Goal: Task Accomplishment & Management: Use online tool/utility

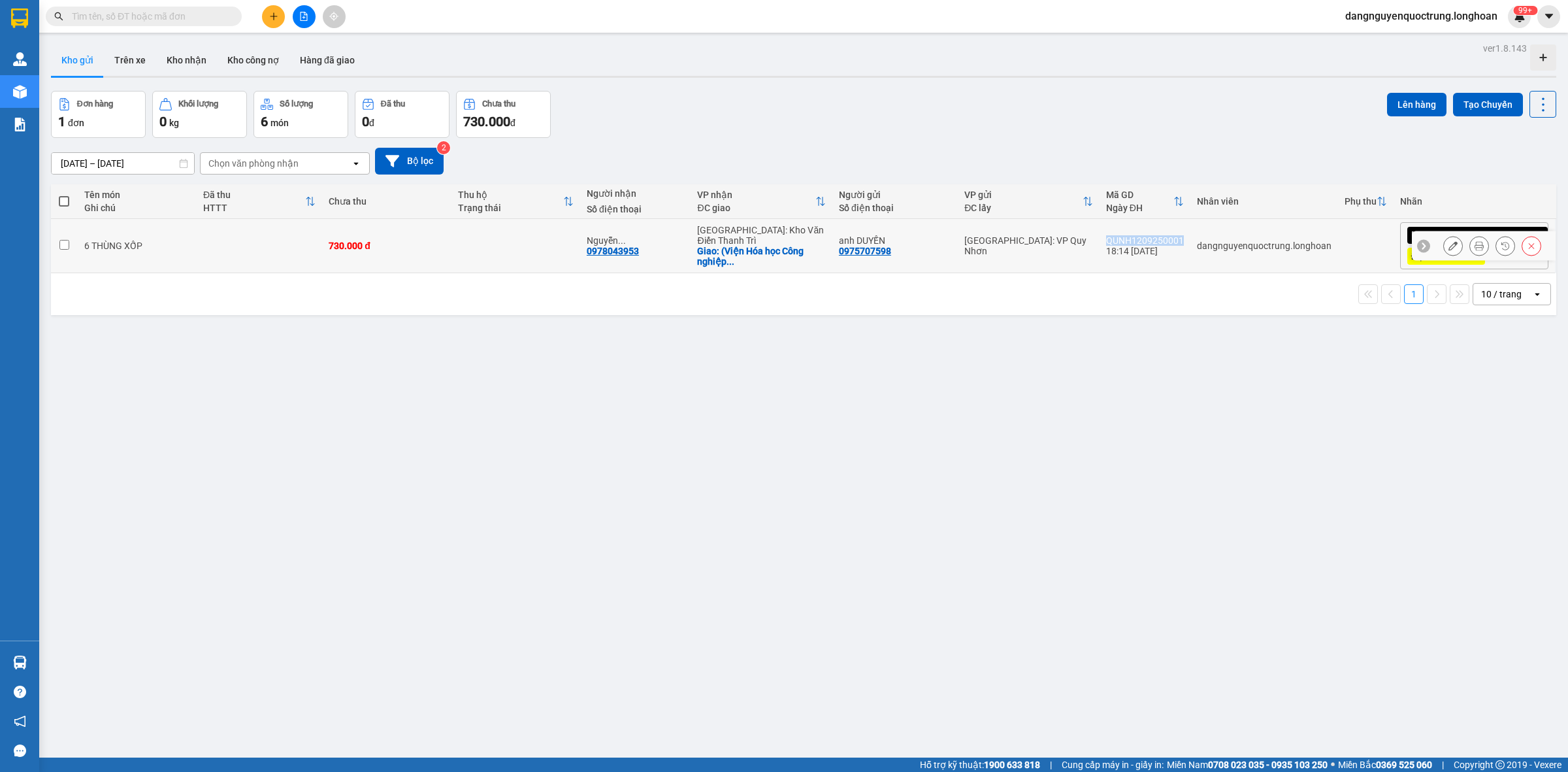
drag, startPoint x: 1160, startPoint y: 242, endPoint x: 1237, endPoint y: 242, distance: 77.0
click at [798, 242] on td "QUNH1209250001 18:14 [DATE]" at bounding box center [1144, 246] width 90 height 54
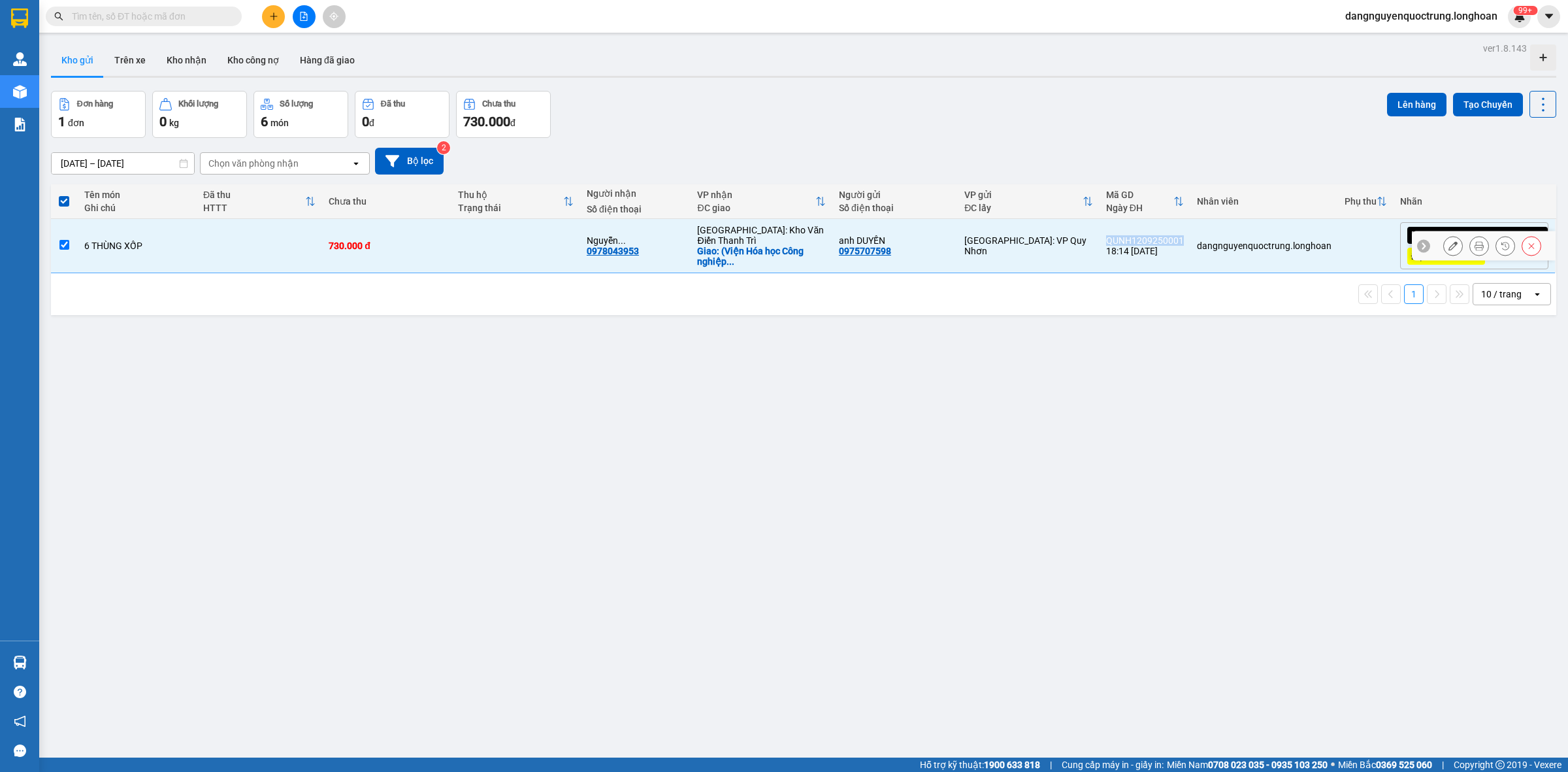
copy div "QUNH1209250001"
click at [631, 405] on div "ver 1.8.143 Kho gửi Trên xe Kho nhận Kho công nợ Hàng đã giao Đơn hàng 1 đơn Kh…" at bounding box center [803, 425] width 1516 height 772
click at [716, 130] on div "Đơn hàng 1 đơn Khối lượng 0 kg Số lượng 6 món Đã thu 0 đ Chưa thu 730.000 đ Lên…" at bounding box center [804, 113] width 1505 height 47
click at [67, 196] on span at bounding box center [64, 201] width 10 height 10
click at [64, 194] on input "checkbox" at bounding box center [64, 194] width 0 height 0
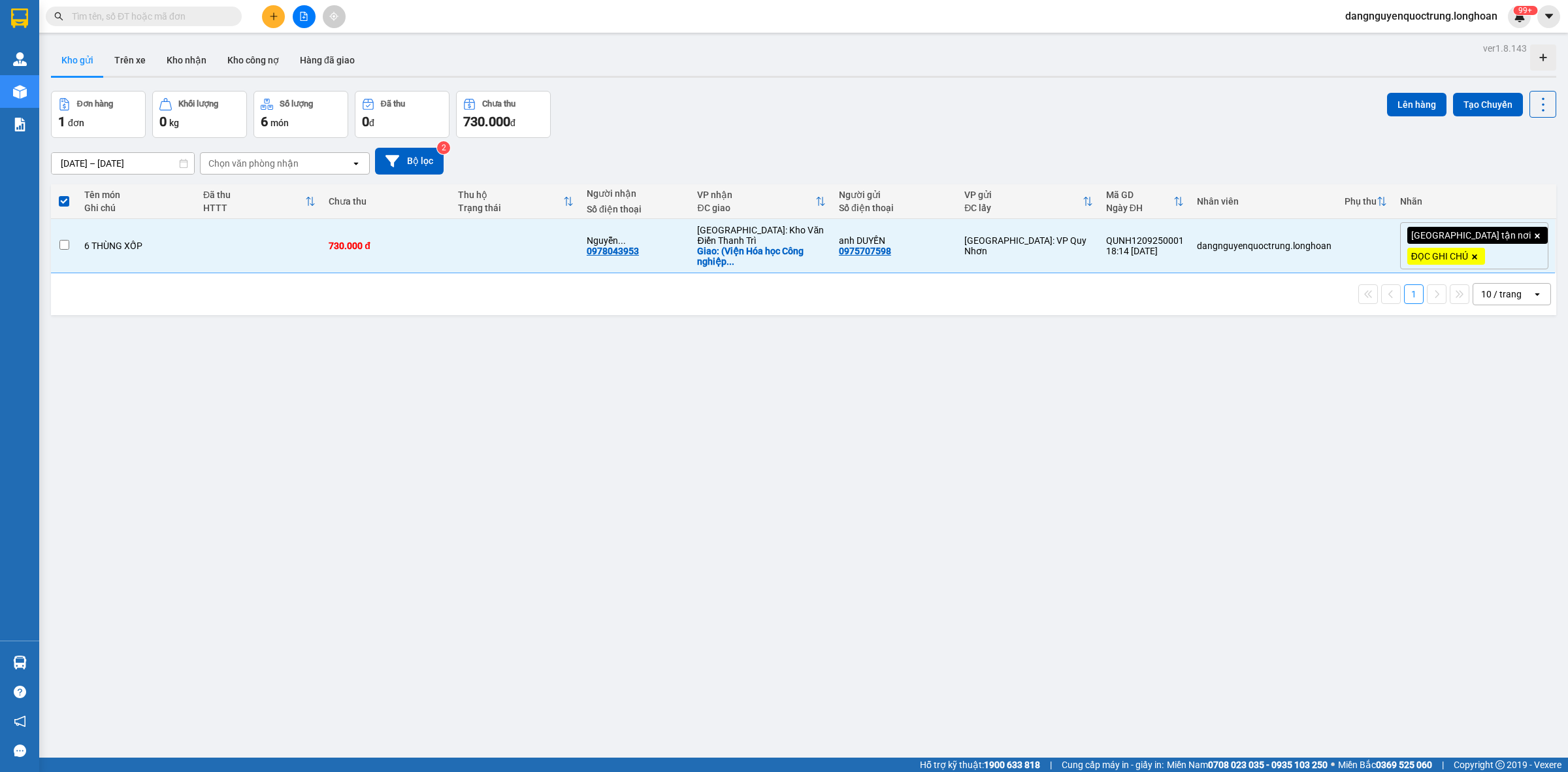
checkbox input "false"
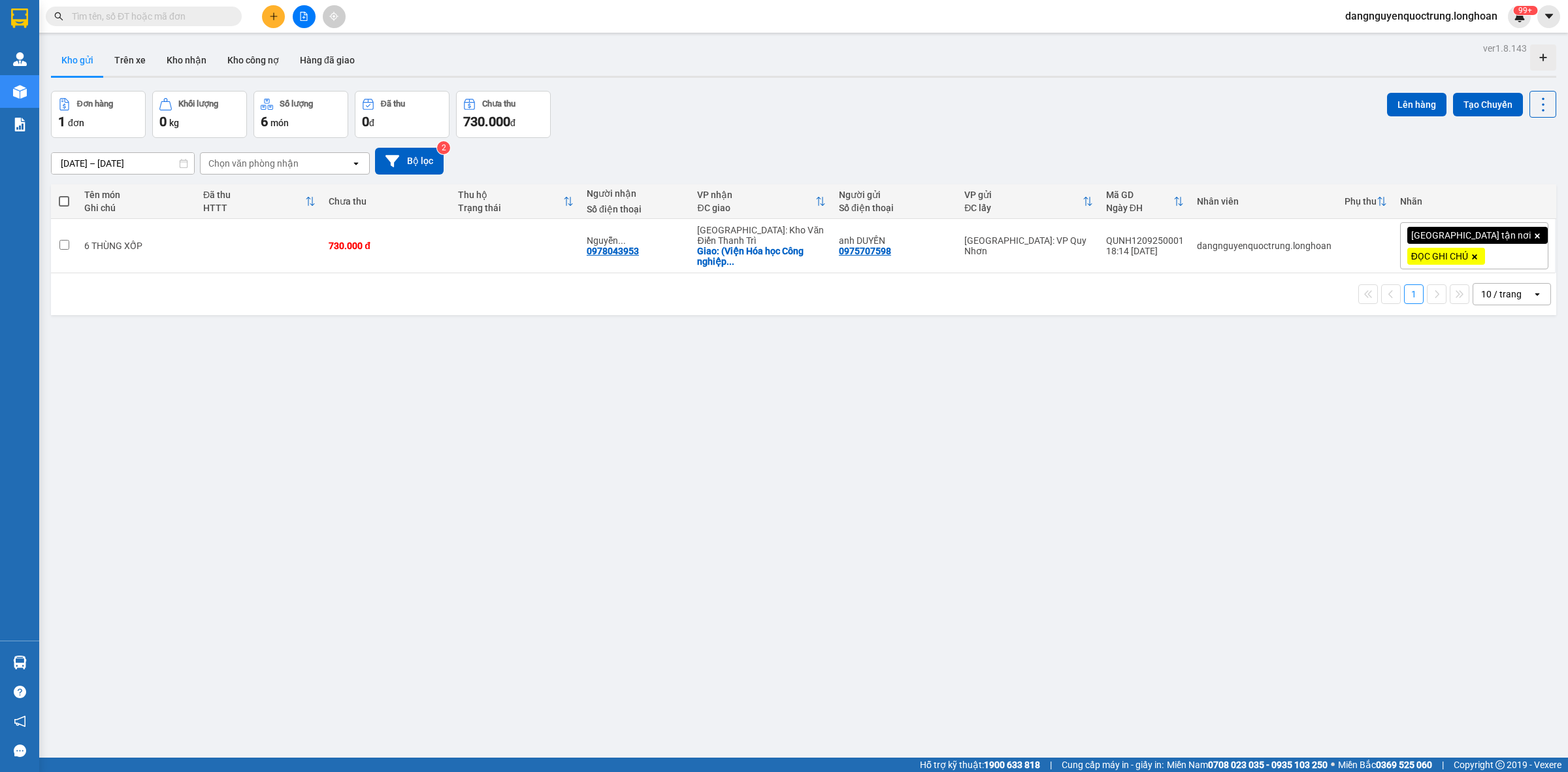
click at [427, 465] on div "ver 1.8.143 Kho gửi Trên xe Kho nhận Kho công nợ Hàng đã giao Đơn hàng 1 đơn Kh…" at bounding box center [803, 425] width 1516 height 772
click at [143, 13] on input "text" at bounding box center [149, 16] width 154 height 14
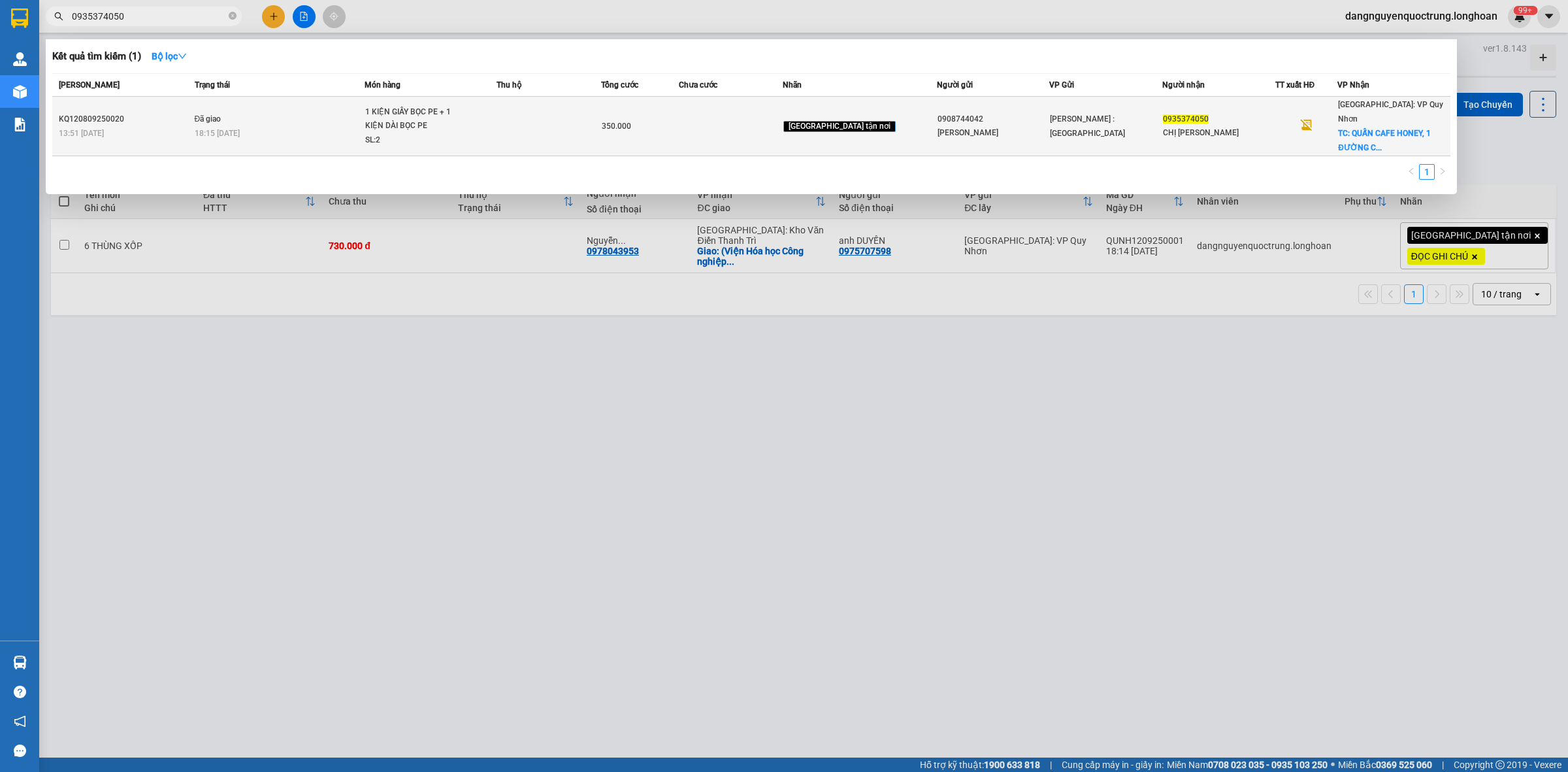
type input "0935374050"
click at [750, 126] on td at bounding box center [731, 127] width 104 height 59
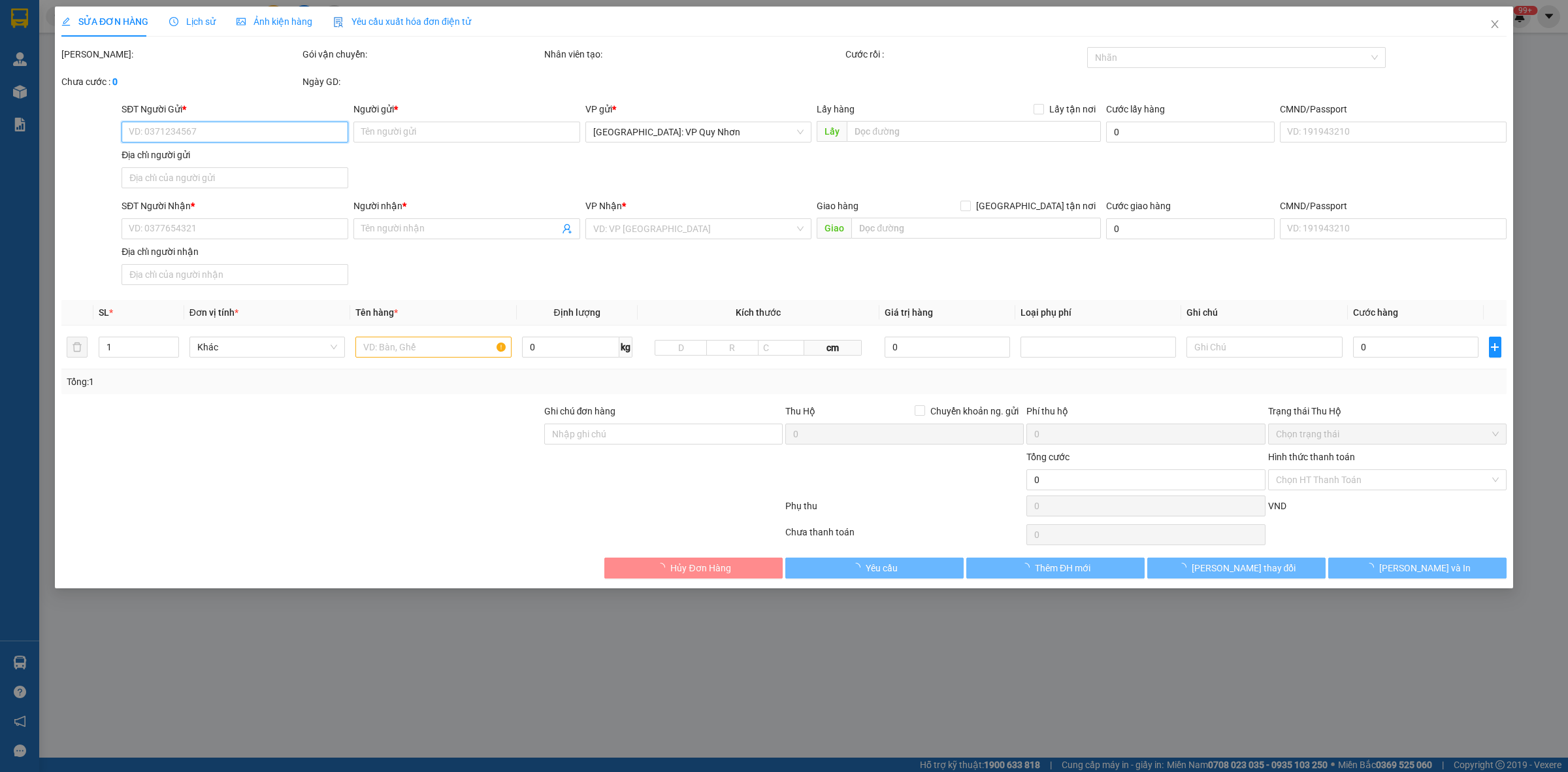
type input "0908744042"
type input "ANH VŨ"
type input "0935374050"
type input "CHỊ THẢO"
checkbox input "true"
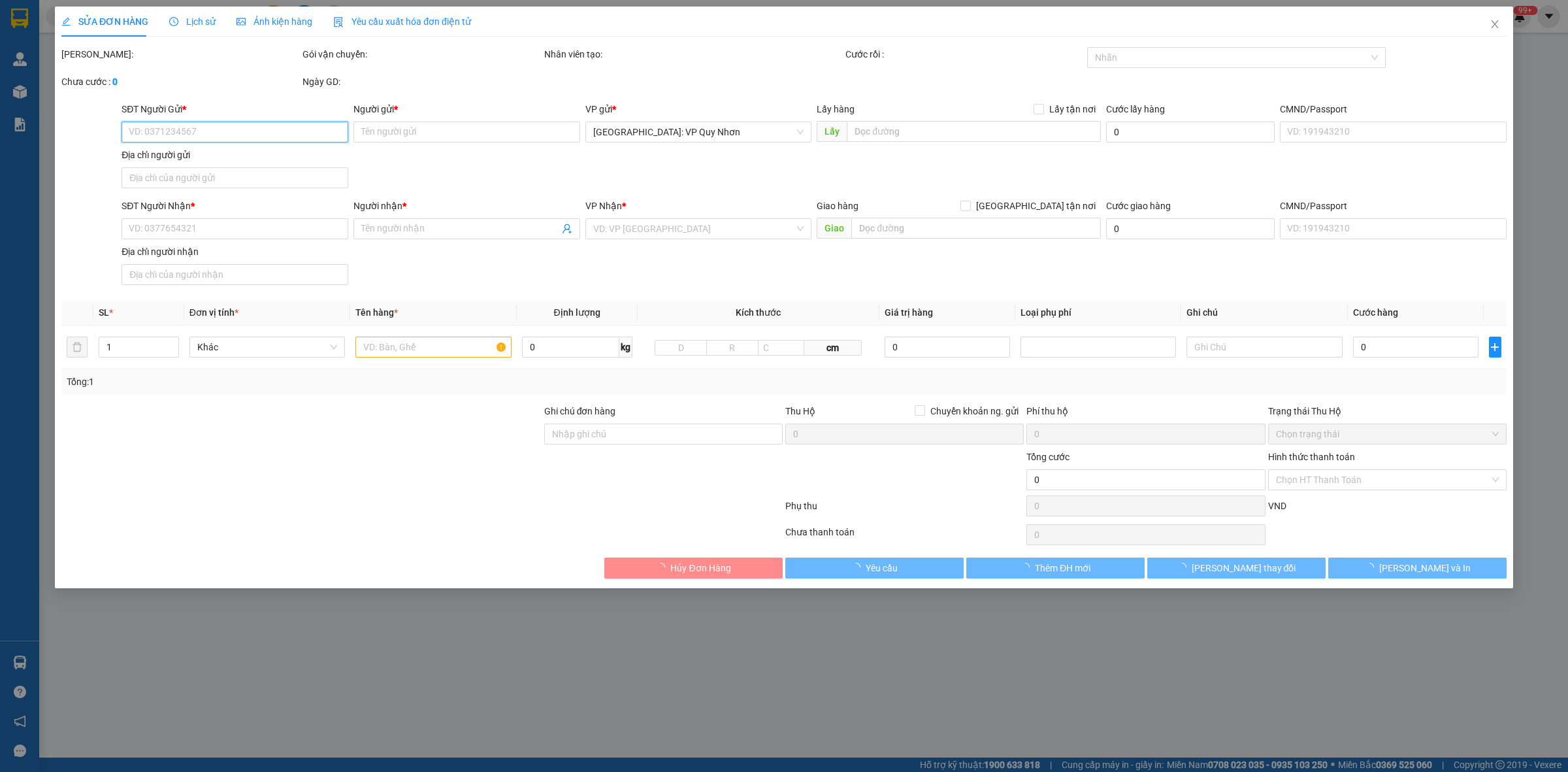
type input "QUẤN CAFE HONEY, 1 ĐƯỜNG CAO VĂN LẦU, GỀNH RÁNG, QUY NHƠN"
type input "350.000"
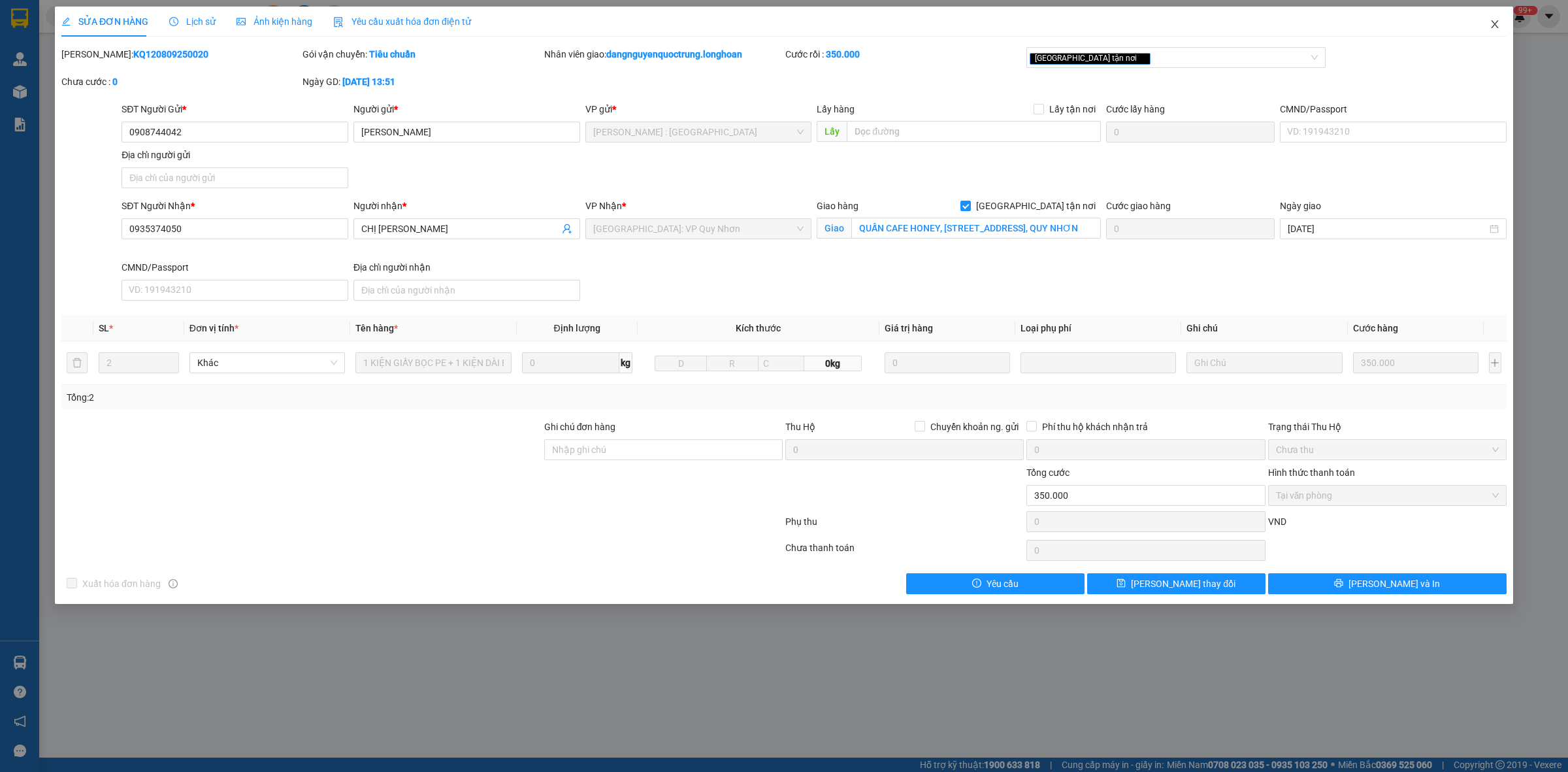
click at [798, 20] on icon "close" at bounding box center [1495, 24] width 10 height 10
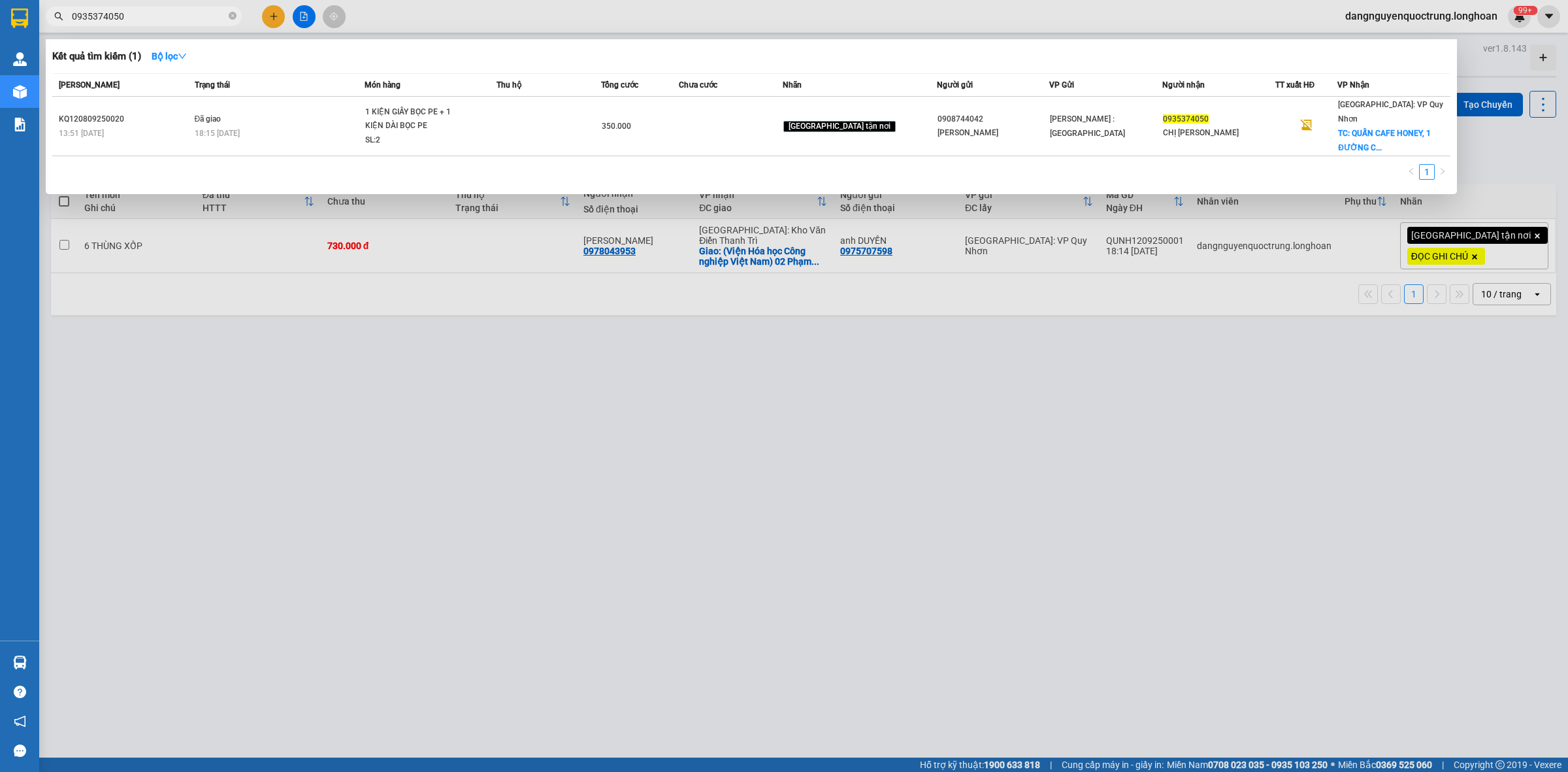
drag, startPoint x: 184, startPoint y: 18, endPoint x: 0, endPoint y: 30, distance: 184.4
click at [0, 30] on section "Kết quả tìm kiếm ( 1 ) Bộ lọc Mã ĐH Trạng thái Món hàng Thu hộ Tổng cước Chưa c…" at bounding box center [784, 386] width 1568 height 772
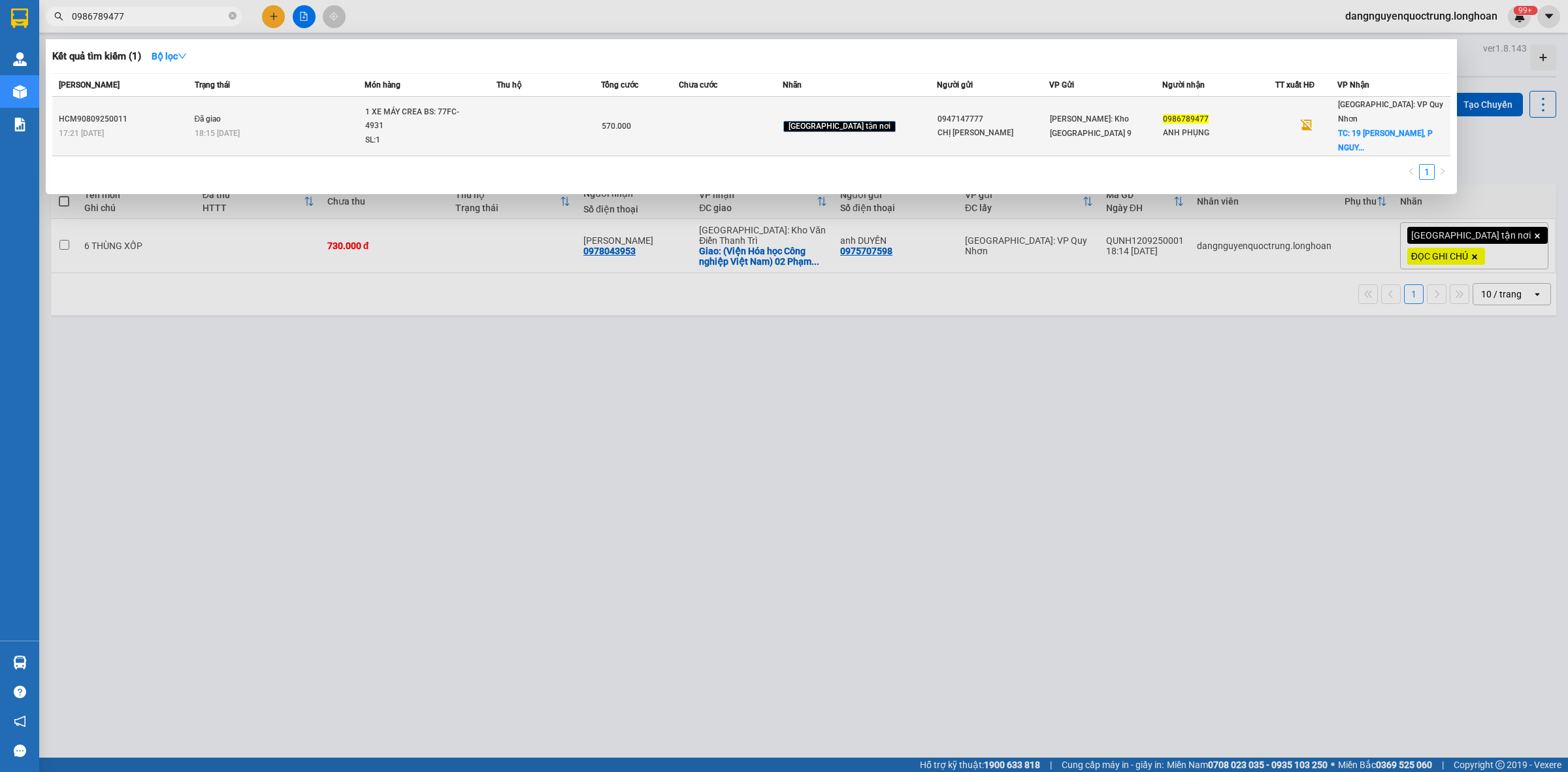
type input "0986789477"
click at [773, 101] on td at bounding box center [731, 127] width 104 height 59
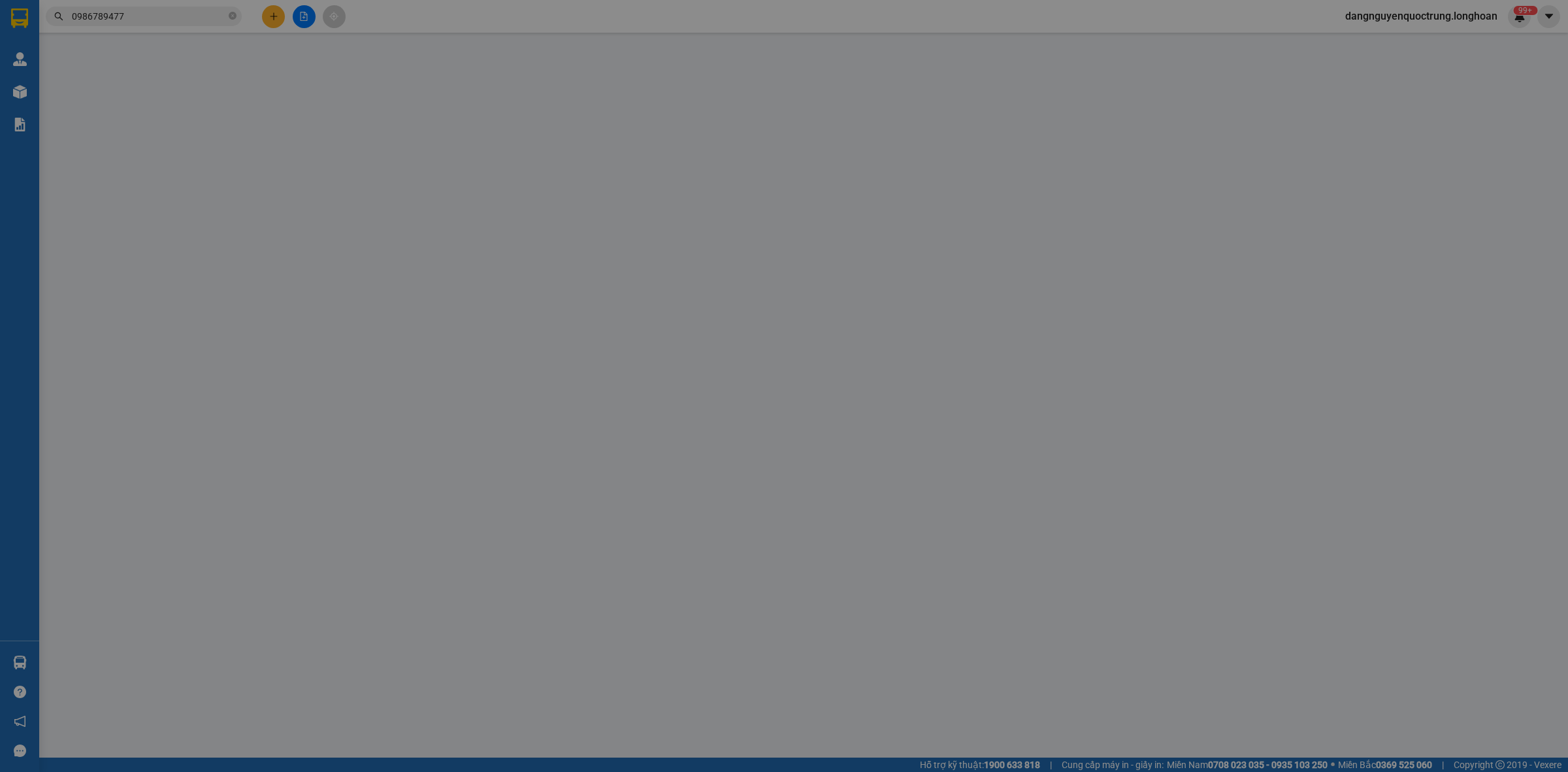
type input "0947147777"
type input "CHỊ VÂN"
type input "0986789477"
type input "ANH PHỤNG"
checkbox input "true"
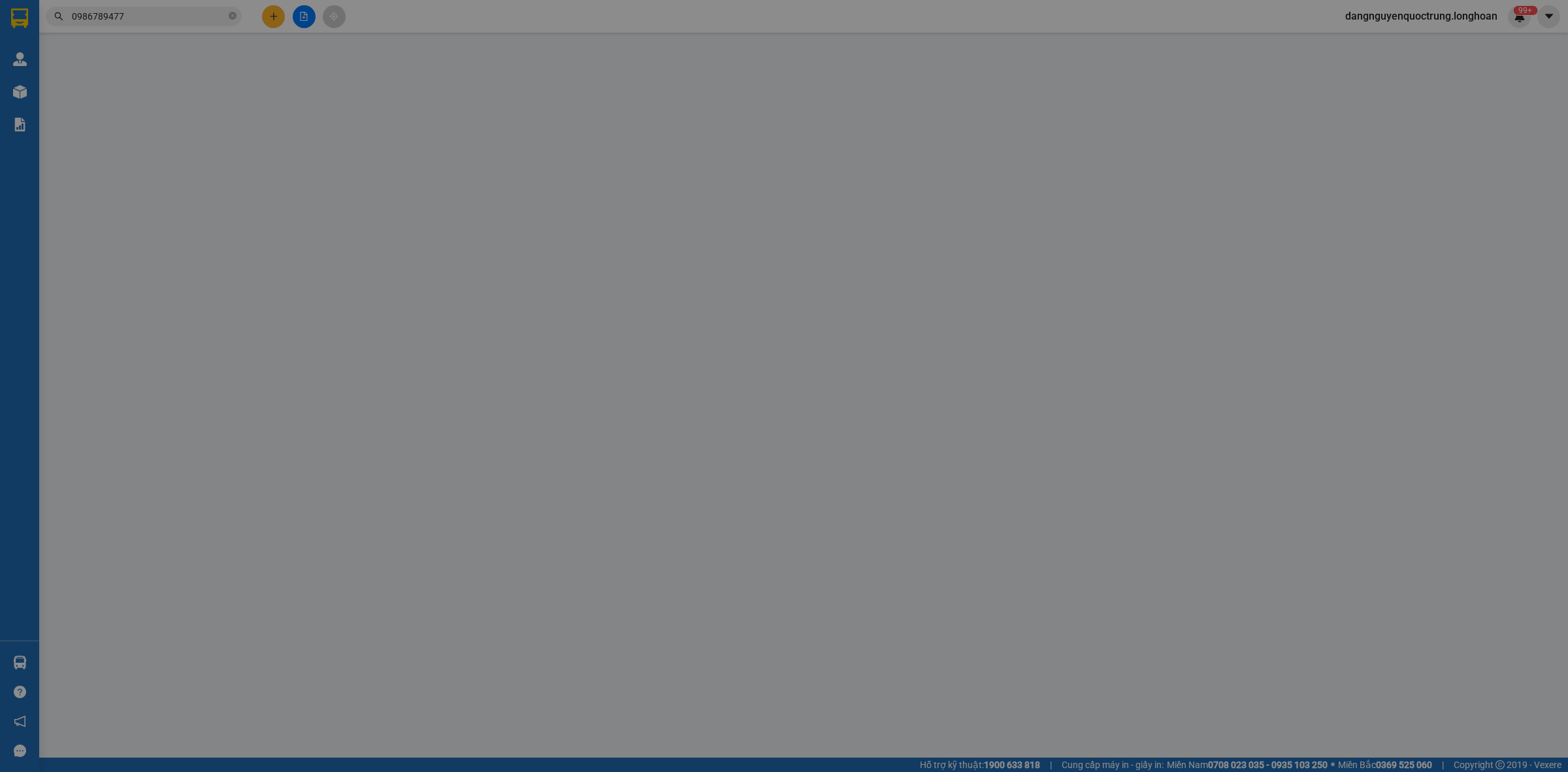
type input "19 TRẦN ĐẶNG PHONG, P NGUYỄN VĂN CỪ, TP QUY NHƠN, BÌNH ĐỊNH"
type input "CHÌA KHÓA CUỐN TAY LÁI, KHÔNG CAVET"
type input "570.000"
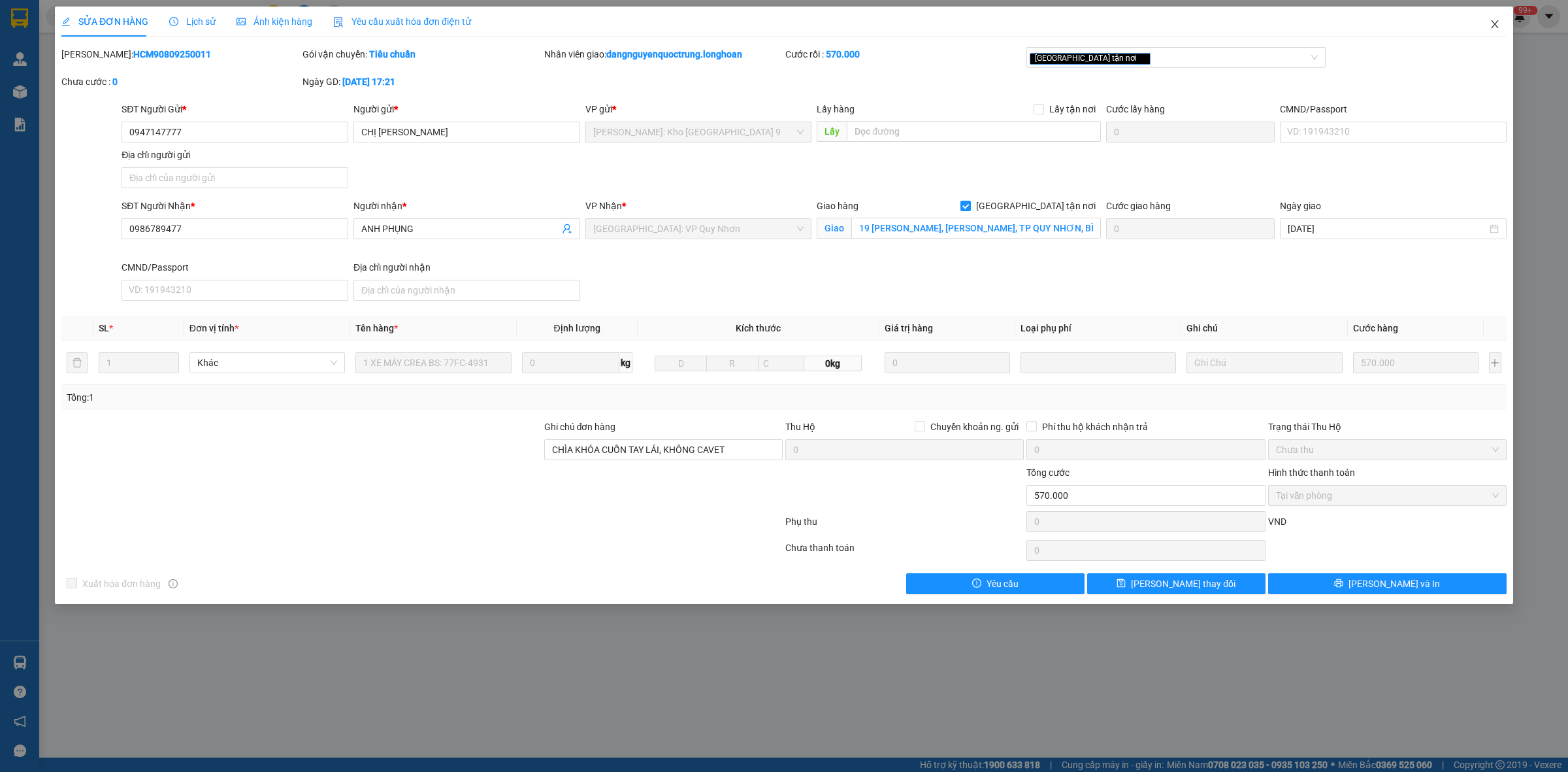
drag, startPoint x: 1498, startPoint y: 25, endPoint x: 191, endPoint y: 18, distance: 1307.0
click at [798, 25] on icon "close" at bounding box center [1495, 24] width 10 height 10
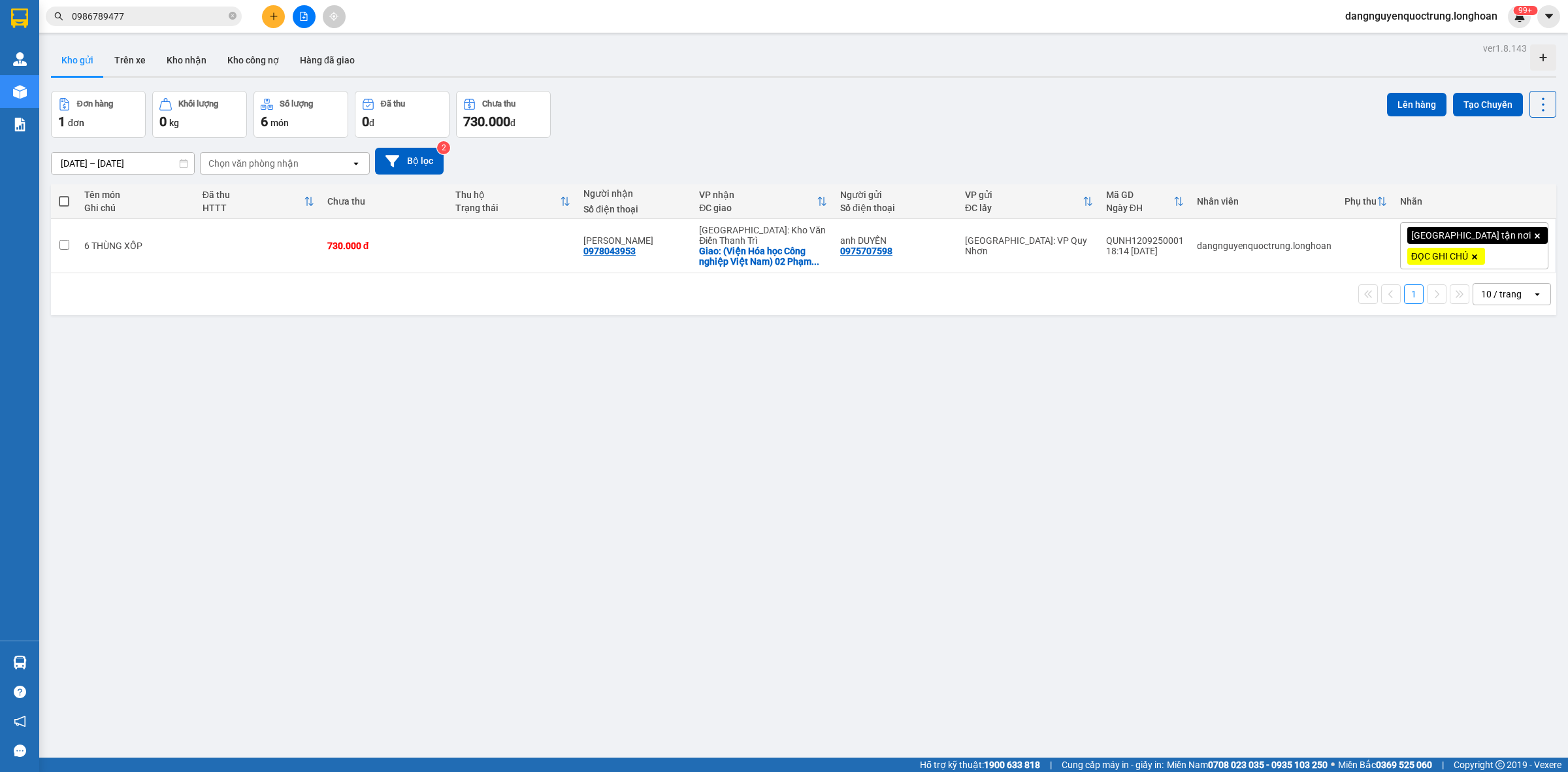
click at [180, 24] on span "0986789477" at bounding box center [144, 16] width 196 height 20
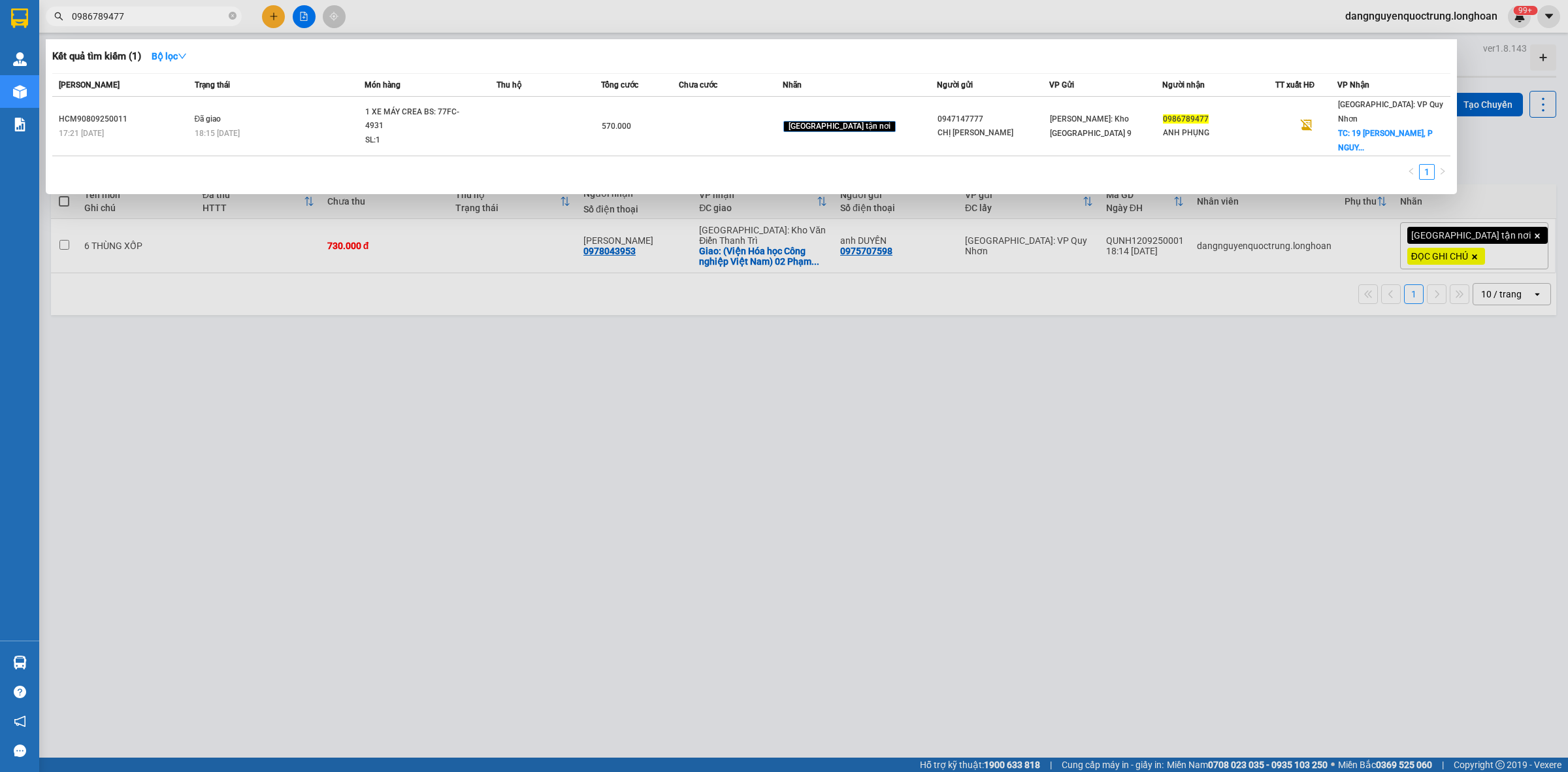
drag, startPoint x: 182, startPoint y: 14, endPoint x: 56, endPoint y: 8, distance: 126.1
click at [56, 8] on span "0986789477" at bounding box center [144, 16] width 196 height 20
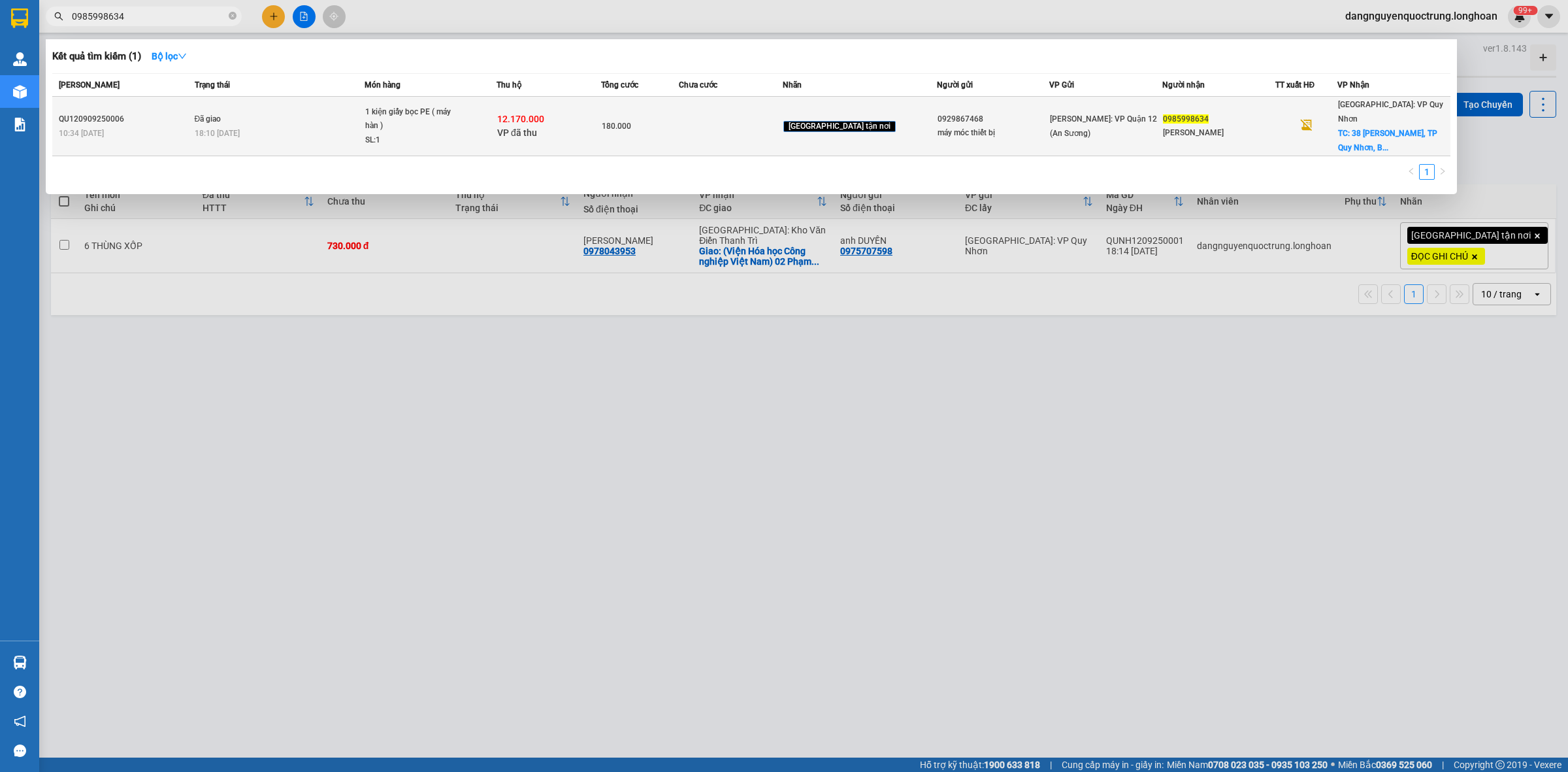
type input "0985998634"
click at [762, 124] on td at bounding box center [731, 127] width 104 height 59
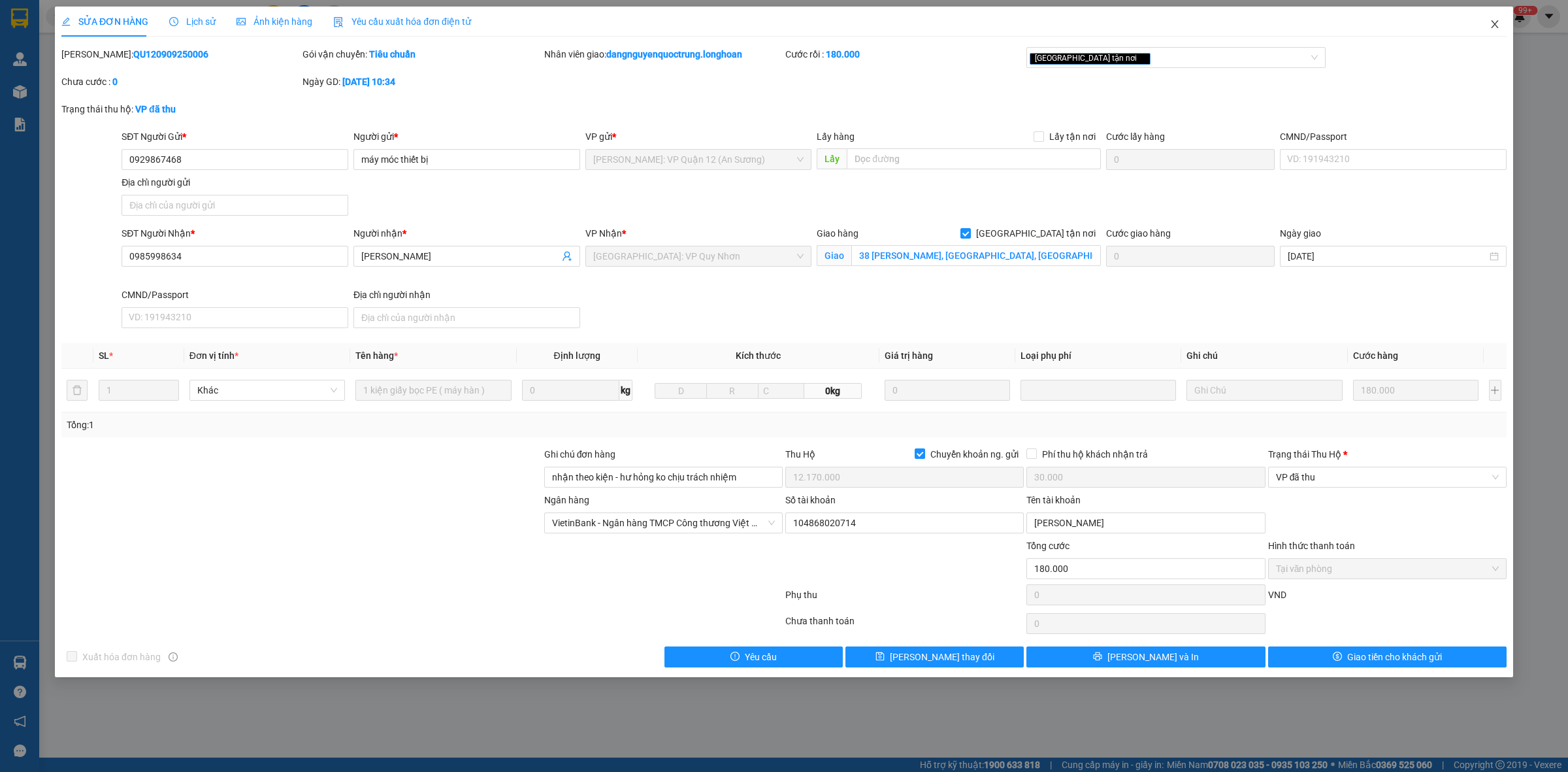
click at [798, 24] on icon "close" at bounding box center [1495, 24] width 10 height 10
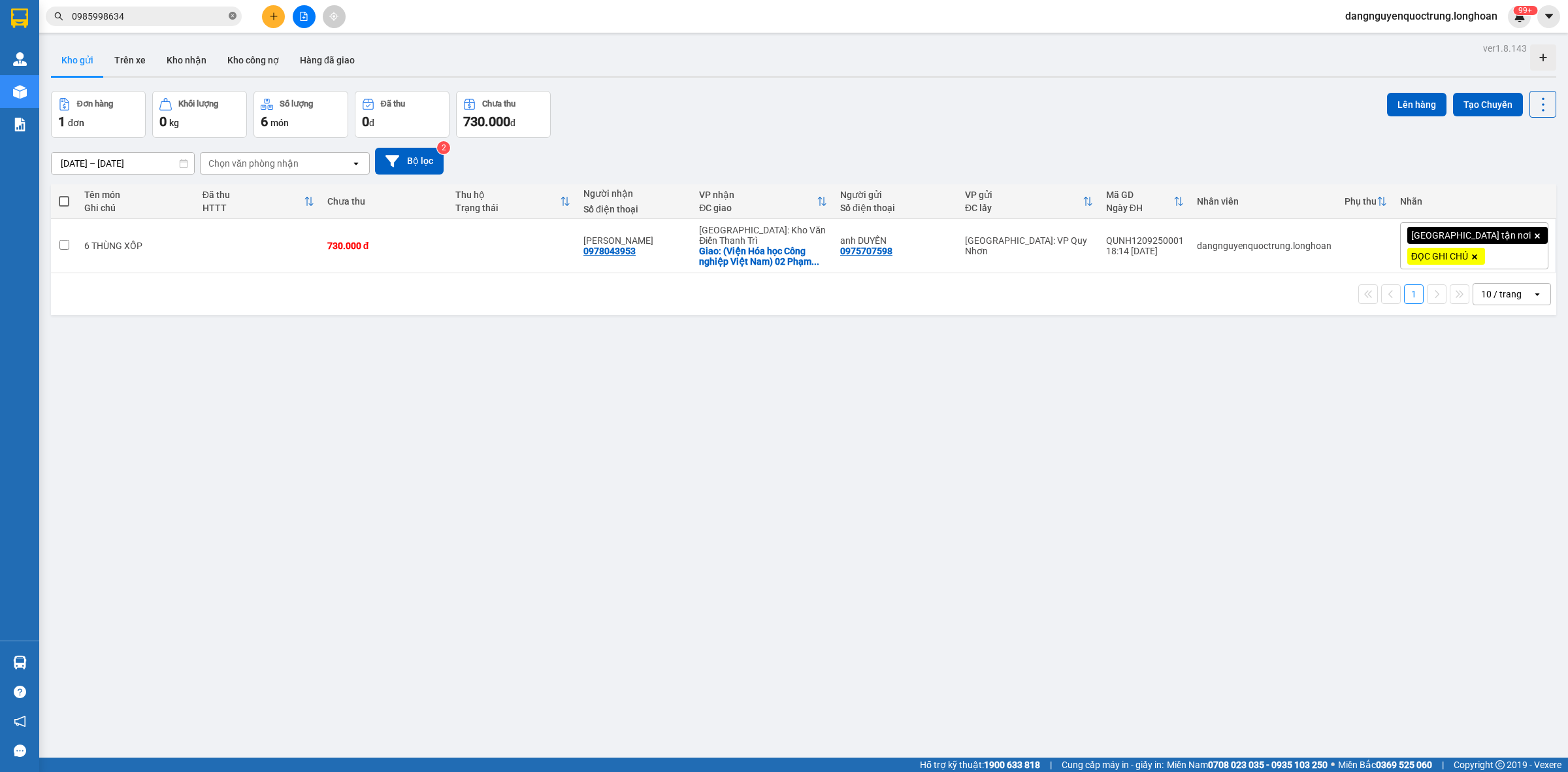
click at [230, 18] on icon "close-circle" at bounding box center [232, 15] width 8 height 8
click at [194, 20] on input "text" at bounding box center [149, 16] width 154 height 14
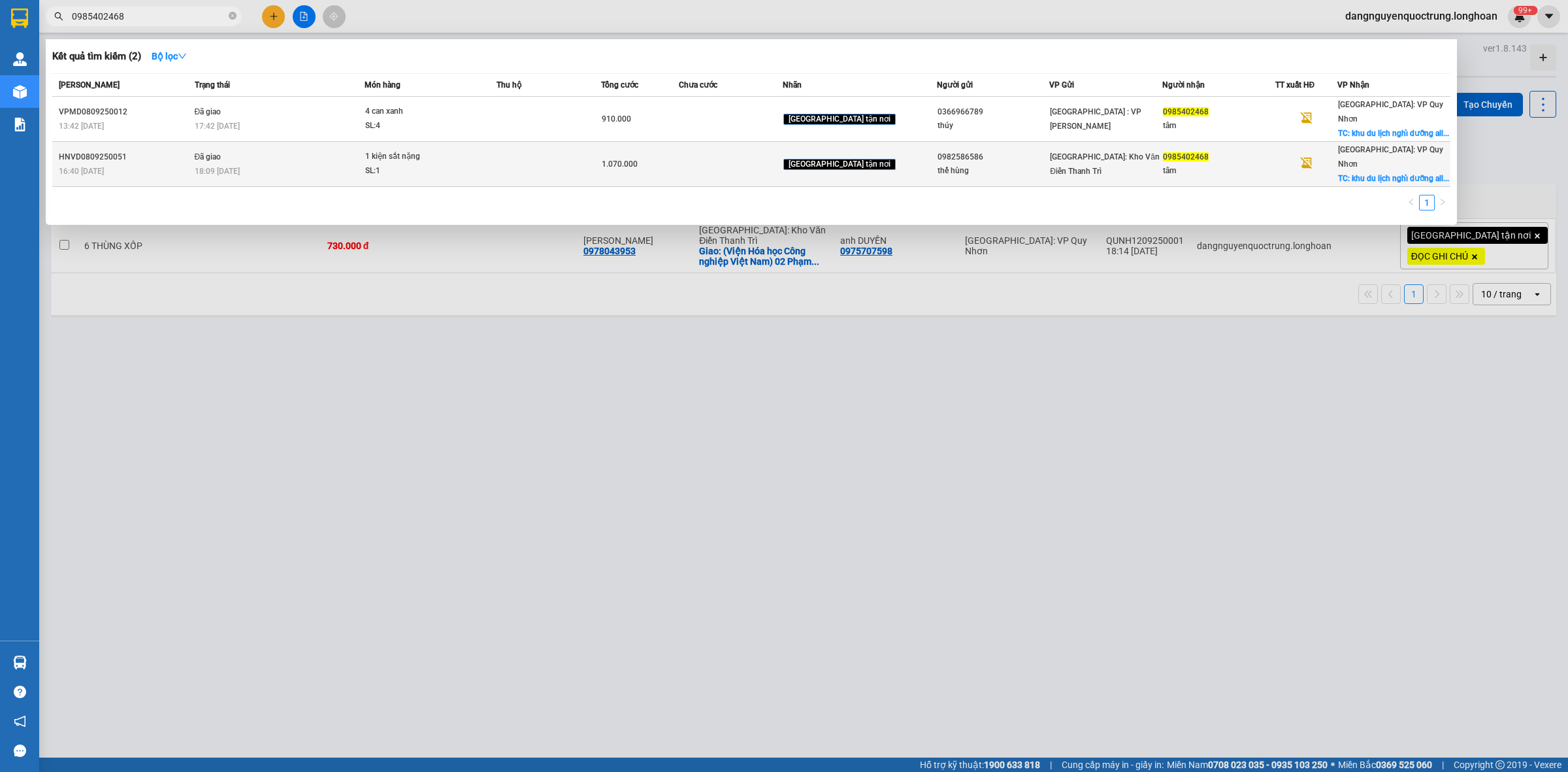
type input "0985402468"
click at [299, 142] on td "Đã giao 18:09 - 10/09" at bounding box center [278, 164] width 173 height 45
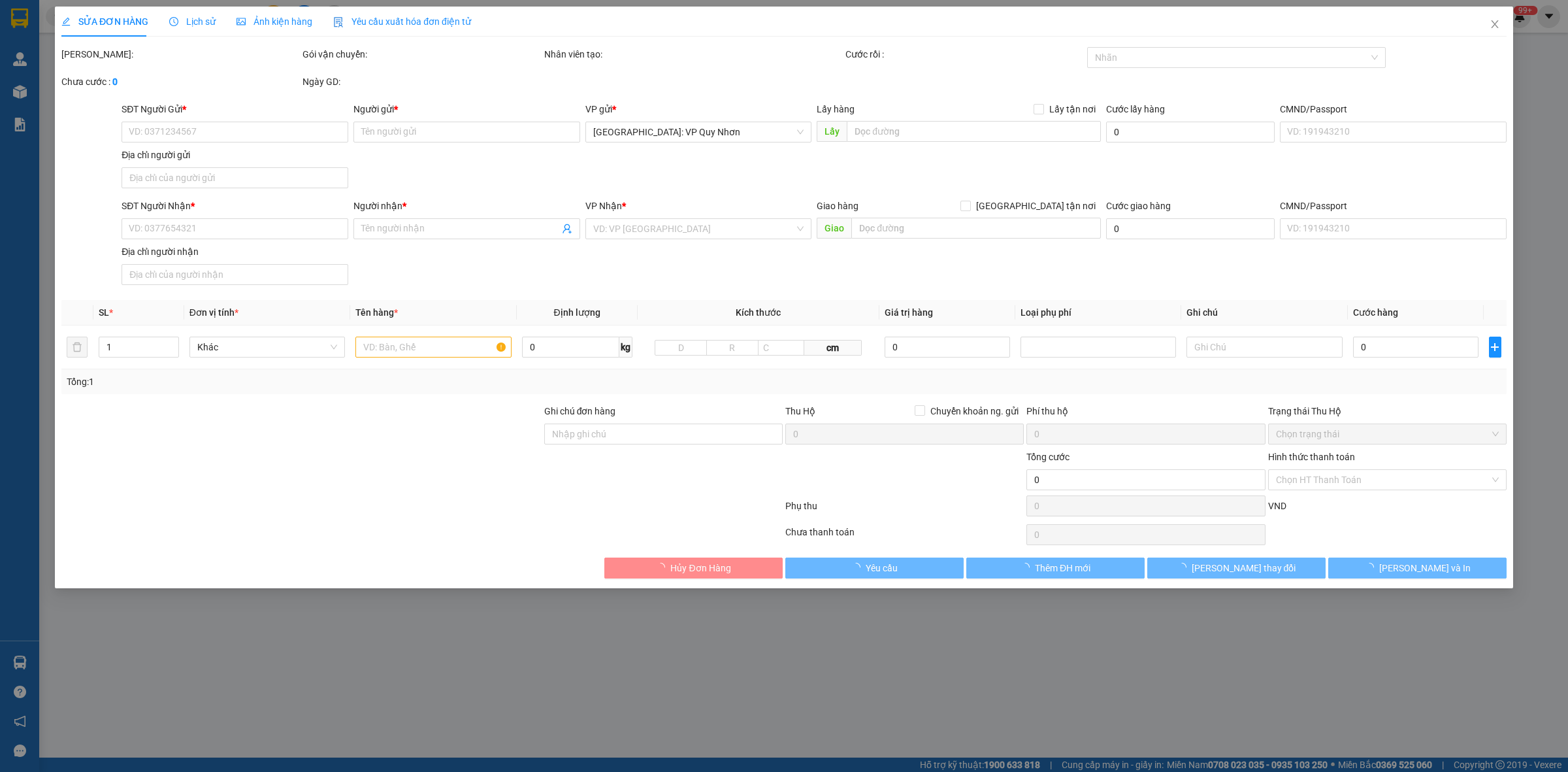
type input "0982586586"
type input "thế hùng"
type input "0985402468"
type input "tâm"
checkbox input "true"
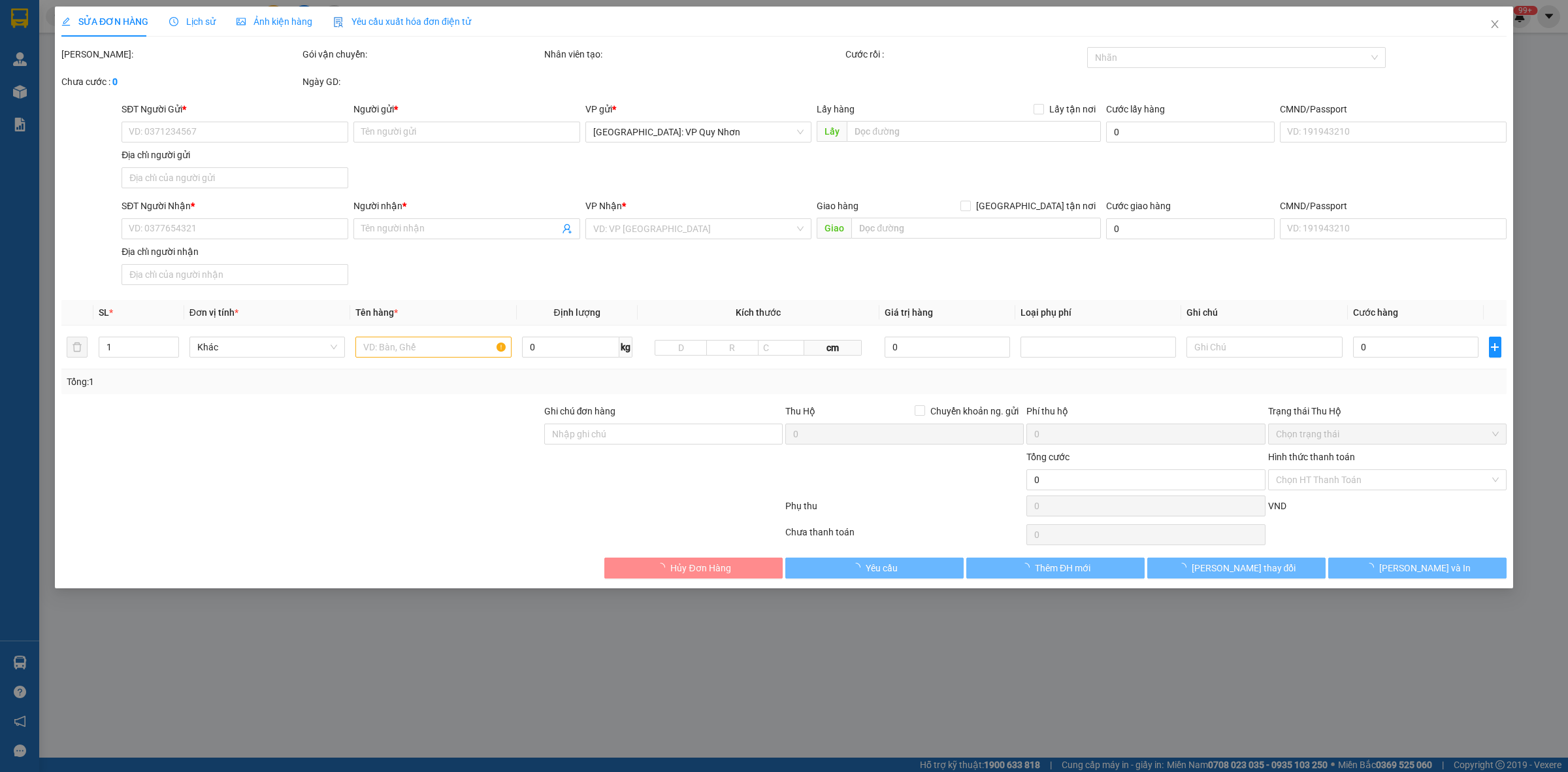
type input "khu du lịch nghỉ dưỡng allia resort xã nhơn lý tp quy nhơn"
type input "hàng giao nguyên kiện, hư vỡ ko đền"
type input "1.070.000"
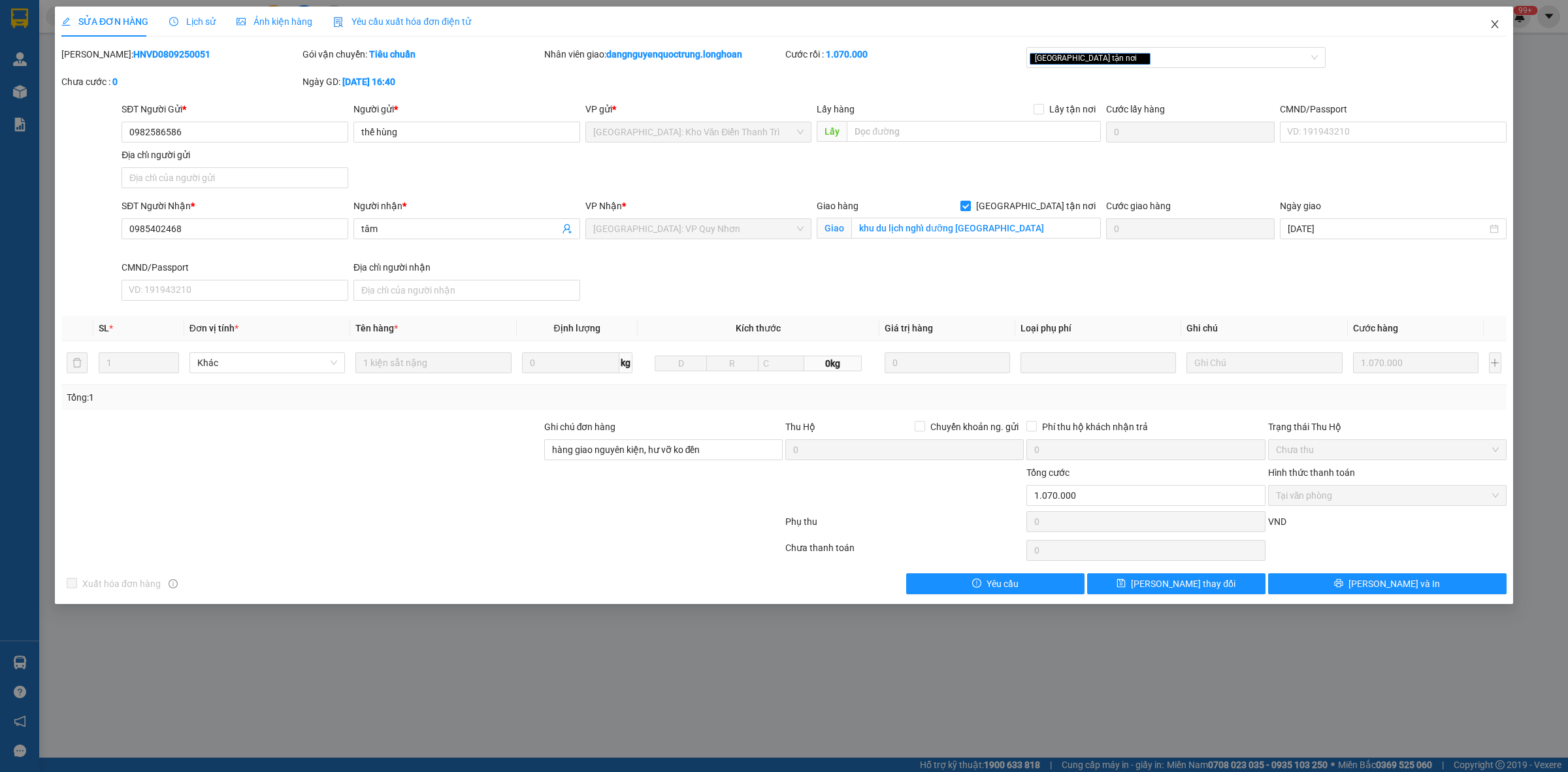
click at [798, 24] on icon "close" at bounding box center [1495, 24] width 8 height 8
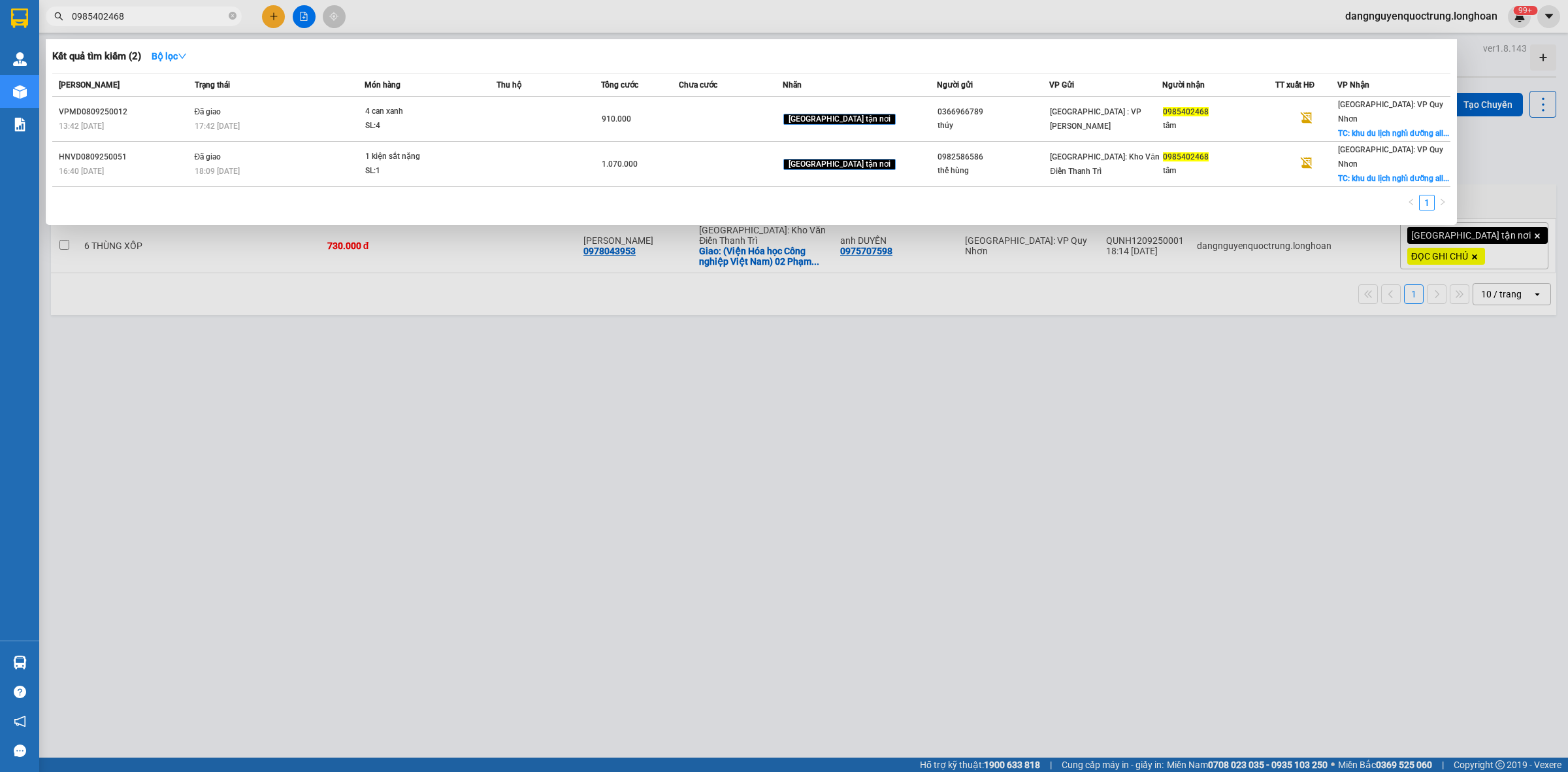
drag, startPoint x: 169, startPoint y: 18, endPoint x: 63, endPoint y: 30, distance: 106.7
click at [63, 28] on div "Kết quả tìm kiếm ( 2 ) Bộ lọc Mã ĐH Trạng thái Món hàng Thu hộ Tổng cước Chưa c…" at bounding box center [128, 16] width 255 height 23
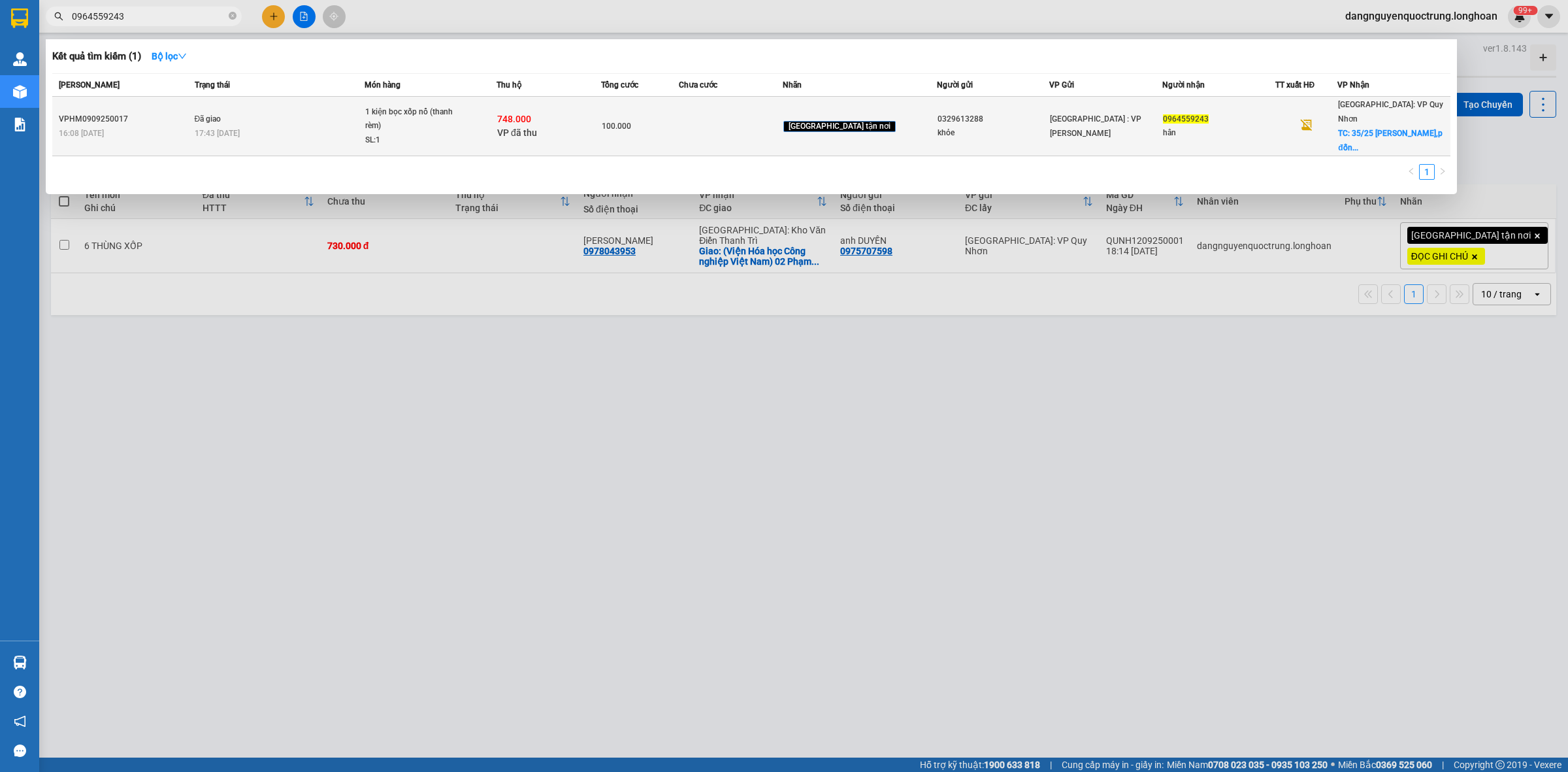
type input "0964559243"
click at [263, 126] on div "17:43 - 11/09" at bounding box center [279, 132] width 170 height 14
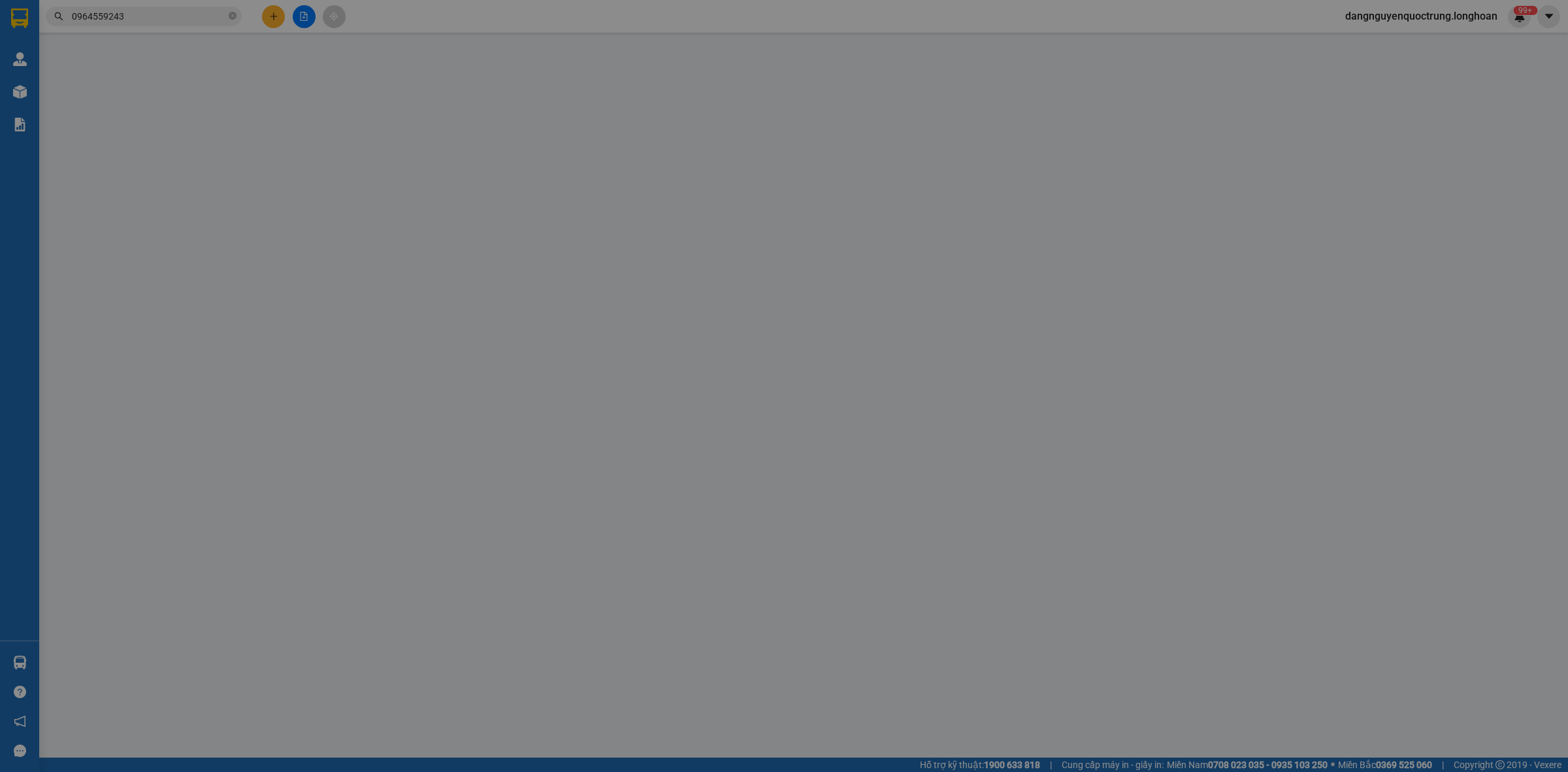
type input "0329613288"
type input "khỏe"
type input "0964559243"
type input "hân"
checkbox input "true"
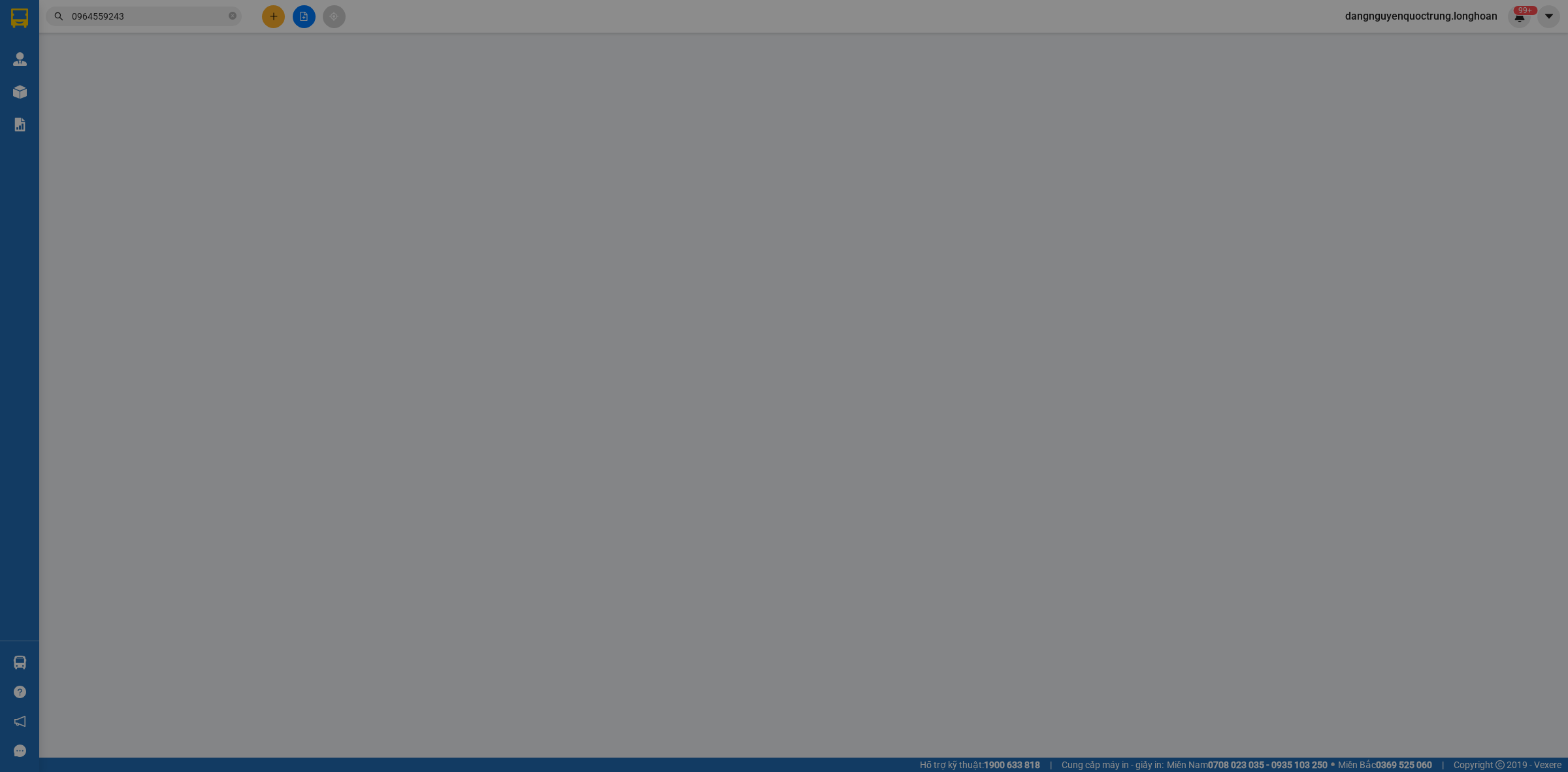
type input "35/25 võ nguyên giáp,p đống đa,quy nhơn,bình định"
type input "nhận nguyên kiện,giao nguyên kiện,bể vỡ k đền"
checkbox input "true"
type input "748.000"
type input "5.000"
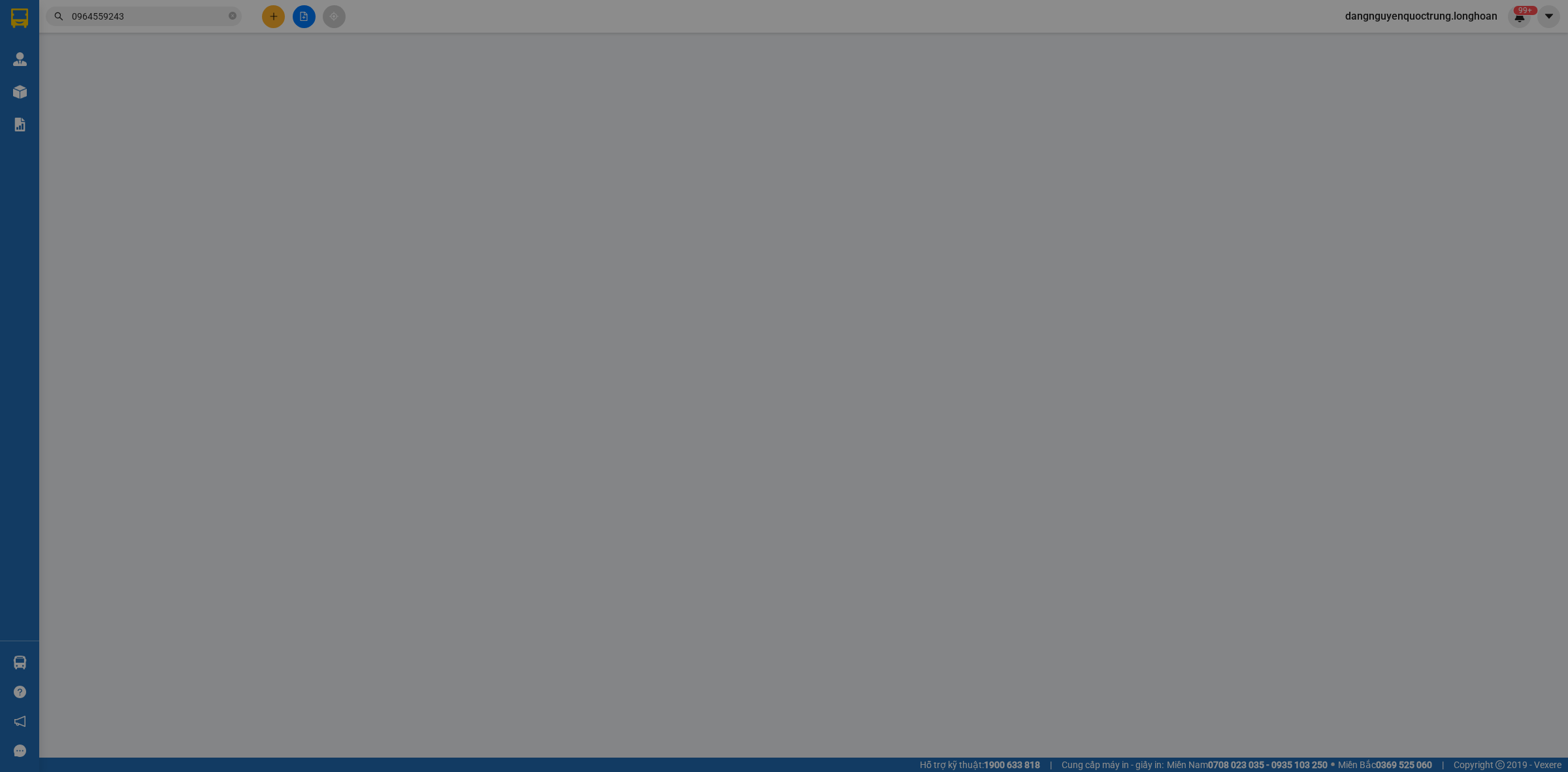
type input "100.000"
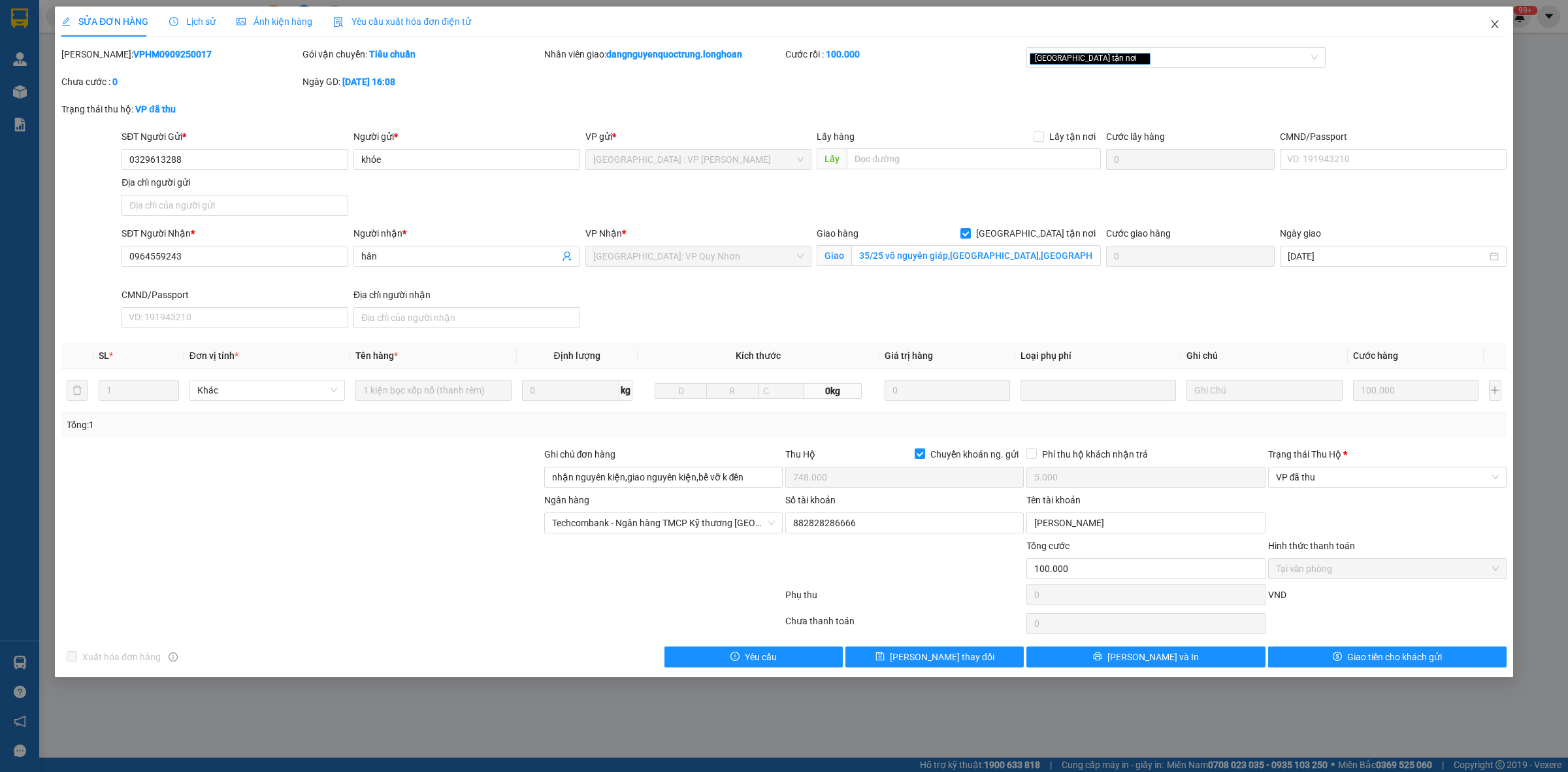
click at [798, 28] on icon "close" at bounding box center [1495, 24] width 10 height 10
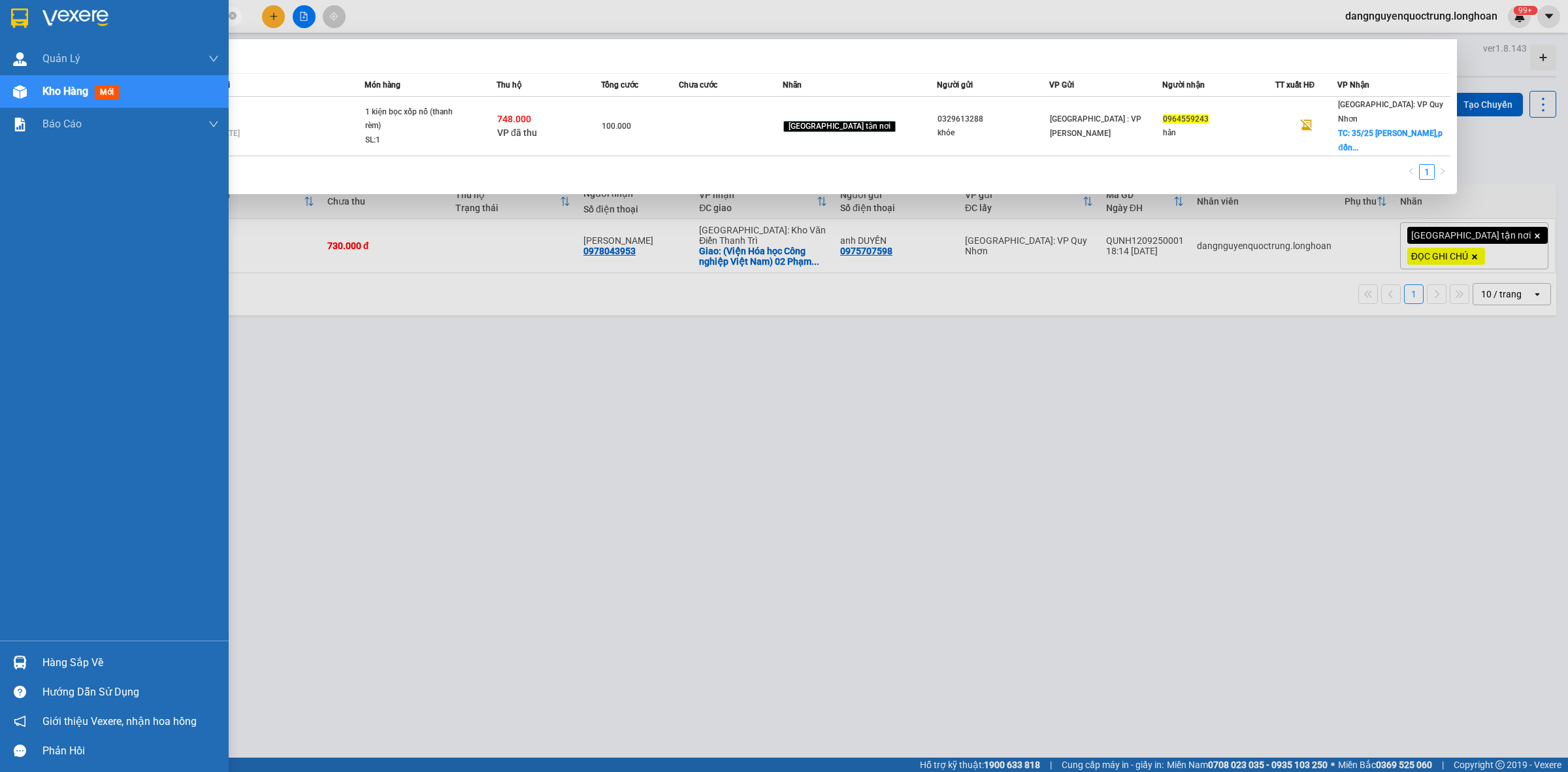
drag, startPoint x: 182, startPoint y: 10, endPoint x: 0, endPoint y: 34, distance: 183.6
click at [0, 34] on section "Kết quả tìm kiếm ( 1 ) Bộ lọc Mã ĐH Trạng thái Món hàng Thu hộ Tổng cước Chưa c…" at bounding box center [784, 386] width 1568 height 772
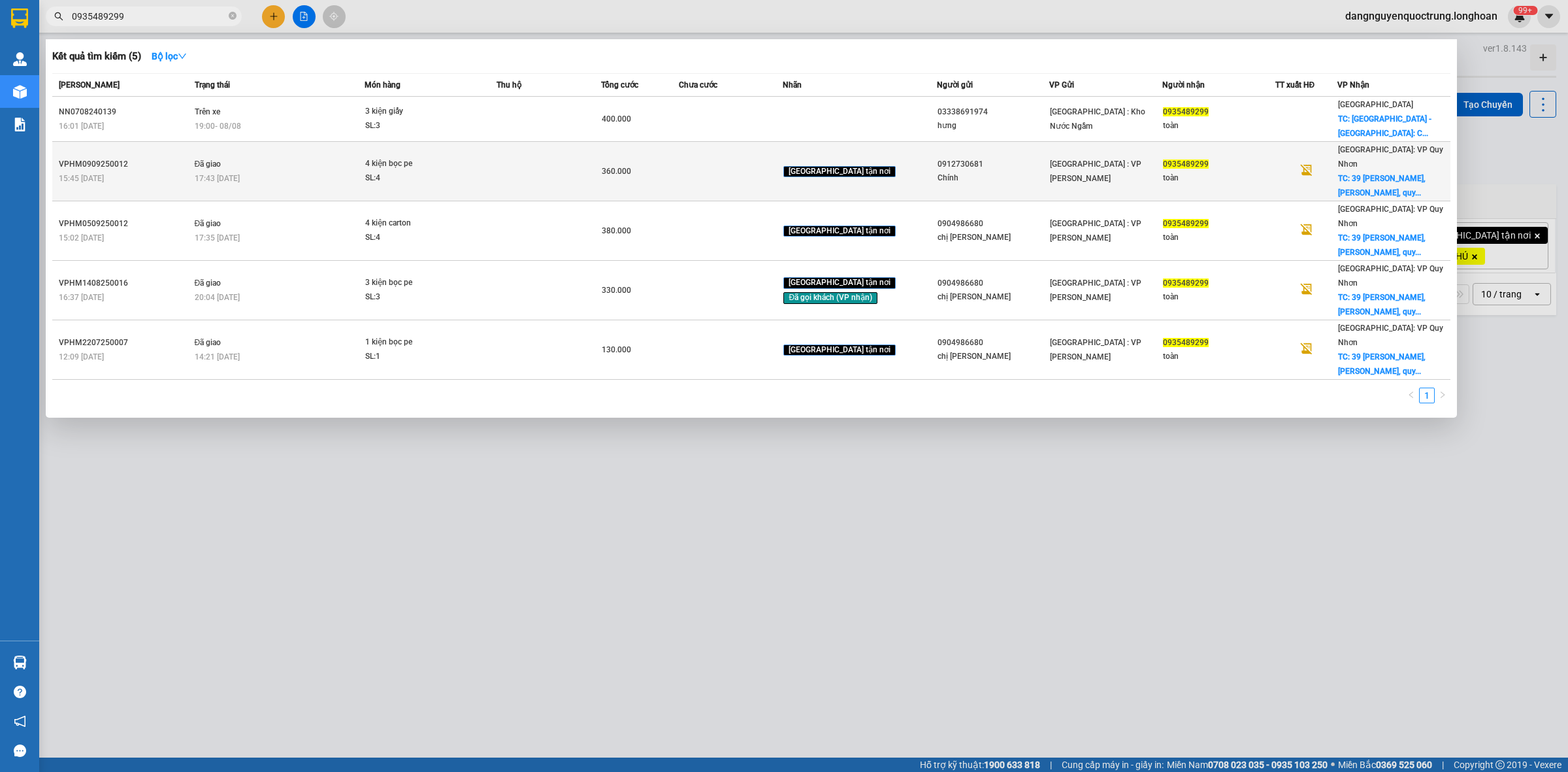
type input "0935489299"
click at [706, 158] on td at bounding box center [731, 172] width 104 height 59
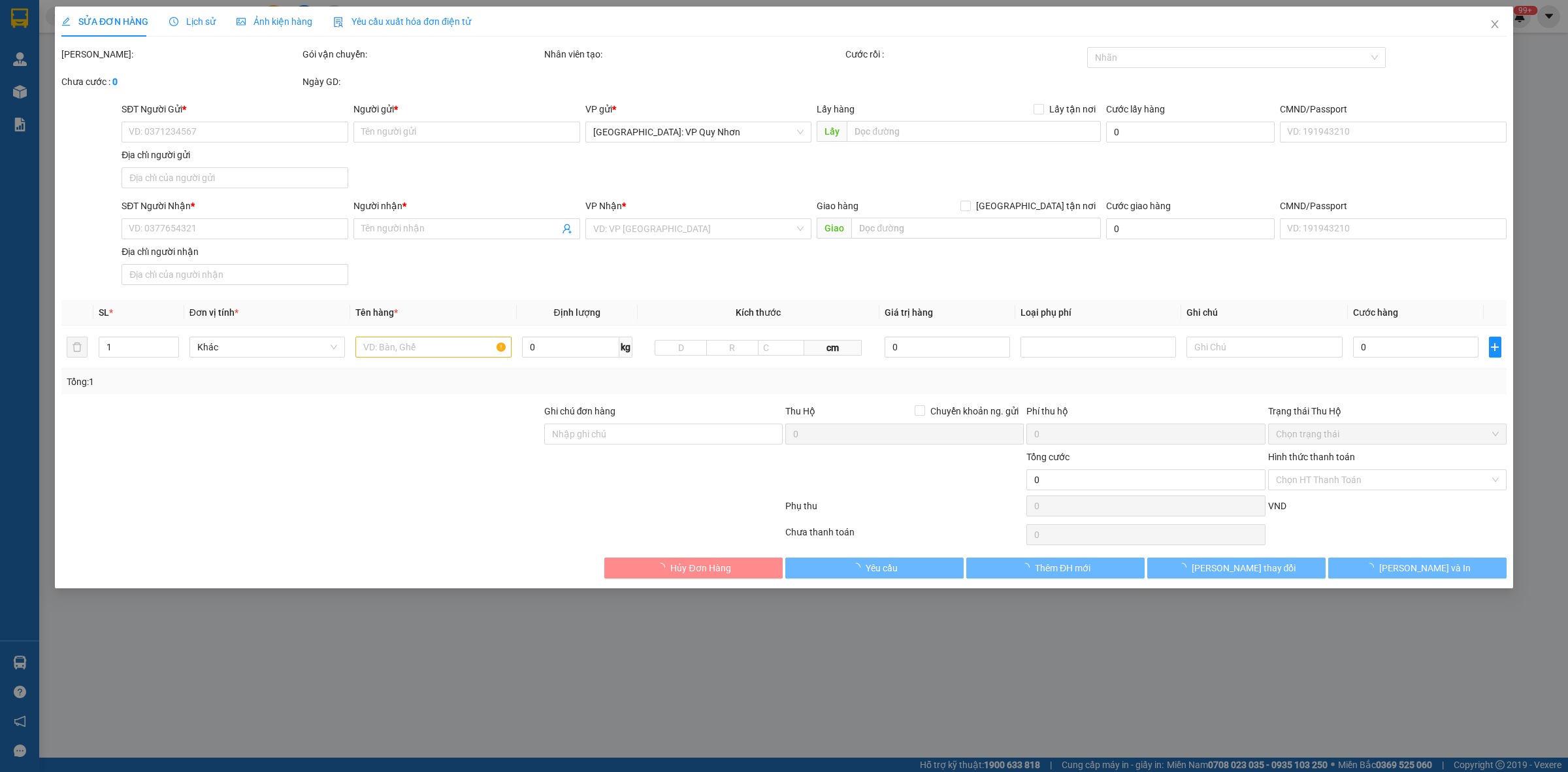
type input "0912730681"
type input "Chính"
type input "0935489299"
type input "toàn"
checkbox input "true"
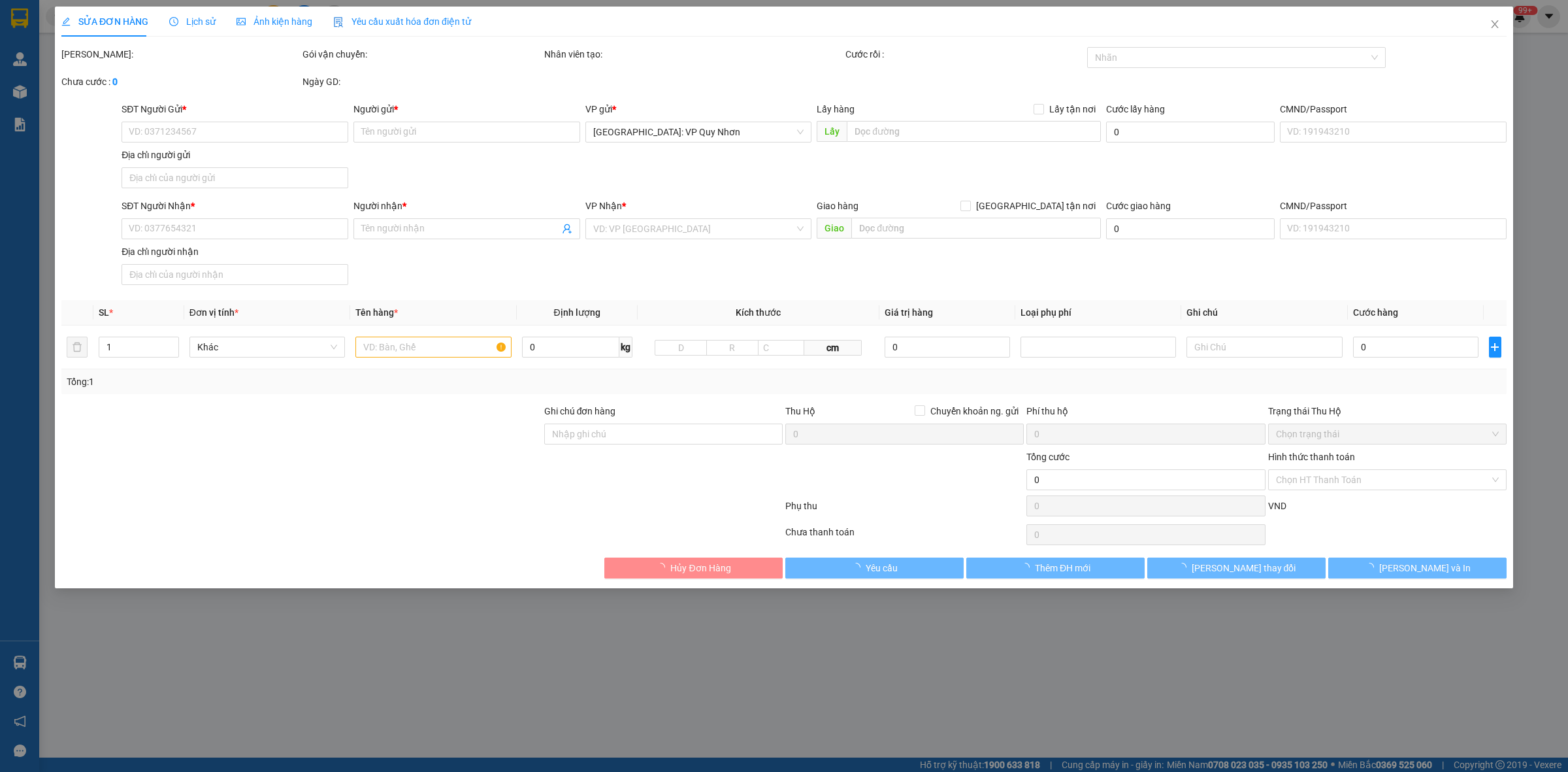
type input "39 nguyễn du,p lê lợi, quy nhơn,bình định"
type input "nhận nguyên kiện,giao nguyên kiện,bể vỡ k đền"
type input "360.000"
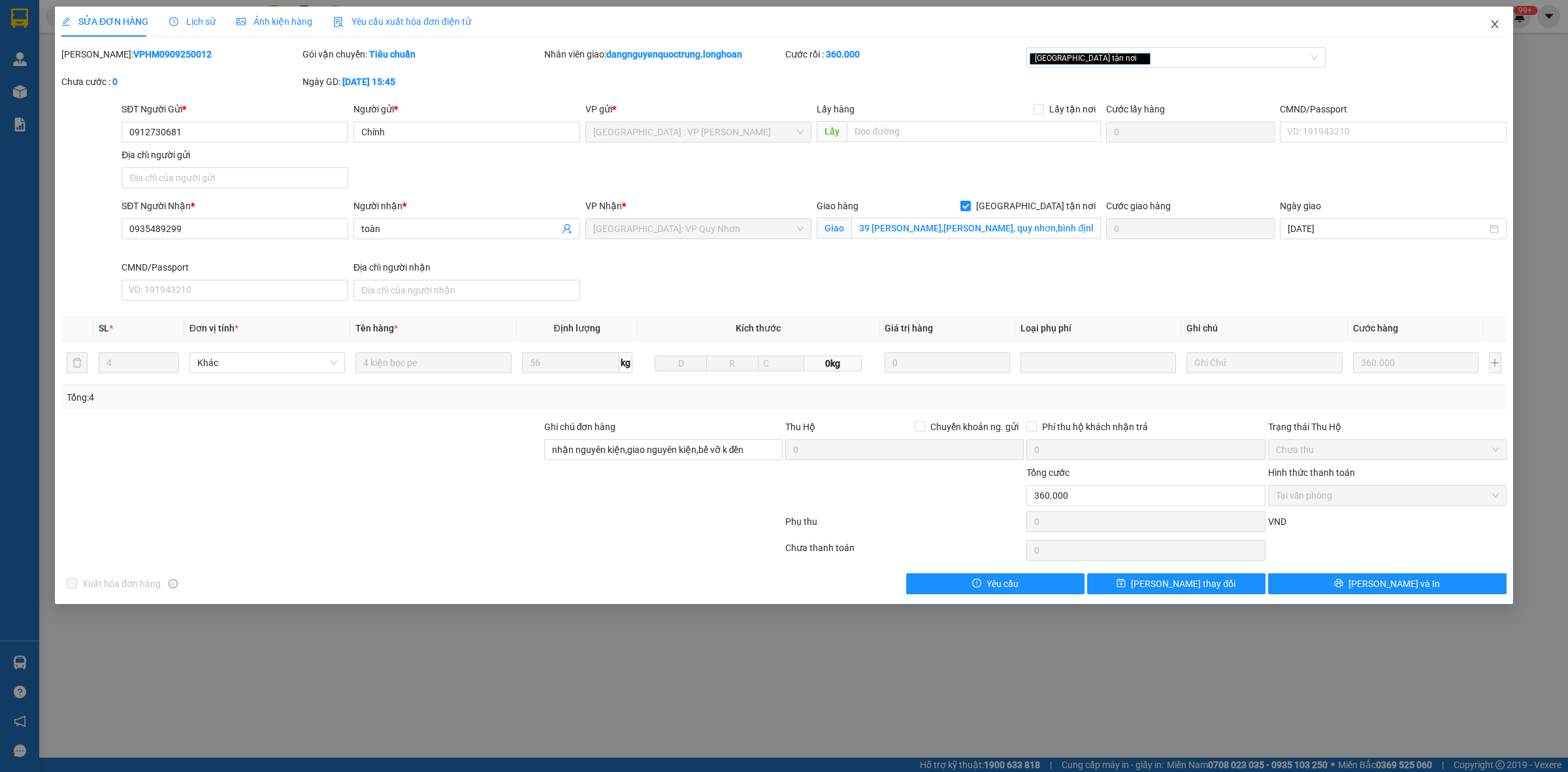
click at [798, 26] on icon "close" at bounding box center [1495, 24] width 10 height 10
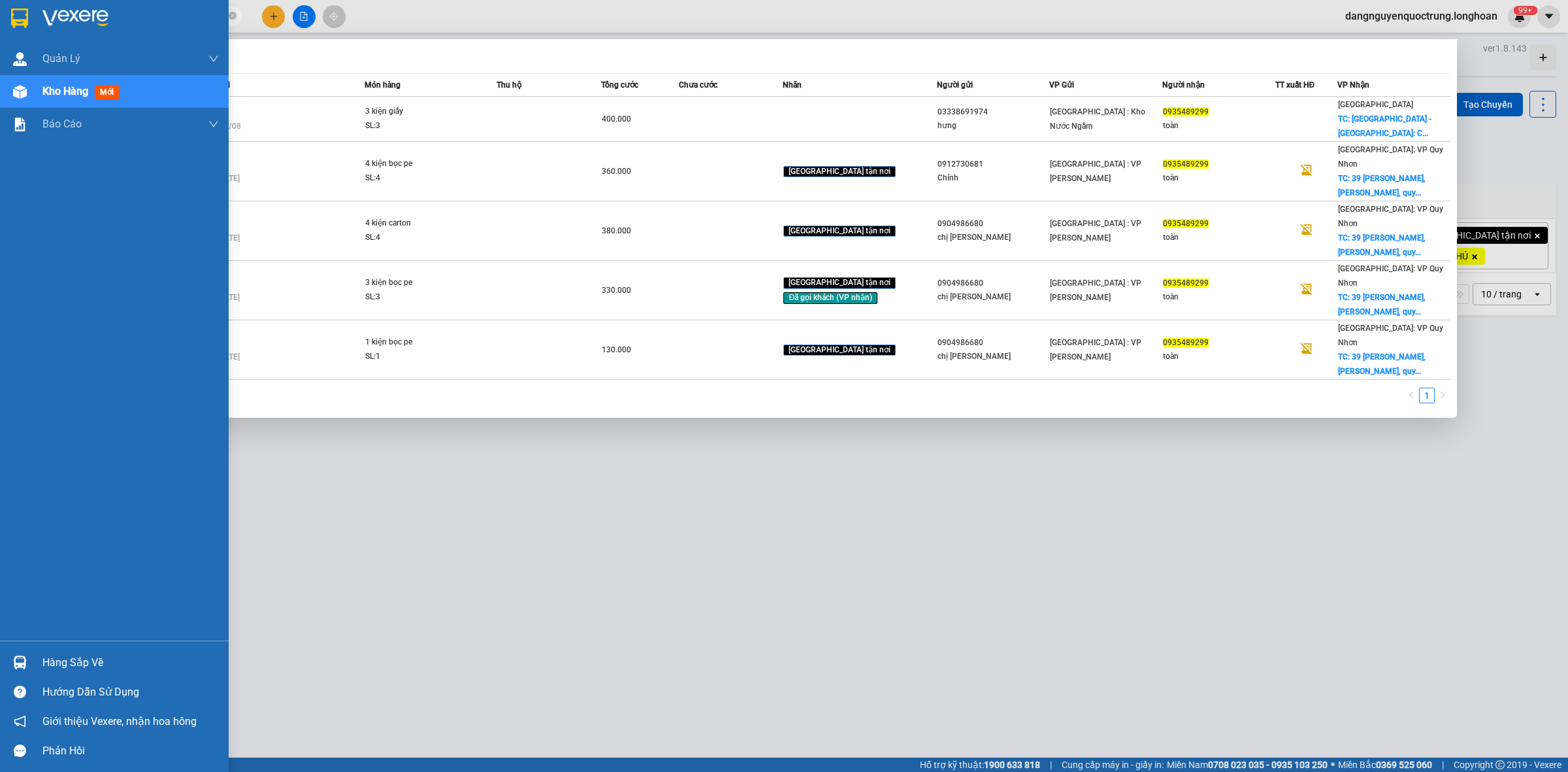
drag, startPoint x: 182, startPoint y: 16, endPoint x: 1, endPoint y: 16, distance: 181.0
click at [1, 16] on section "Kết quả tìm kiếm ( 5 ) Bộ lọc Mã ĐH Trạng thái Món hàng Thu hộ Tổng cước Chưa c…" at bounding box center [784, 386] width 1568 height 772
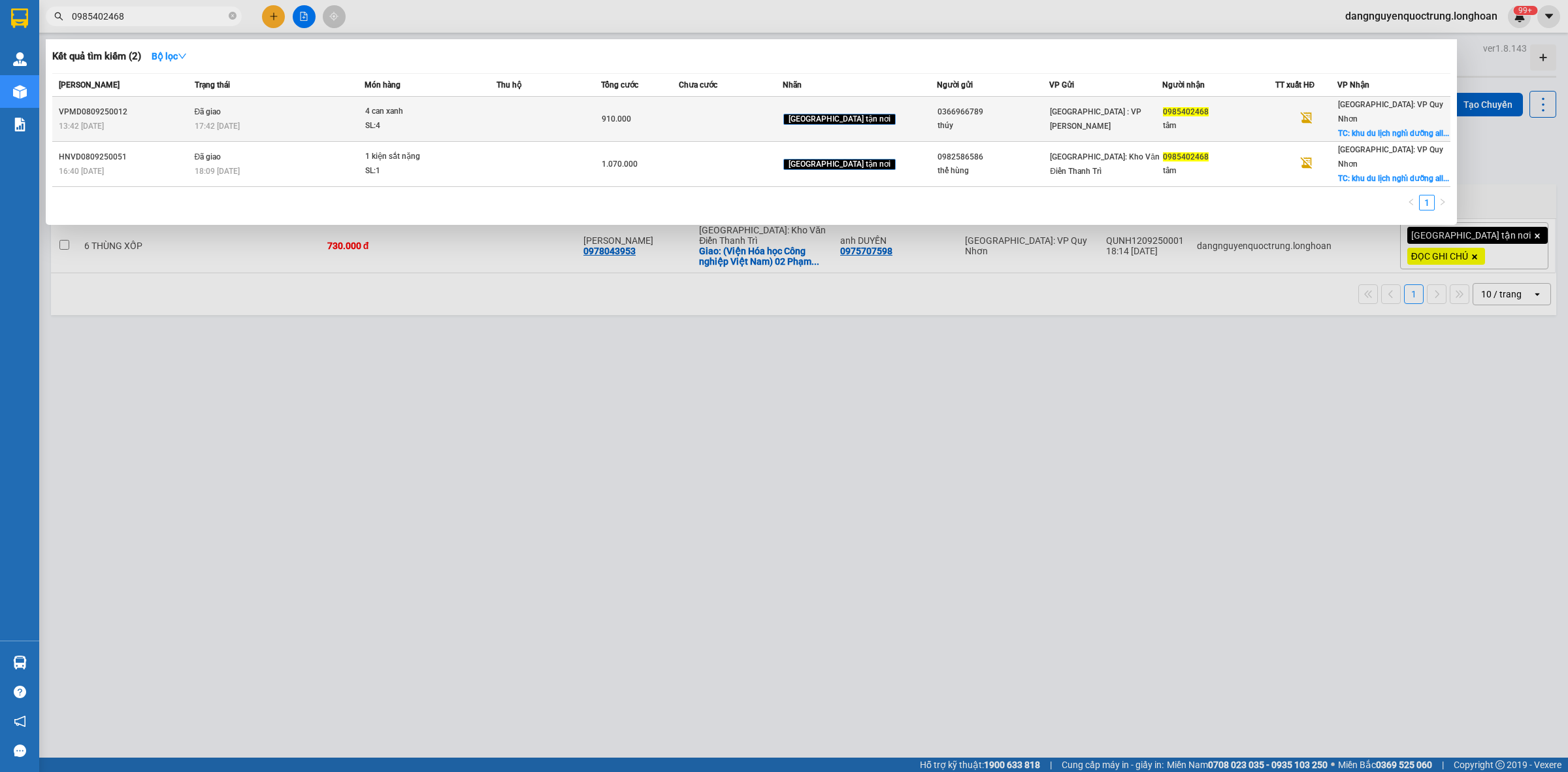
type input "0985402468"
click at [600, 110] on td at bounding box center [548, 119] width 104 height 45
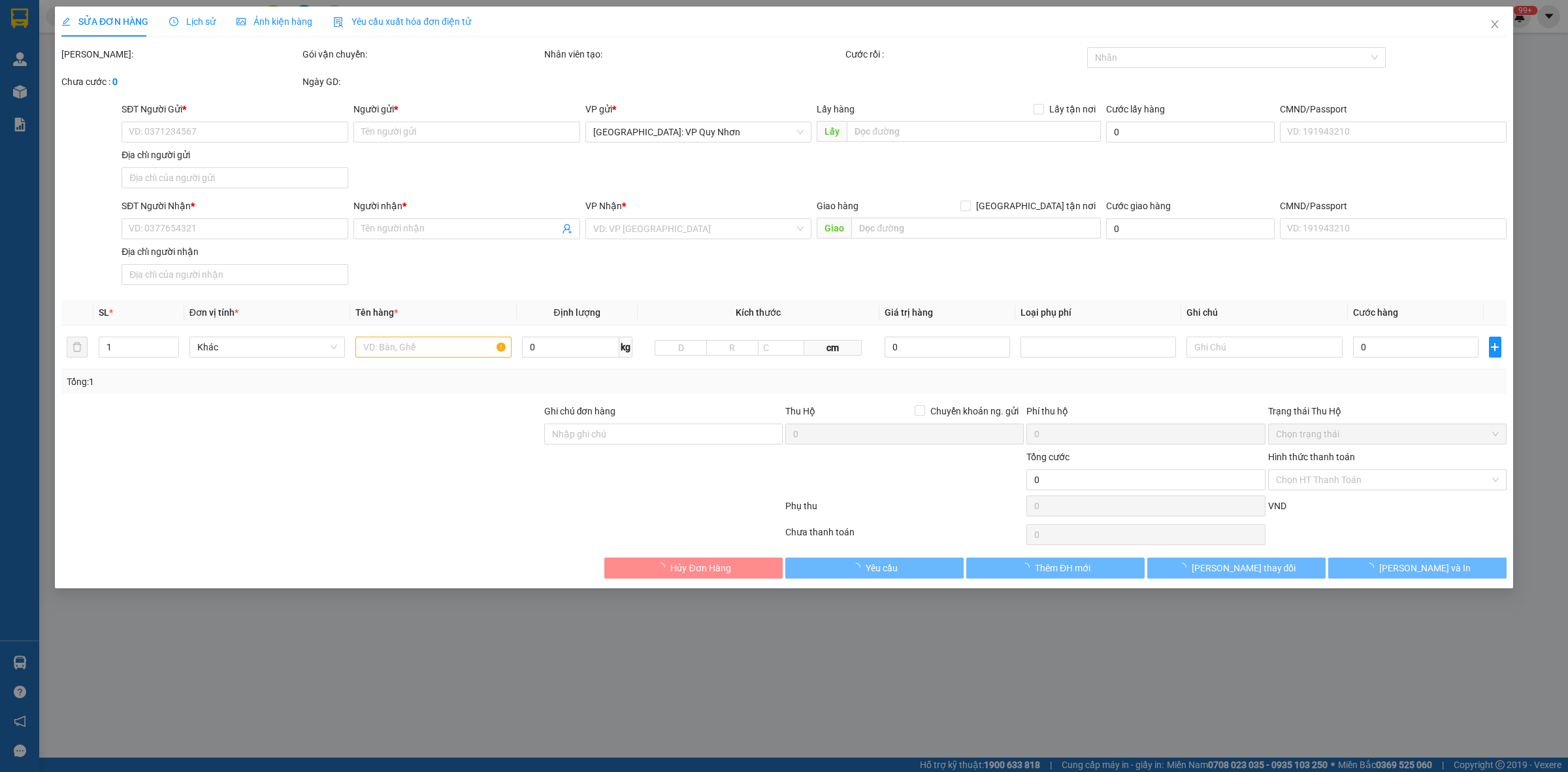
type input "0366966789"
type input "thúy"
type input "0985402468"
type input "tâm"
checkbox input "true"
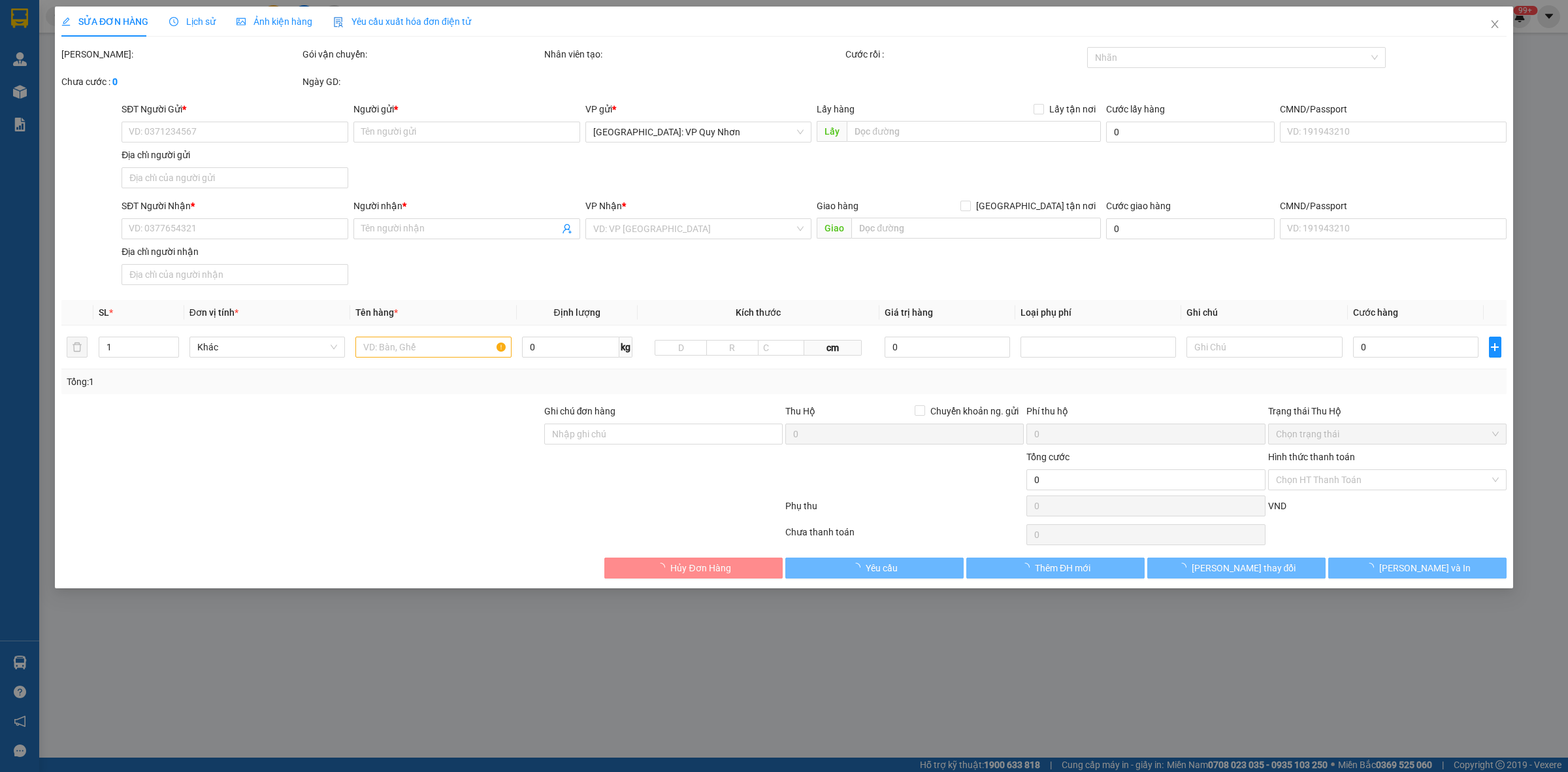
type input "khu du lịch nghỉ dưỡng allia resort xã nhơn lý tp quy nhơn"
type input "910.000"
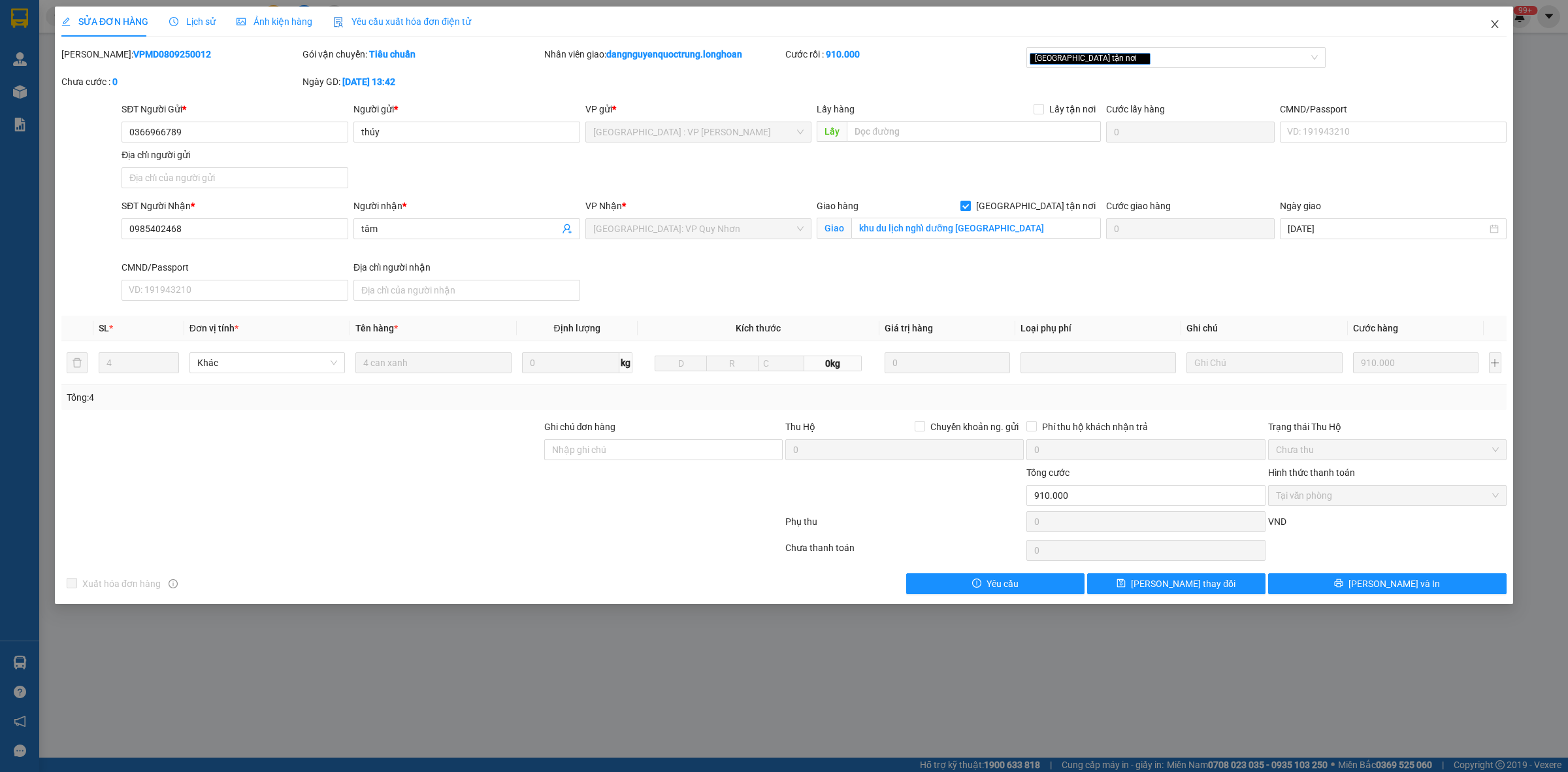
click at [798, 24] on icon "close" at bounding box center [1495, 24] width 10 height 10
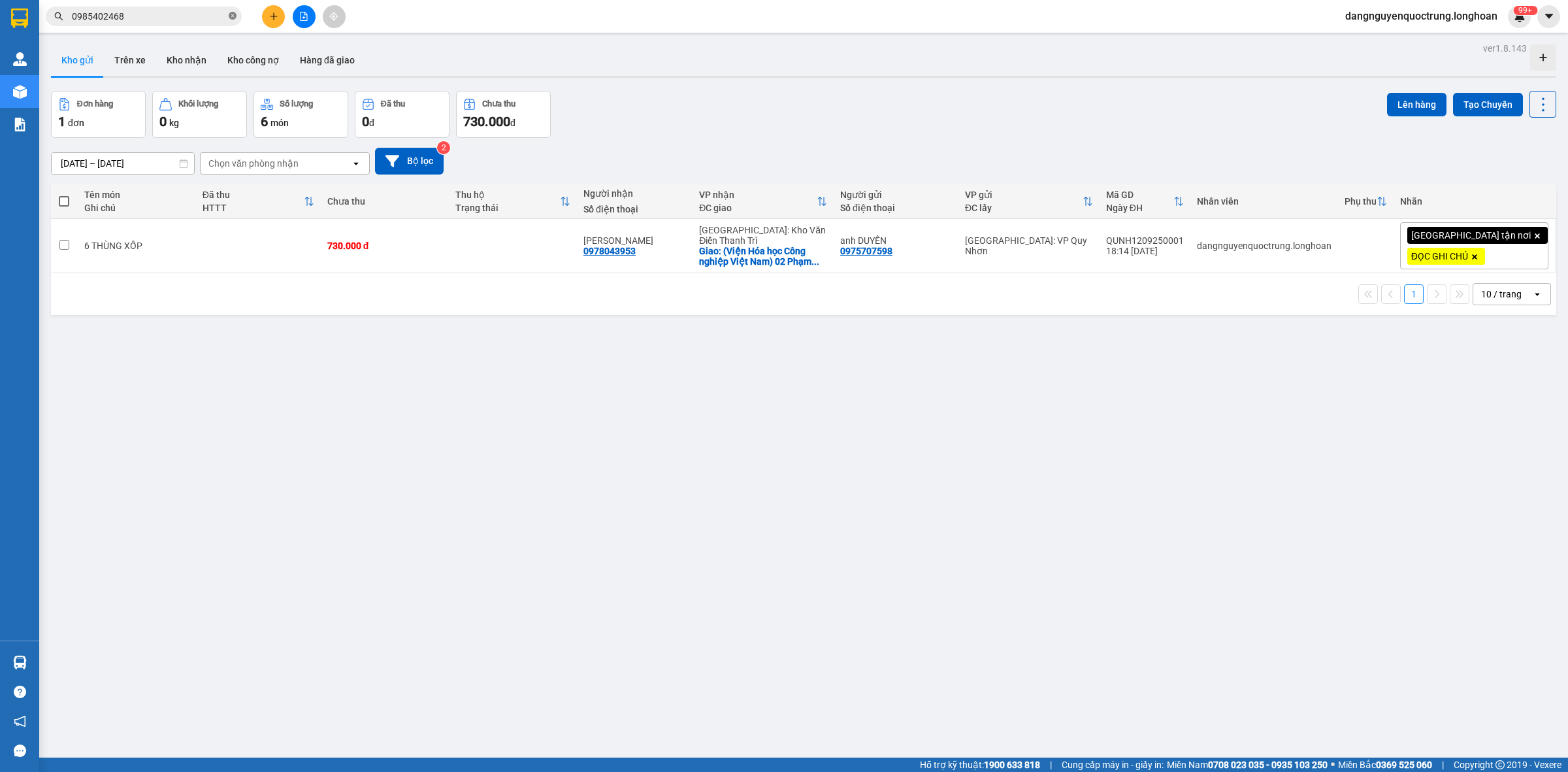
click at [231, 18] on icon "close-circle" at bounding box center [232, 15] width 8 height 8
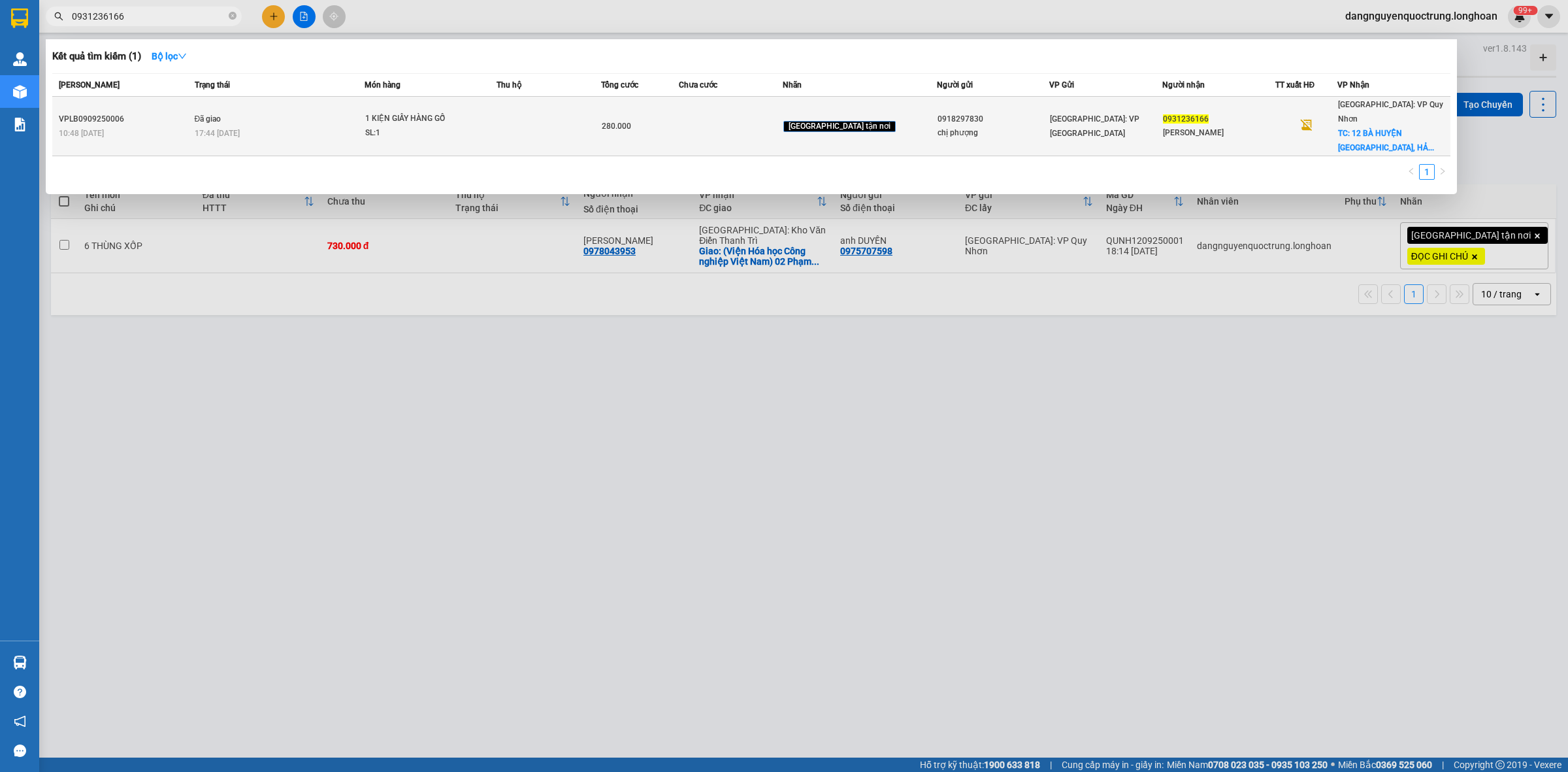
type input "0931236166"
click at [365, 112] on td "Đã giao 17:44 - 11/09" at bounding box center [278, 127] width 173 height 59
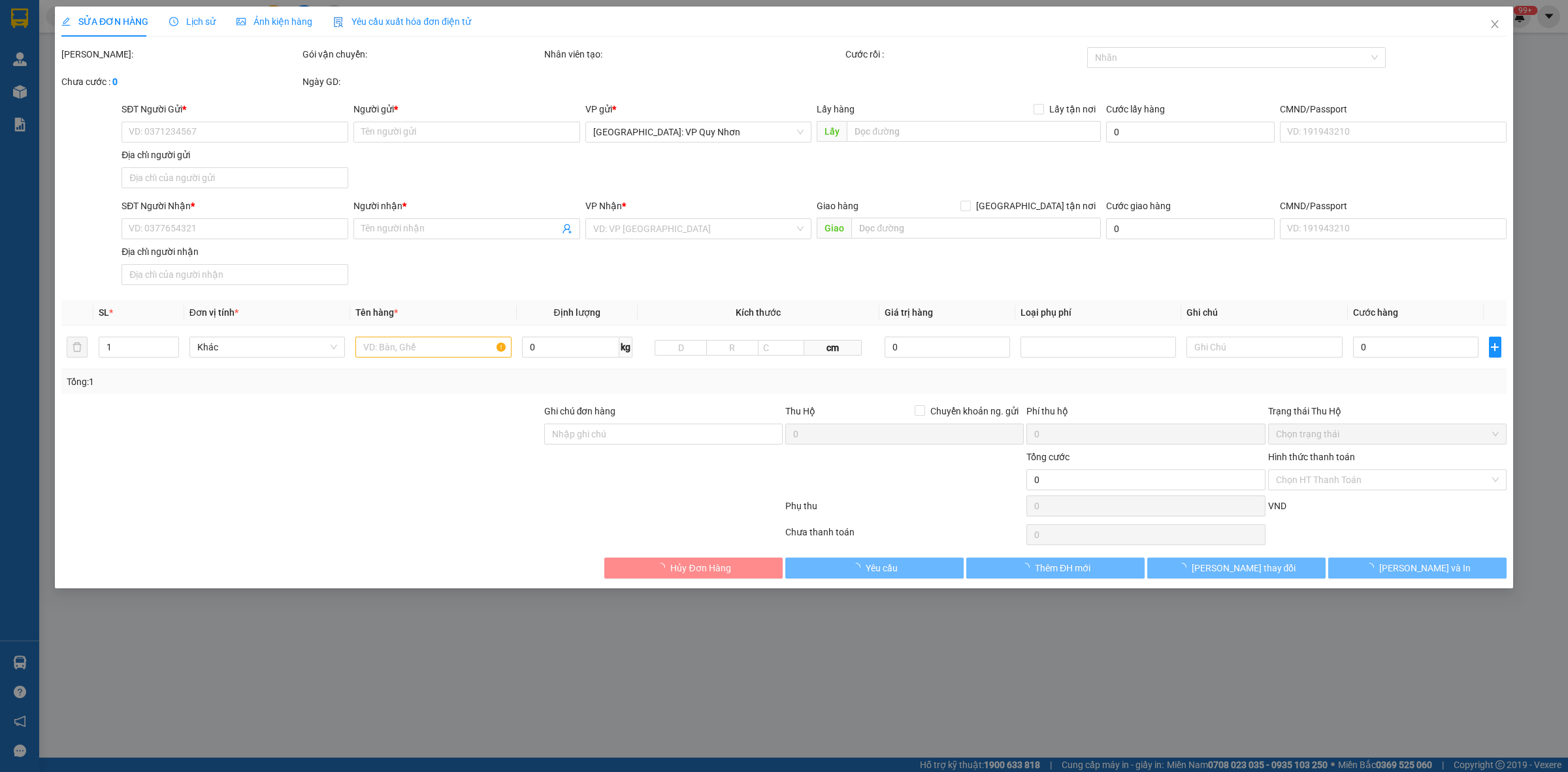
type input "0918297830"
type input "chị phượng"
type input "0931236166"
type input "ANH THANH"
checkbox input "true"
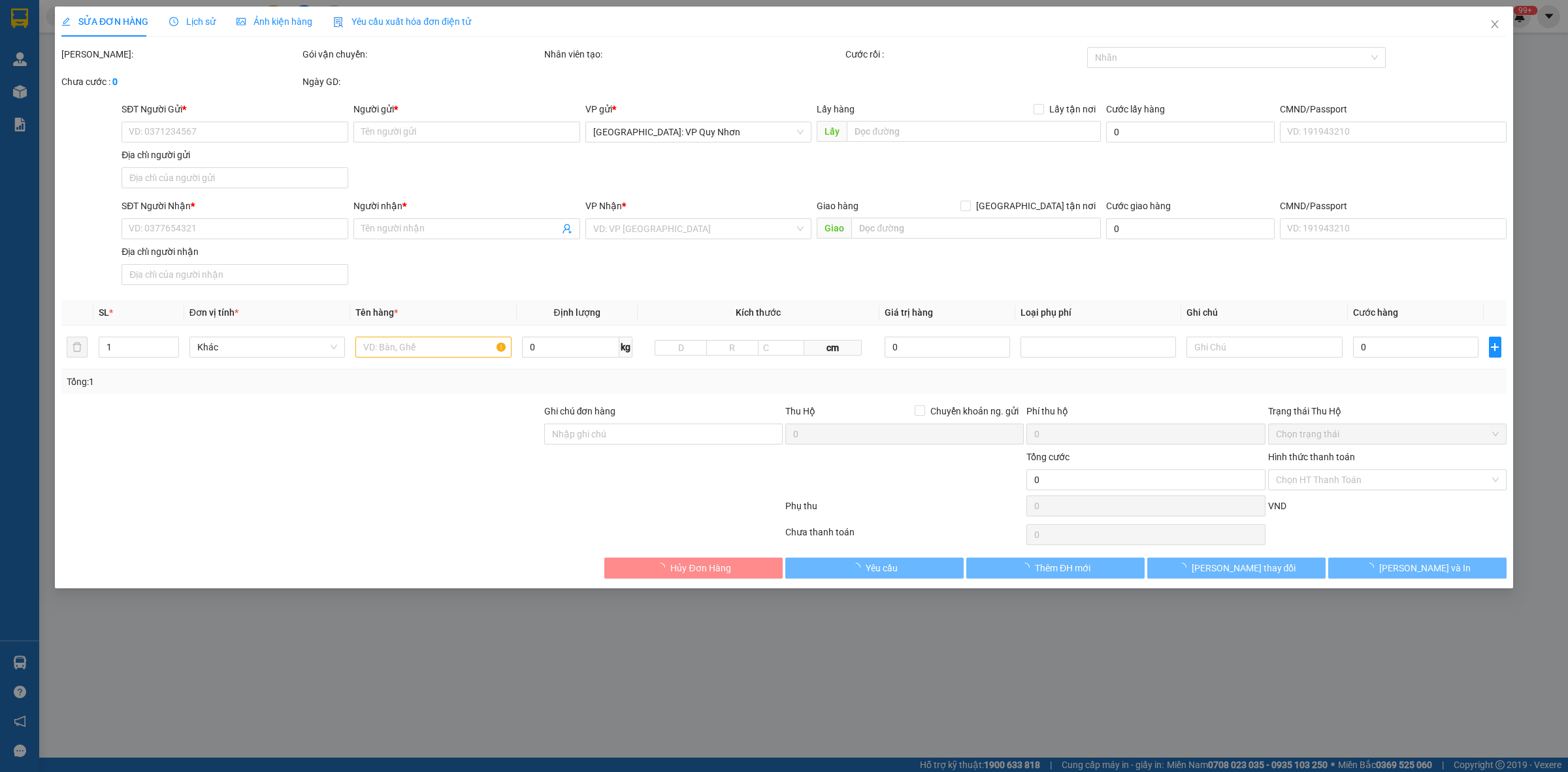
type input "12 BÀ HUYỆN THANH QUAN, HẢI CẢNG, QUY NHƠN, BÌNH ĐỊNH"
type input "280.000"
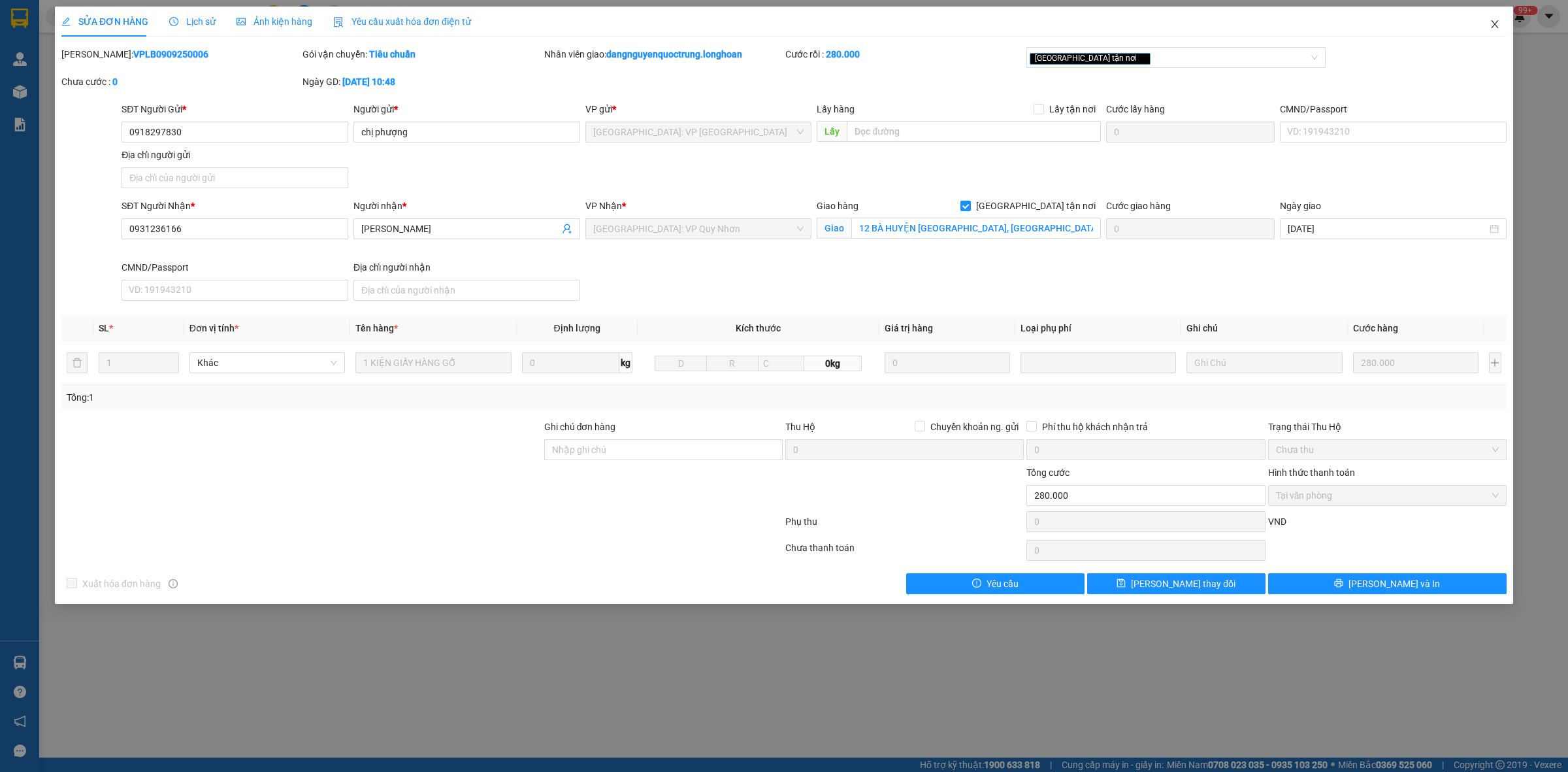
click at [798, 20] on span "Close" at bounding box center [1495, 25] width 36 height 36
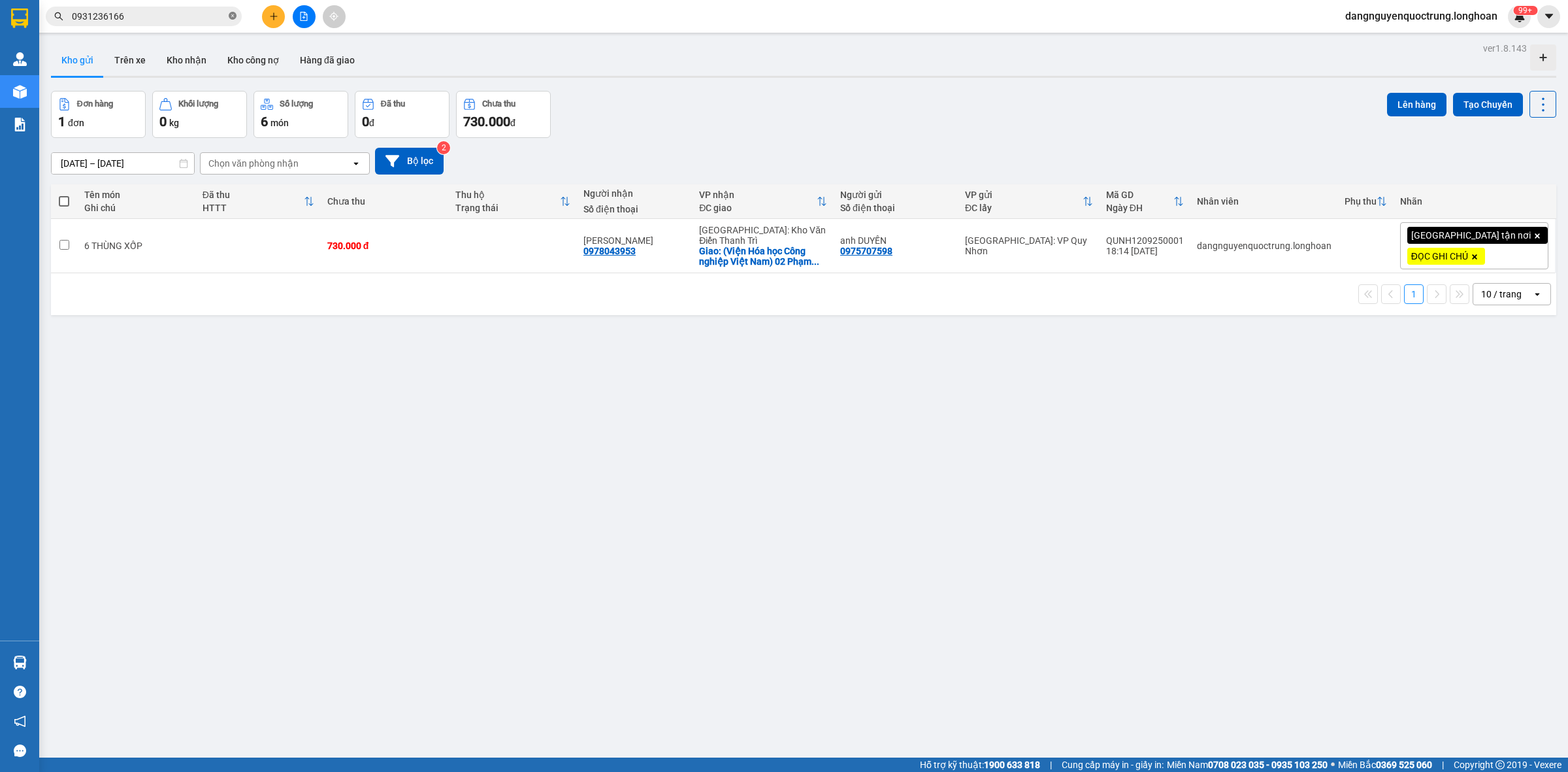
click at [235, 20] on icon "close-circle" at bounding box center [232, 15] width 8 height 8
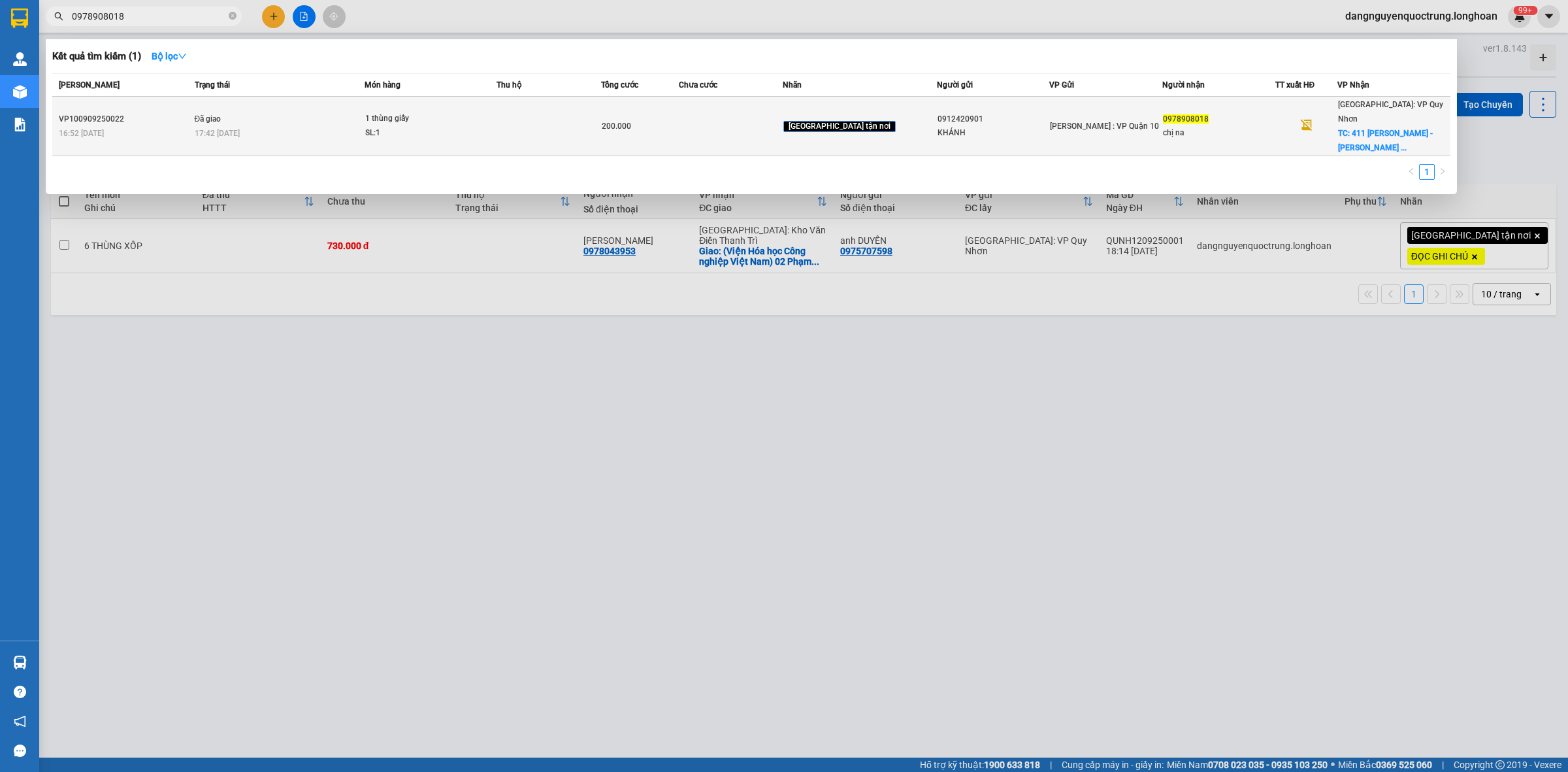
type input "0978908018"
click at [332, 107] on td "Đã giao 17:42 - 11/09" at bounding box center [278, 127] width 173 height 59
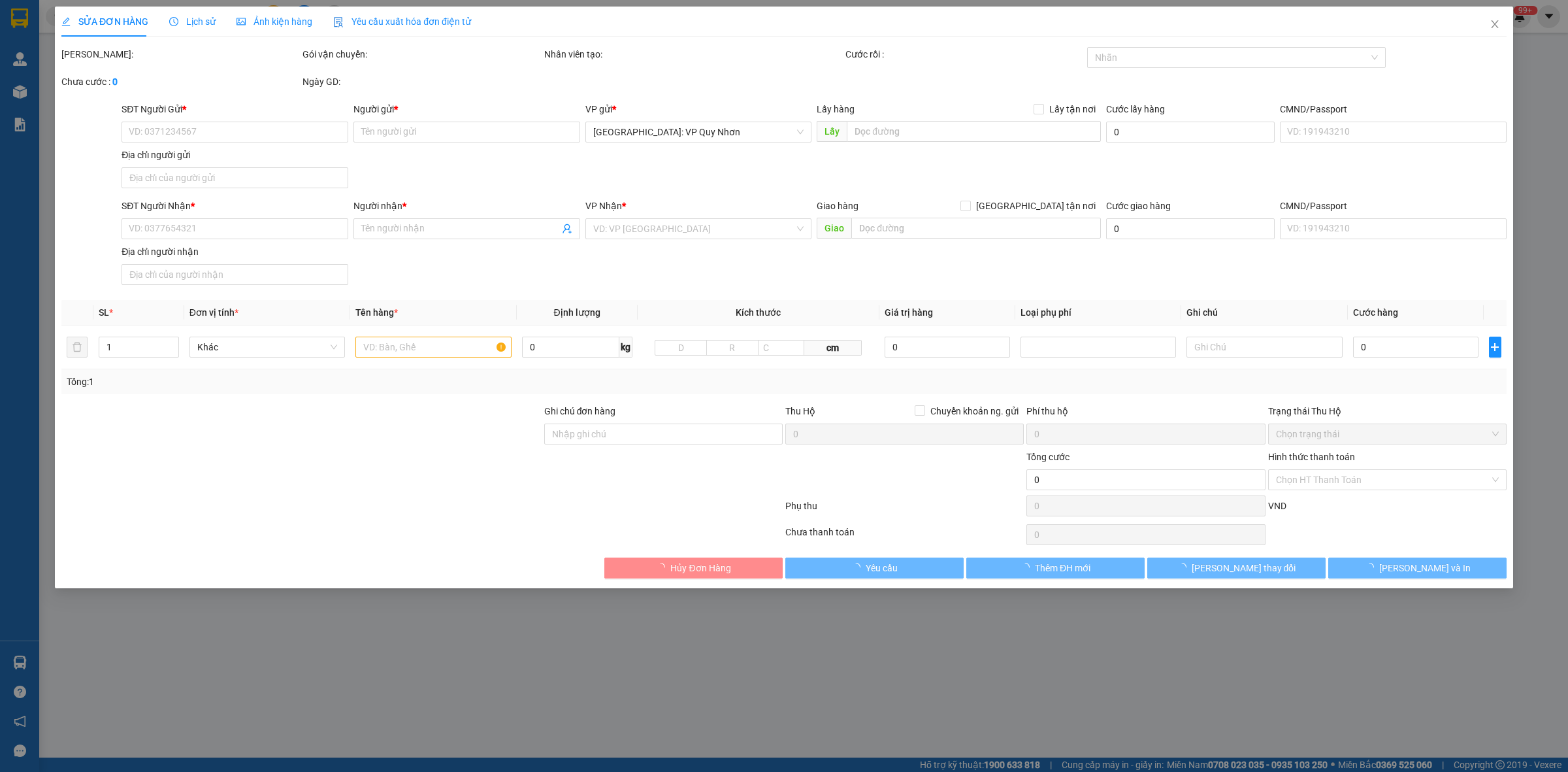
type input "0912420901"
type input "KHÁNH"
type input "0978908018"
type input "chị na"
checkbox input "true"
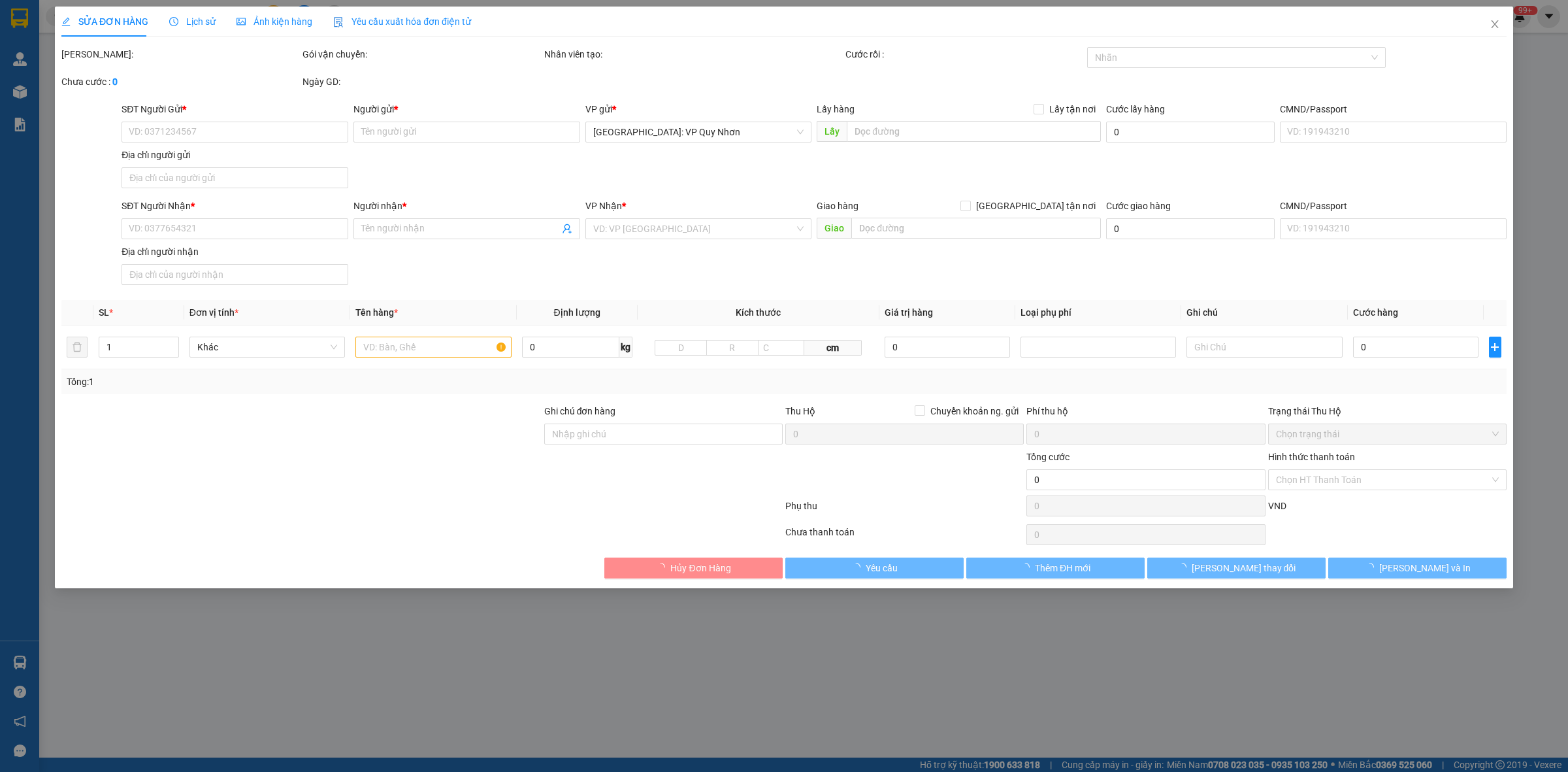
type input "411 nguyễn huệ - trần phú - quy nhơn - bình định"
type input "hàng k bao bể vỡ hư hỏng"
type input "200.000"
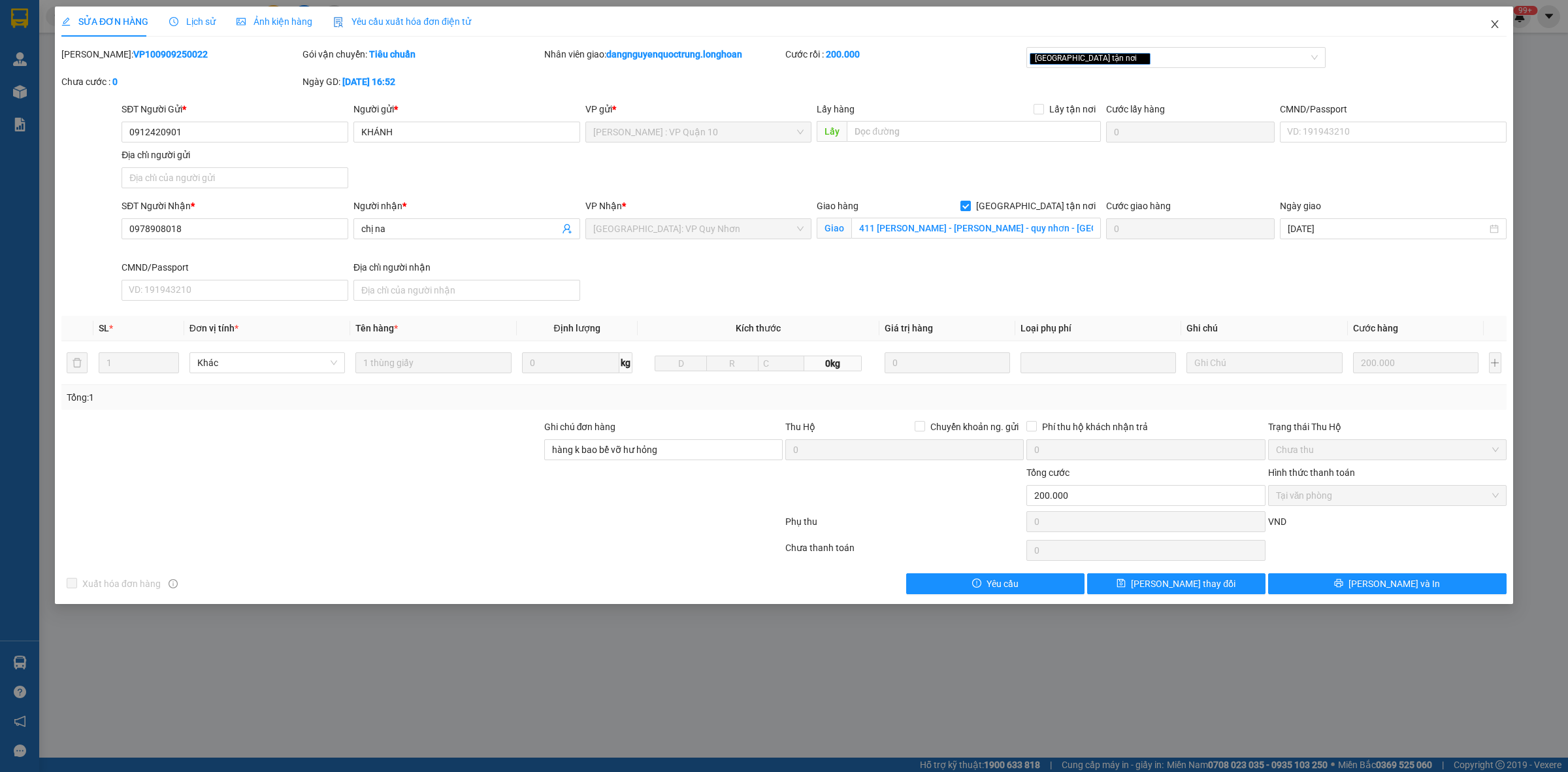
click at [798, 22] on icon "close" at bounding box center [1495, 24] width 8 height 8
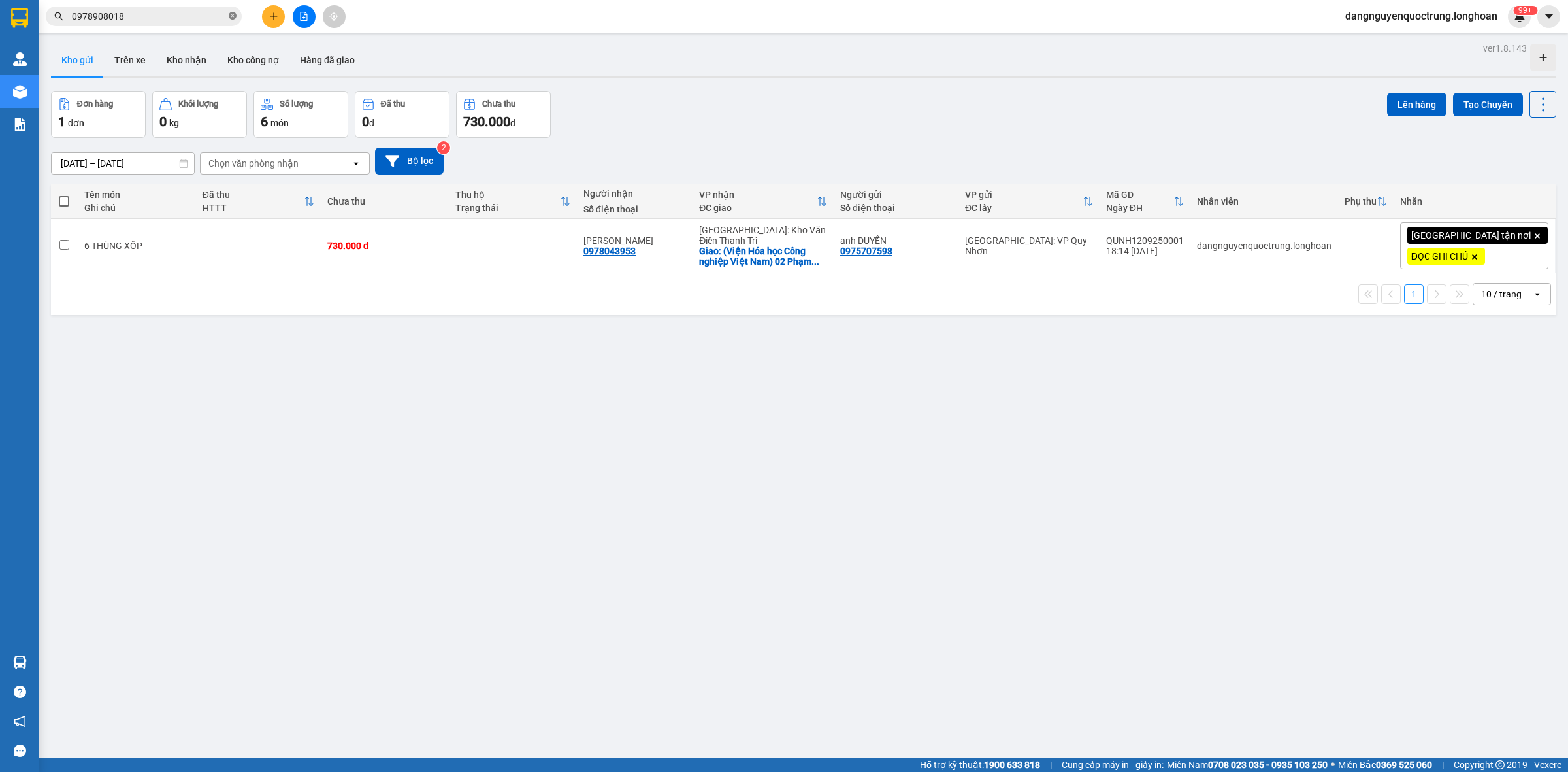
click at [230, 18] on icon "close-circle" at bounding box center [232, 15] width 8 height 8
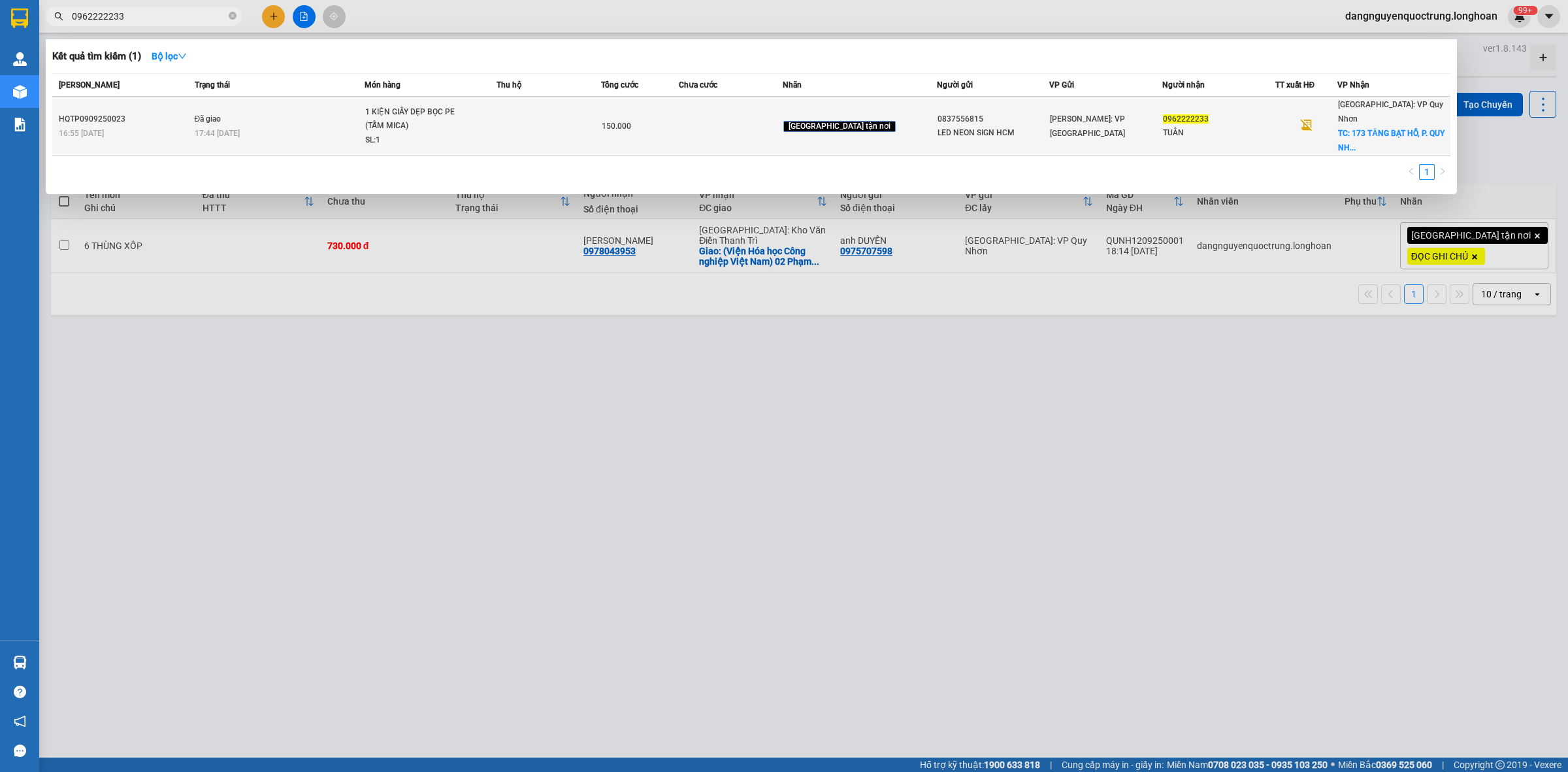
type input "0962222233"
click at [288, 114] on td "Đã giao 17:44 - 11/09" at bounding box center [278, 127] width 173 height 59
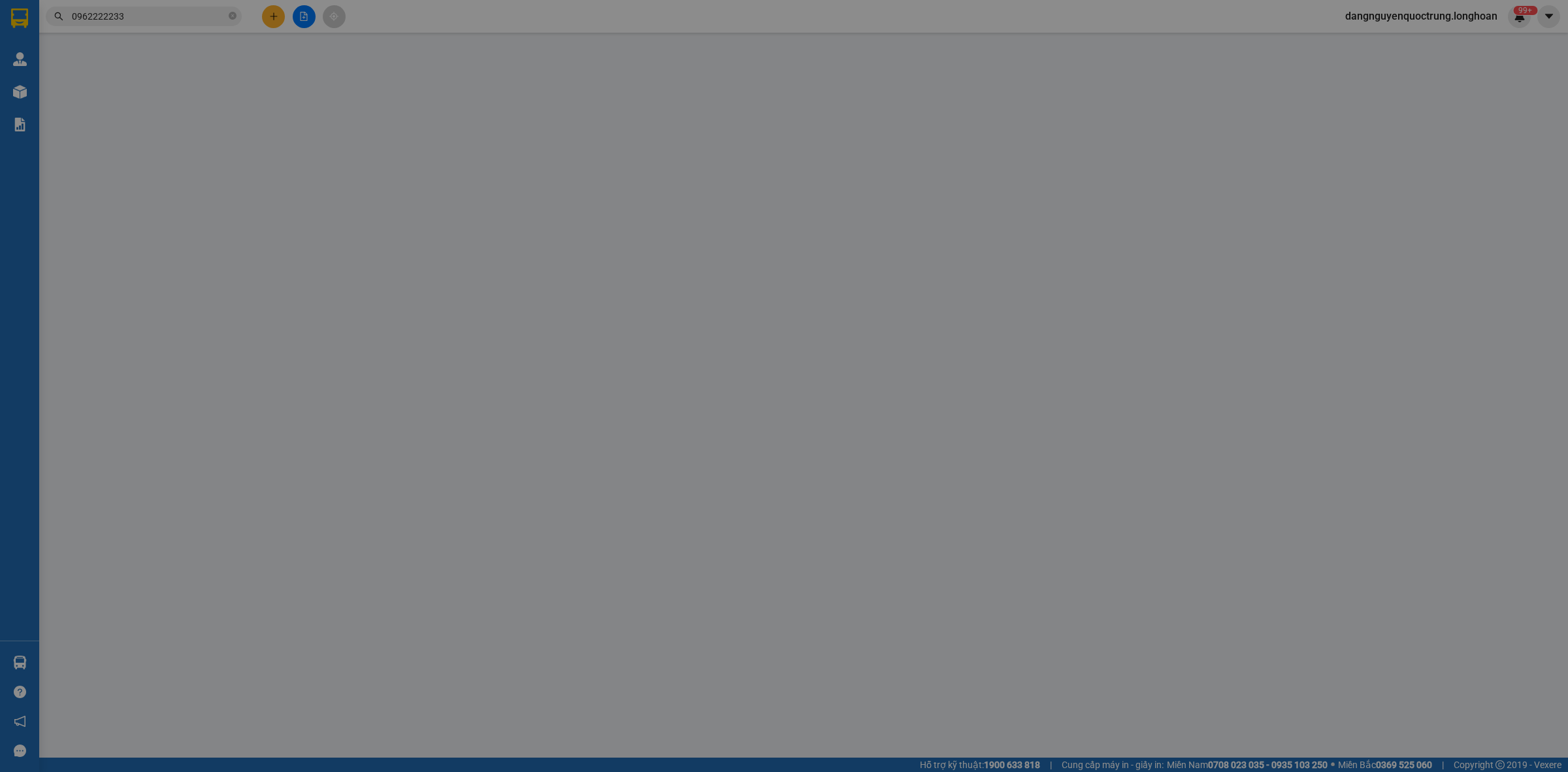
type input "0837556815"
type input "LED NEON SIGN HCM"
type input "0962222233"
type input "TUÂN"
checkbox input "true"
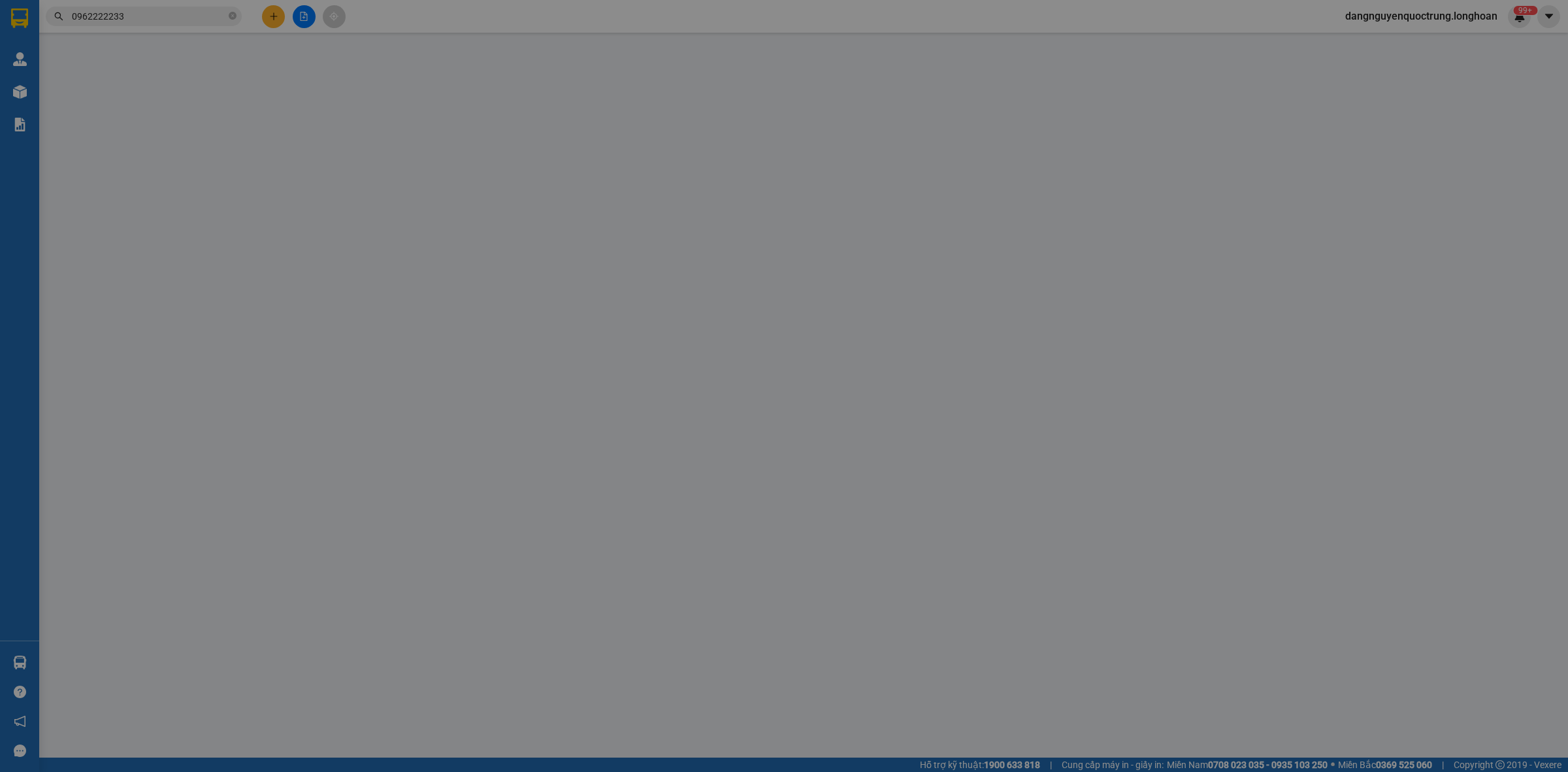
type input "173 TĂNG BẠT HỔ, P. QUY NHƠN, BÌNH ĐỊNH"
type input "150.000"
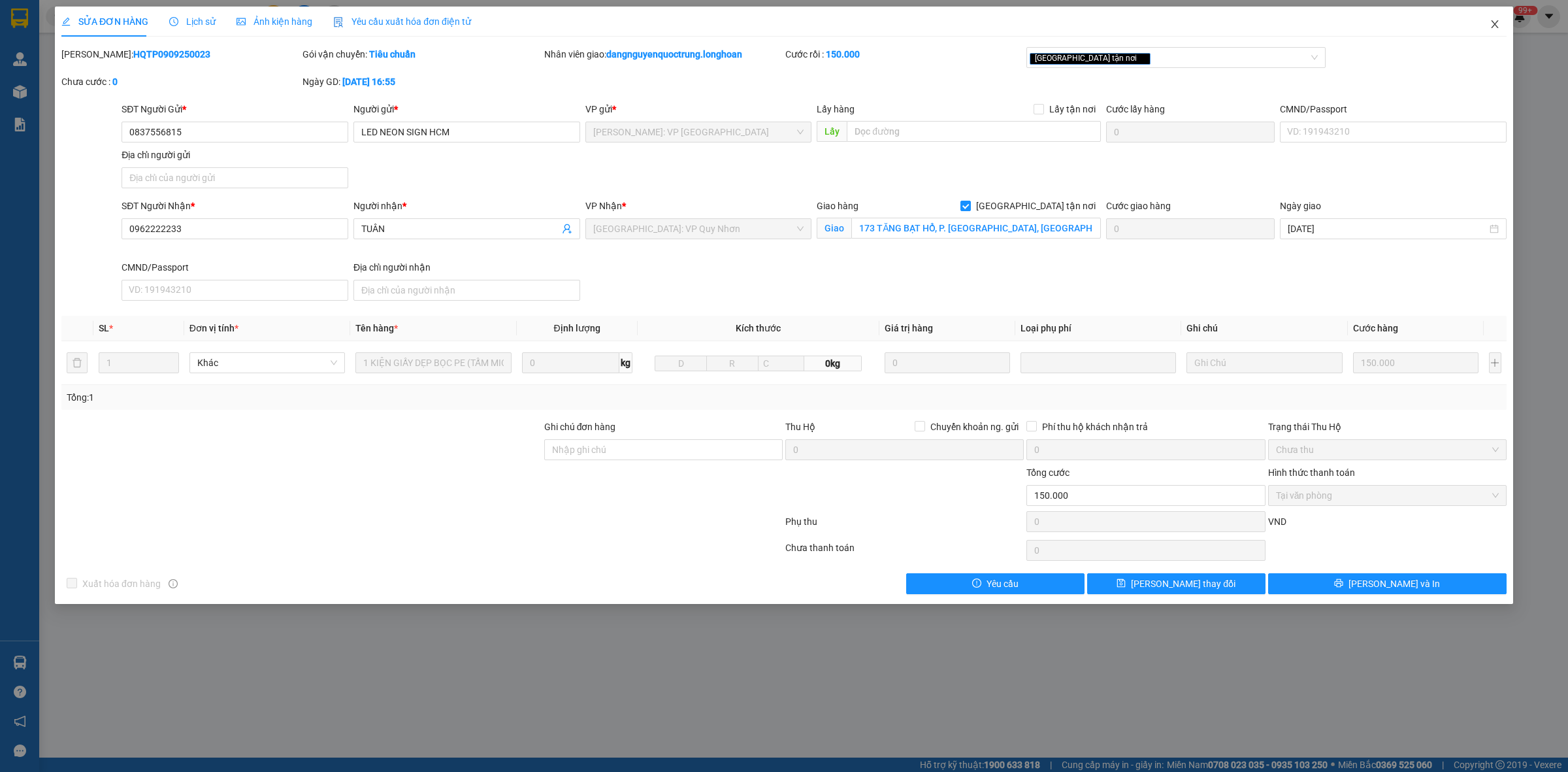
click at [798, 28] on icon "close" at bounding box center [1495, 24] width 10 height 10
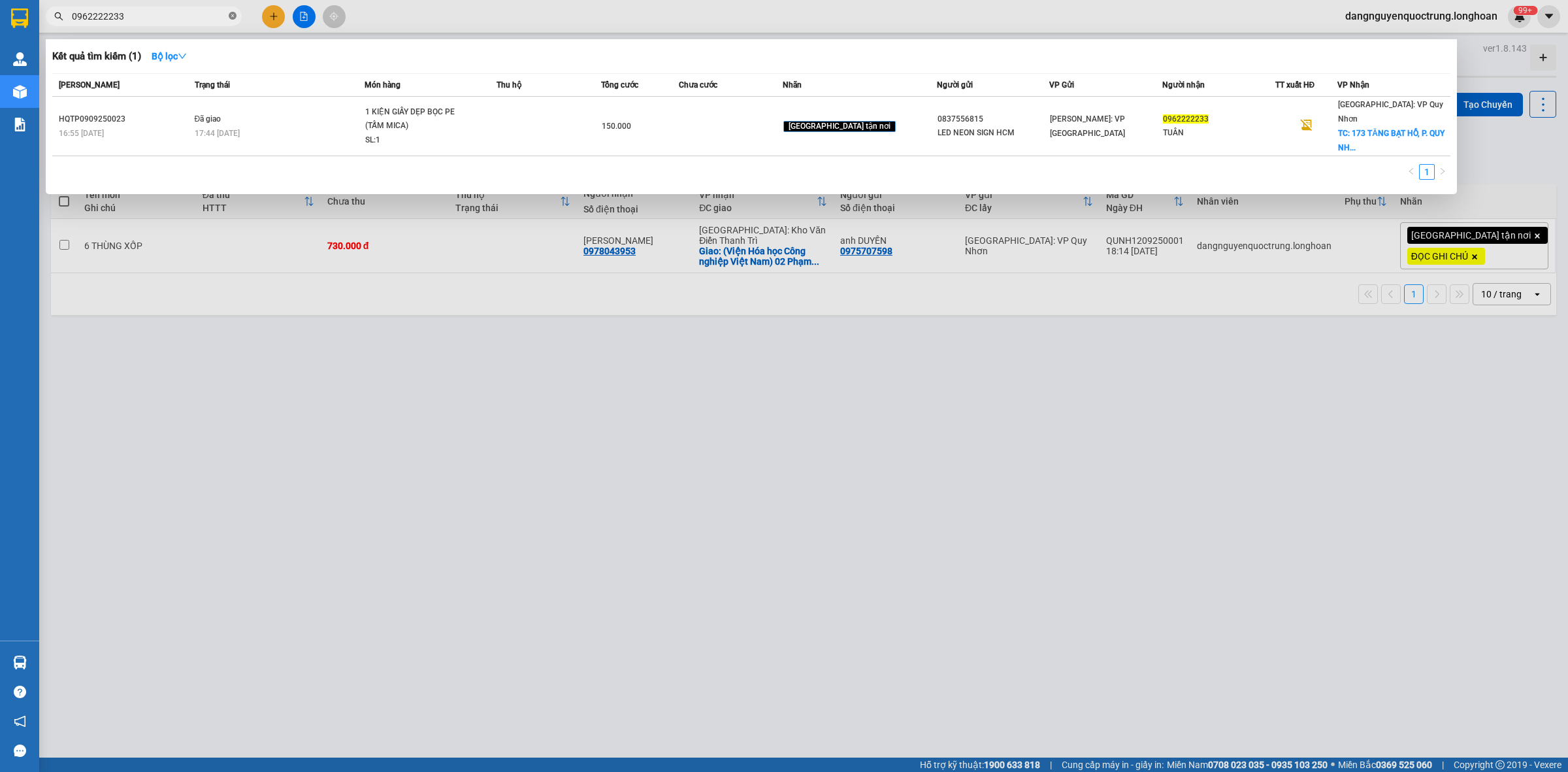
click at [230, 13] on icon "close-circle" at bounding box center [232, 15] width 8 height 8
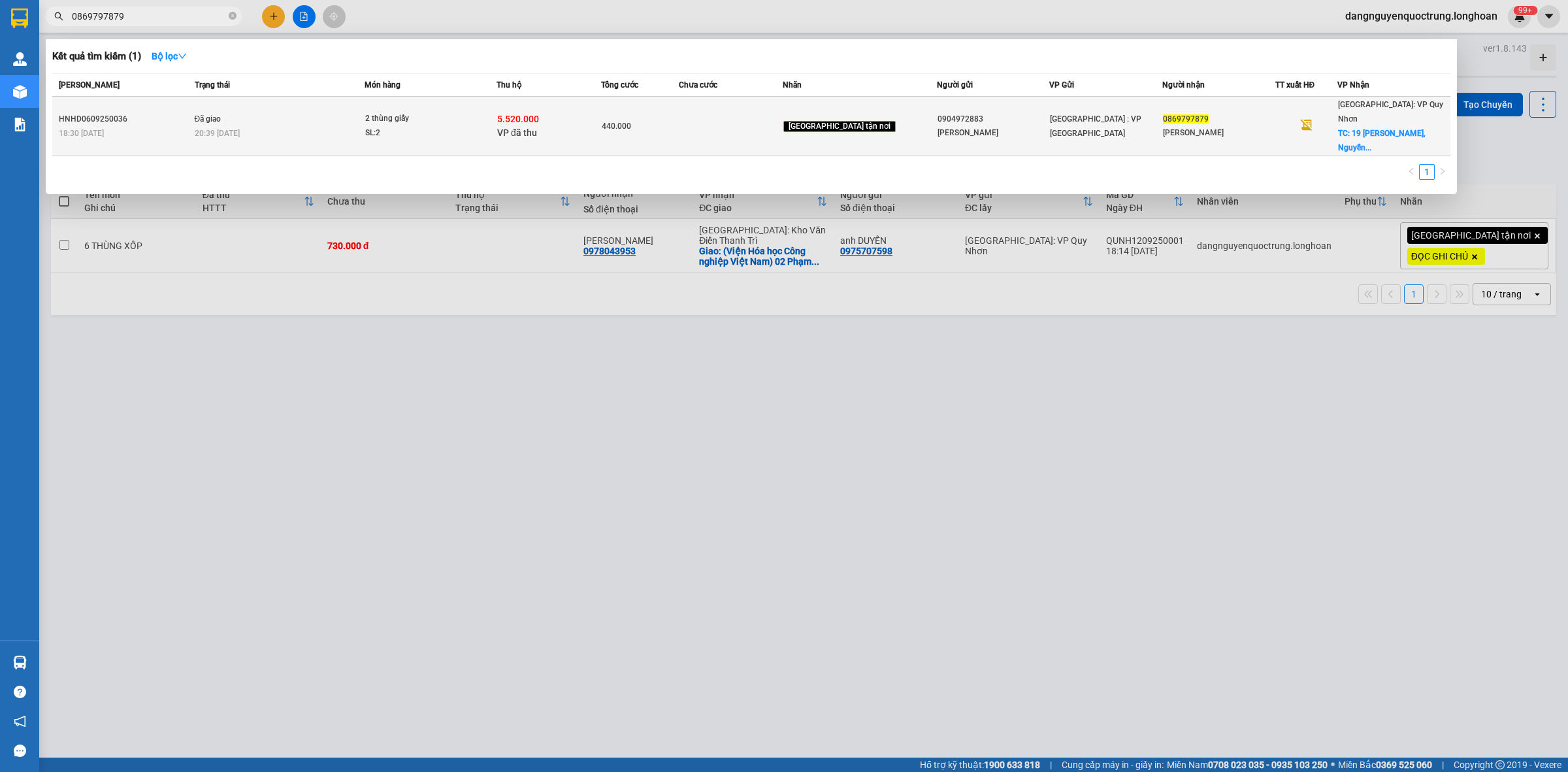
type input "0869797879"
click at [330, 115] on td "Đã giao 20:39 - 09/09" at bounding box center [278, 127] width 173 height 59
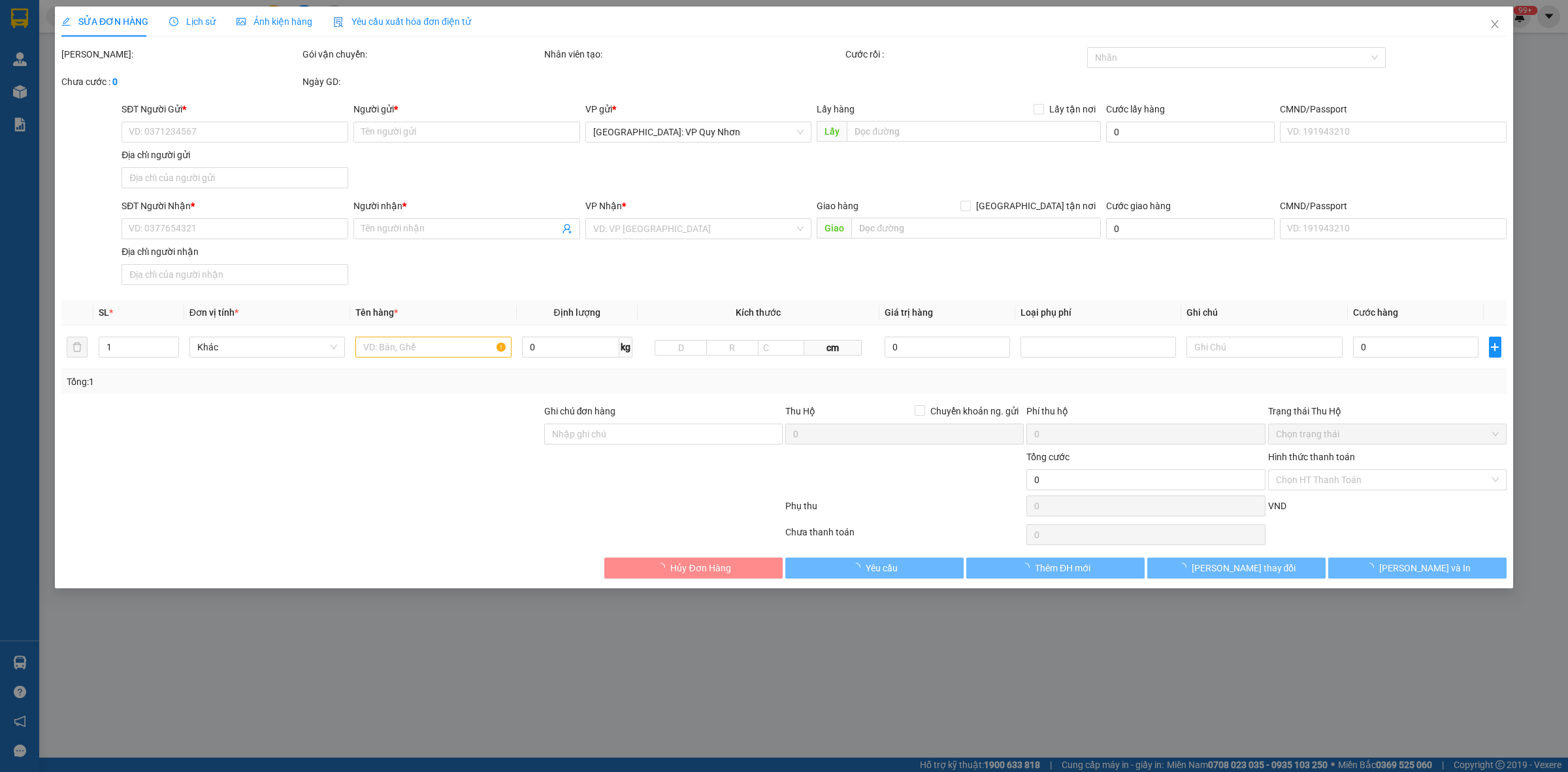
type input "0904972883"
type input "Minh Hà"
type input "0869797879"
type input "Phan Thanh Khải"
checkbox input "true"
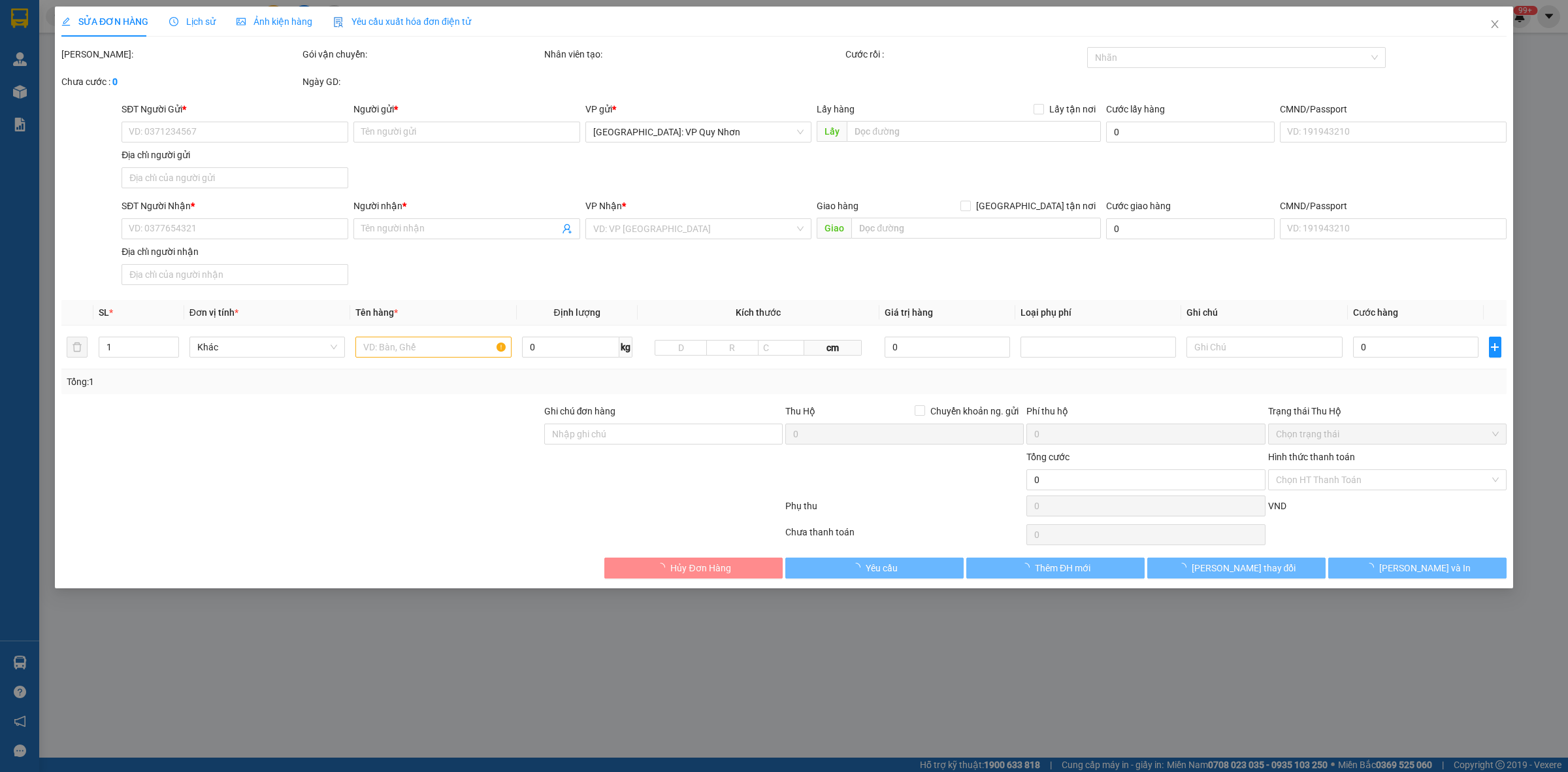
type input "19 Nguyễn Văn Hiền, Nguyễn Văn Cừ Quy Nhơn,"
type input "Giao nguyên kiện"
checkbox input "true"
type input "5.520.000"
type input "25.000"
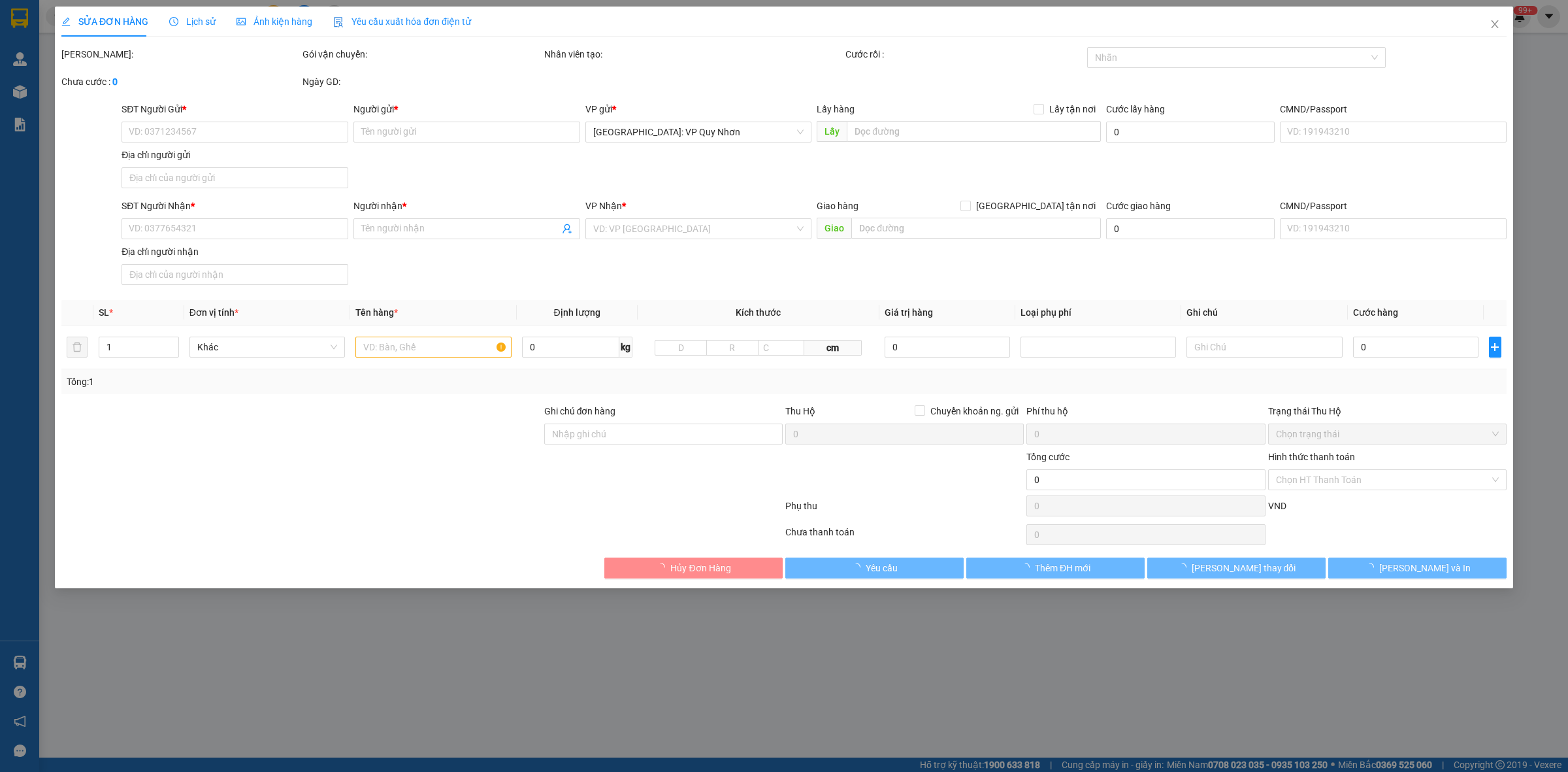
type input "440.000"
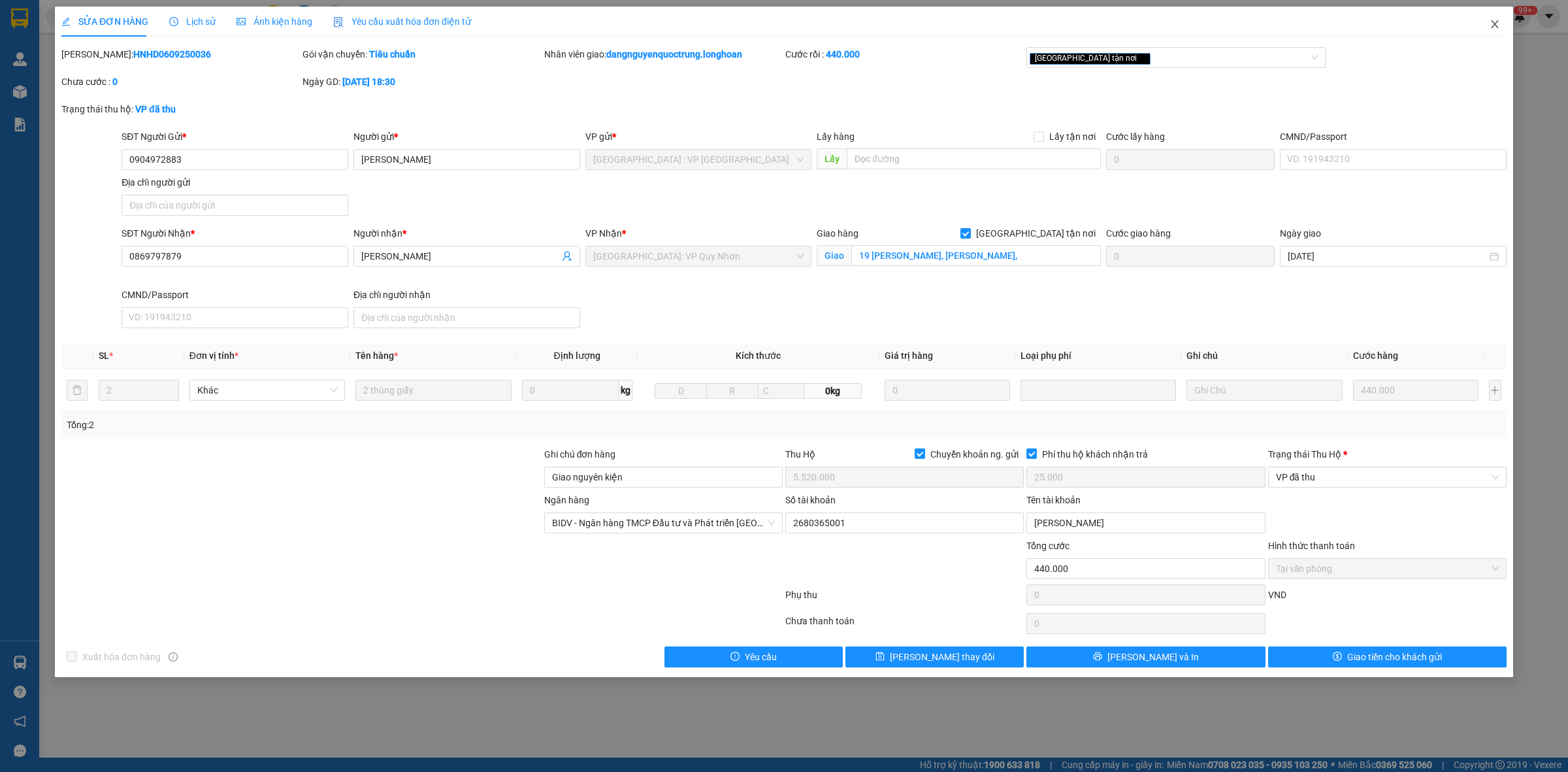
click at [798, 24] on icon "close" at bounding box center [1495, 24] width 10 height 10
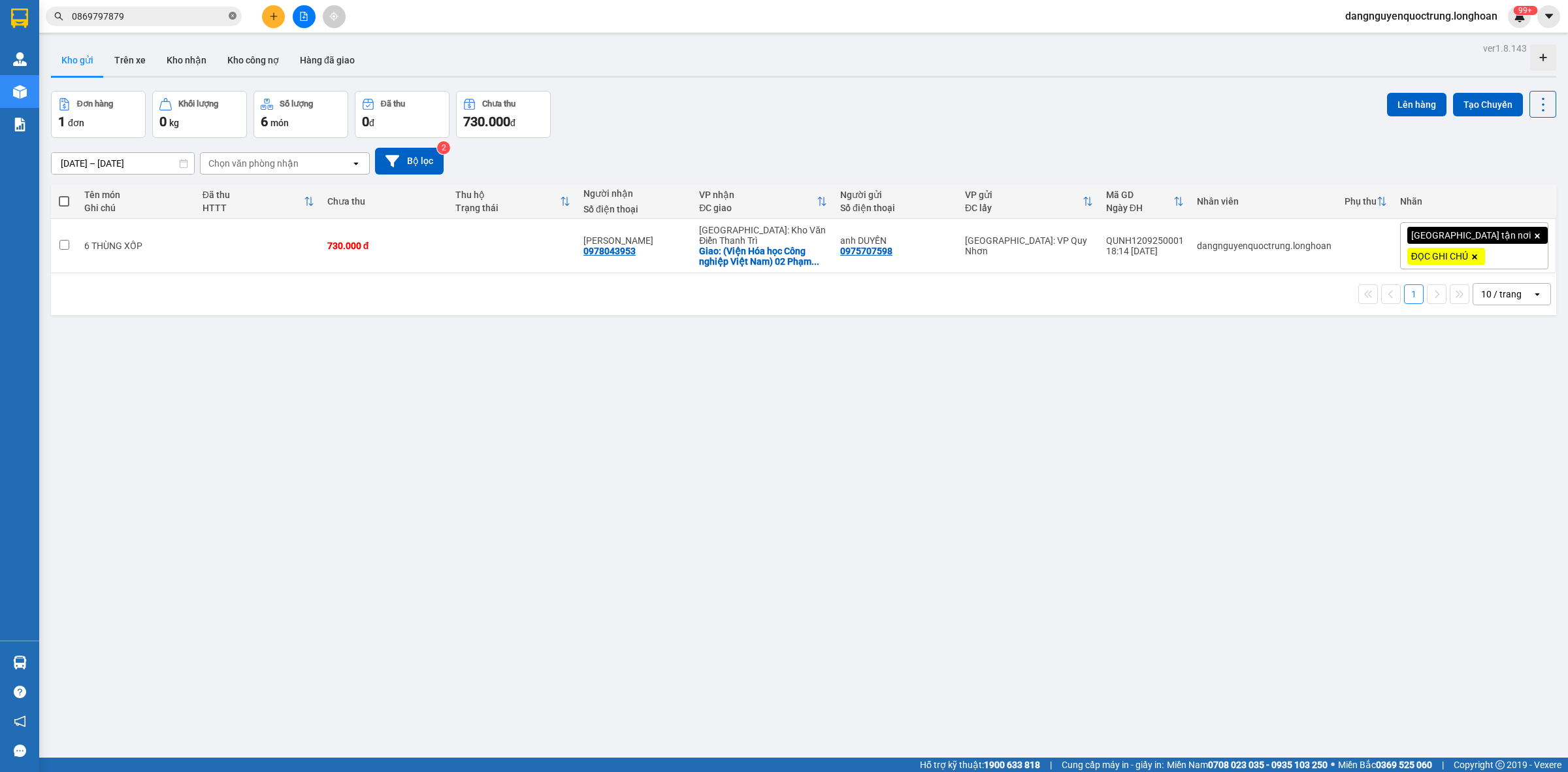
click at [230, 21] on span at bounding box center [232, 16] width 8 height 12
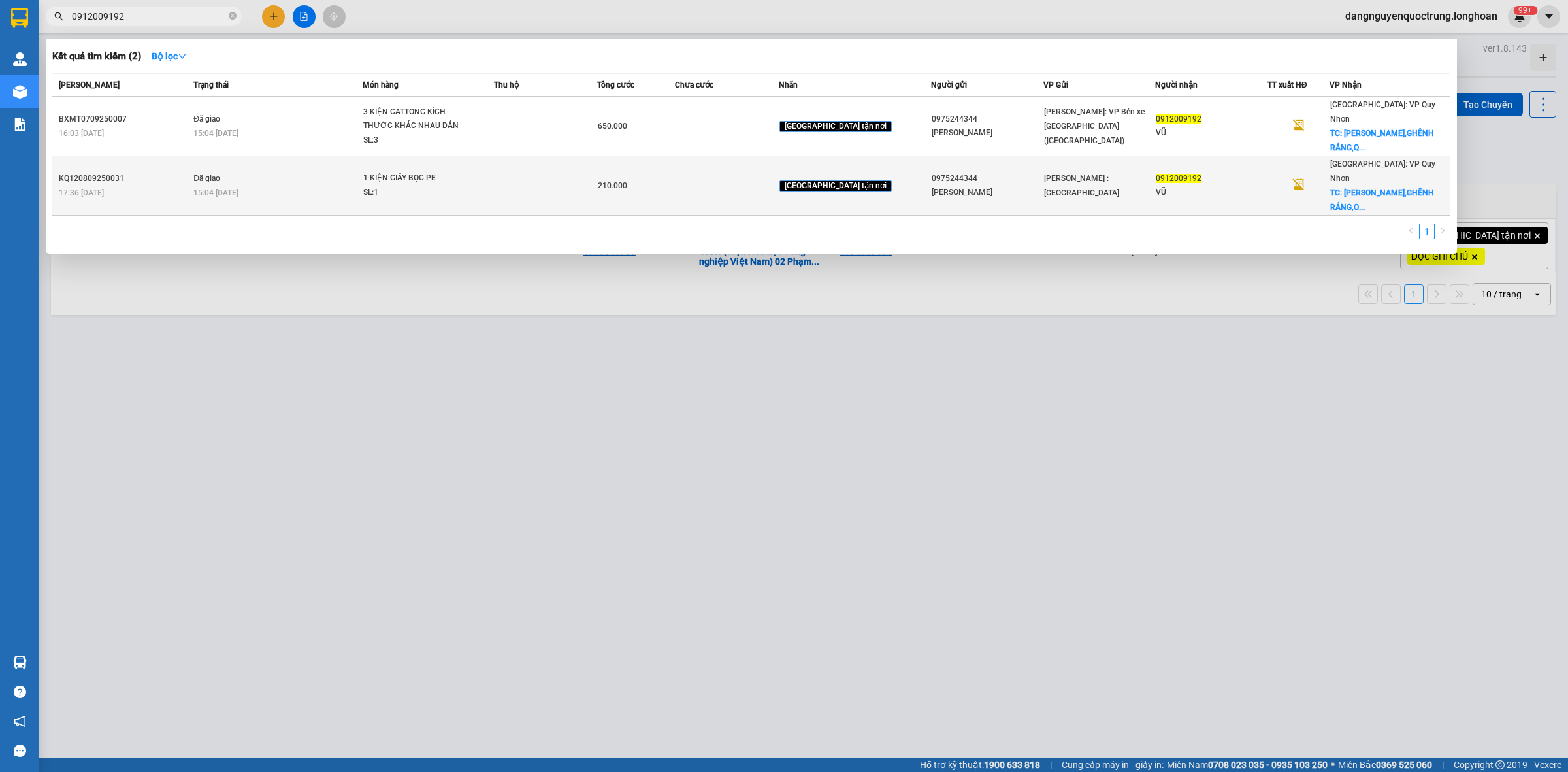
type input "0912009192"
click at [452, 186] on div "SL: 1" at bounding box center [412, 193] width 98 height 14
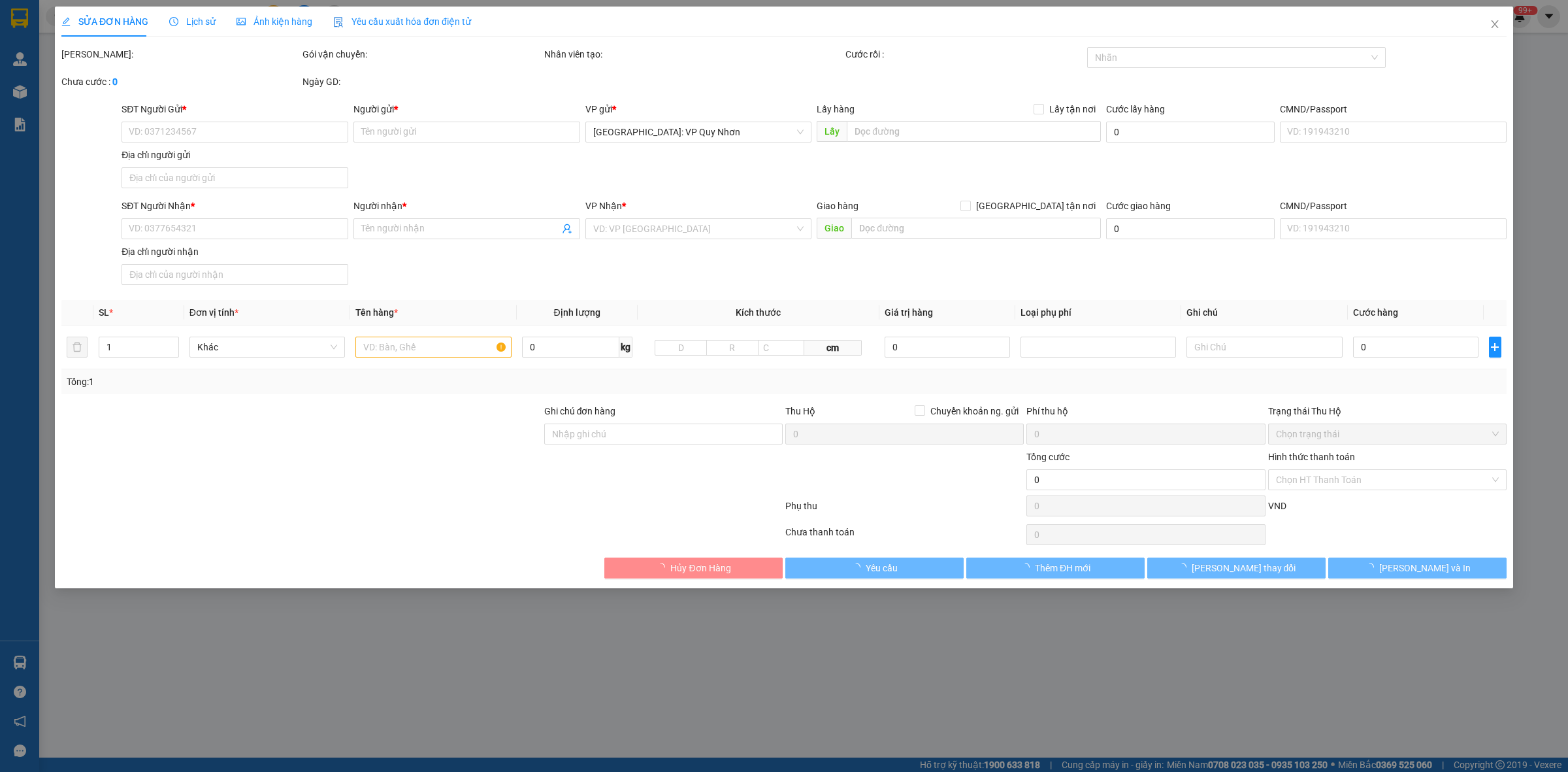
type input "0975244344"
type input "PHẠM PHÚ LONG"
type input "0912009192"
type input "VŨ"
checkbox input "true"
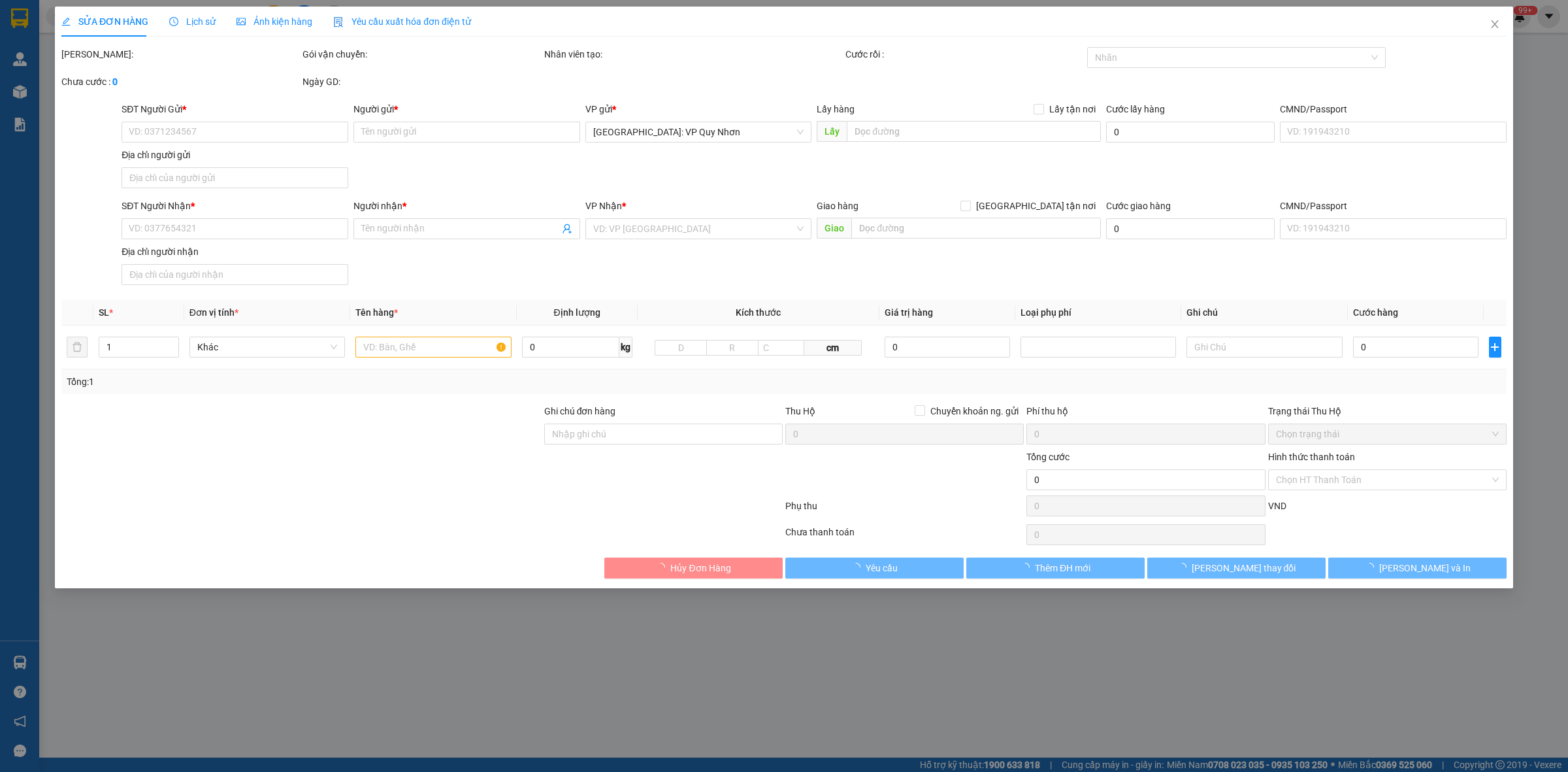
type input "KIM CÚC PLAZA,GHỀNH RÁNG,QUY NHƠN,BÌNH ĐỊNH"
type input "hàng giao nguyên kiện, hư vỡ ko đền"
type input "210.000"
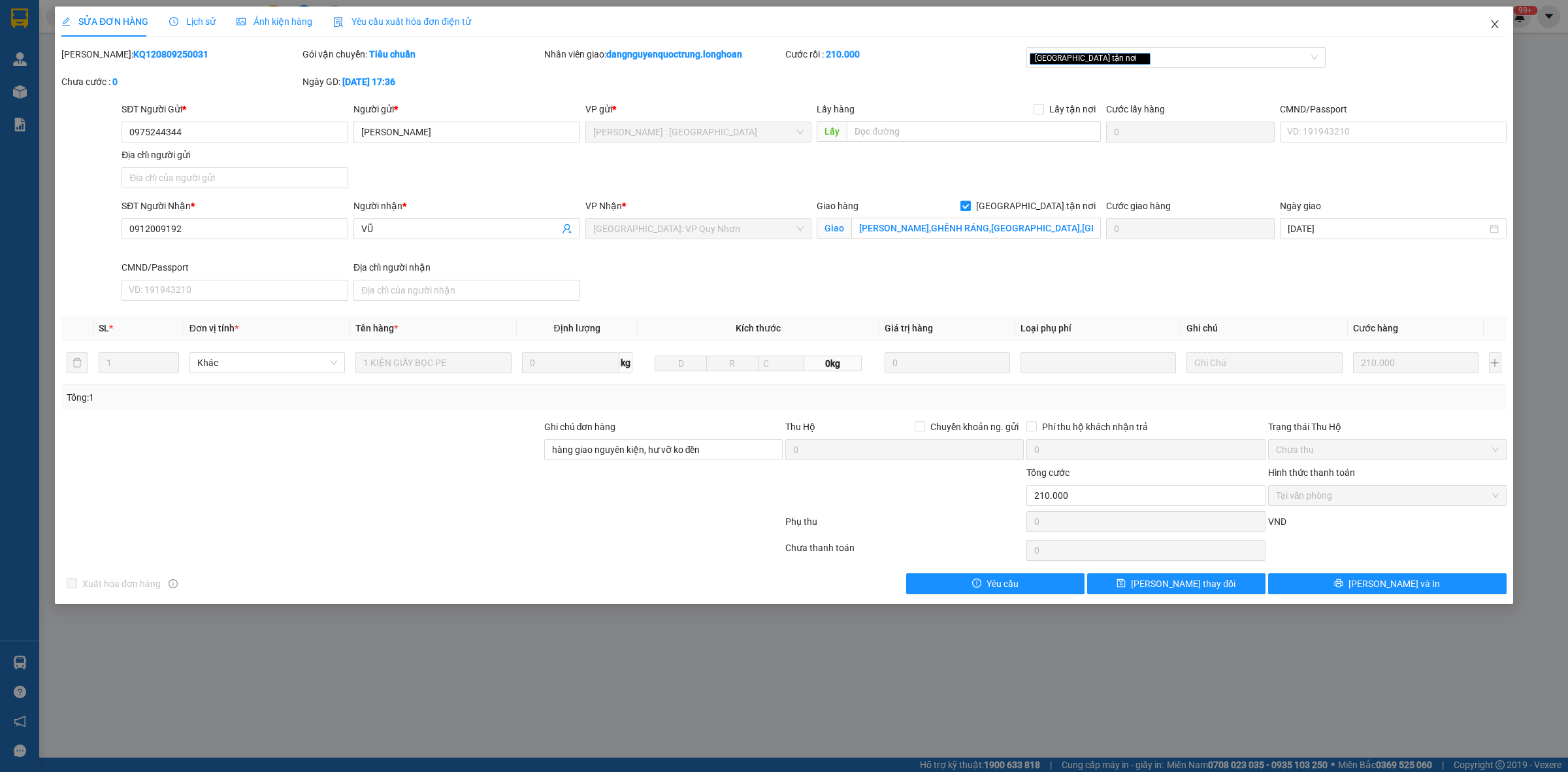
click at [798, 22] on icon "close" at bounding box center [1495, 24] width 8 height 8
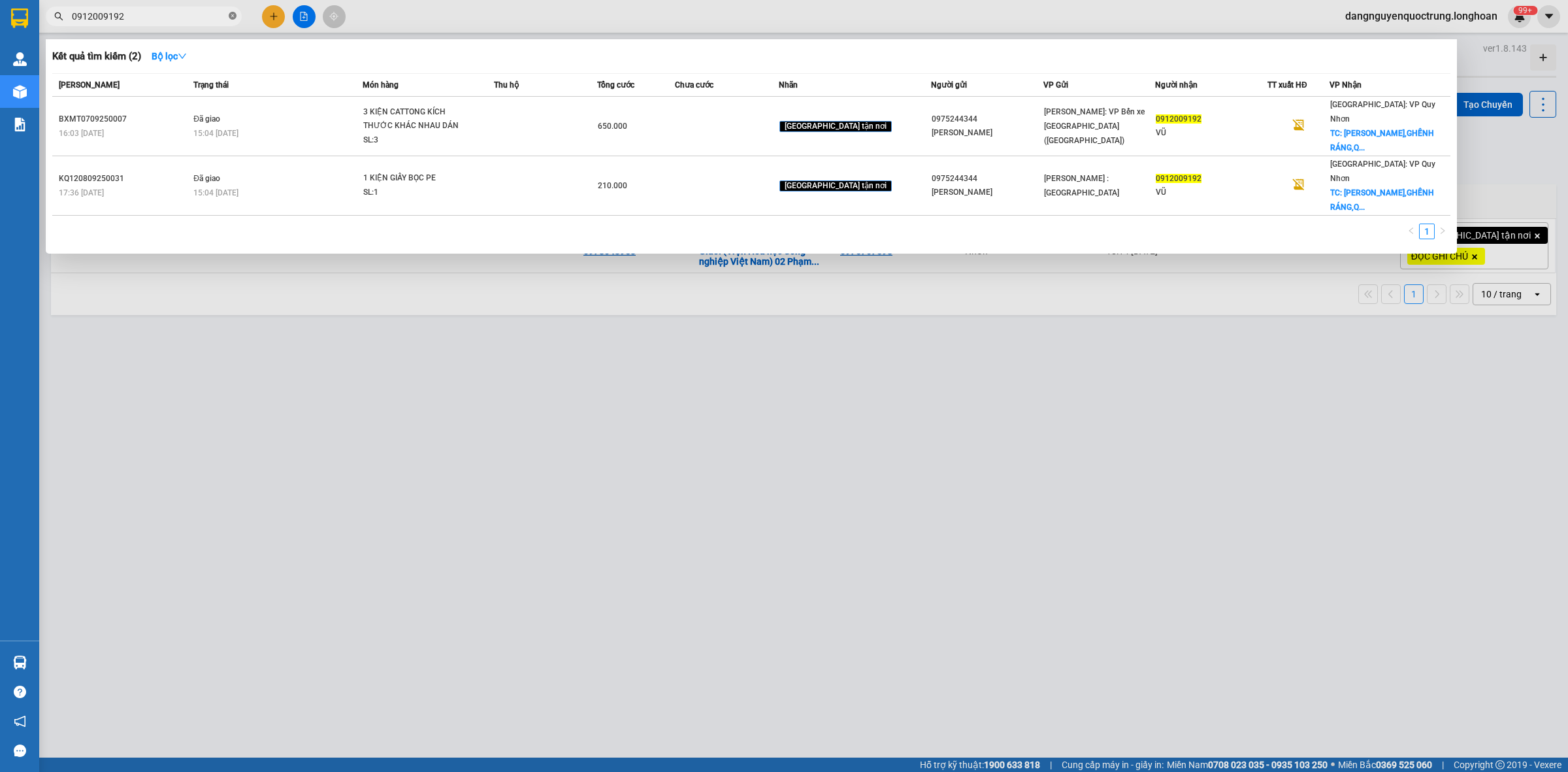
click at [234, 16] on icon "close-circle" at bounding box center [232, 15] width 8 height 8
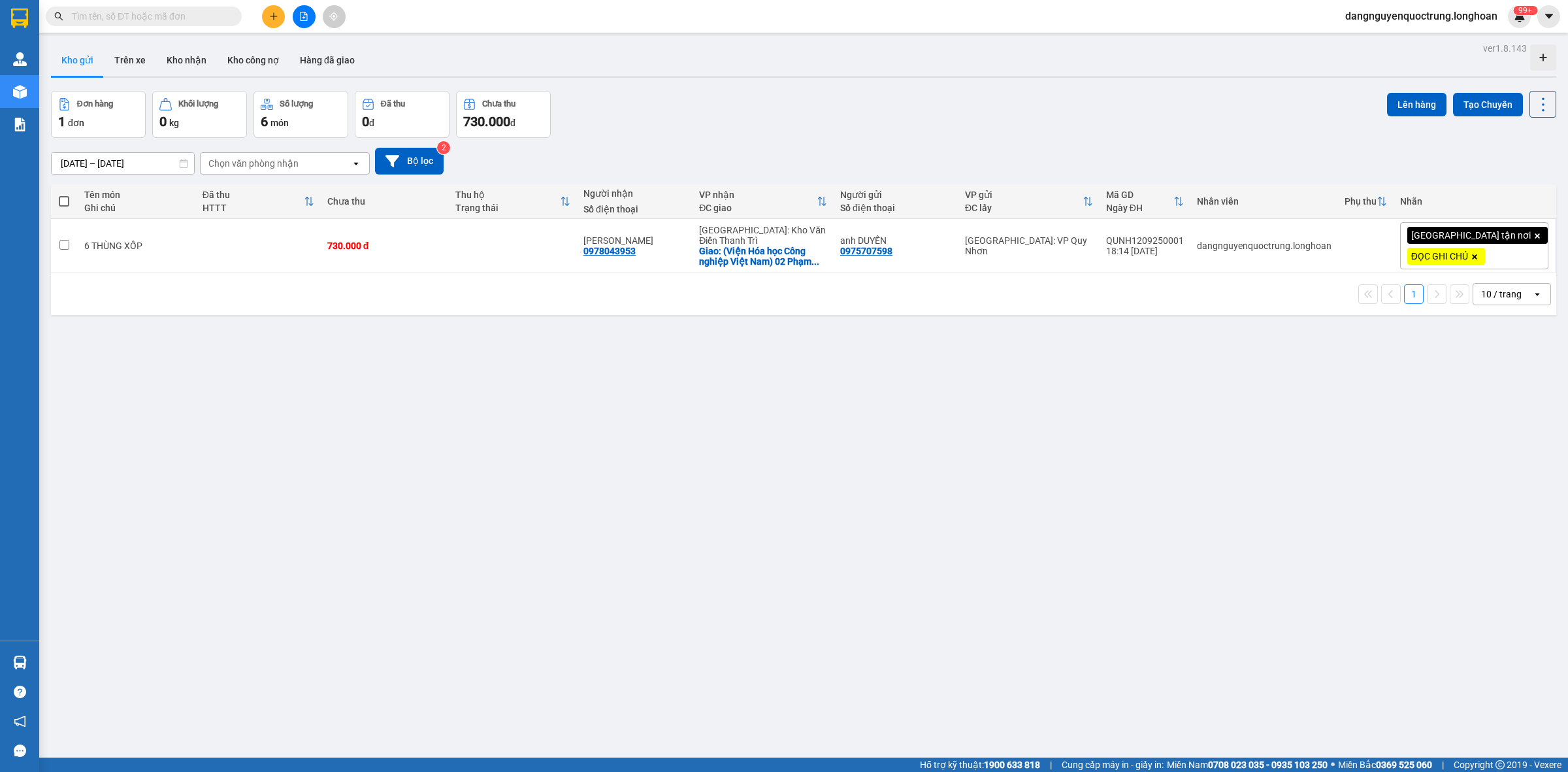
click at [183, 20] on input "text" at bounding box center [149, 16] width 154 height 14
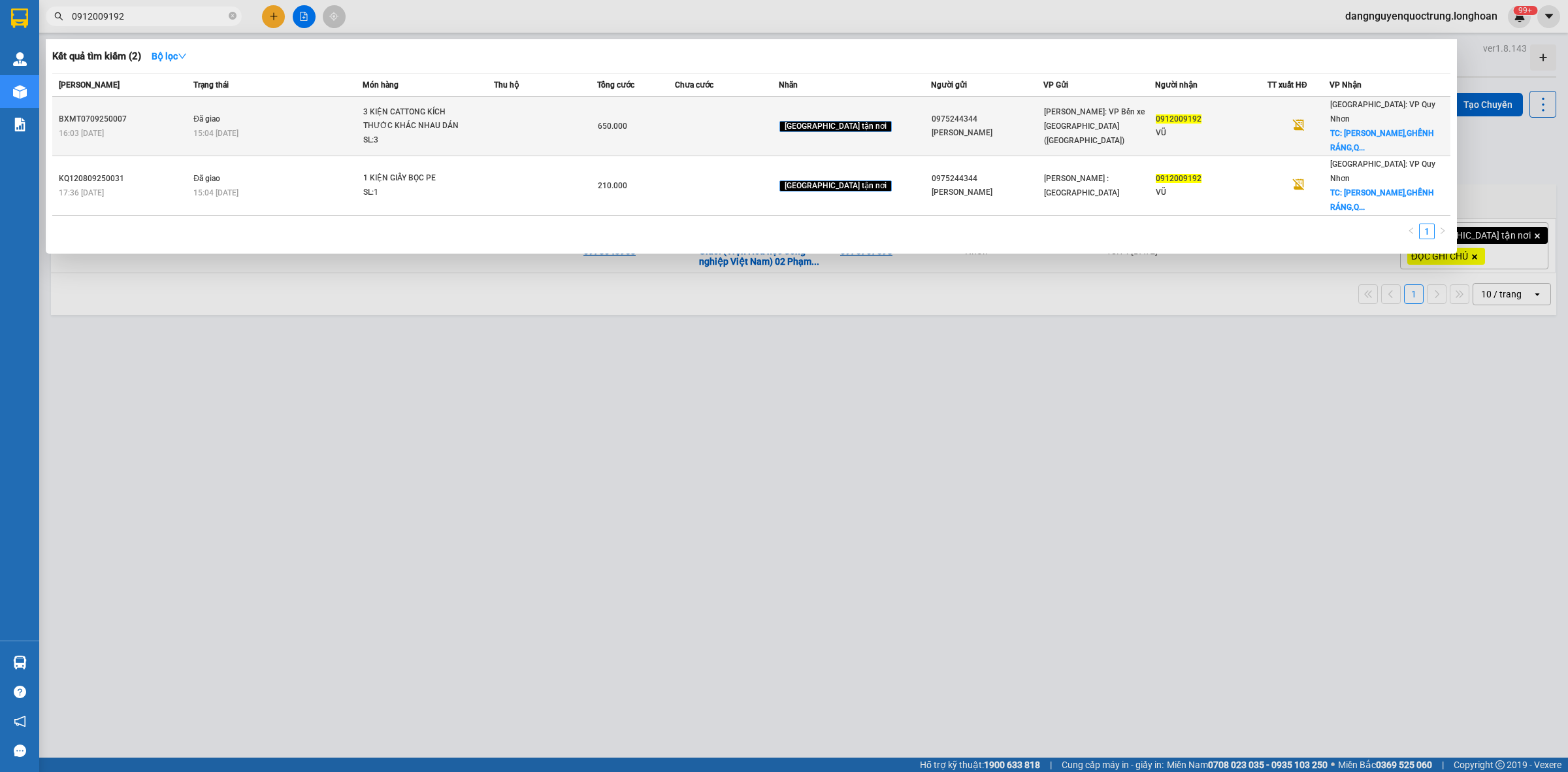
type input "0912009192"
click at [317, 112] on td "Đã giao 15:04 - 09/09" at bounding box center [276, 127] width 172 height 59
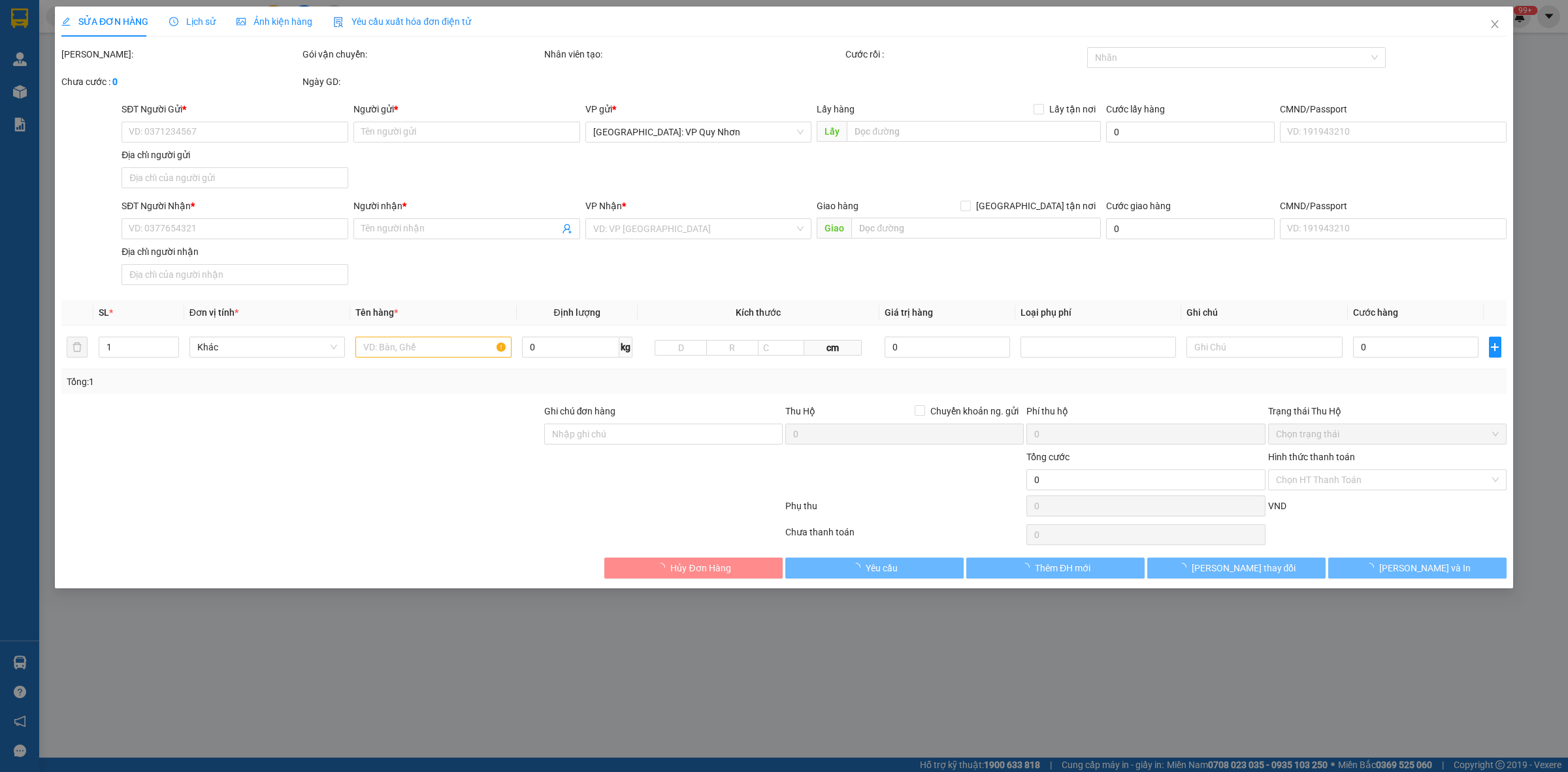
type input "0975244344"
type input "PHẠM PHÚ LONG"
type input "0912009192"
type input "VŨ"
checkbox input "true"
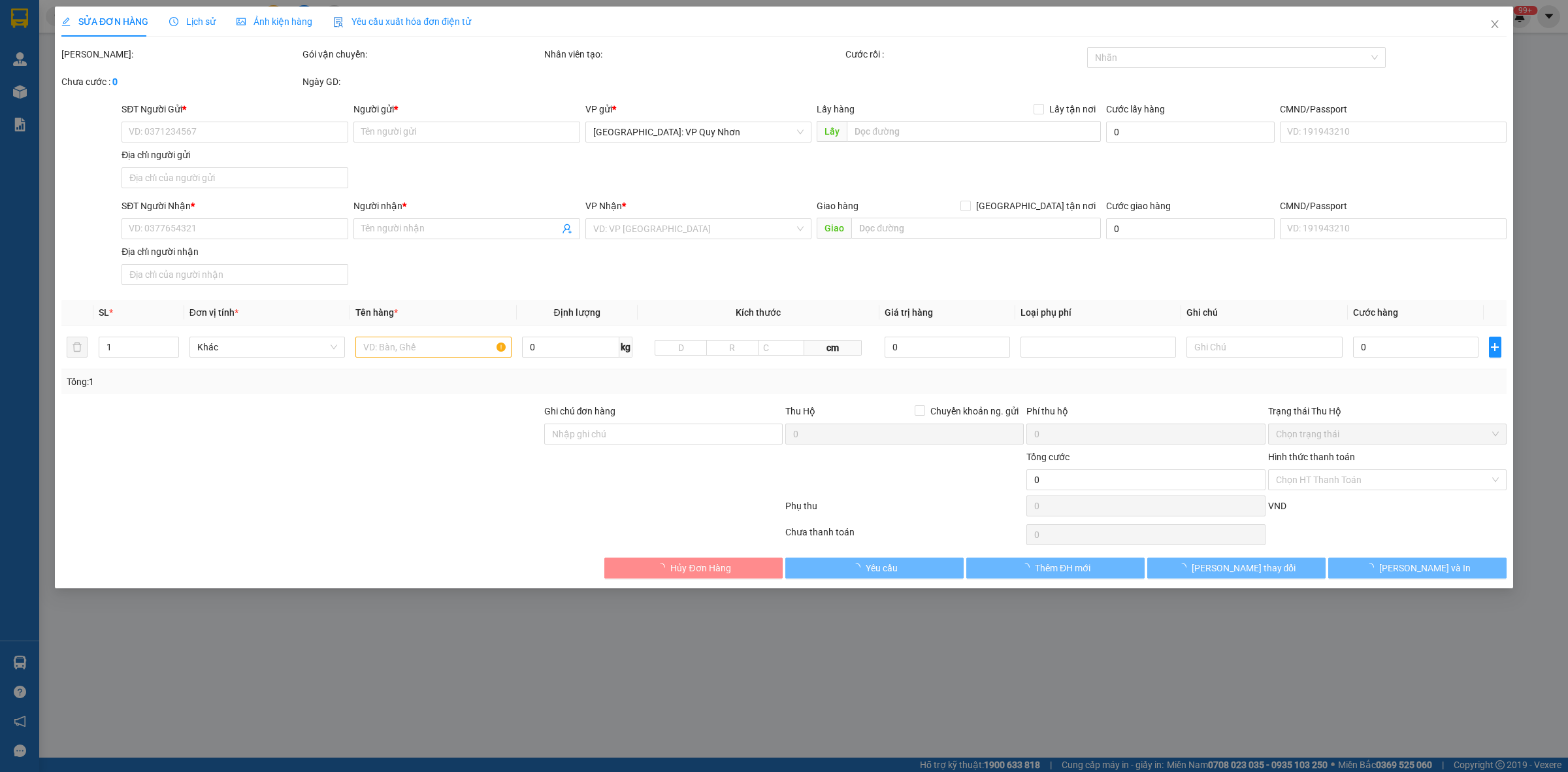
type input "KIM CÚC PLAZA,GHỀNH RÁNG,QUY NHƠN,BÌNH ĐỊNH"
type input "HÀNG DỄ VỠ HƯ VỠ KHÔNG ĐỀN"
type input "650.000"
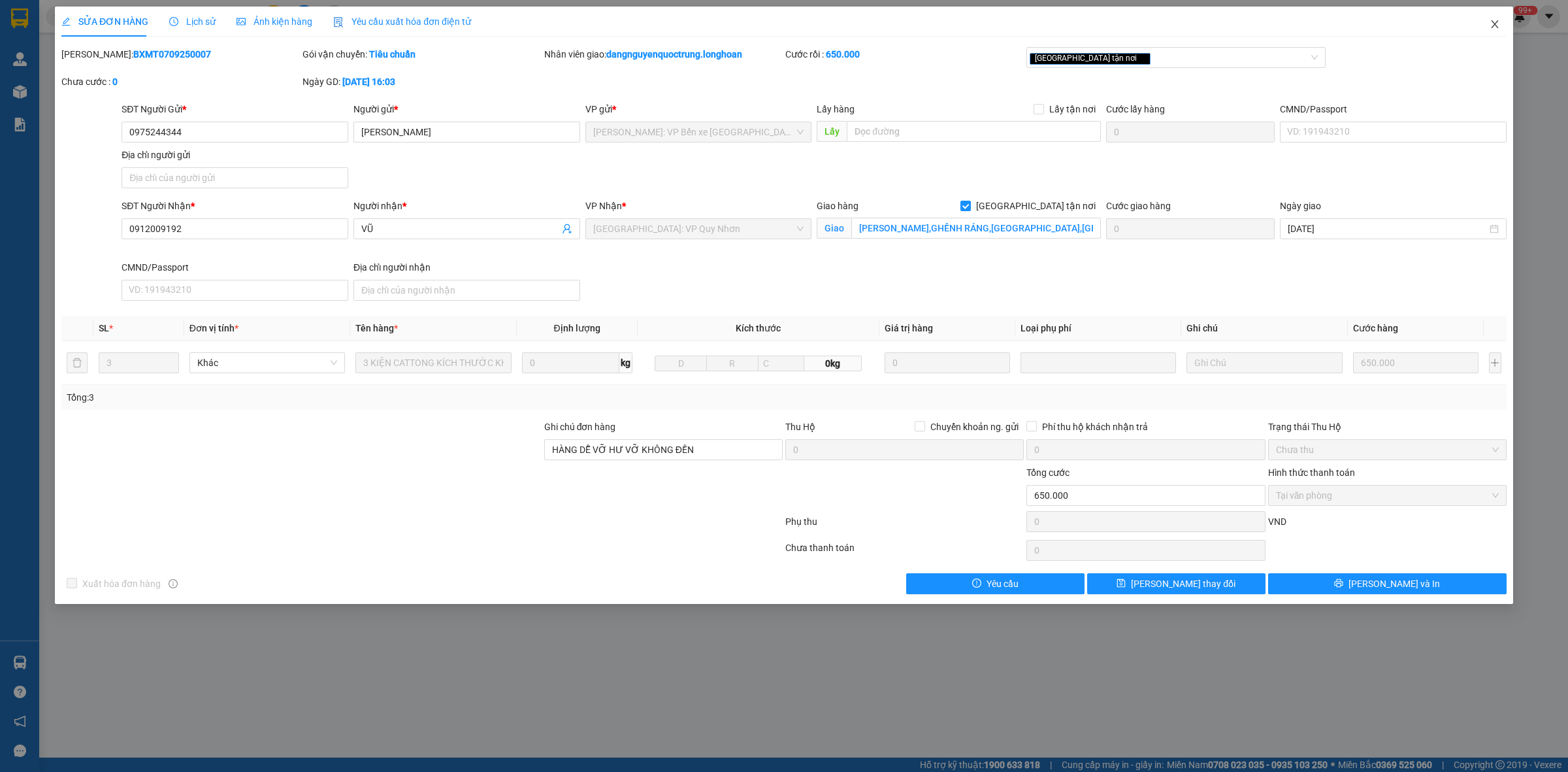
click at [798, 25] on icon "close" at bounding box center [1495, 24] width 10 height 10
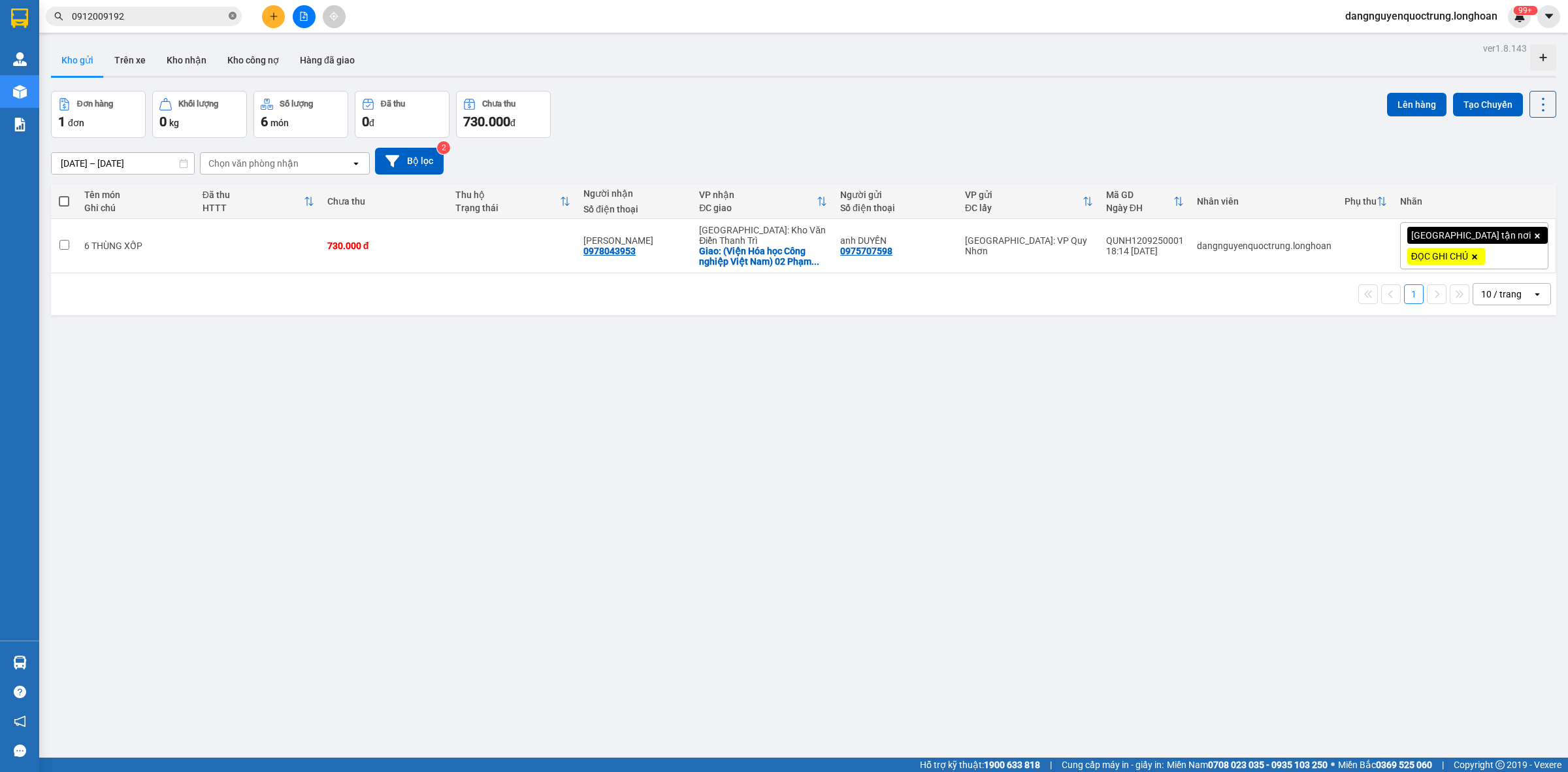
click at [233, 14] on icon "close-circle" at bounding box center [232, 15] width 8 height 8
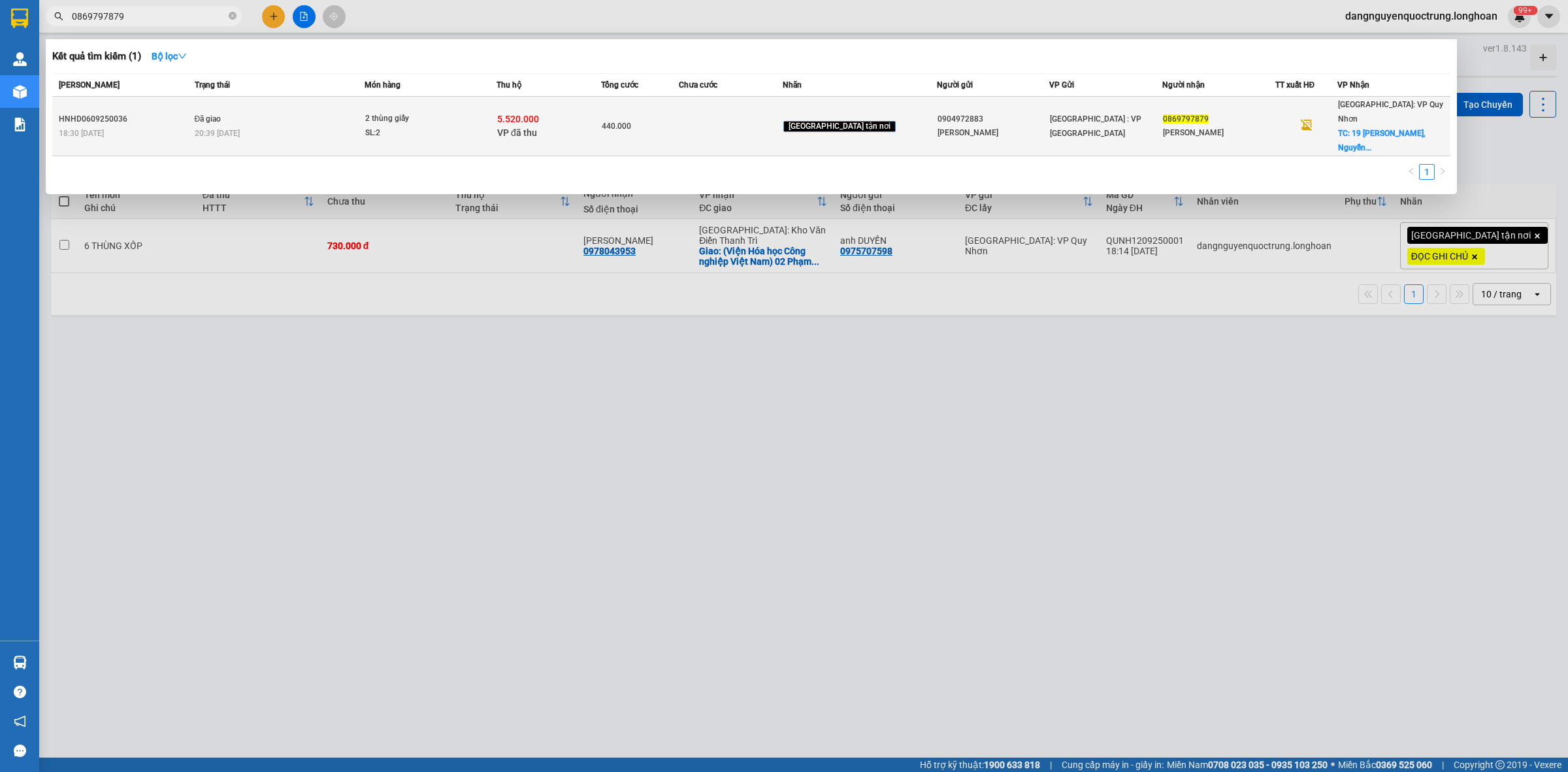
type input "0869797879"
click at [582, 115] on div "5.520.000 VP đã thu" at bounding box center [549, 126] width 103 height 28
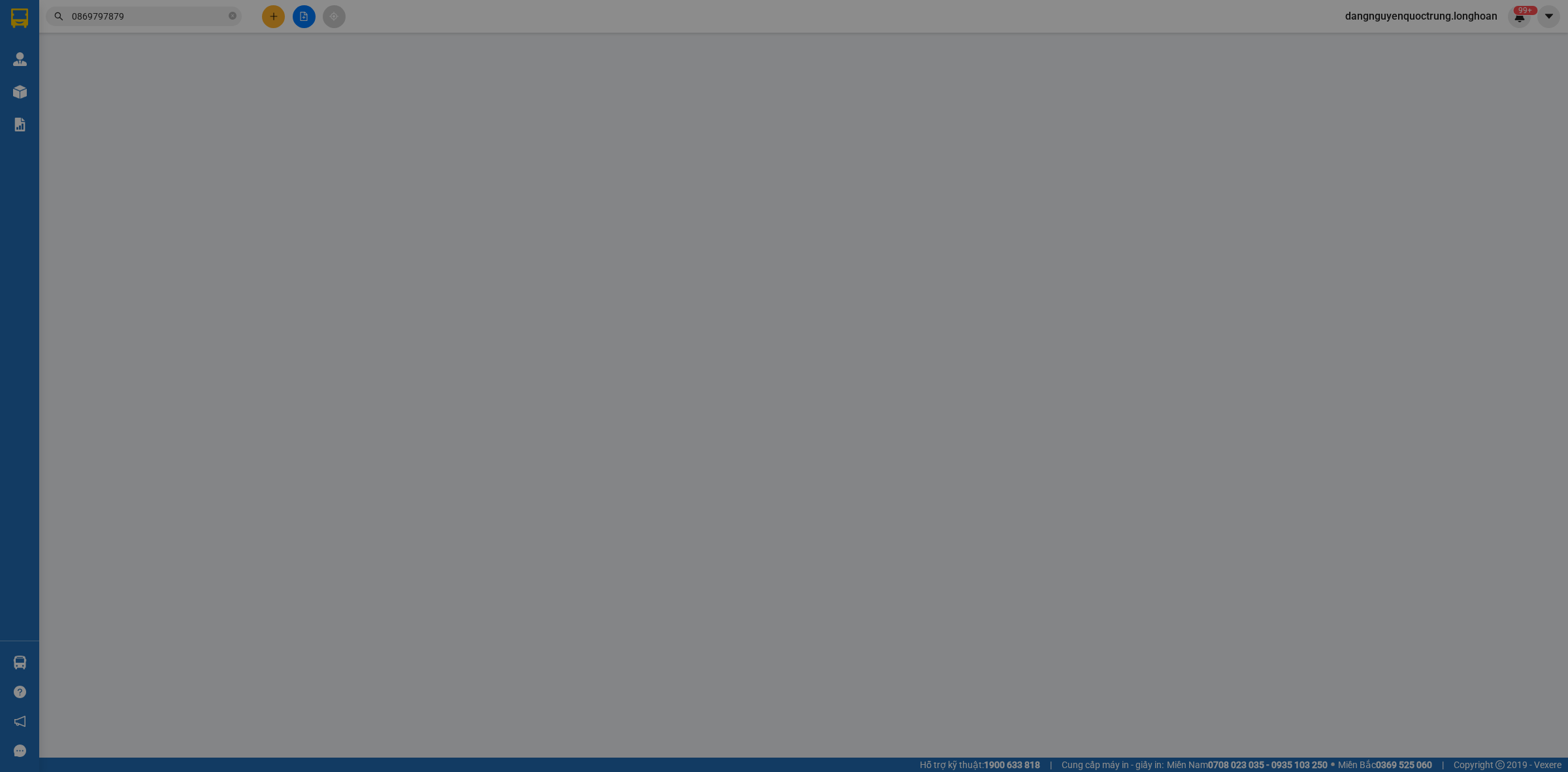
type input "0904972883"
type input "Minh Hà"
type input "0869797879"
type input "Phan Thanh Khải"
checkbox input "true"
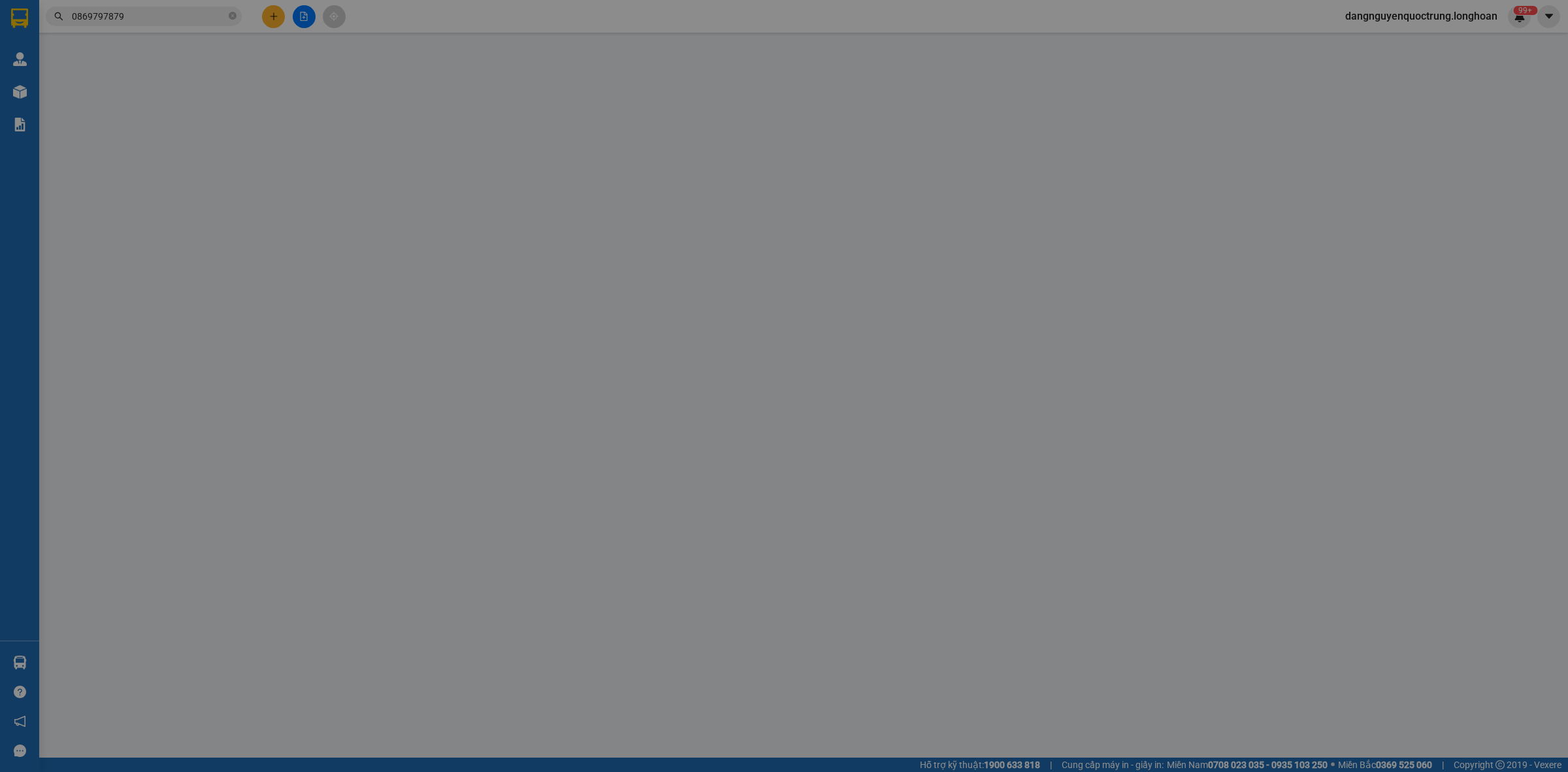
type input "19 Nguyễn Văn Hiền, Nguyễn Văn Cừ Quy Nhơn,"
type input "Giao nguyên kiện"
checkbox input "true"
type input "5.520.000"
type input "25.000"
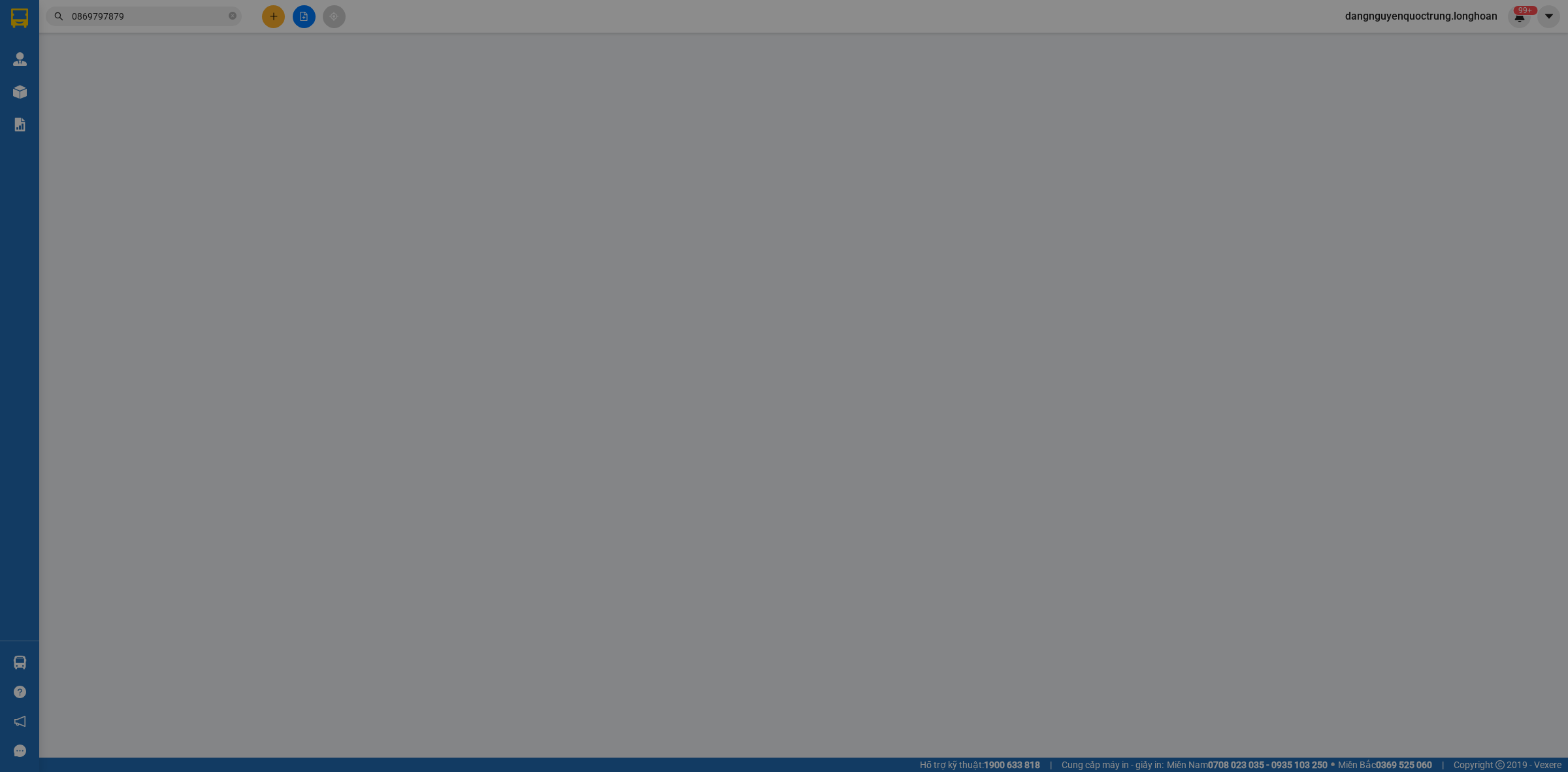
type input "440.000"
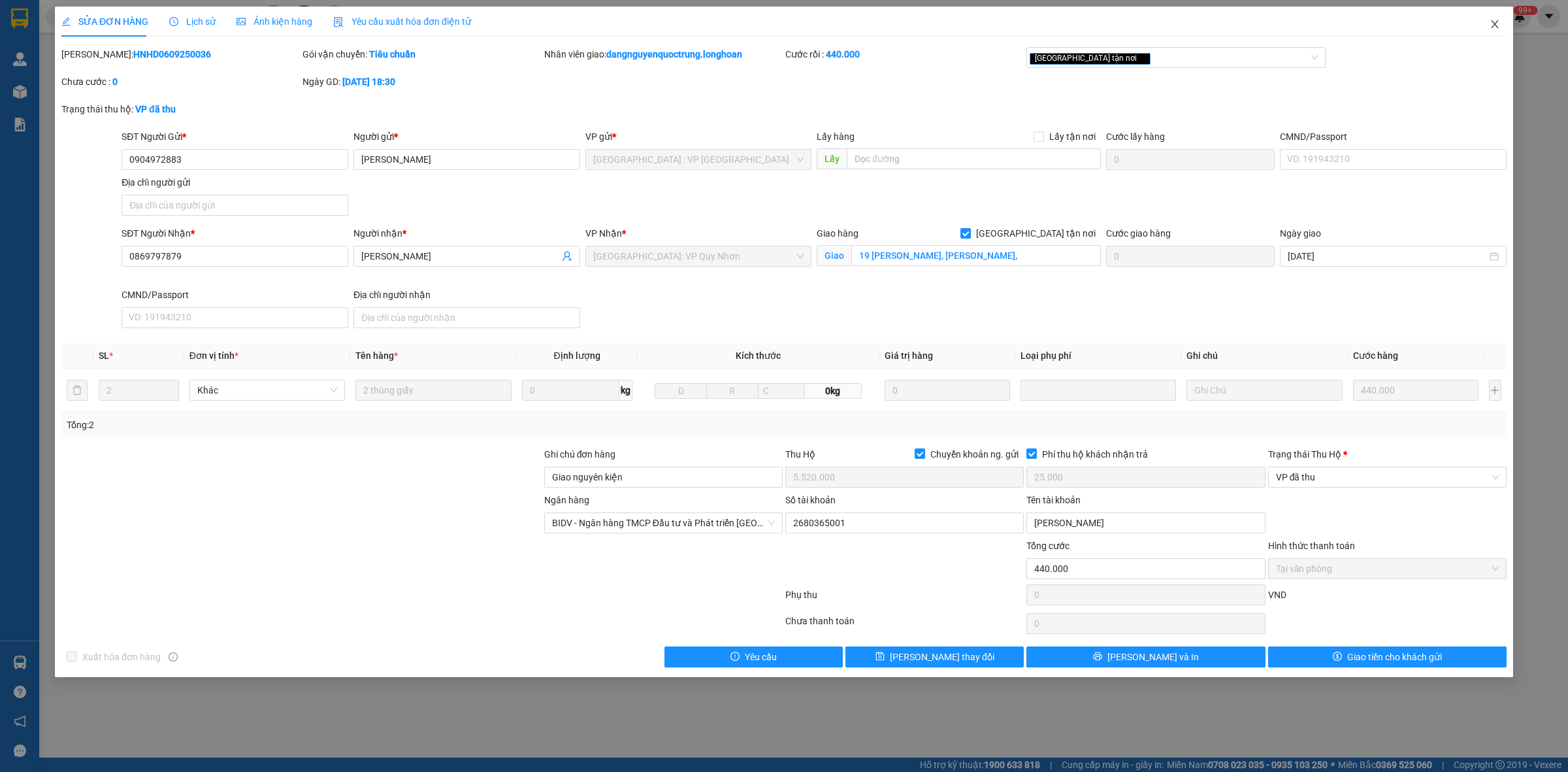
click at [798, 30] on icon "close" at bounding box center [1495, 24] width 10 height 10
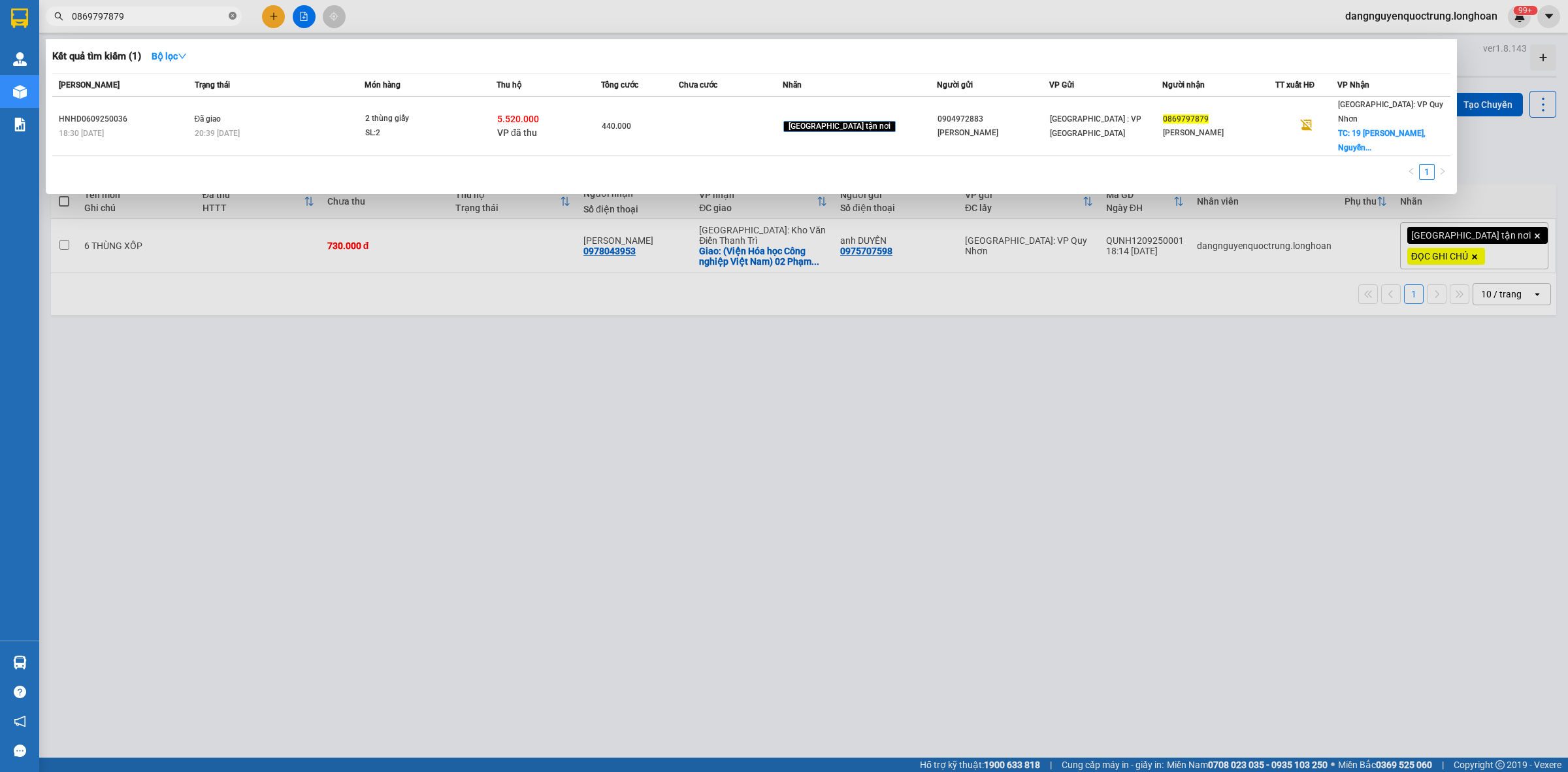
click at [232, 10] on span at bounding box center [232, 16] width 8 height 12
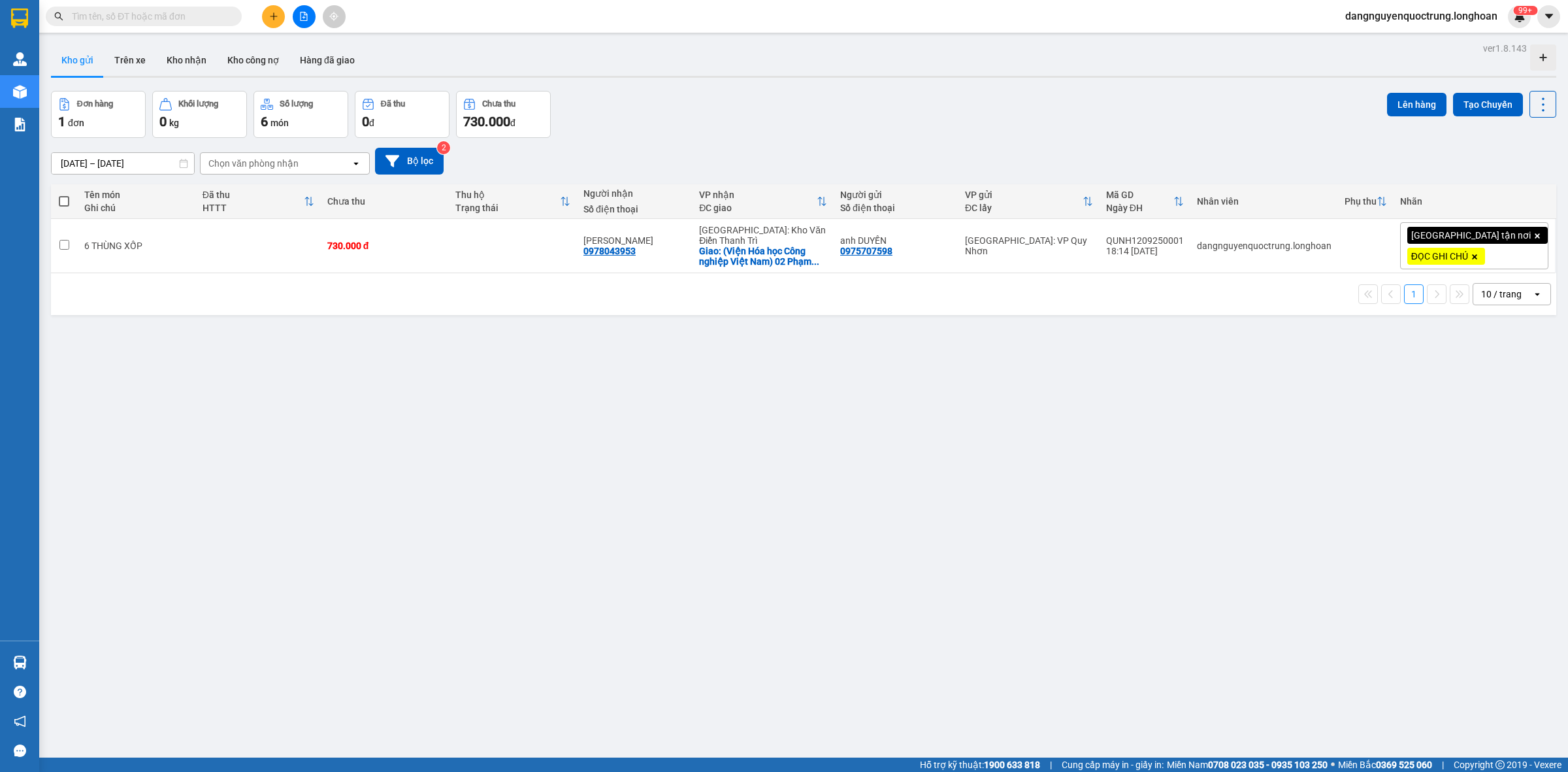
click at [183, 16] on input "text" at bounding box center [149, 16] width 154 height 14
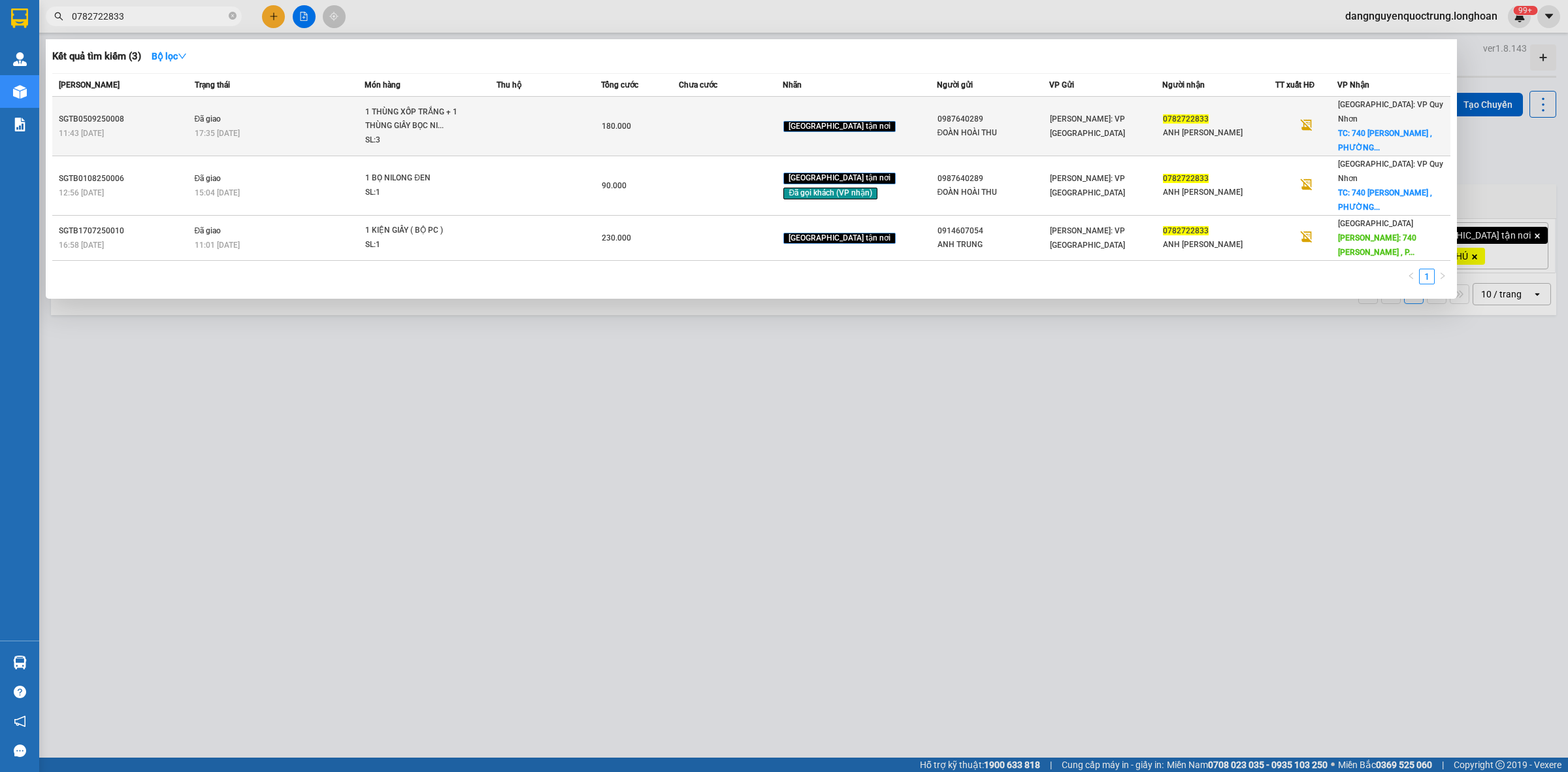
type input "0782722833"
click at [336, 126] on div "17:35 - 08/09" at bounding box center [279, 132] width 170 height 14
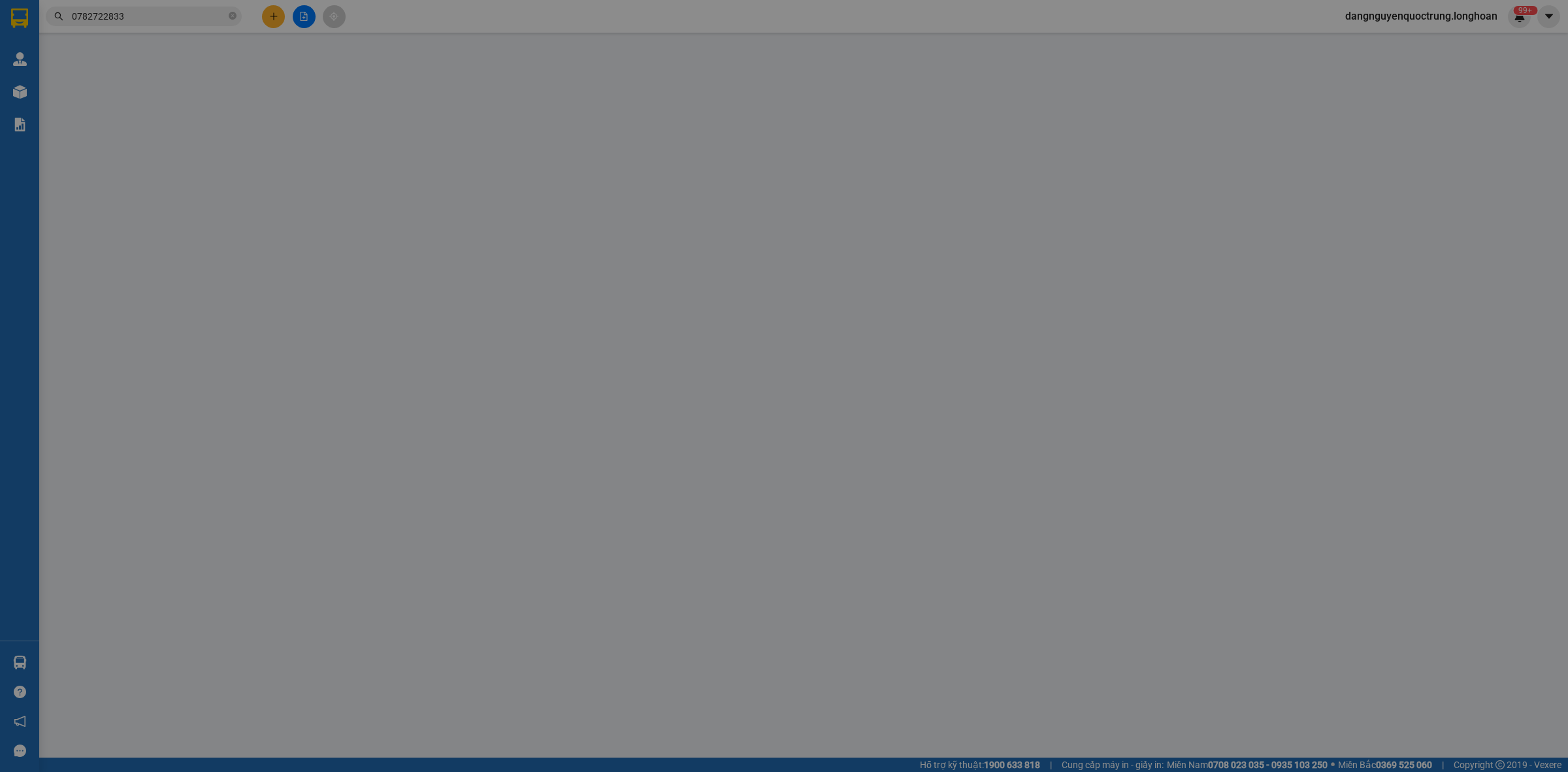
type input "0987640289"
type input "ĐOÀN HOÀI THU"
type input "0782722833"
type input "ANH ĐÀO DUY KHÁNH"
checkbox input "true"
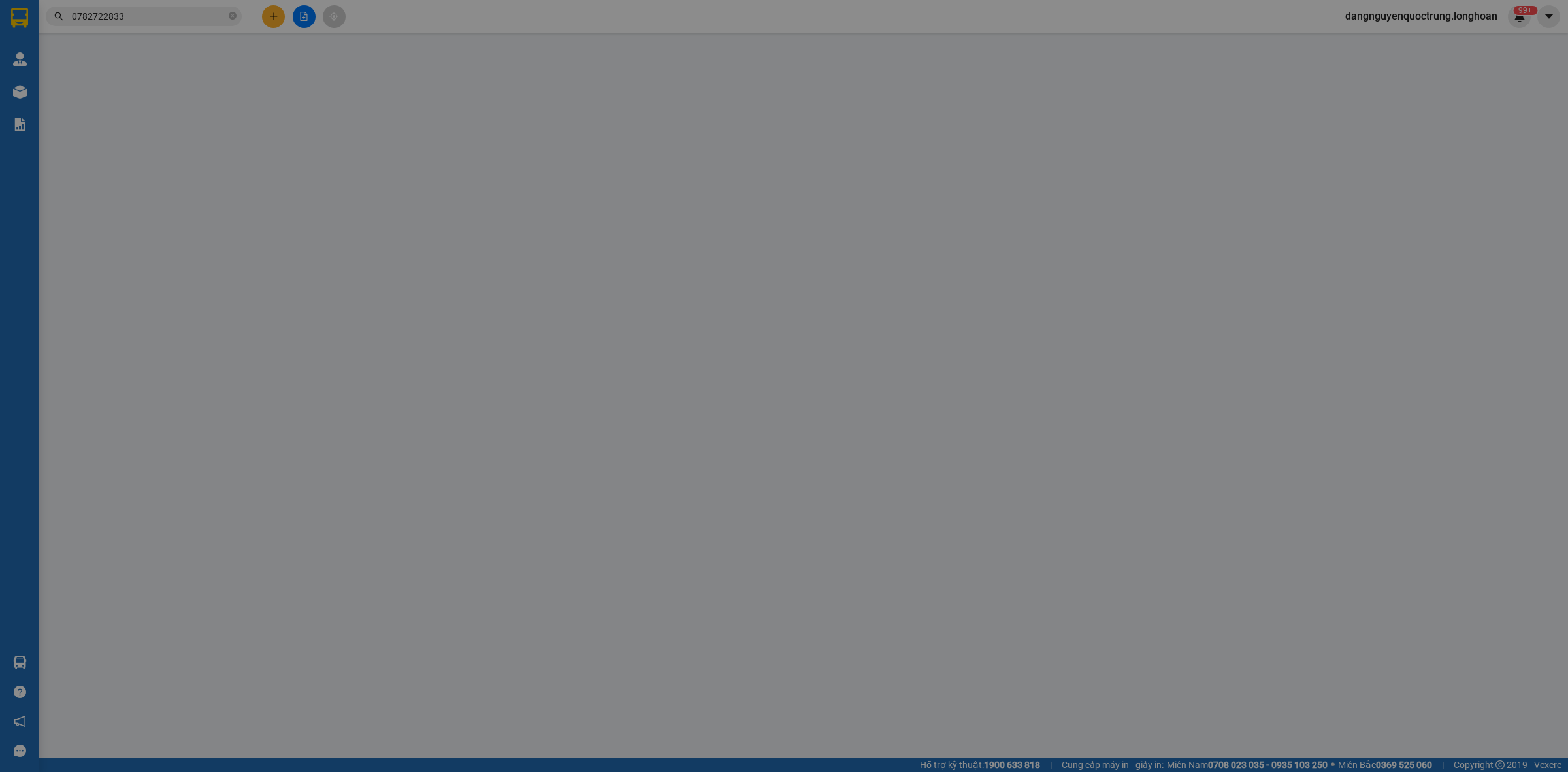
type input "740 TRẦN HƯNG ĐẠO , PHƯỜNG ĐỐNG ĐA , TP QUY NHƠN , BÌNH ĐỊNH"
type input "NHẬN NGUYÊN KIỆN GIAO NGUYÊN KIỆN, HƯ VỠ K ĐỀN"
type input "180.000"
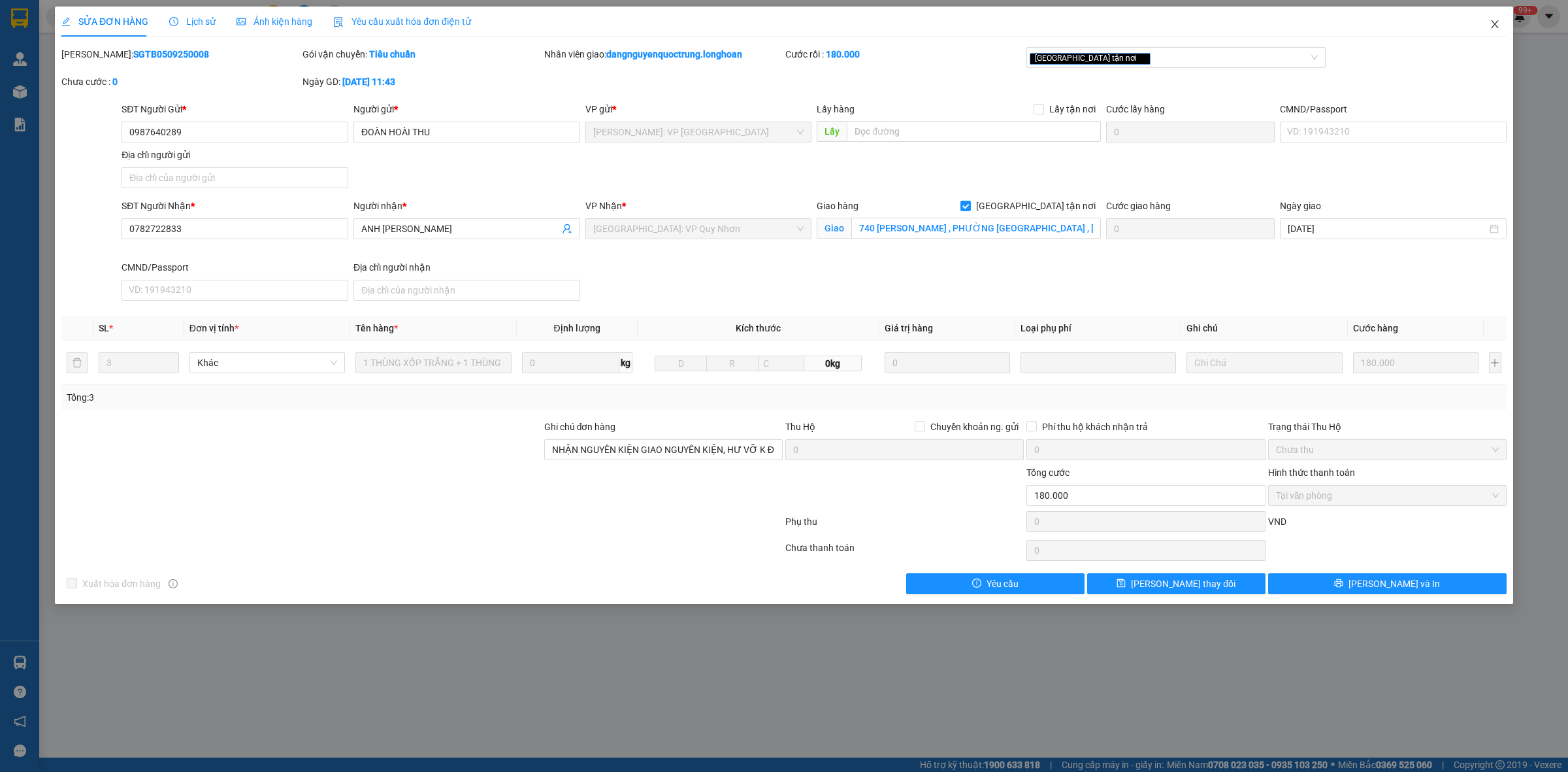
click at [798, 24] on icon "close" at bounding box center [1495, 24] width 10 height 10
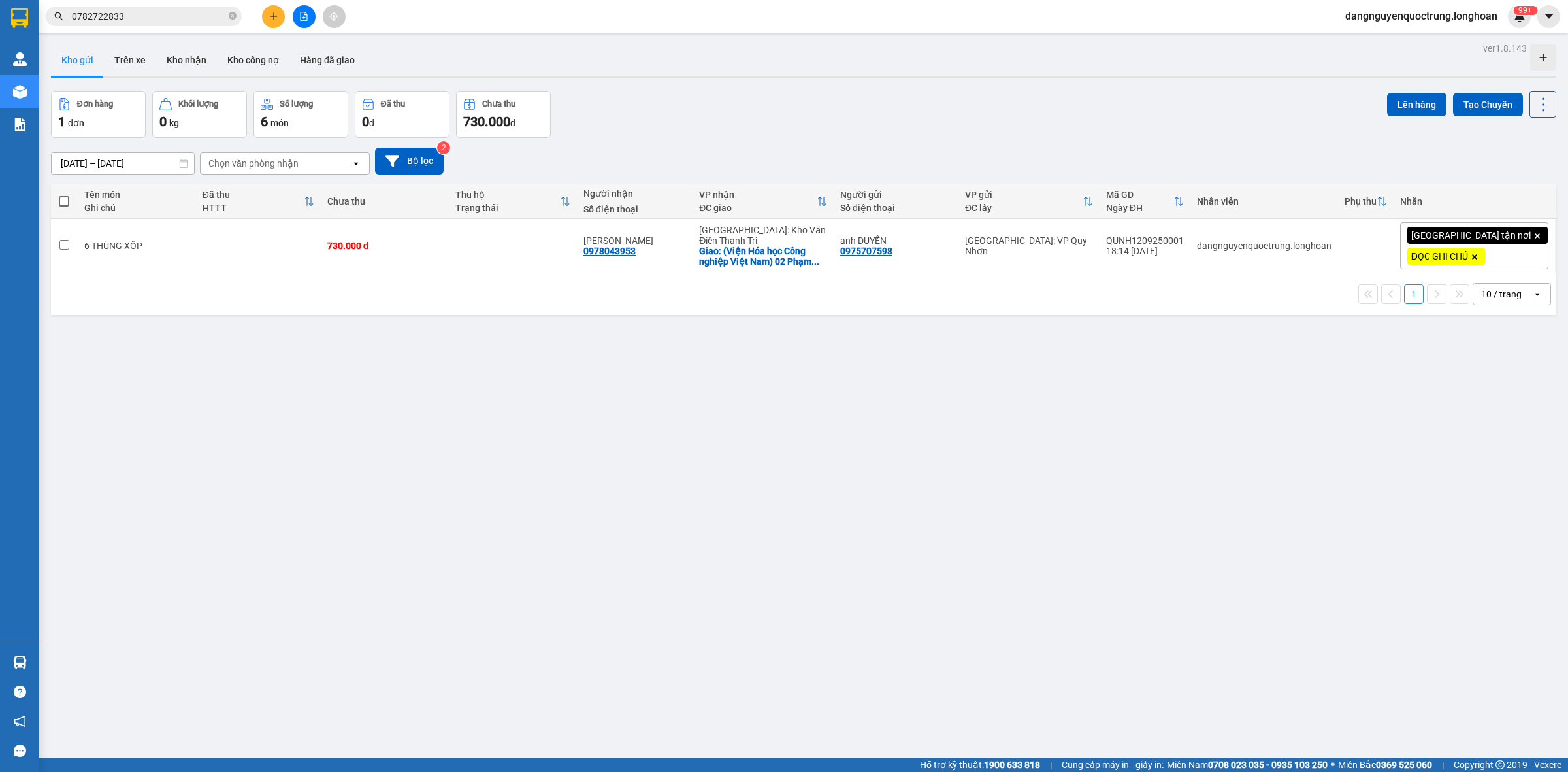
click at [162, 11] on input "0782722833" at bounding box center [149, 16] width 154 height 14
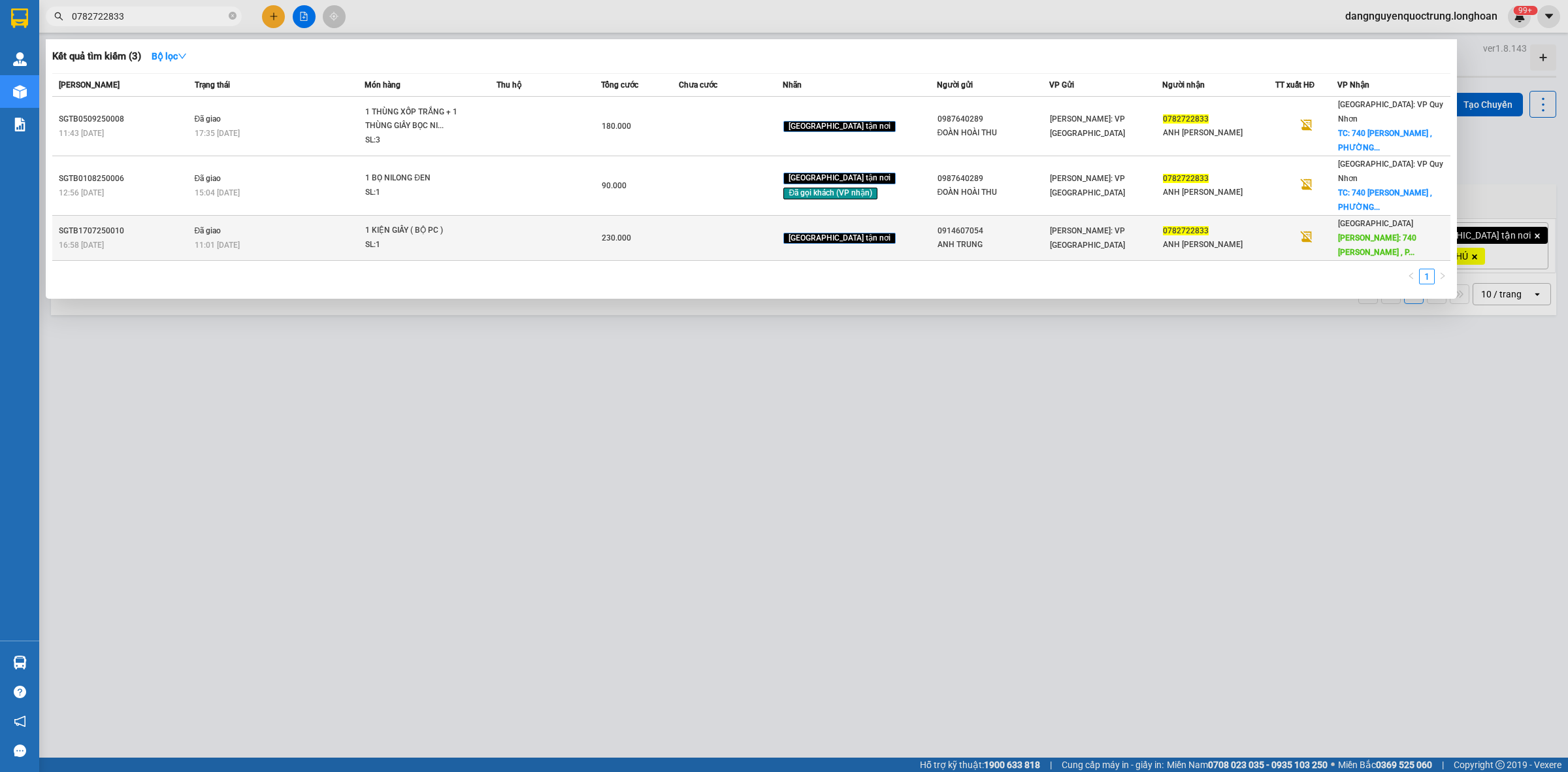
click at [619, 234] on span "230.000" at bounding box center [616, 238] width 30 height 10
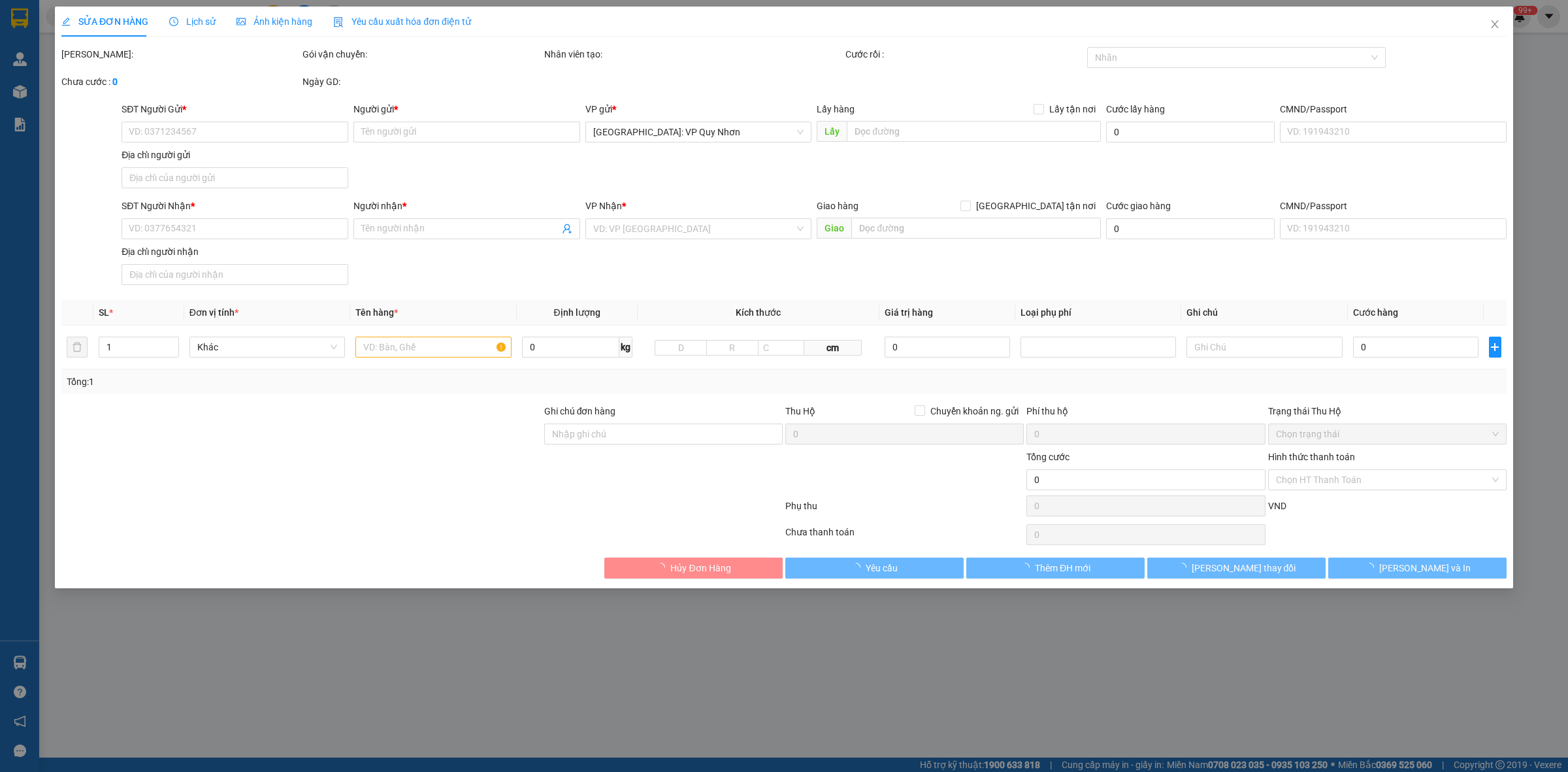
type input "0914607054"
type input "ANH TRUNG"
type input "0782722833"
type input "ANH ĐÀO DUY KHÁNH"
type input "740 TRẦN HƯNG ĐẠO , PHƯỜNG ĐỐNG ĐA , TP QUY NHƠN , BÌNH ĐỊNH"
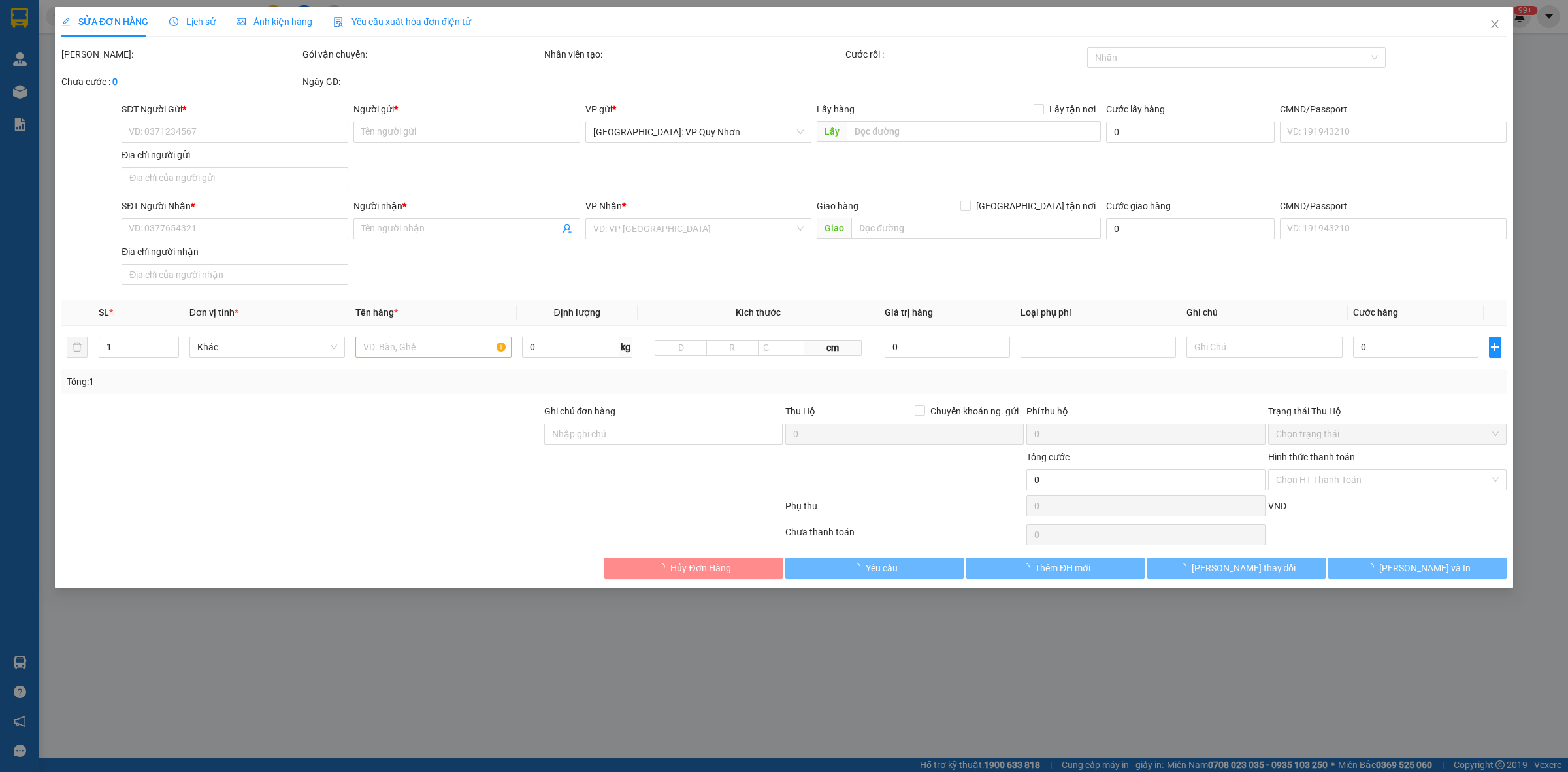
type input "NHẬN NGUYÊN KIỆN GIAO NGUYÊN KIỆN, HƯ VỠ K ĐỀN"
type input "230.000"
type input "20.000"
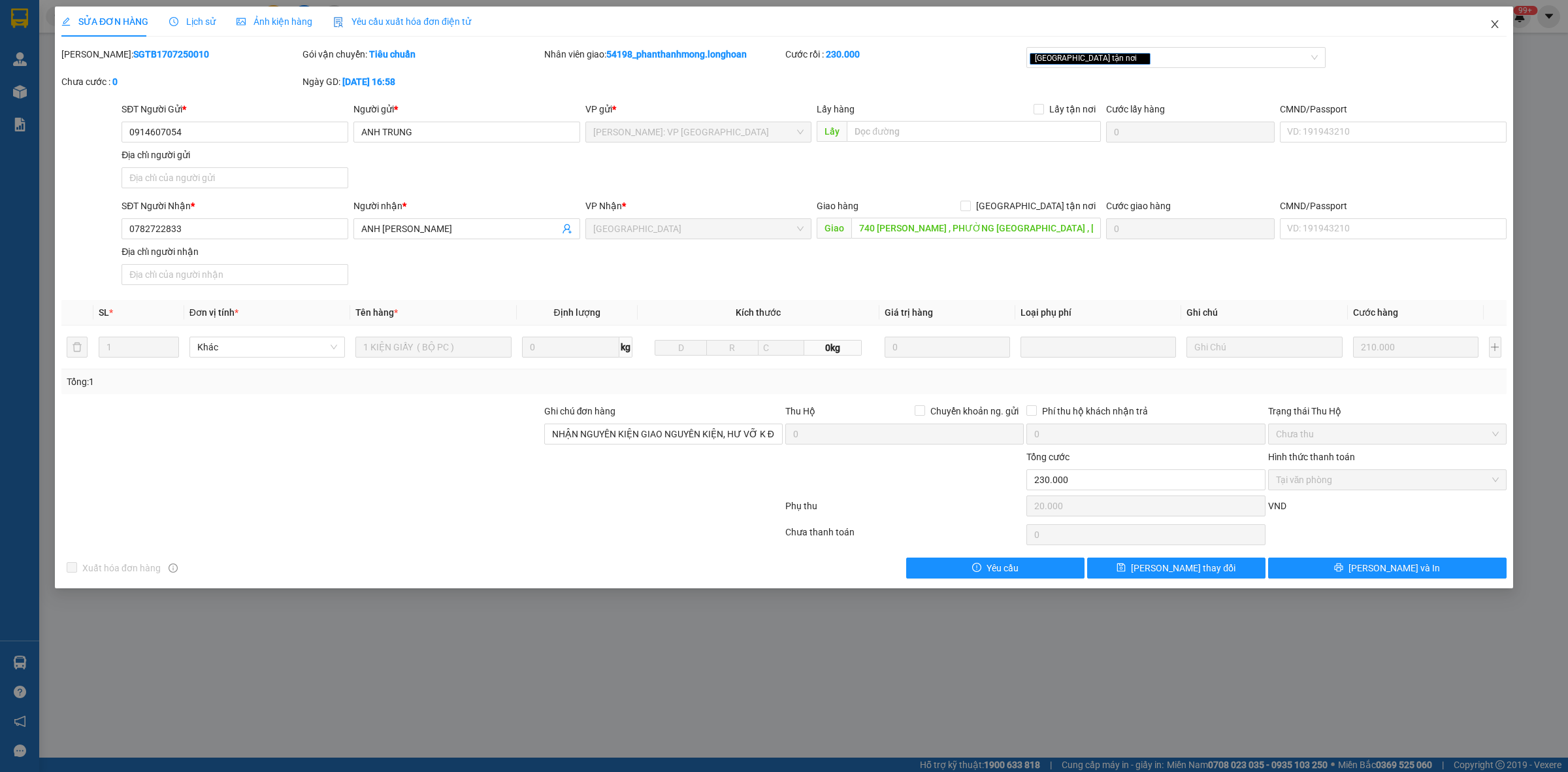
click at [798, 23] on span "Close" at bounding box center [1495, 25] width 36 height 36
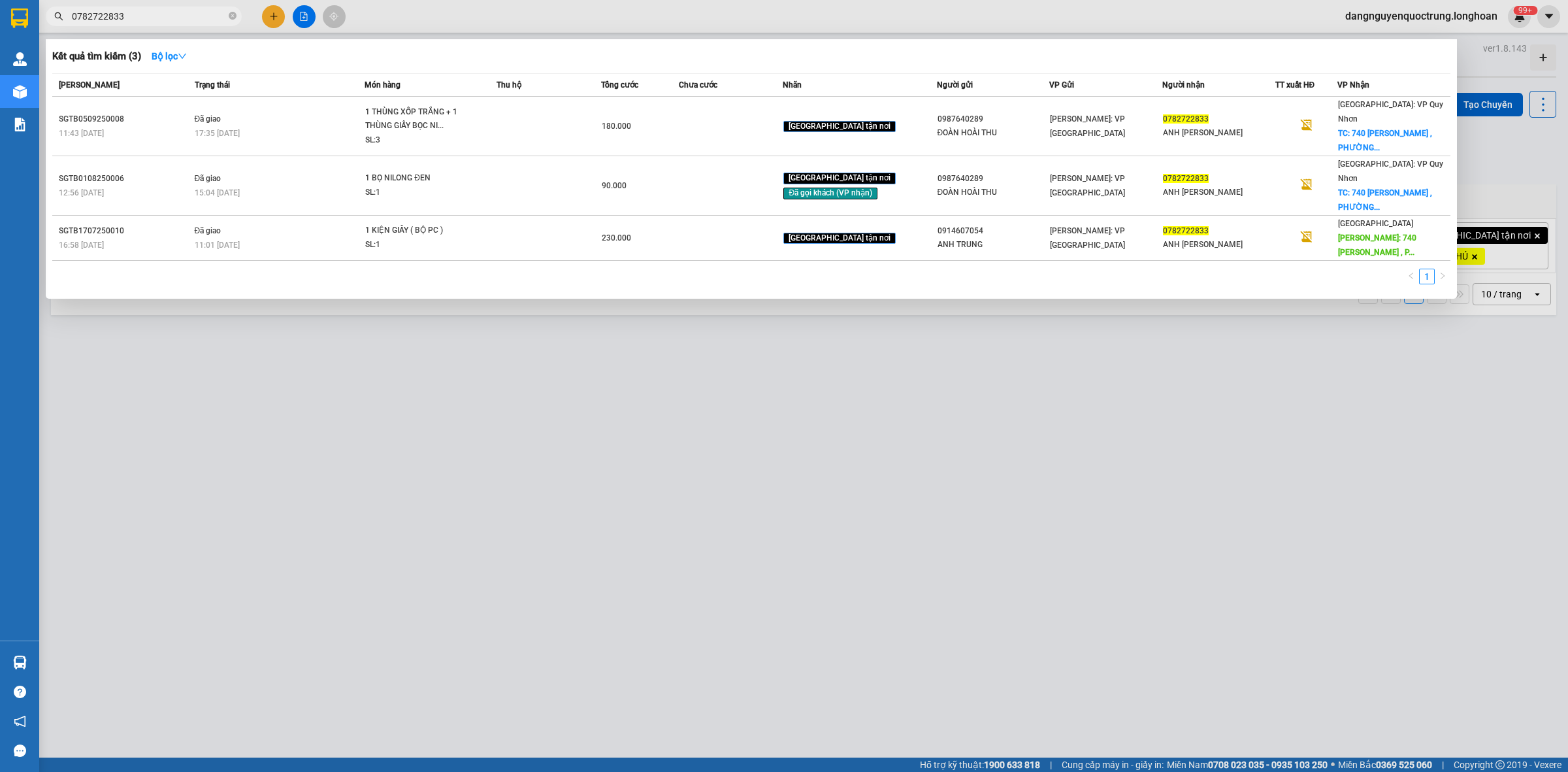
click at [175, 18] on input "0782722833" at bounding box center [149, 16] width 154 height 14
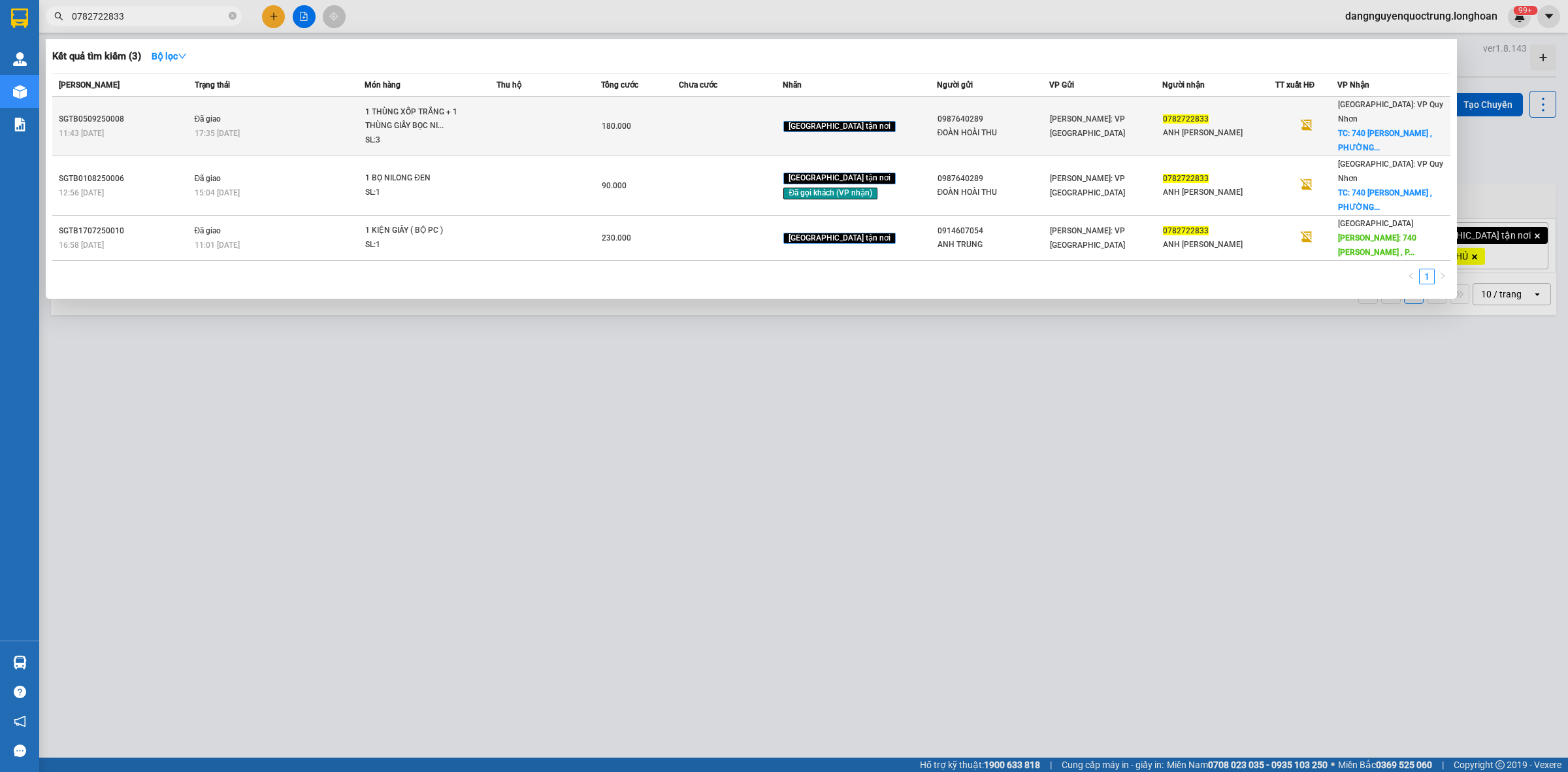
click at [509, 135] on td at bounding box center [548, 127] width 104 height 59
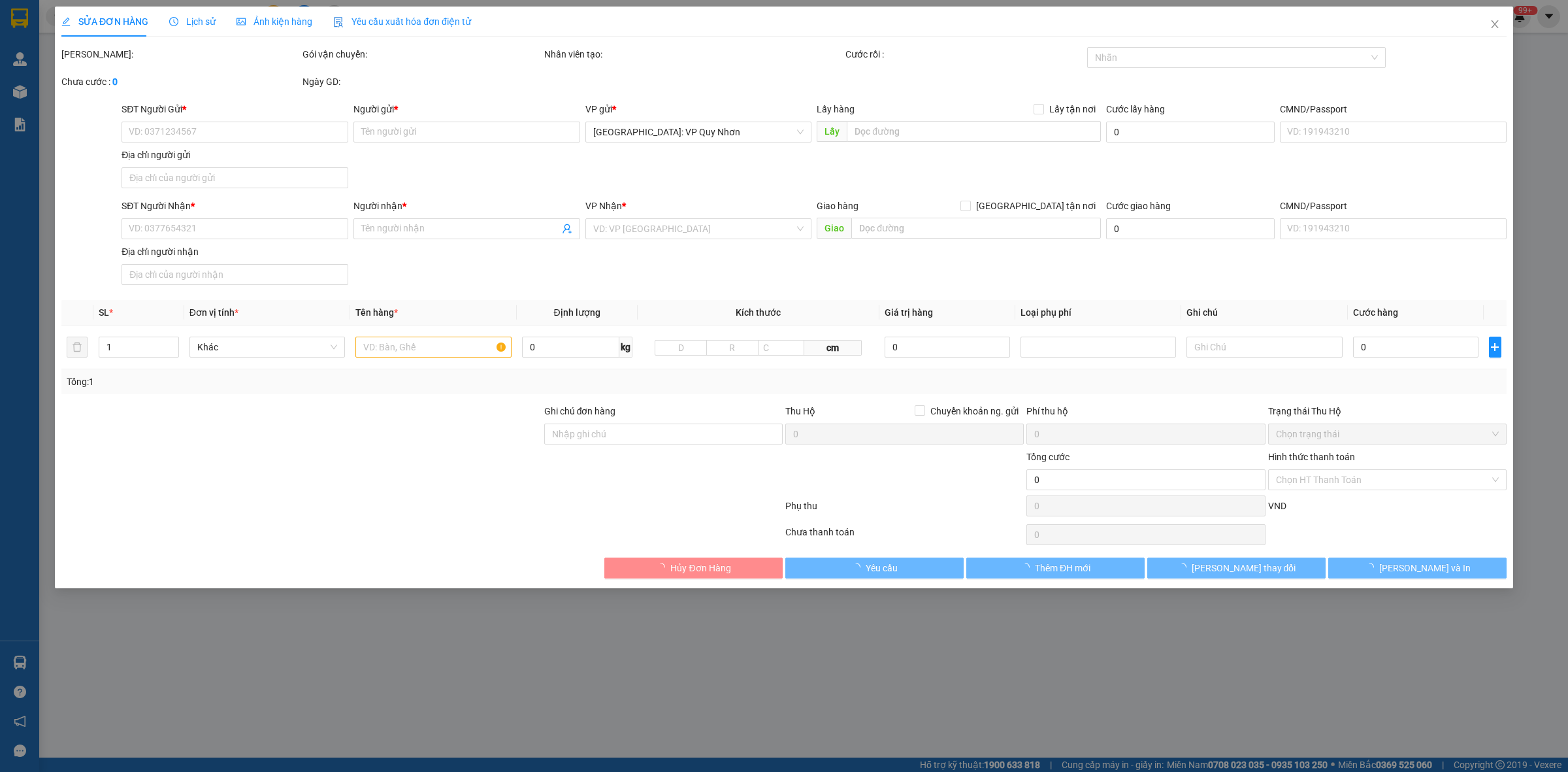
type input "0987640289"
type input "ĐOÀN HOÀI THU"
type input "0782722833"
type input "ANH ĐÀO DUY KHÁNH"
checkbox input "true"
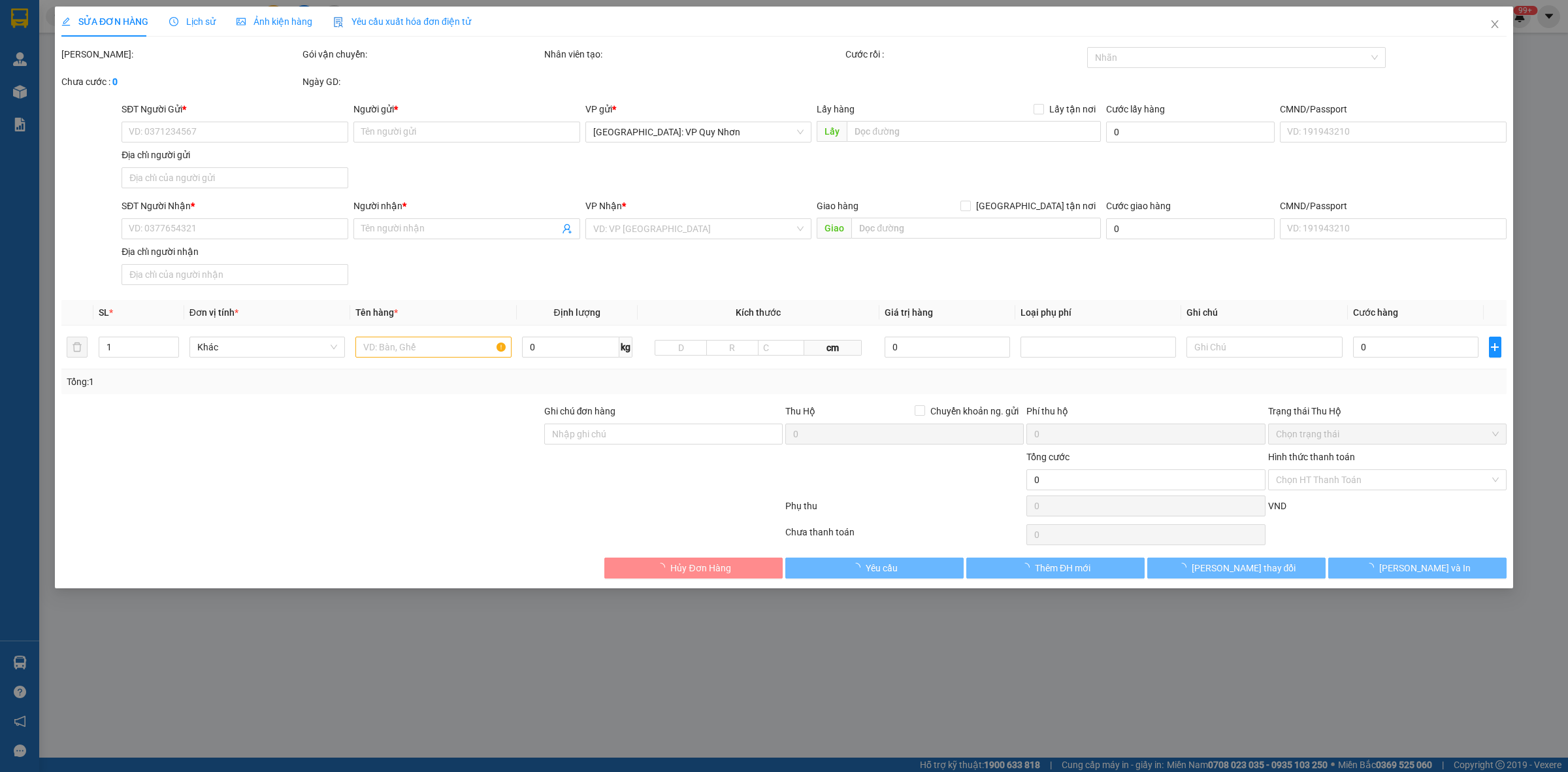
type input "740 TRẦN HƯNG ĐẠO , PHƯỜNG ĐỐNG ĐA , TP QUY NHƠN , BÌNH ĐỊNH"
type input "NHẬN NGUYÊN KIỆN GIAO NGUYÊN KIỆN, HƯ VỠ K ĐỀN"
type input "180.000"
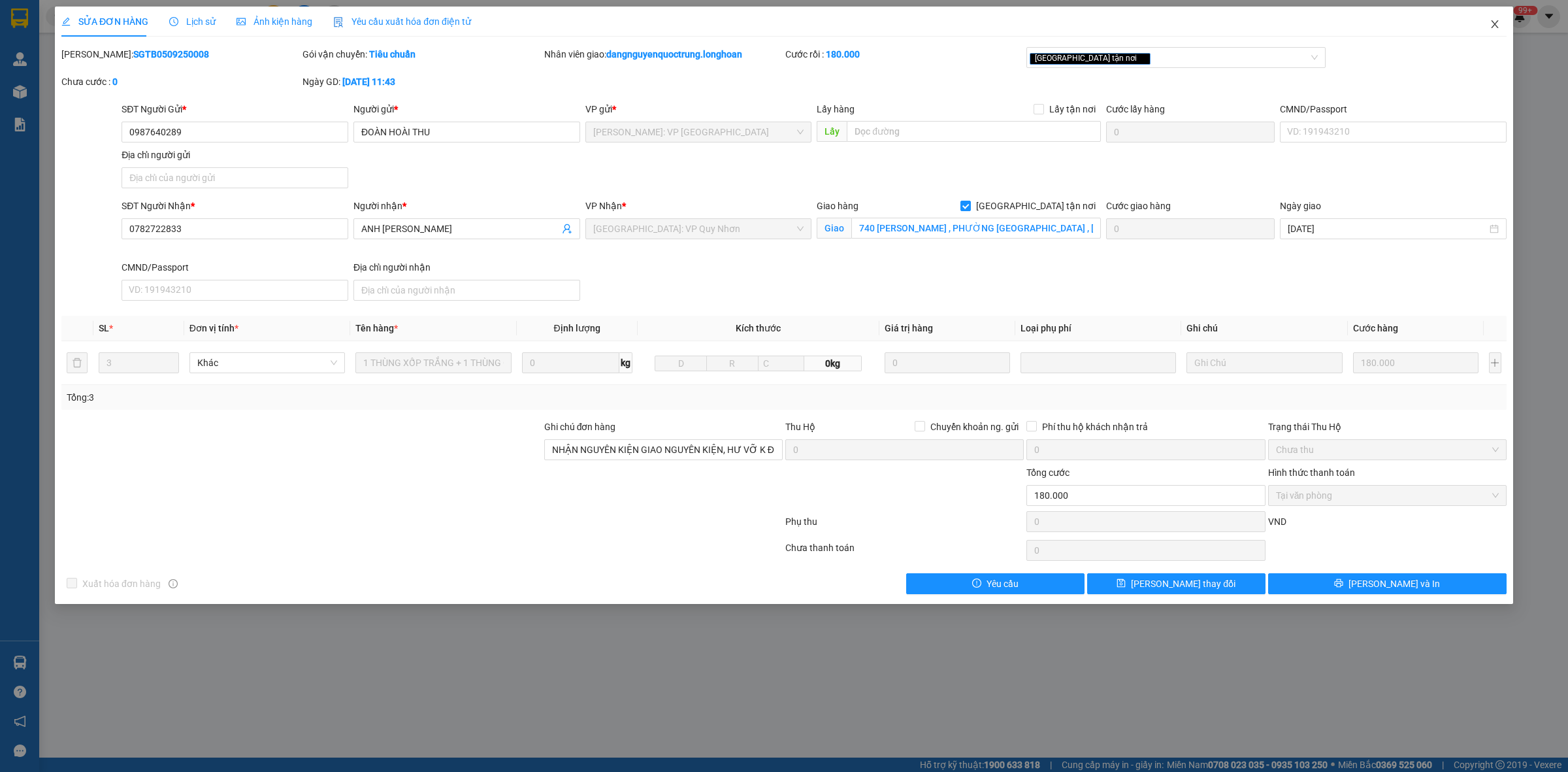
click at [798, 28] on icon "close" at bounding box center [1495, 24] width 10 height 10
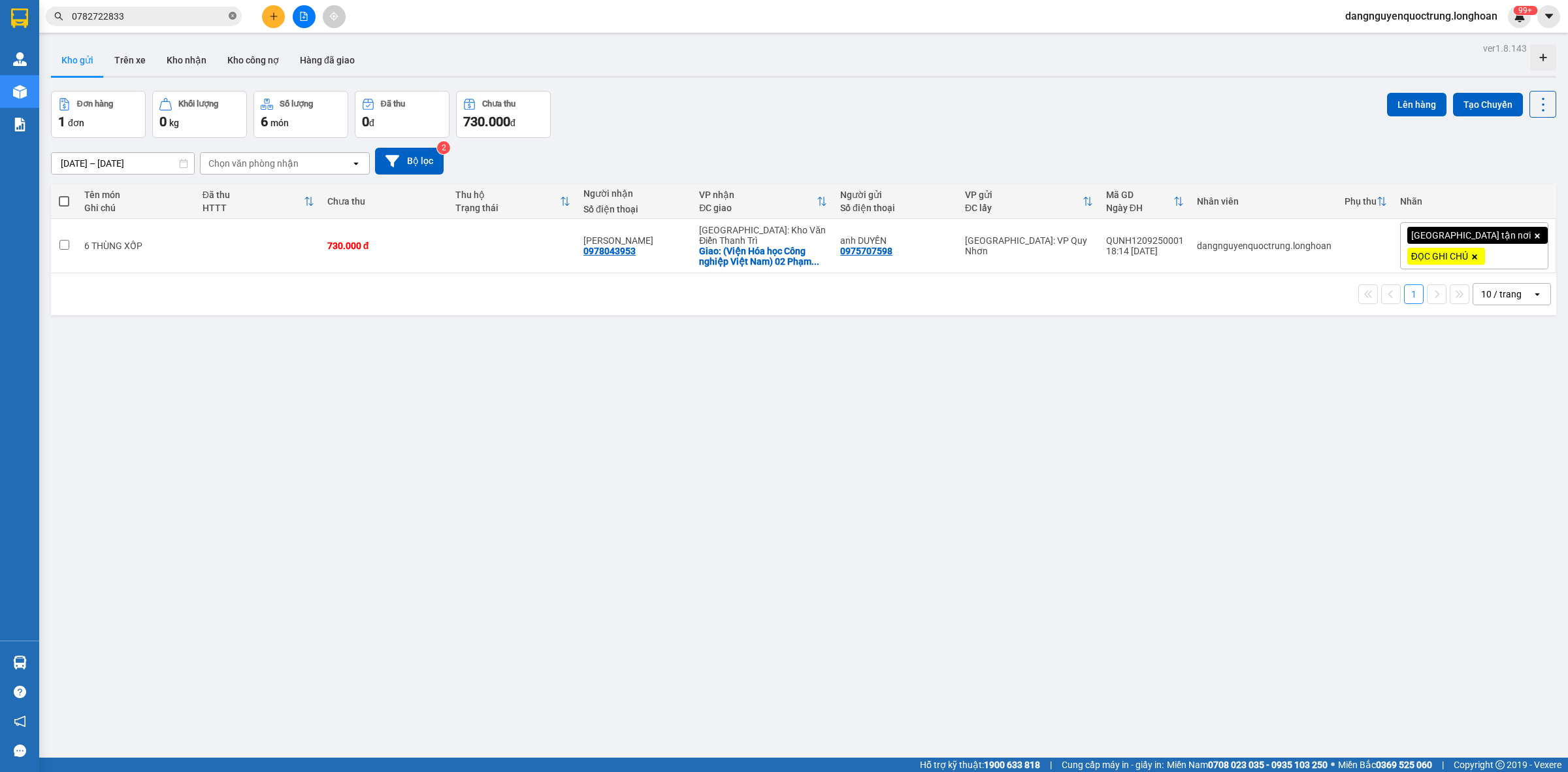
click at [233, 16] on icon "close-circle" at bounding box center [232, 15] width 8 height 8
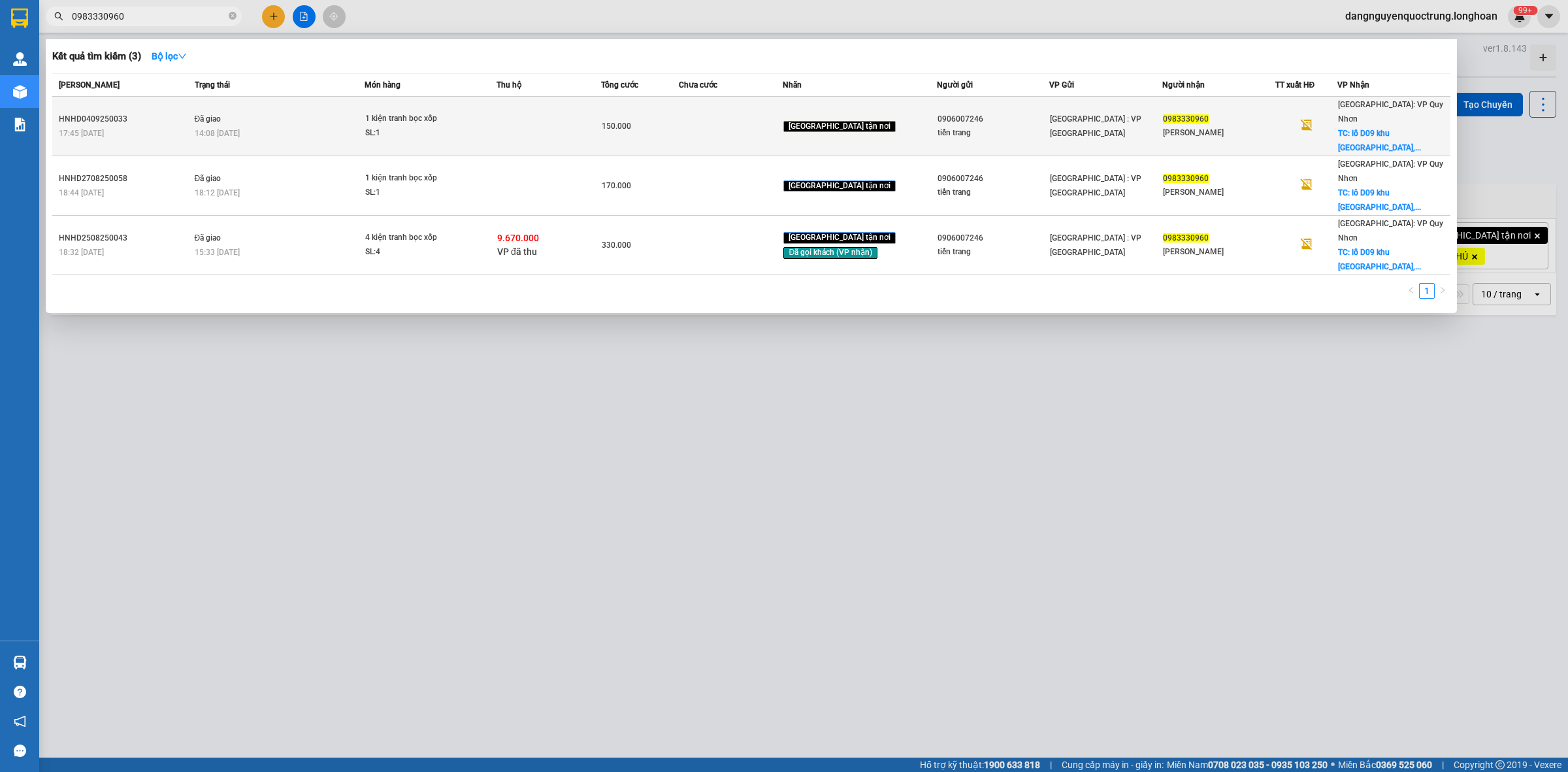
type input "0983330960"
click at [474, 132] on td "1 kiện tranh bọc xốp SL: 1" at bounding box center [431, 127] width 132 height 59
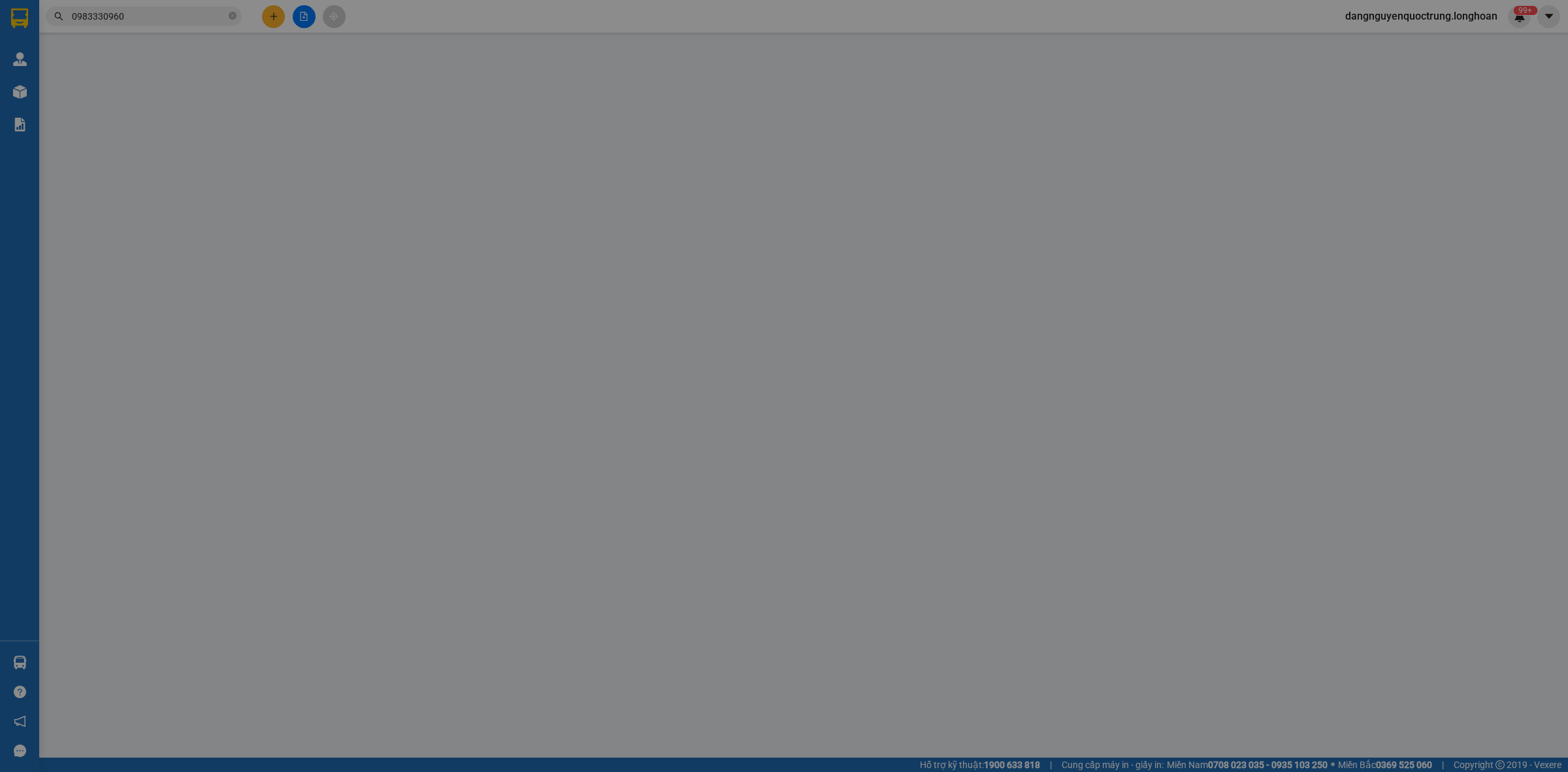
type input "0906007246"
type input "tiến trang"
type input "0983330960"
type input "Trần Thu"
checkbox input "true"
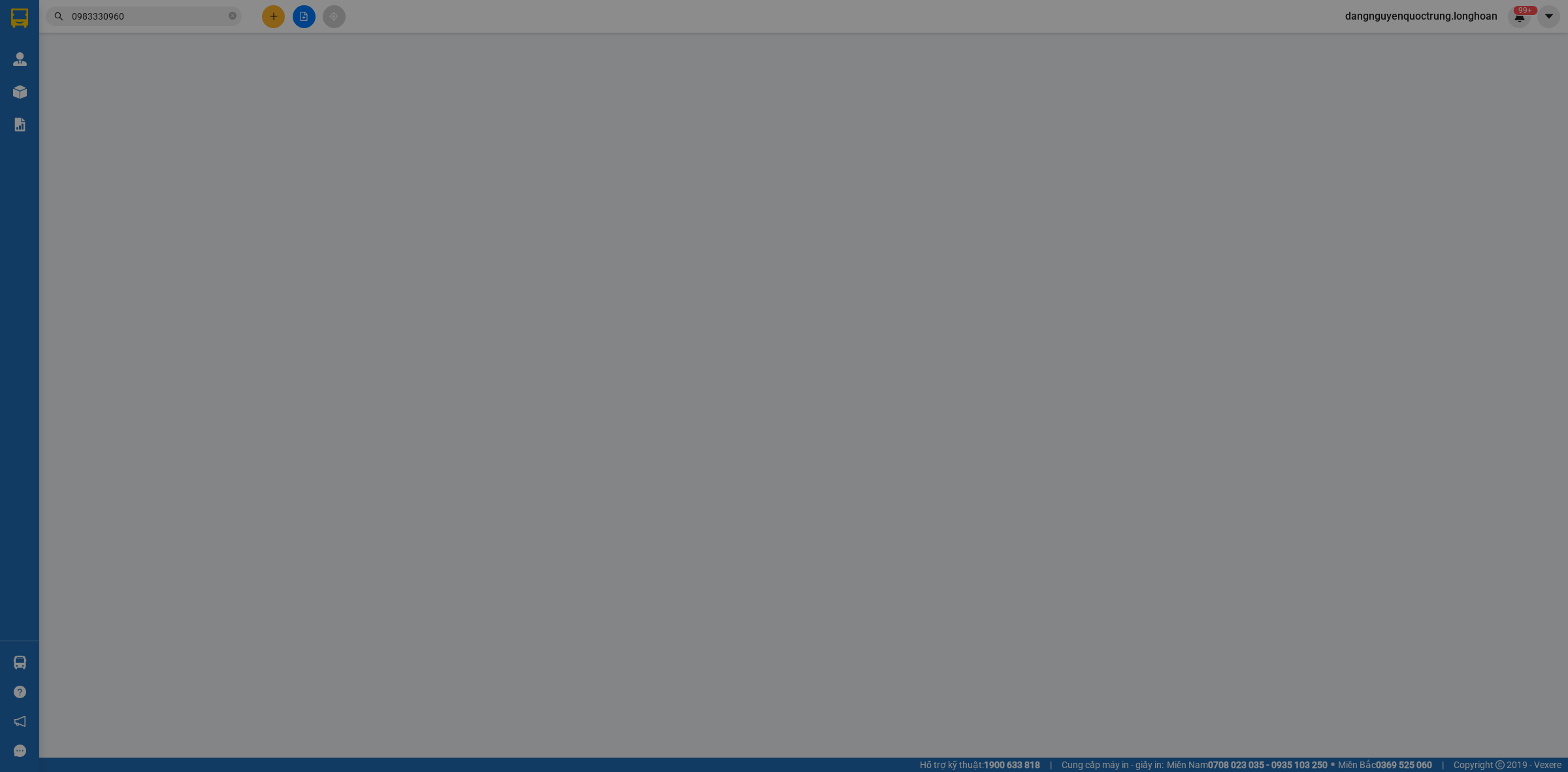
type input "lô D09 khu BT Đại Phú Gia, Nhơn Bình, Quy Nhơn"
type input "150.000"
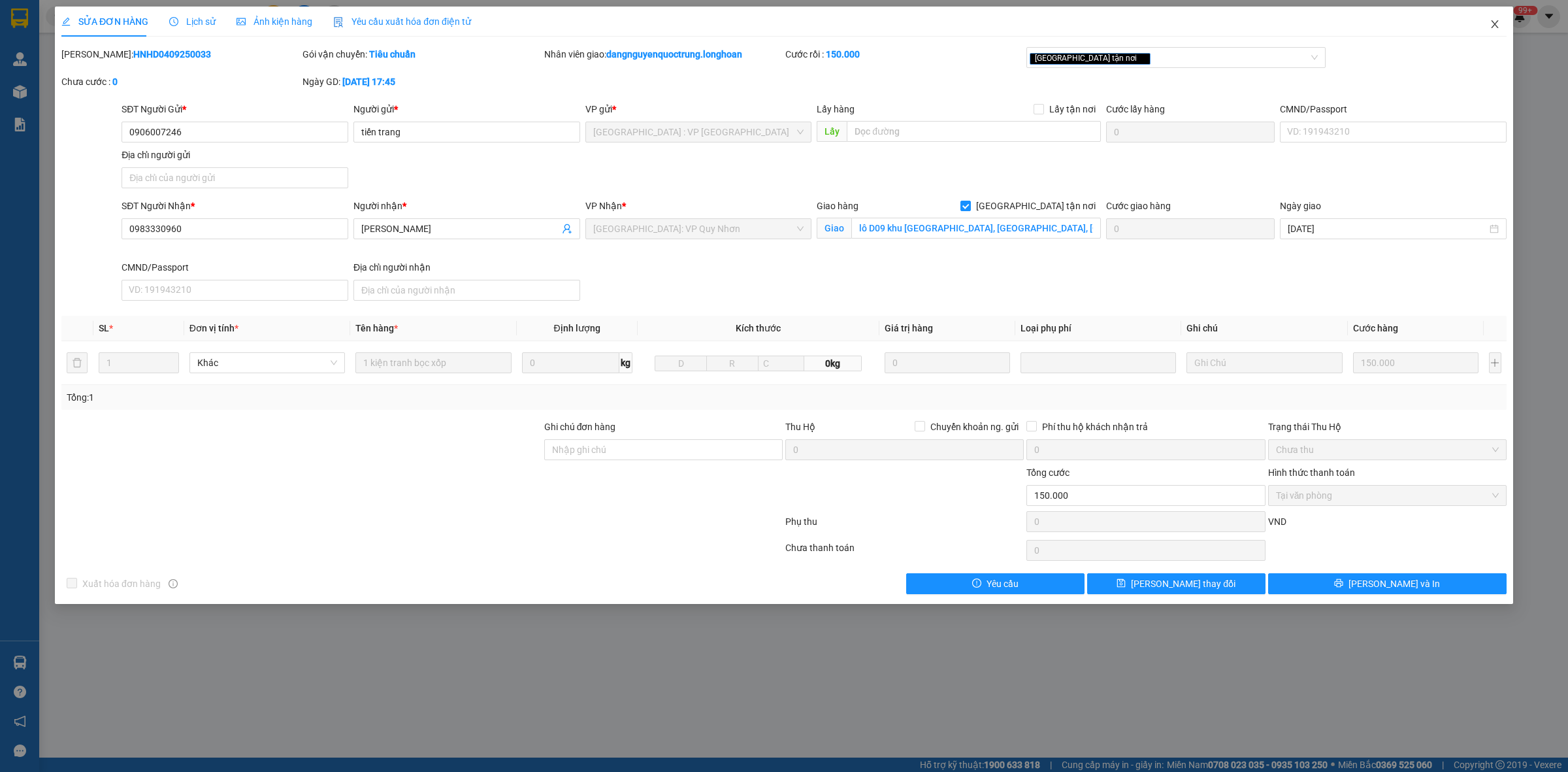
click at [798, 21] on span "Close" at bounding box center [1495, 25] width 36 height 36
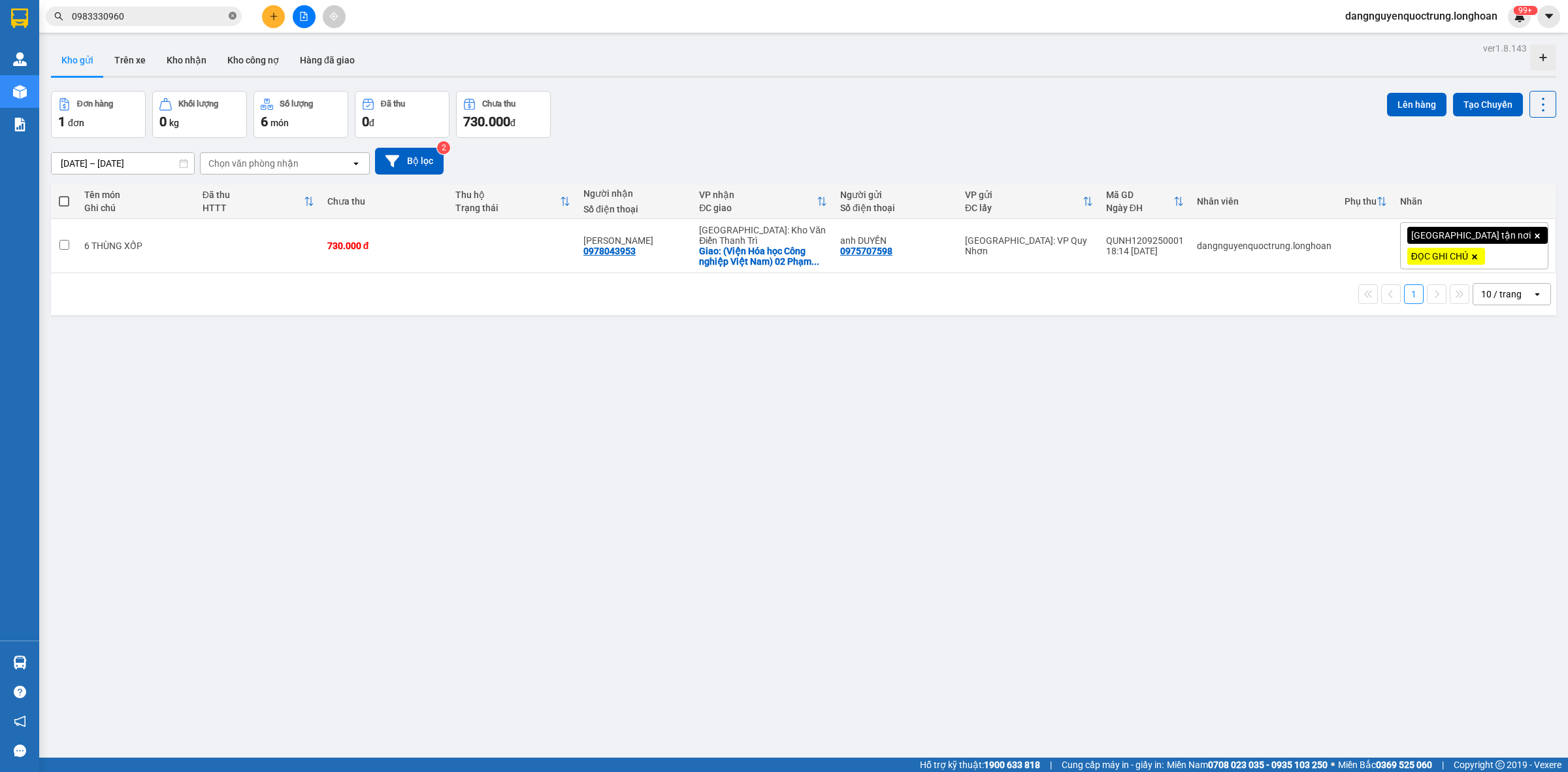
click at [233, 16] on icon "close-circle" at bounding box center [232, 15] width 8 height 8
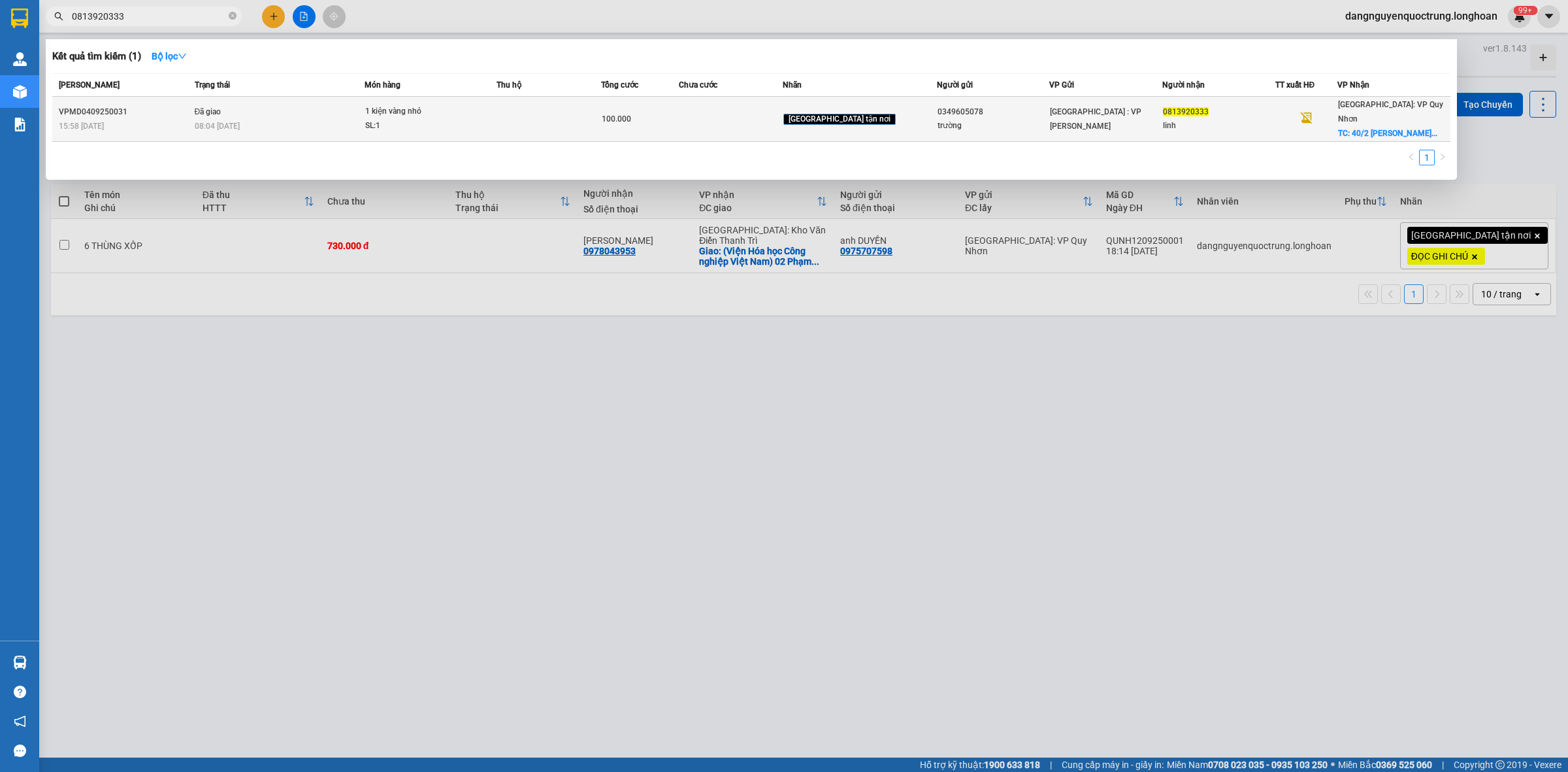
type input "0813920333"
click at [539, 105] on td at bounding box center [548, 119] width 104 height 45
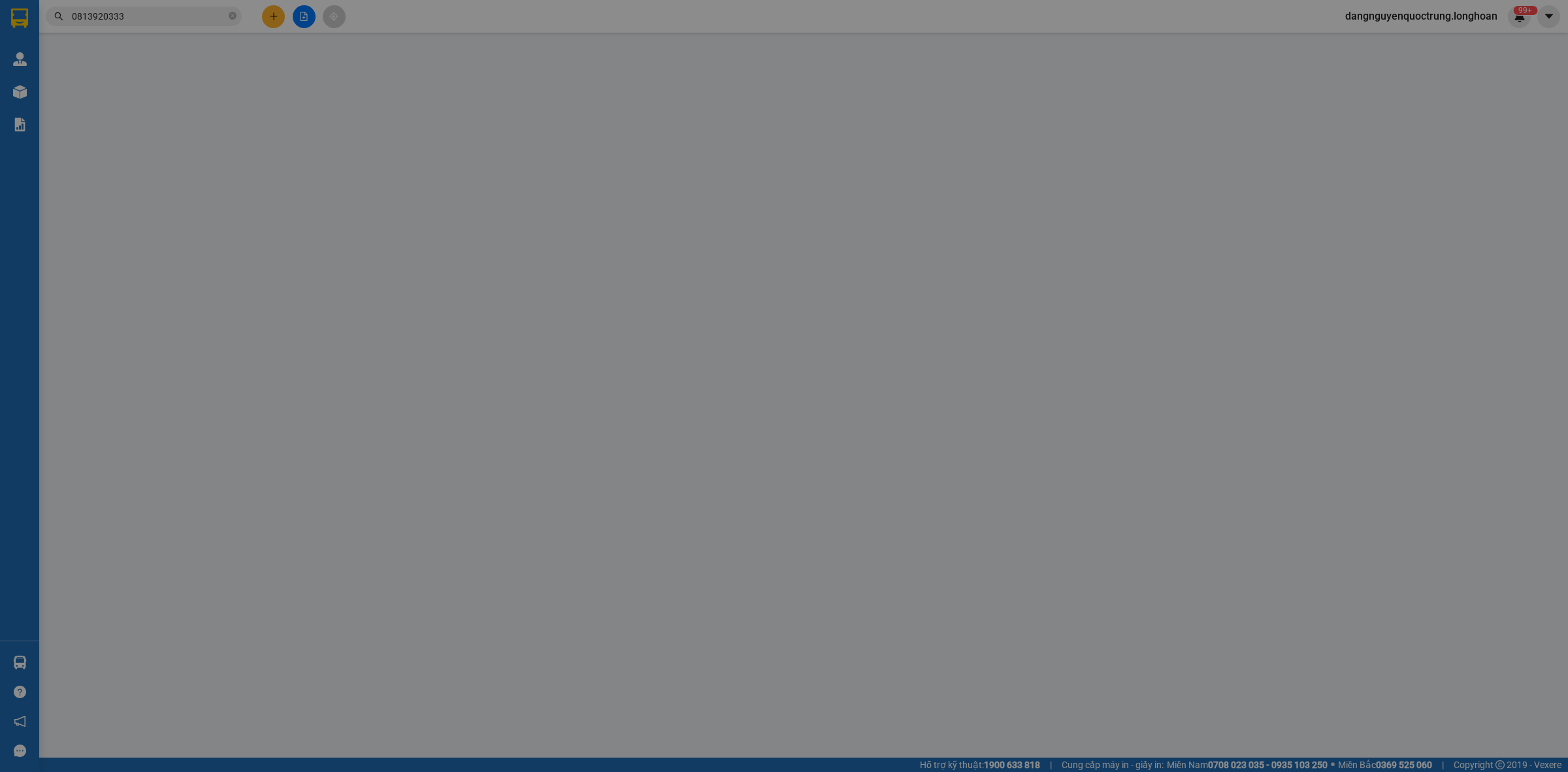
type input "0349605078"
type input "trường"
type input "0813920333"
type input "linh"
checkbox input "true"
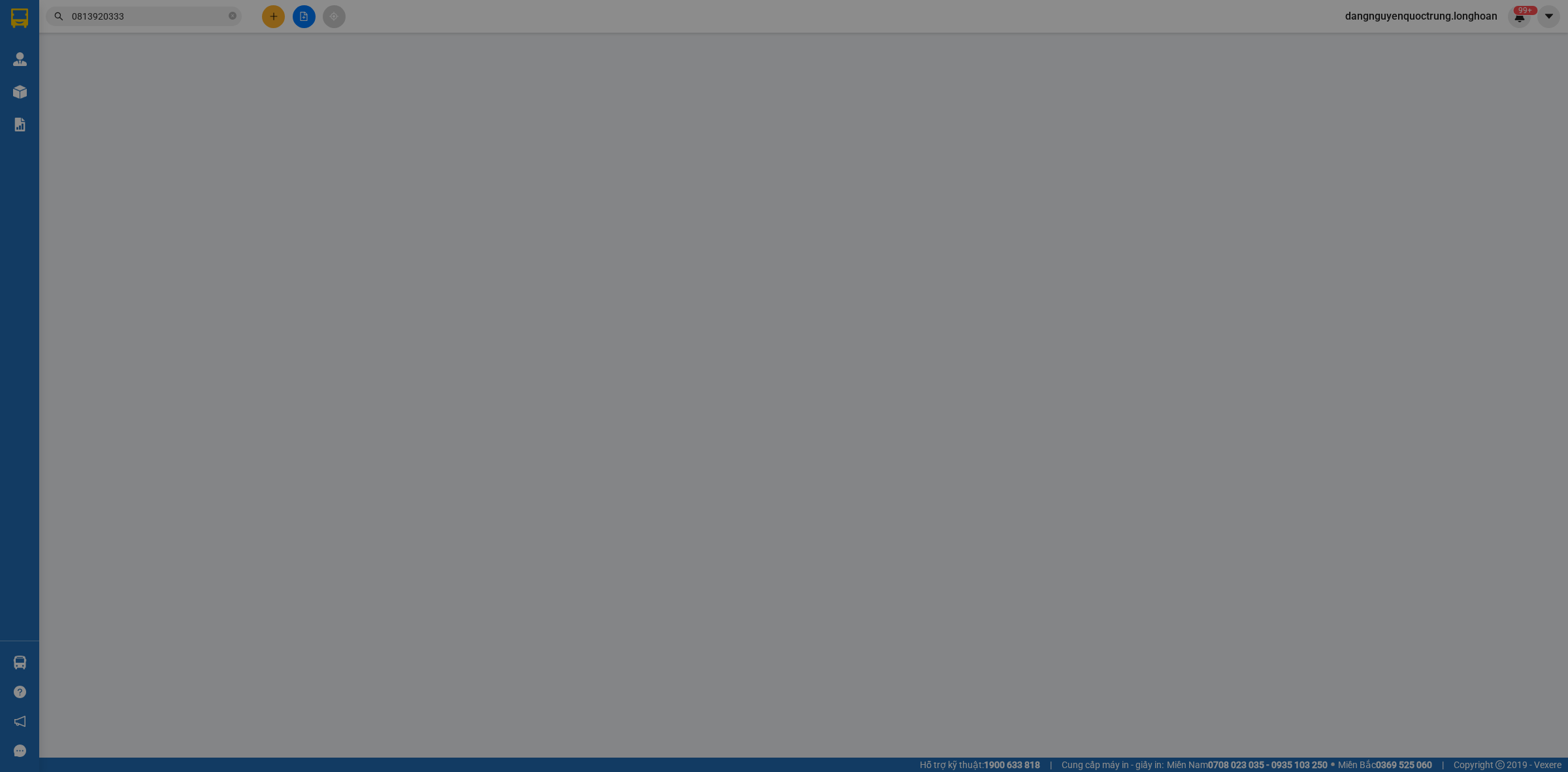
type input "40/2 trần lương nguyễn văn cừ quy nhơn bình định"
type input "100.000"
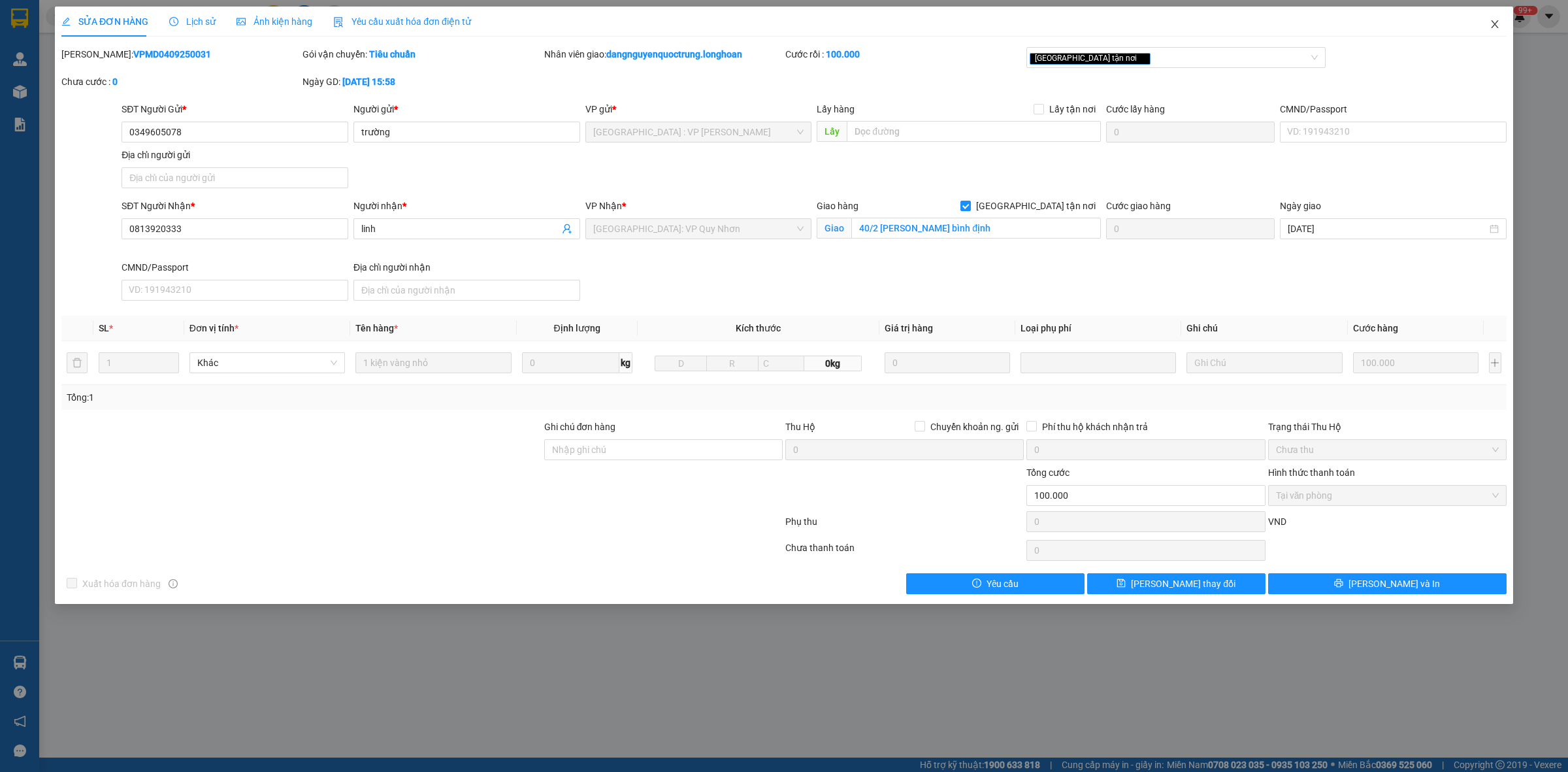
click at [798, 22] on icon "close" at bounding box center [1495, 24] width 8 height 8
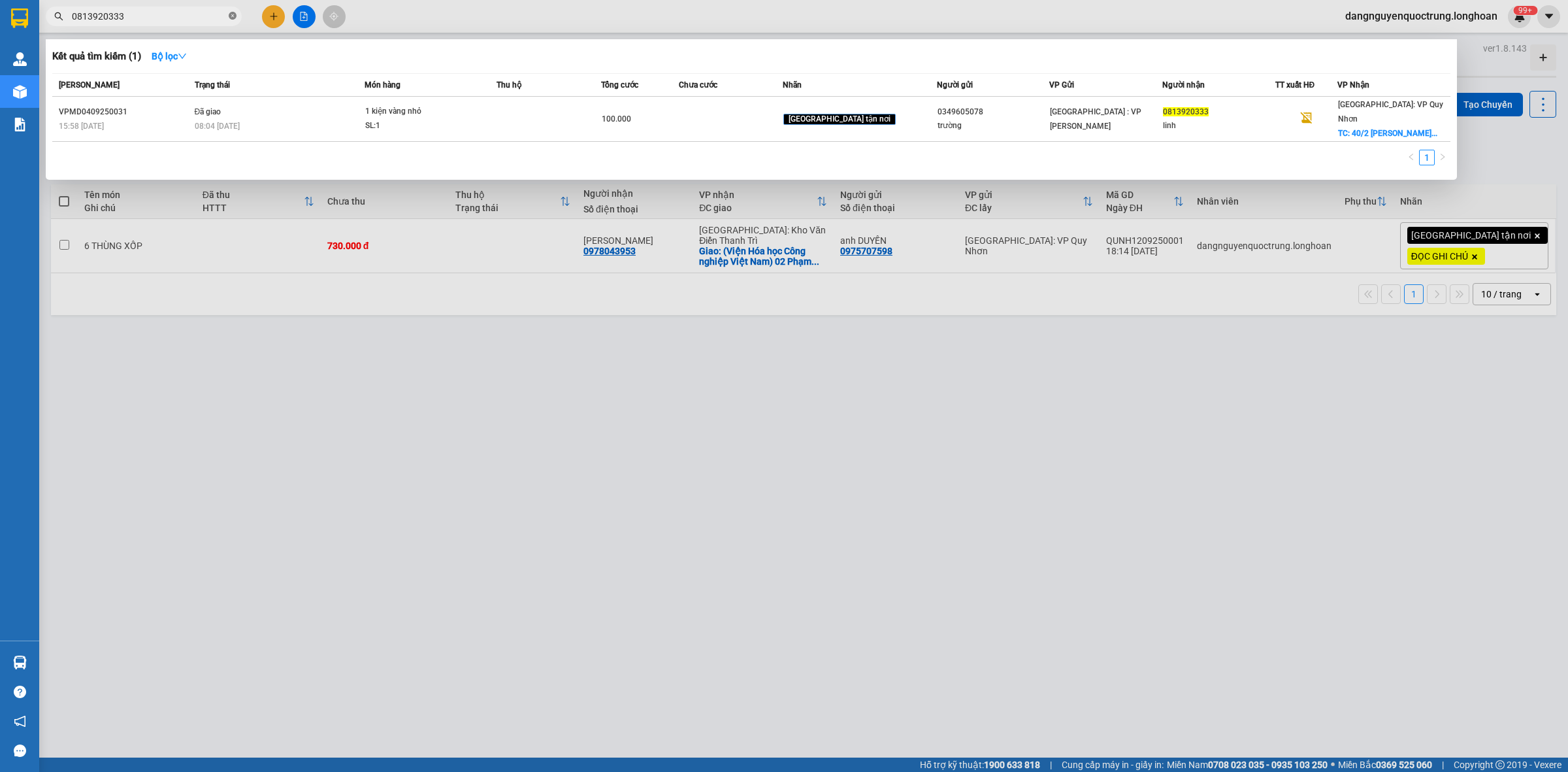
click at [235, 13] on icon "close-circle" at bounding box center [232, 15] width 8 height 8
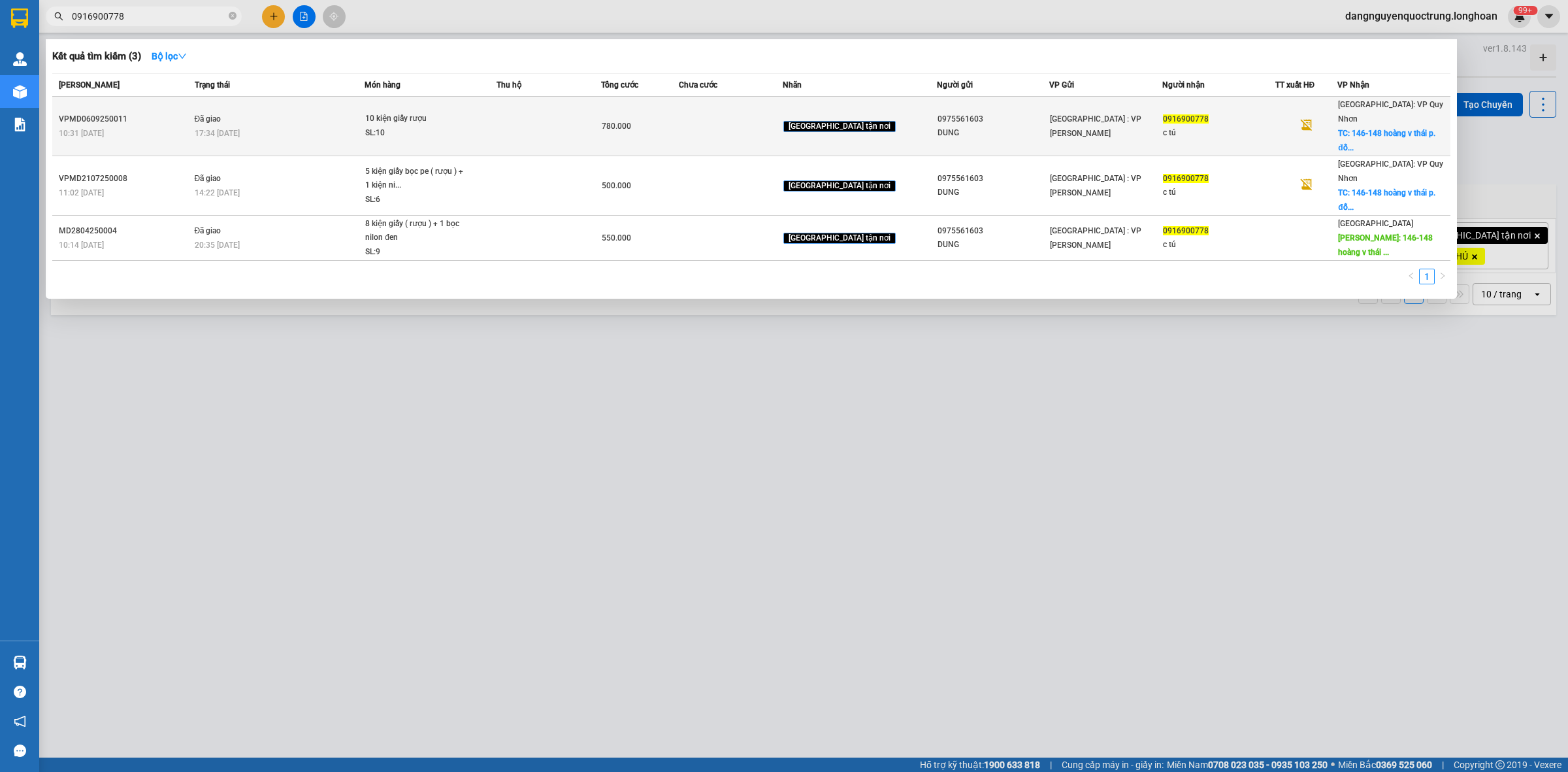
type input "0916900778"
click at [556, 120] on td at bounding box center [548, 127] width 104 height 59
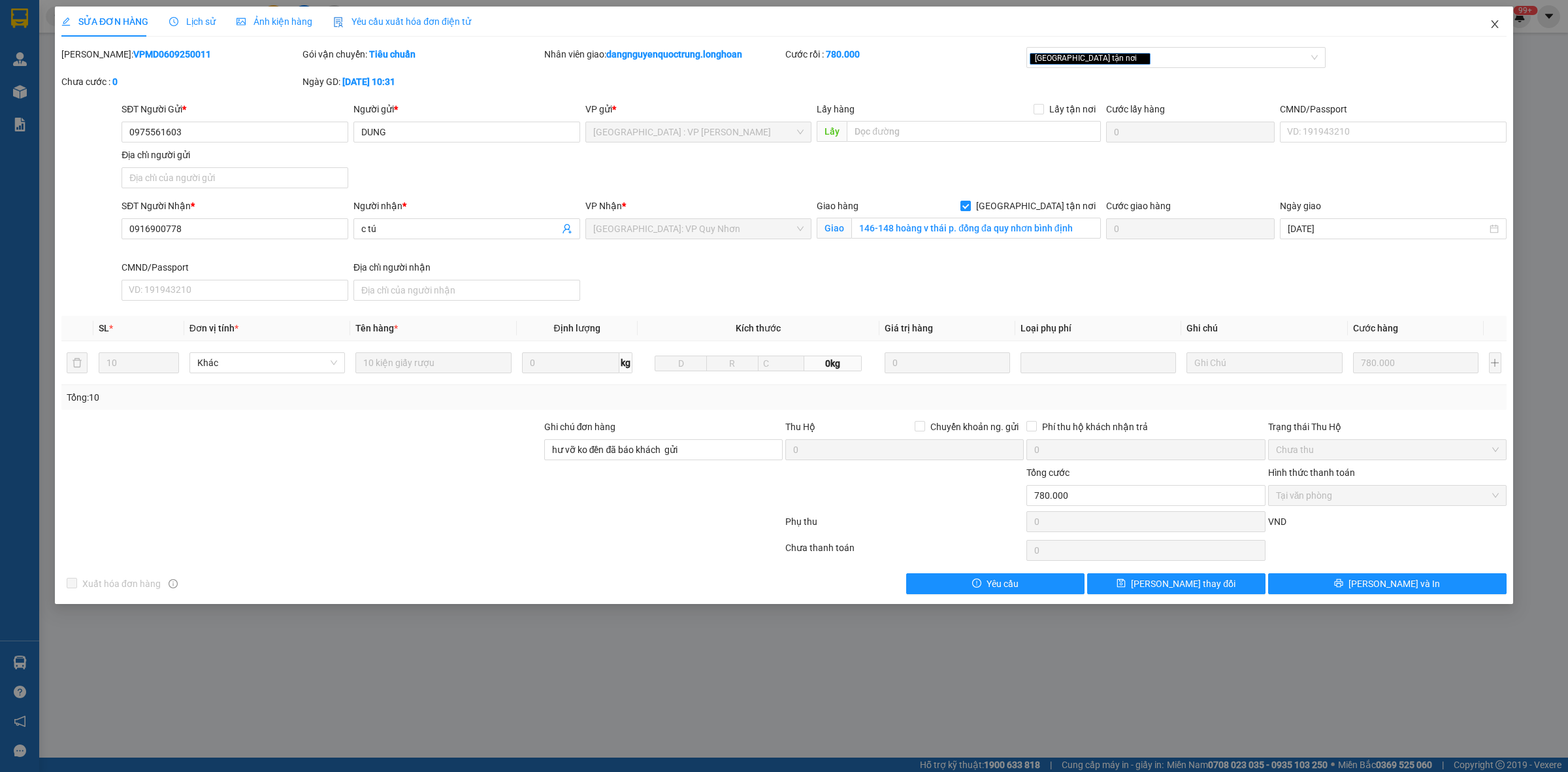
click at [798, 28] on icon "close" at bounding box center [1495, 24] width 8 height 8
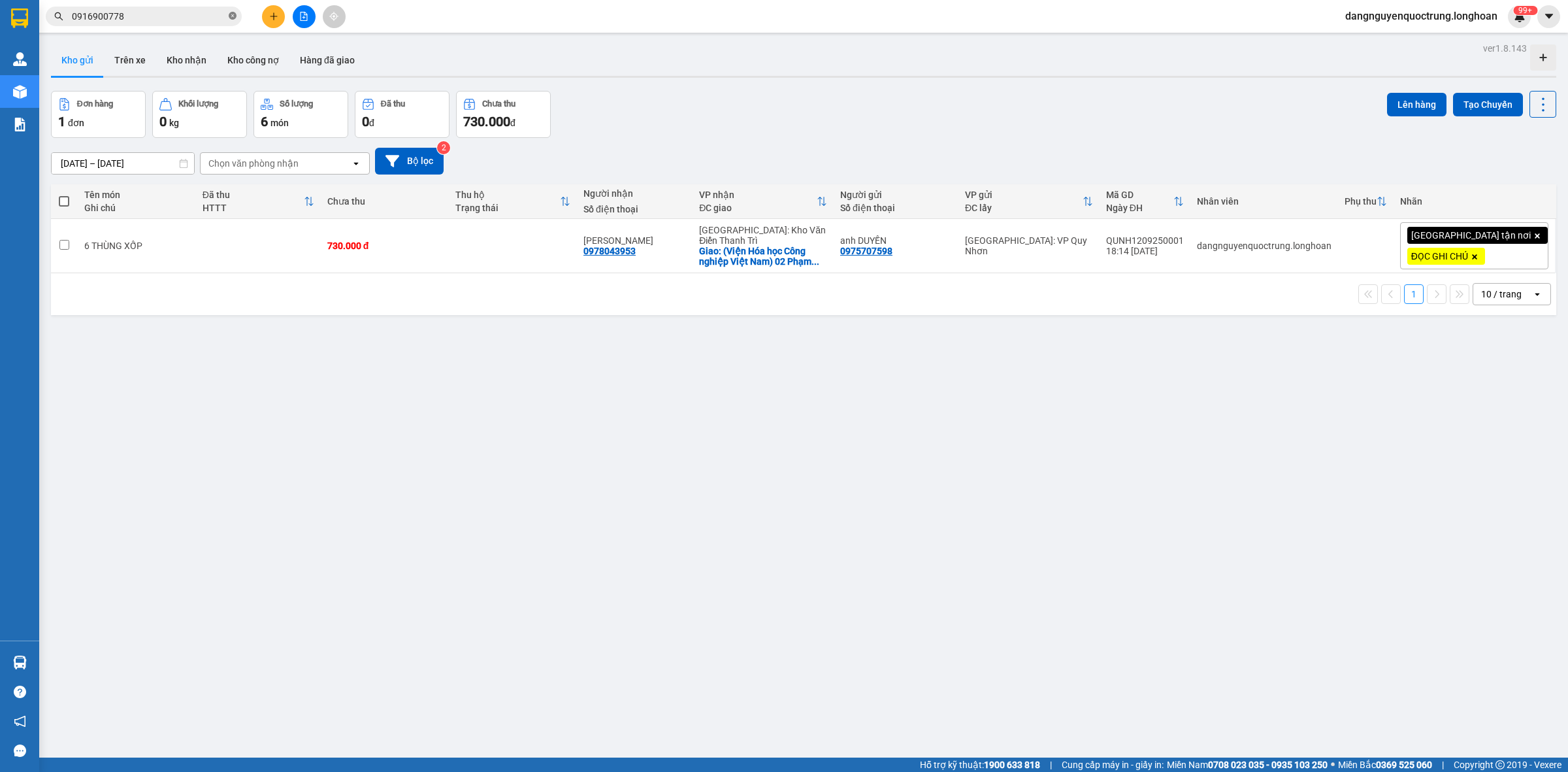
click at [232, 18] on icon "close-circle" at bounding box center [232, 15] width 8 height 8
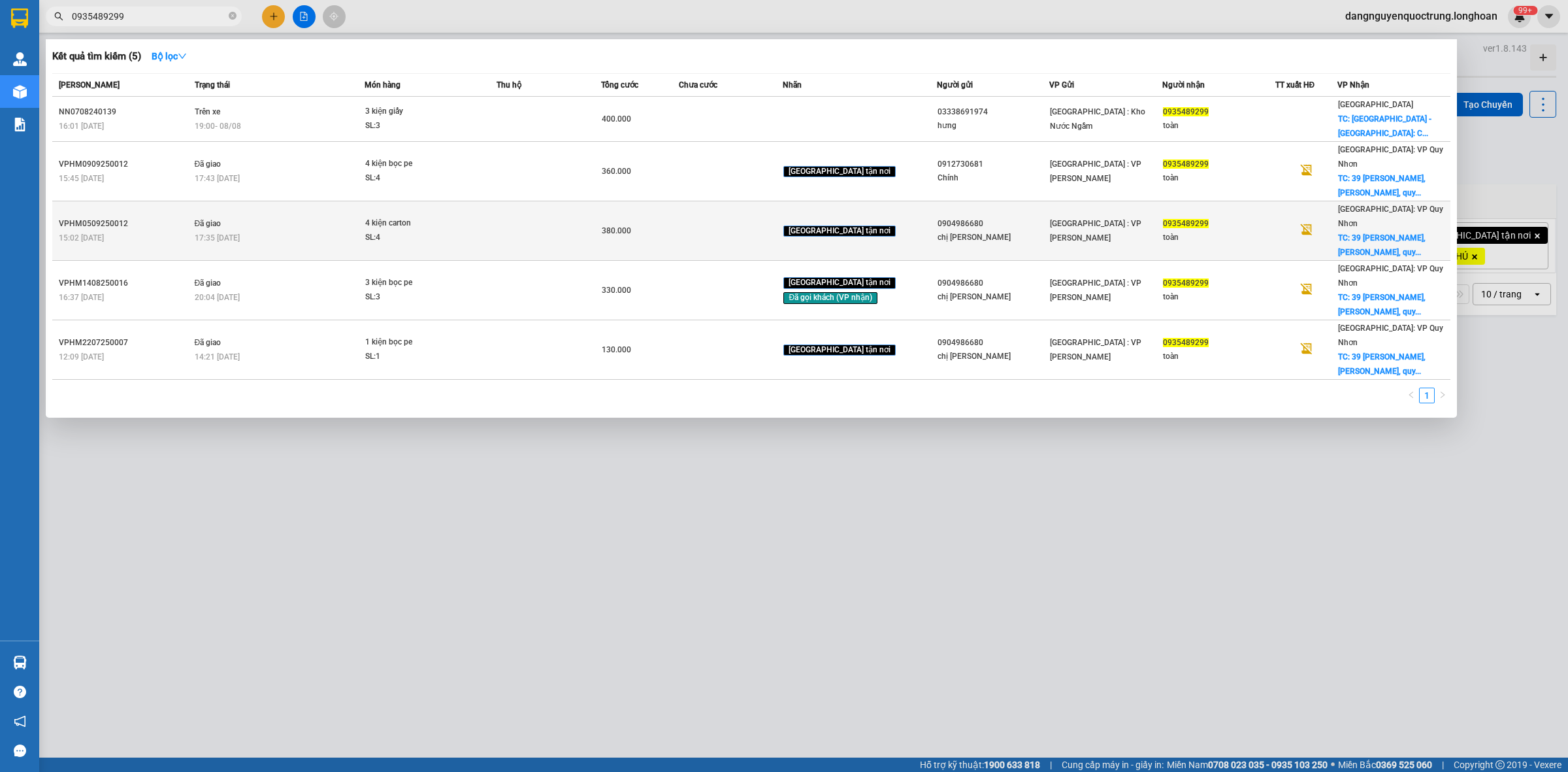
type input "0935489299"
click at [600, 201] on td at bounding box center [548, 231] width 104 height 59
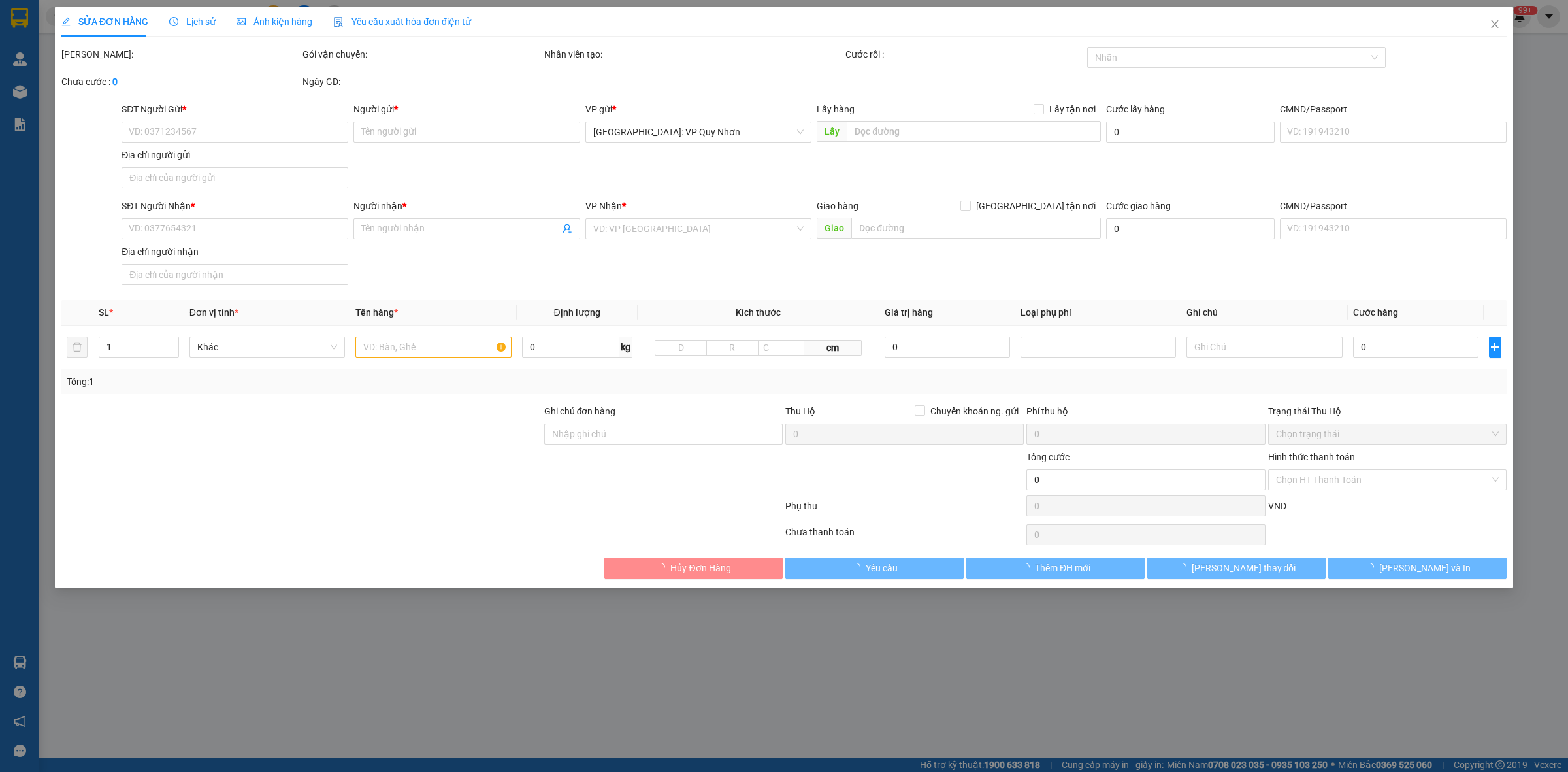
type input "0904986680"
type input "chị Hằng"
type input "0935489299"
type input "toàn"
checkbox input "true"
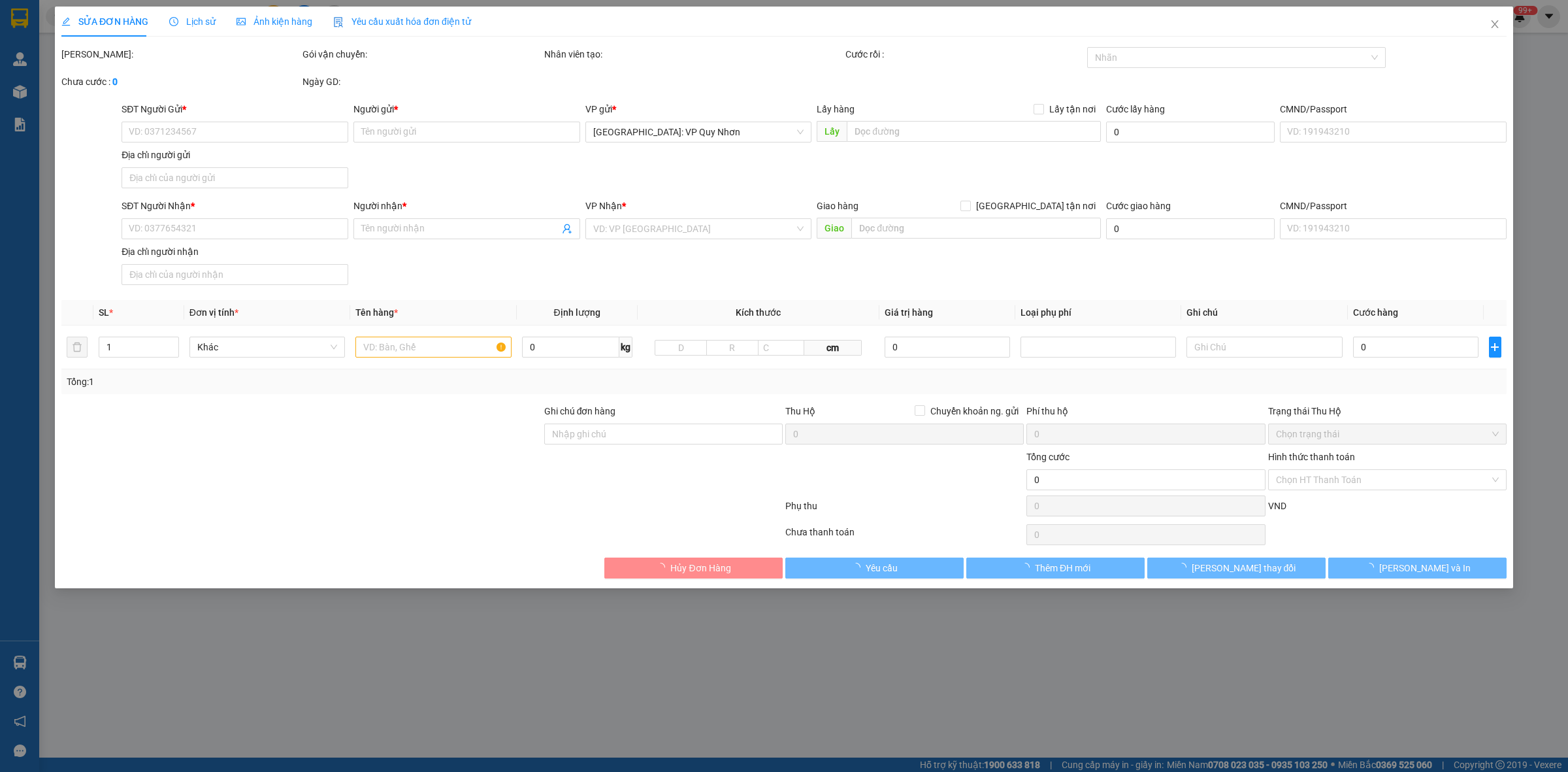
type input "39 nguyễn du,p lê lợi, quy nhơn,bình định"
type input "380.000"
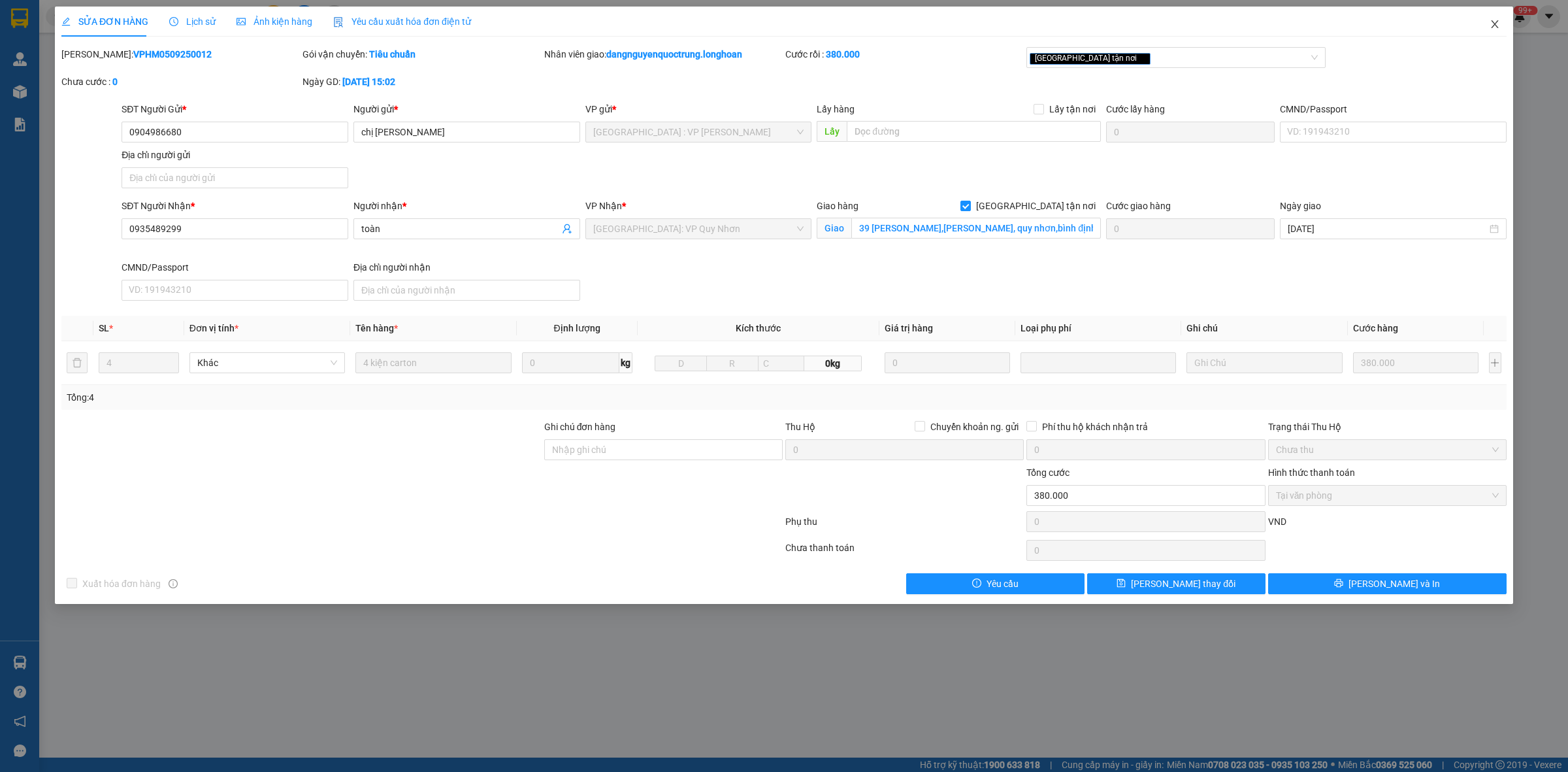
click at [798, 20] on span "Close" at bounding box center [1495, 25] width 36 height 36
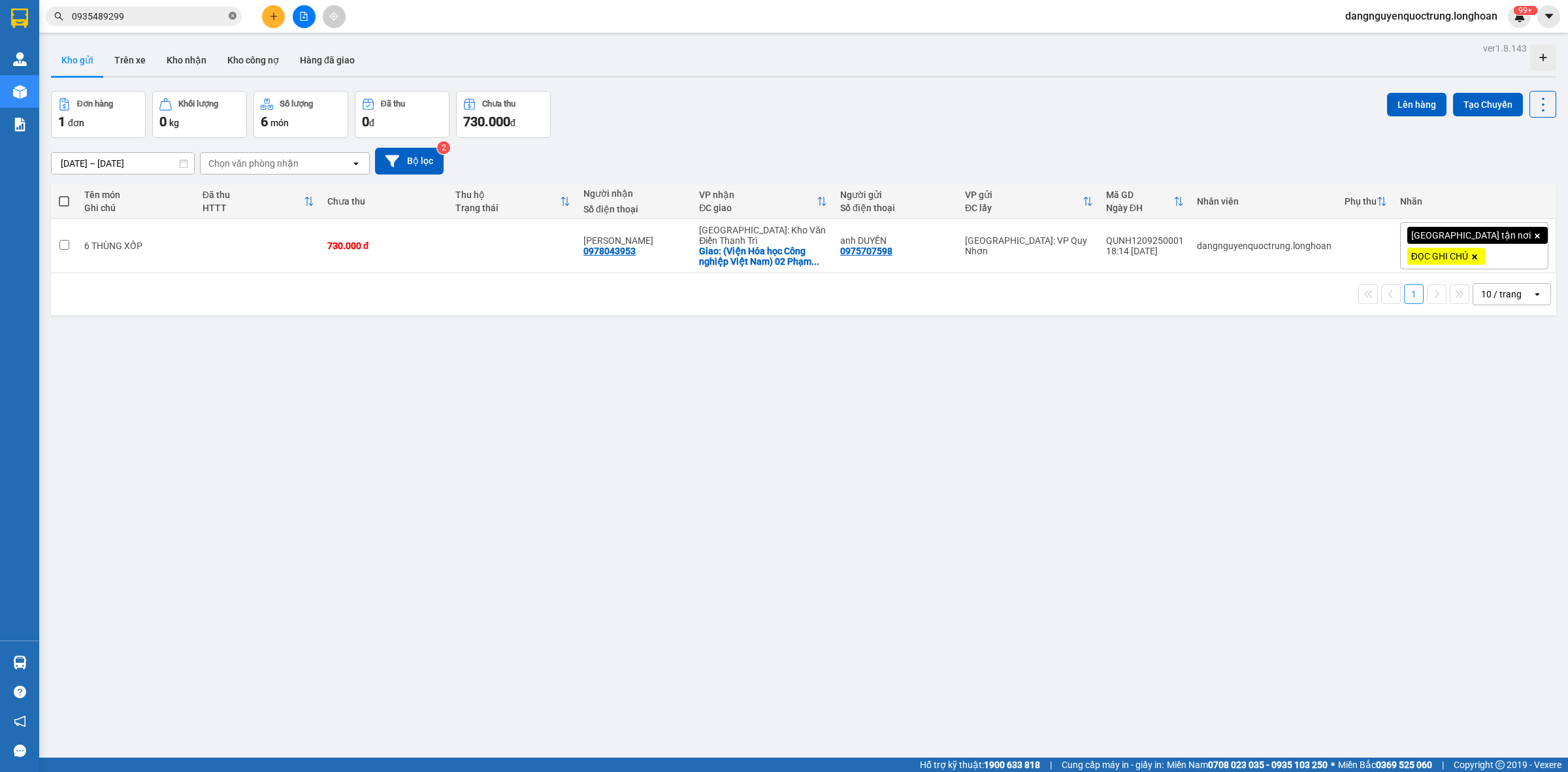
click at [232, 16] on icon "close-circle" at bounding box center [232, 15] width 8 height 8
click at [159, 16] on input "text" at bounding box center [149, 16] width 154 height 14
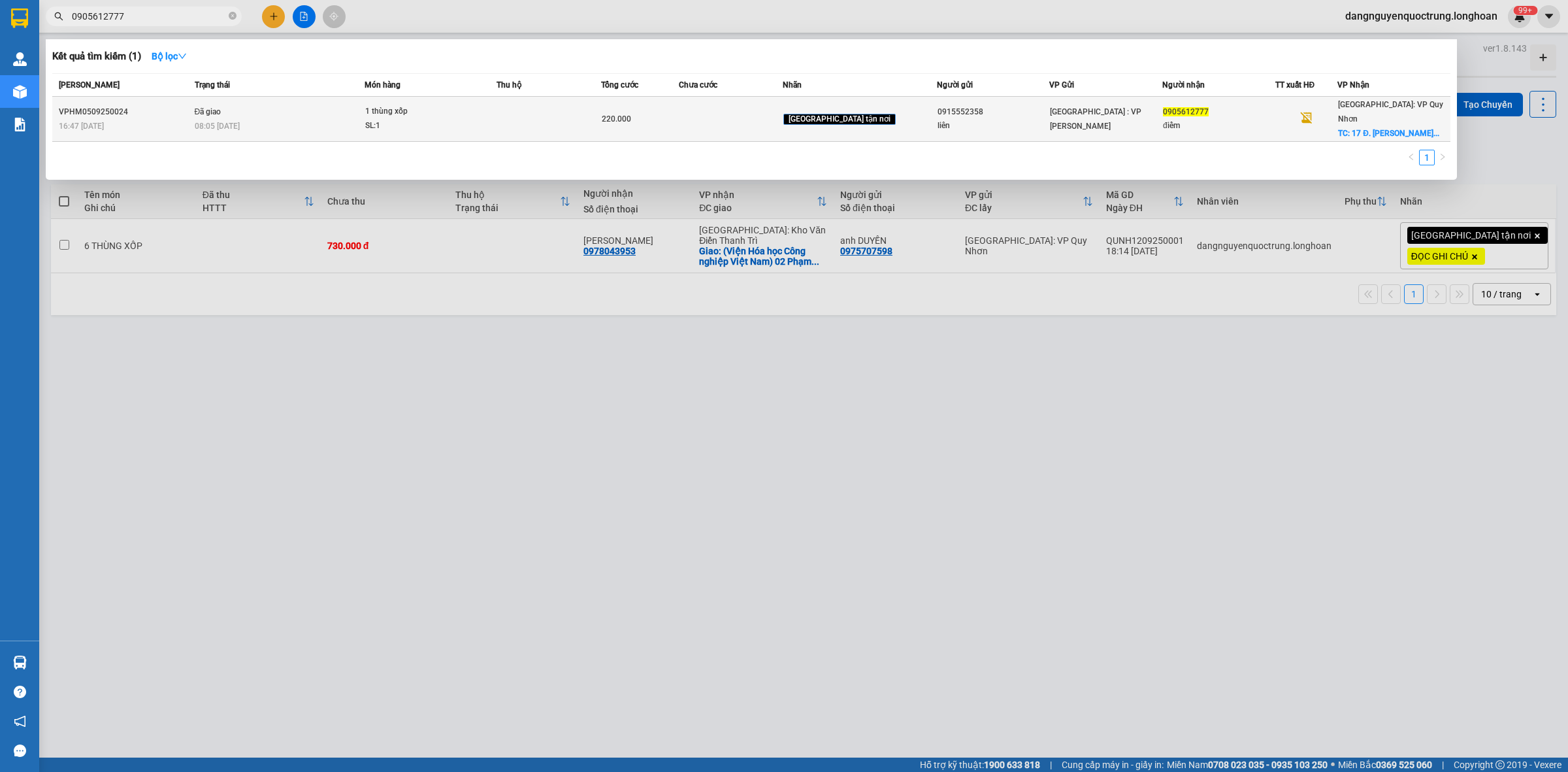
type input "0905612777"
click at [281, 115] on td "Đã giao 08:05 - 08/09" at bounding box center [278, 119] width 173 height 45
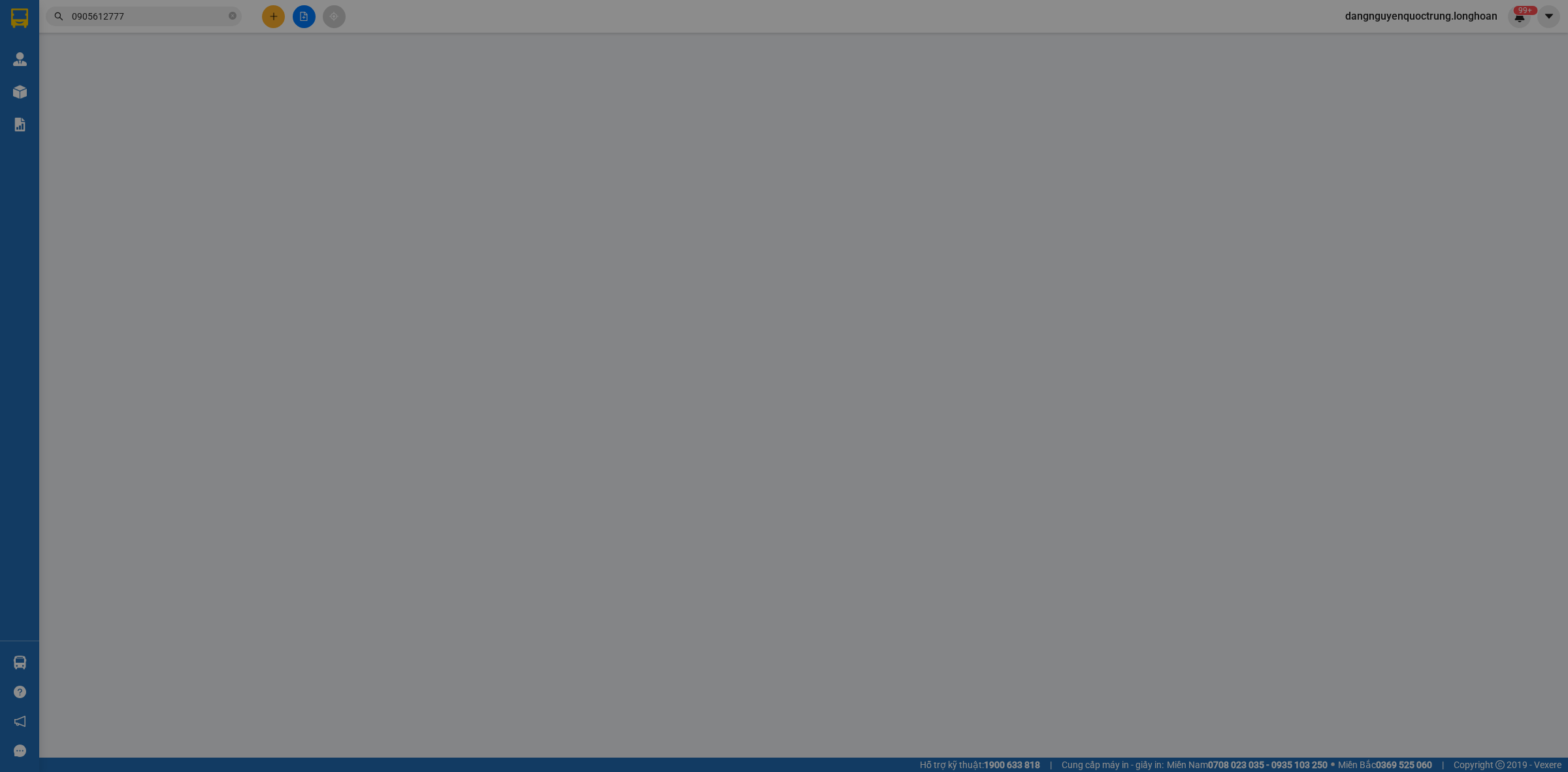
type input "0915552358"
type input "liên"
type input "0905612777"
type input "điểm"
checkbox input "true"
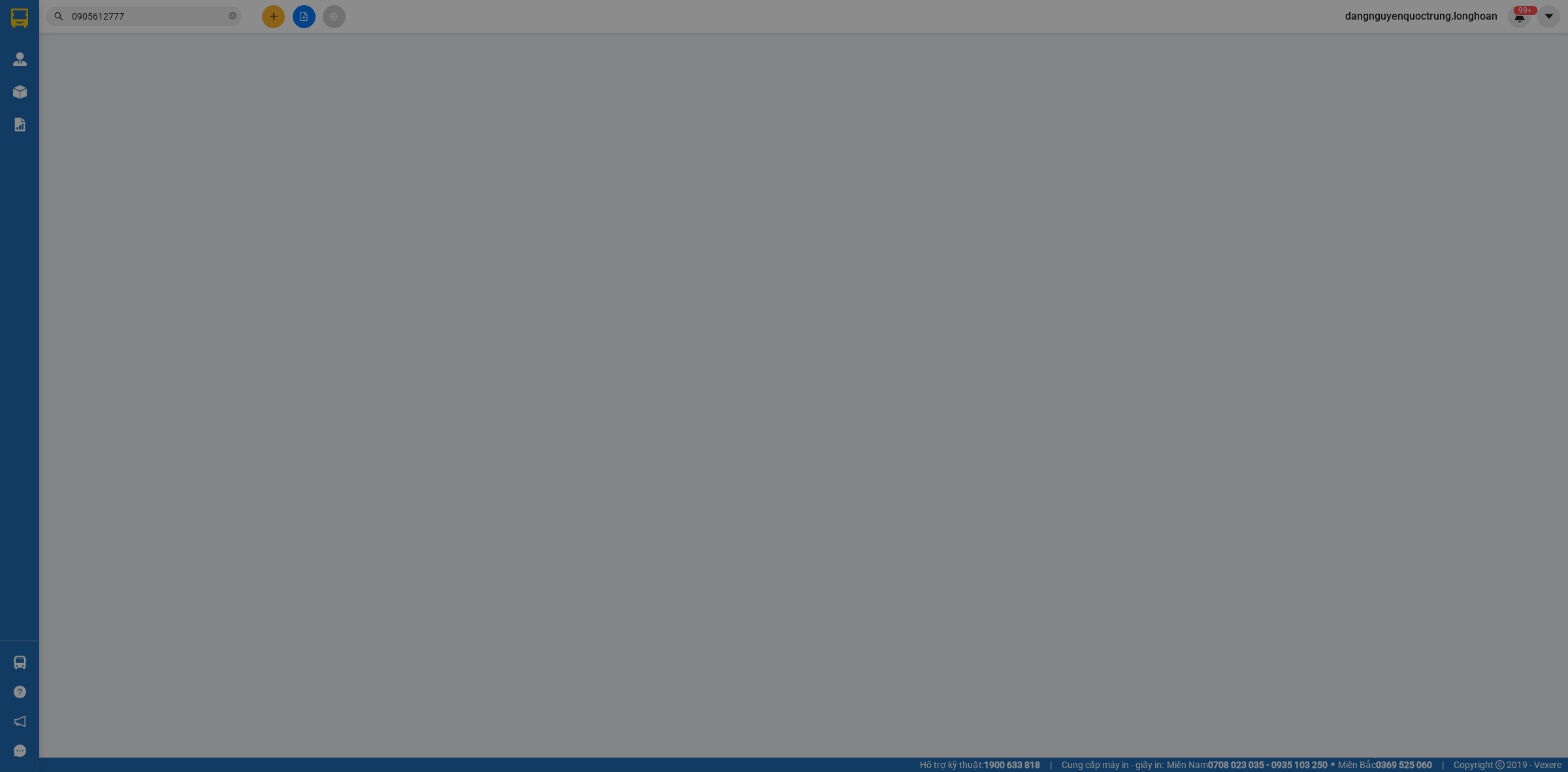
type input "17 Đ. Trần Đăng PhongNguyễn Văn Cừ, Quy Nhơn, Bình Định"
type input "nhận nguyên kiện,giao nguyên kiện,bể vỡ k đền"
type input "220.000"
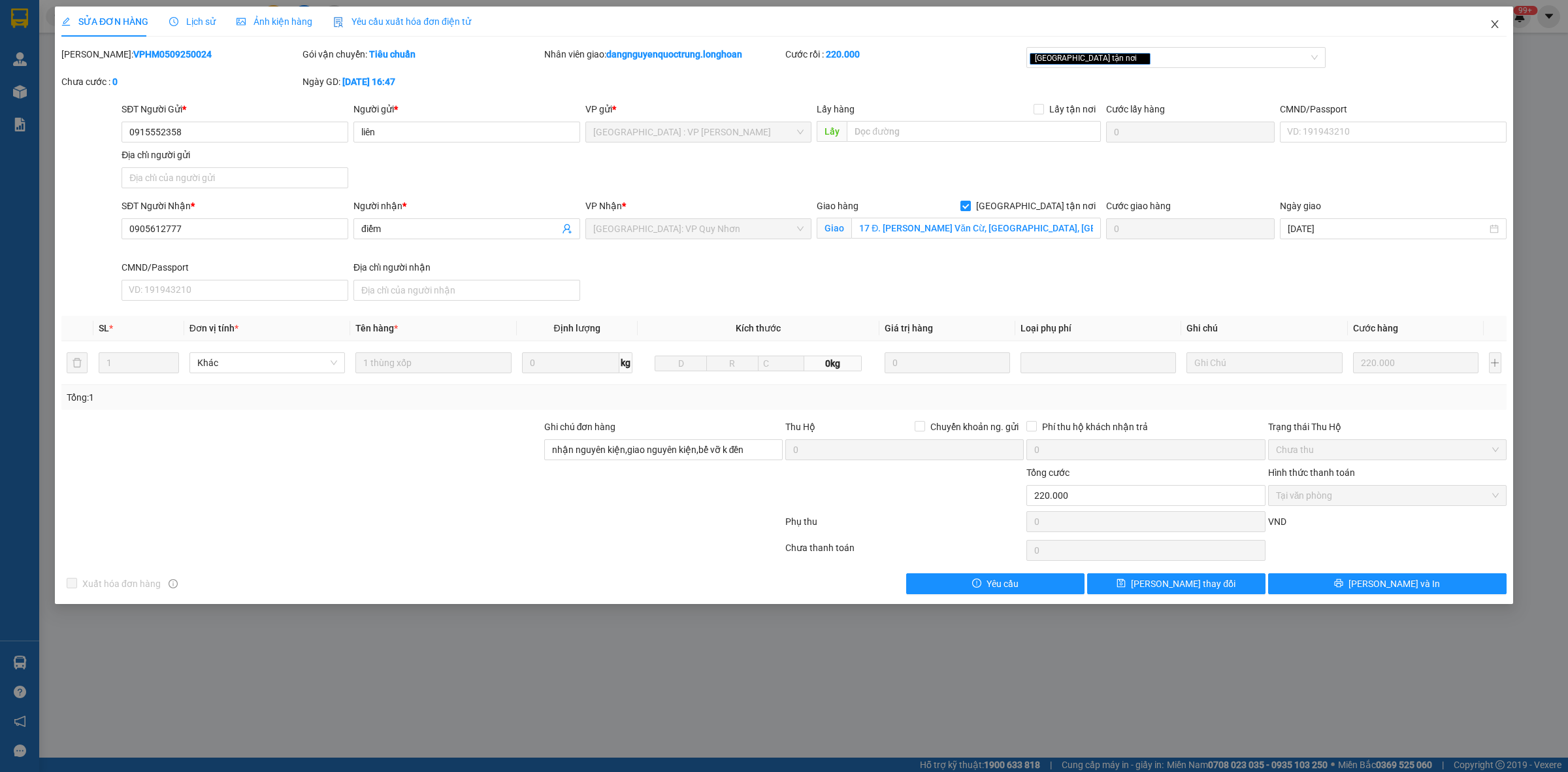
click at [798, 24] on icon "close" at bounding box center [1495, 24] width 8 height 8
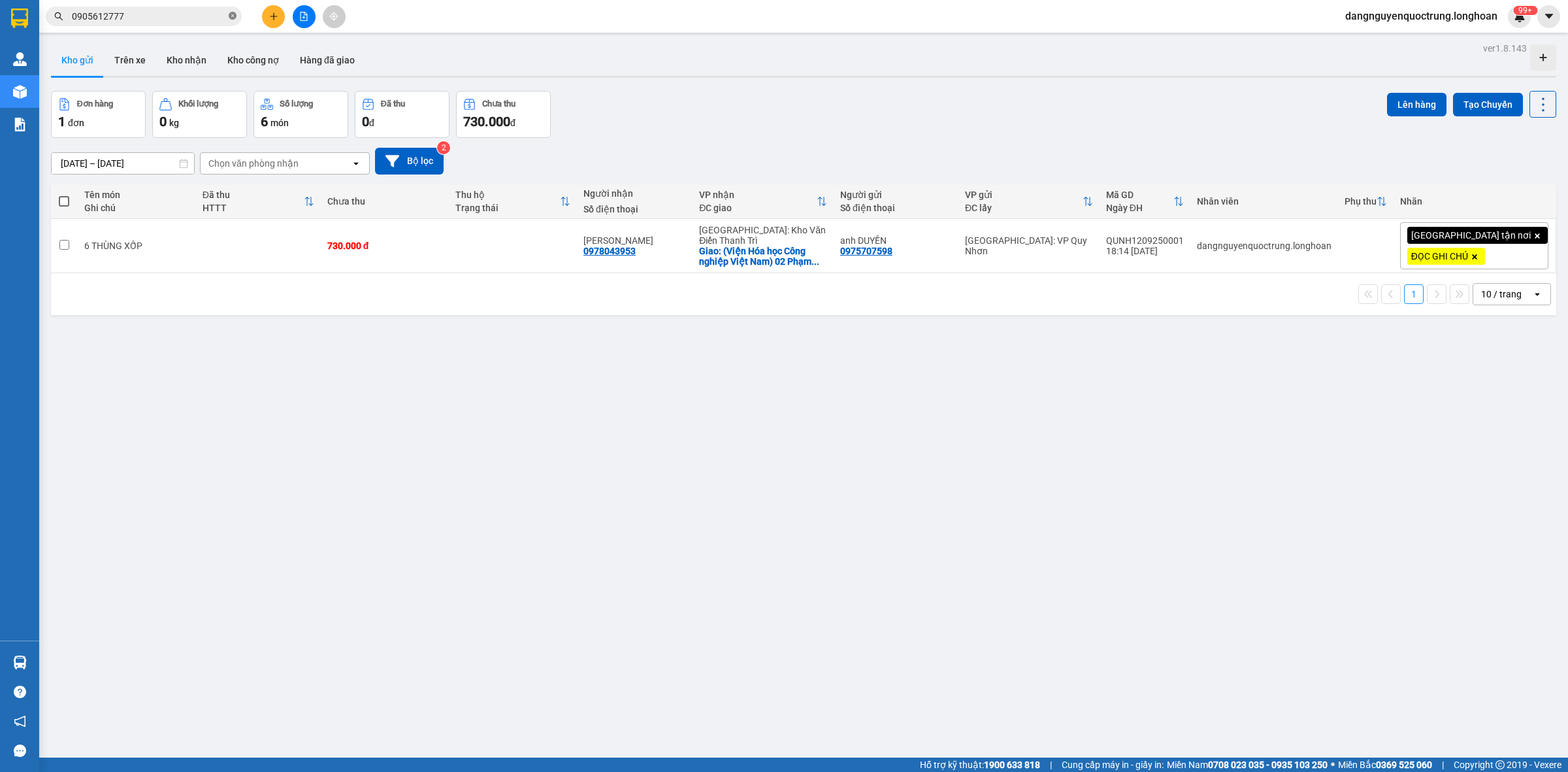
click at [230, 20] on icon "close-circle" at bounding box center [232, 15] width 8 height 8
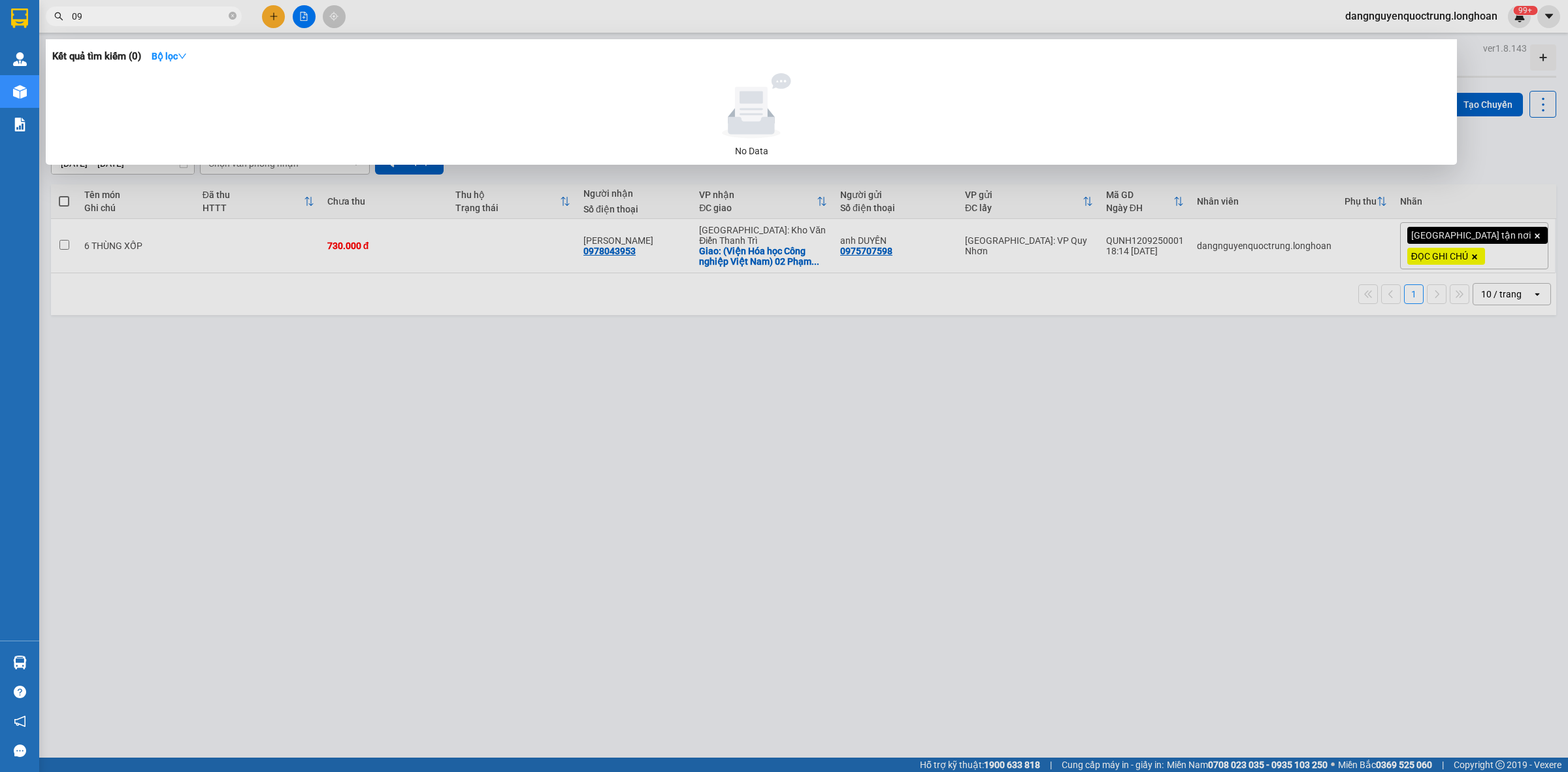
type input "0"
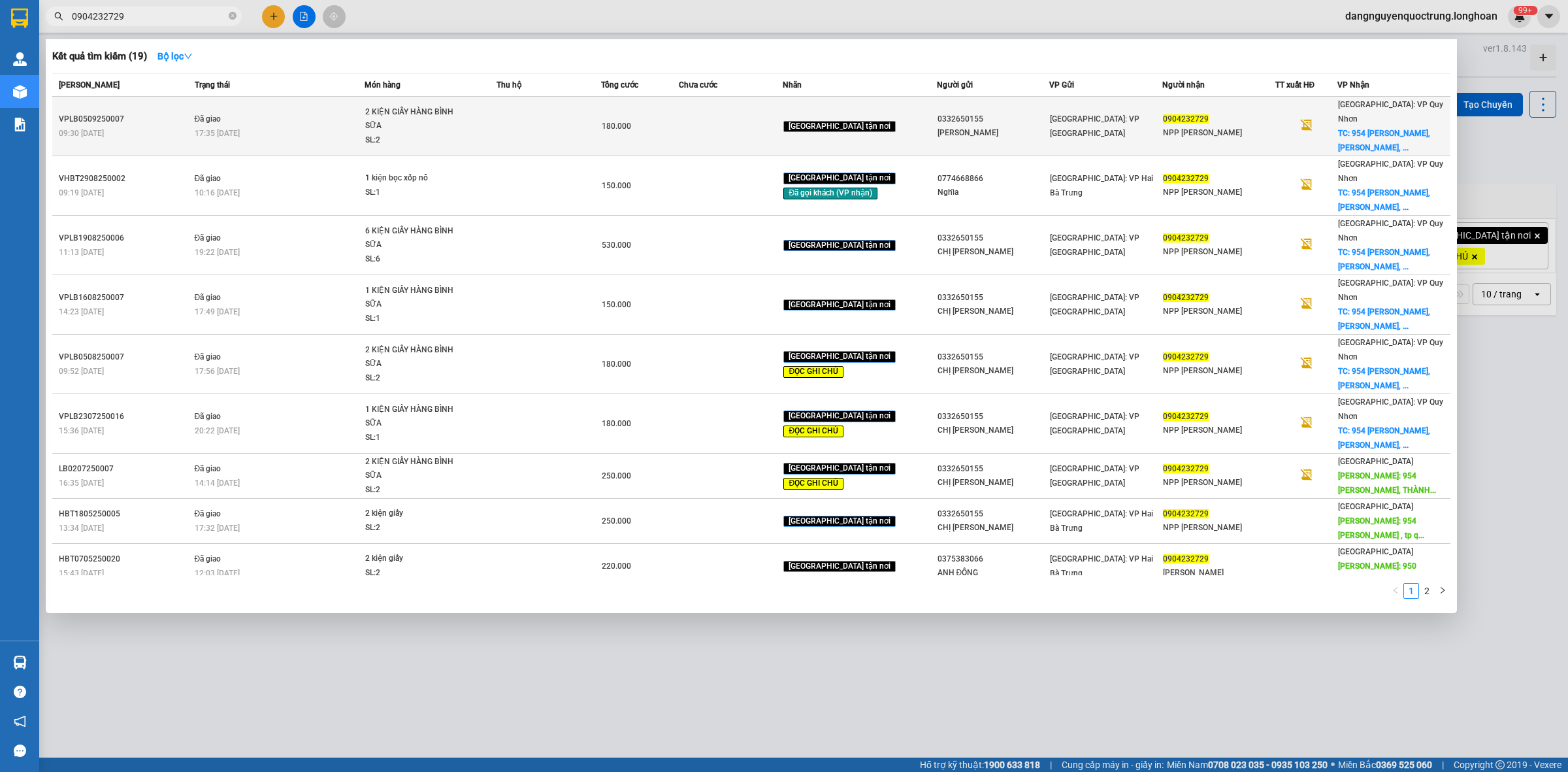
type input "0904232729"
click at [541, 116] on td at bounding box center [548, 127] width 104 height 59
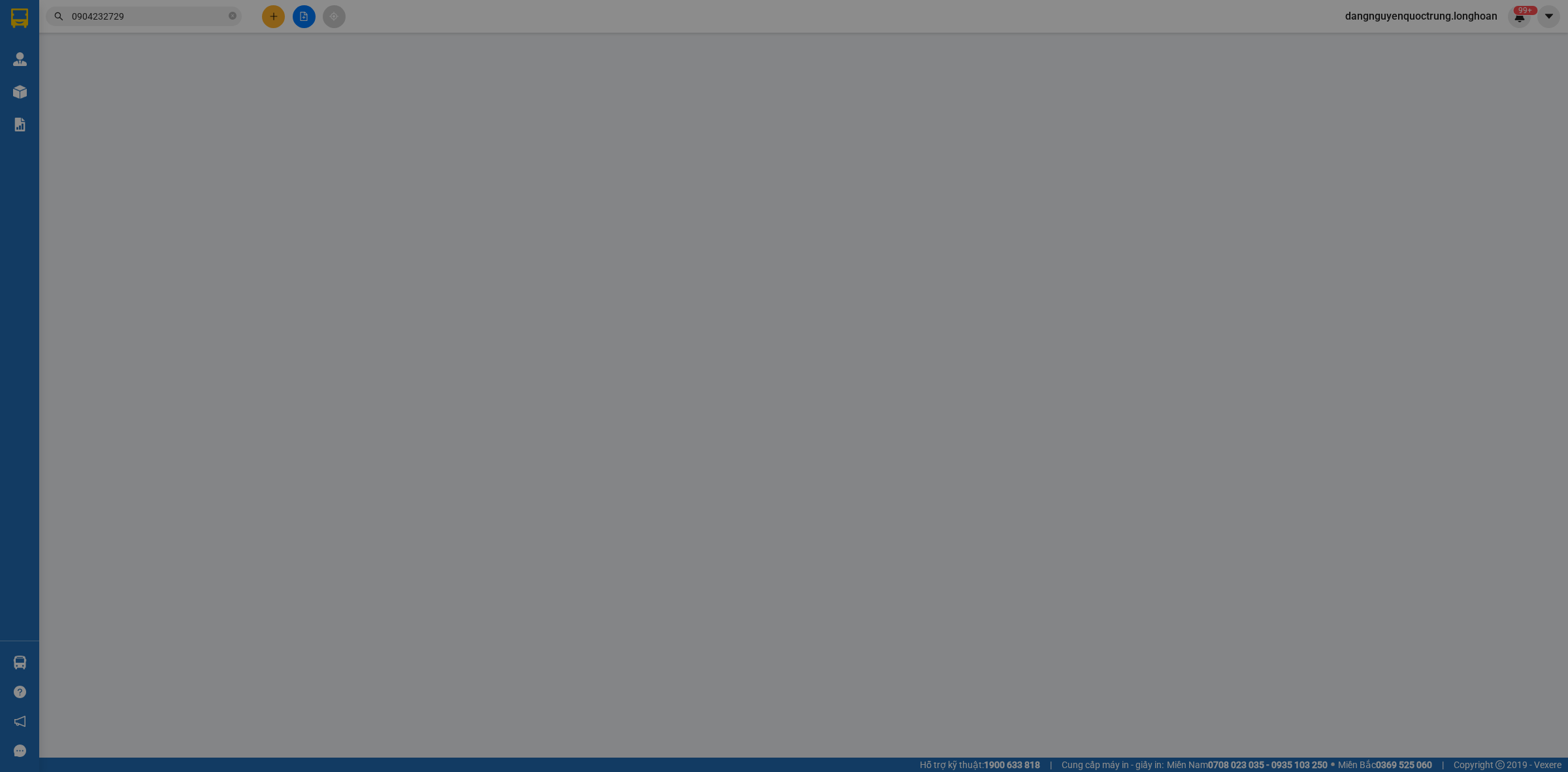
type input "0332650155"
type input "THÙY CHUNG"
type input "0904232729"
type input "NPP Bảo Ngọc"
checkbox input "true"
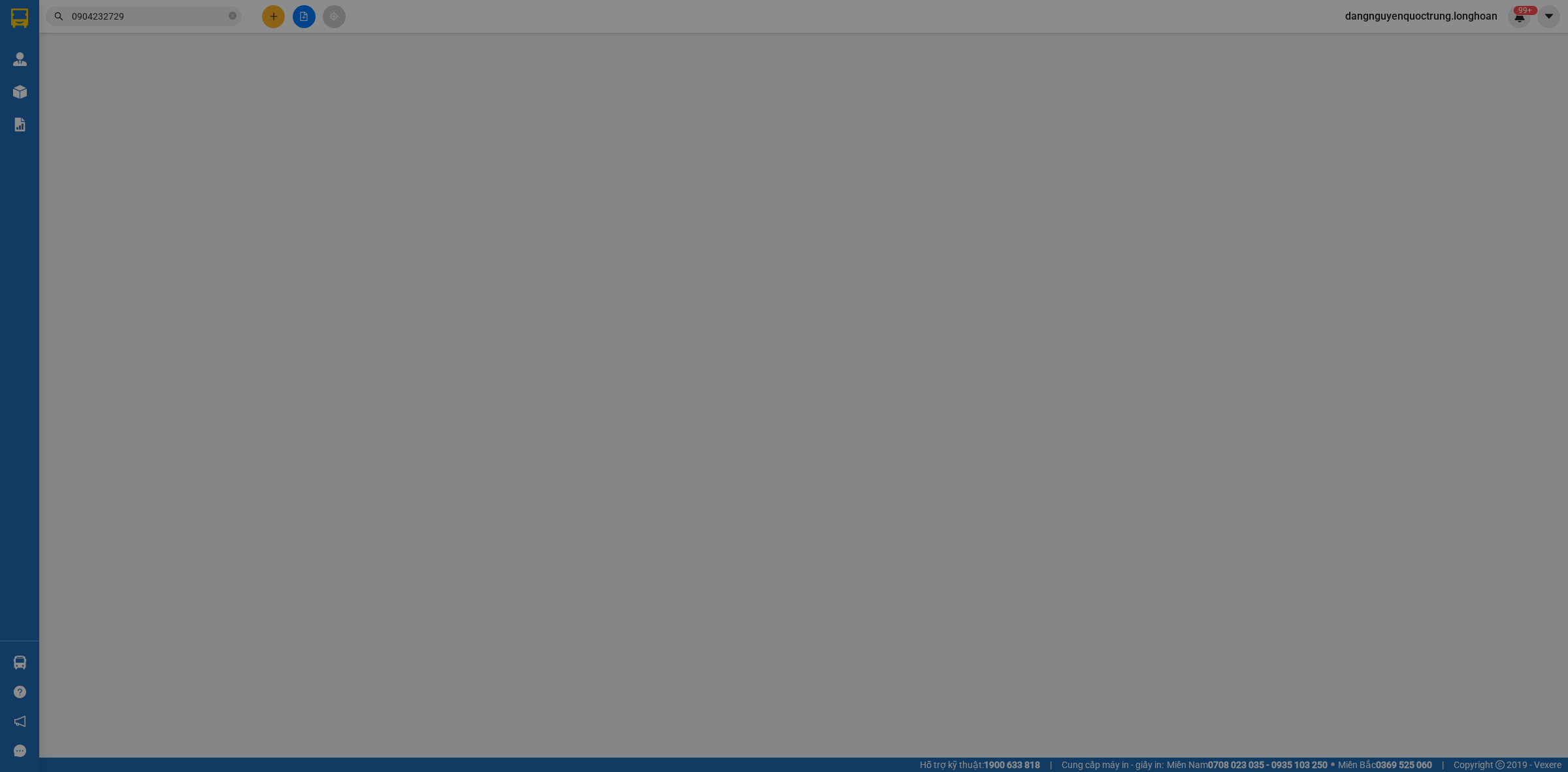
type input "954 HÙNG VƯƠNG, NHƠN PHÚ, THÀNH PHỐ QUY NHƠN, BÌNH ĐỊNH"
type input "180.000"
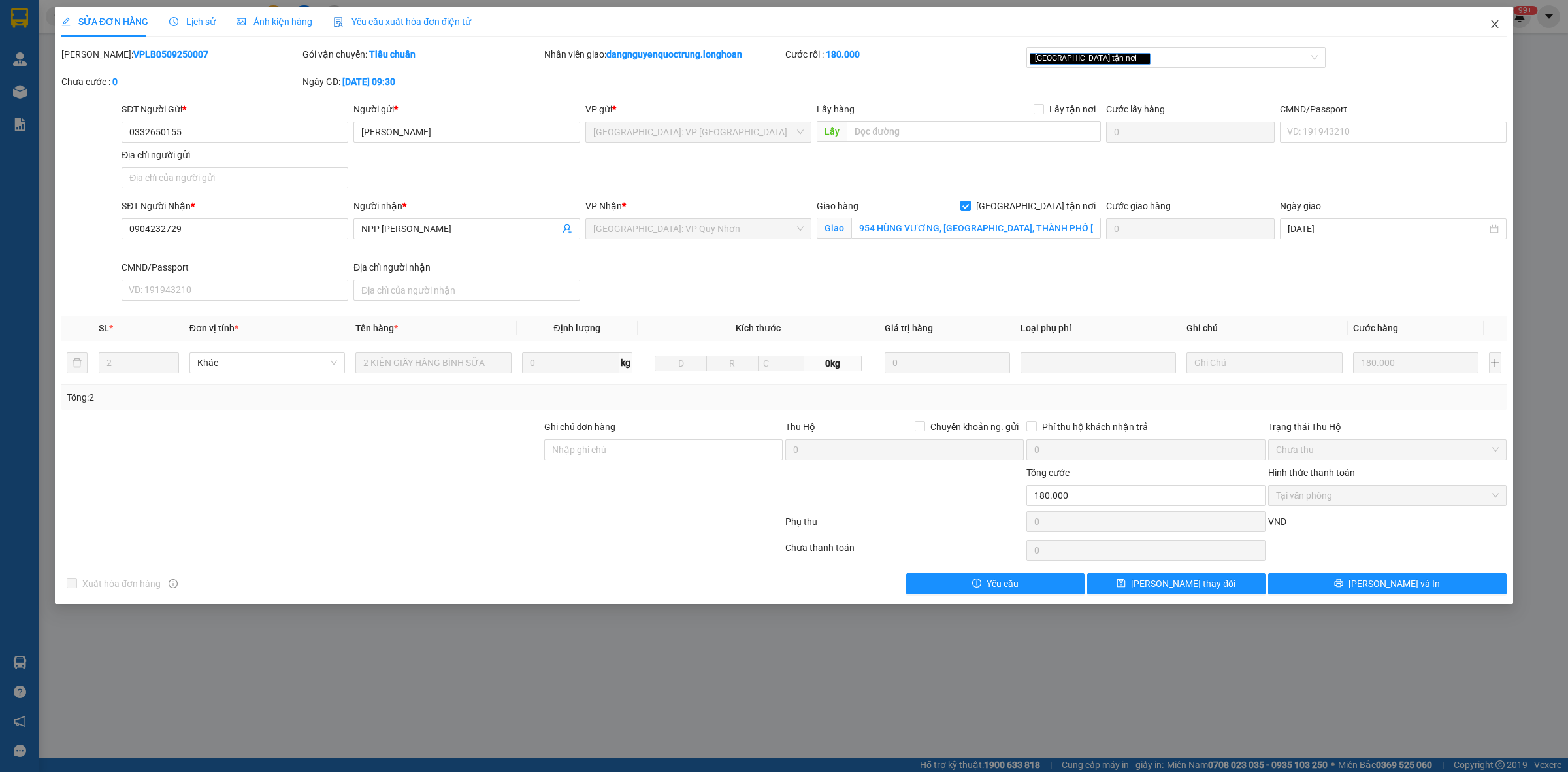
click at [798, 22] on icon "close" at bounding box center [1495, 24] width 8 height 8
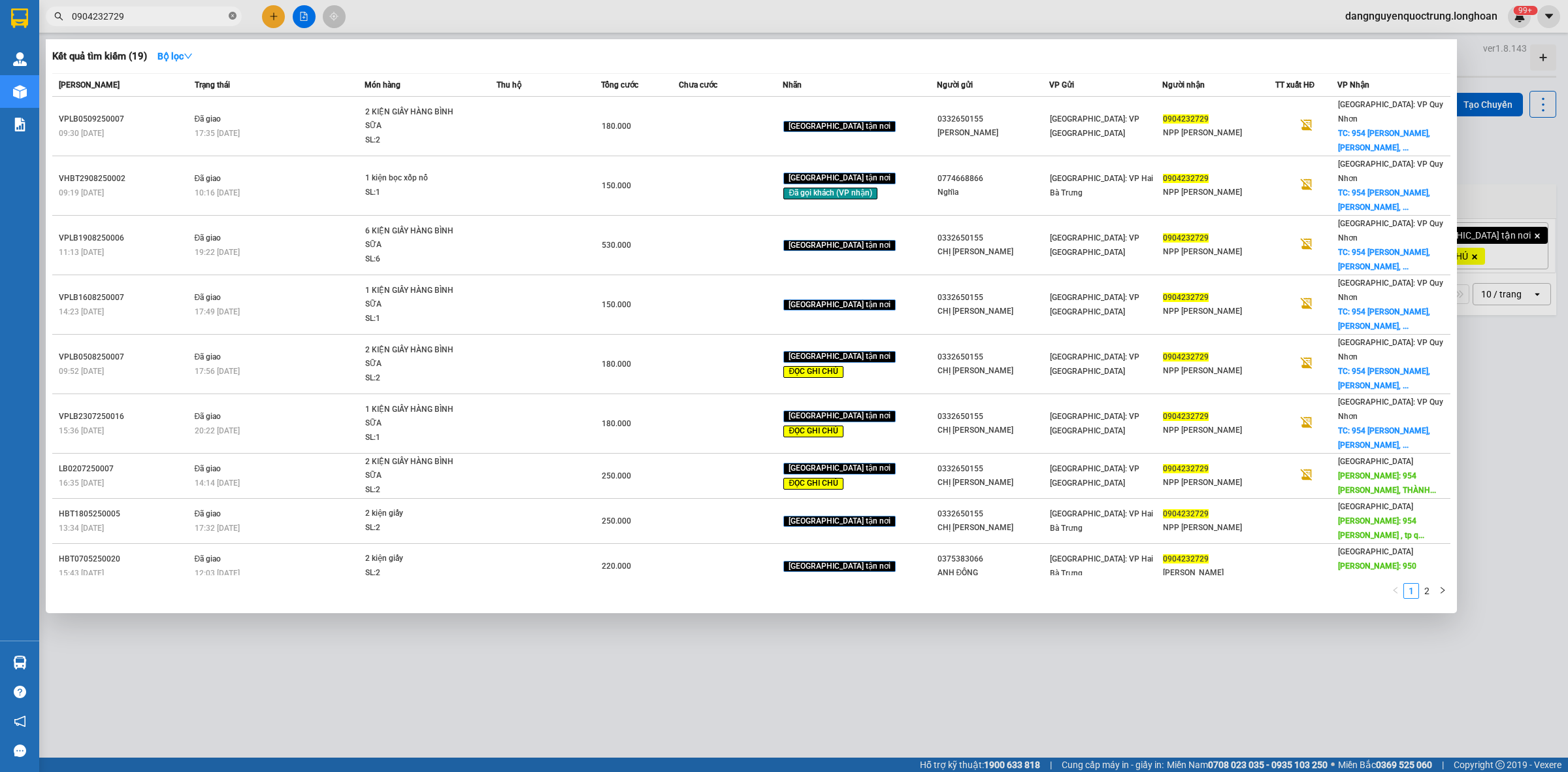
click at [232, 18] on icon "close-circle" at bounding box center [232, 15] width 8 height 8
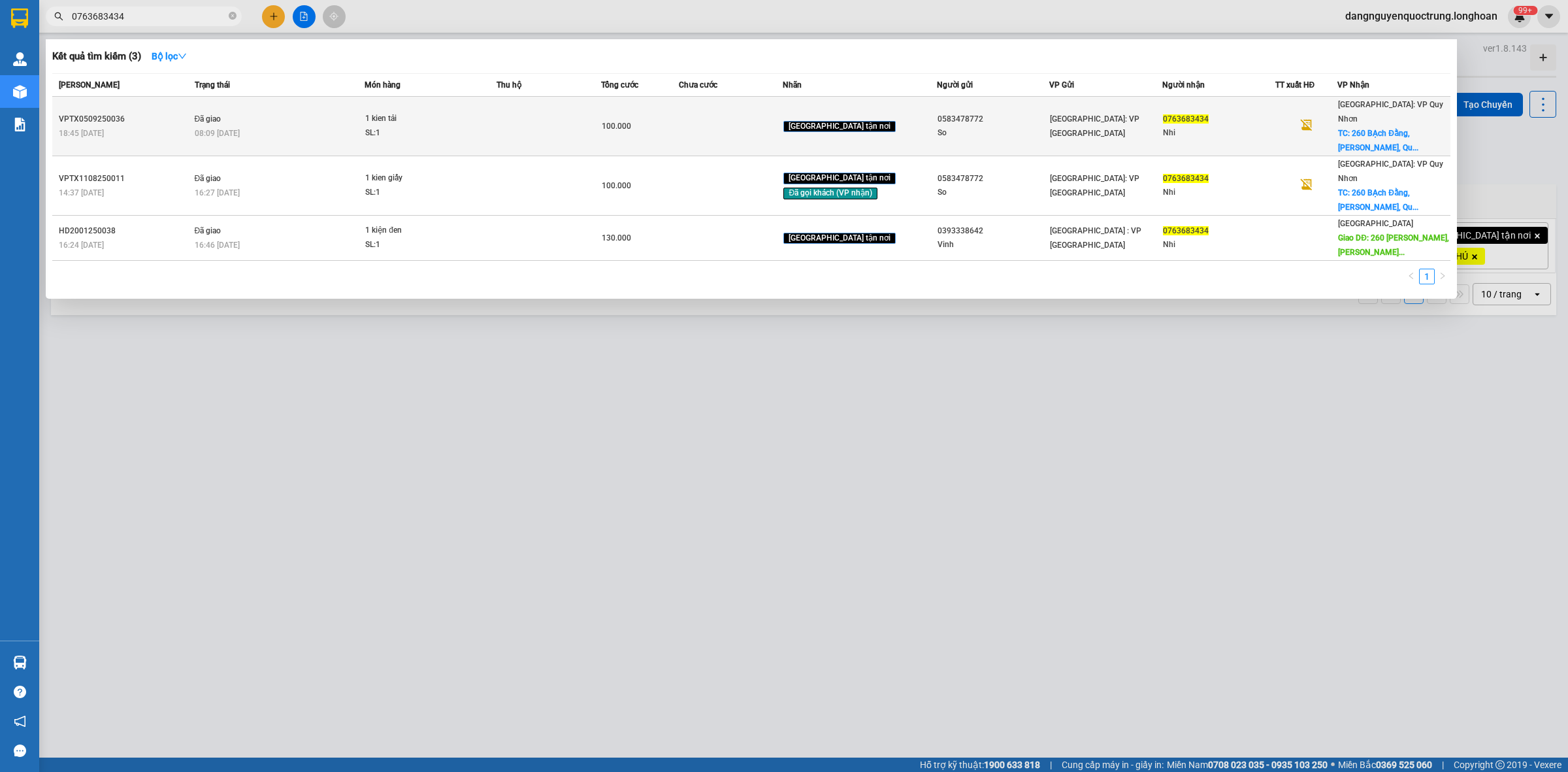
type input "0763683434"
click at [473, 112] on span "1 kien tải SL: 1" at bounding box center [430, 125] width 131 height 28
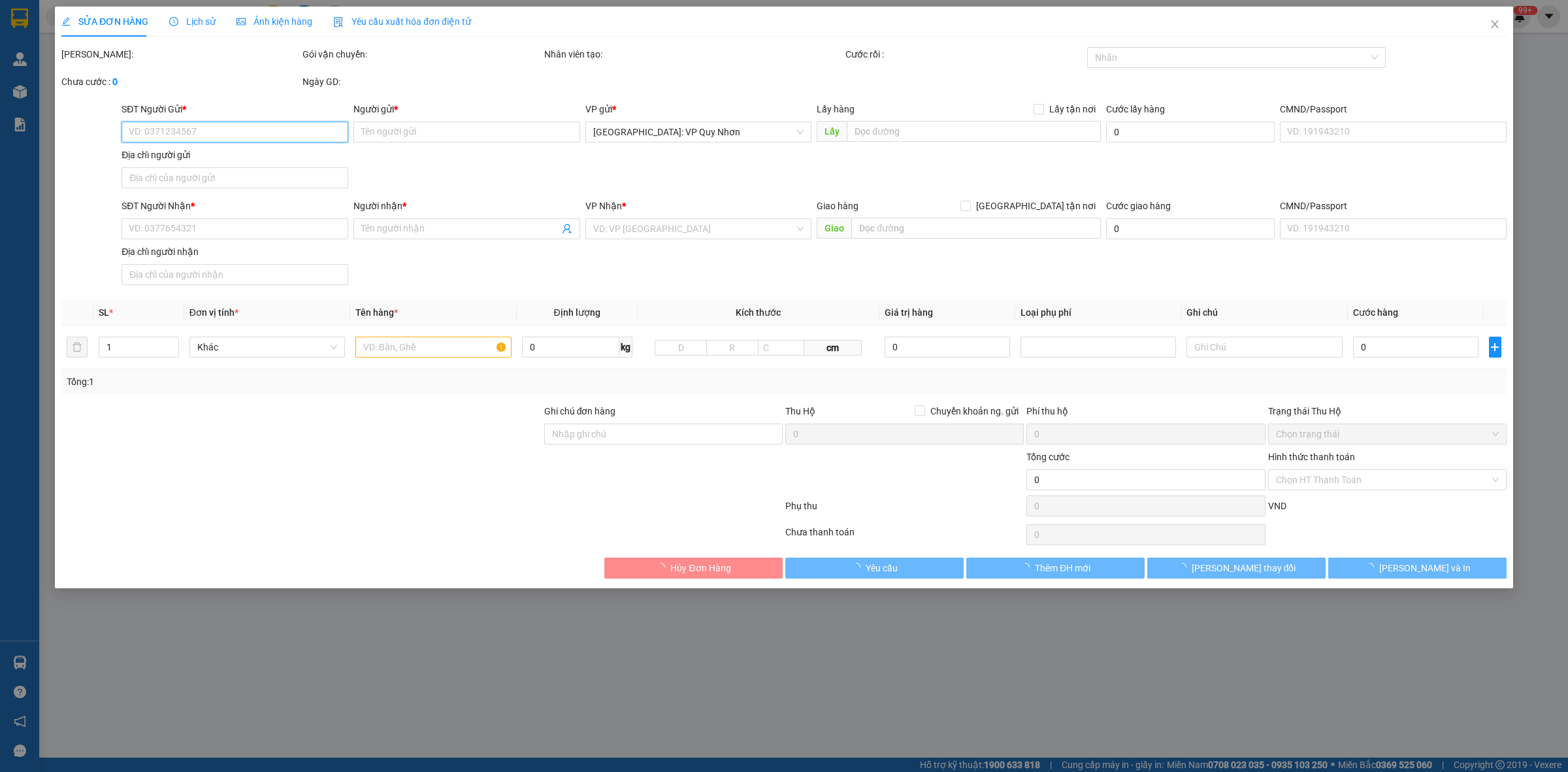
type input "0583478772"
type input "So"
type input "0763683434"
type input "Nhi"
checkbox input "true"
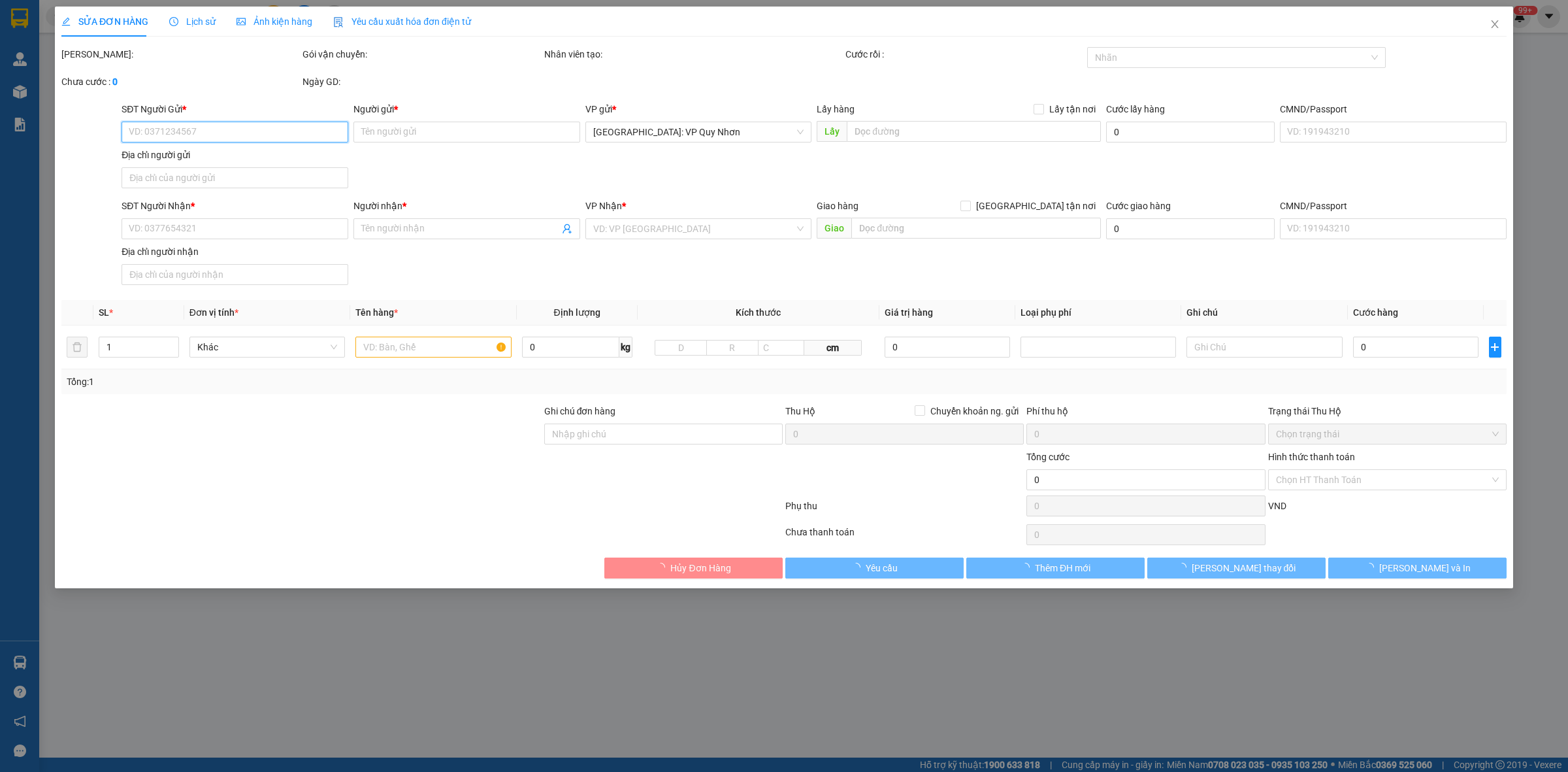
type input "260 BẠch Đằng, Thị Nại, Quy Nhơn"
type input "100.000"
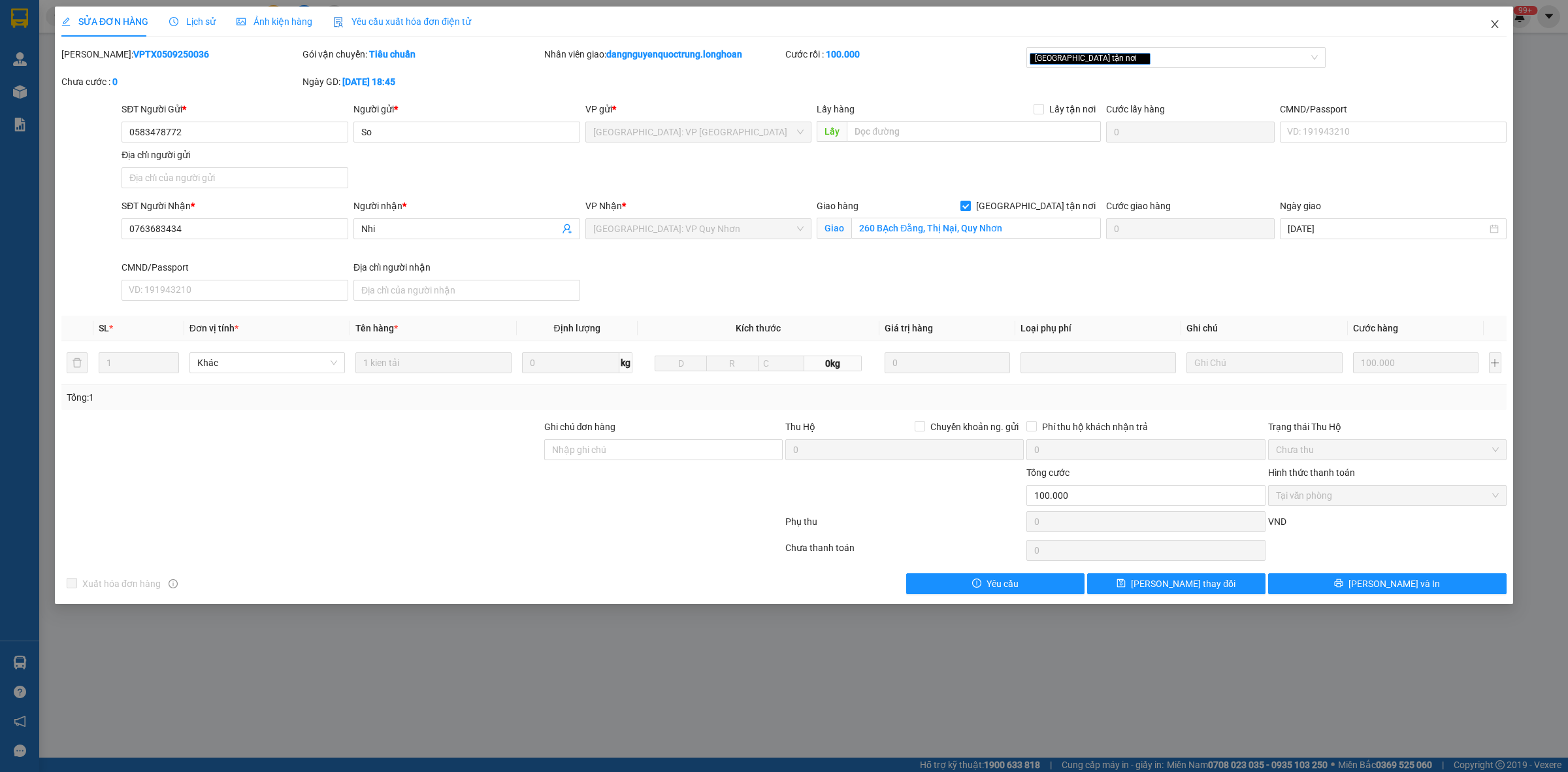
click at [798, 32] on span "Close" at bounding box center [1495, 25] width 36 height 36
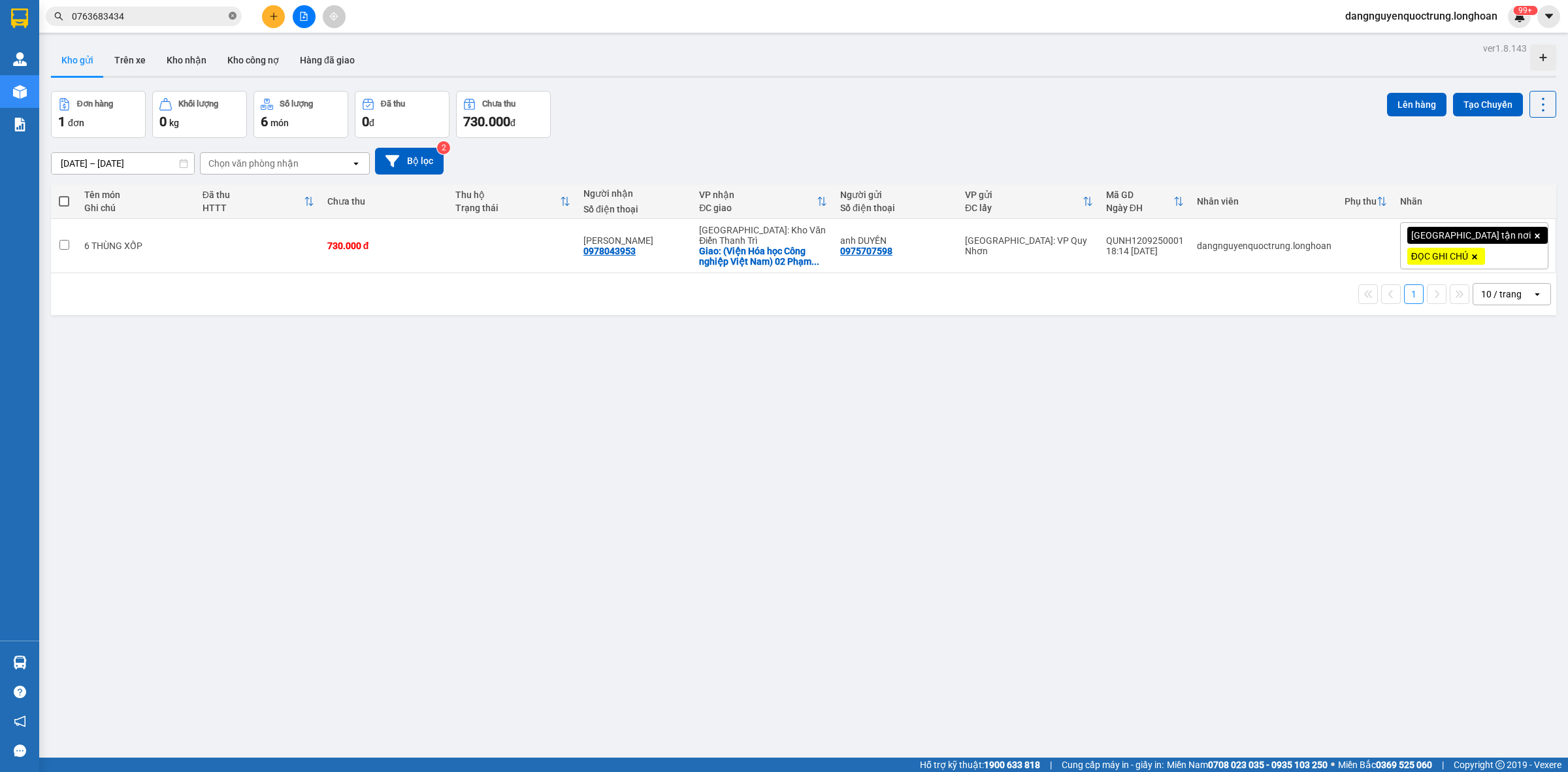
click at [233, 17] on icon "close-circle" at bounding box center [232, 15] width 8 height 8
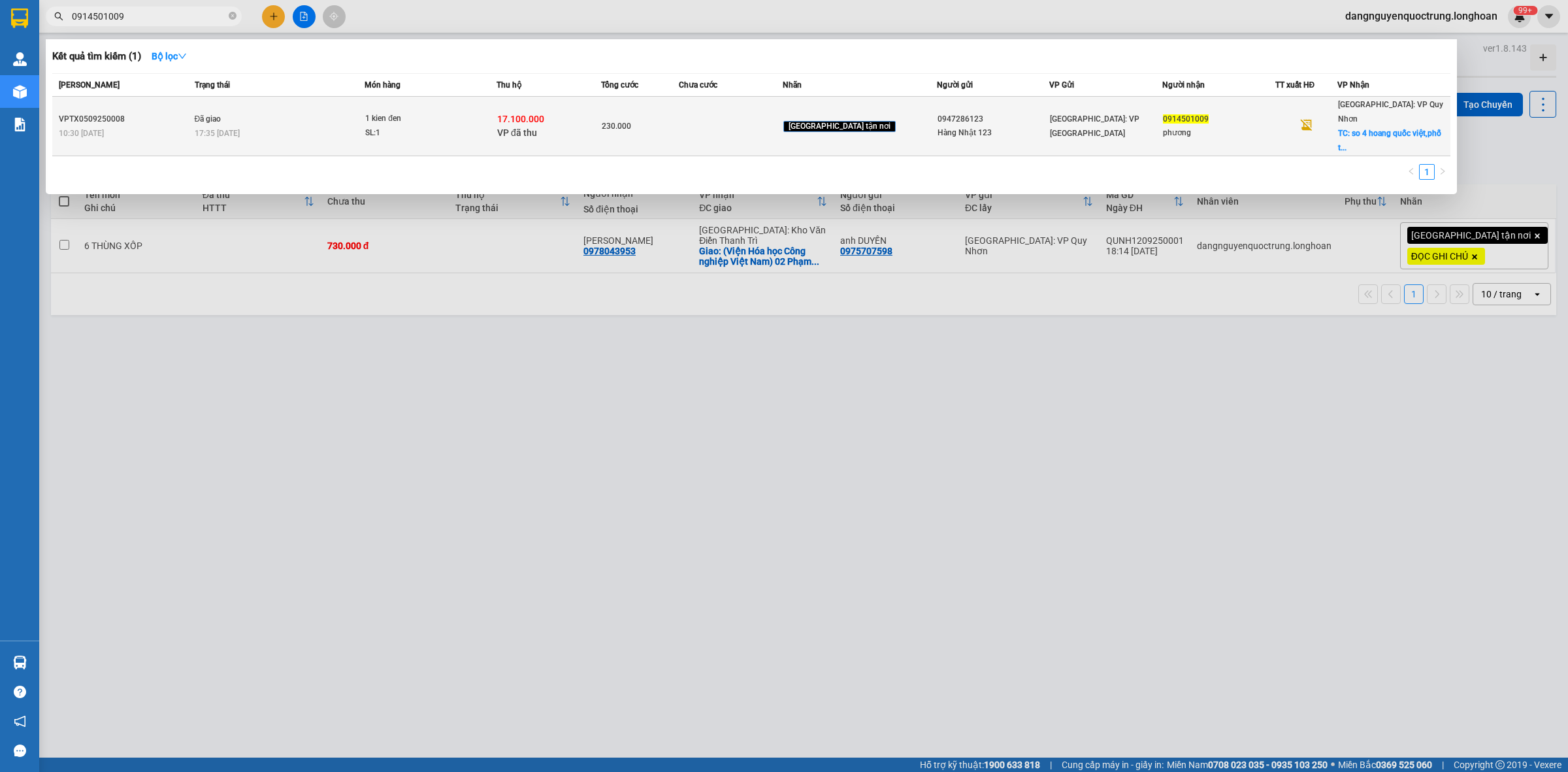
click at [429, 112] on div "1 kien đen" at bounding box center [413, 118] width 98 height 14
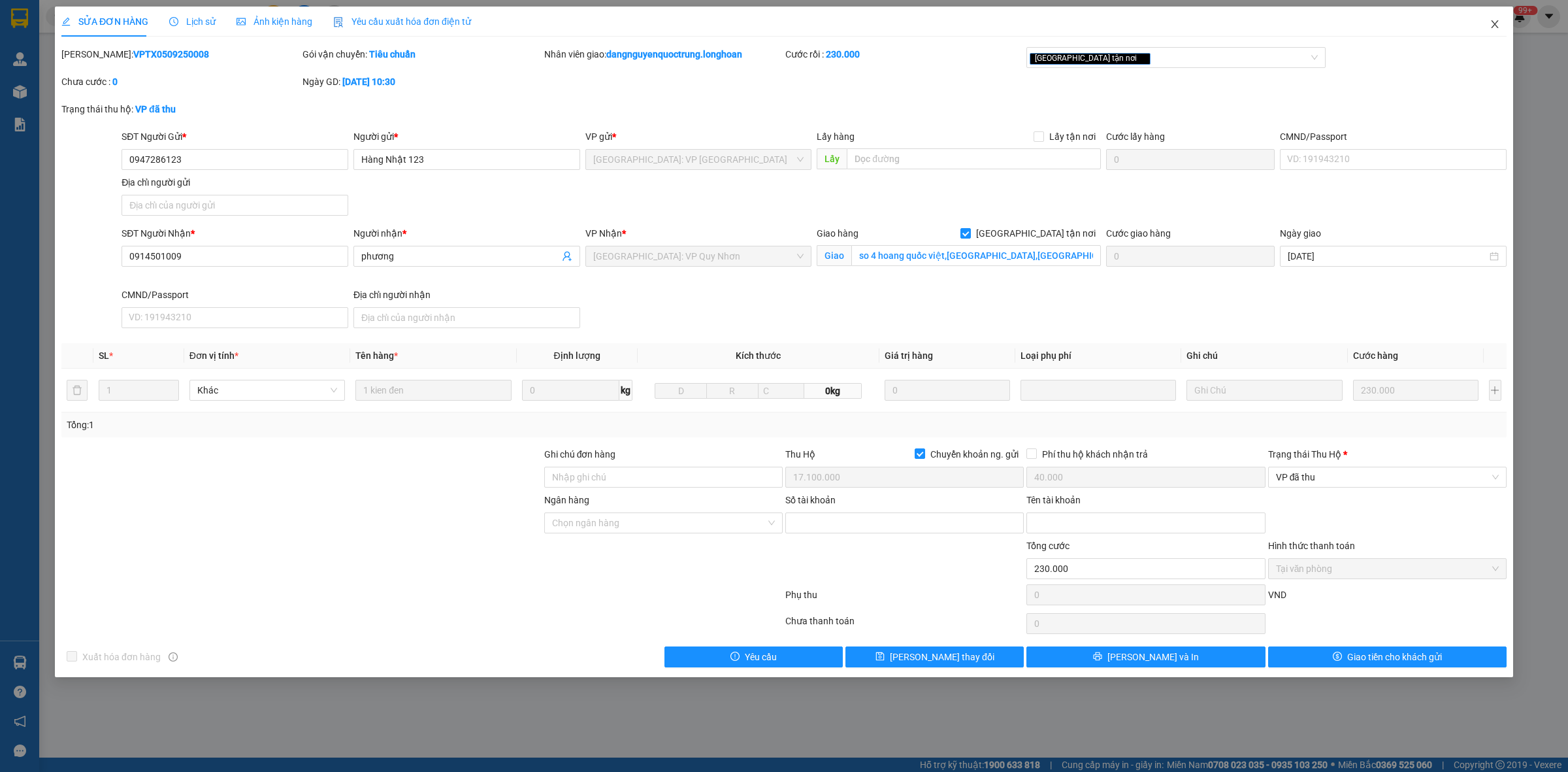
click at [798, 22] on icon "close" at bounding box center [1495, 24] width 8 height 8
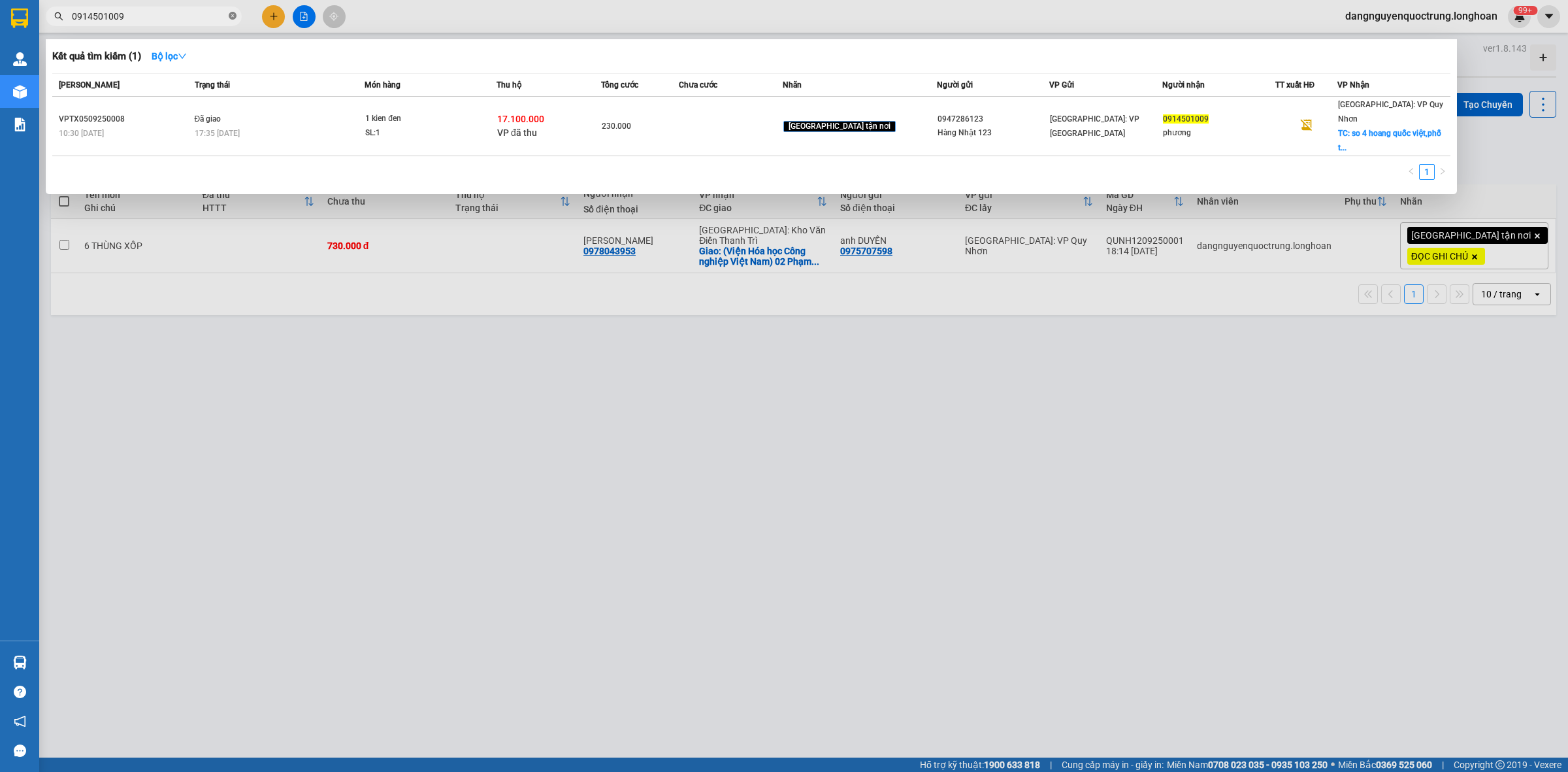
click at [232, 10] on span at bounding box center [232, 16] width 8 height 12
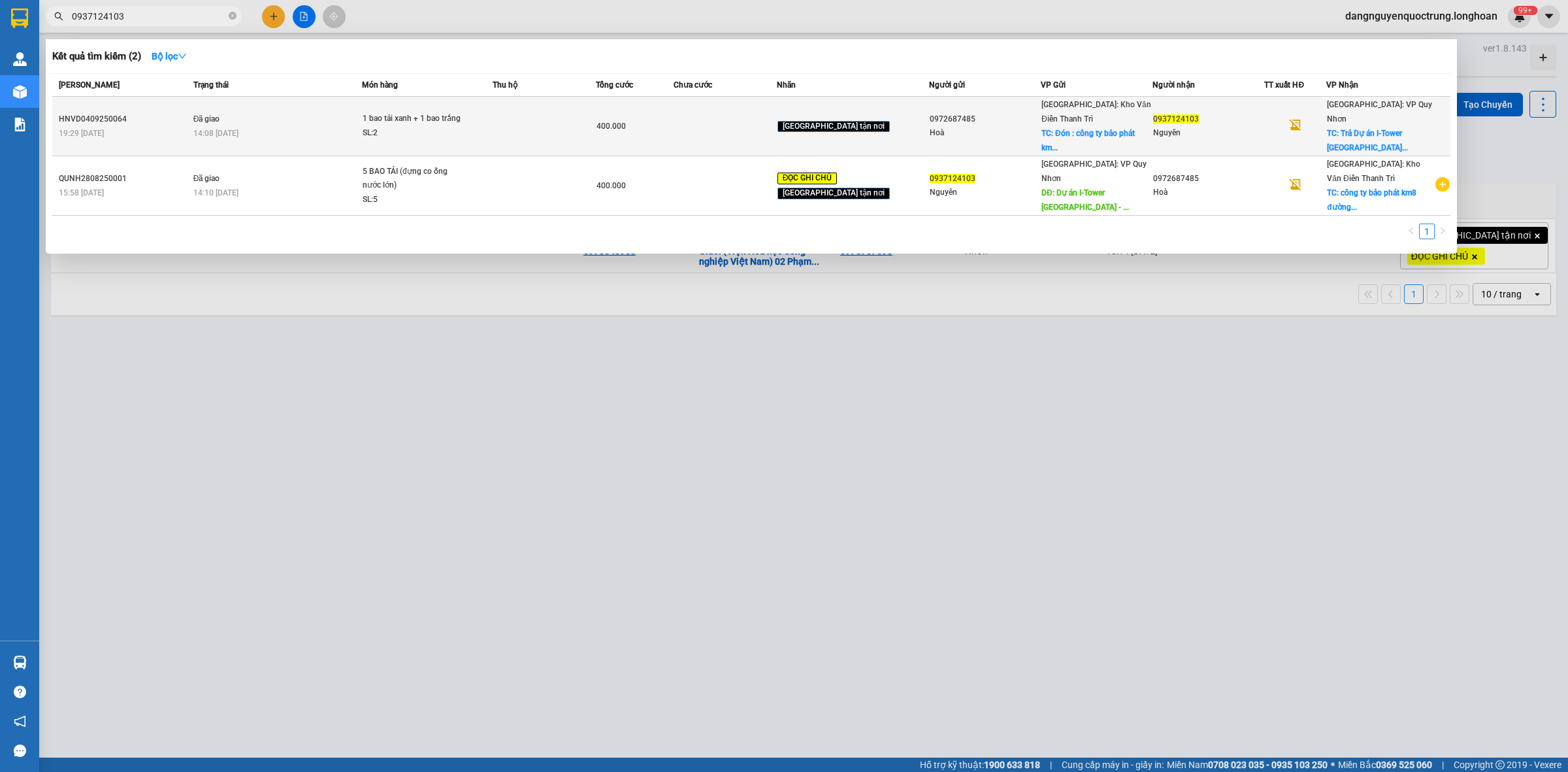
click at [410, 122] on div "1 bao tải xanh + 1 bao trắng" at bounding box center [412, 118] width 98 height 14
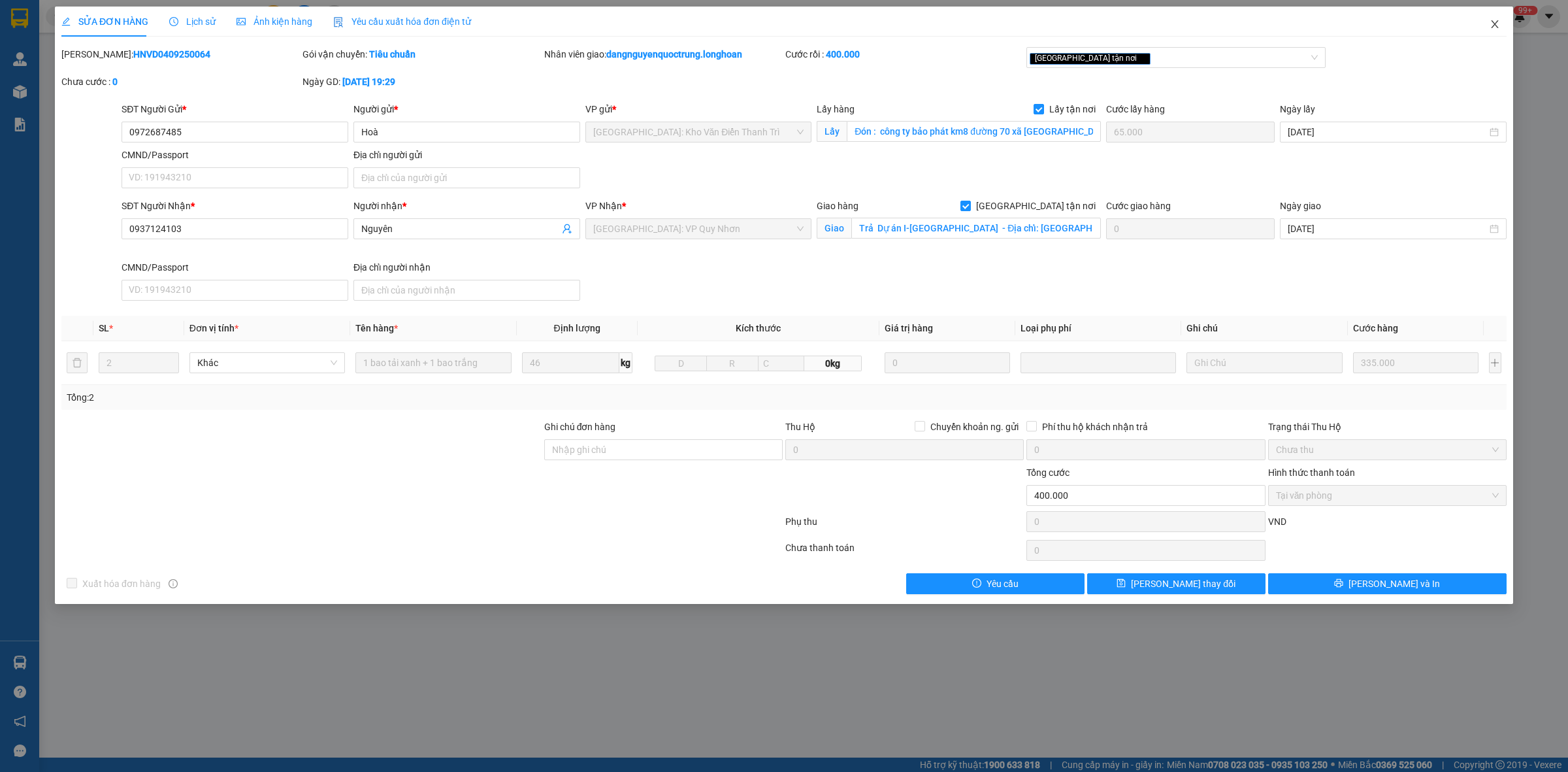
click at [798, 33] on span "Close" at bounding box center [1495, 25] width 36 height 36
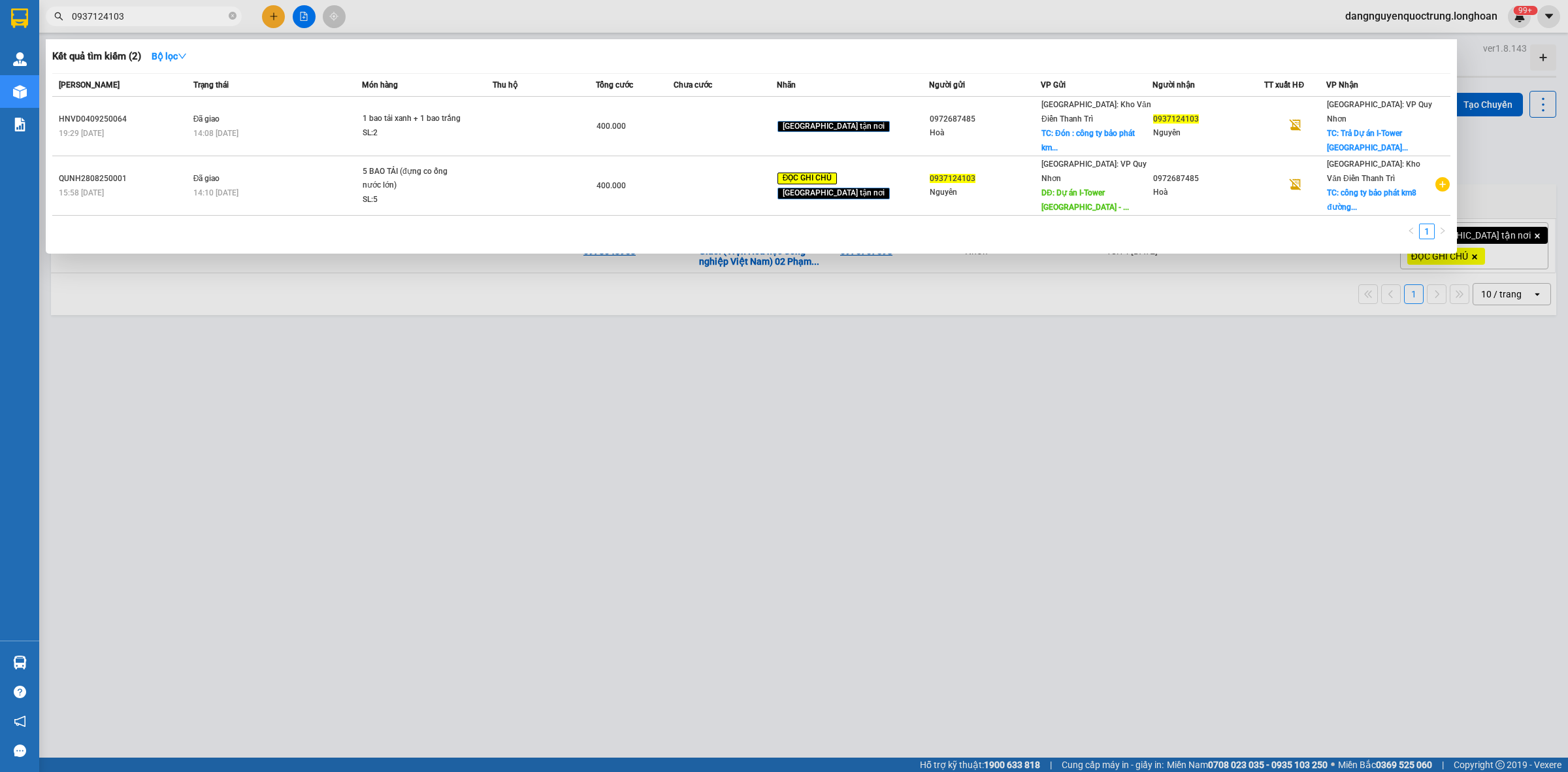
drag, startPoint x: 210, startPoint y: 16, endPoint x: 57, endPoint y: 22, distance: 153.1
click at [57, 22] on span "0937124103" at bounding box center [144, 16] width 196 height 20
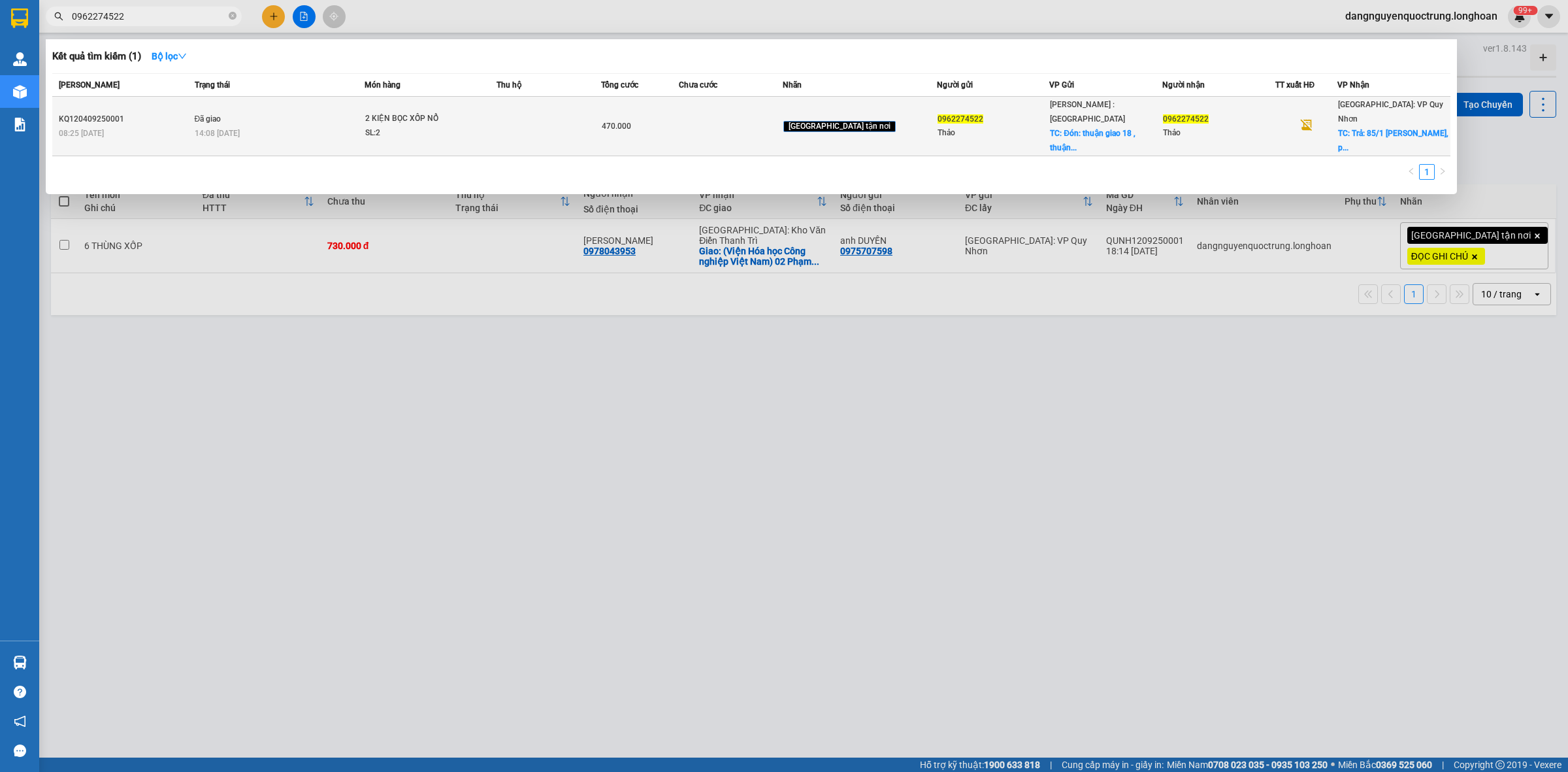
click at [354, 110] on td "Đã giao 14:08 - 07/09" at bounding box center [278, 127] width 173 height 59
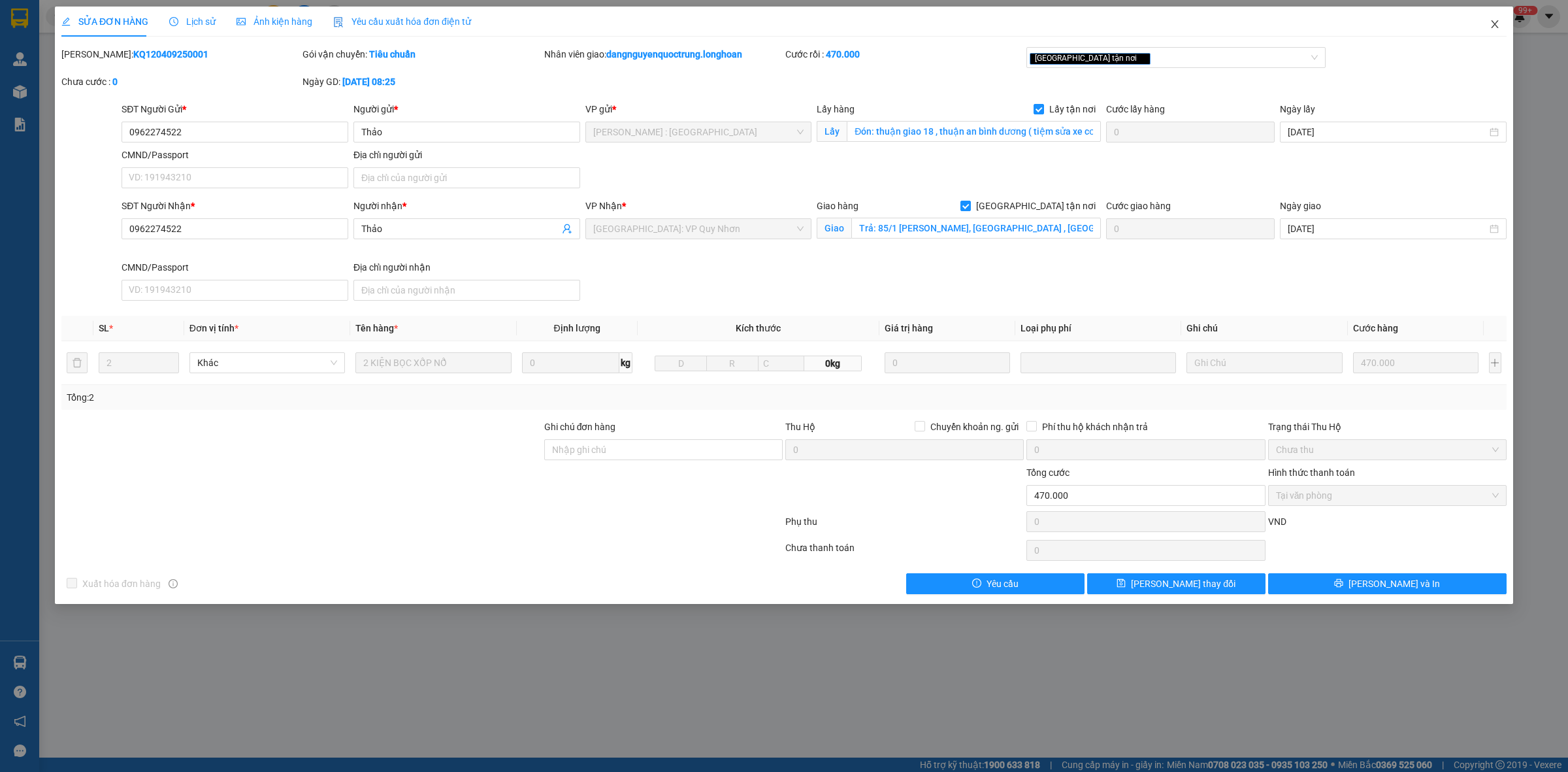
click at [798, 20] on span "Close" at bounding box center [1495, 25] width 36 height 36
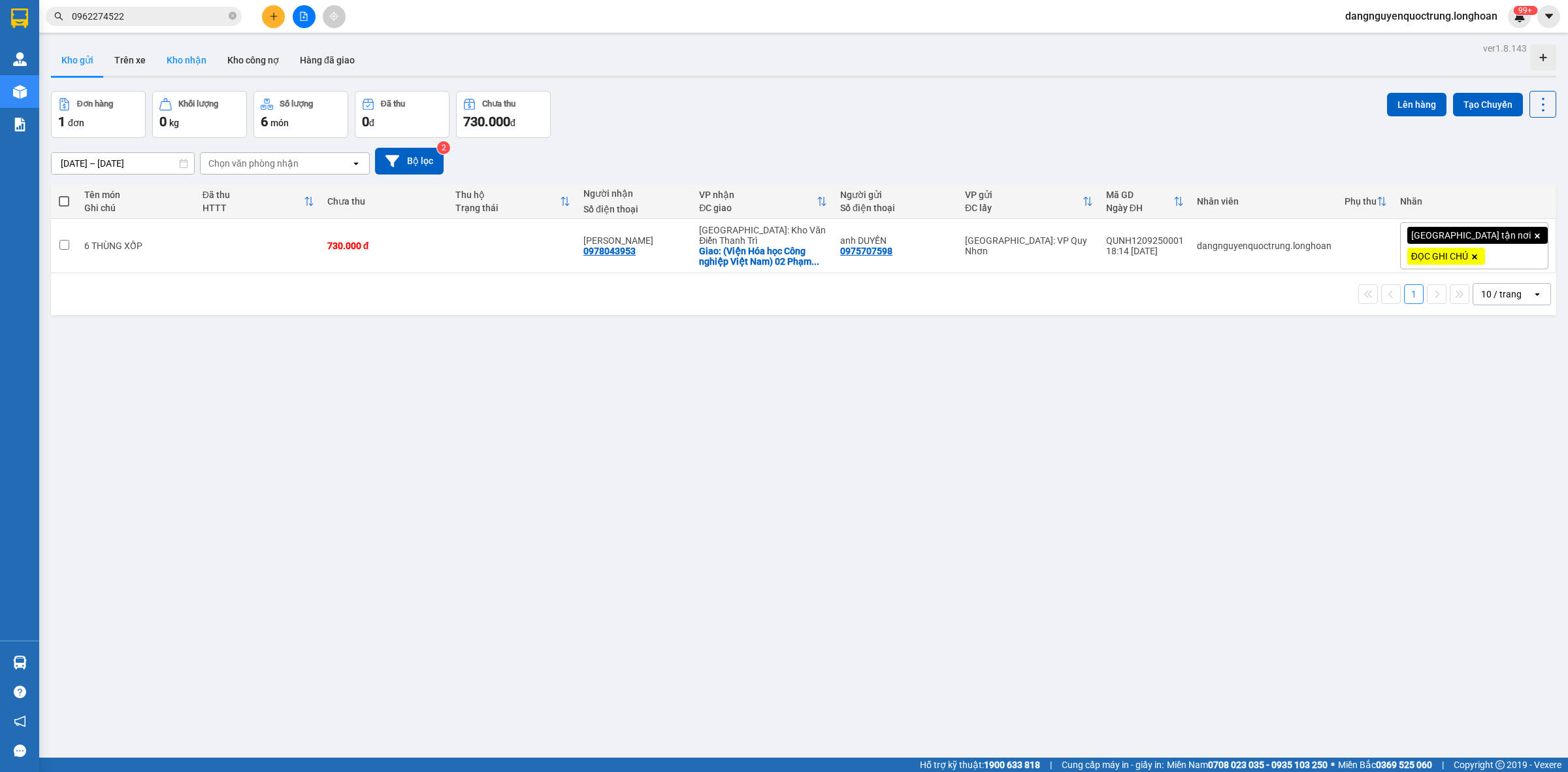
click at [180, 64] on button "Kho nhận" at bounding box center [187, 60] width 61 height 31
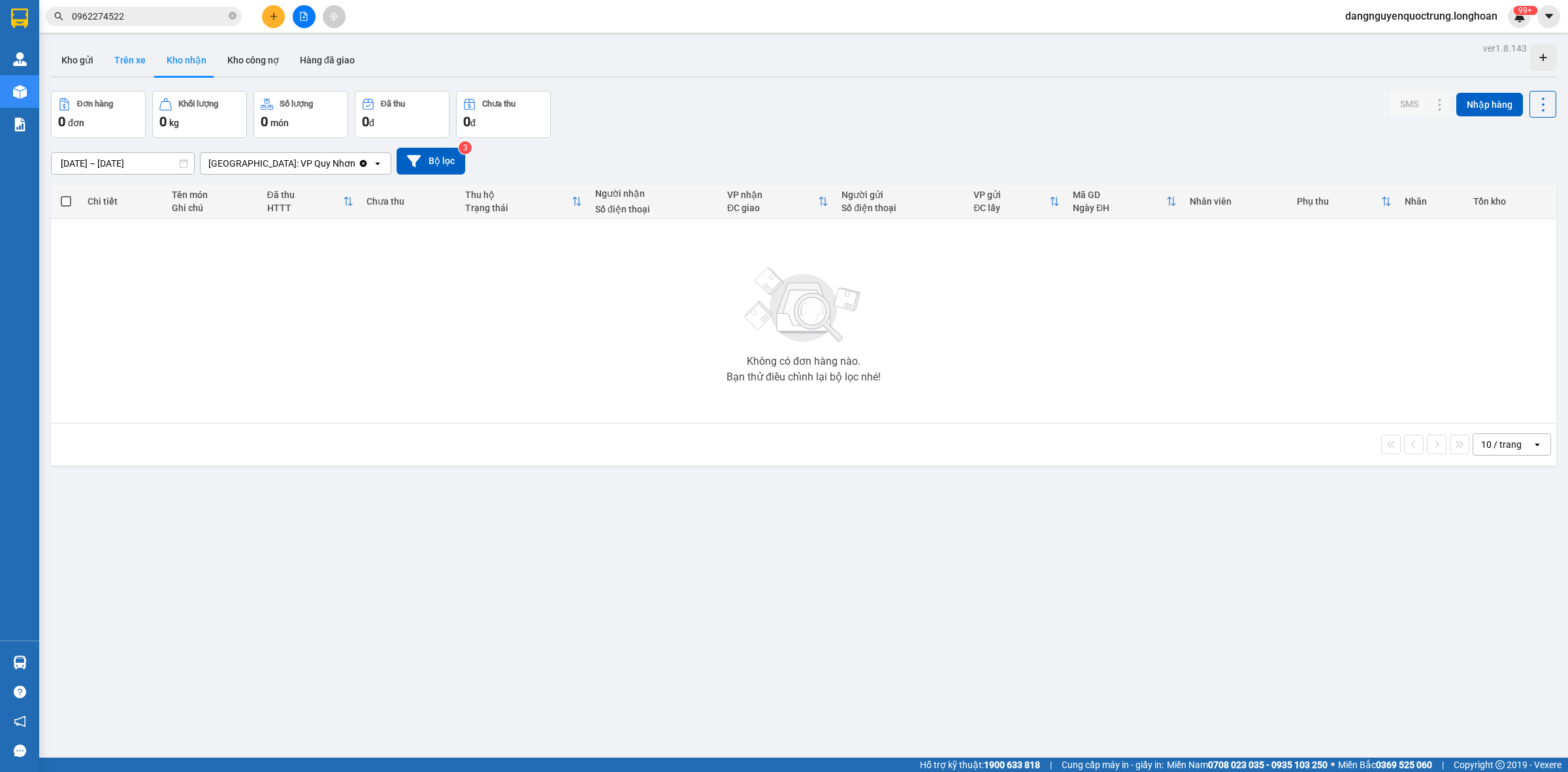
click at [128, 55] on button "Trên xe" at bounding box center [130, 60] width 52 height 31
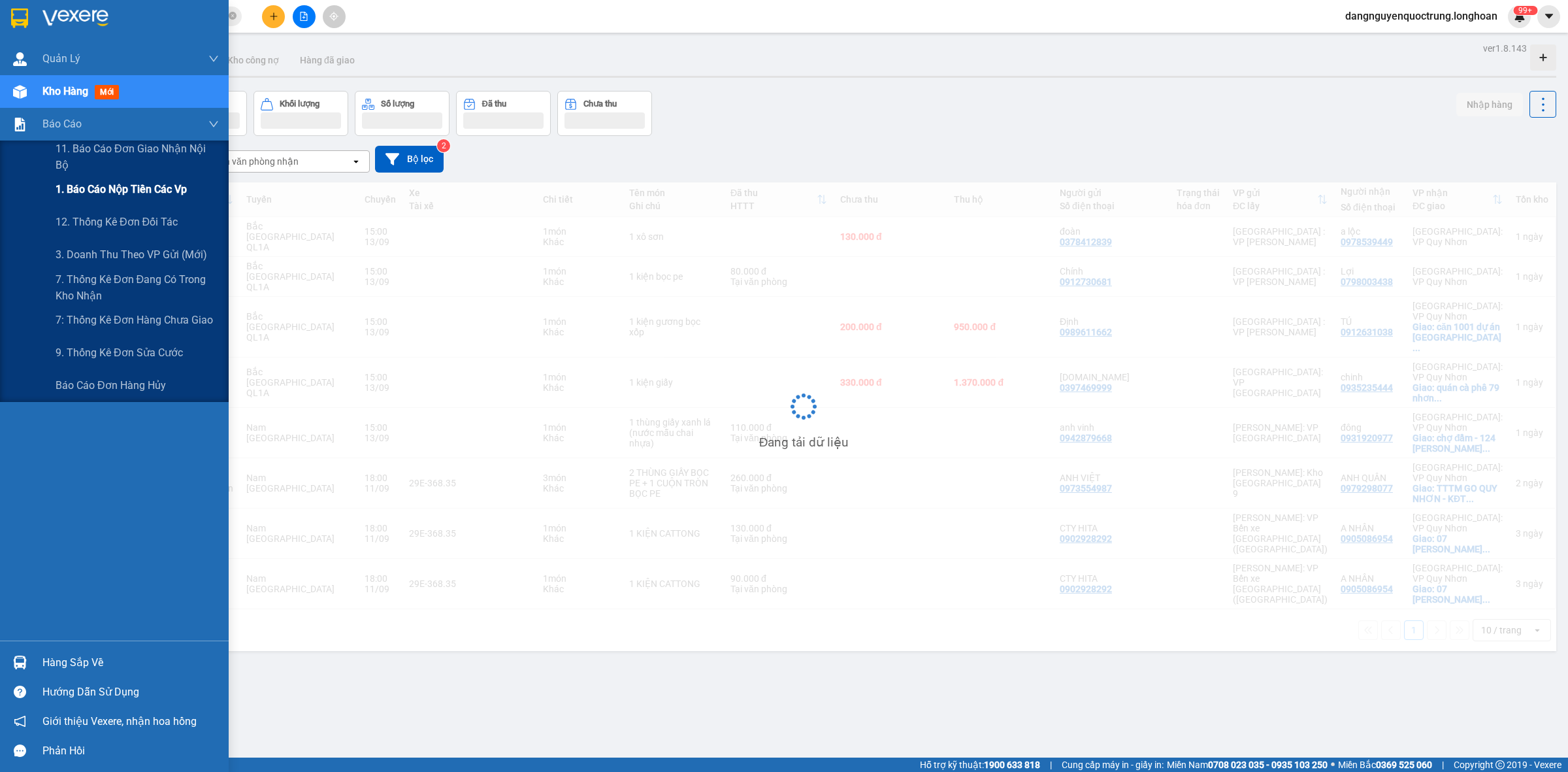
click at [90, 190] on span "1. Báo cáo nộp tiền các vp" at bounding box center [121, 189] width 131 height 16
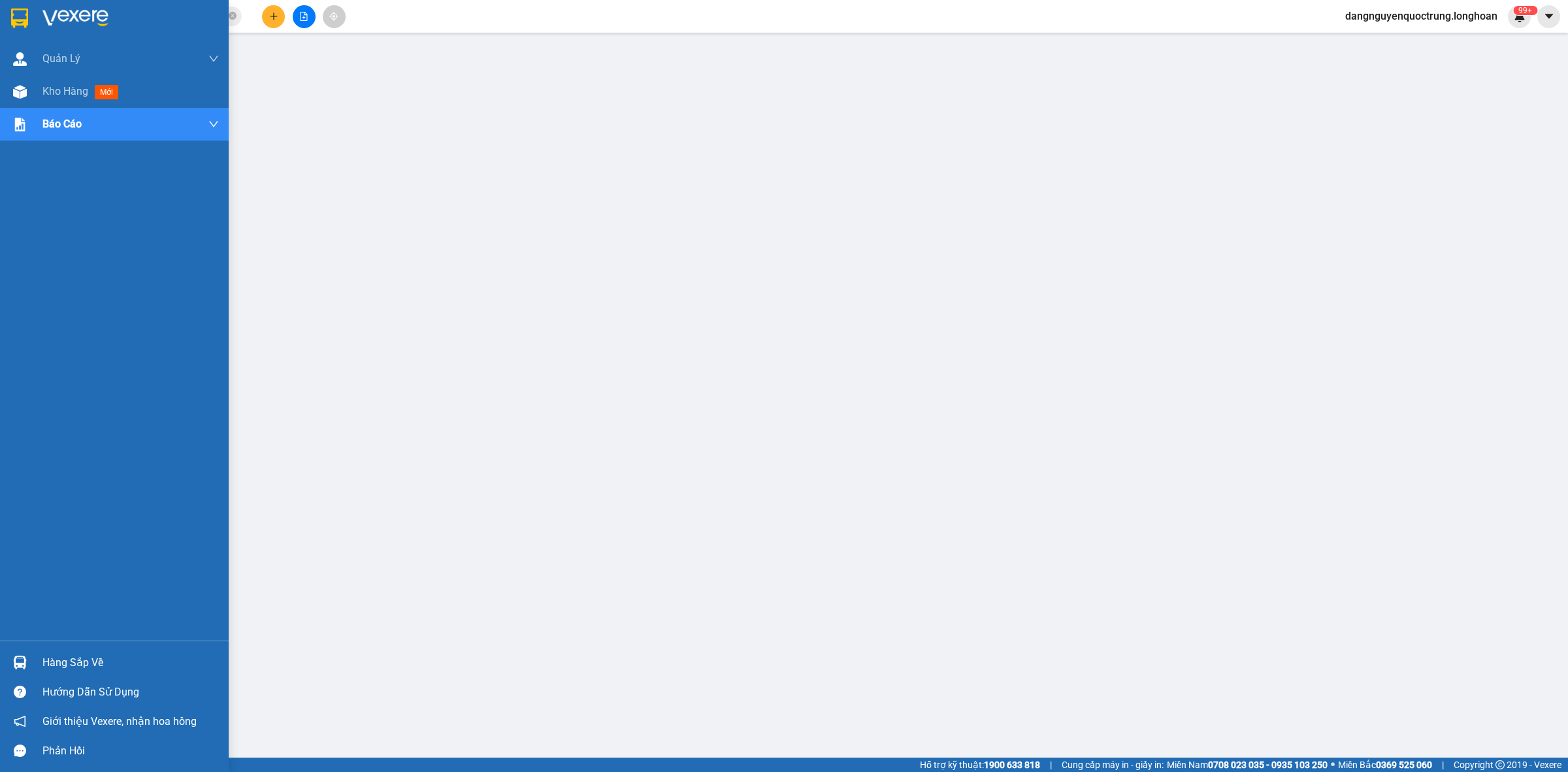
click at [20, 14] on img at bounding box center [20, 18] width 17 height 20
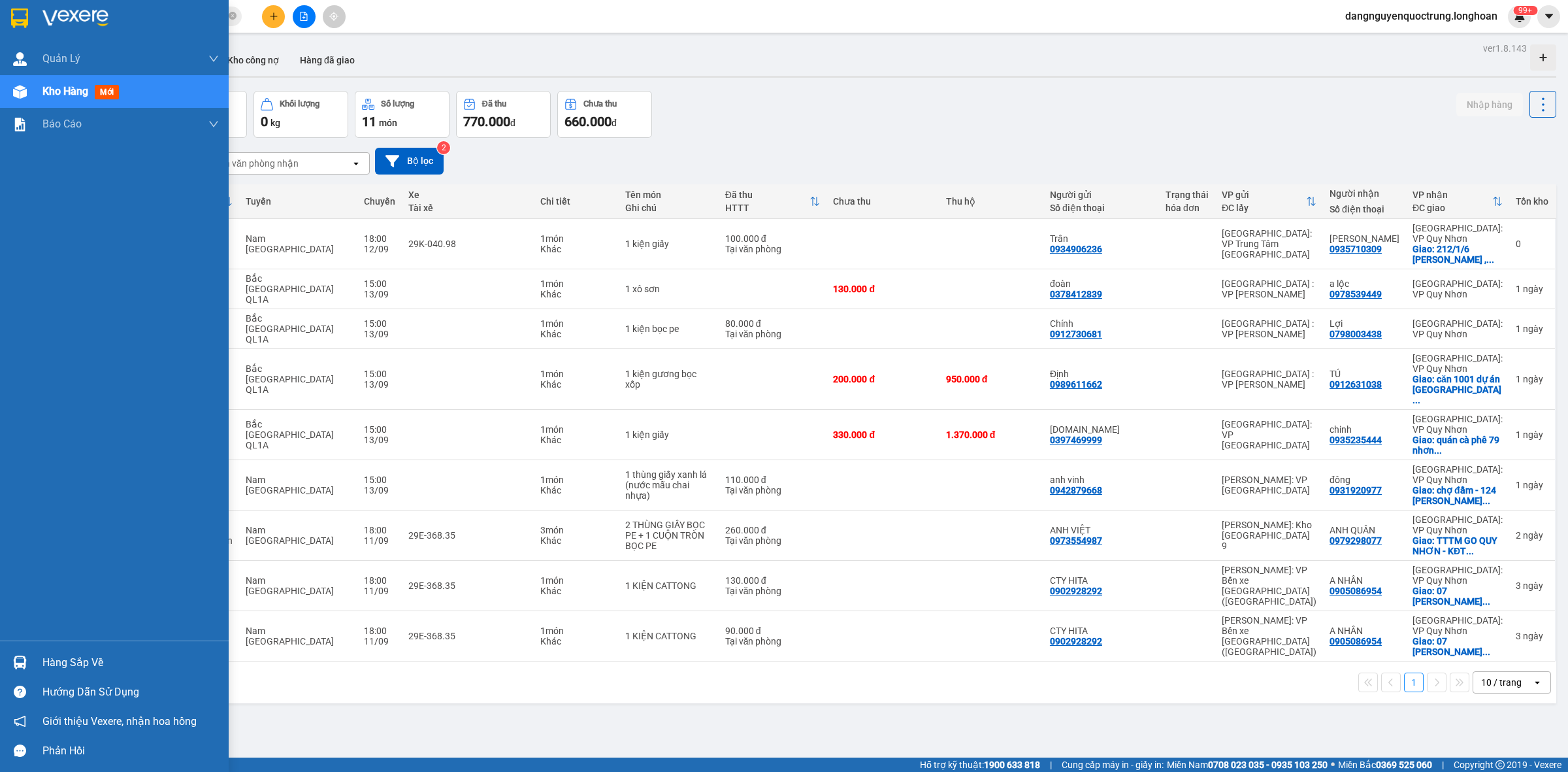
click at [3, 660] on div "Hàng sắp về" at bounding box center [114, 662] width 229 height 30
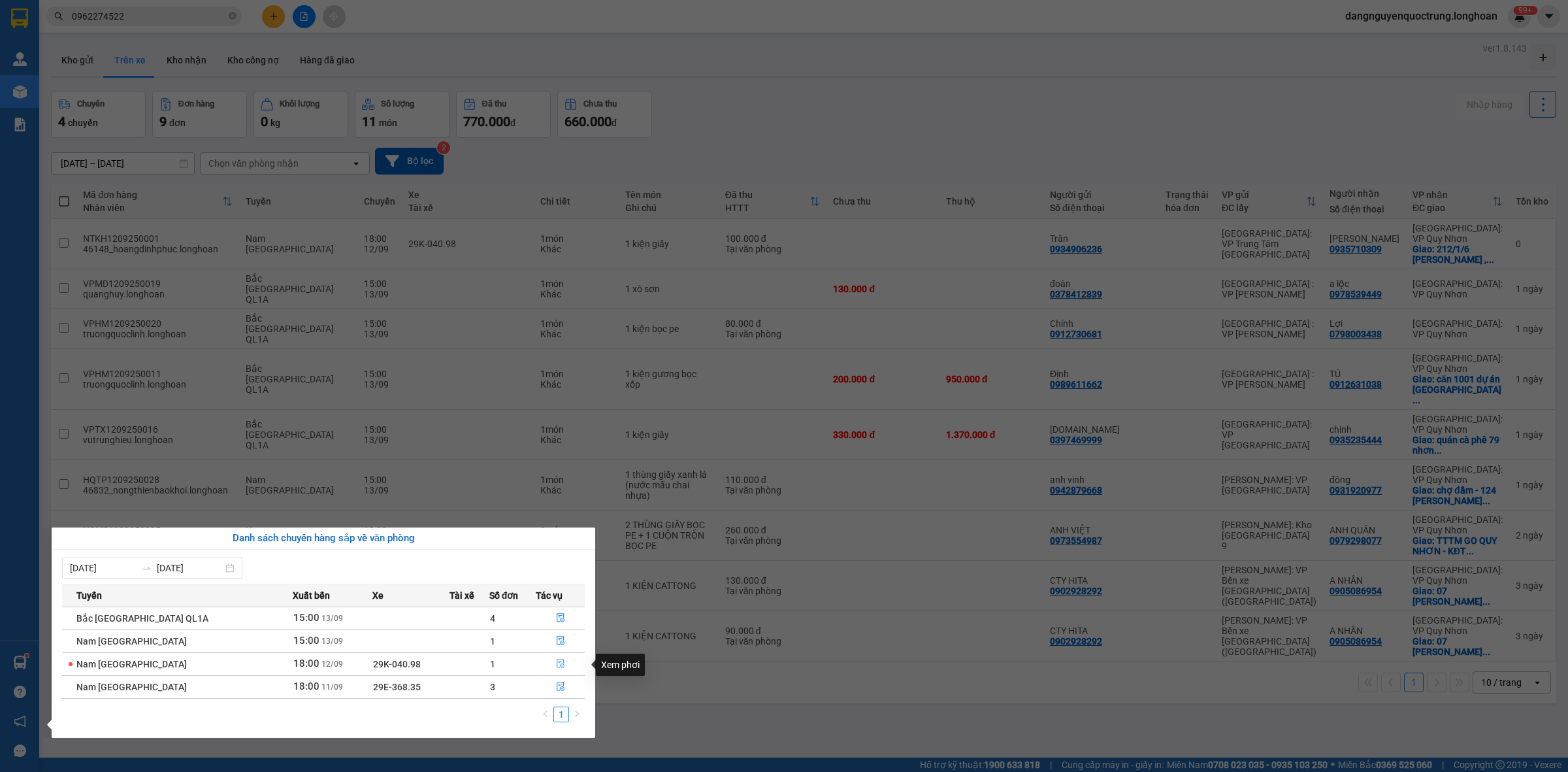
click at [556, 660] on icon "file-done" at bounding box center [560, 663] width 8 height 10
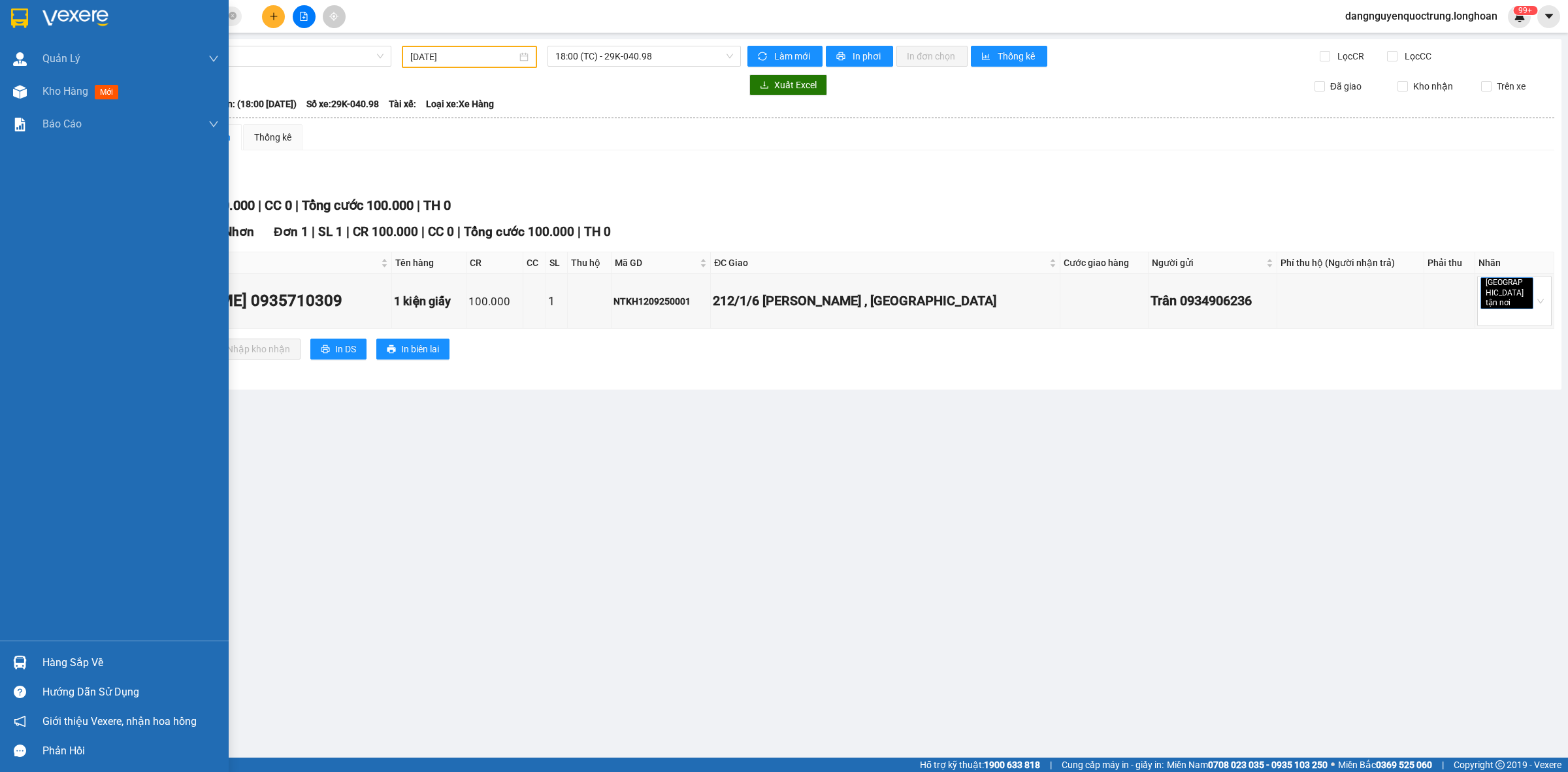
click at [10, 655] on div at bounding box center [20, 662] width 23 height 23
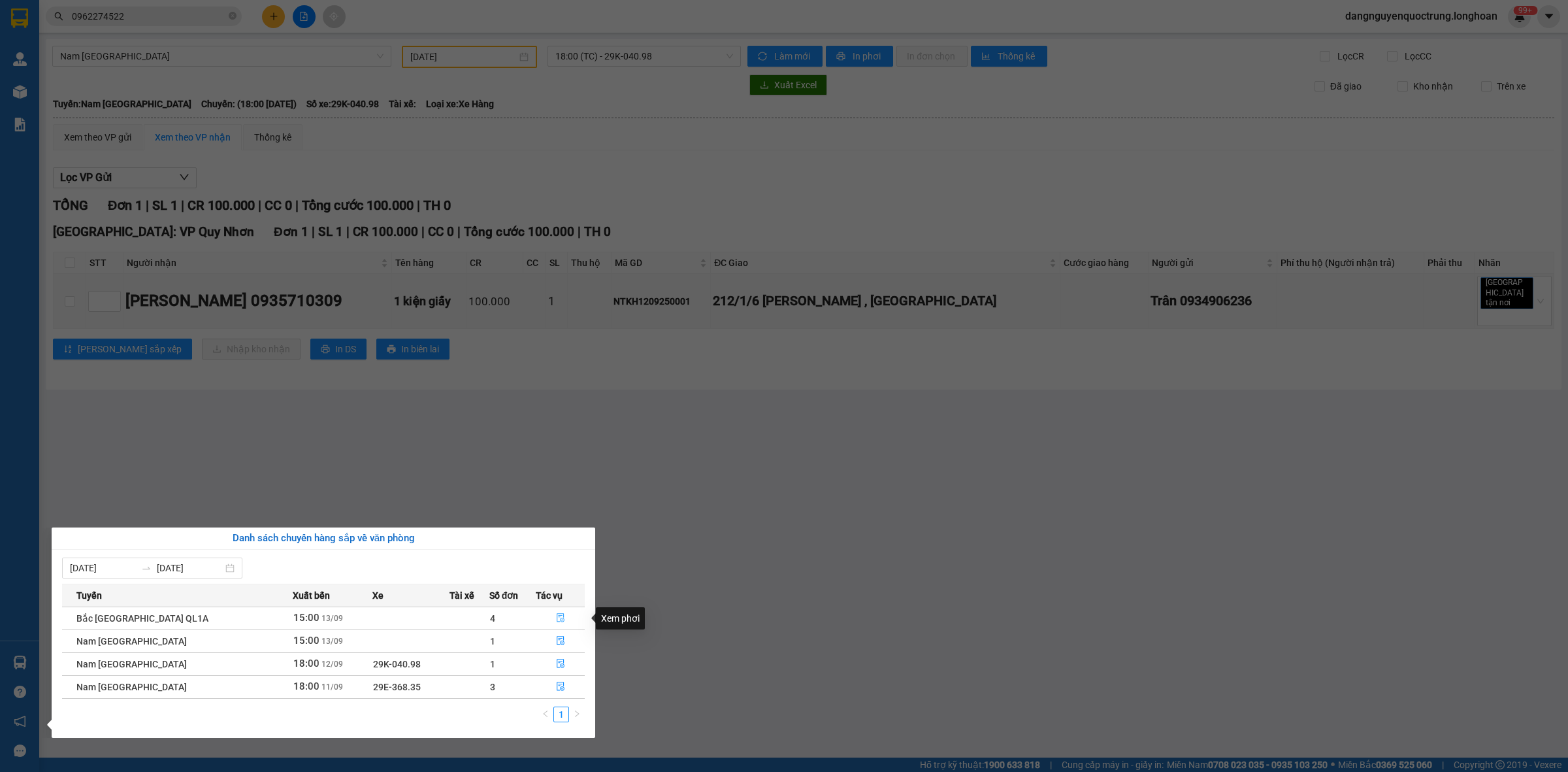
click at [556, 621] on icon "file-done" at bounding box center [561, 618] width 10 height 10
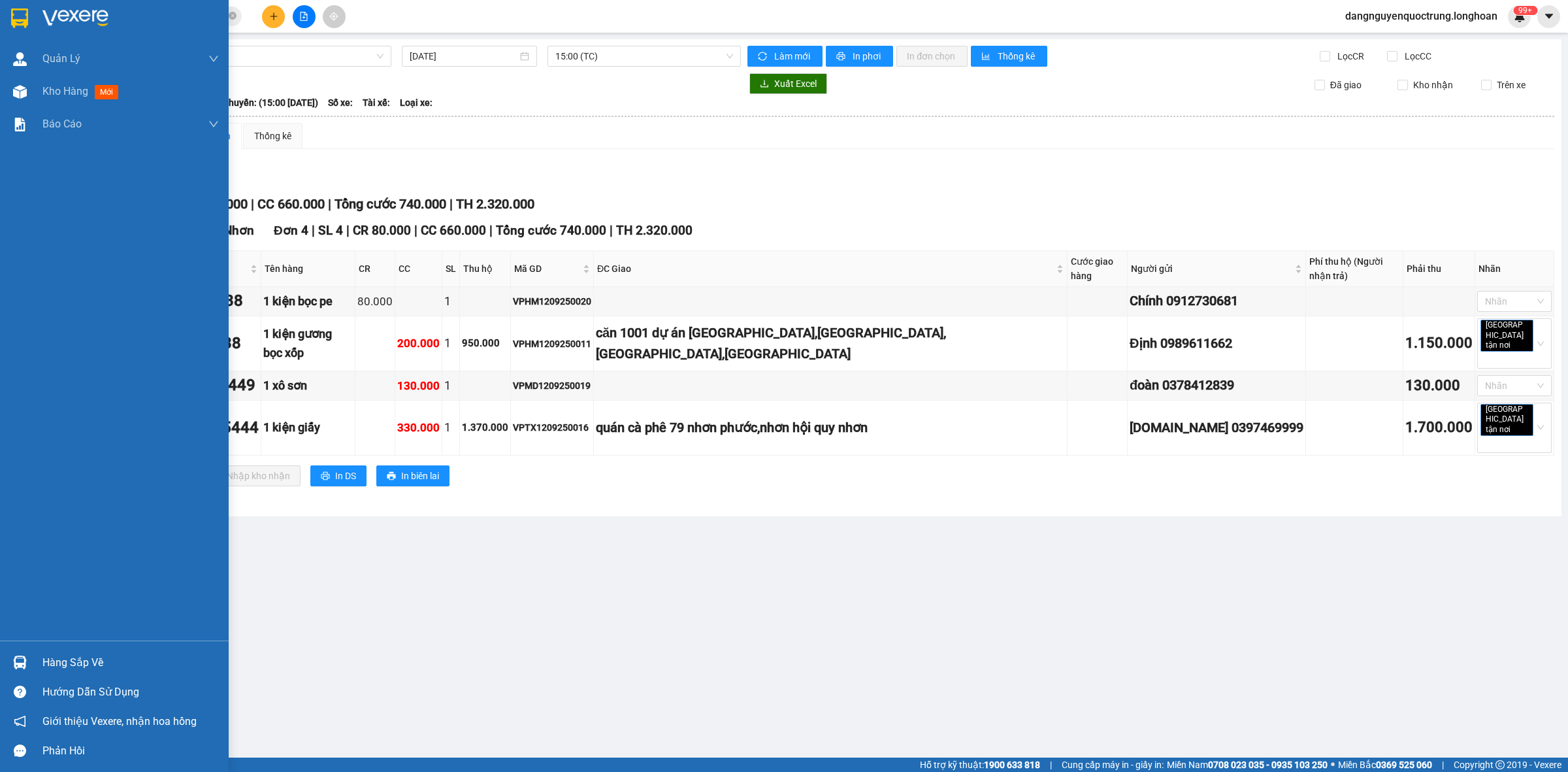
click at [20, 651] on div "Hàng sắp về" at bounding box center [114, 662] width 229 height 30
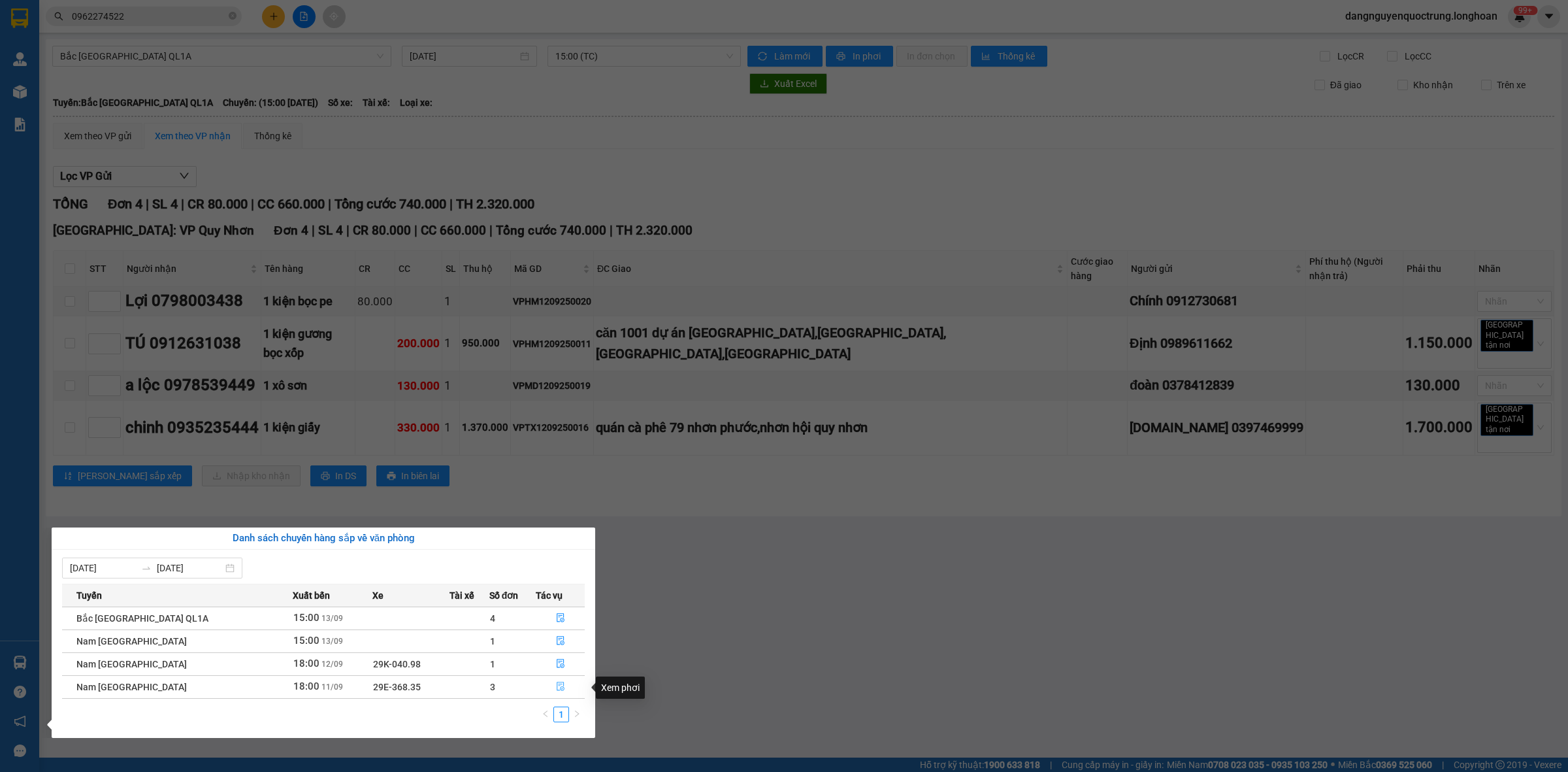
click at [556, 684] on icon "file-done" at bounding box center [561, 686] width 10 height 10
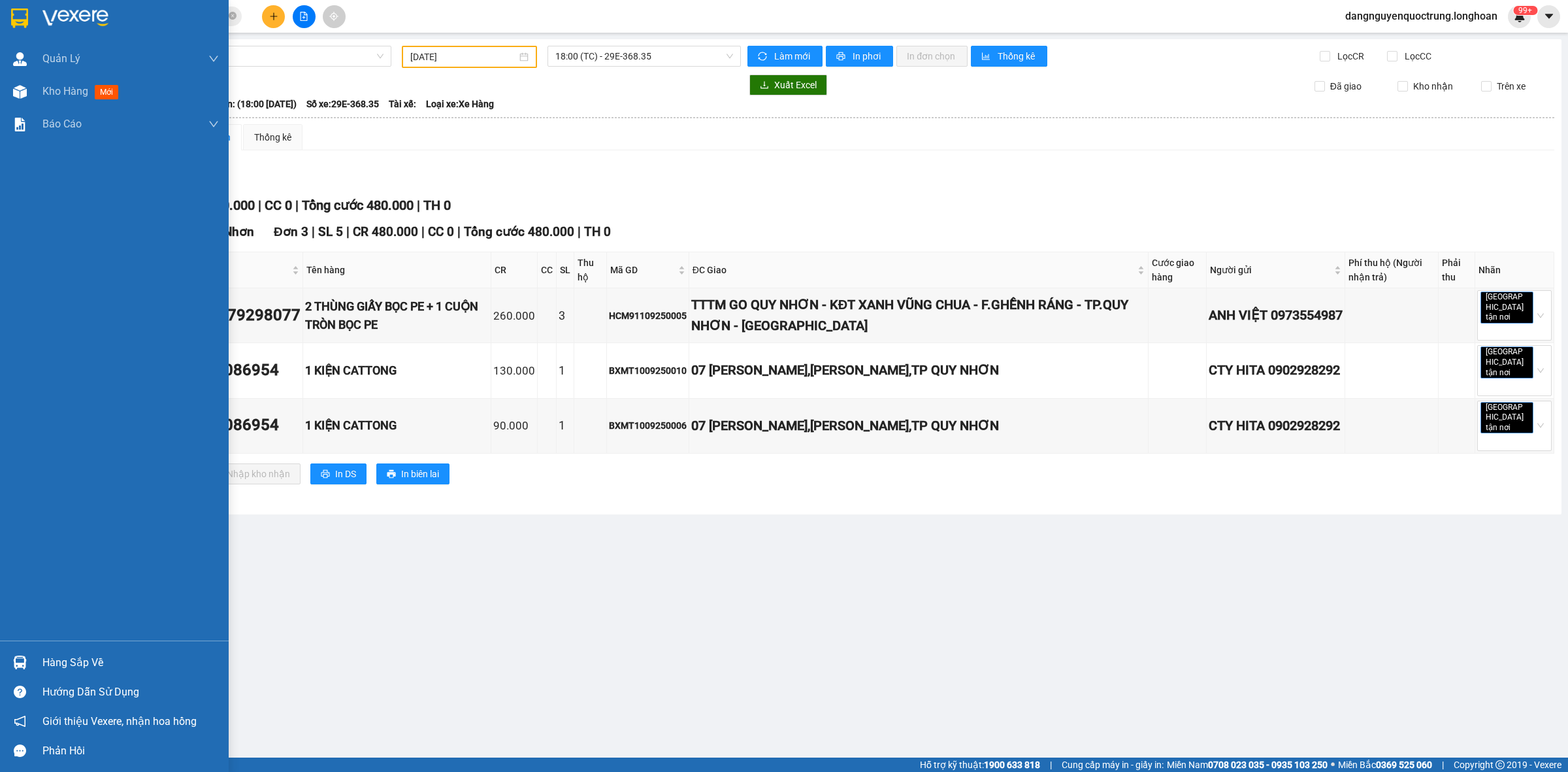
click at [18, 659] on img at bounding box center [20, 662] width 13 height 13
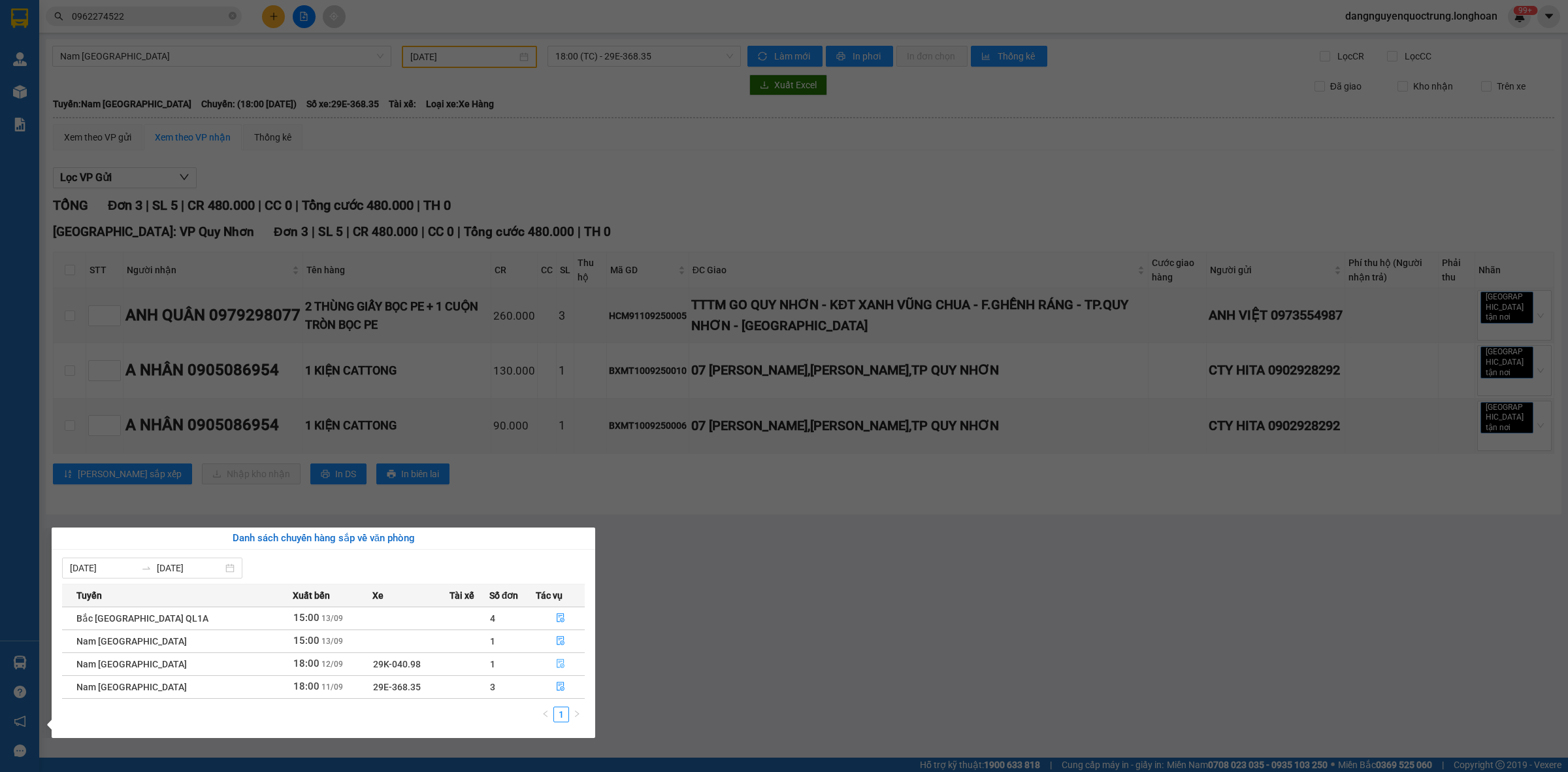
click at [561, 659] on button "button" at bounding box center [560, 664] width 48 height 21
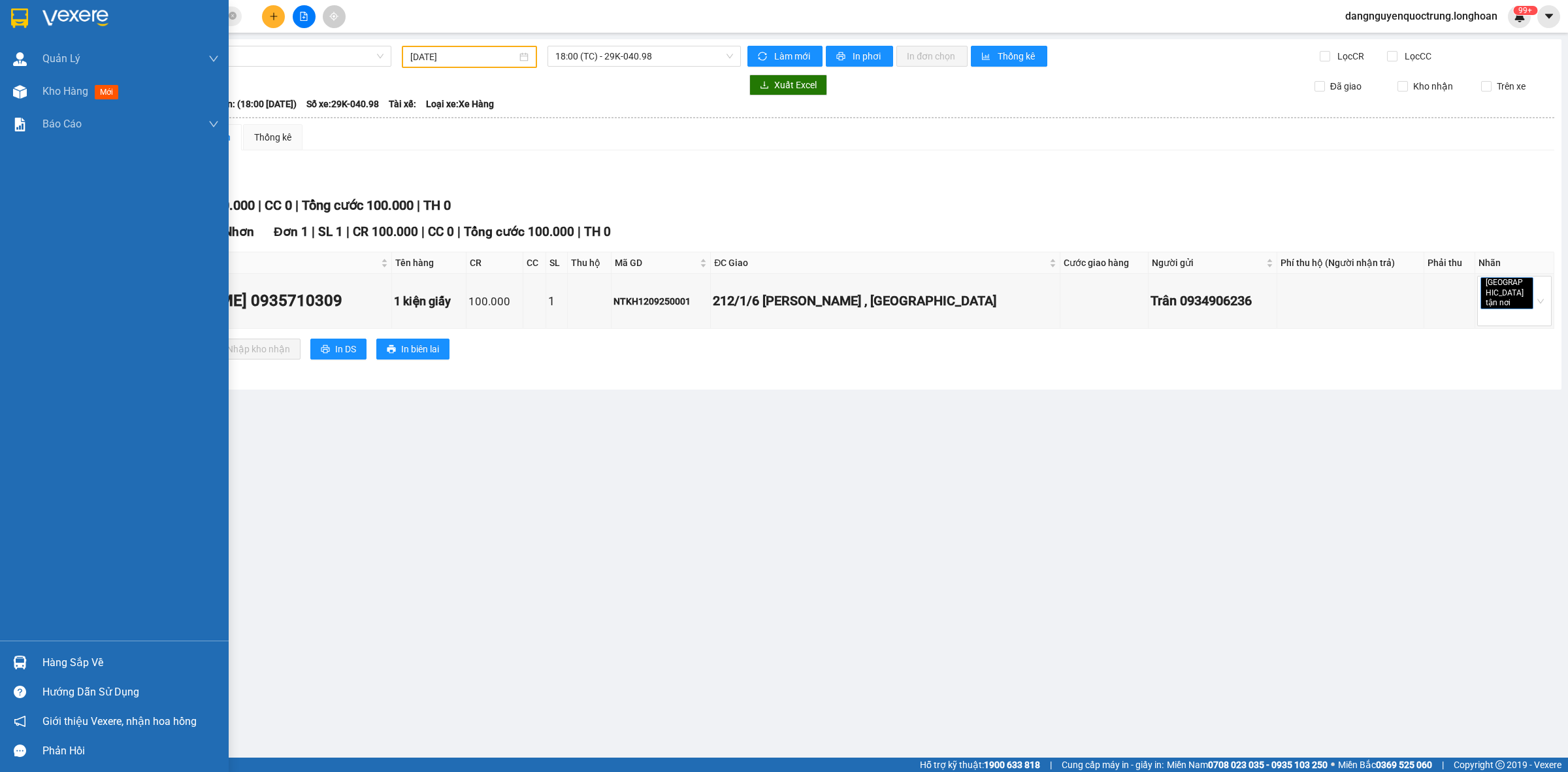
click at [13, 649] on div "Hàng sắp về" at bounding box center [114, 662] width 229 height 30
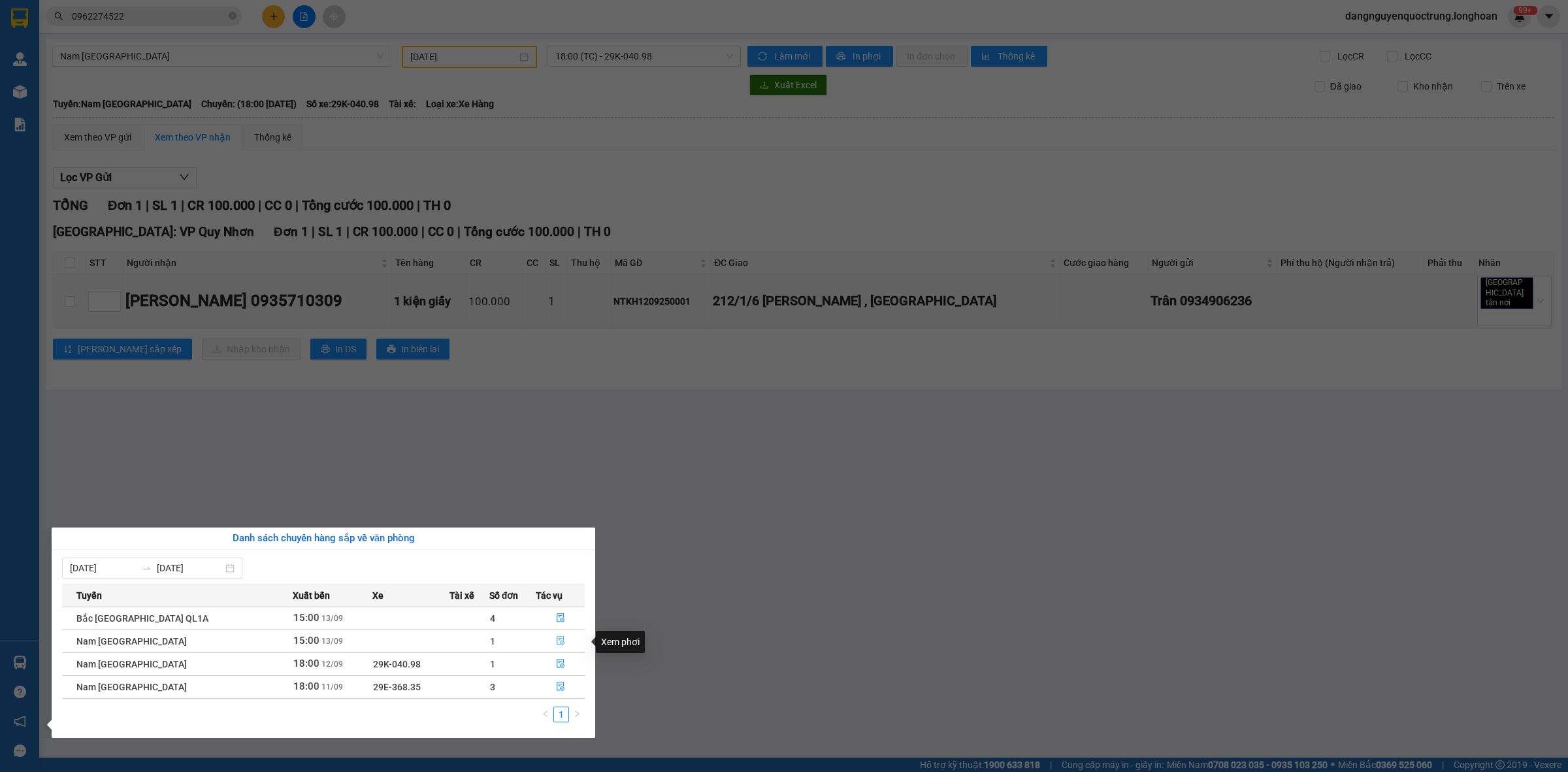
click at [561, 642] on button "button" at bounding box center [560, 641] width 48 height 21
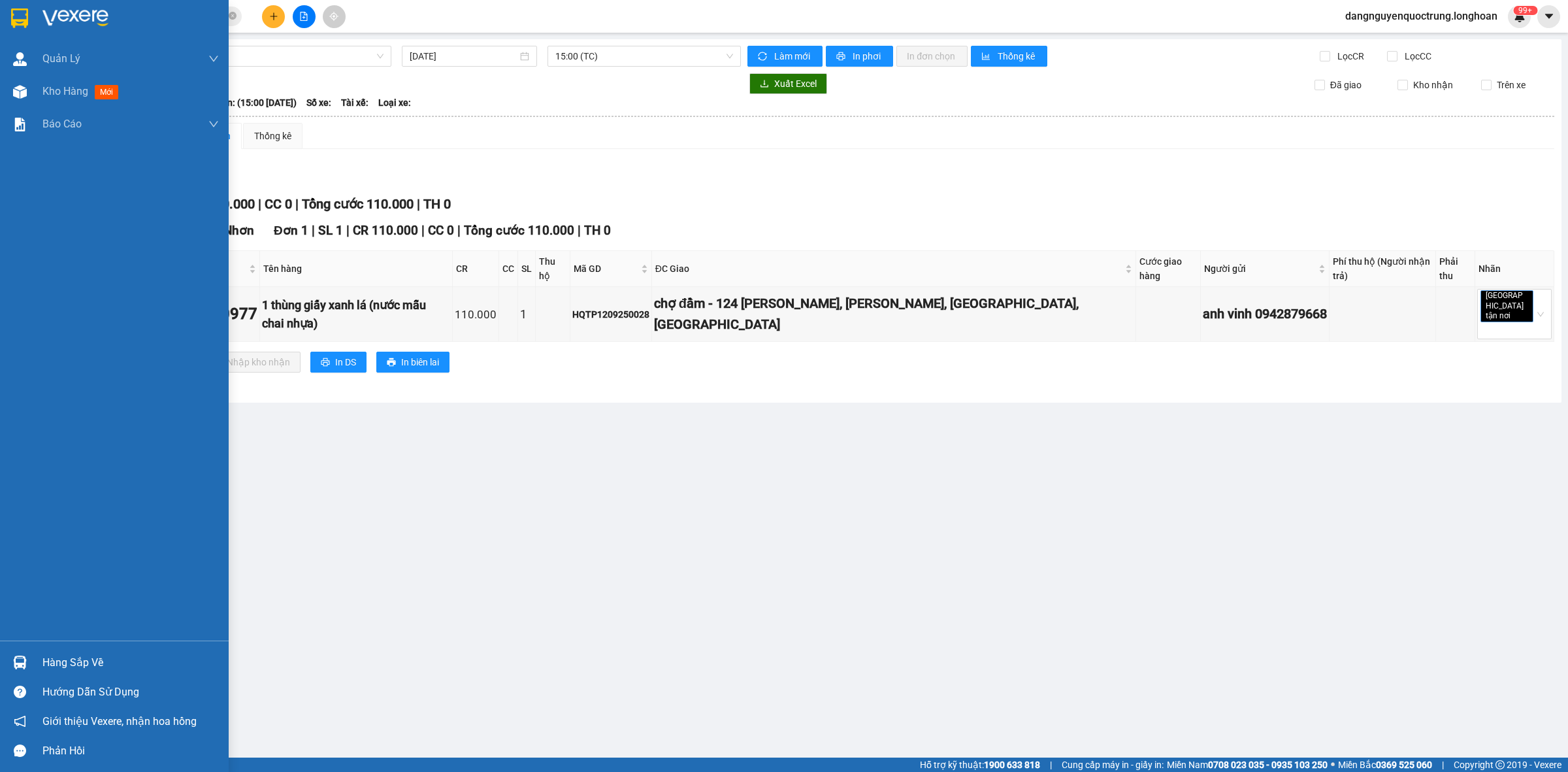
click at [23, 665] on img at bounding box center [20, 662] width 13 height 13
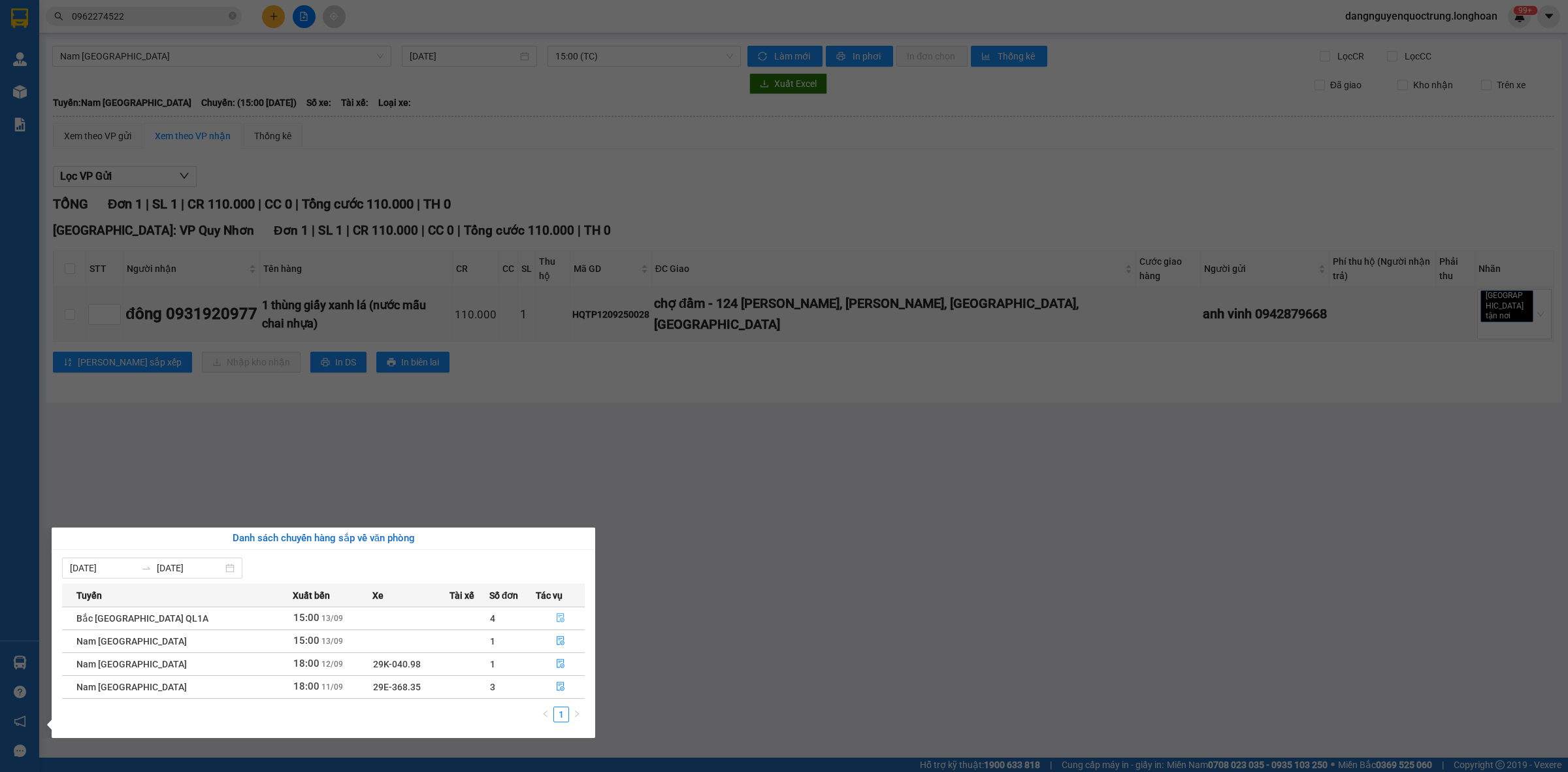
click at [558, 612] on button "button" at bounding box center [560, 619] width 48 height 21
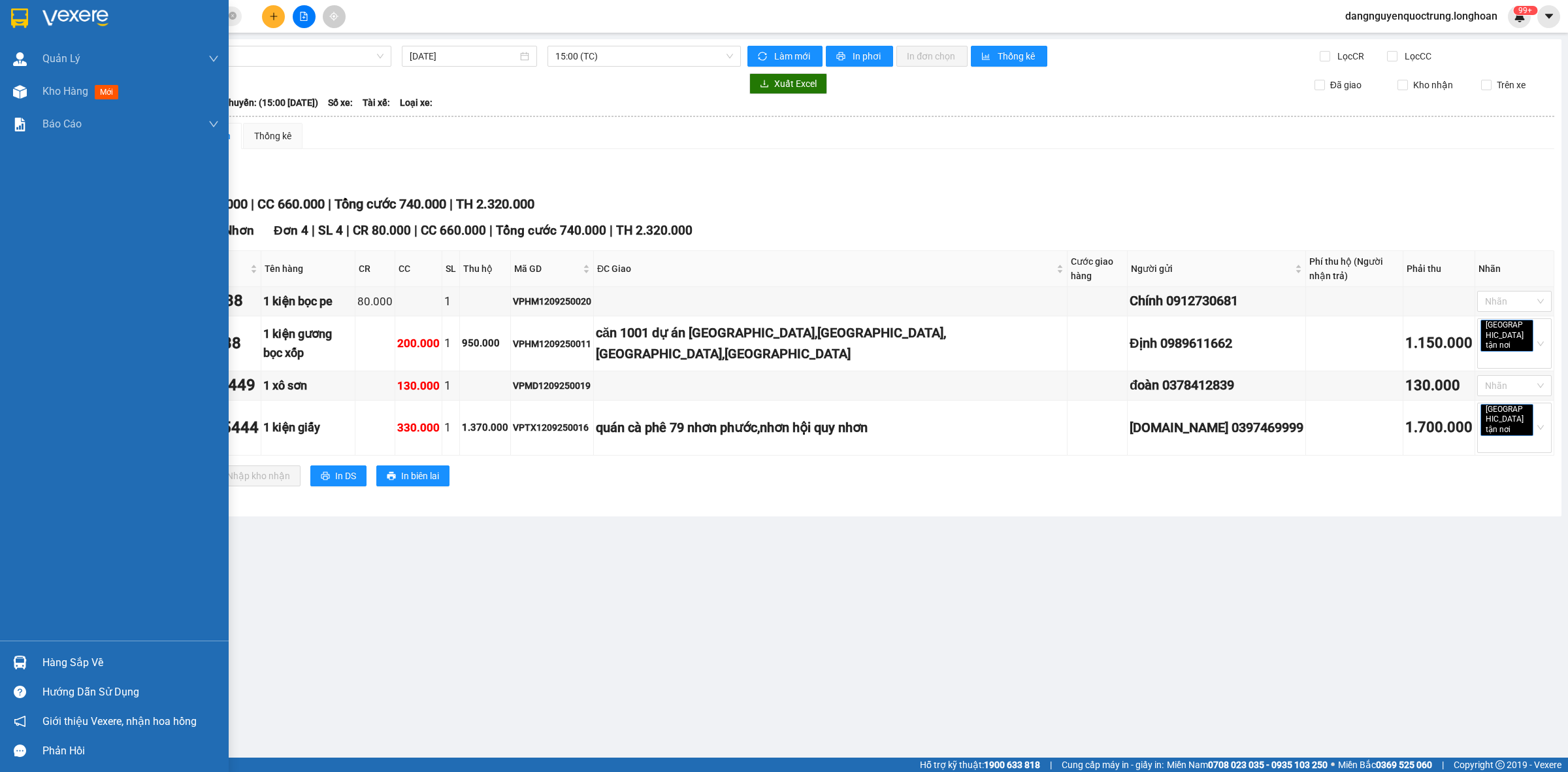
click at [25, 649] on div "Hàng sắp về" at bounding box center [114, 662] width 229 height 30
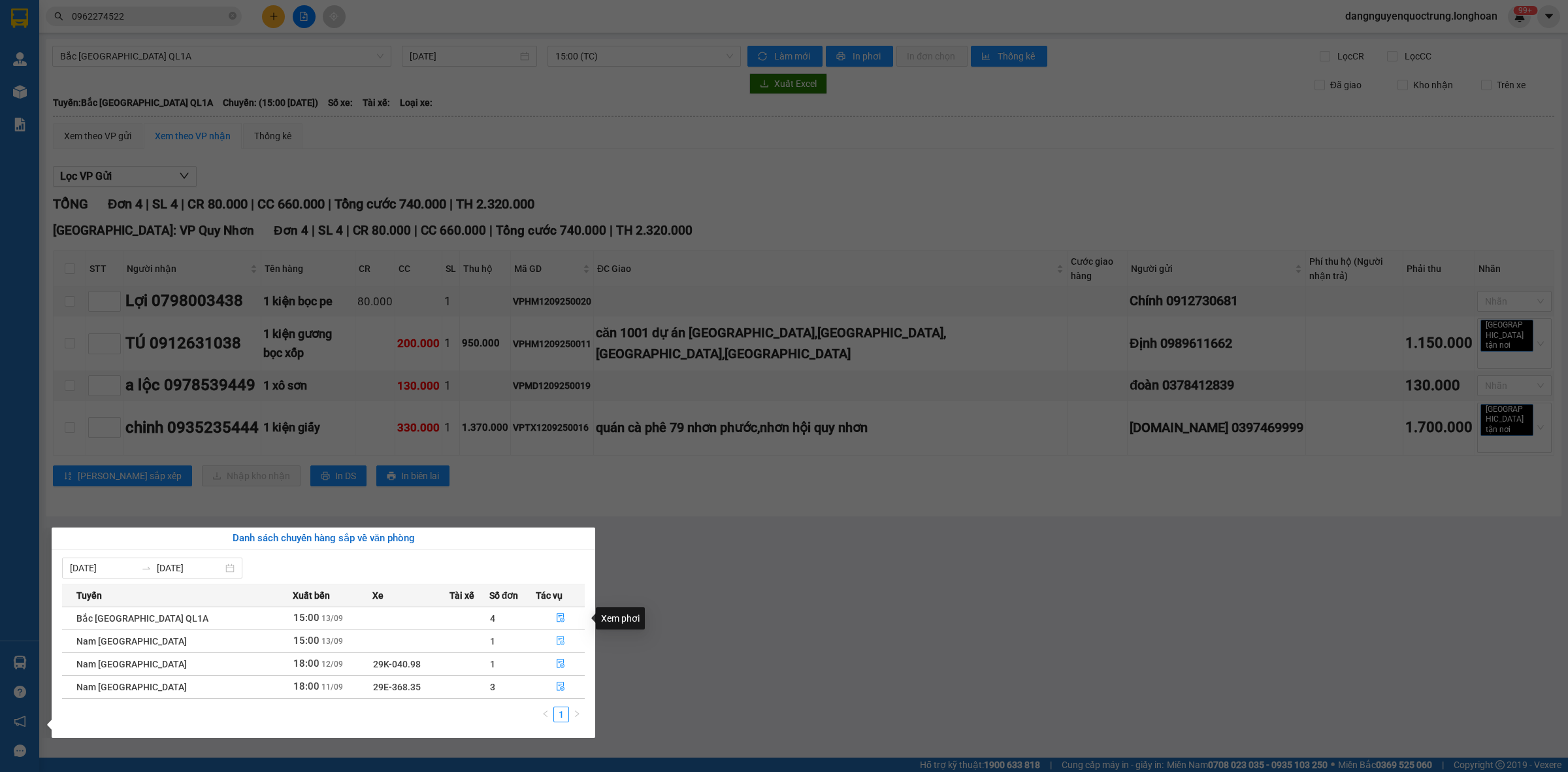
click at [560, 641] on icon "file-done" at bounding box center [561, 640] width 10 height 10
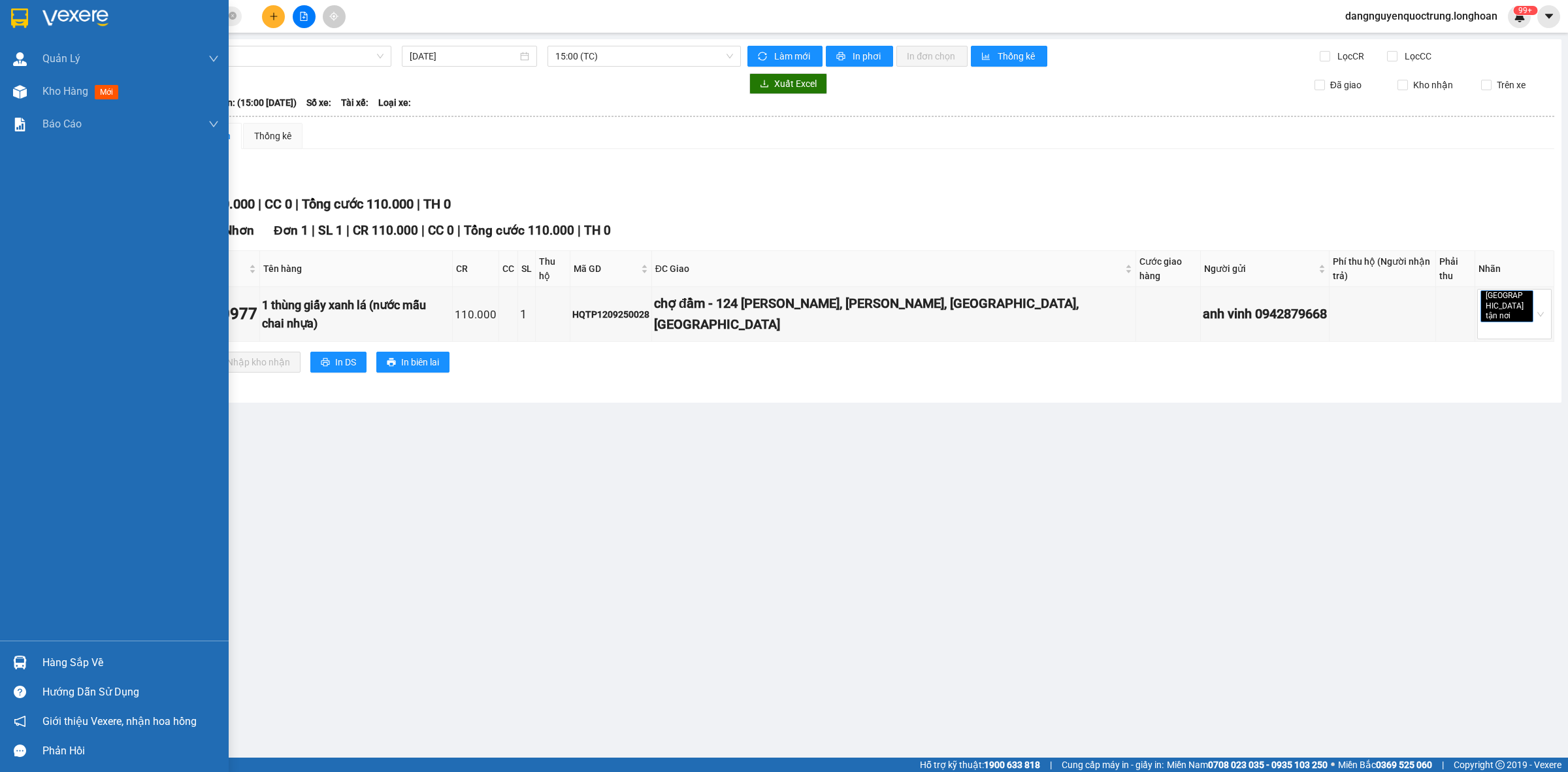
click at [14, 13] on img at bounding box center [20, 18] width 17 height 20
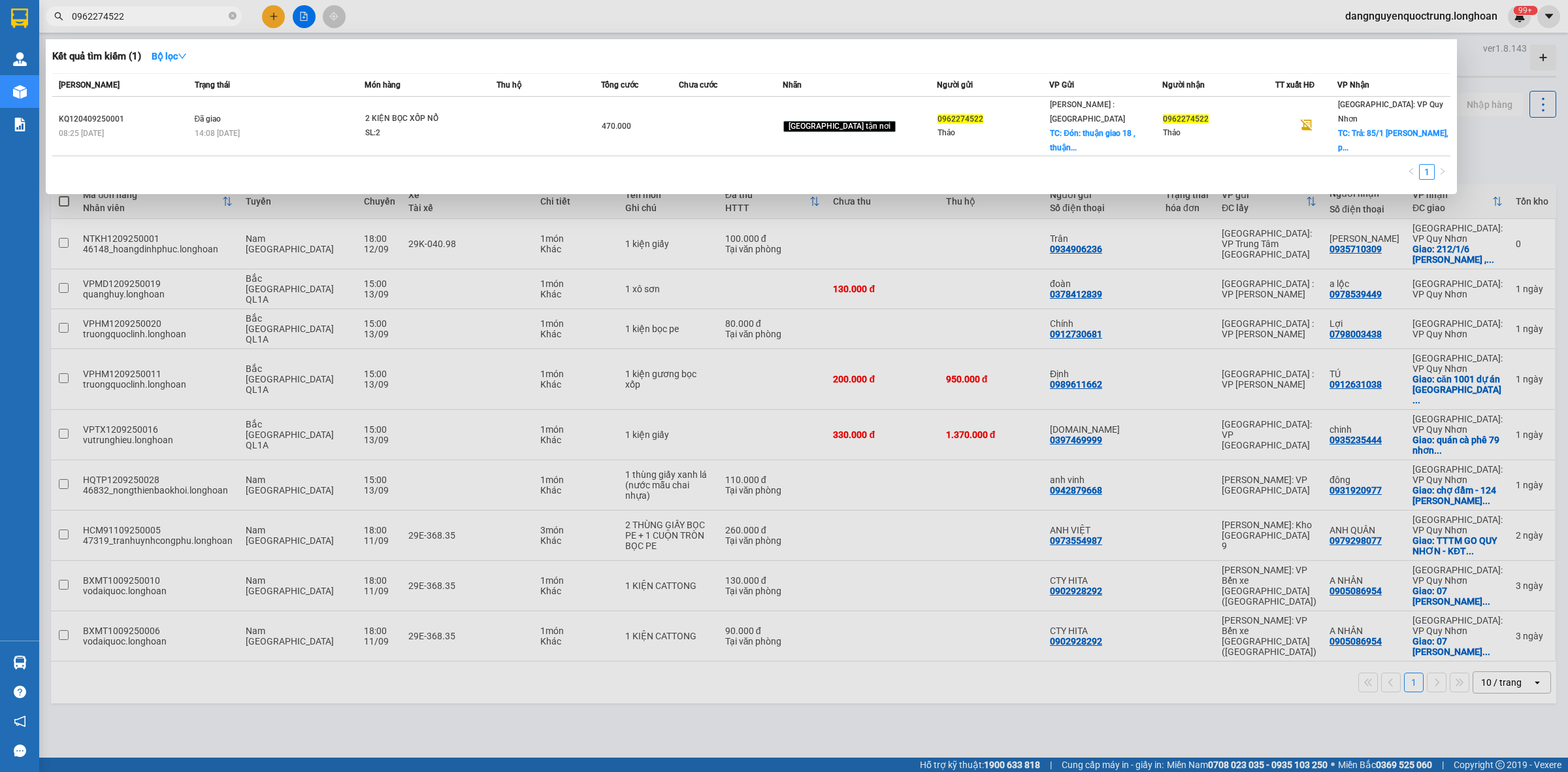
drag, startPoint x: 143, startPoint y: 18, endPoint x: 50, endPoint y: 18, distance: 93.0
click at [50, 18] on span "0962274522" at bounding box center [144, 16] width 196 height 20
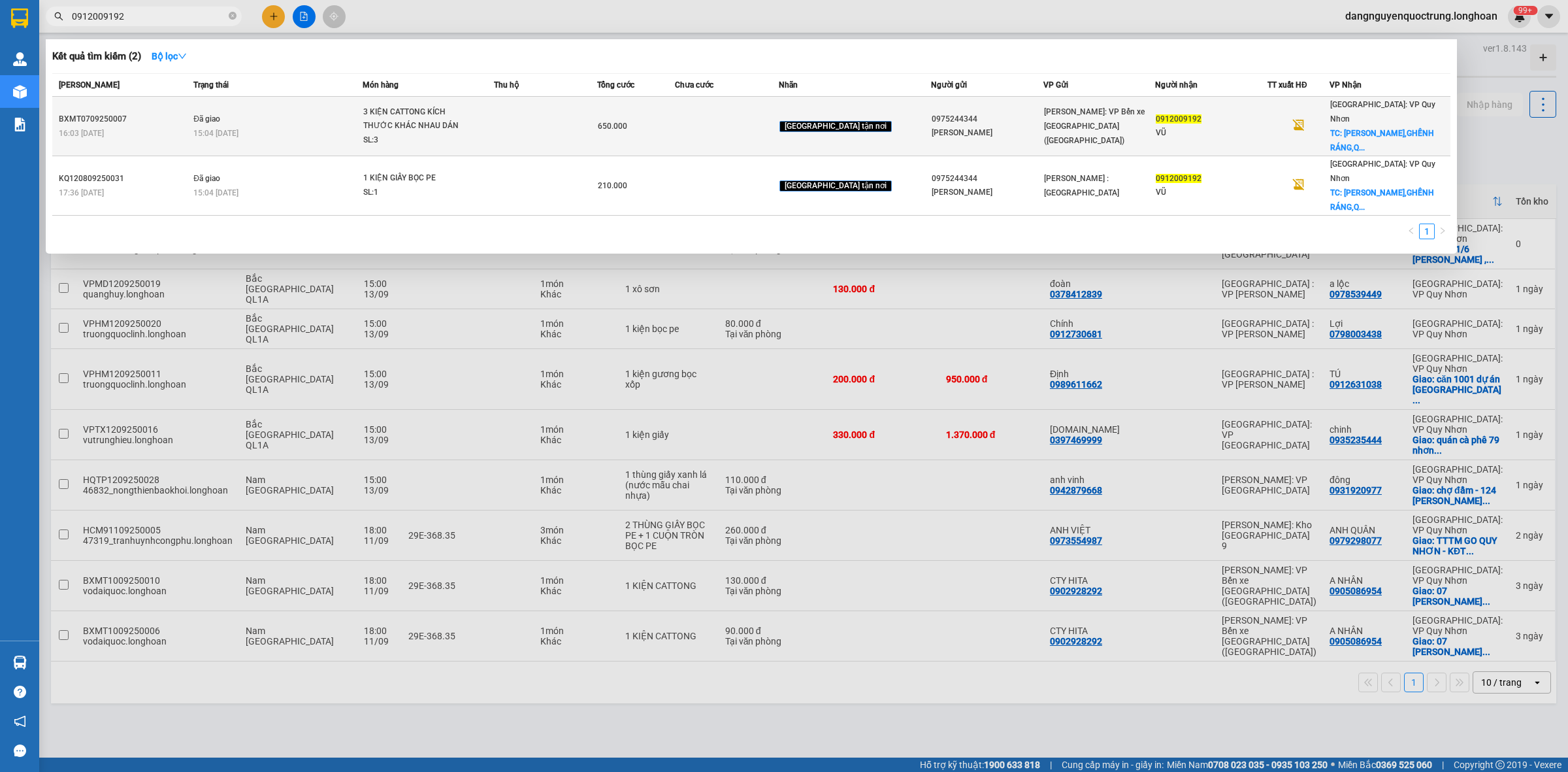
click at [322, 115] on td "Đã giao 15:04 - 09/09" at bounding box center [276, 127] width 172 height 59
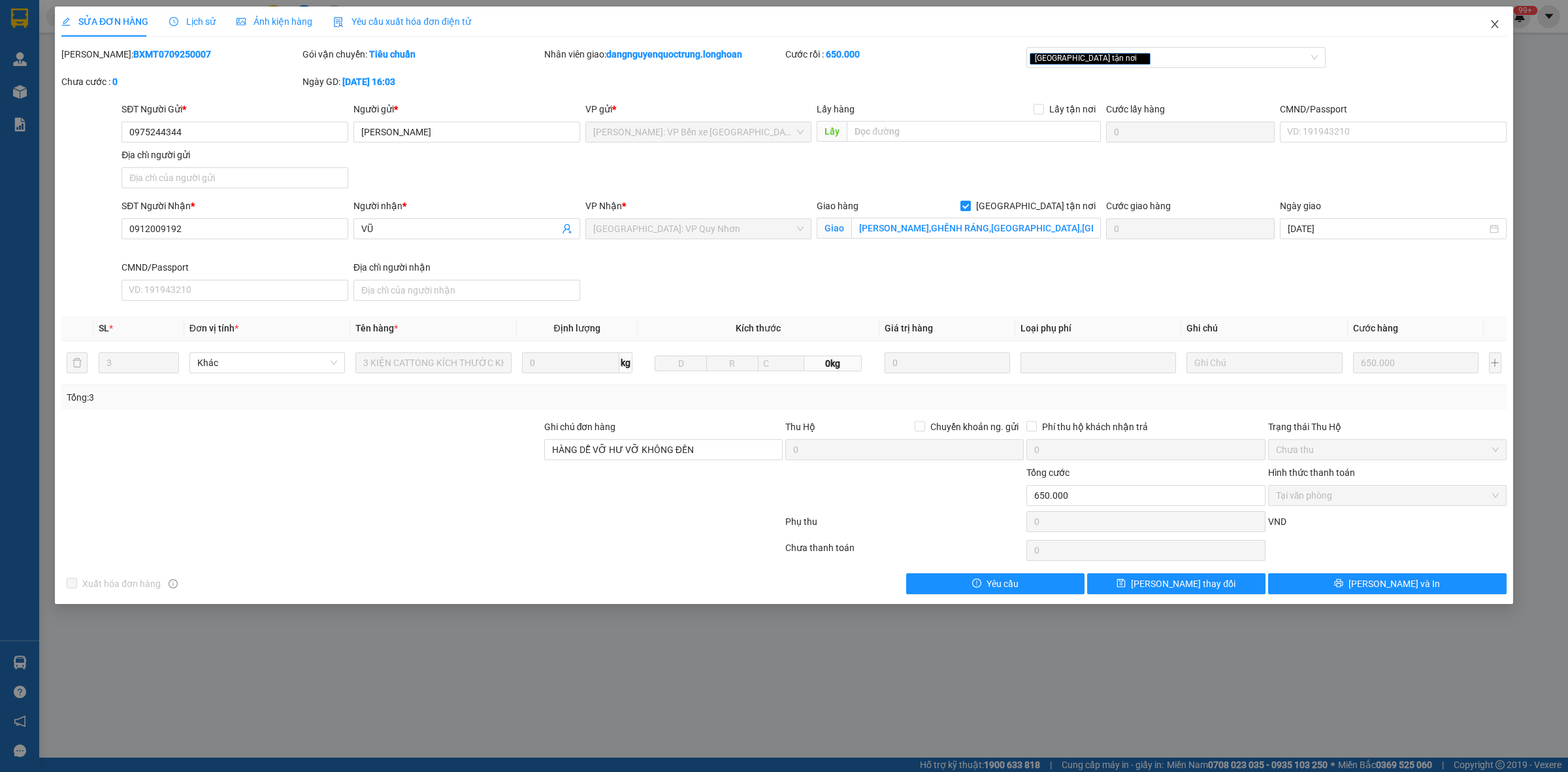
click at [798, 28] on icon "close" at bounding box center [1495, 24] width 10 height 10
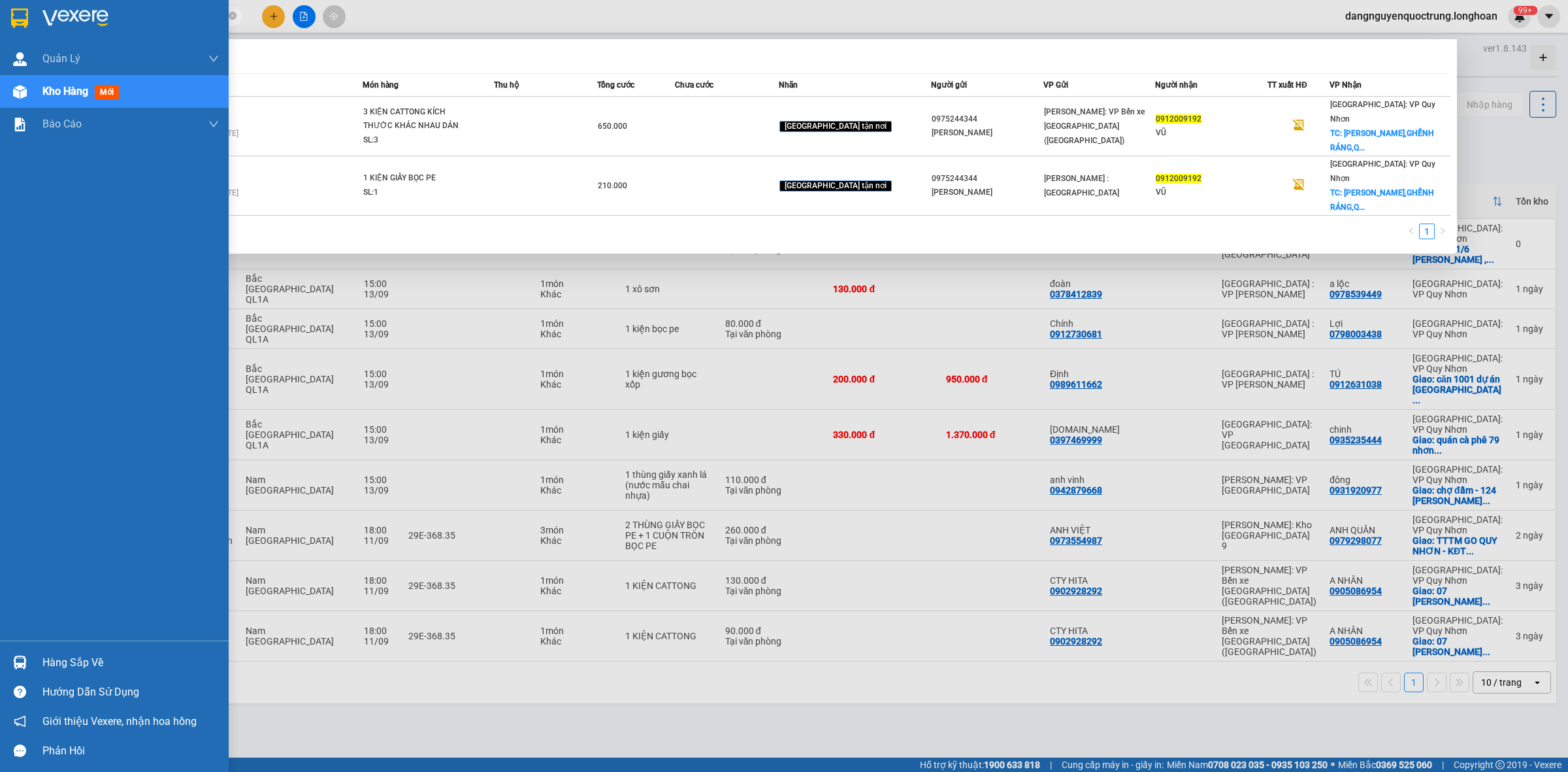
drag, startPoint x: 184, startPoint y: 20, endPoint x: 0, endPoint y: 24, distance: 184.0
click at [0, 24] on section "Kết quả tìm kiếm ( 2 ) Bộ lọc Mã ĐH Trạng thái Món hàng Thu hộ Tổng cước Chưa c…" at bounding box center [784, 386] width 1568 height 772
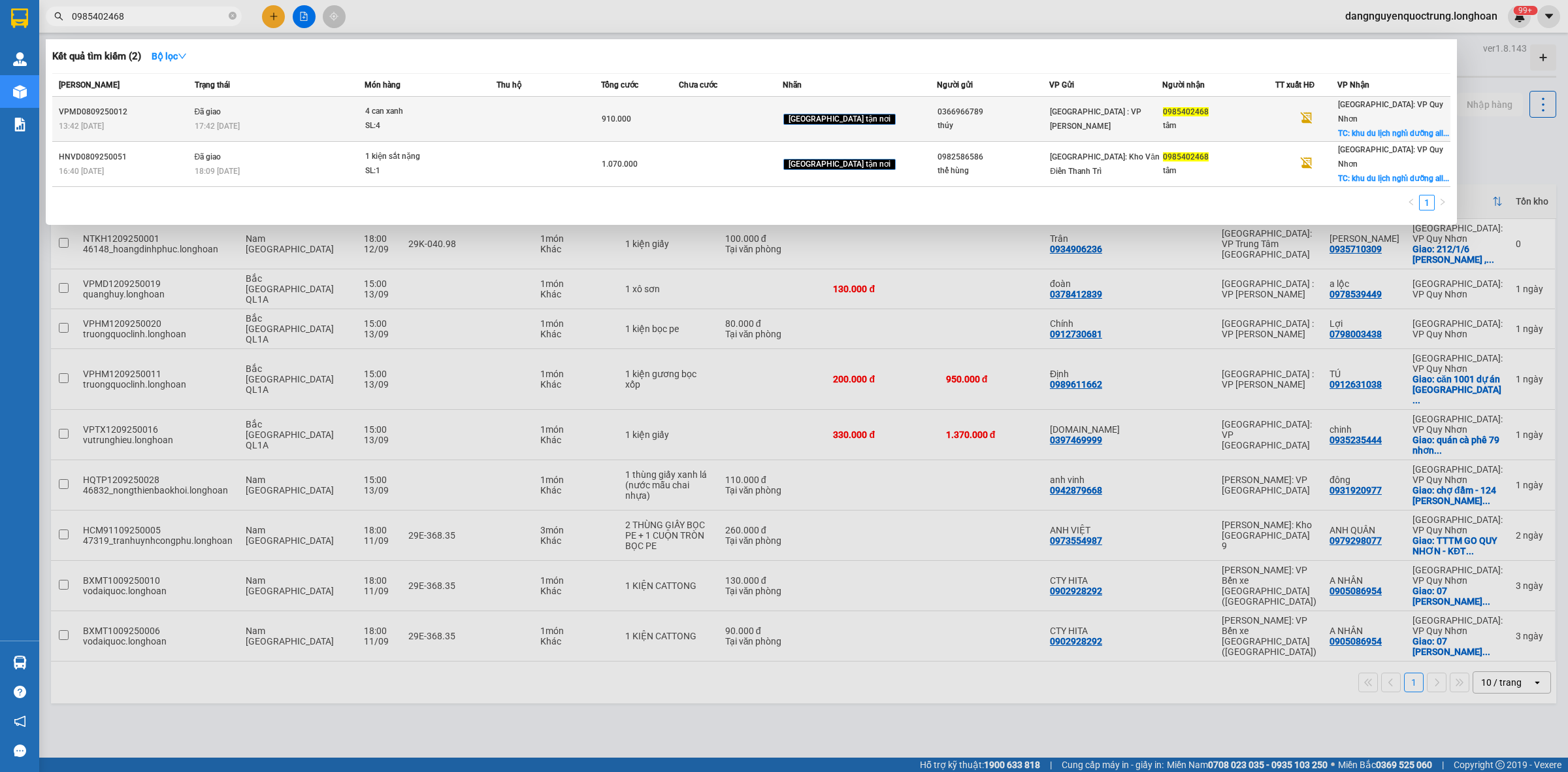
click at [754, 103] on td at bounding box center [731, 119] width 104 height 45
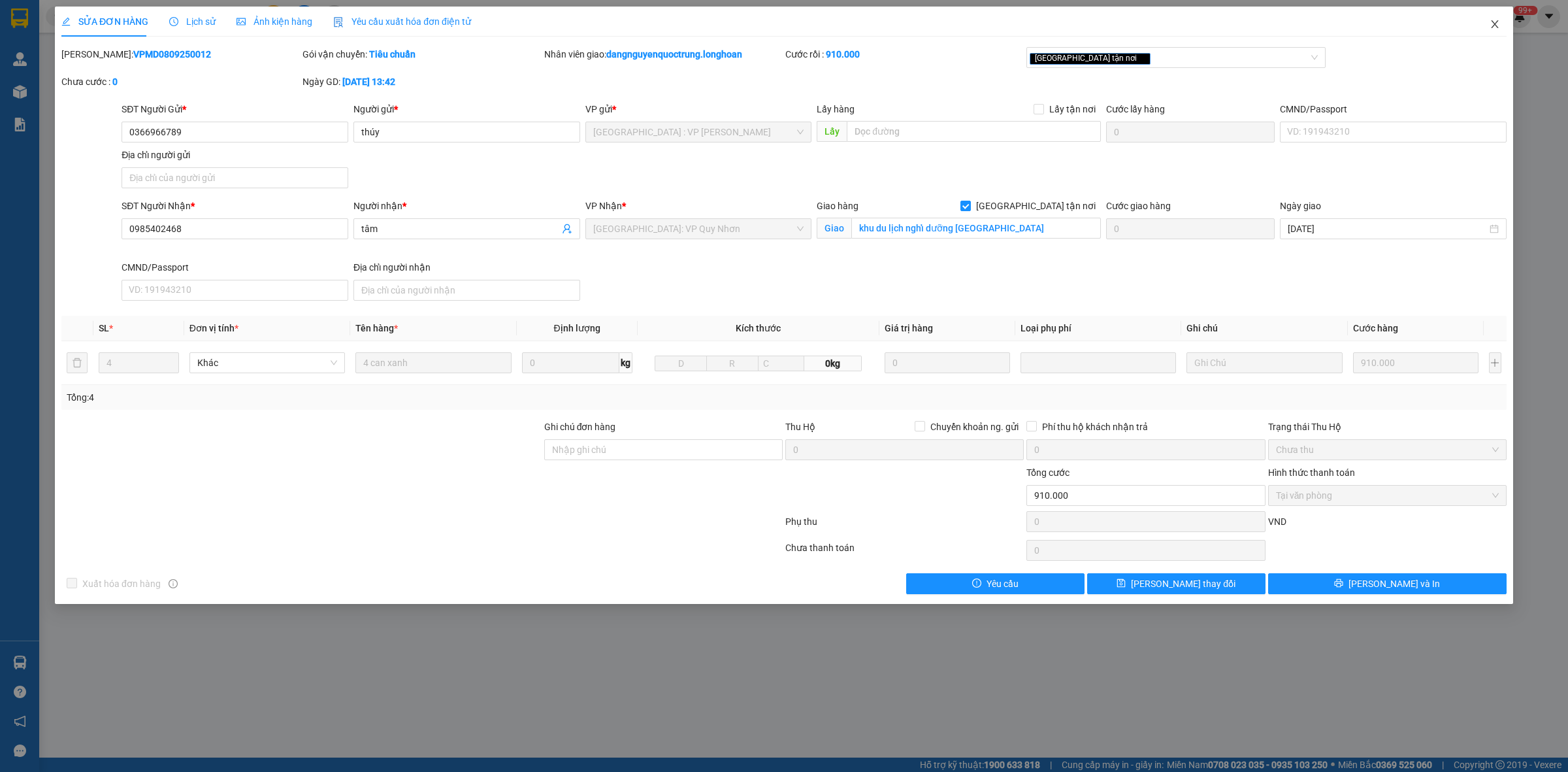
click at [798, 22] on icon "close" at bounding box center [1495, 24] width 10 height 10
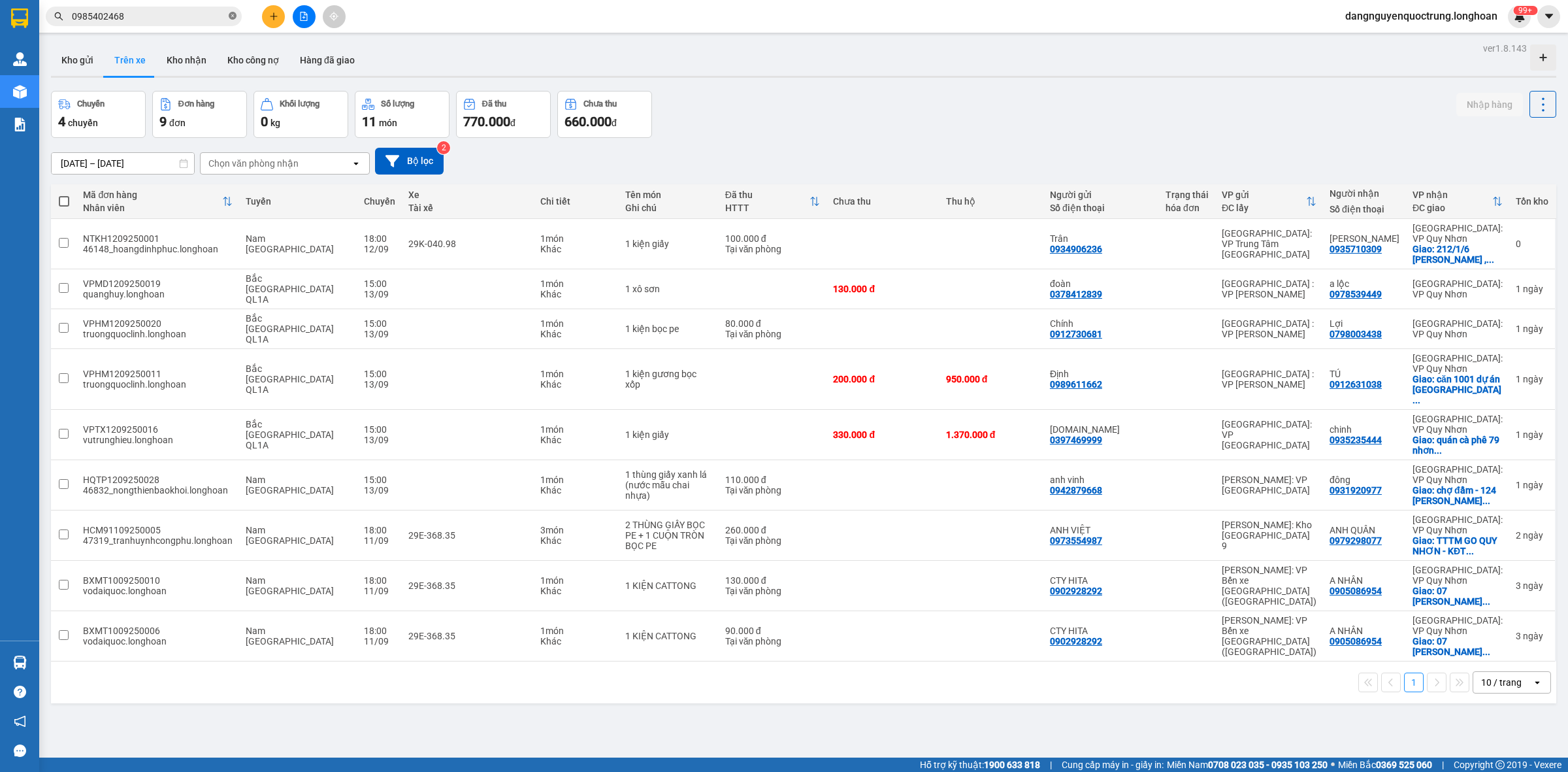
click at [230, 14] on icon "close-circle" at bounding box center [232, 15] width 8 height 8
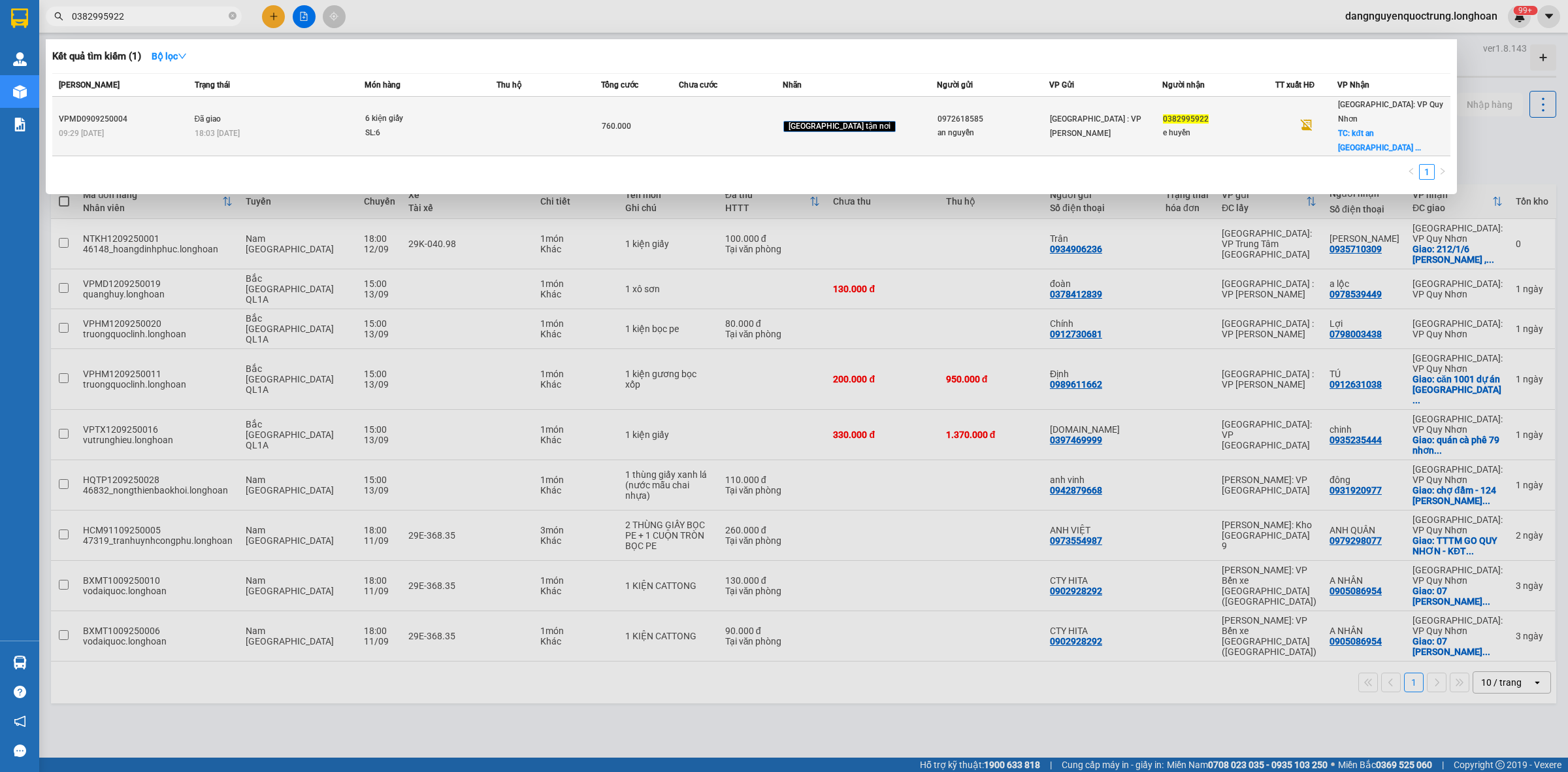
click at [348, 99] on td "Đã giao 18:03 - 12/09" at bounding box center [278, 127] width 173 height 59
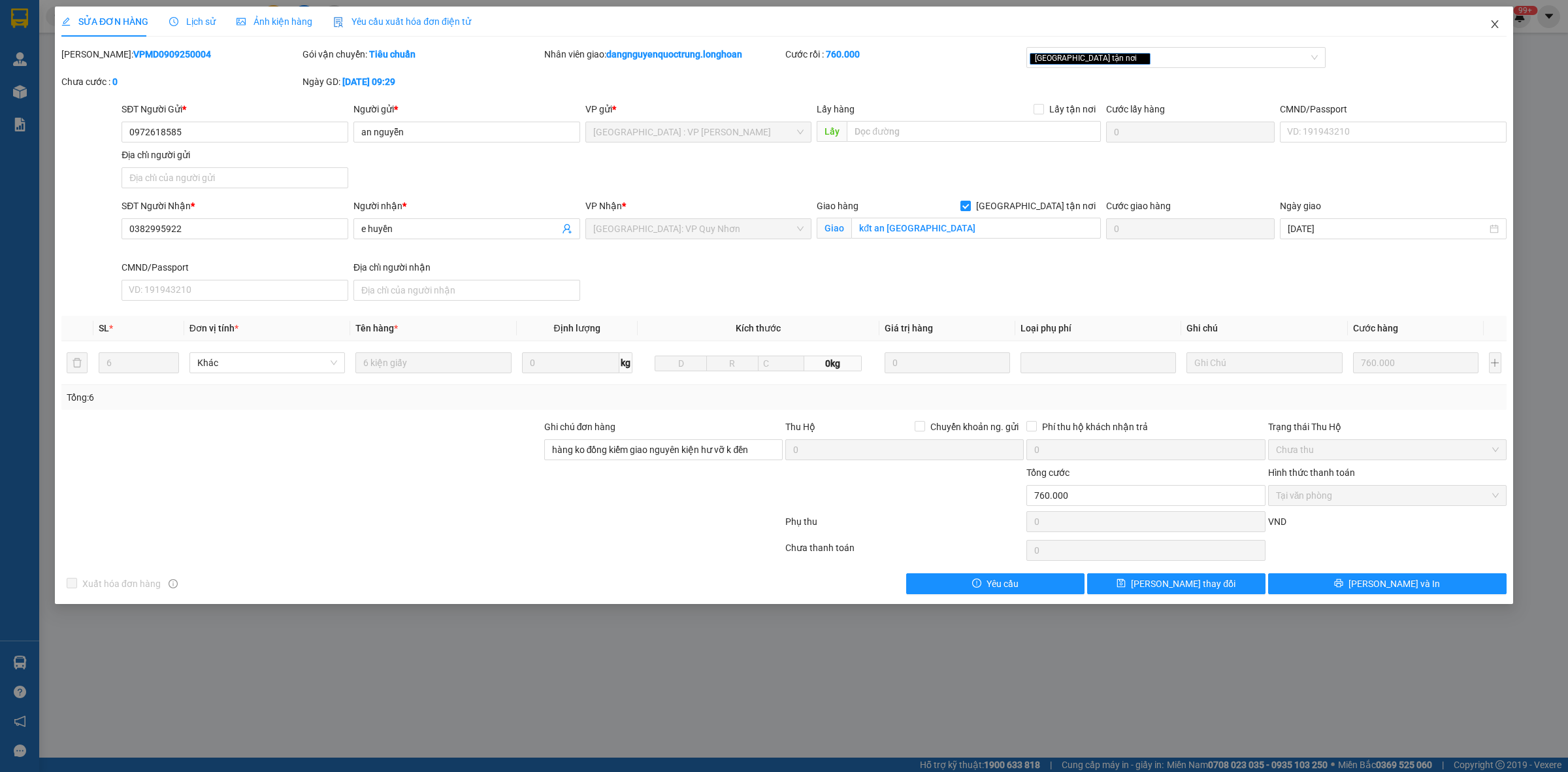
click at [798, 26] on icon "close" at bounding box center [1495, 24] width 8 height 8
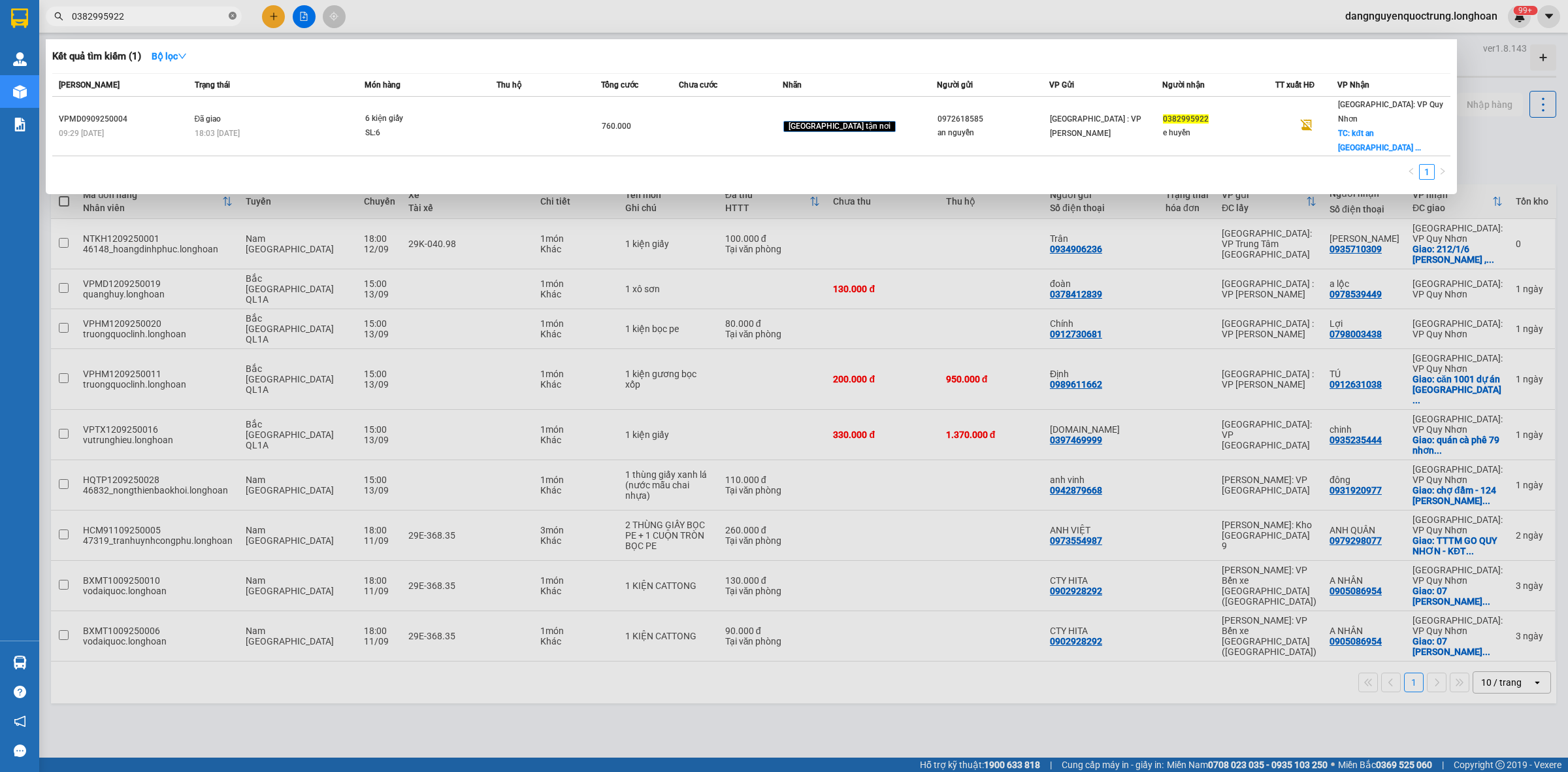
click at [233, 16] on icon "close-circle" at bounding box center [232, 15] width 8 height 8
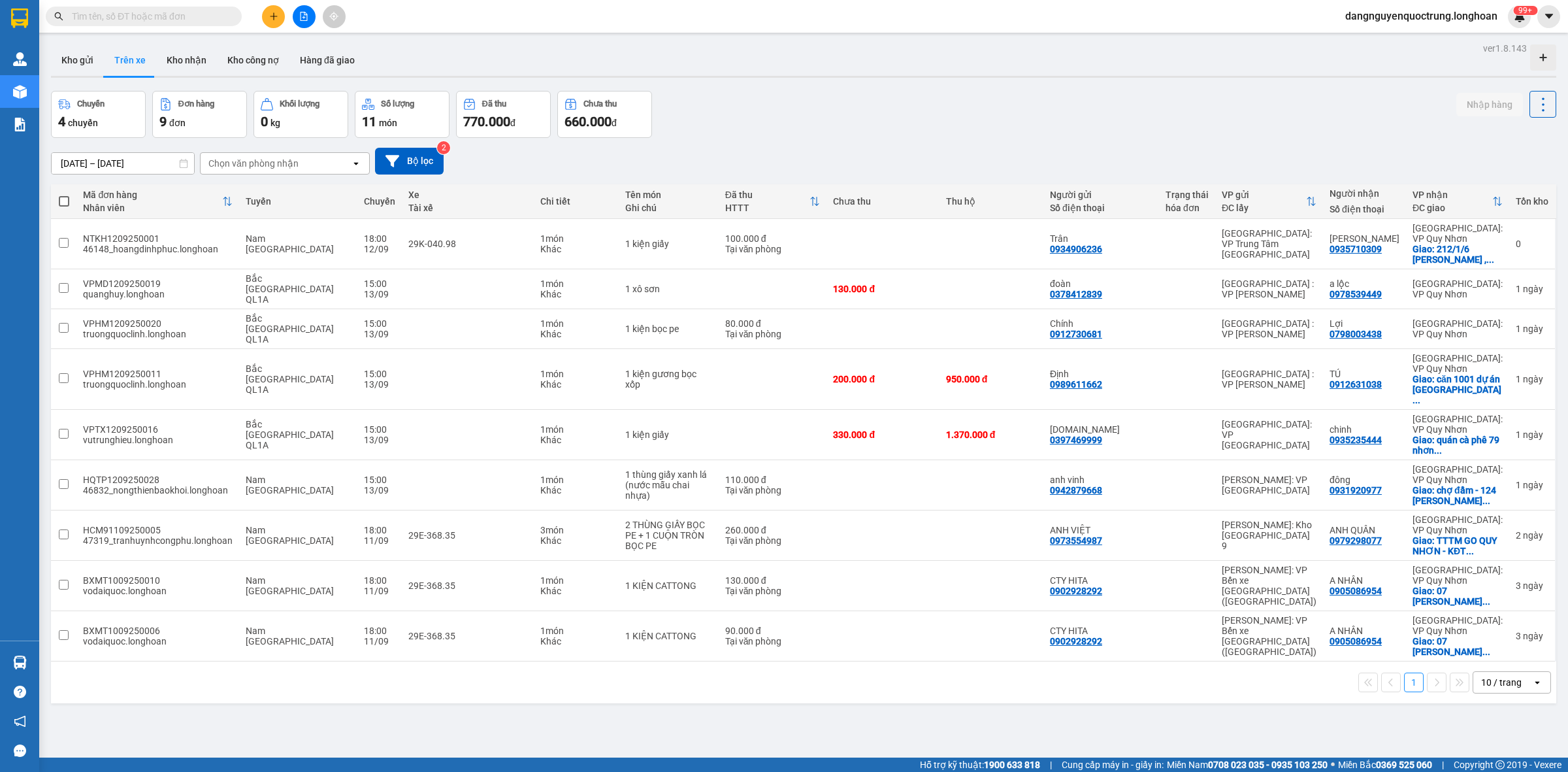
click at [175, 21] on input "text" at bounding box center [149, 16] width 154 height 14
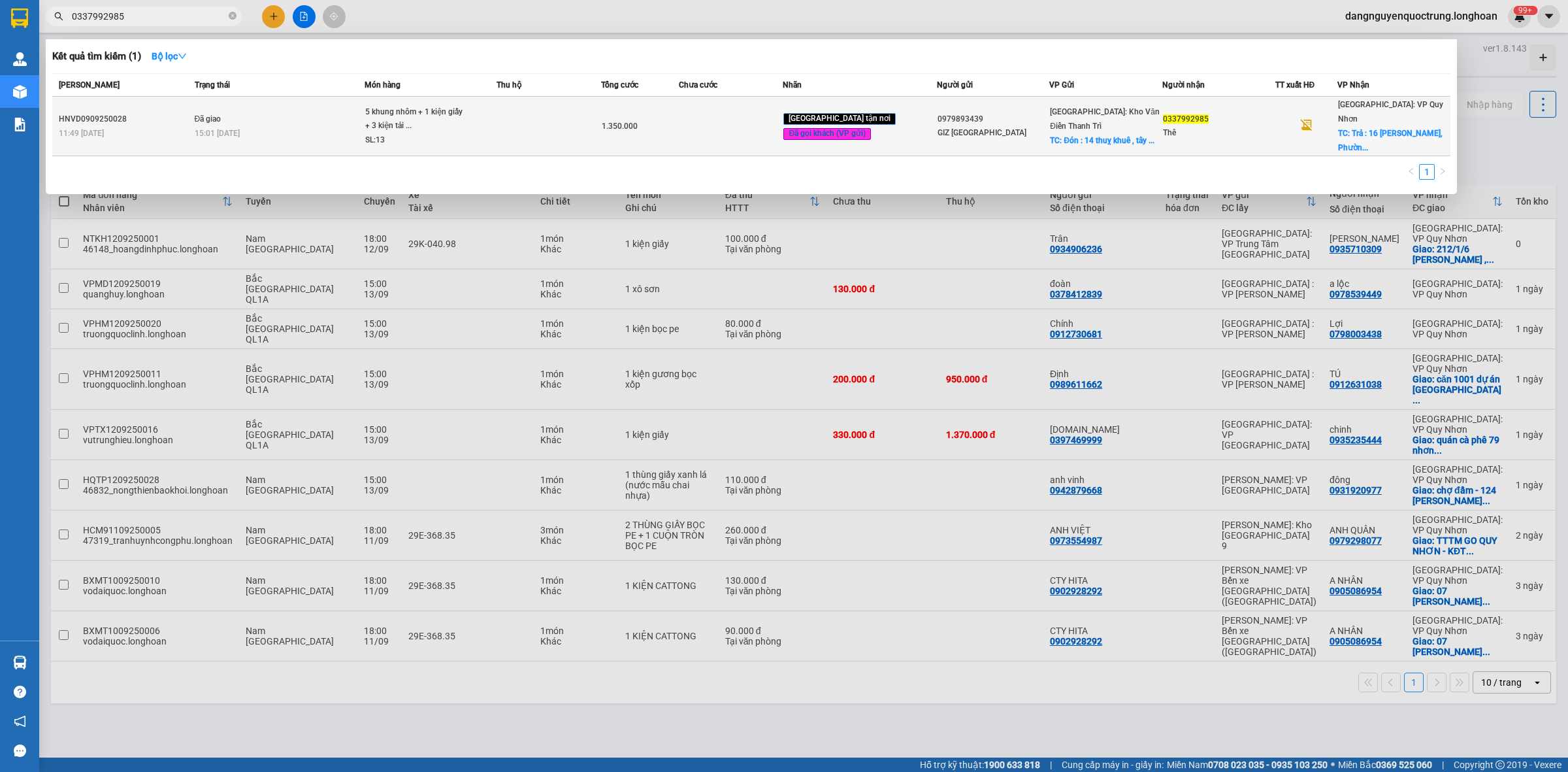
click at [407, 109] on div "5 khung nhôm + 1 kiện giấy + 3 kiện tải ..." at bounding box center [413, 118] width 98 height 28
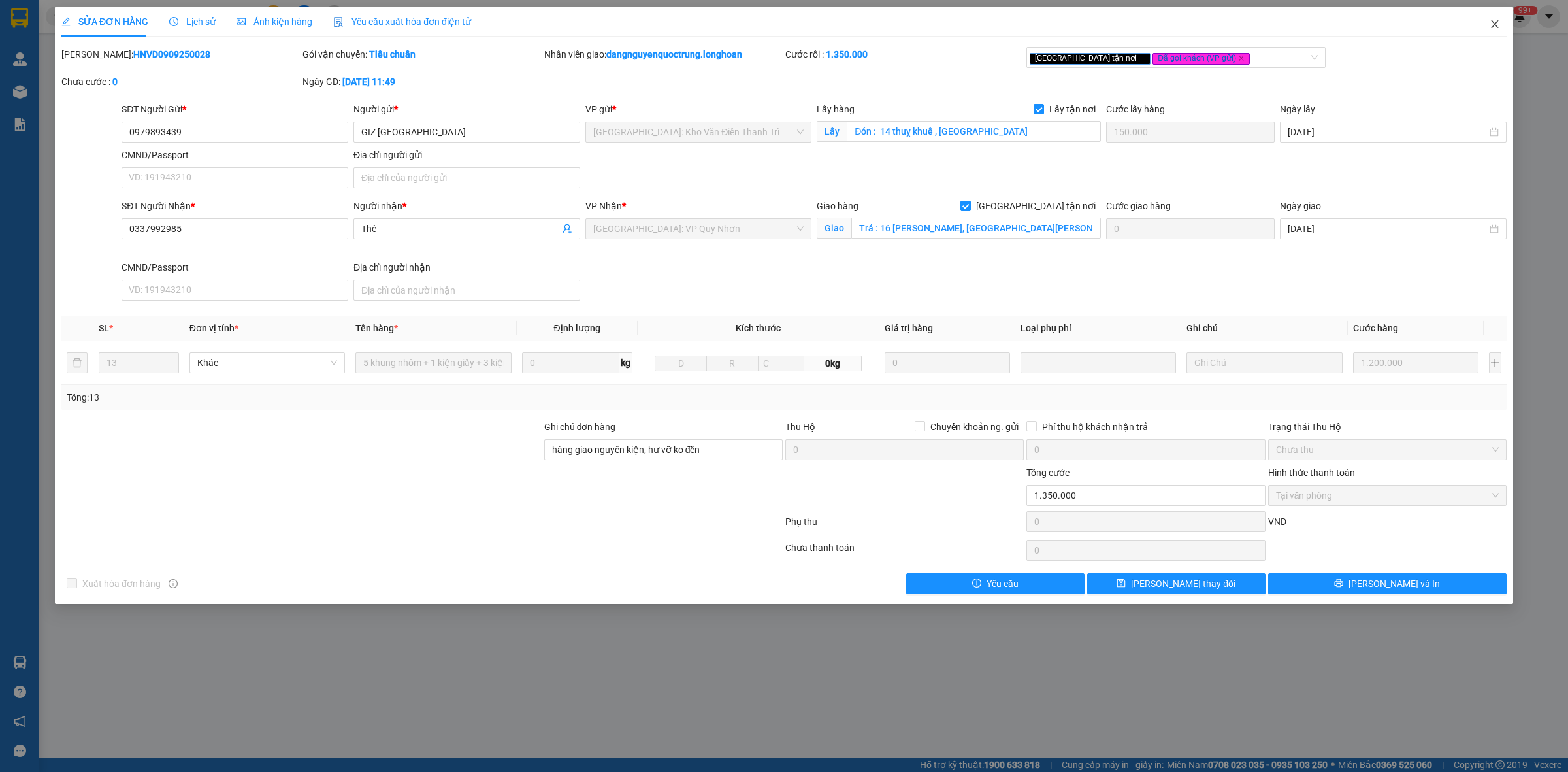
click at [798, 19] on icon "close" at bounding box center [1495, 24] width 10 height 10
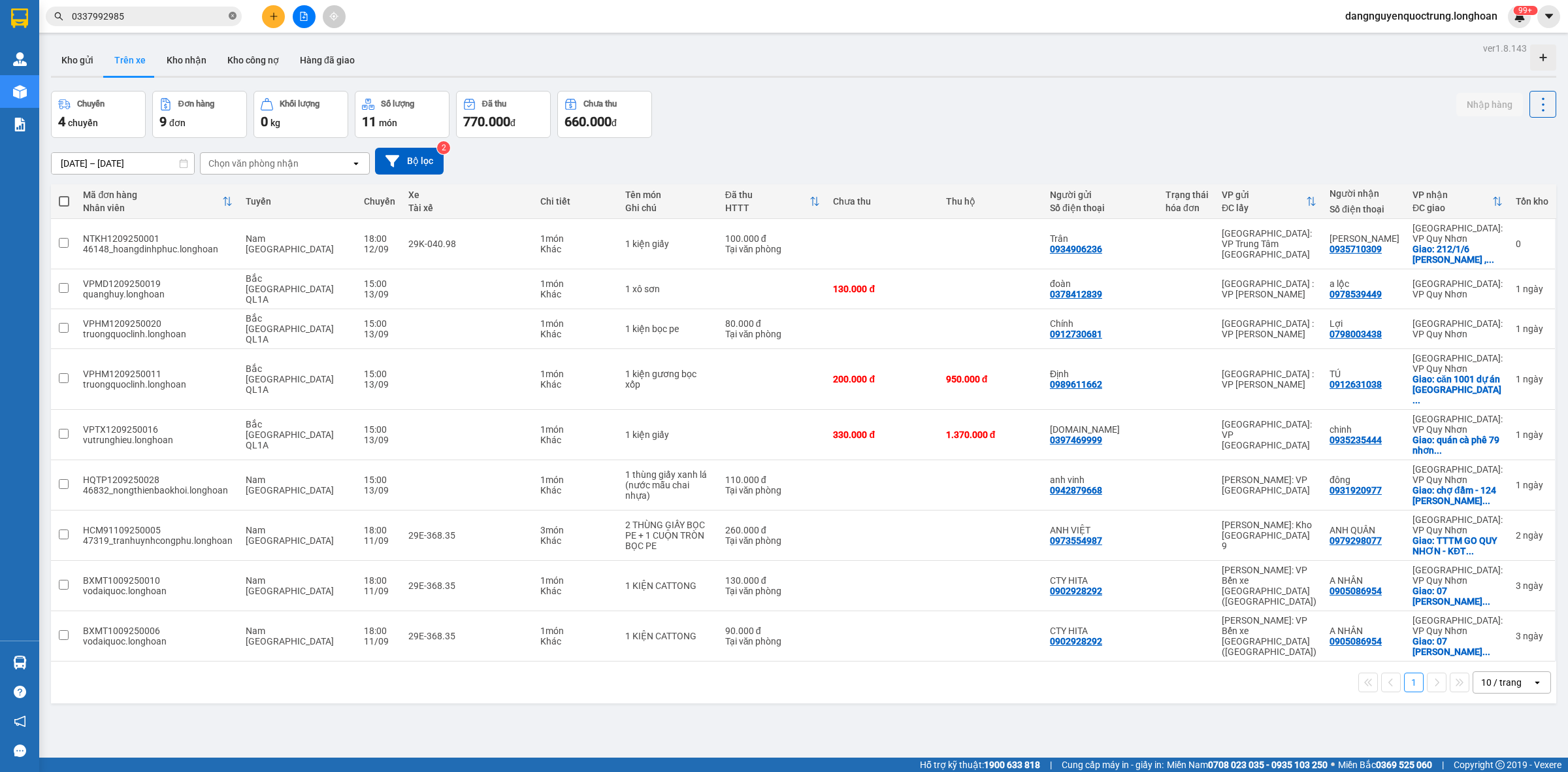
click at [229, 11] on span at bounding box center [232, 16] width 8 height 12
click at [199, 18] on input "text" at bounding box center [149, 16] width 154 height 14
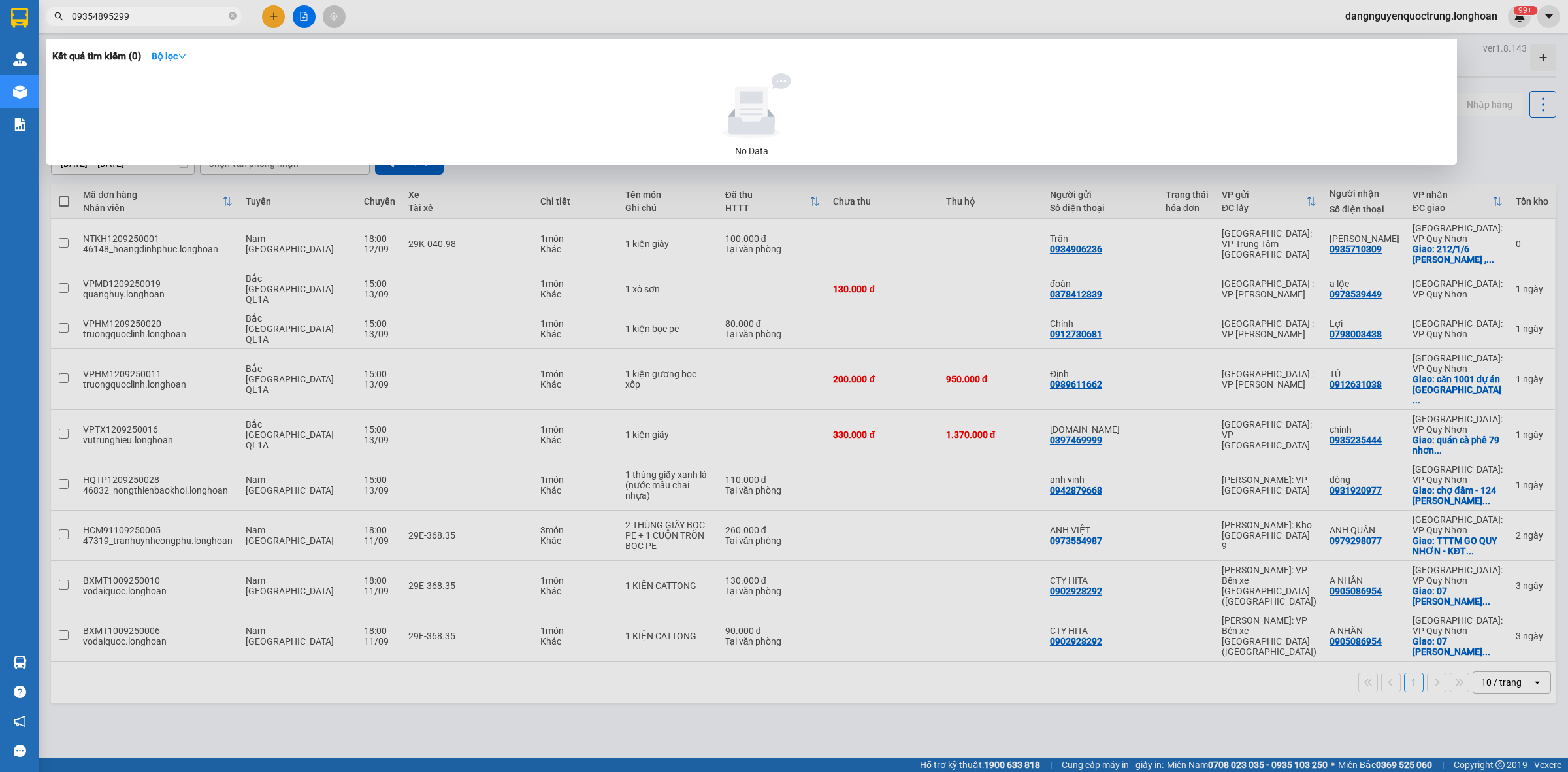
click at [173, 25] on span "09354895299" at bounding box center [144, 16] width 196 height 20
drag, startPoint x: 180, startPoint y: 16, endPoint x: 132, endPoint y: 11, distance: 48.3
click at [132, 11] on input "09354895299" at bounding box center [149, 16] width 154 height 14
click at [111, 16] on input "09354895299" at bounding box center [149, 16] width 154 height 14
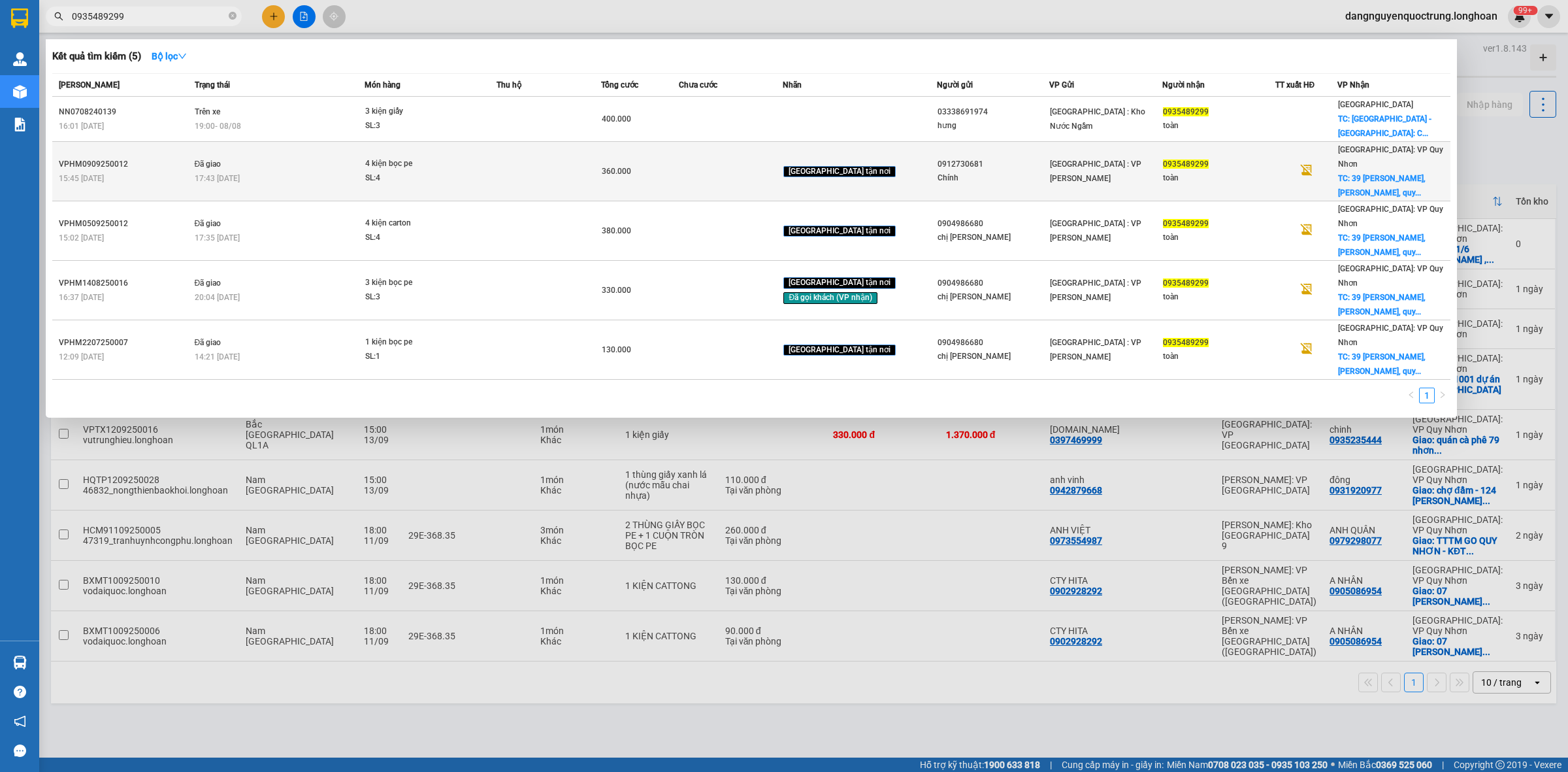
click at [699, 155] on td at bounding box center [731, 172] width 104 height 59
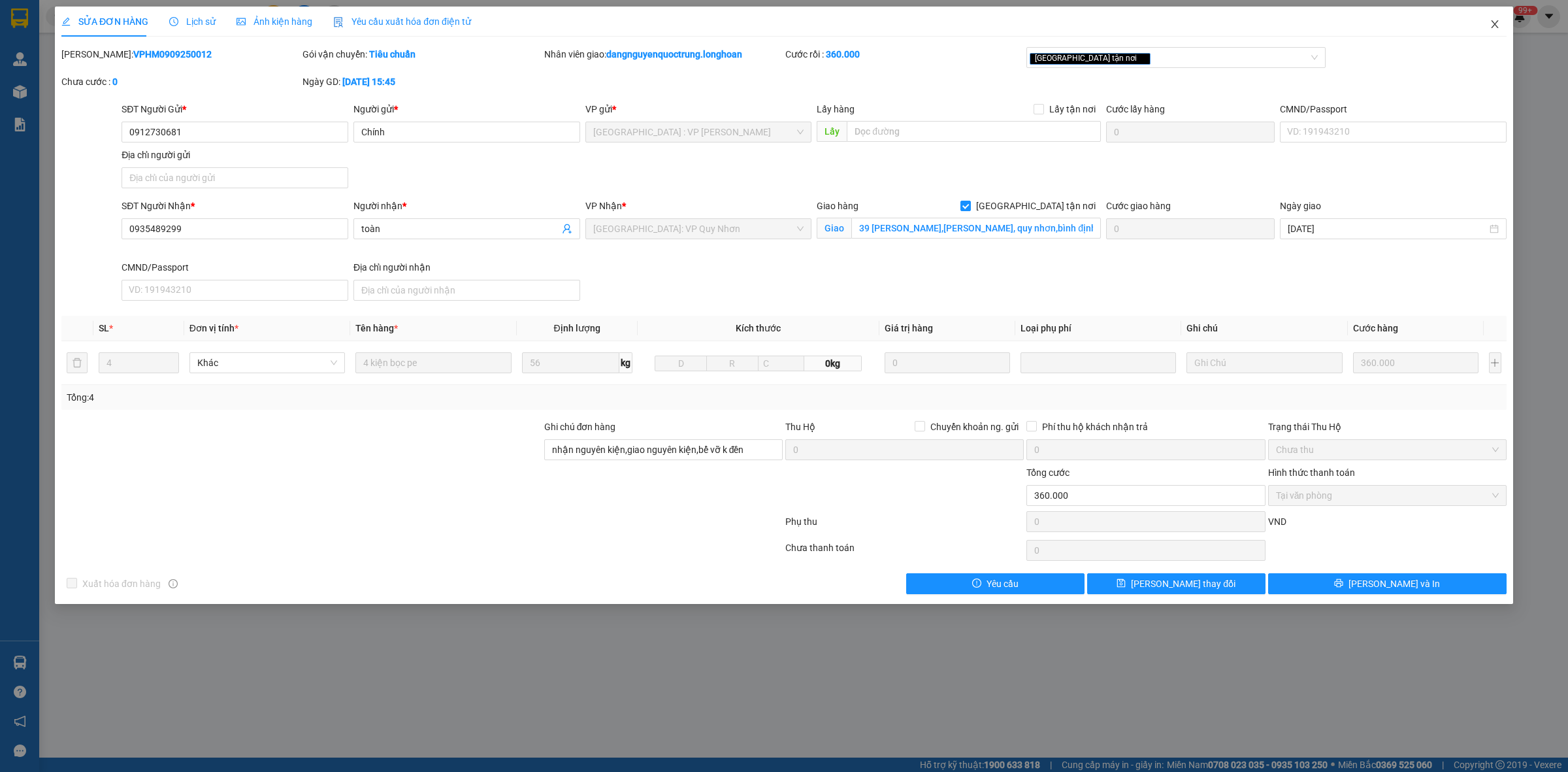
click at [798, 21] on icon "close" at bounding box center [1495, 24] width 10 height 10
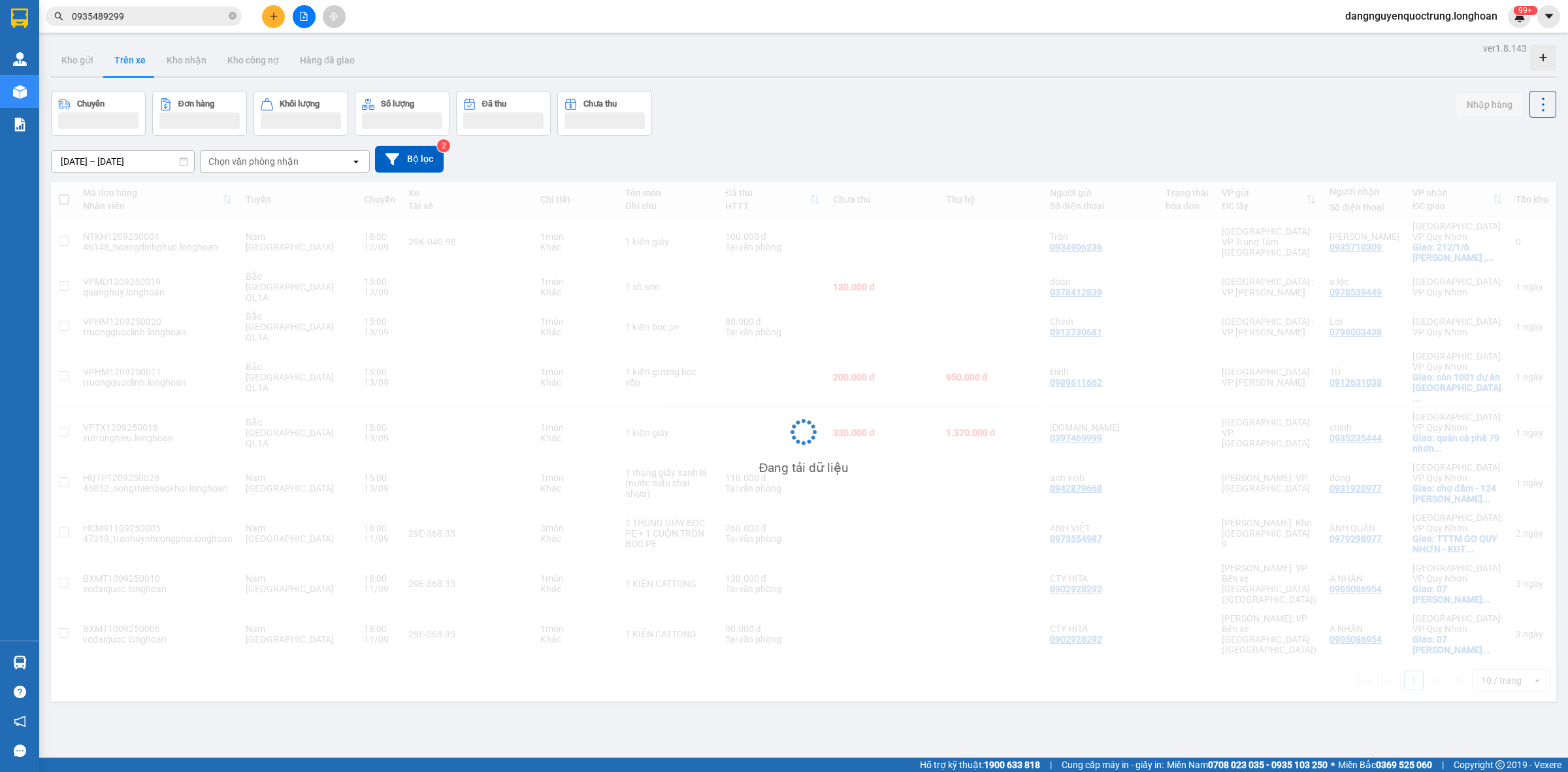
click at [798, 138] on div "15/08/2025 – 13/09/2025 Press the down arrow key to interact with the calendar …" at bounding box center [804, 159] width 1505 height 47
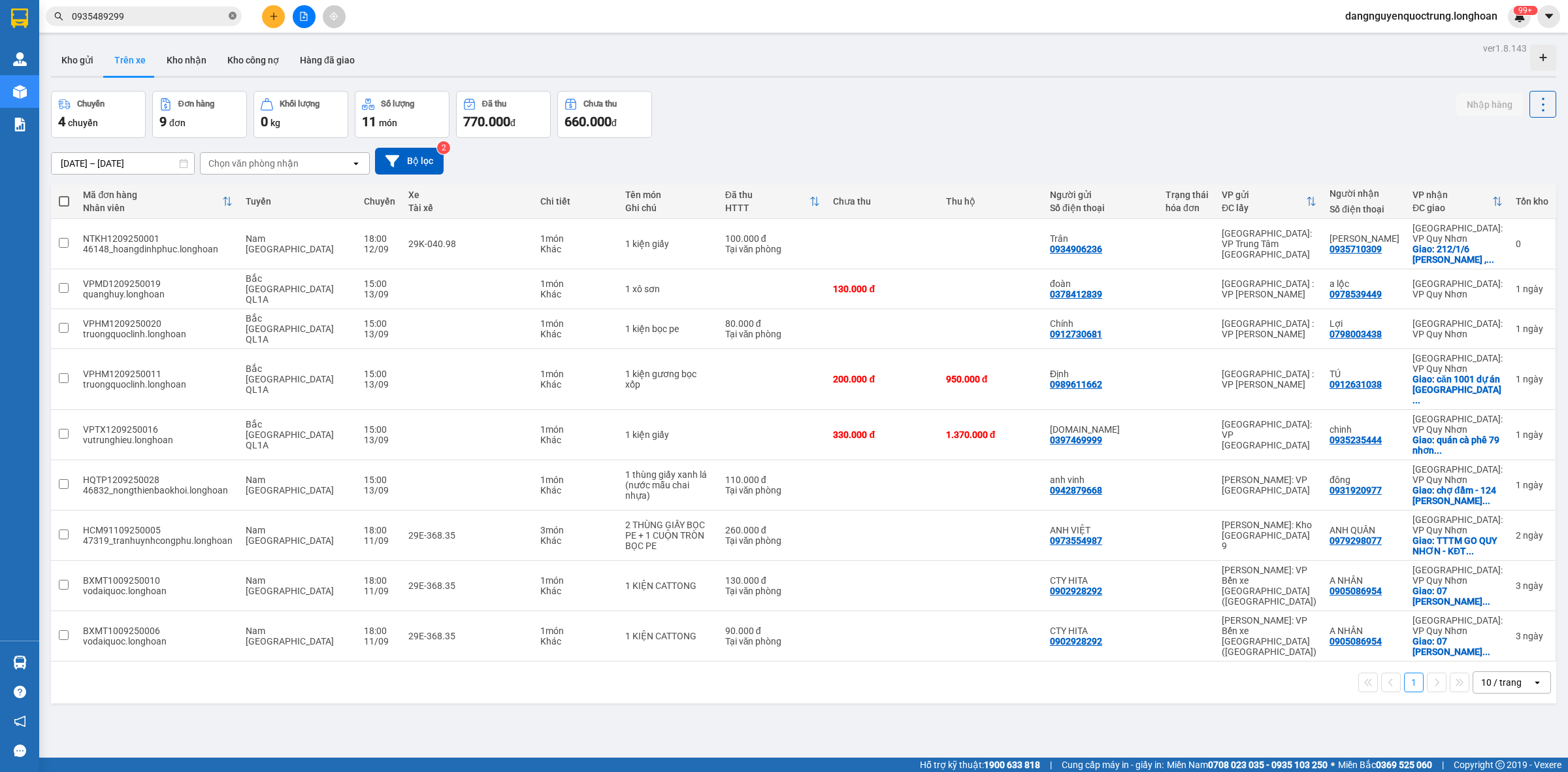
click at [234, 11] on icon "close-circle" at bounding box center [232, 15] width 8 height 8
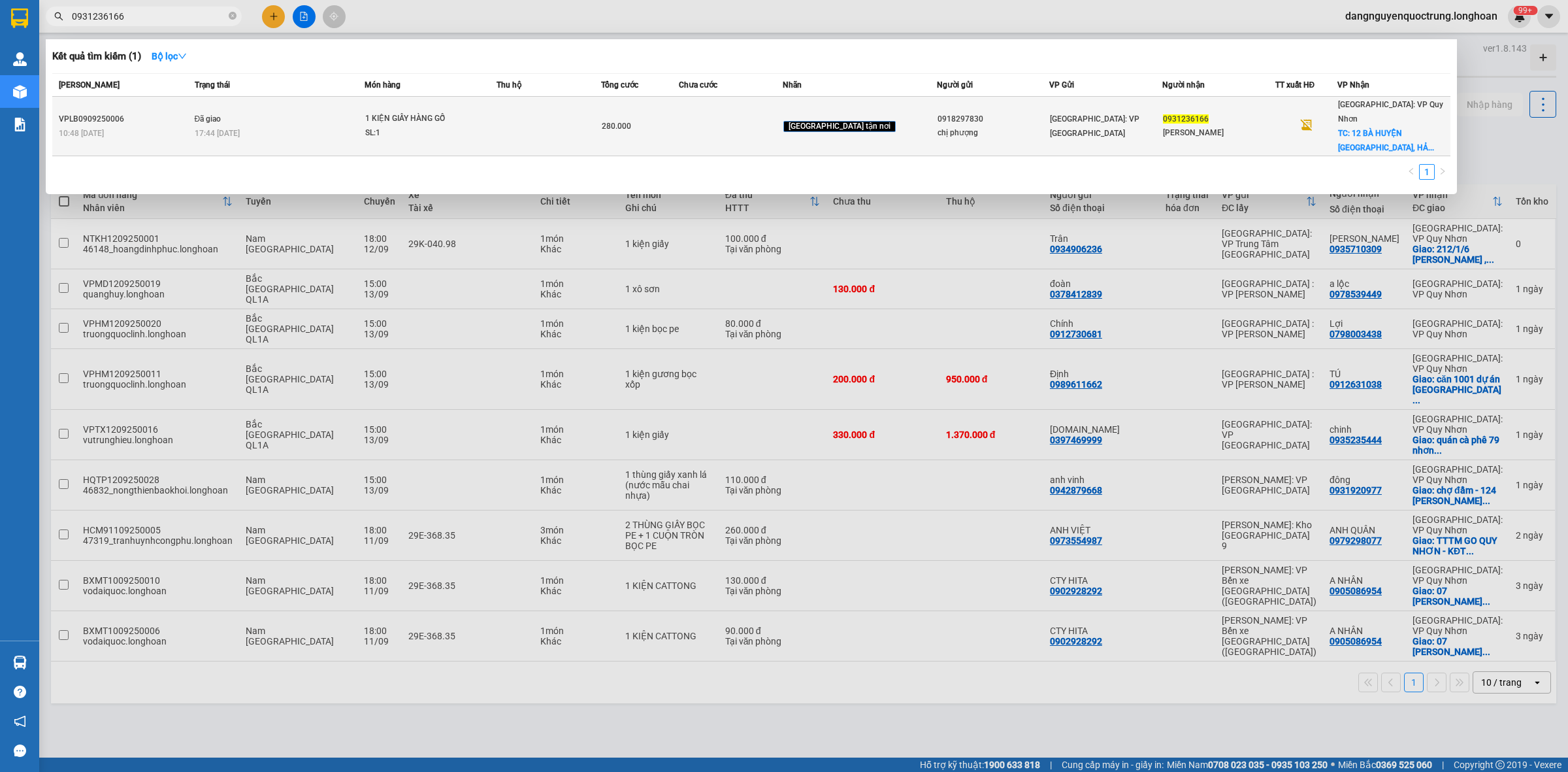
click at [365, 126] on div "17:44 - 11/09" at bounding box center [279, 132] width 170 height 14
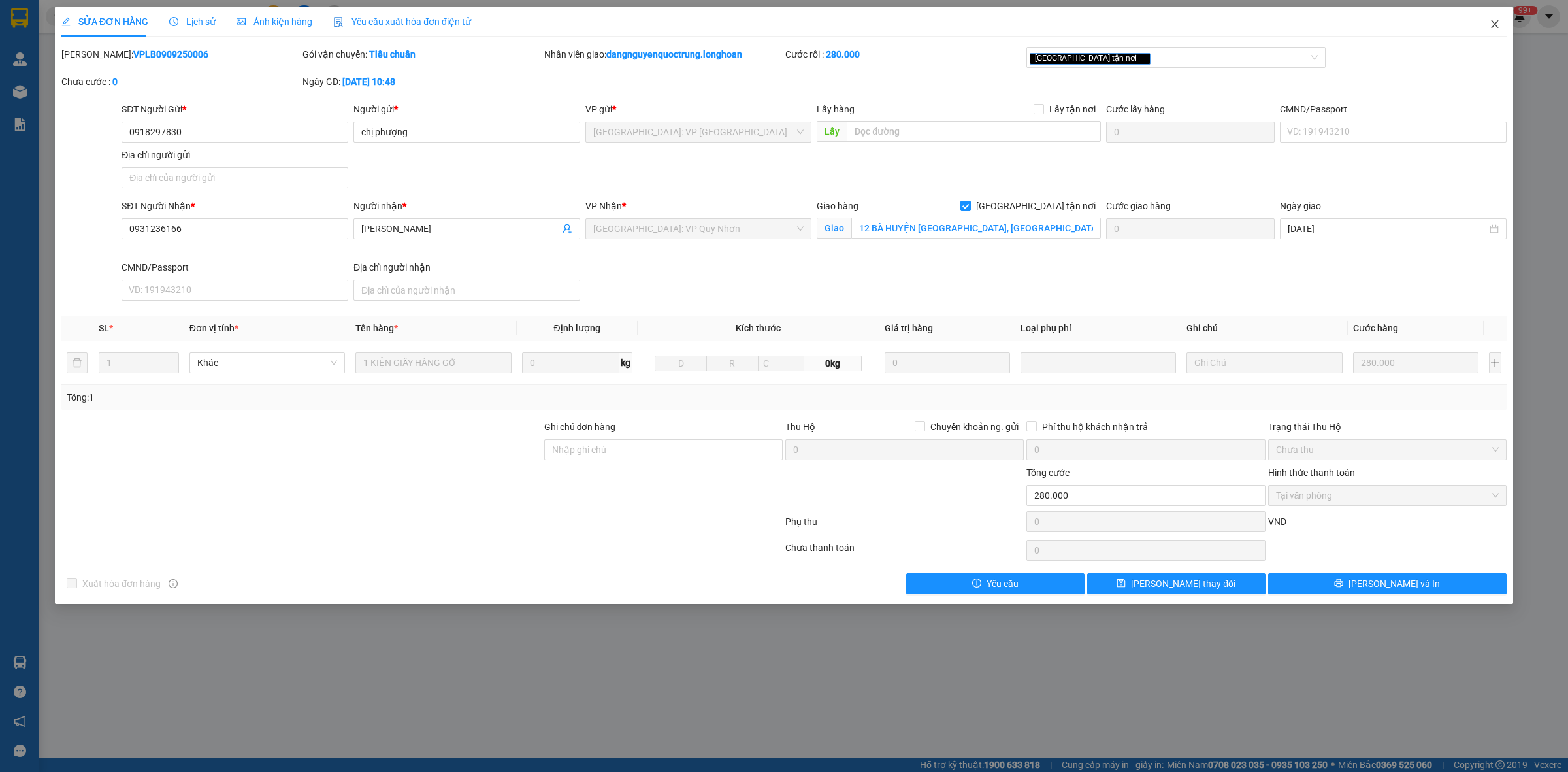
click at [798, 24] on icon "close" at bounding box center [1495, 24] width 10 height 10
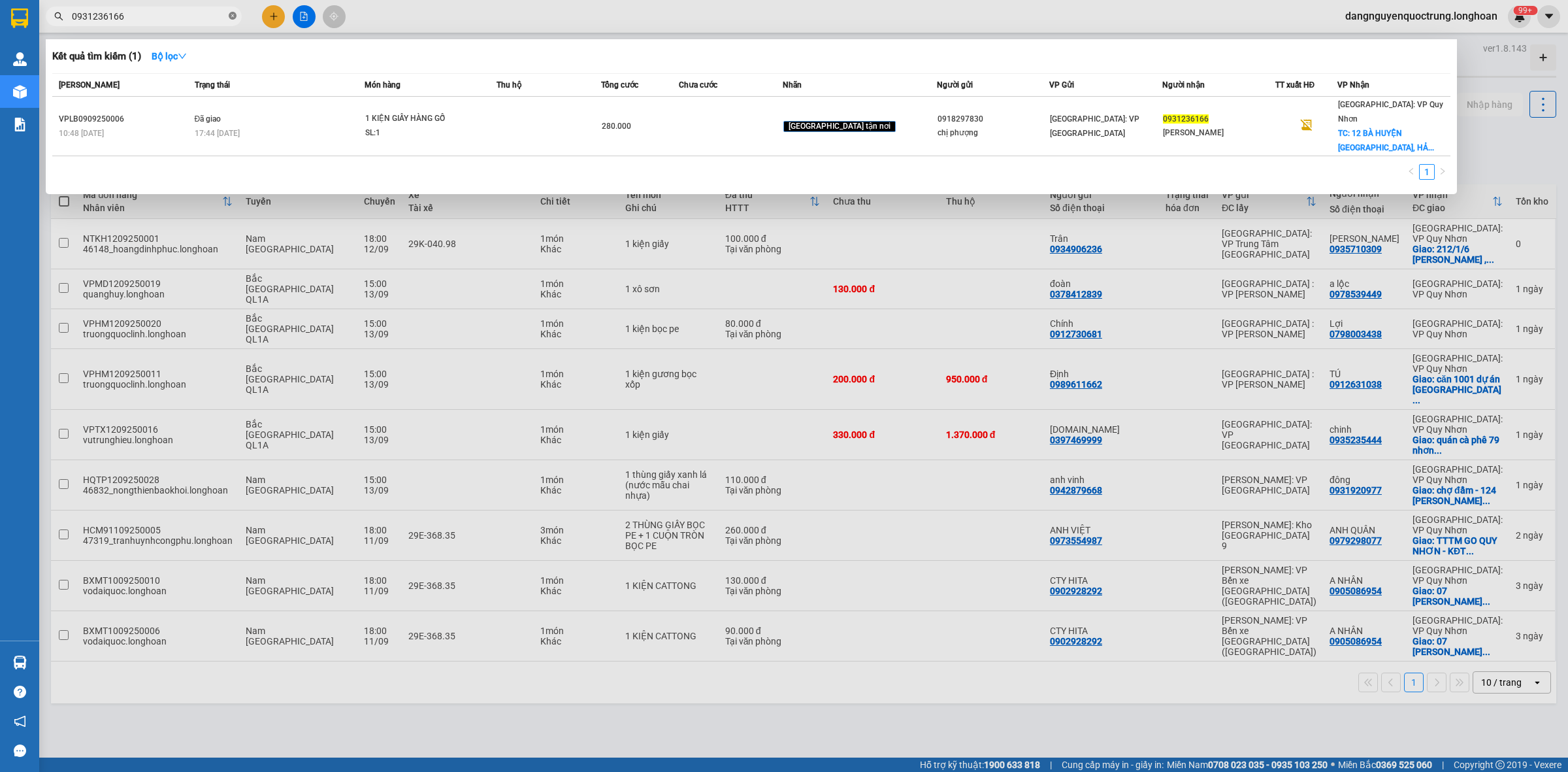
click at [232, 15] on icon "close-circle" at bounding box center [232, 15] width 8 height 8
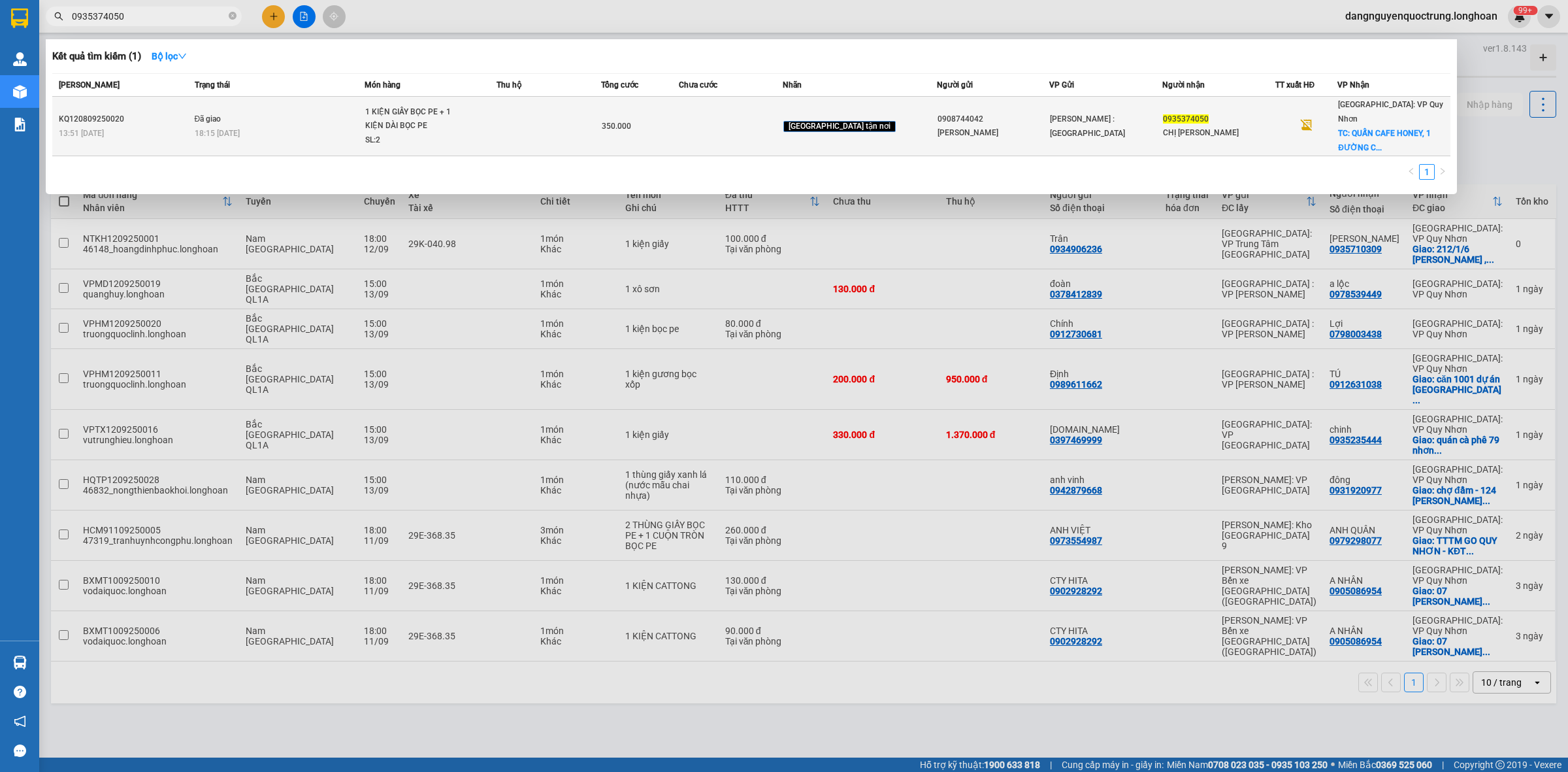
type input "0935374050"
click at [496, 126] on span "1 KIỆN GIẤY BỌC PE + 1 KIỆN DÀI BỌC PE SL: 2" at bounding box center [430, 126] width 131 height 43
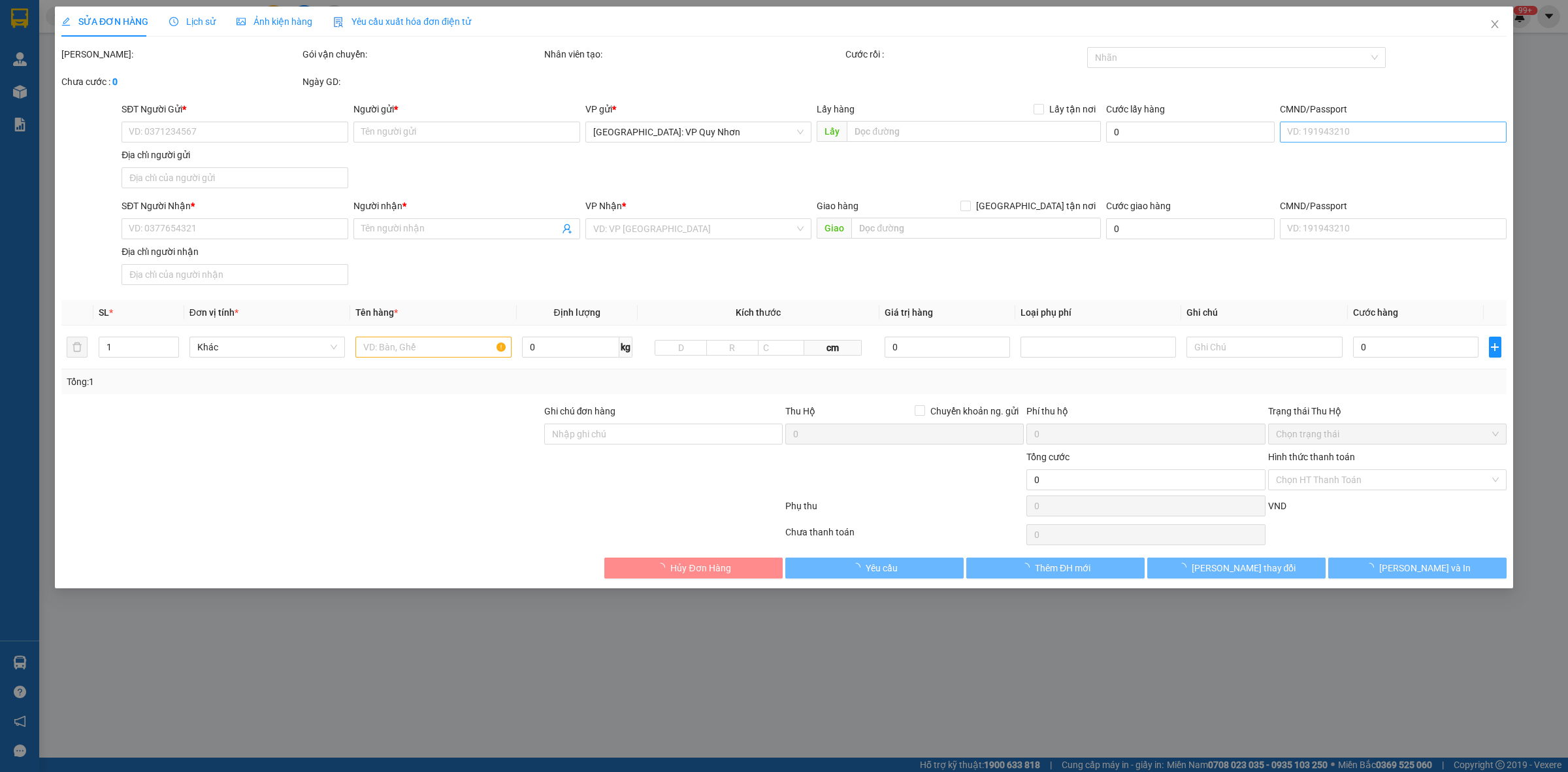
type input "0908744042"
type input "ANH VŨ"
type input "0935374050"
type input "CHỊ THẢO"
checkbox input "true"
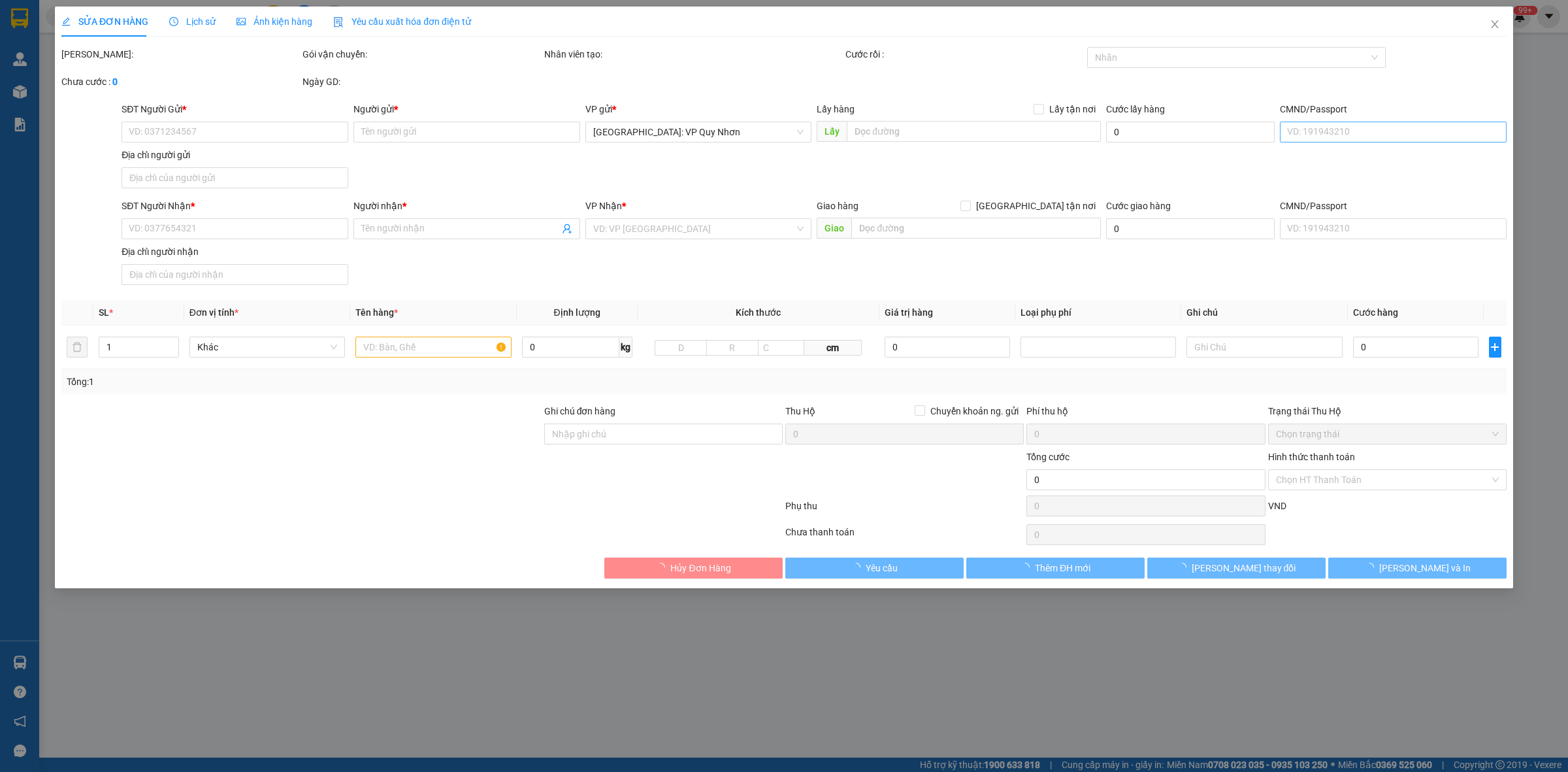
type input "QUẤN CAFE HONEY, 1 ĐƯỜNG CAO VĂN LẦU, GỀNH RÁNG, QUY NHƠN"
type input "350.000"
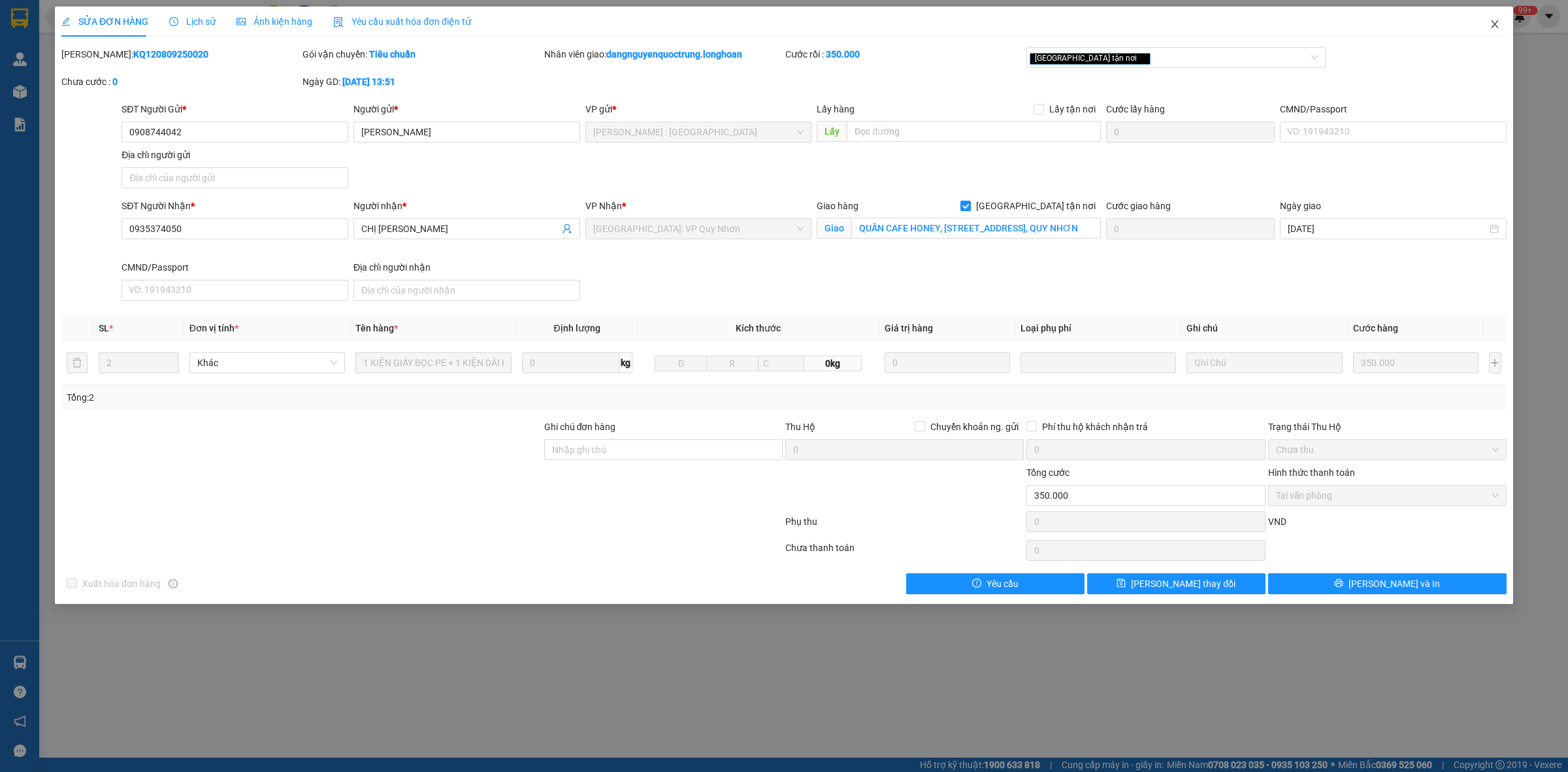
click at [1492, 20] on icon "close" at bounding box center [1495, 24] width 10 height 10
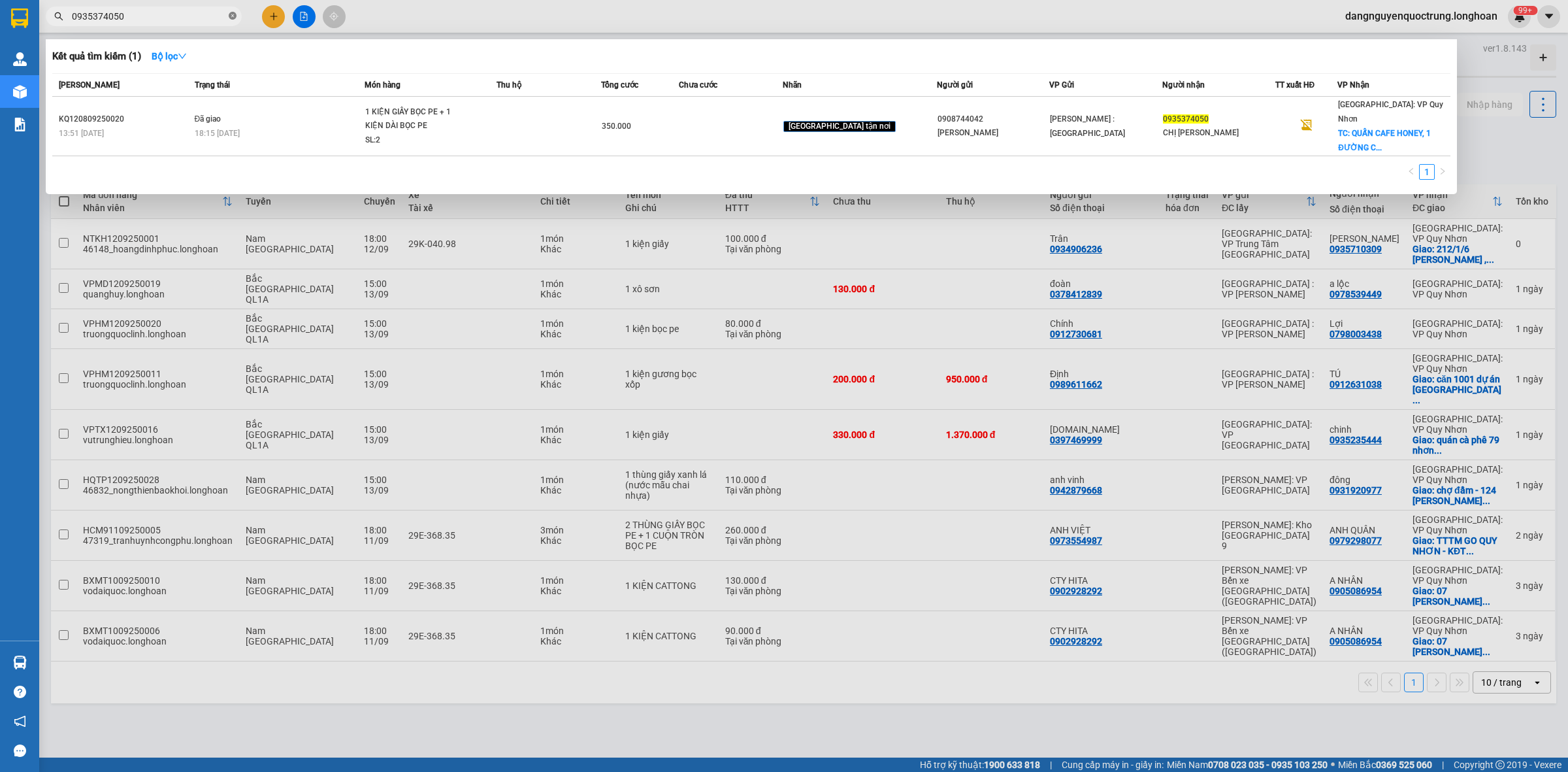
click at [232, 11] on icon "close-circle" at bounding box center [232, 15] width 8 height 8
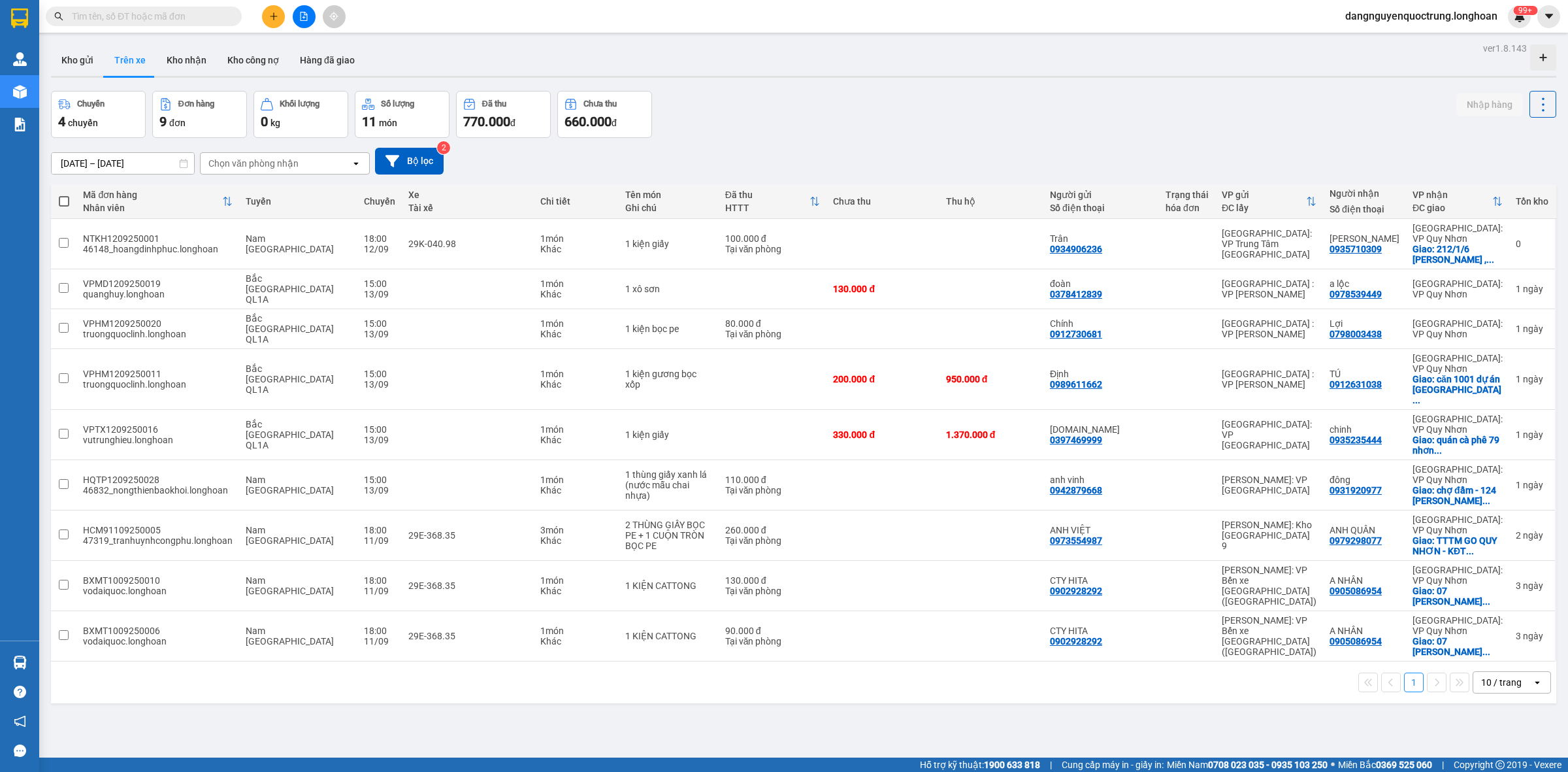
click at [188, 18] on input "text" at bounding box center [149, 16] width 154 height 14
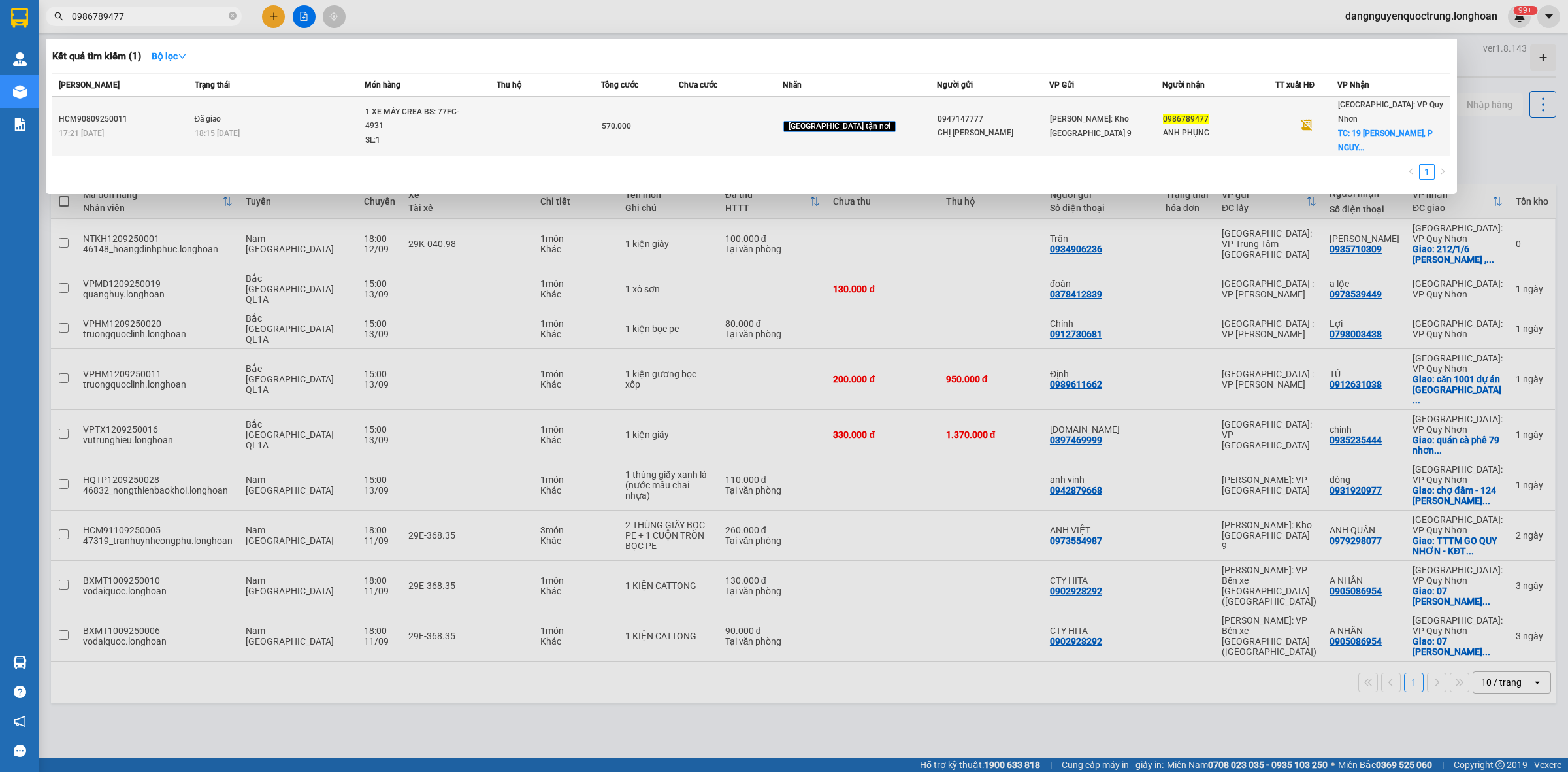
type input "0986789477"
click at [719, 123] on td at bounding box center [731, 127] width 104 height 59
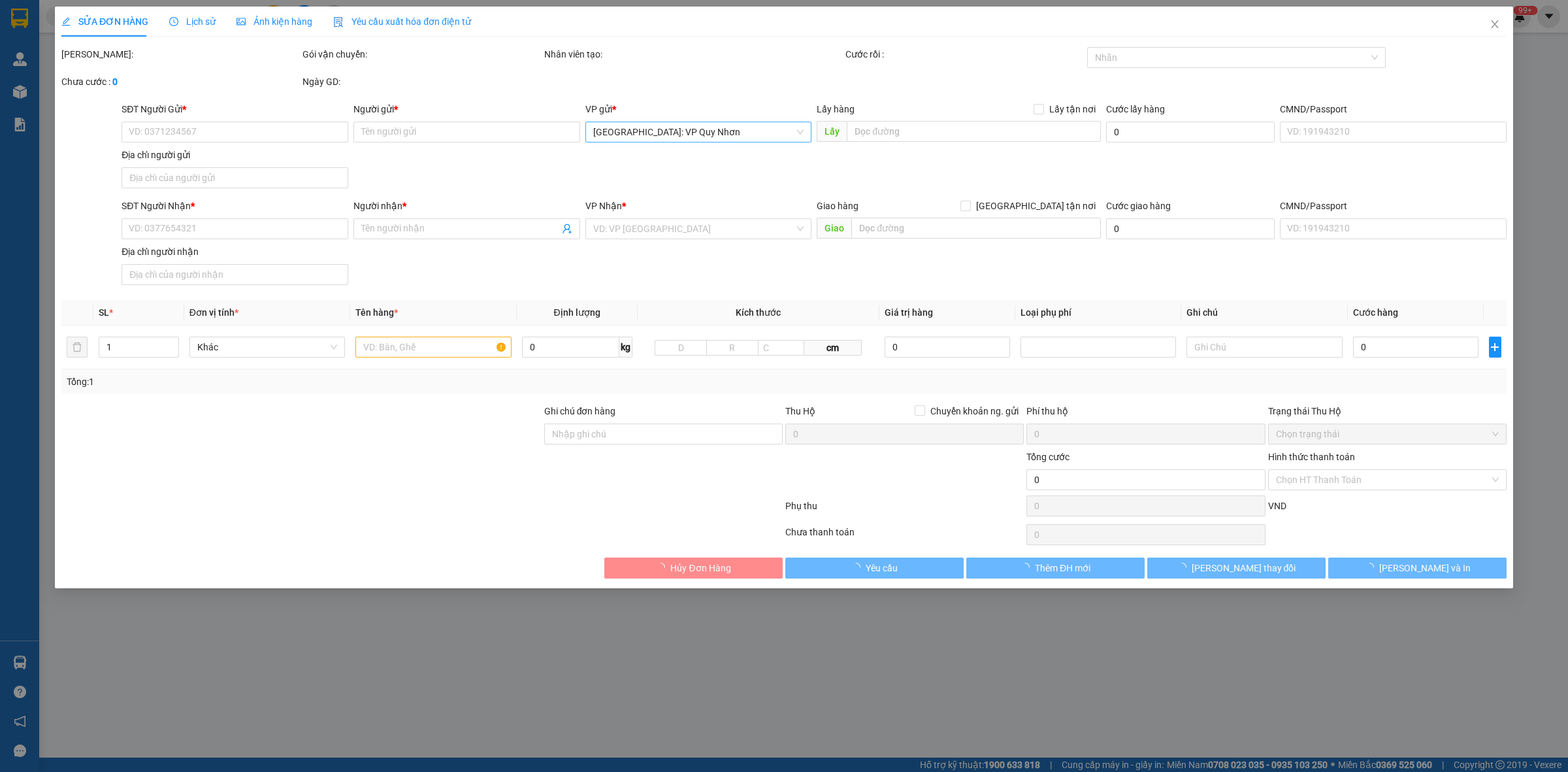
type input "0947147777"
type input "CHỊ VÂN"
type input "0986789477"
type input "ANH PHỤNG"
checkbox input "true"
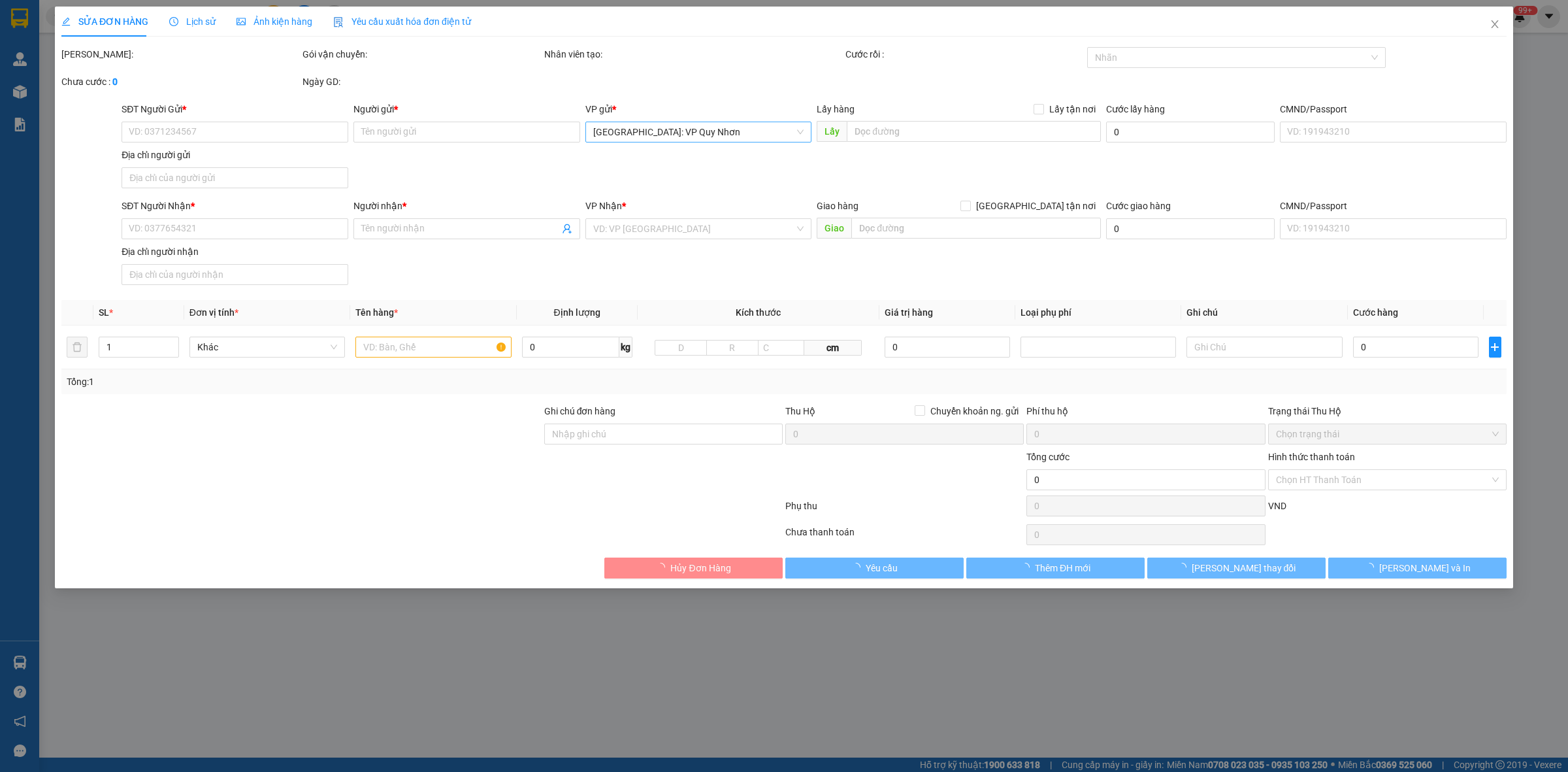
type input "19 TRẦN ĐẶNG PHONG, P NGUYỄN VĂN CỪ, TP QUY NHƠN, BÌNH ĐỊNH"
type input "CHÌA KHÓA CUỐN TAY LÁI, KHÔNG CAVET"
type input "570.000"
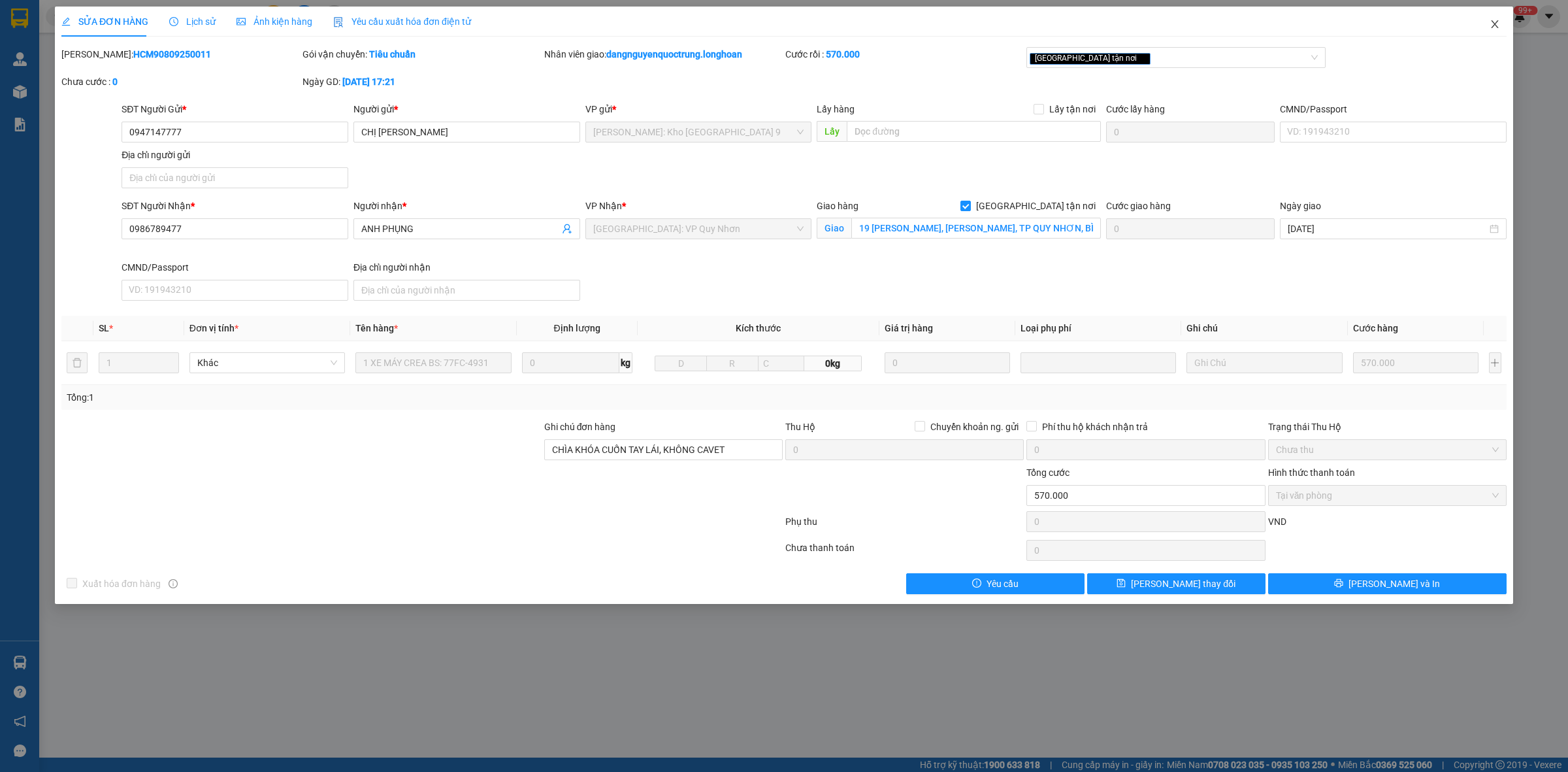
click at [1491, 31] on span "Close" at bounding box center [1495, 25] width 36 height 36
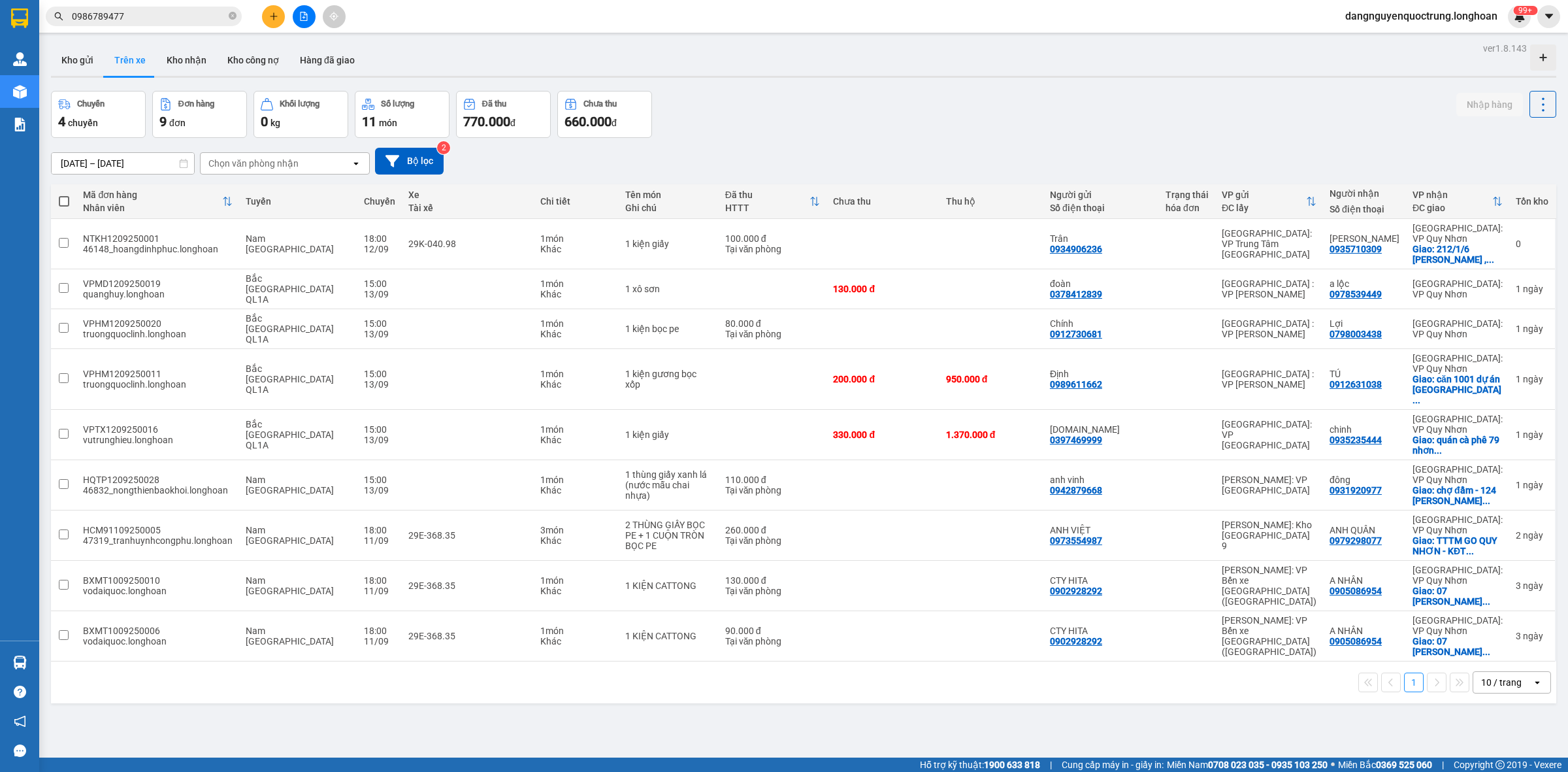
click at [236, 16] on span "0986789477" at bounding box center [144, 16] width 196 height 20
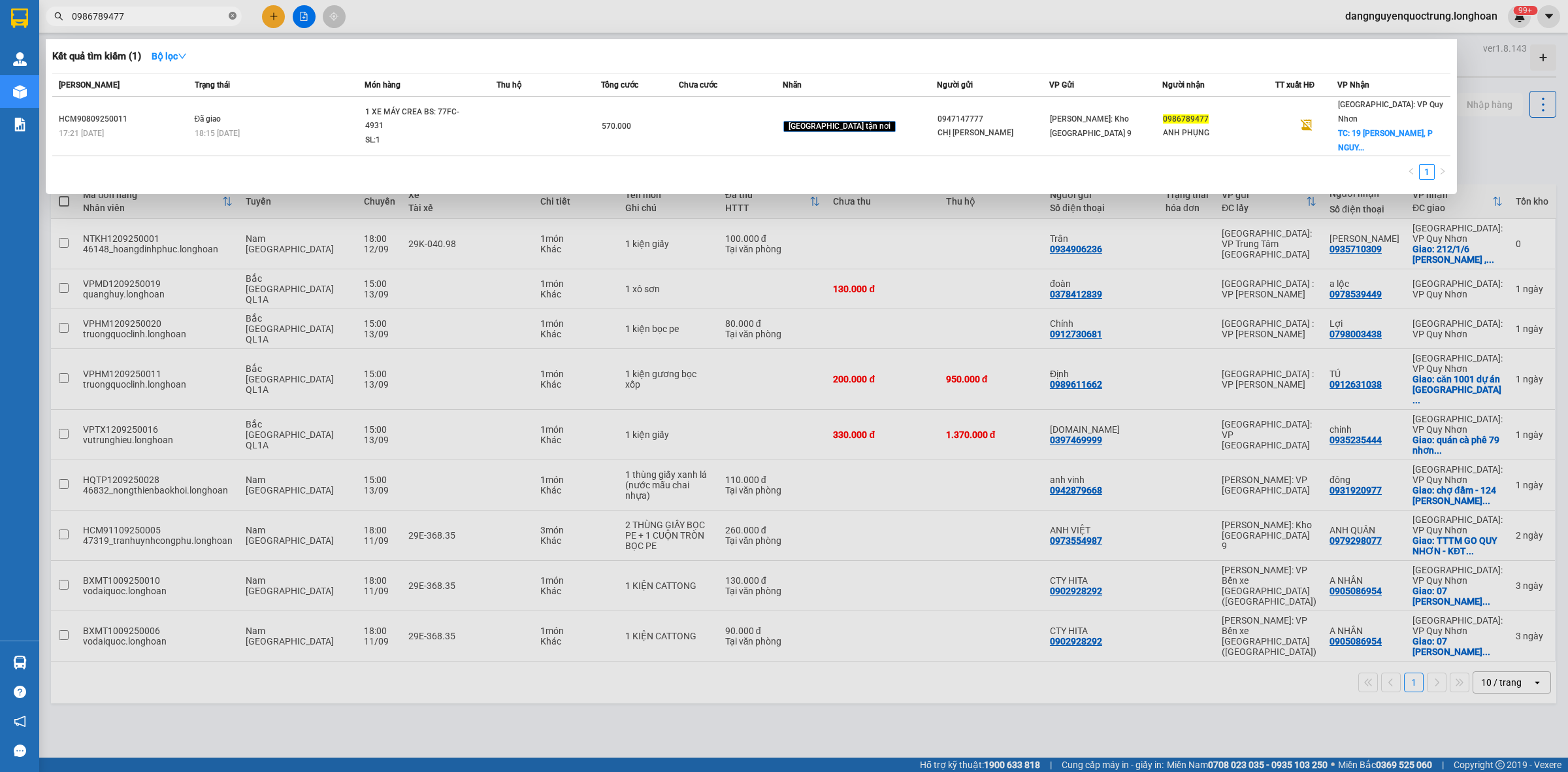
click at [230, 16] on icon "close-circle" at bounding box center [232, 15] width 8 height 8
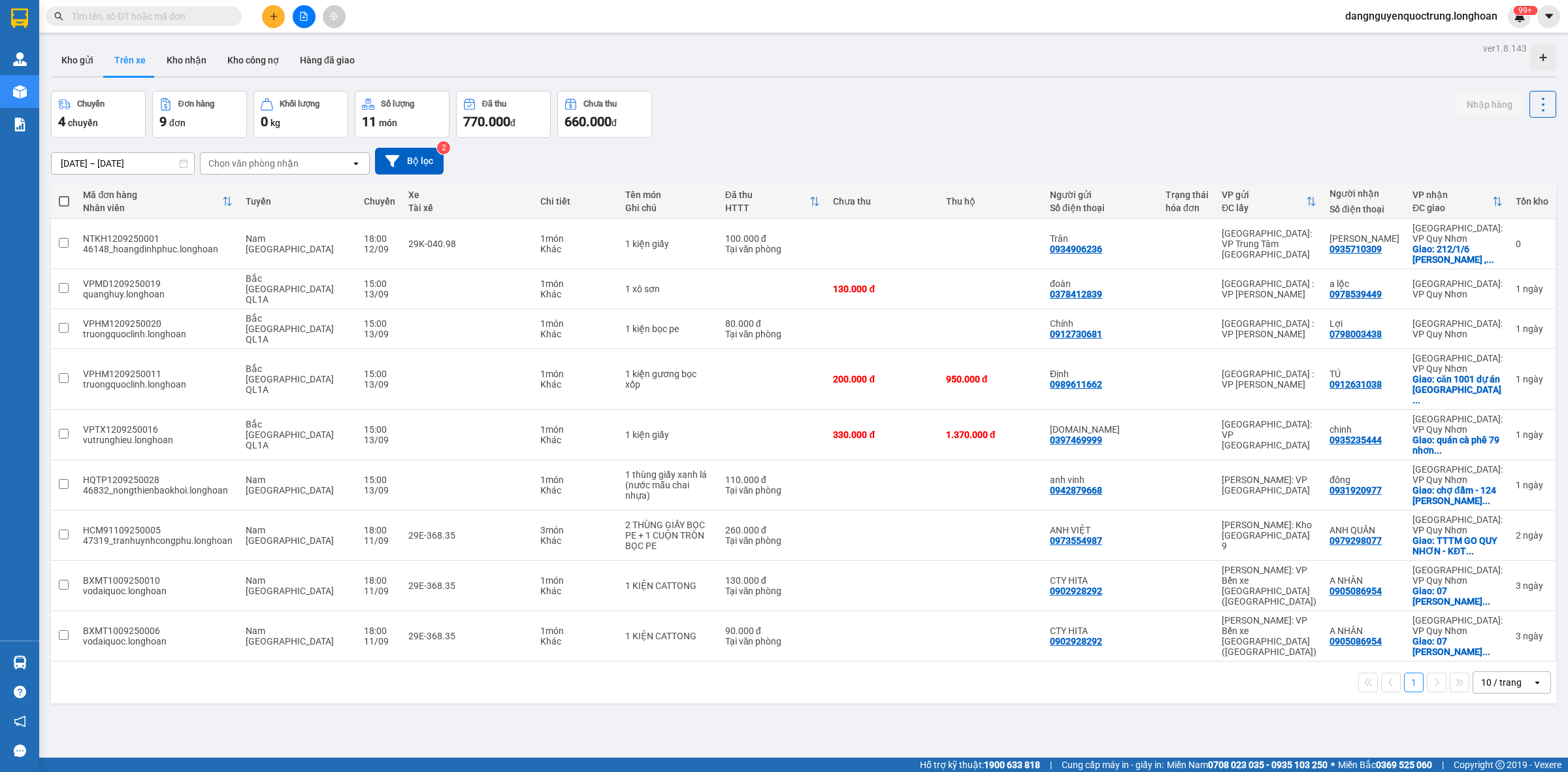
click at [193, 20] on input "text" at bounding box center [149, 16] width 154 height 14
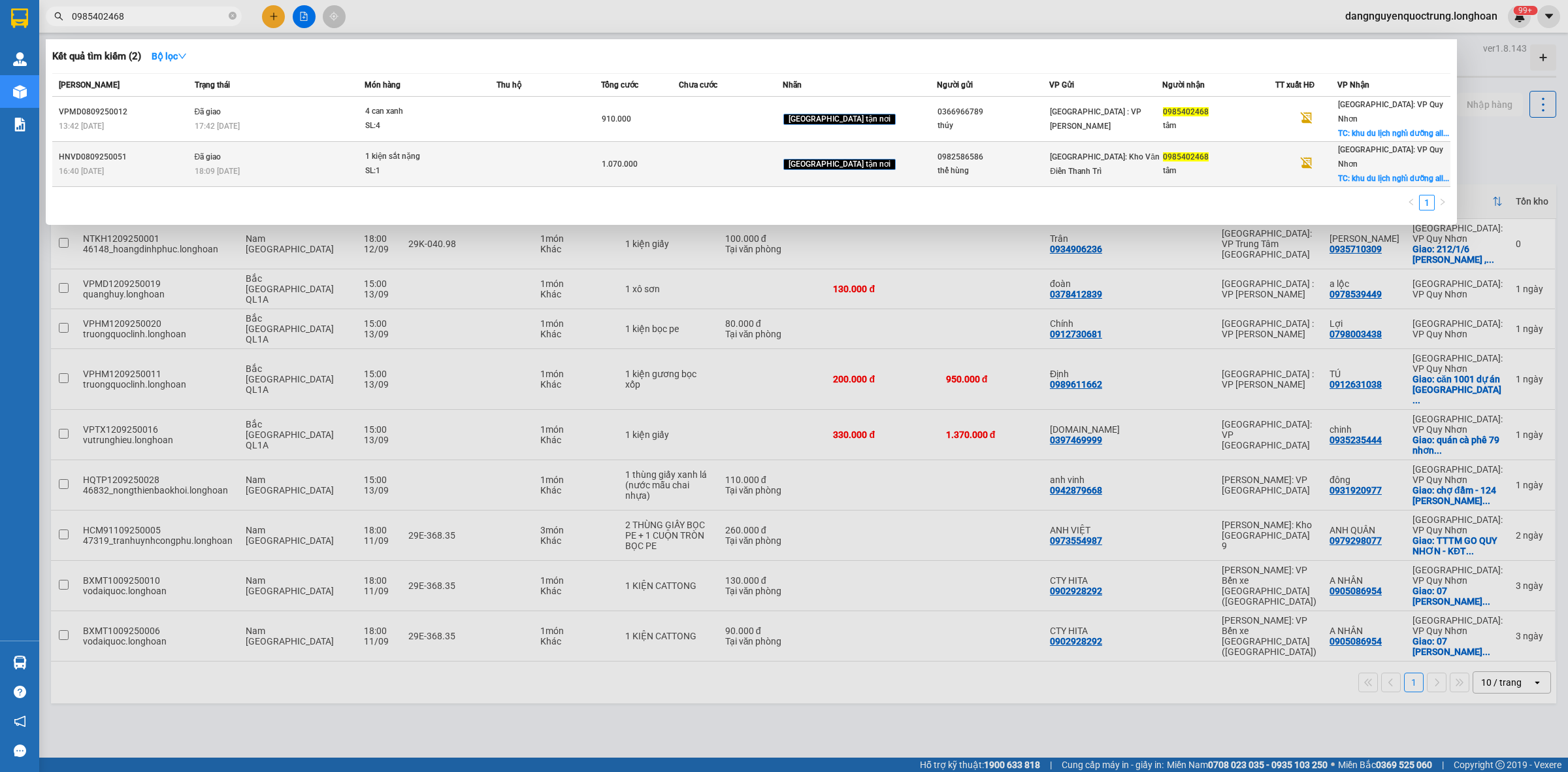
type input "0985402468"
click at [426, 150] on div "1 kiện sắt nặng" at bounding box center [413, 156] width 98 height 14
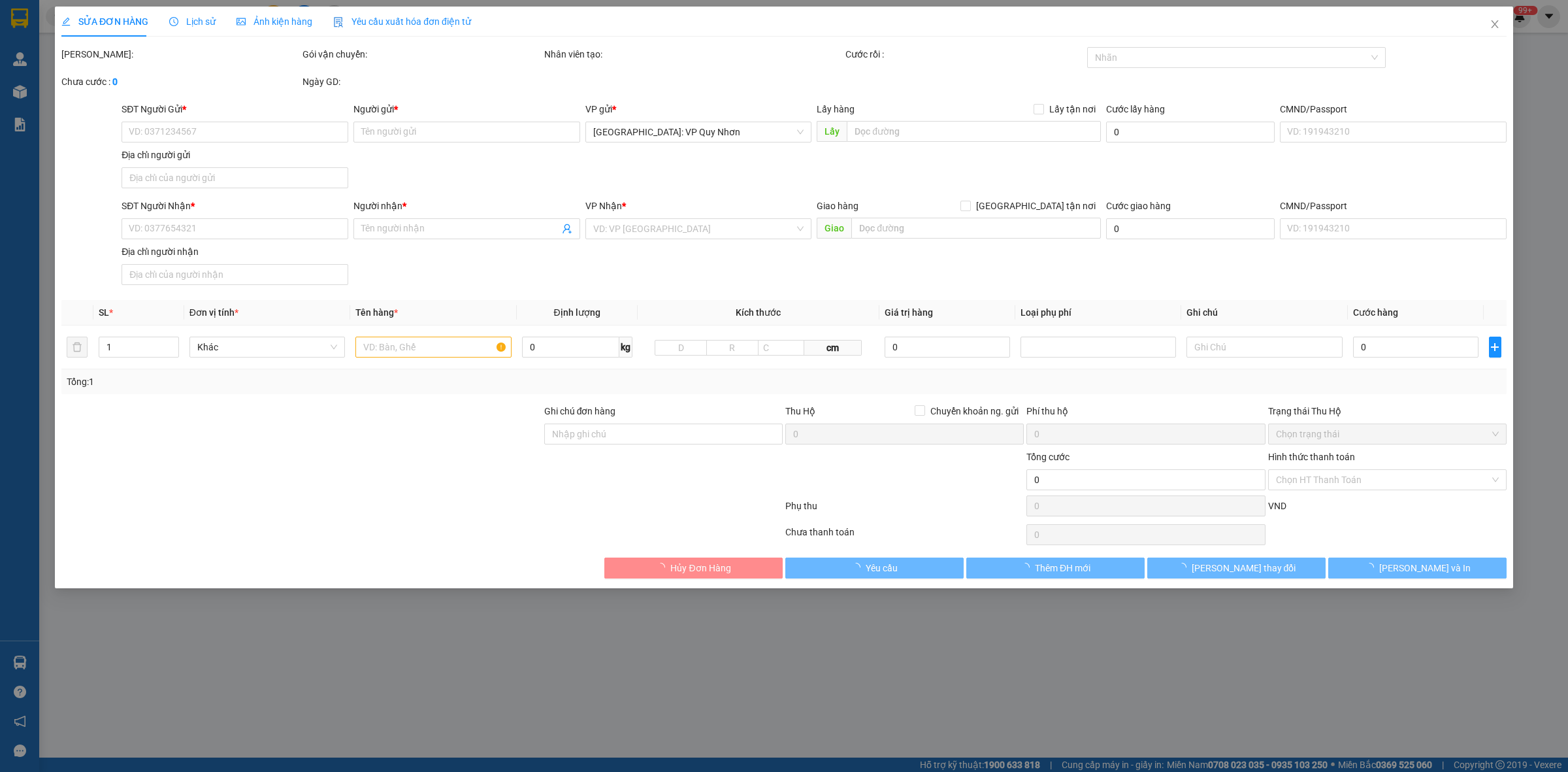
type input "0982586586"
type input "thế hùng"
type input "0985402468"
type input "tâm"
checkbox input "true"
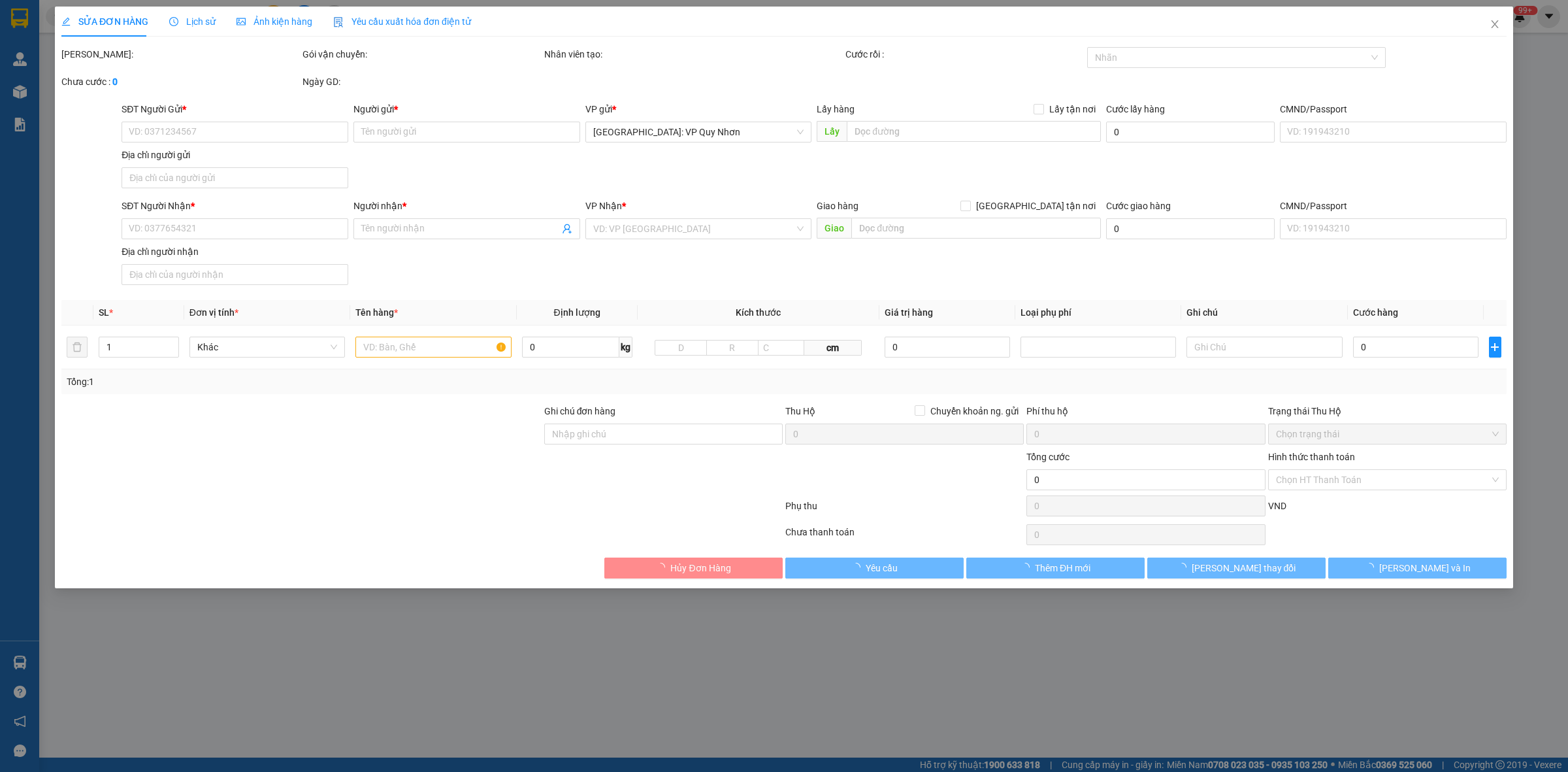
type input "khu du lịch nghỉ dưỡng allia resort xã nhơn lý tp quy nhơn"
type input "hàng giao nguyên kiện, hư vỡ ko đền"
type input "1.070.000"
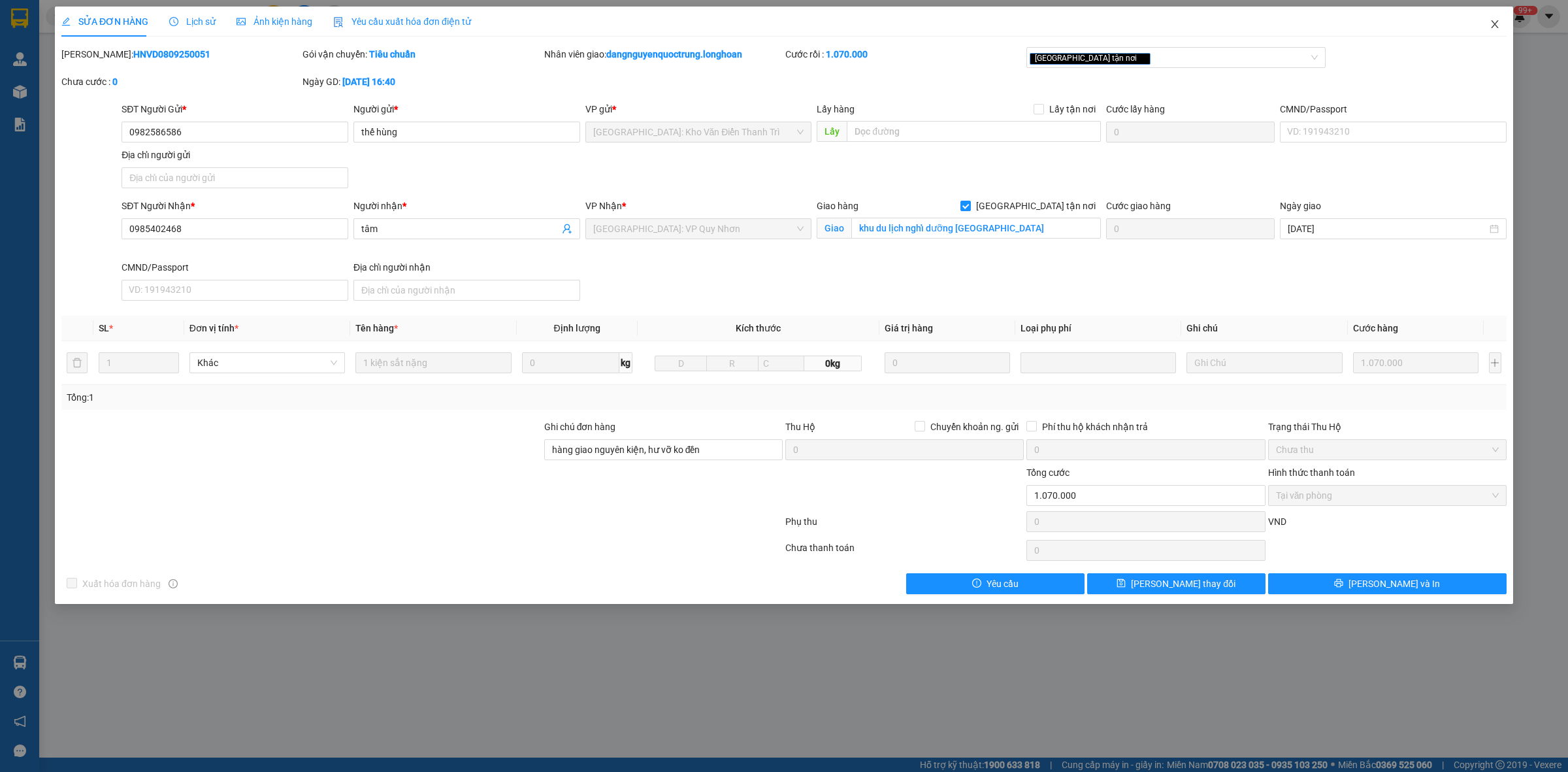
click at [1499, 20] on icon "close" at bounding box center [1495, 24] width 10 height 10
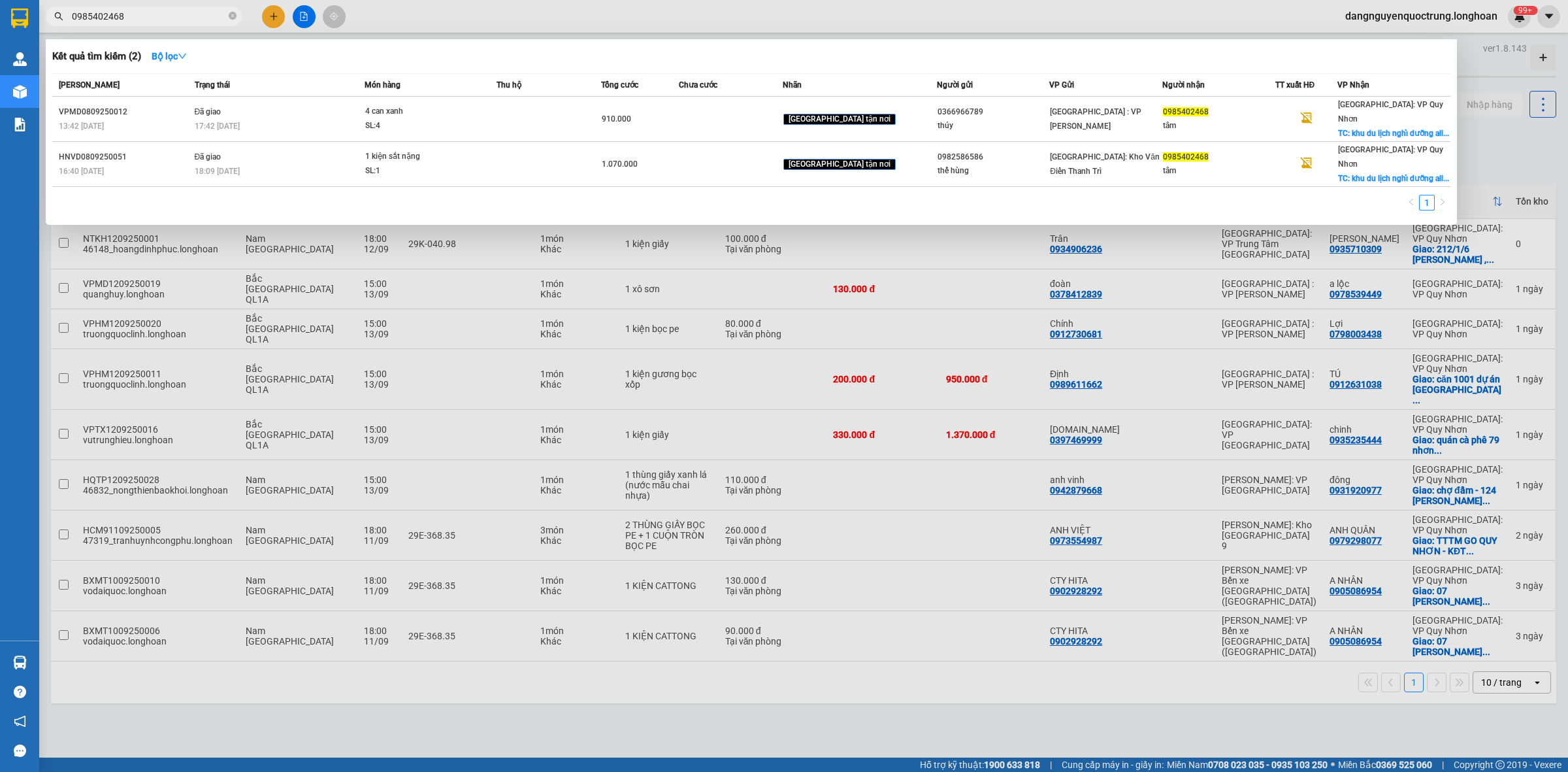
click at [227, 15] on span "0985402468" at bounding box center [144, 16] width 196 height 20
click at [232, 18] on icon "close-circle" at bounding box center [232, 15] width 8 height 8
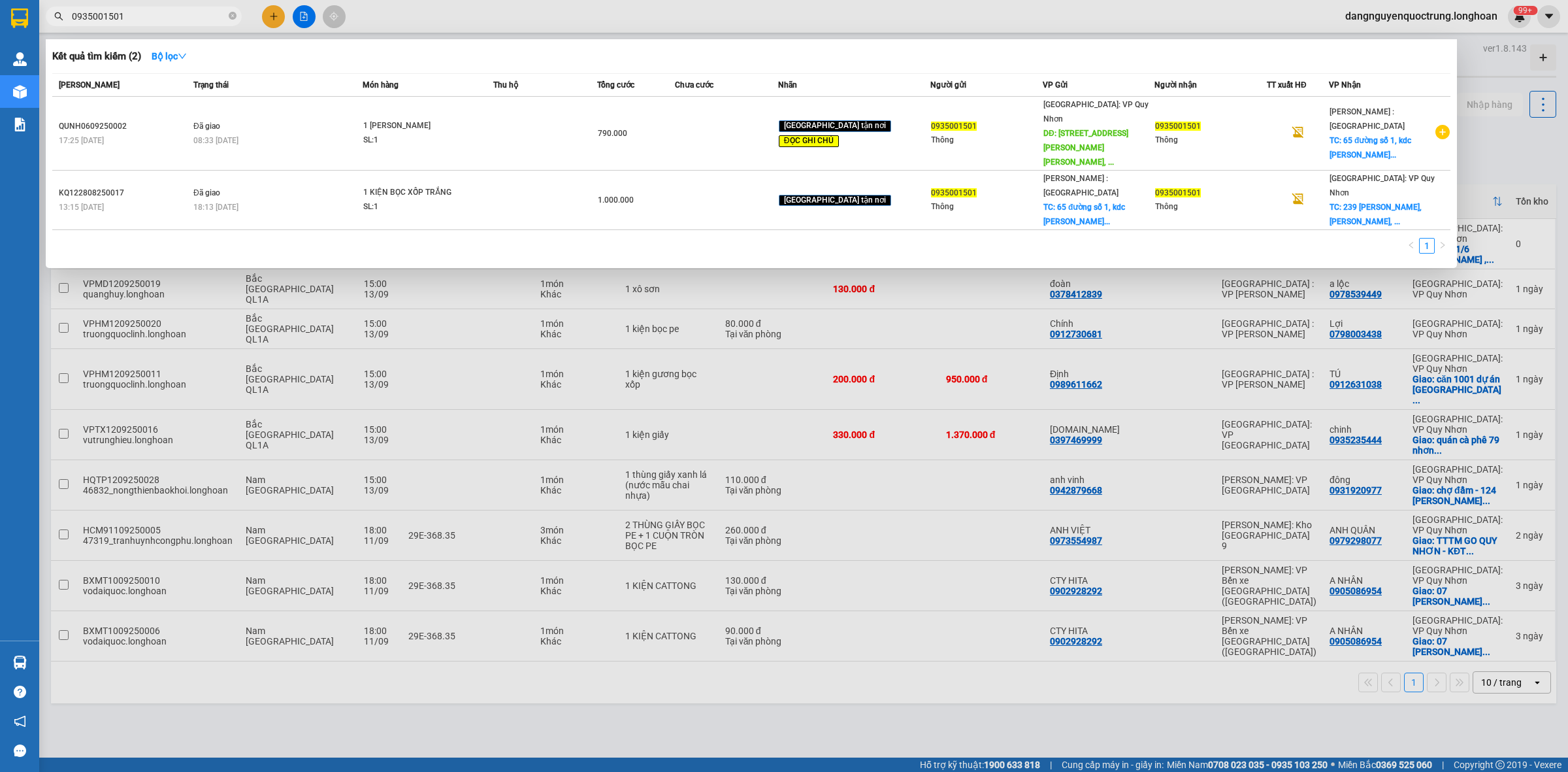
type input "0935001501"
click at [605, 184] on div "Mã ĐH Trạng thái Món hàng Thu hộ Tổng cước Chưa cước Nhãn Người gửi VP Gửi Ngườ…" at bounding box center [752, 168] width 1398 height 189
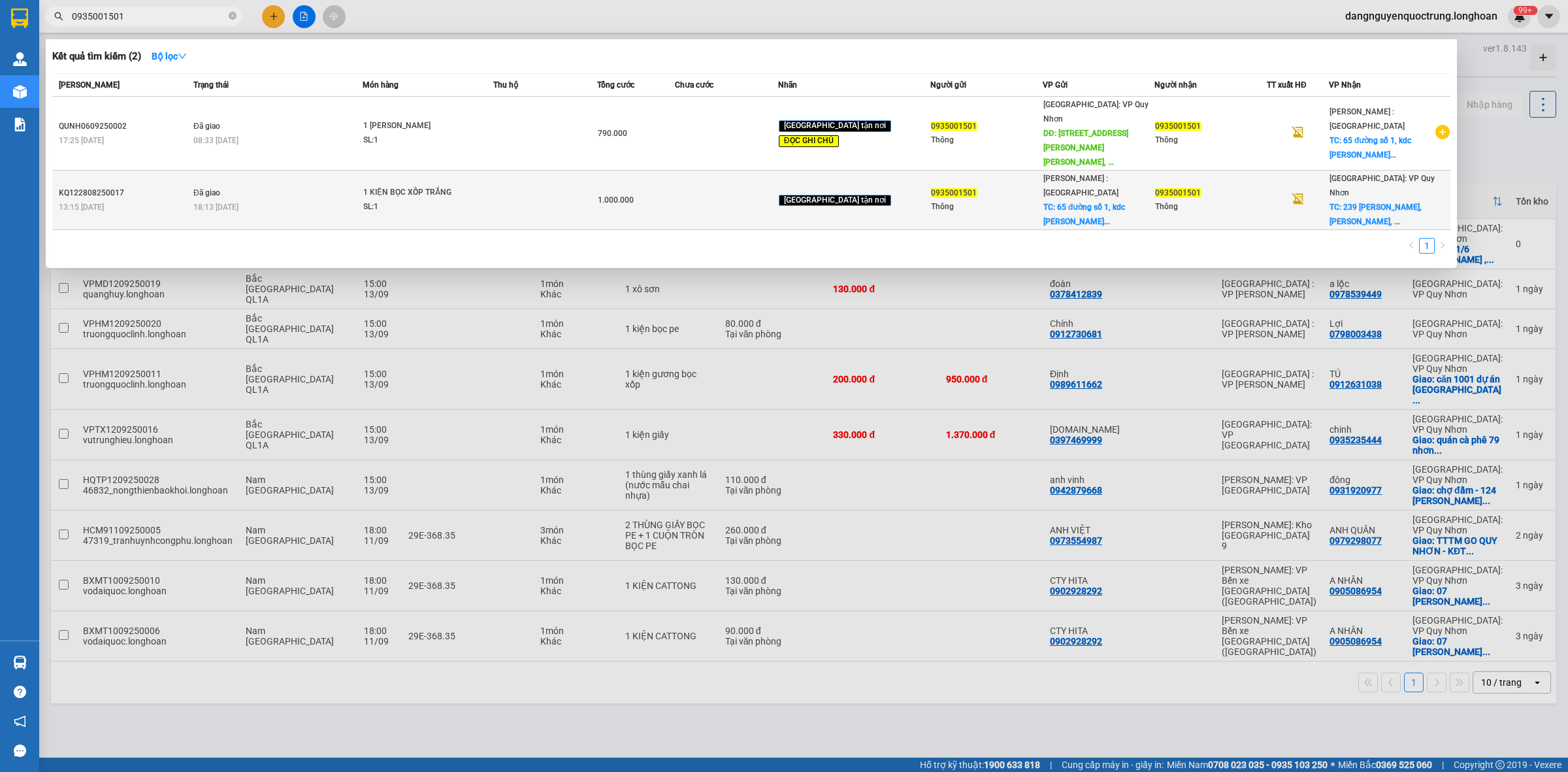
click at [596, 176] on td at bounding box center [545, 200] width 103 height 59
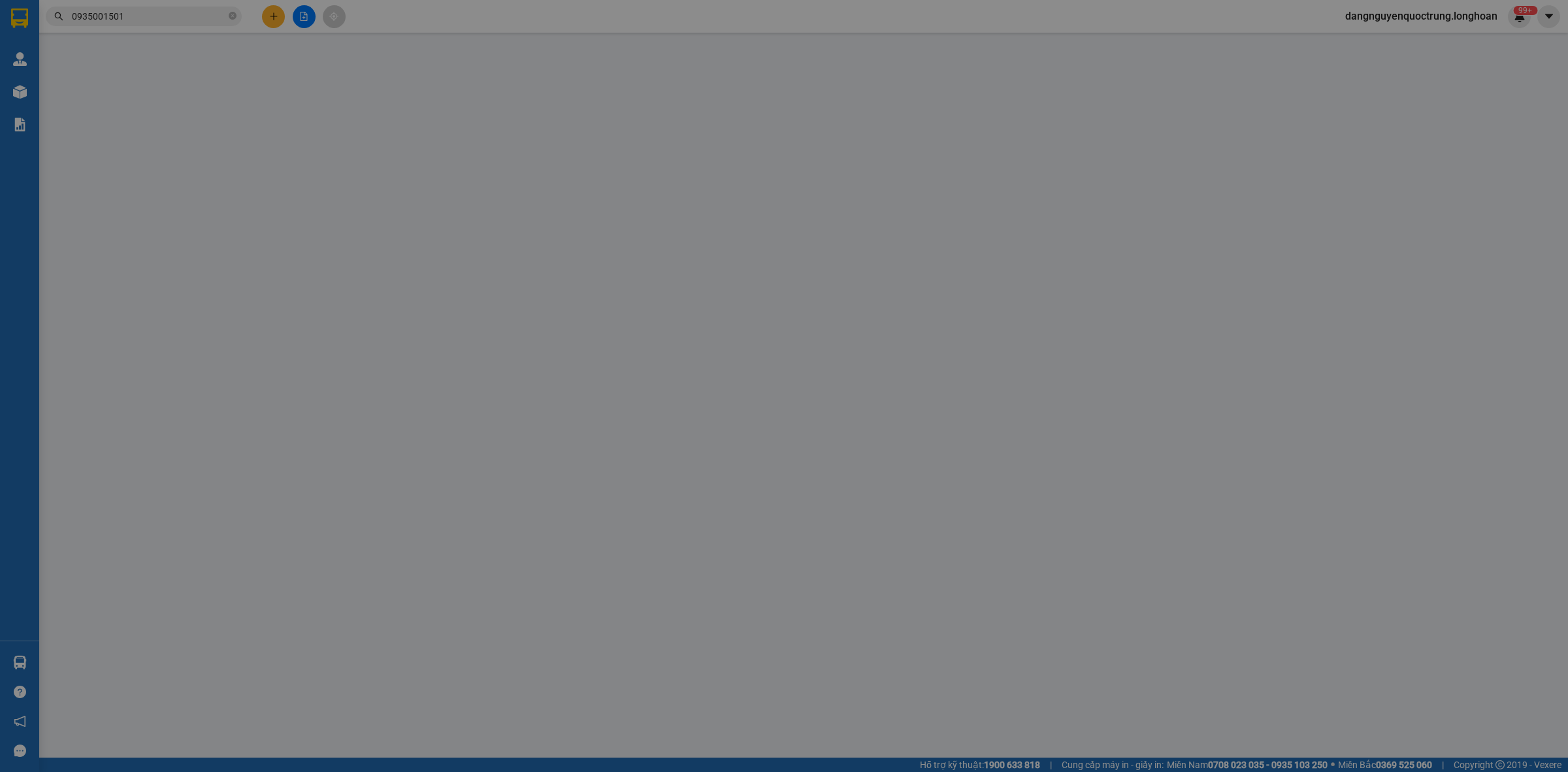
type input "0935001501"
type input "Thông"
checkbox input "true"
type input "65 đường số 1, kdc Dương Hồng, Xã Bình Hưng, tp.hcm"
type input "250.000"
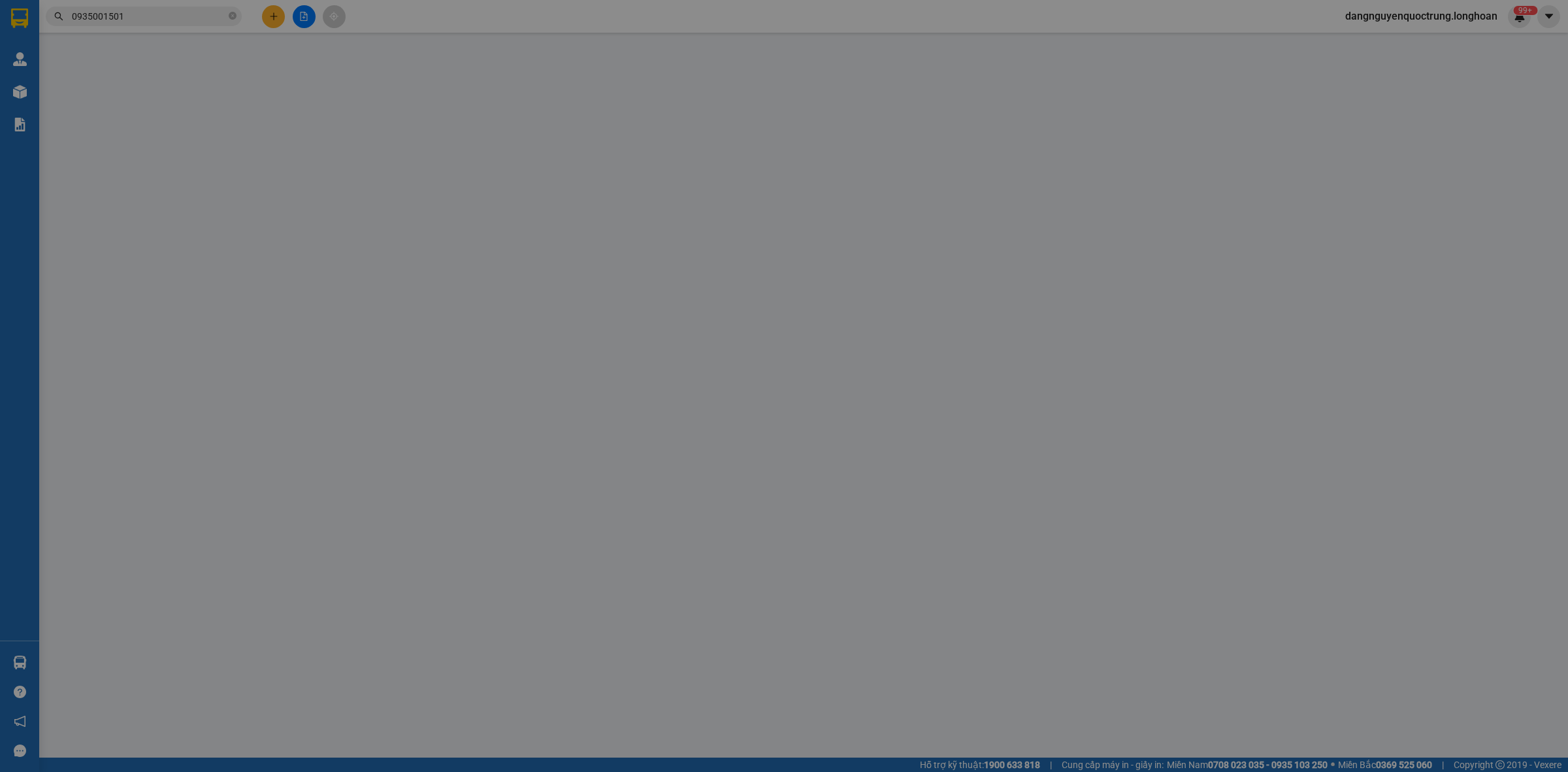
type input "0935001501"
type input "Thông"
checkbox input "true"
type input "239 Nguyễn Huệ, Trần Phú, Quy Nhơn, Bình Đinh"
type input "1.000.000"
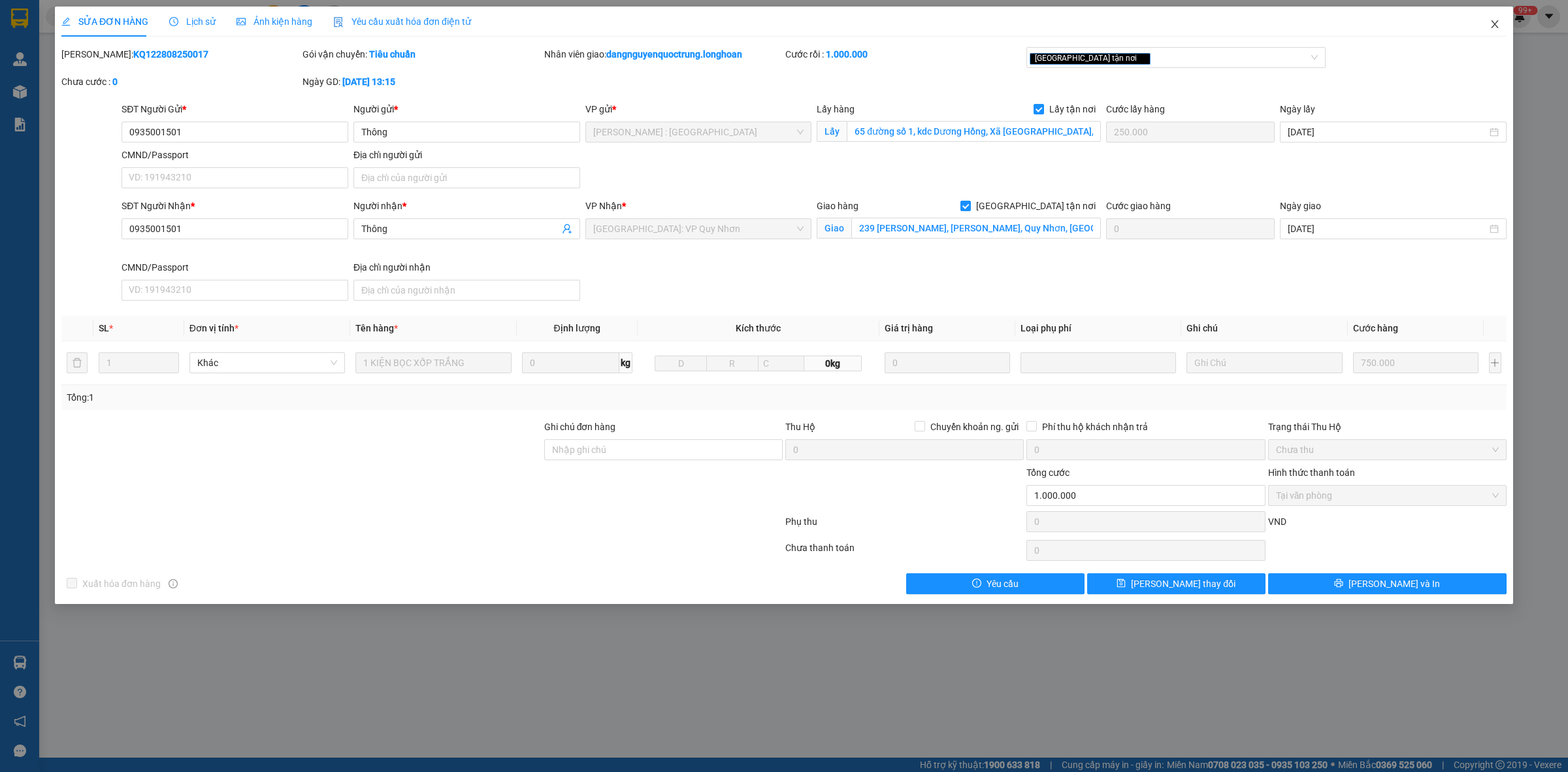
click at [1499, 26] on icon "close" at bounding box center [1495, 24] width 10 height 10
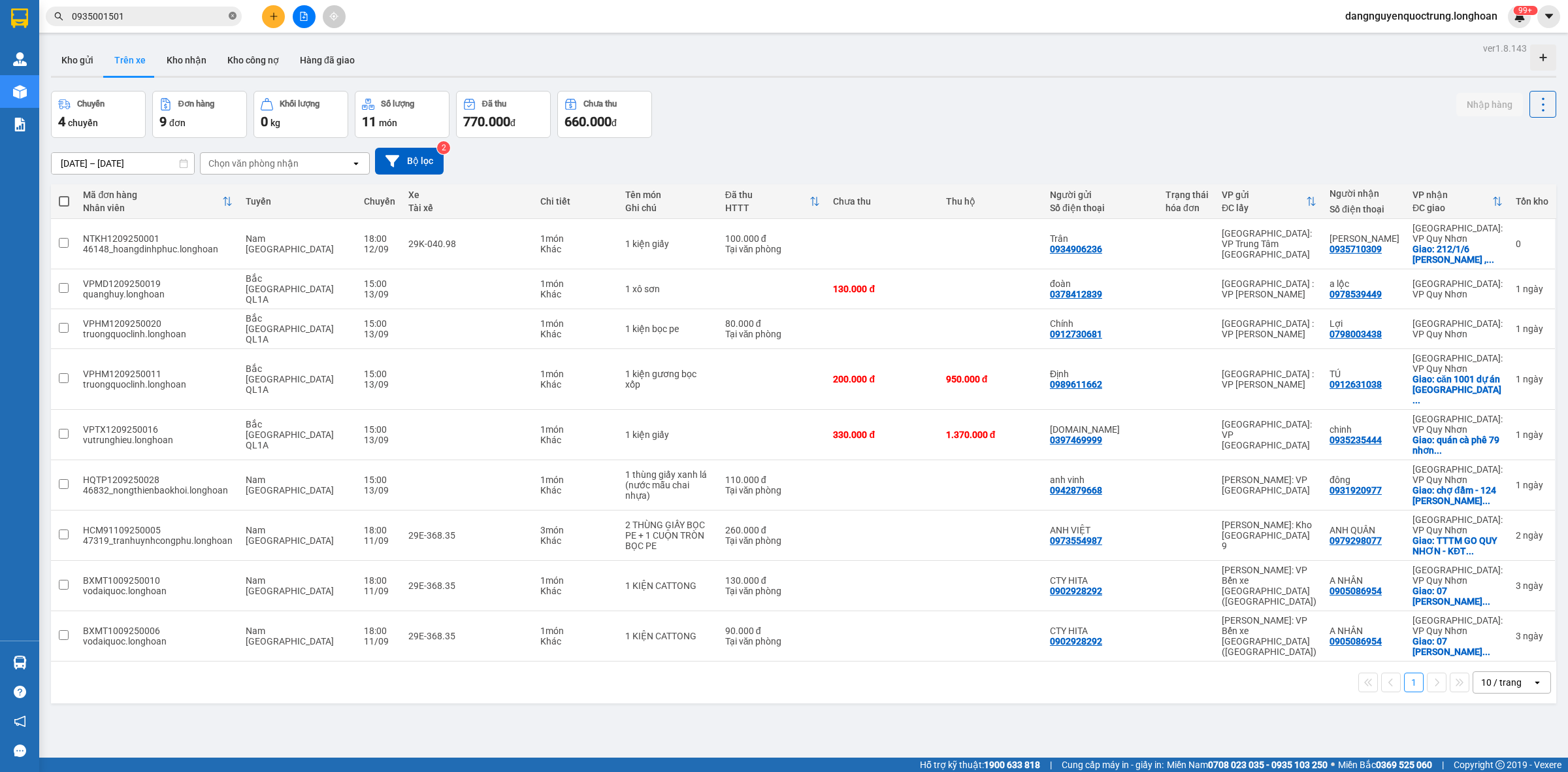
click at [234, 20] on icon "close-circle" at bounding box center [232, 15] width 8 height 8
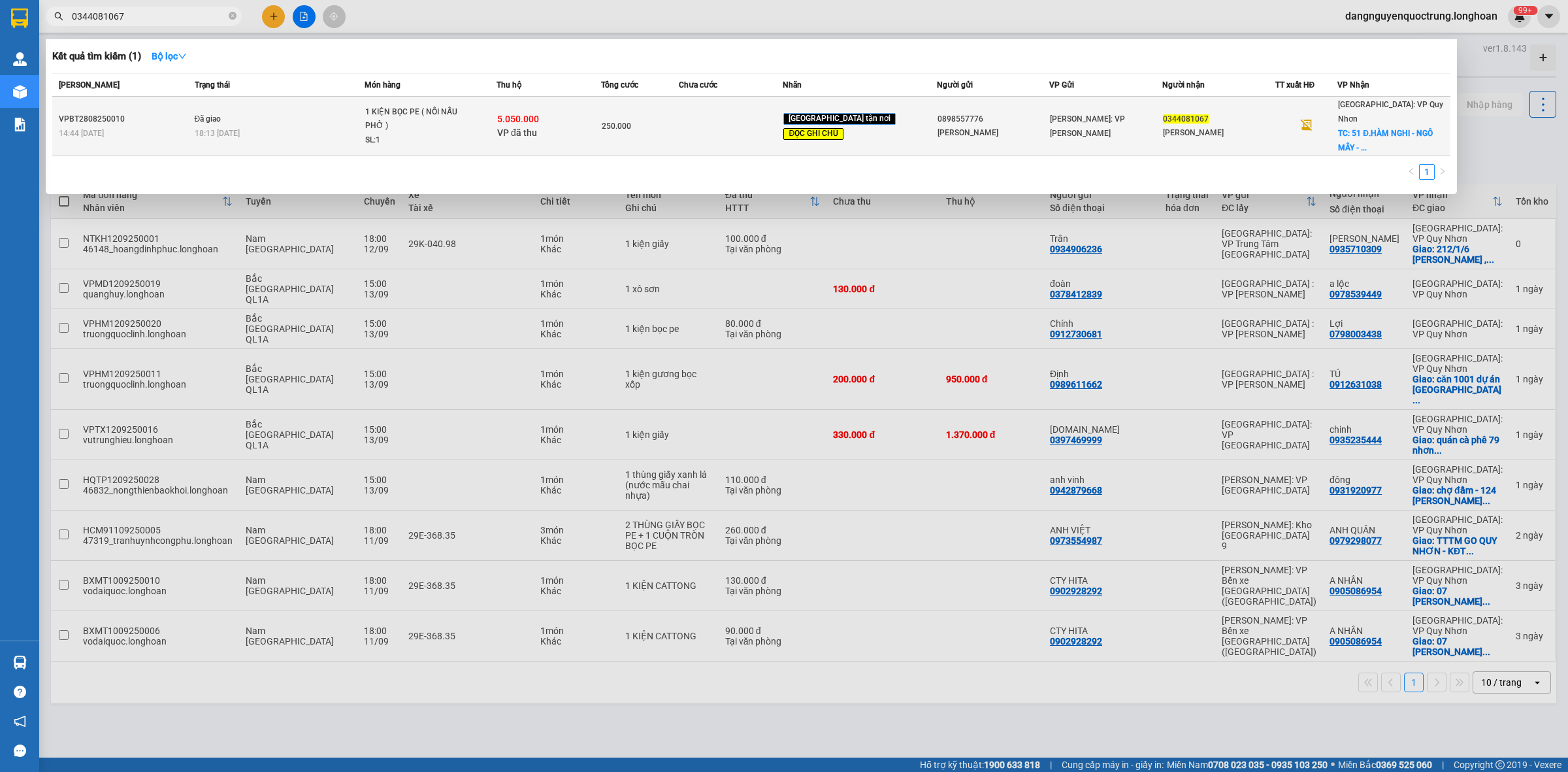
type input "0344081067"
click at [482, 107] on span "1 KIỆN BỌC PE ( NỒI NẤU PHỞ ) SL: 1" at bounding box center [430, 126] width 131 height 43
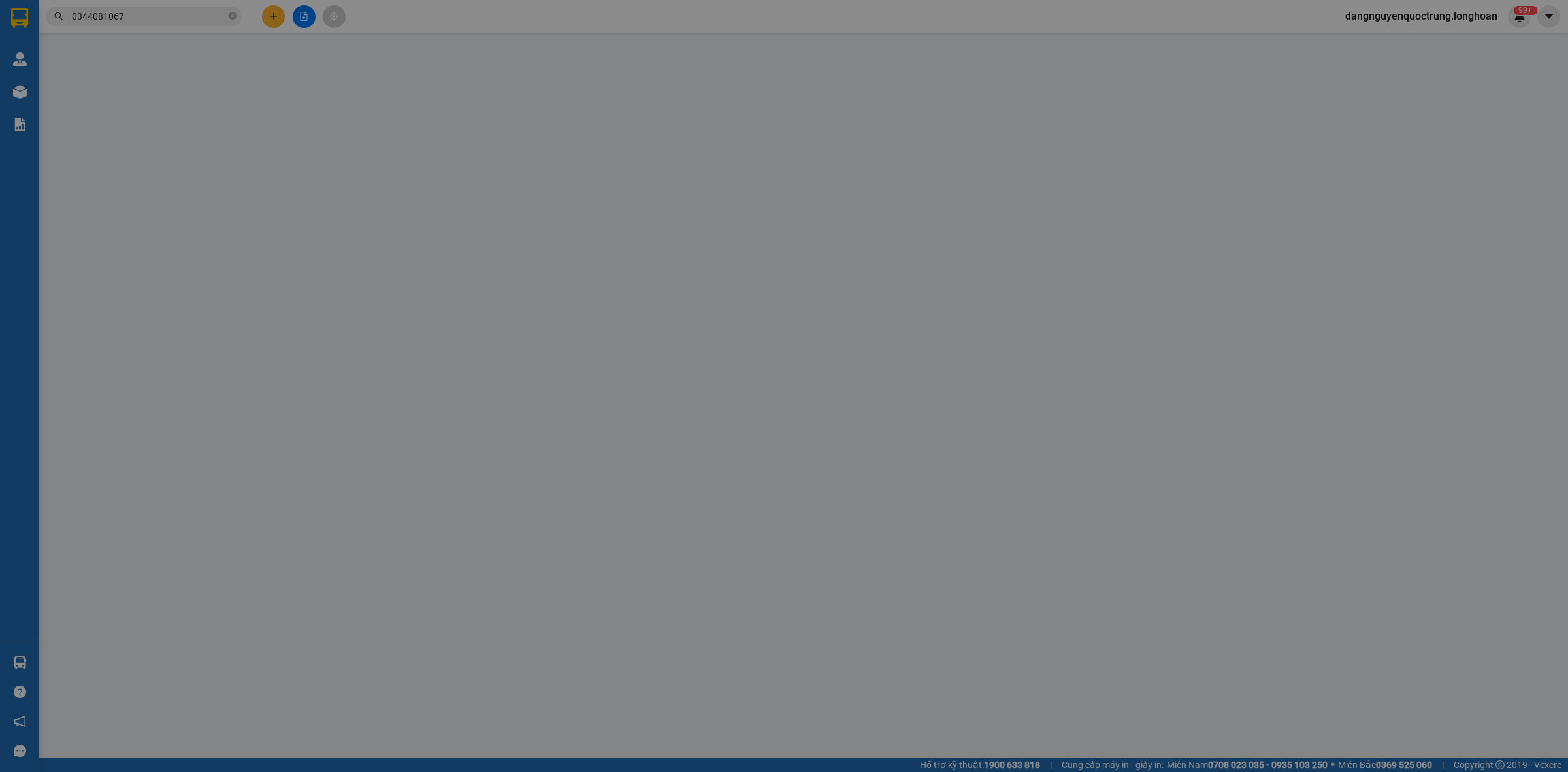
type input "0898557776"
type input "ANH THANH"
type input "0344081067"
type input "THÙY TRINH"
checkbox input "true"
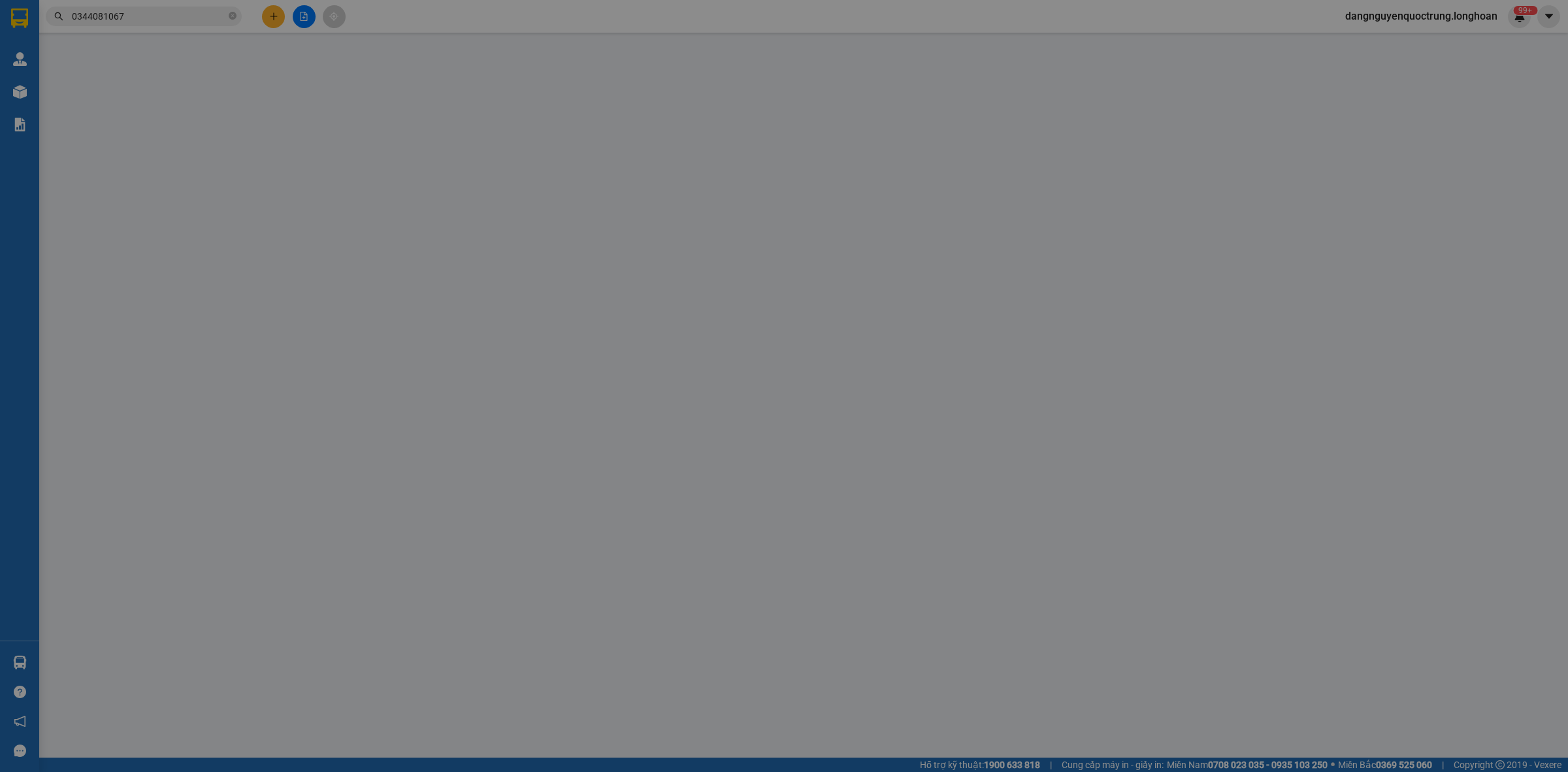
type input "51 Đ.HÀM NGHI - NGÔ MÂY - QUY NHƠN - BÌNH ĐỊNH"
type input "CỐ GẮNG GIAO TRONG THỨ 7 GIÚP E"
checkbox input "true"
type input "5.050.000"
type input "25.000"
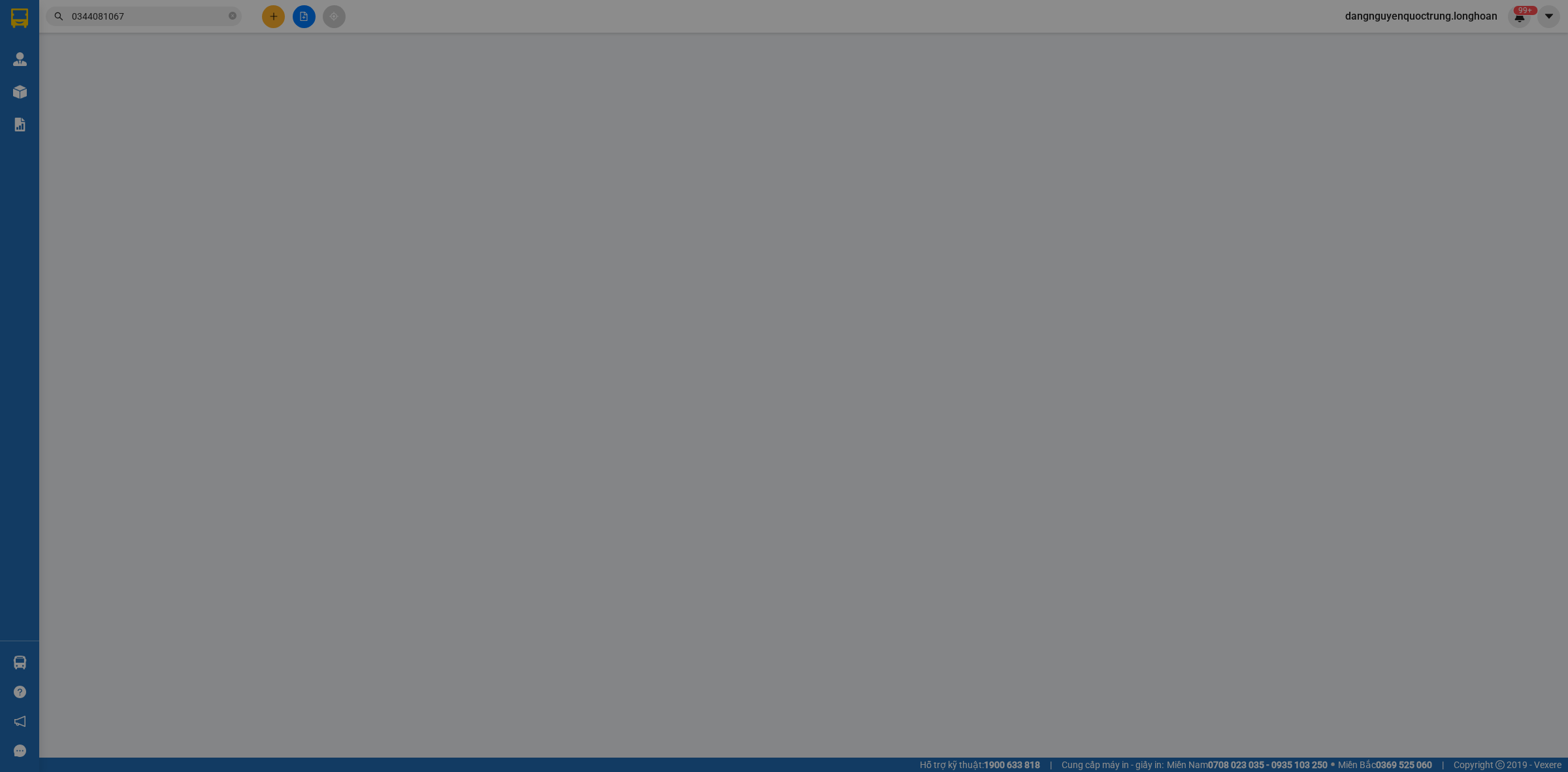
type input "250.000"
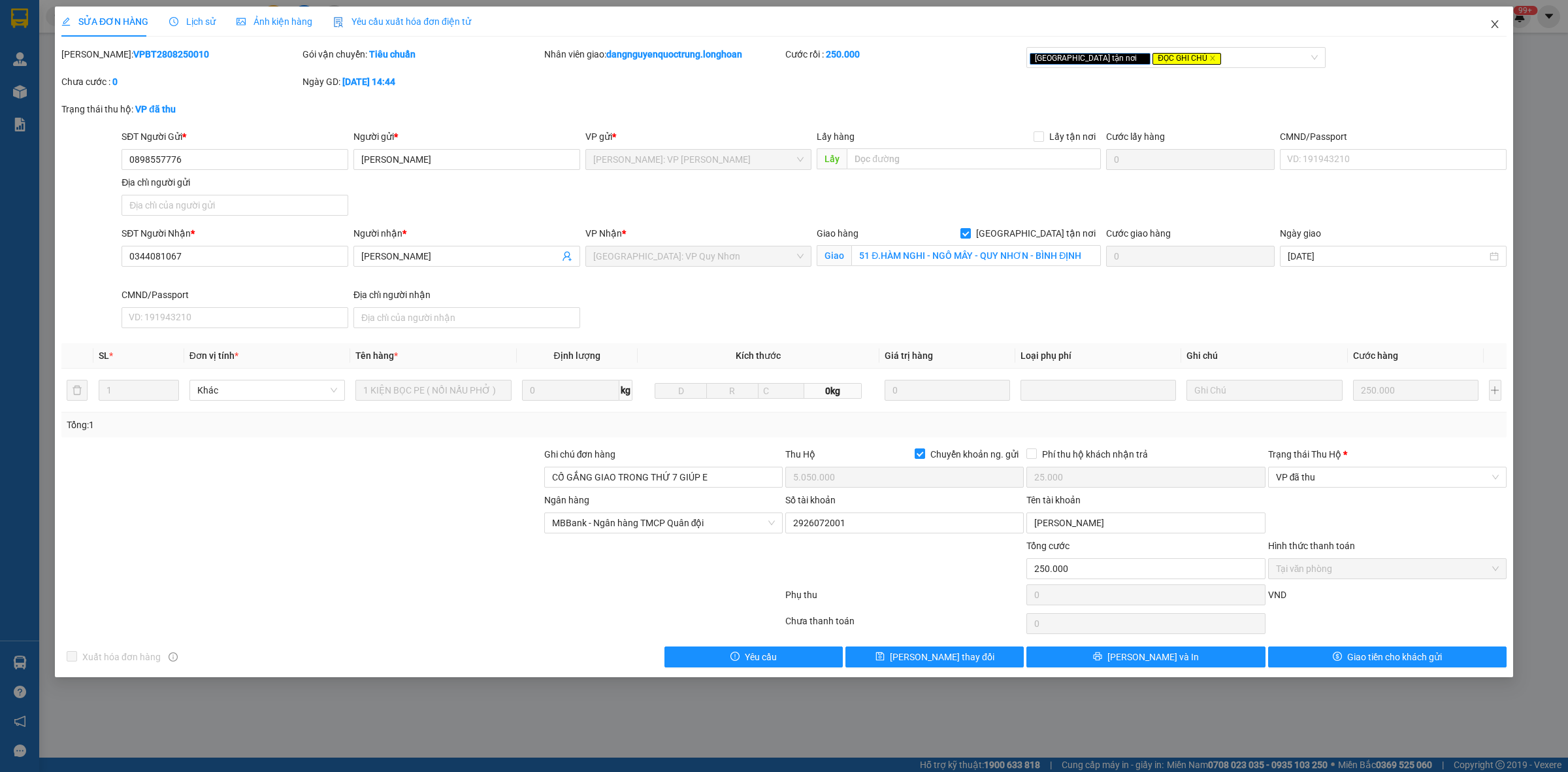
click at [1498, 20] on icon "close" at bounding box center [1495, 24] width 10 height 10
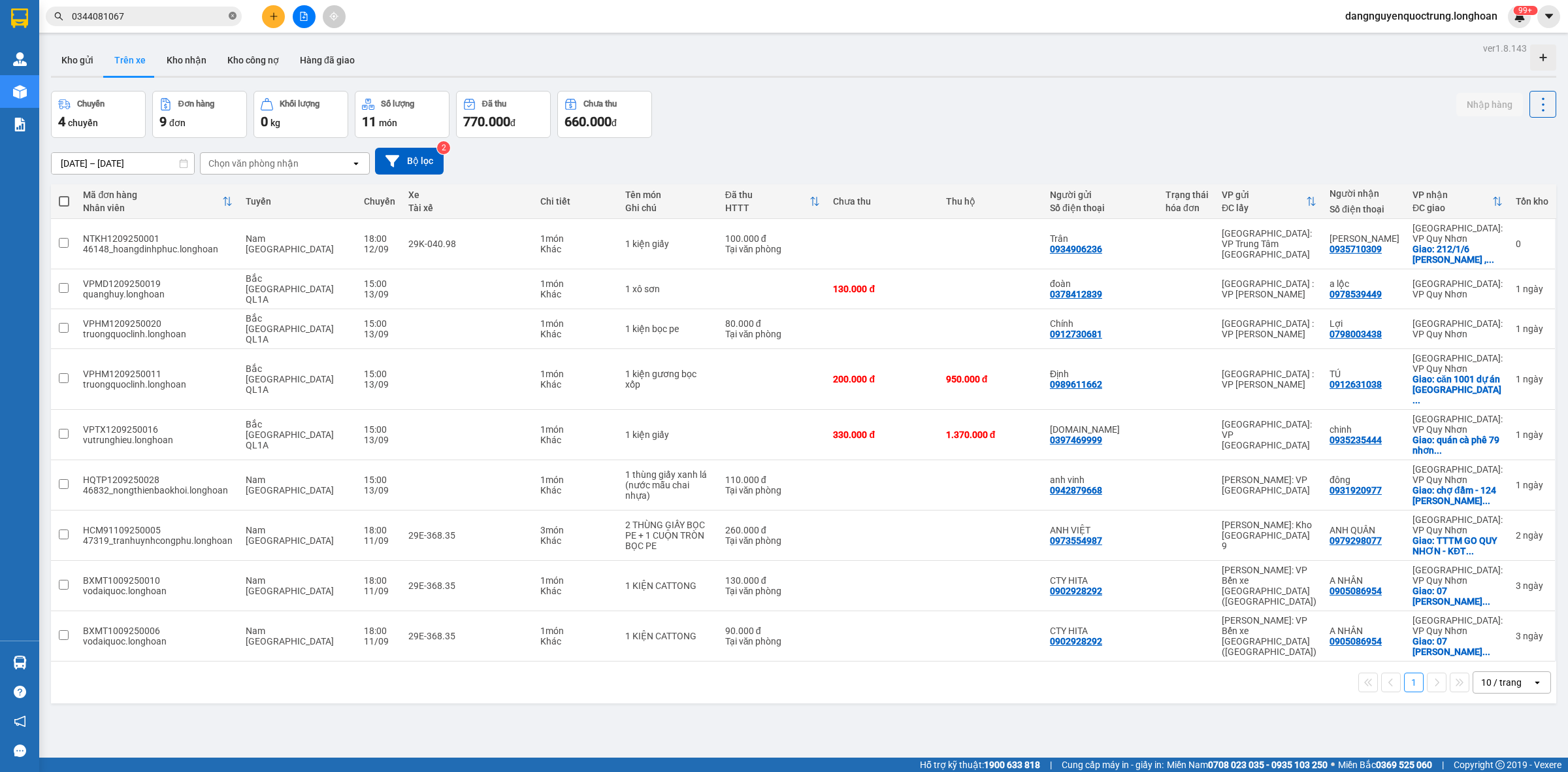
click at [231, 10] on span at bounding box center [232, 16] width 8 height 12
click at [182, 11] on input "text" at bounding box center [149, 16] width 154 height 14
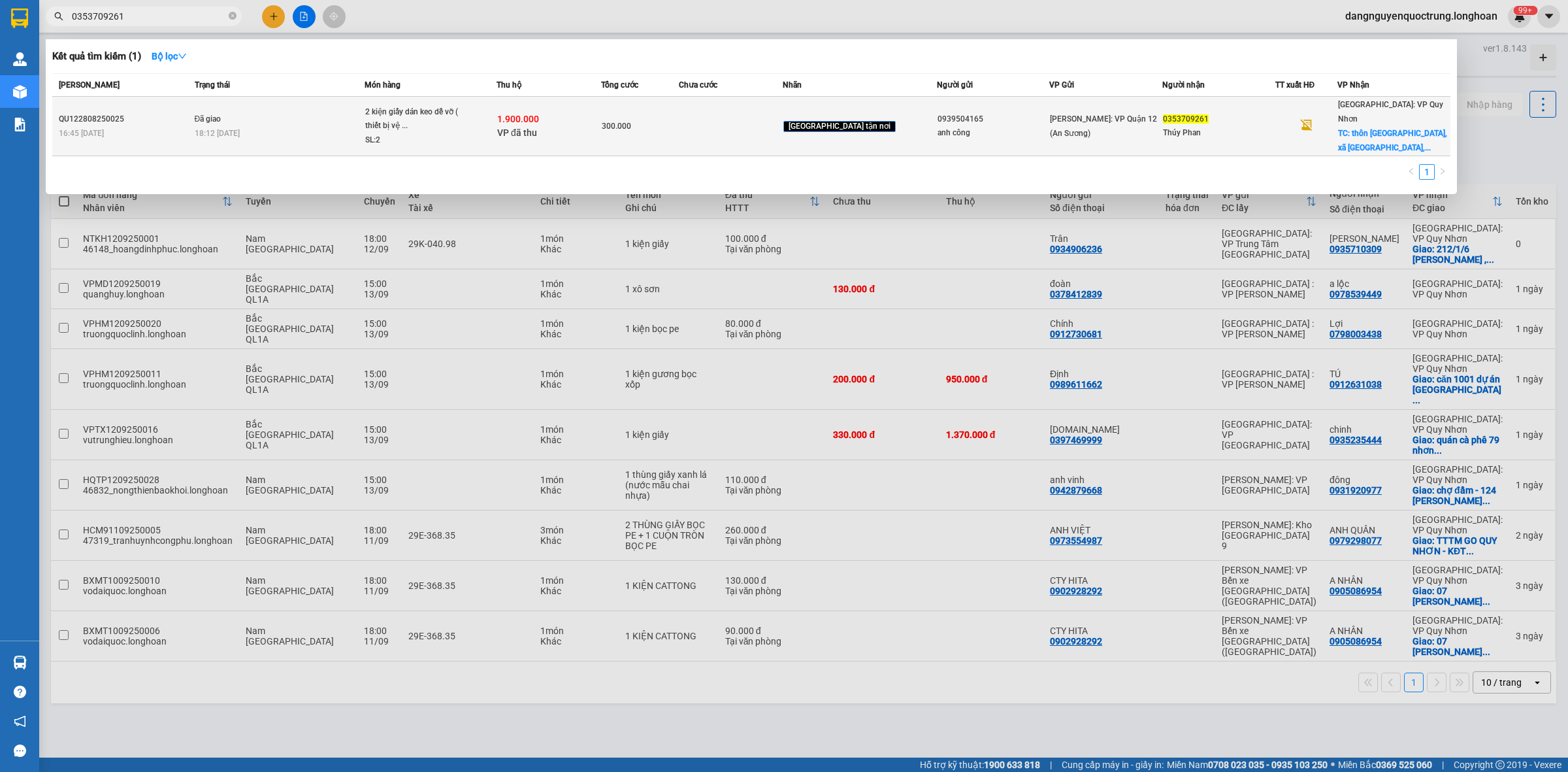
type input "0353709261"
click at [319, 107] on td "Đã giao 18:12 - 29/08" at bounding box center [278, 127] width 173 height 59
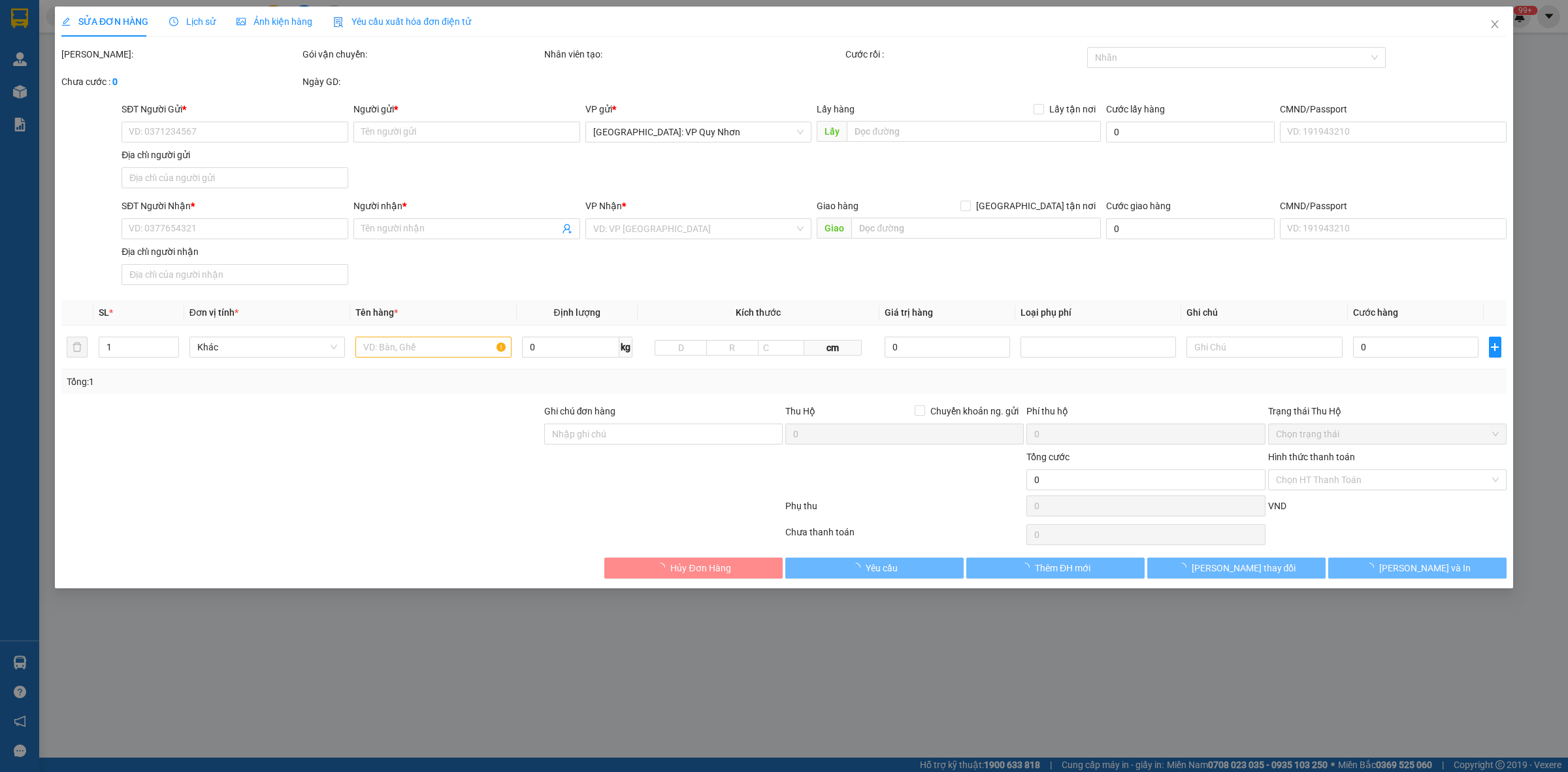
type input "0939504165"
type input "anh công"
type input "0353709261"
type input "Thúy Phan"
checkbox input "true"
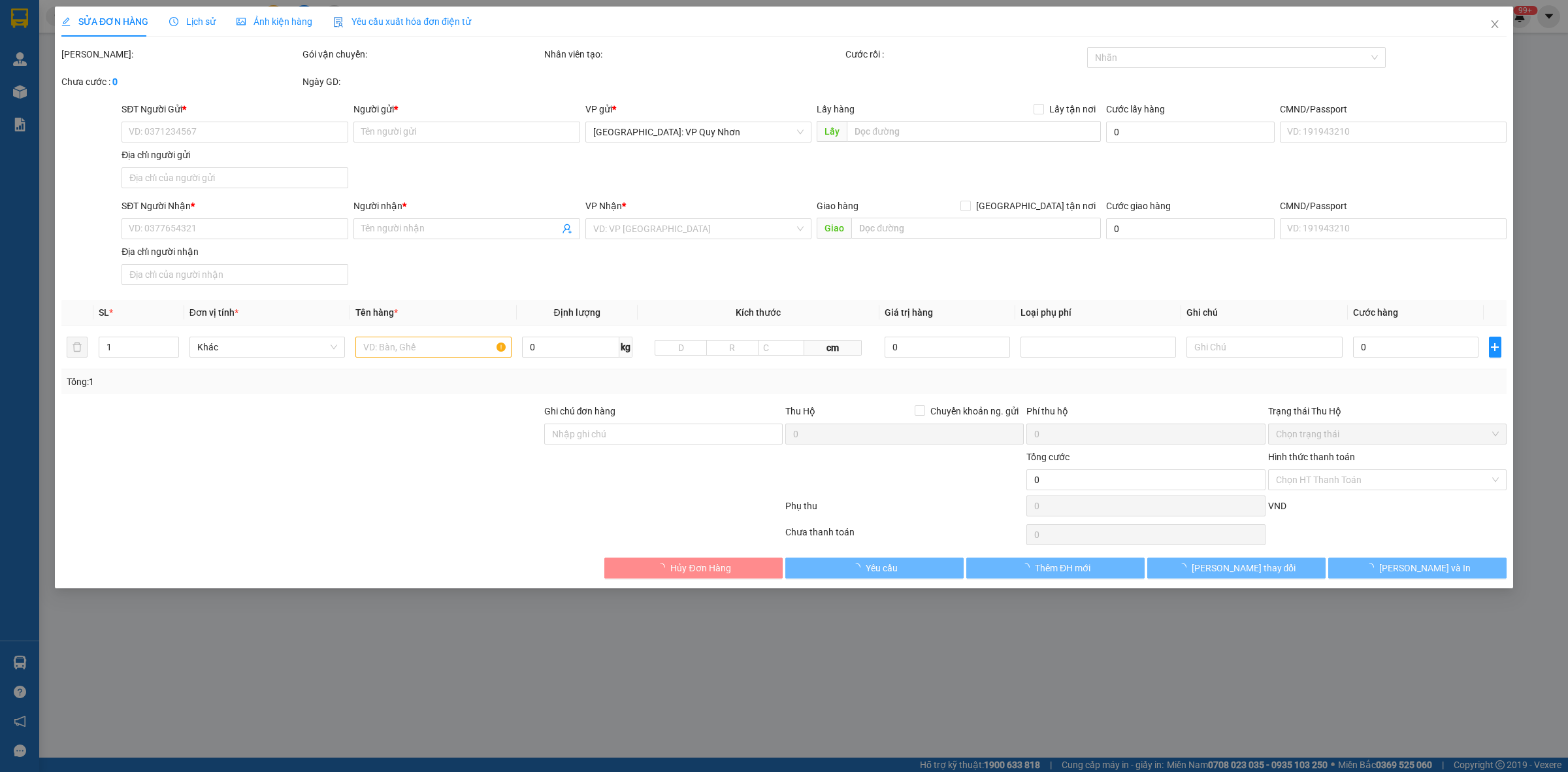
type input "thôn Hải Bắc, xã Nhơn Hải, Quy Nhơn, Bình Định"
type input "nhận theo kiện - hư hỏng ko chịu trách nhiệm"
checkbox input "true"
type input "1.900.000"
type input "10.000"
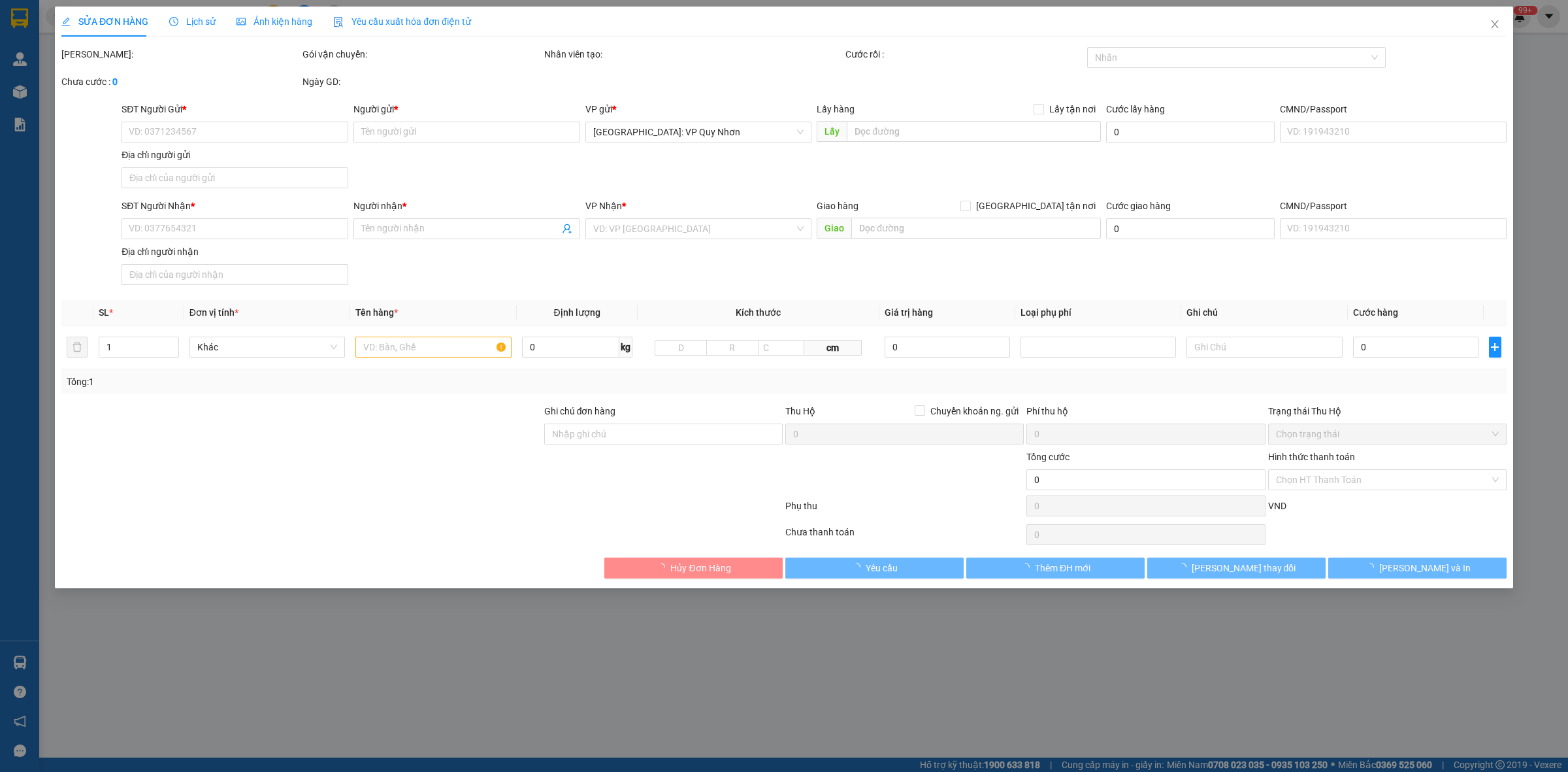
type input "300.000"
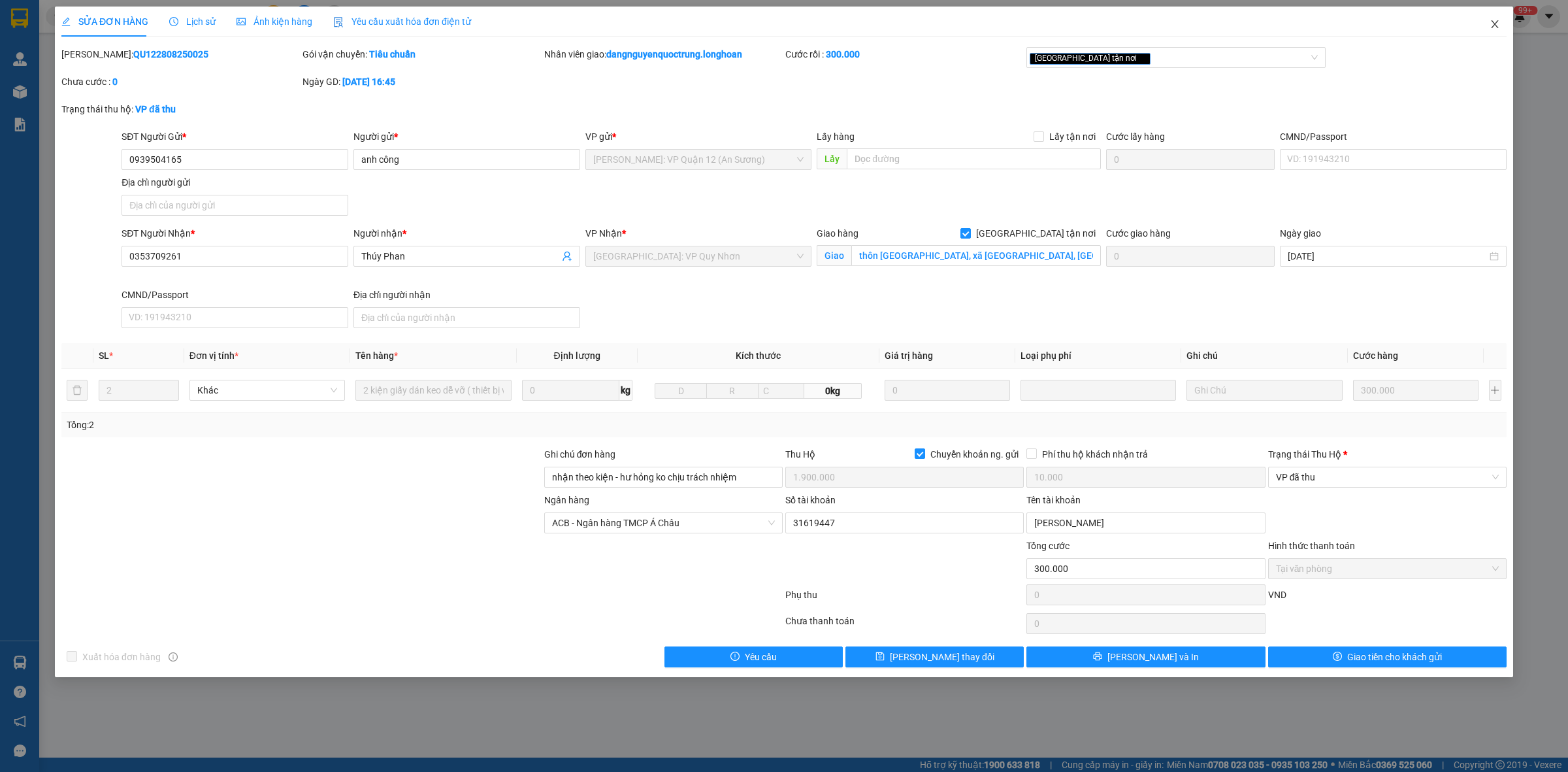
click at [1503, 21] on span "Close" at bounding box center [1495, 25] width 36 height 36
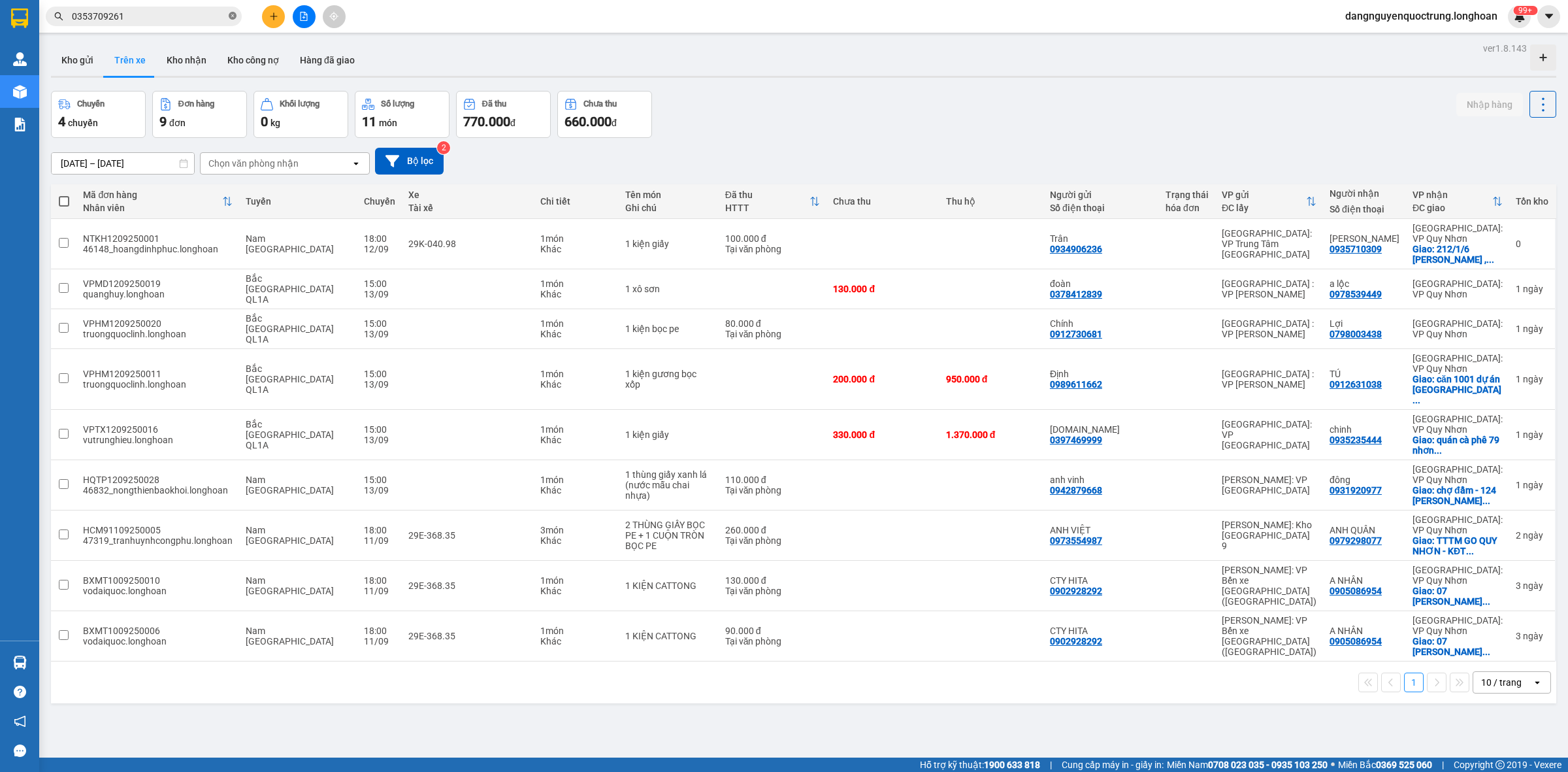
click at [235, 17] on icon "close-circle" at bounding box center [232, 15] width 8 height 8
click at [207, 18] on input "text" at bounding box center [149, 16] width 154 height 14
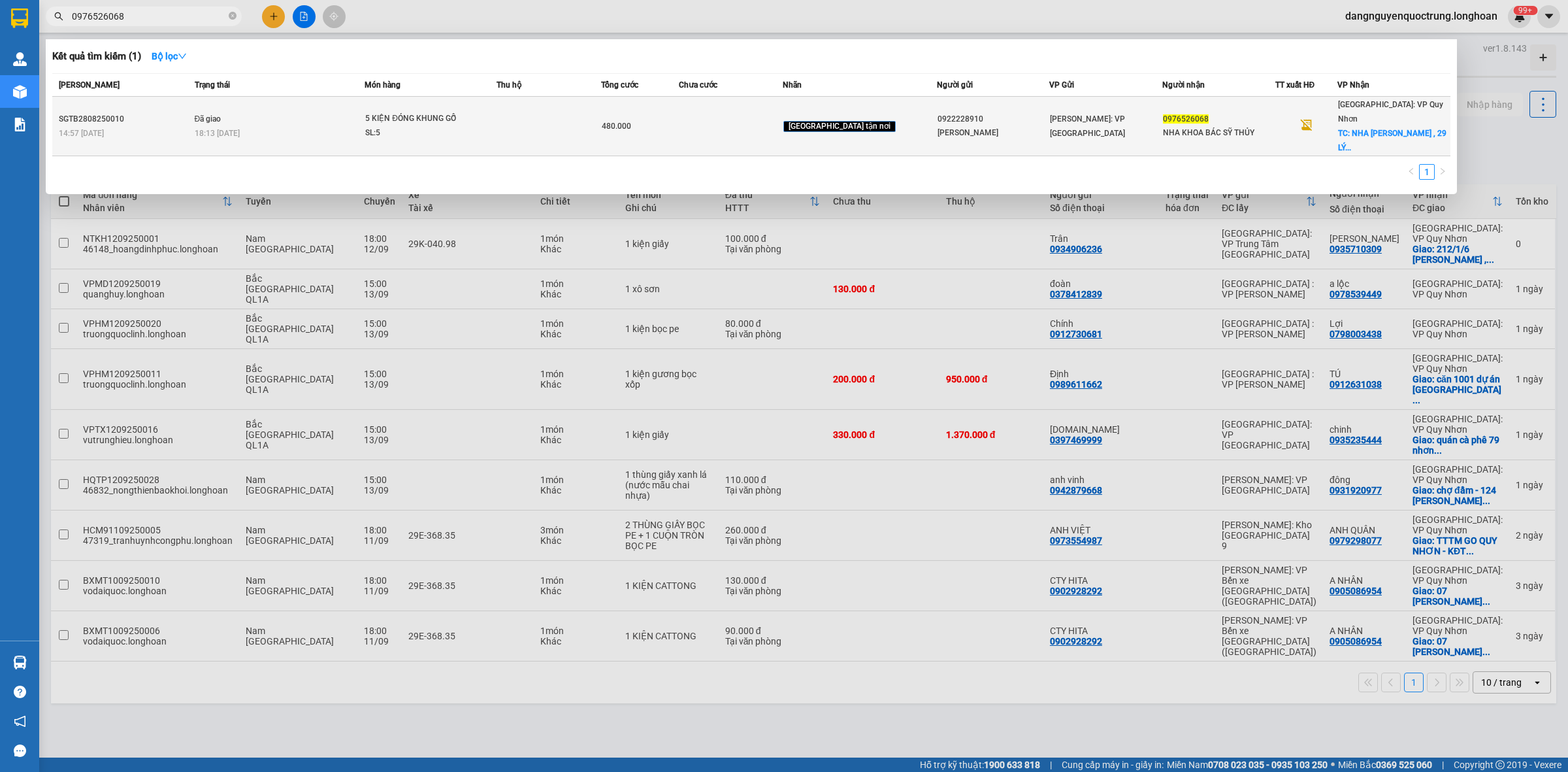
type input "0976526068"
click at [340, 126] on div "18:13 - 29/08" at bounding box center [279, 132] width 170 height 14
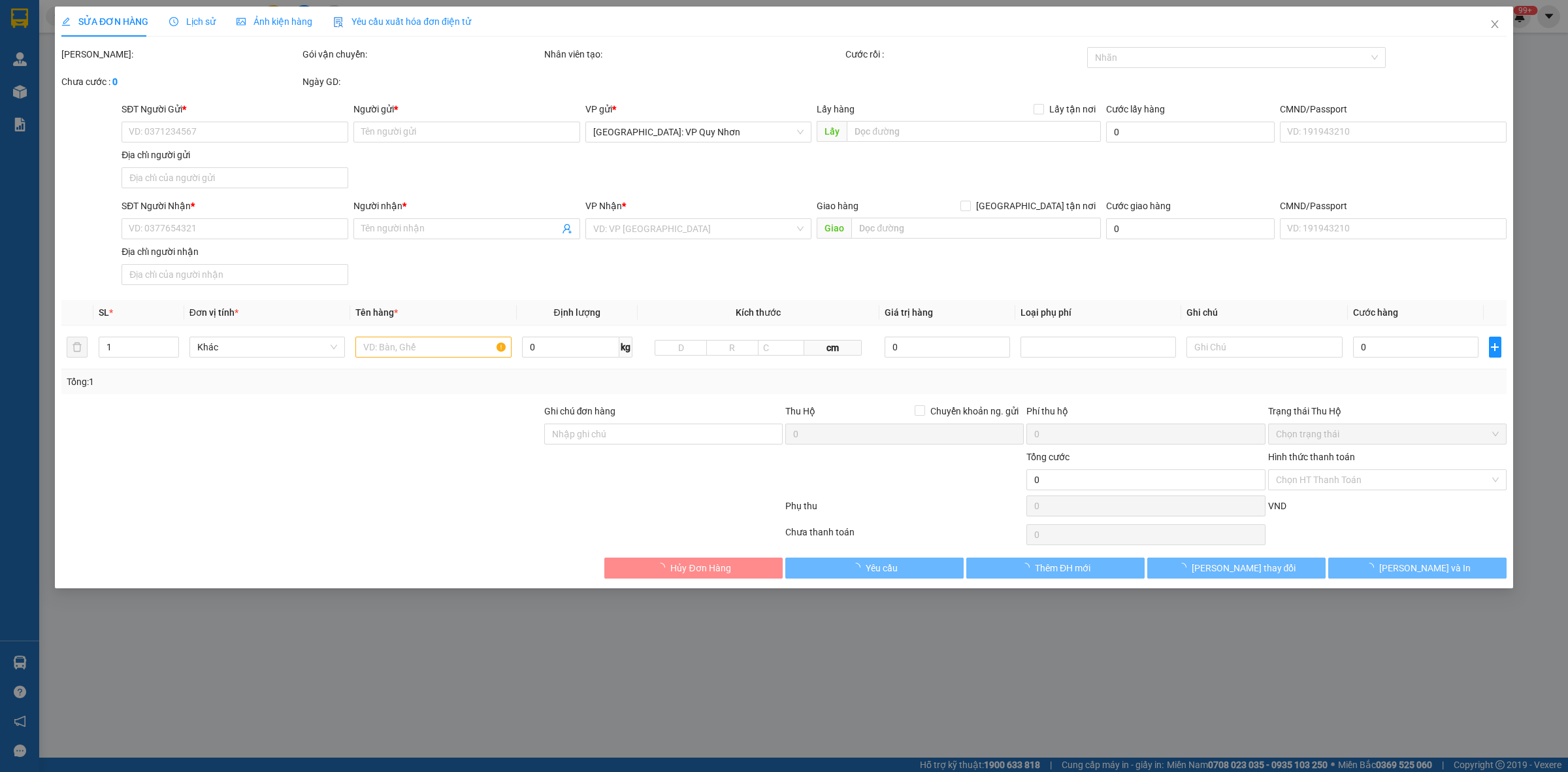
type input "0922228910"
type input "HARRY HUYNH"
type input "0976526068"
type input "NHA KHOA BÁC SỸ THỦY"
checkbox input "true"
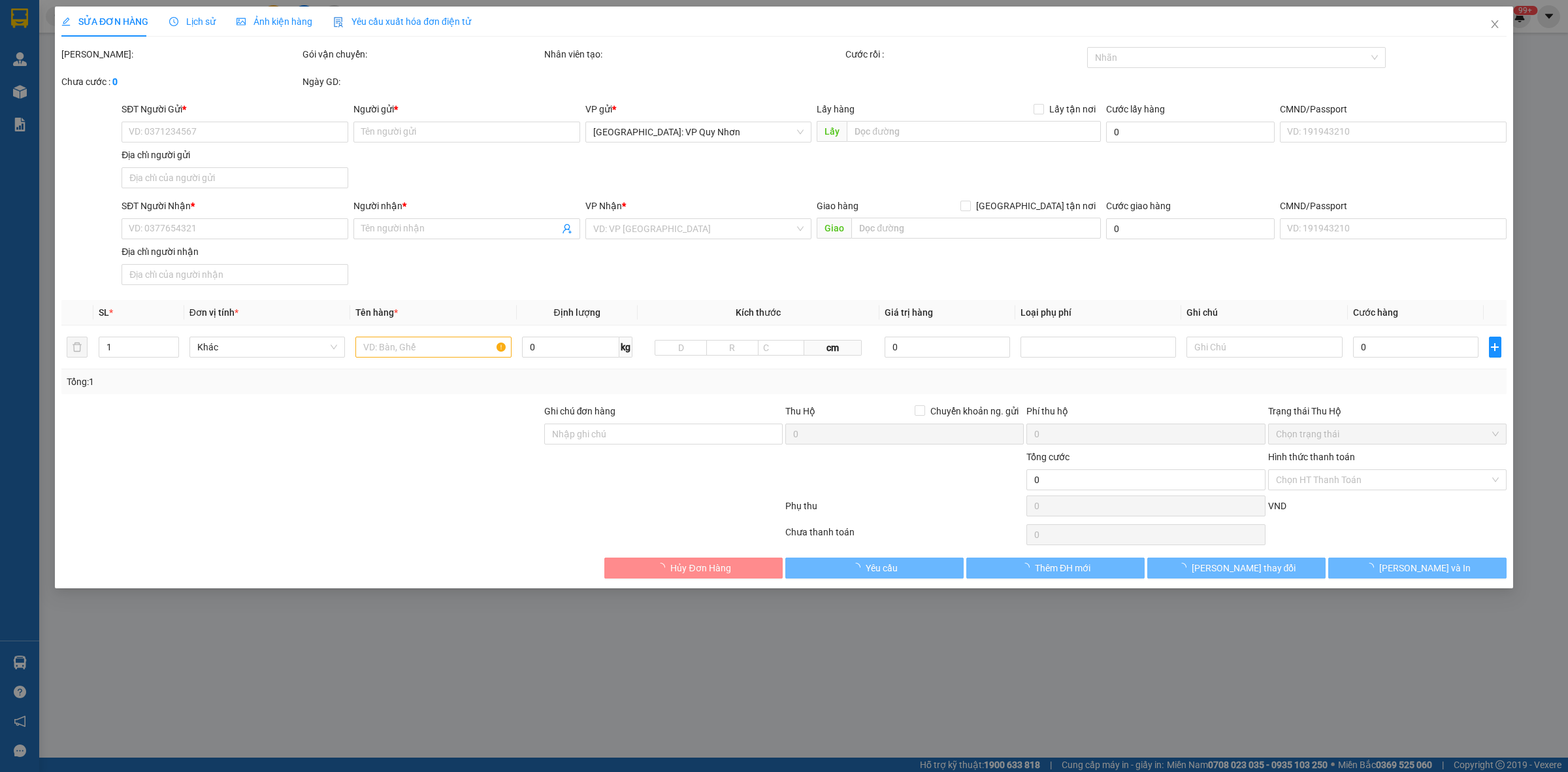
type input "NHA KHOA XUÂN THỦY , 29 LÝ THÁI TỔ , QUANG TRUNG , QUY NHƠN , BÌNH ĐINH"
type input "NHẬN NGUYÊN KIỆN GIAO NGUYÊN KIỆN, HƯ VỠ K ĐỀN"
type input "480.000"
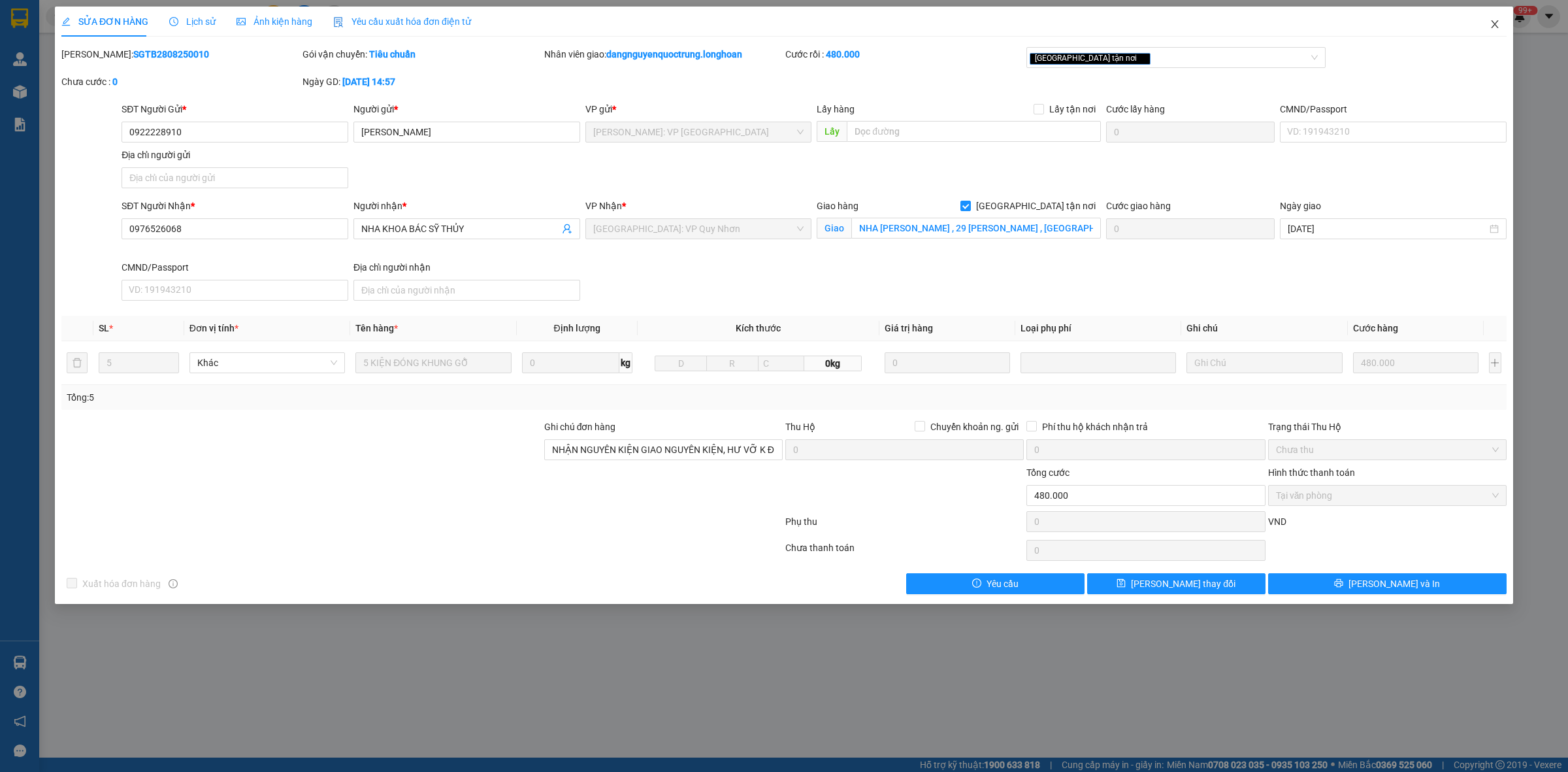
click at [1497, 24] on icon "close" at bounding box center [1495, 24] width 10 height 10
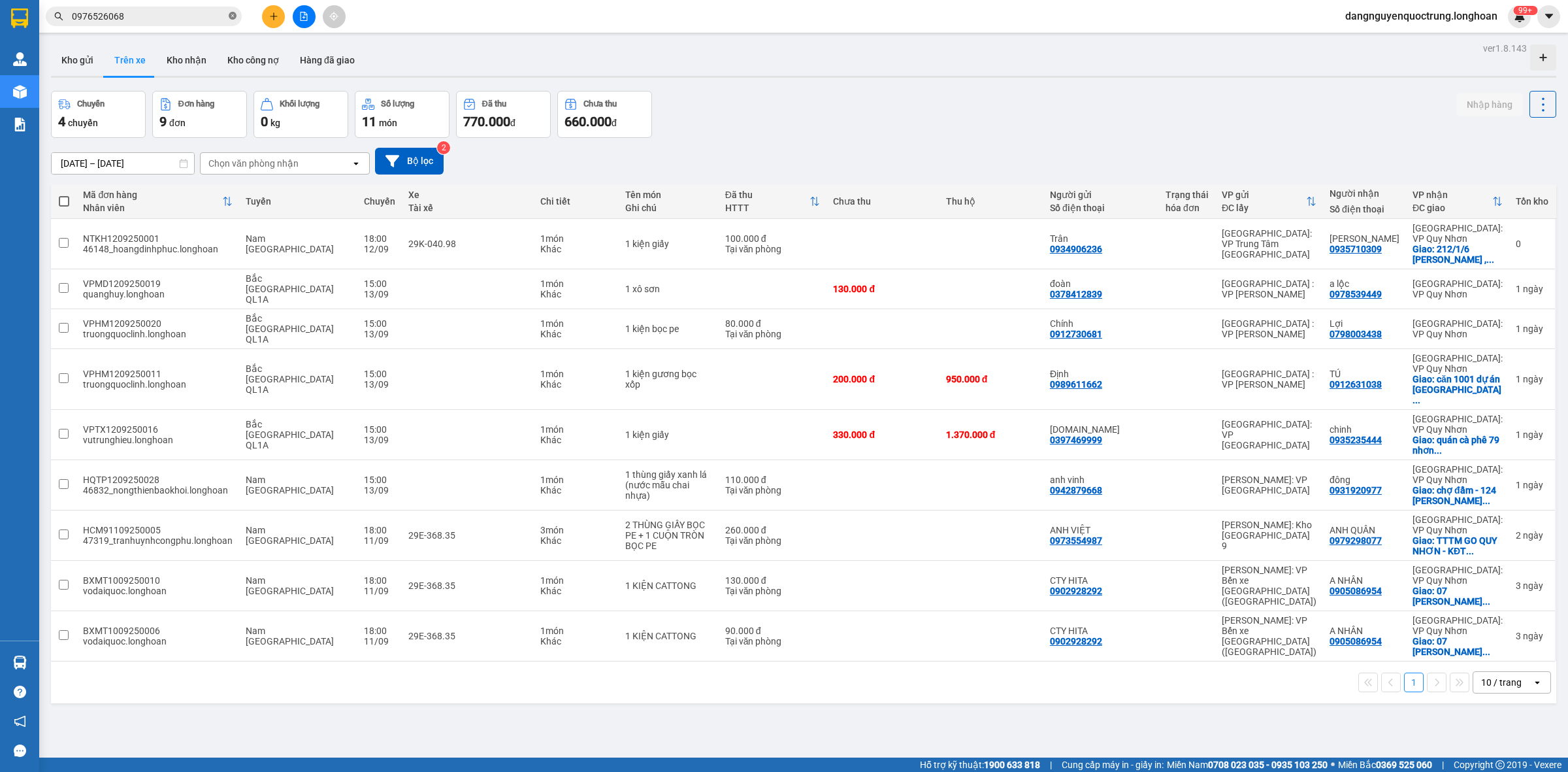
click at [232, 18] on icon "close-circle" at bounding box center [232, 15] width 8 height 8
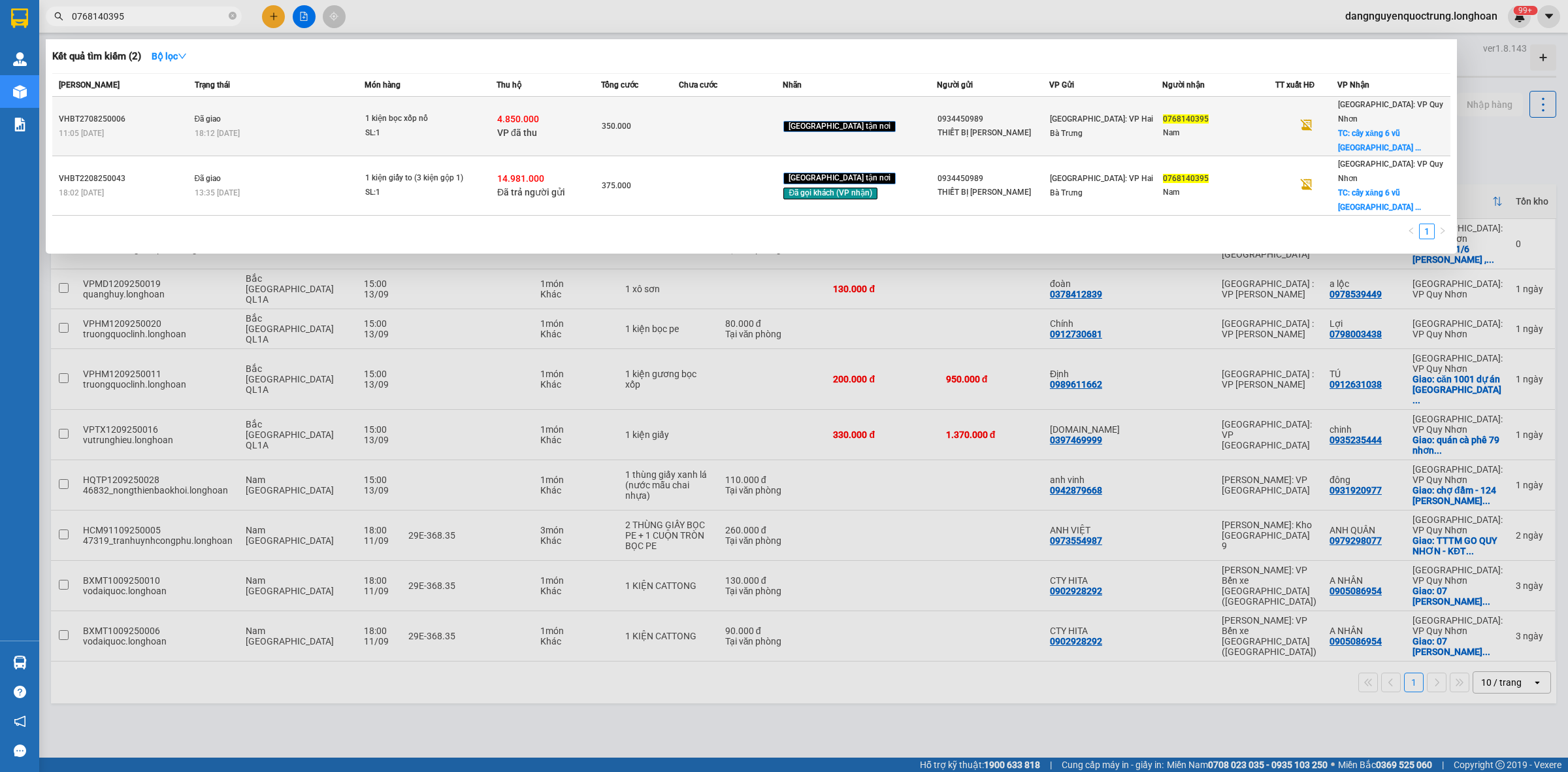
type input "0768140395"
click at [625, 122] on span "350.000" at bounding box center [616, 127] width 30 height 10
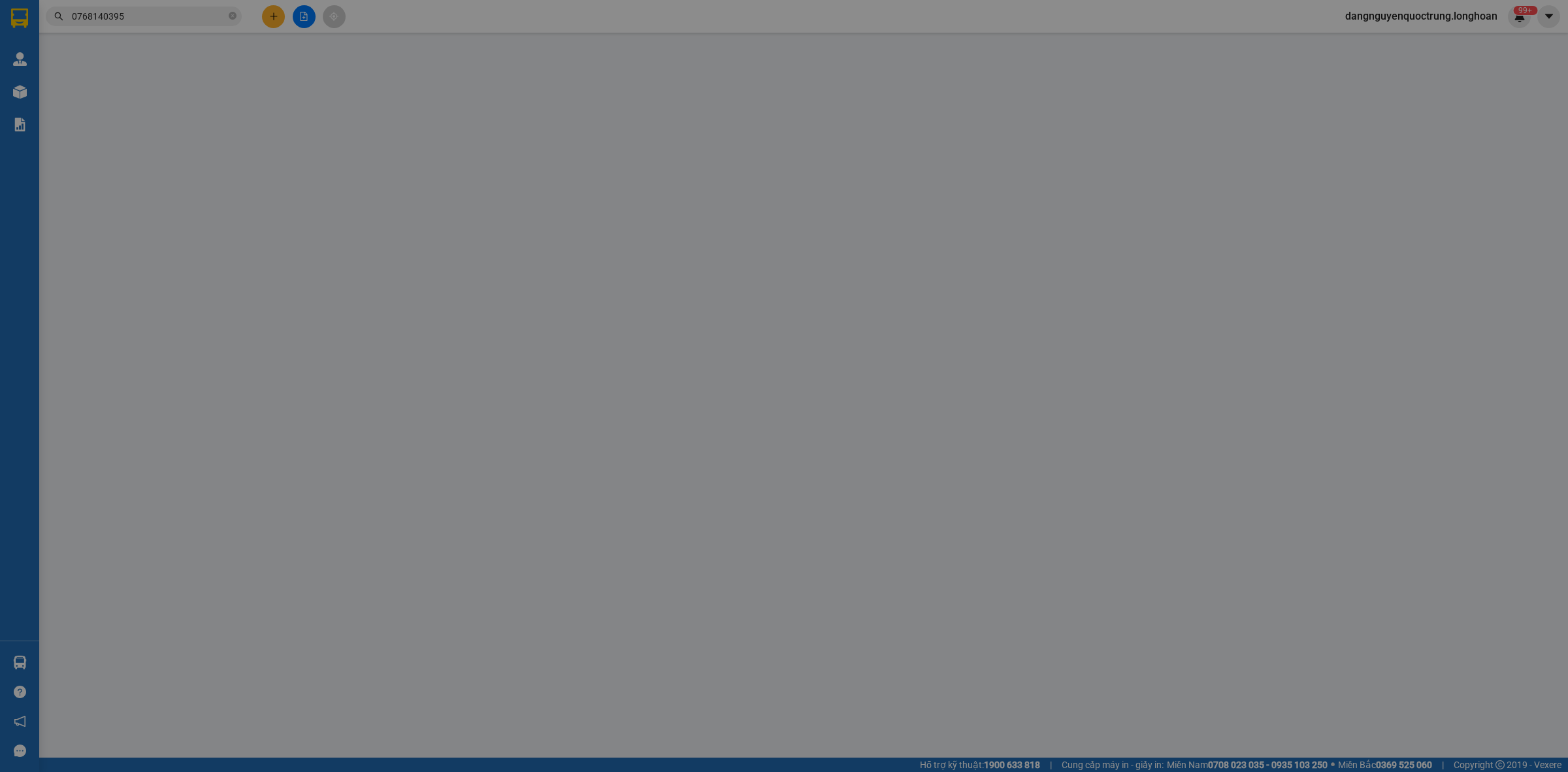
type input "0934450989"
type input "THIẾT BỊ NHẬT MINH"
type input "0768140395"
type input "Nam"
checkbox input "true"
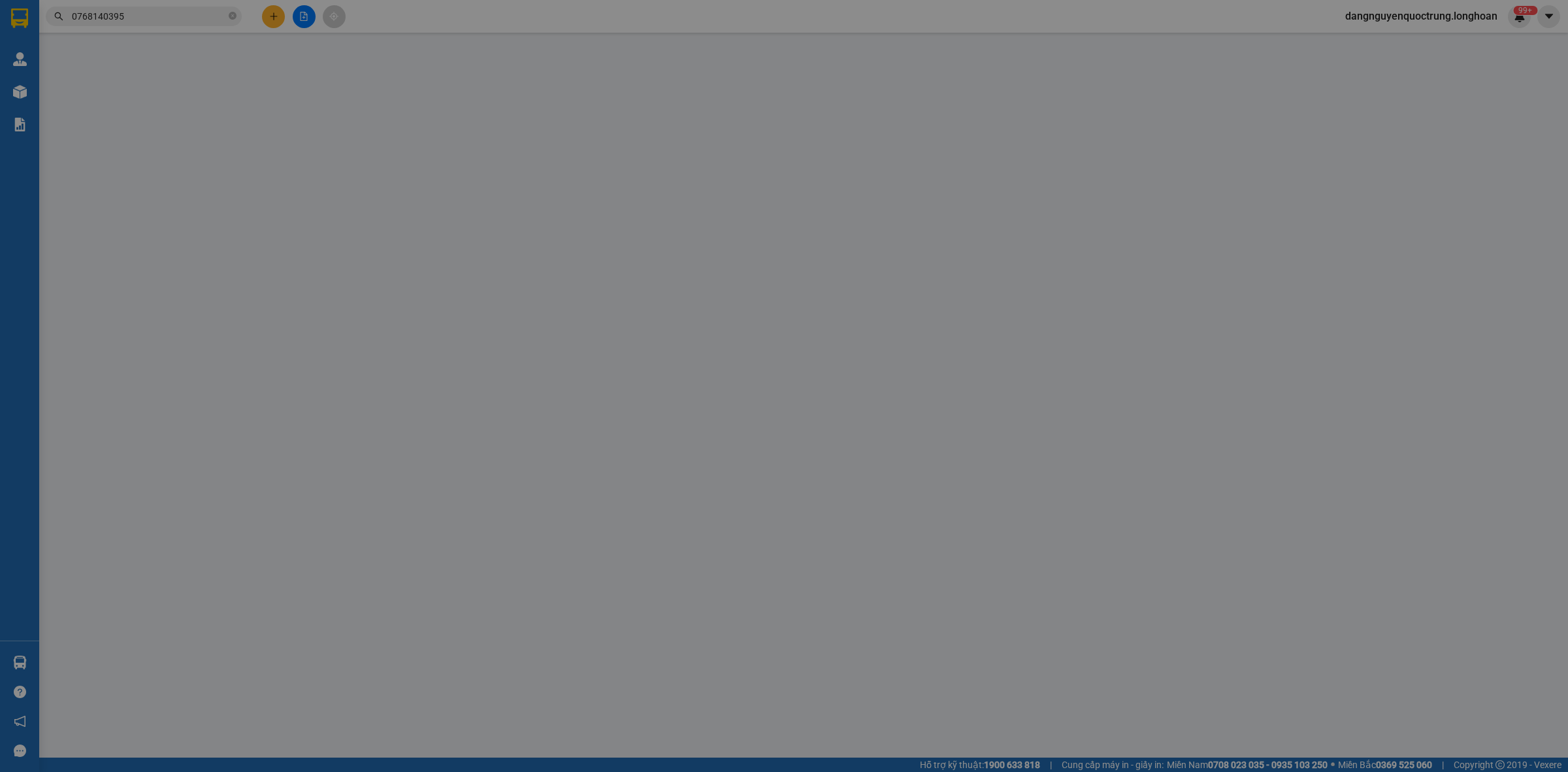
type input "cây xăng 6 vũ phường nhơn bình tp quy nhơn bình định"
checkbox input "true"
type input "4.850.000"
type input "20.000"
type input "350.000"
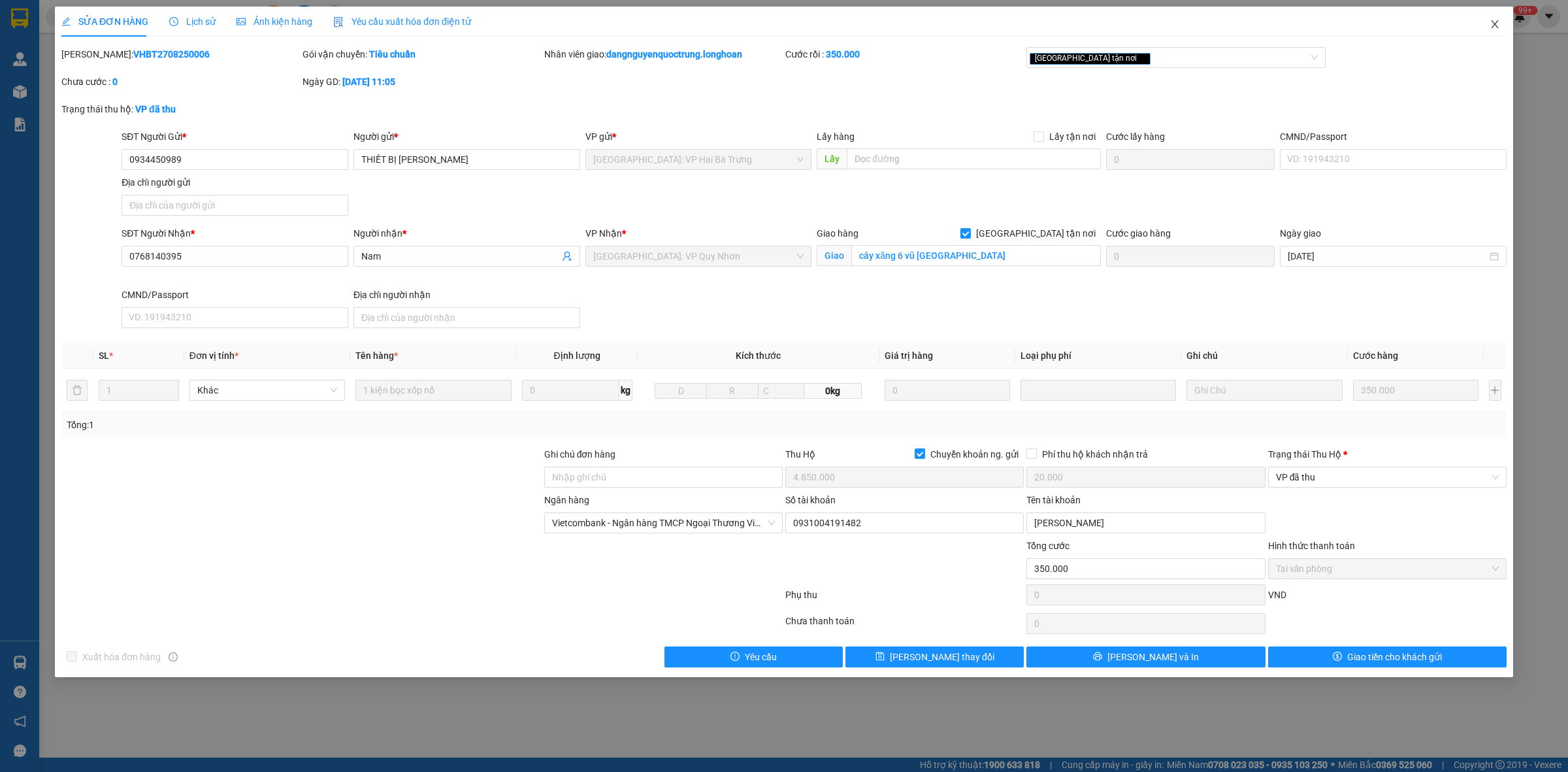
click at [1503, 25] on span "Close" at bounding box center [1495, 25] width 36 height 36
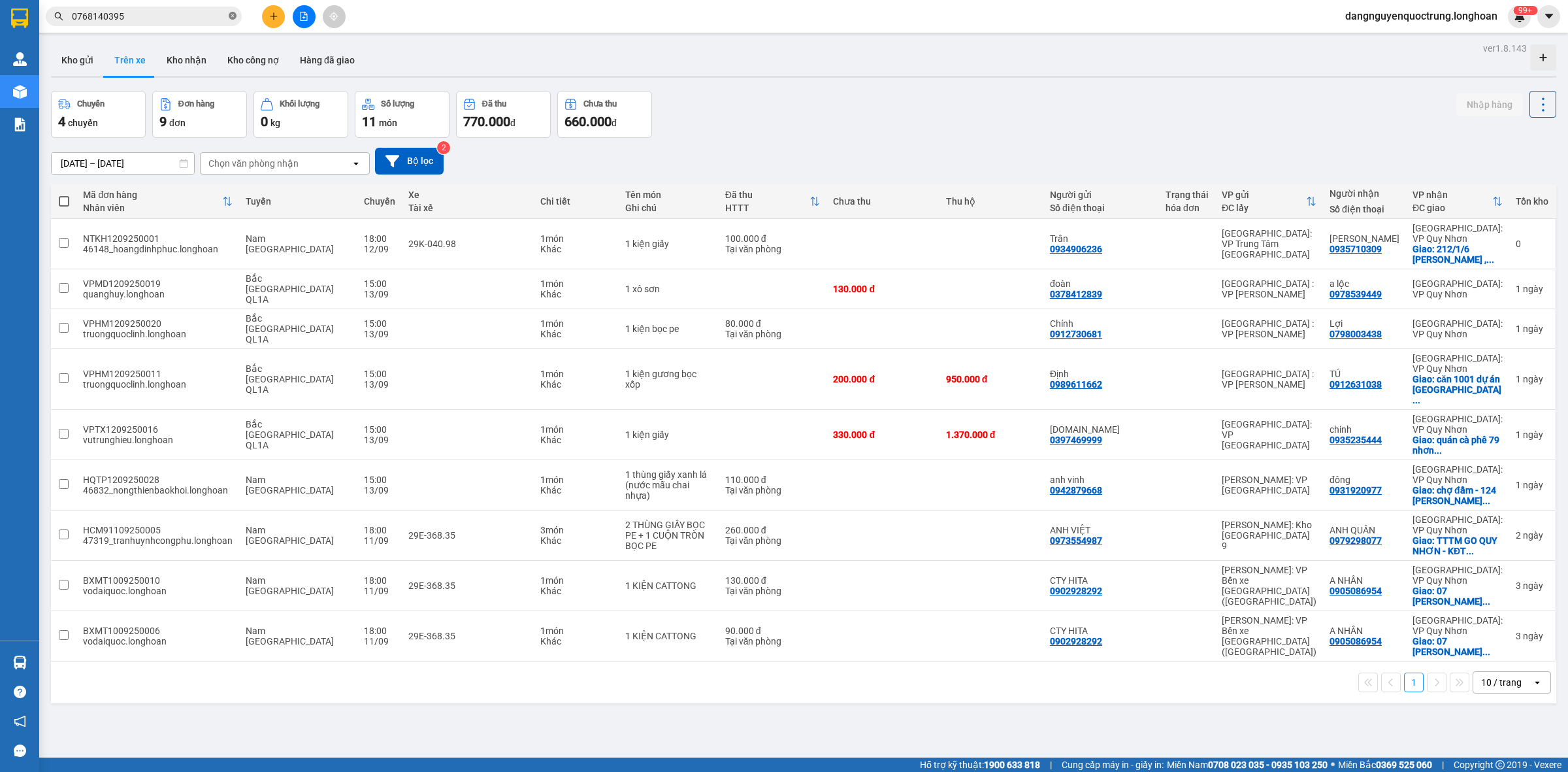
click at [235, 14] on icon "close-circle" at bounding box center [232, 15] width 8 height 8
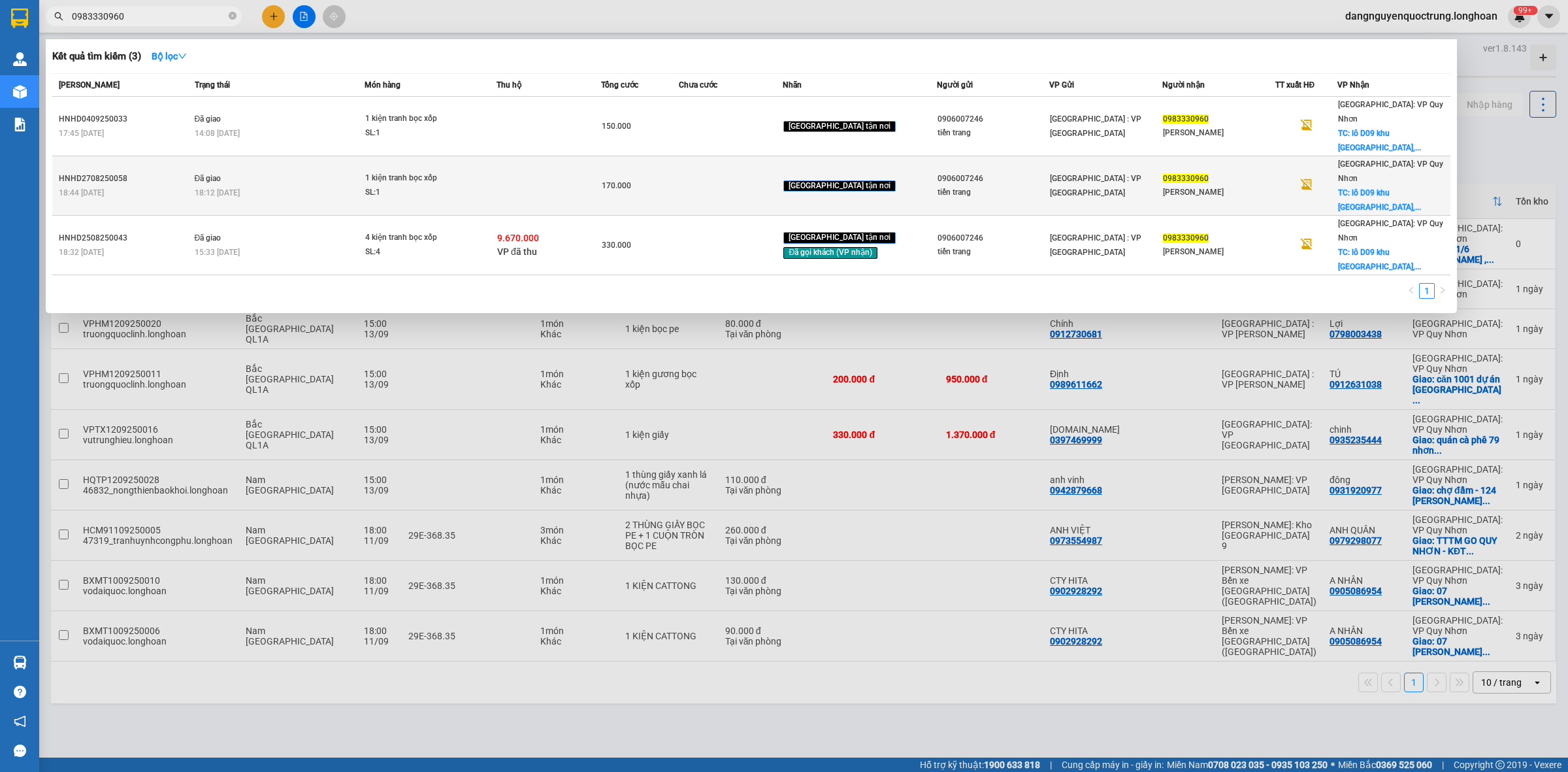
type input "0983330960"
click at [699, 172] on td at bounding box center [731, 186] width 104 height 59
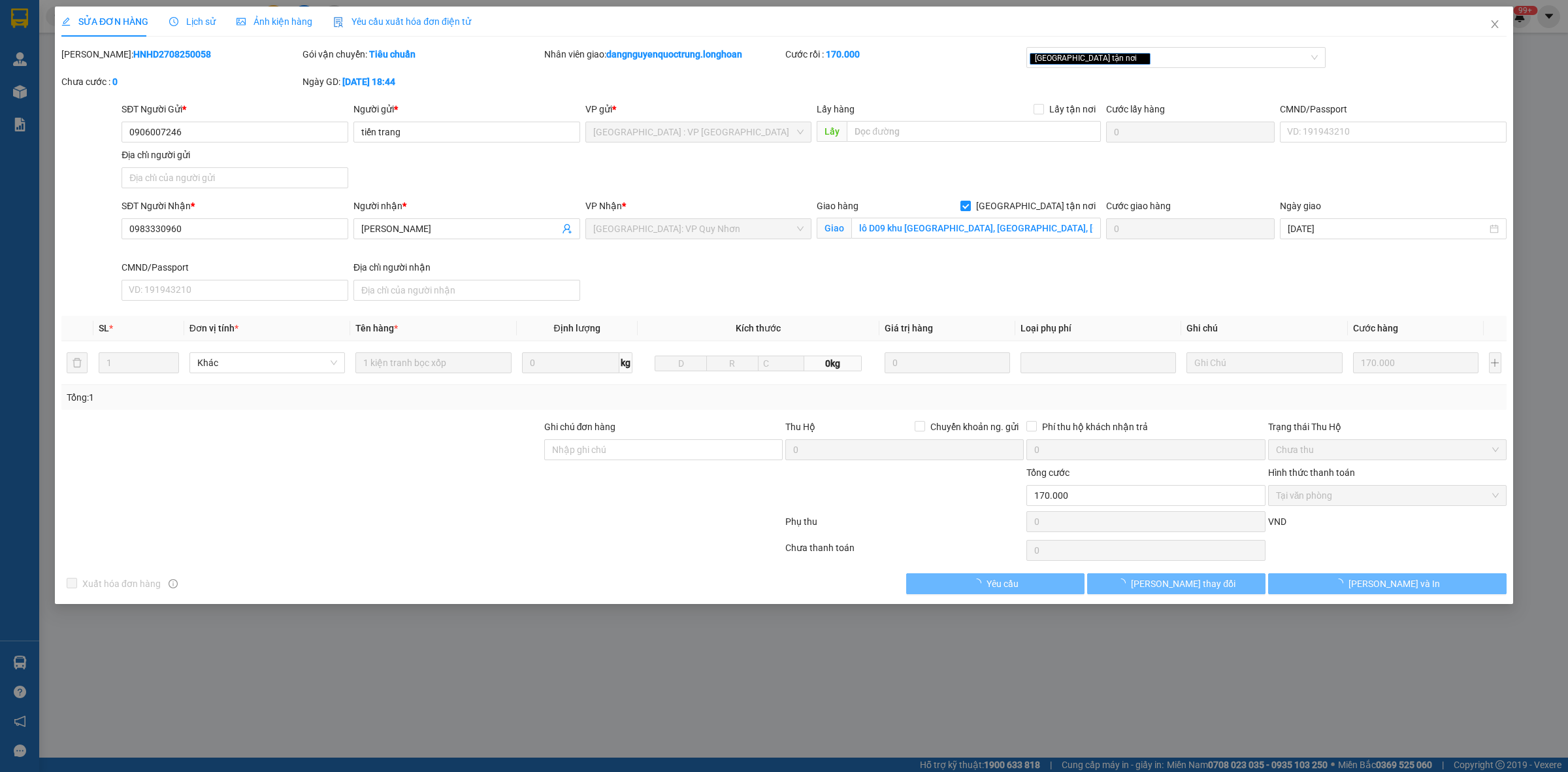
type input "0906007246"
type input "tiến trang"
type input "0983330960"
type input "Trần Thu"
checkbox input "true"
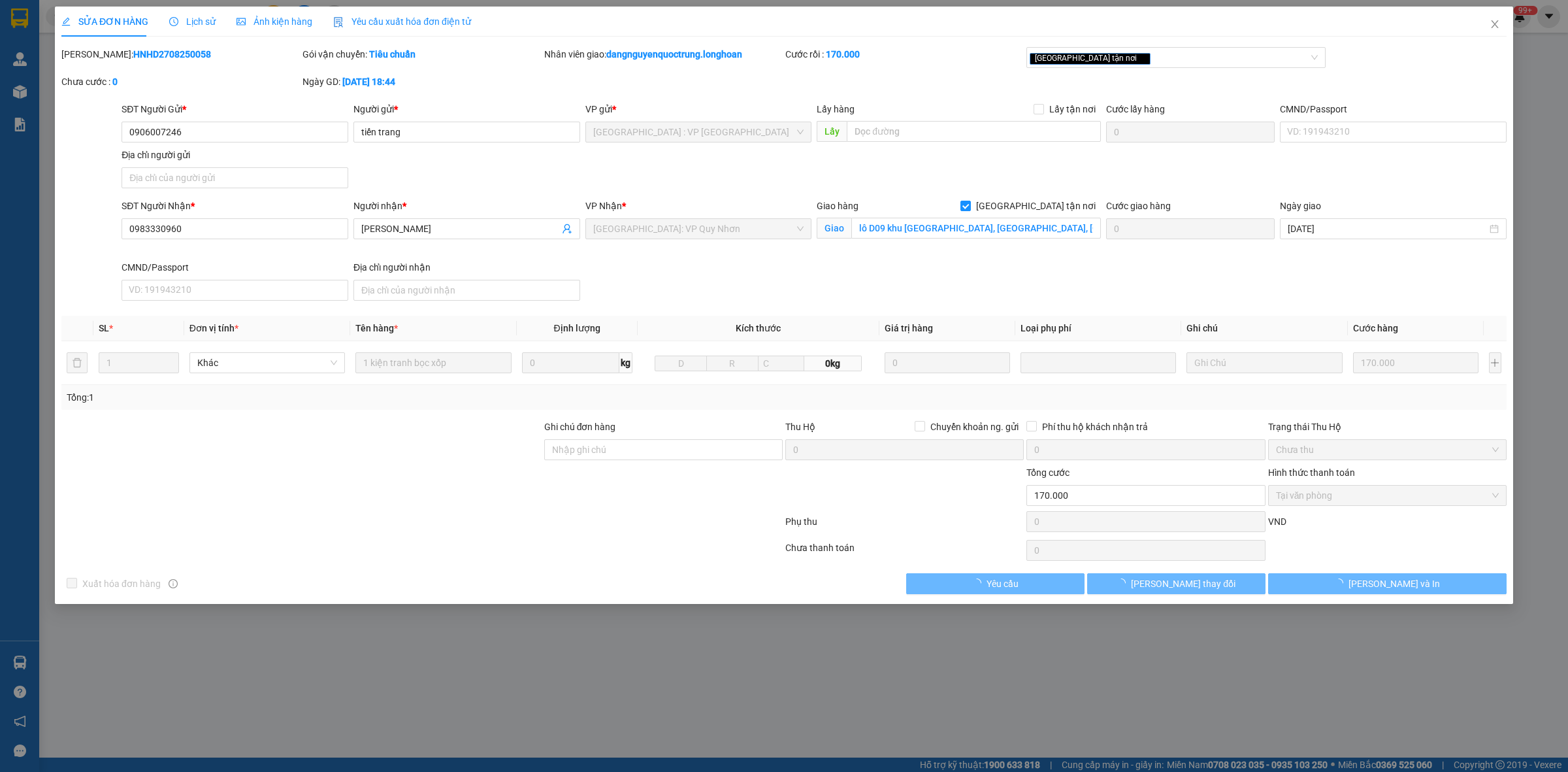
type input "lô D09 khu BT Đại Phú Gia, Nhơn Bình, Quy Nhơn"
type input "170.000"
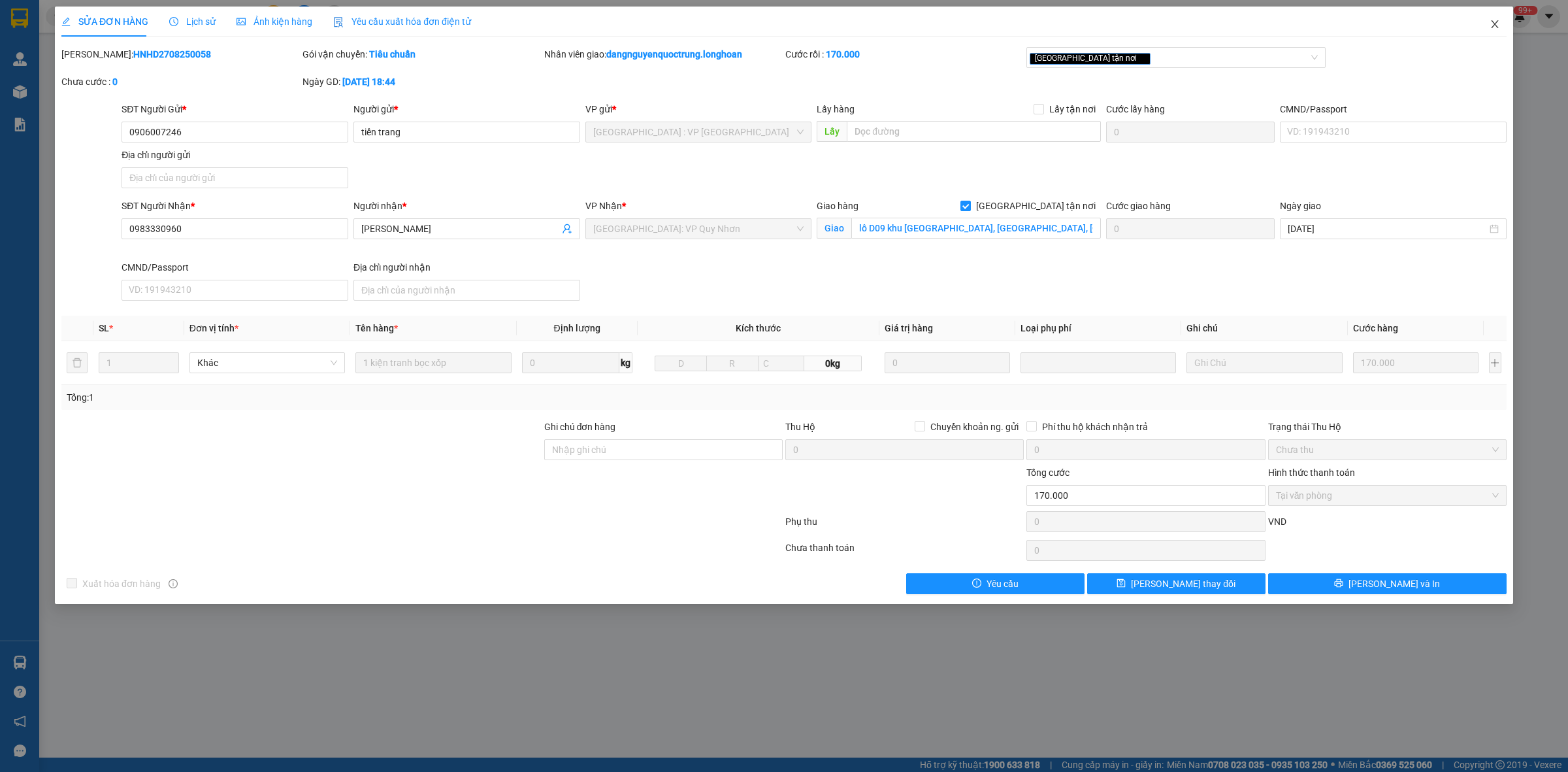
click at [1501, 22] on span "Close" at bounding box center [1495, 25] width 36 height 36
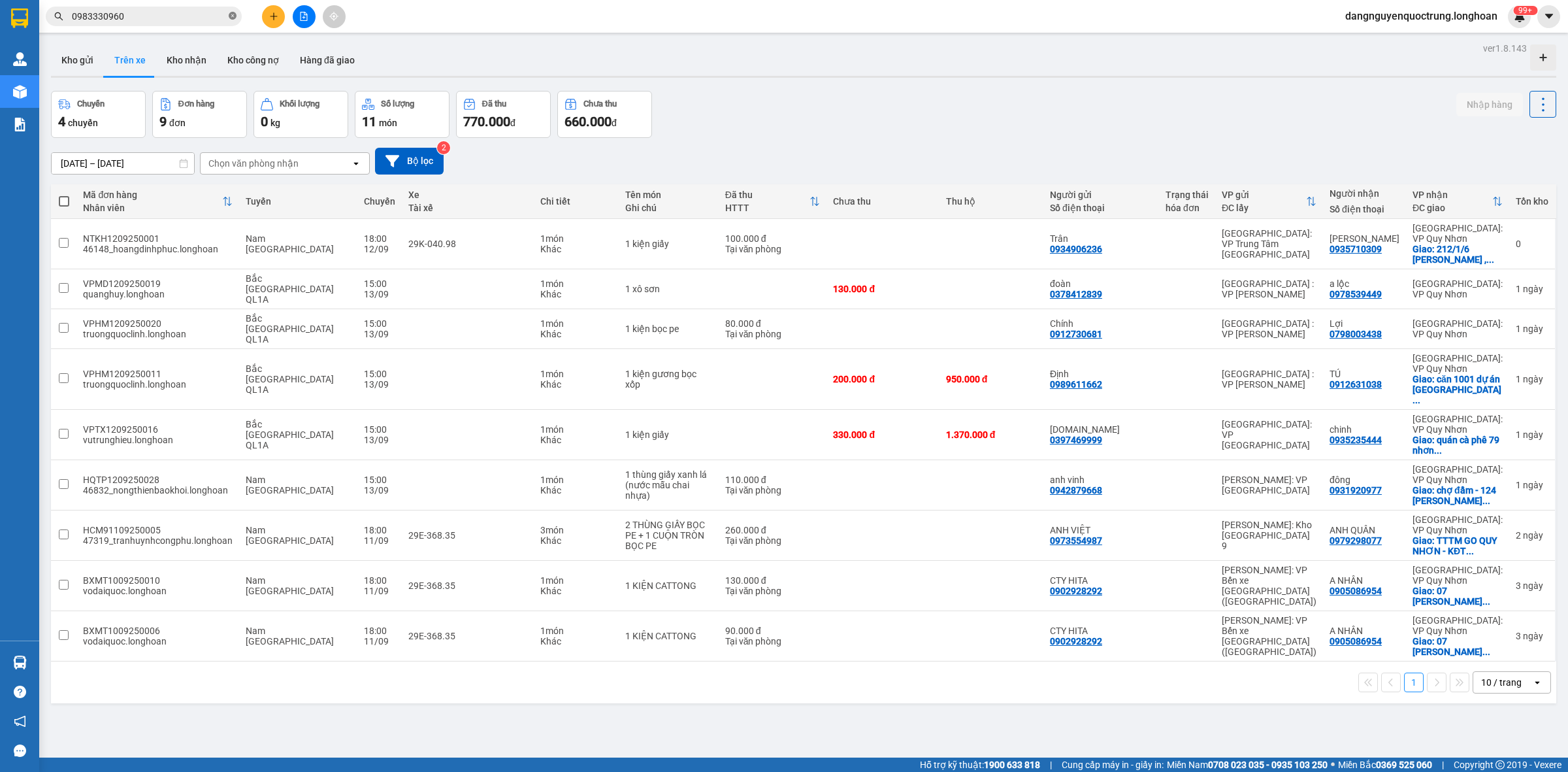
click at [235, 18] on icon "close-circle" at bounding box center [232, 15] width 8 height 8
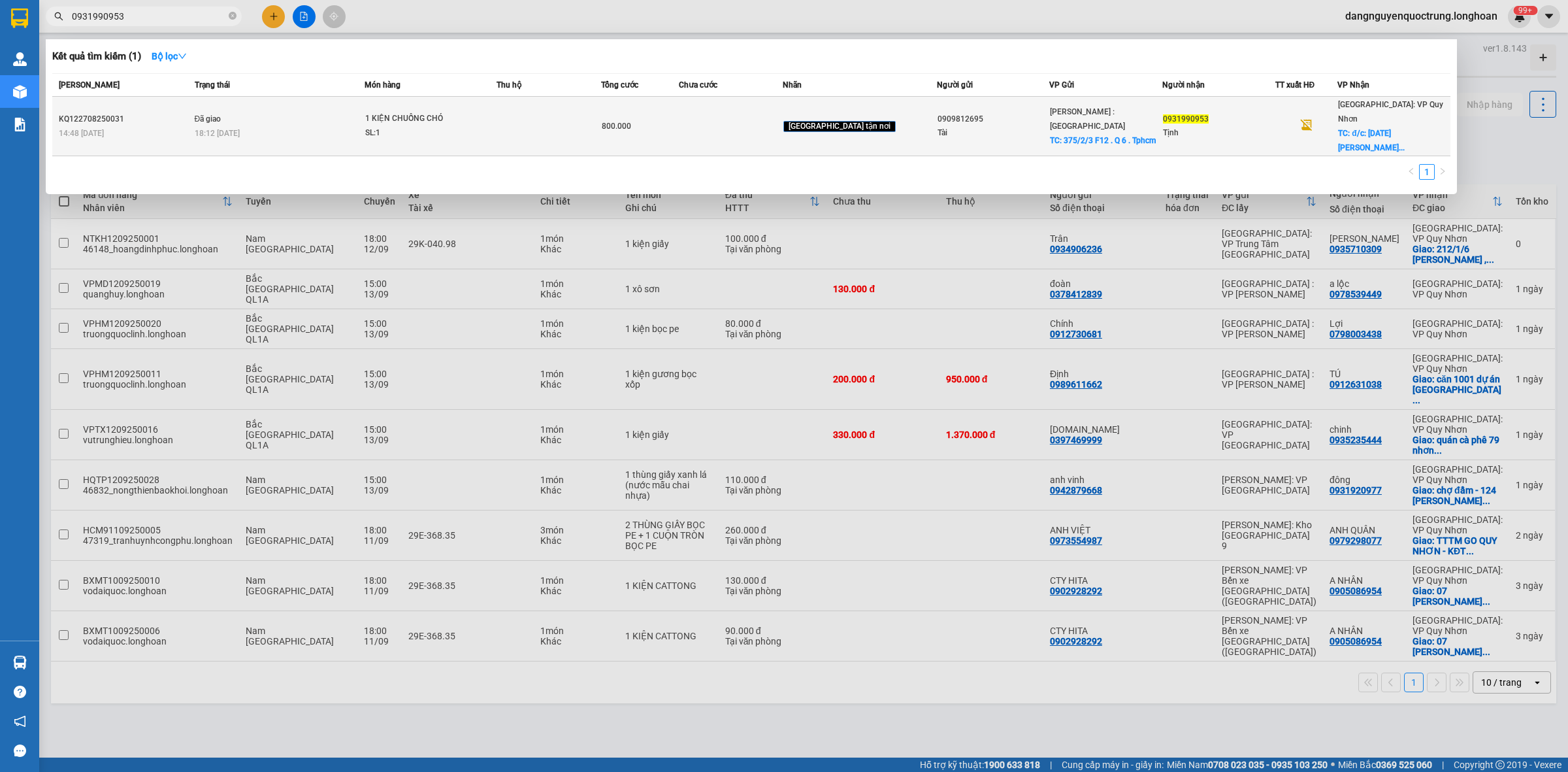
type input "0931990953"
click at [268, 110] on td "Đã giao 18:12 - 29/08" at bounding box center [278, 127] width 173 height 59
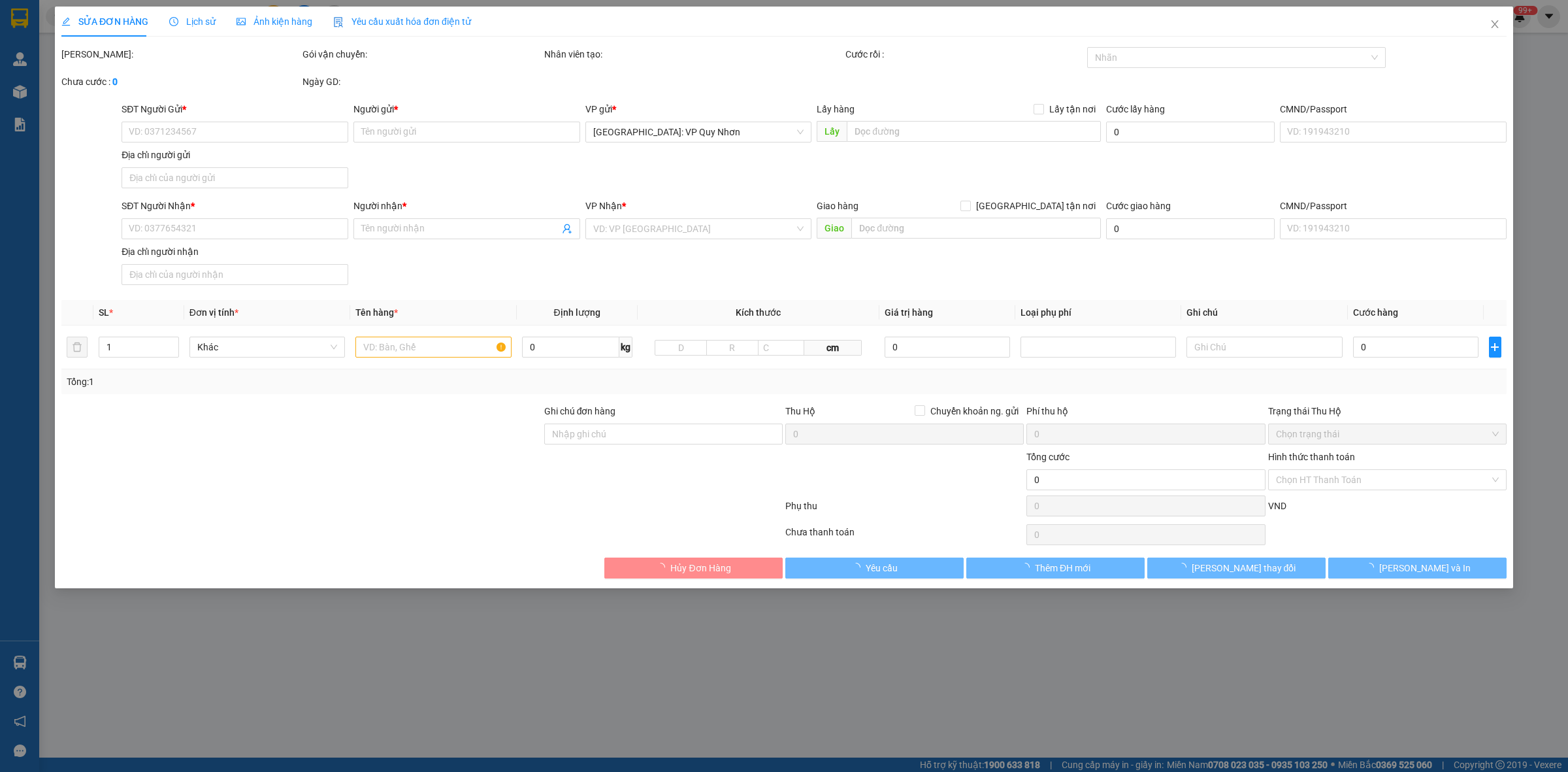
type input "0909812695"
type input "Tài"
checkbox input "true"
type input "375/2/3 F12 . Q 6 . Tphcm"
type input "100.000"
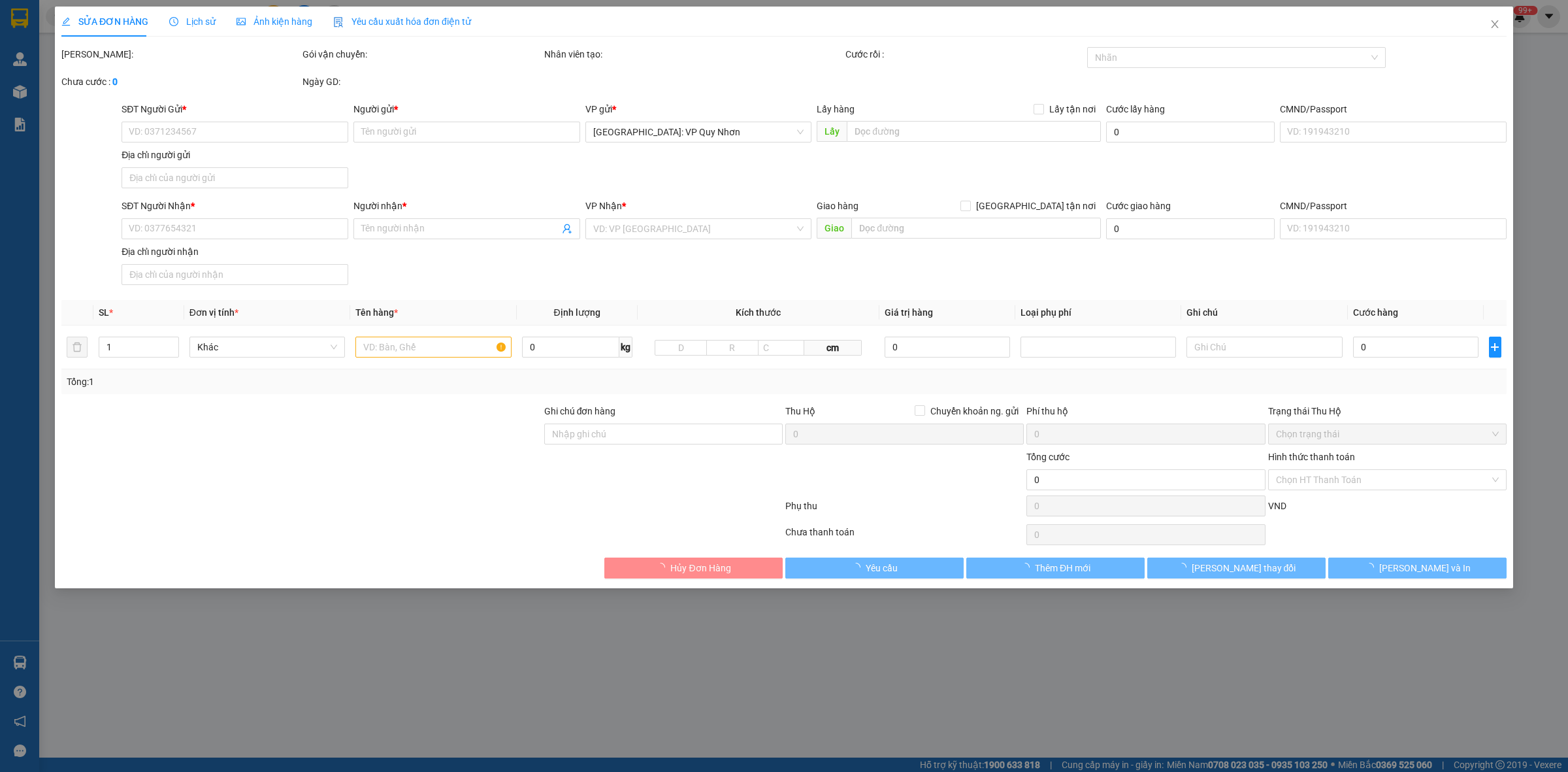
type input "0931990953"
type input "Tịnh"
checkbox input "true"
type input "đ/c: 1083/5/4 Trần Hưng Đạo . Quy Nhơn . Gia Lai ( Bình Định Cũ )."
type input "800.000"
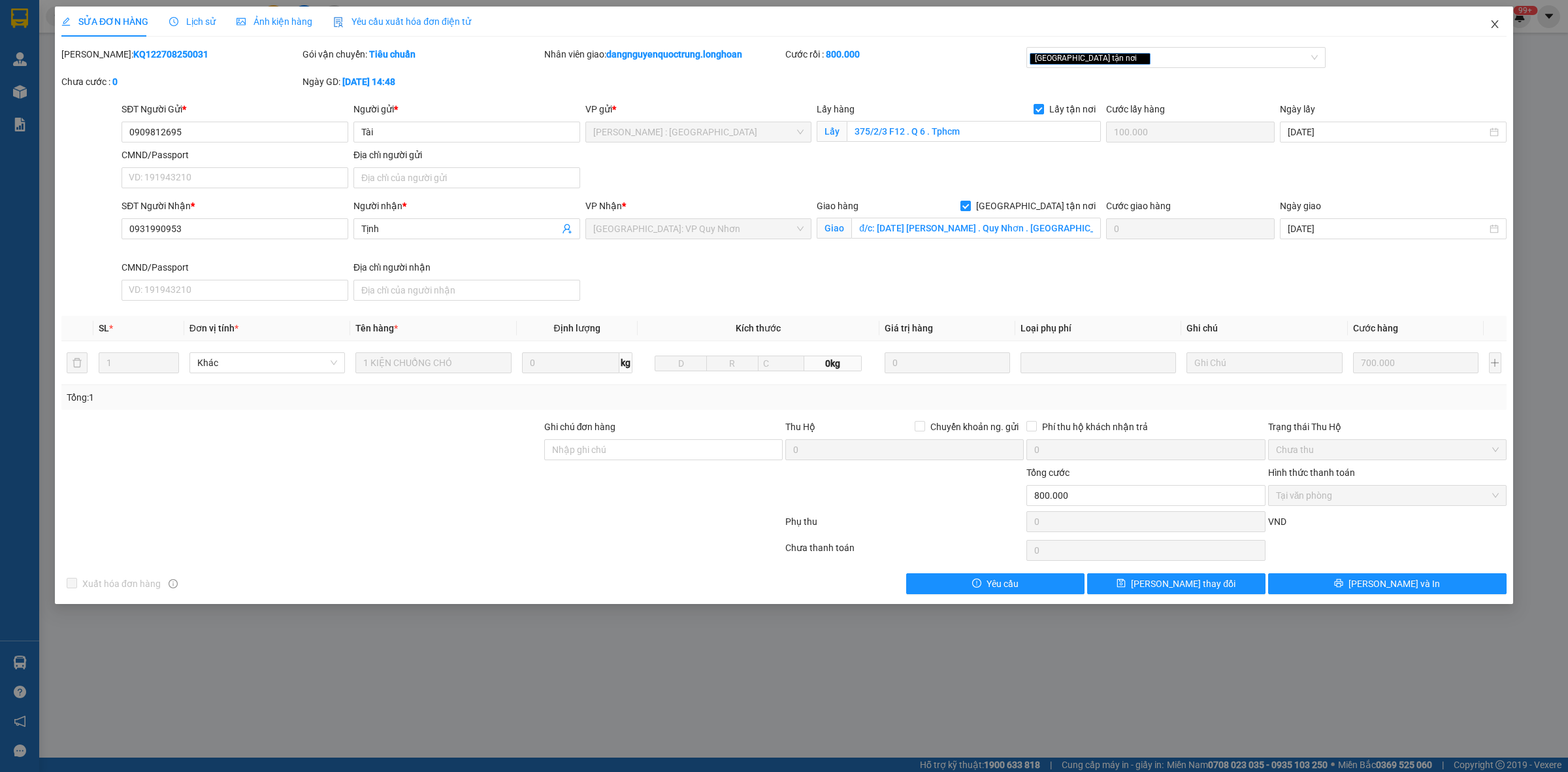
click at [1497, 27] on icon "close" at bounding box center [1495, 24] width 10 height 10
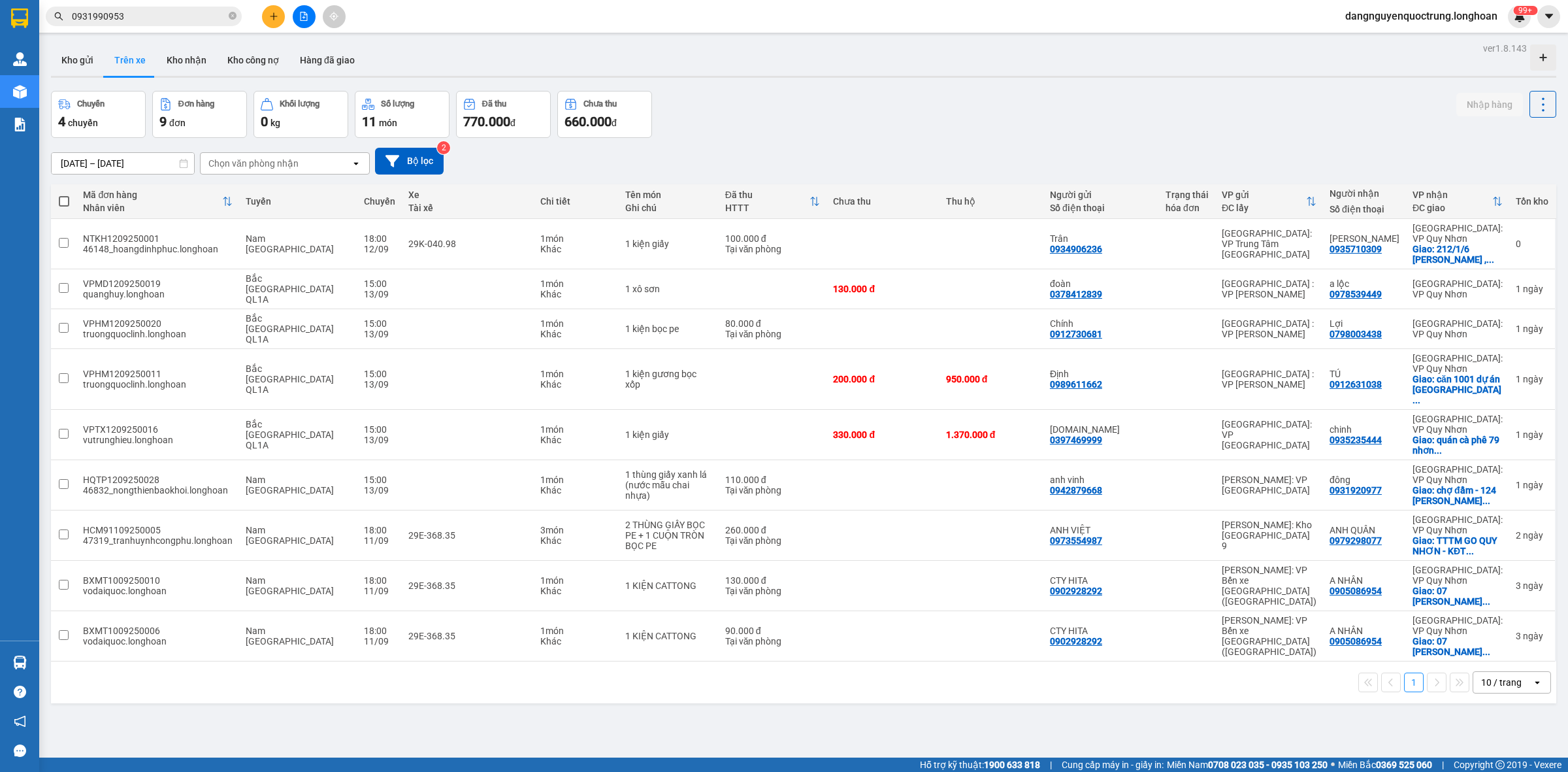
click at [1276, 97] on div "Chuyến 4 chuyến Đơn hàng 9 đơn Khối lượng 0 kg Số lượng 11 món Đã thu 770.000 đ…" at bounding box center [804, 113] width 1505 height 47
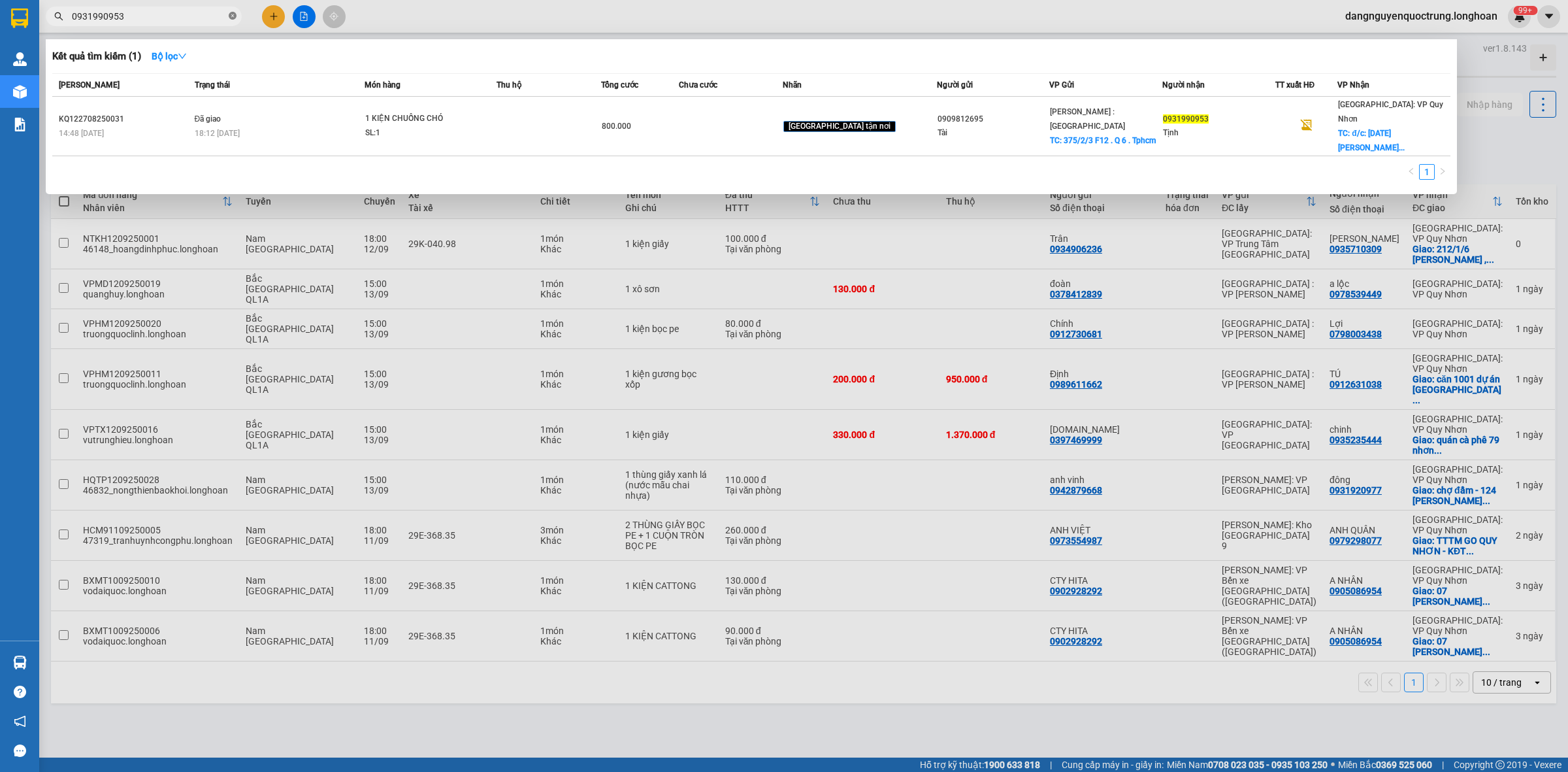
click at [230, 15] on icon "close-circle" at bounding box center [232, 15] width 8 height 8
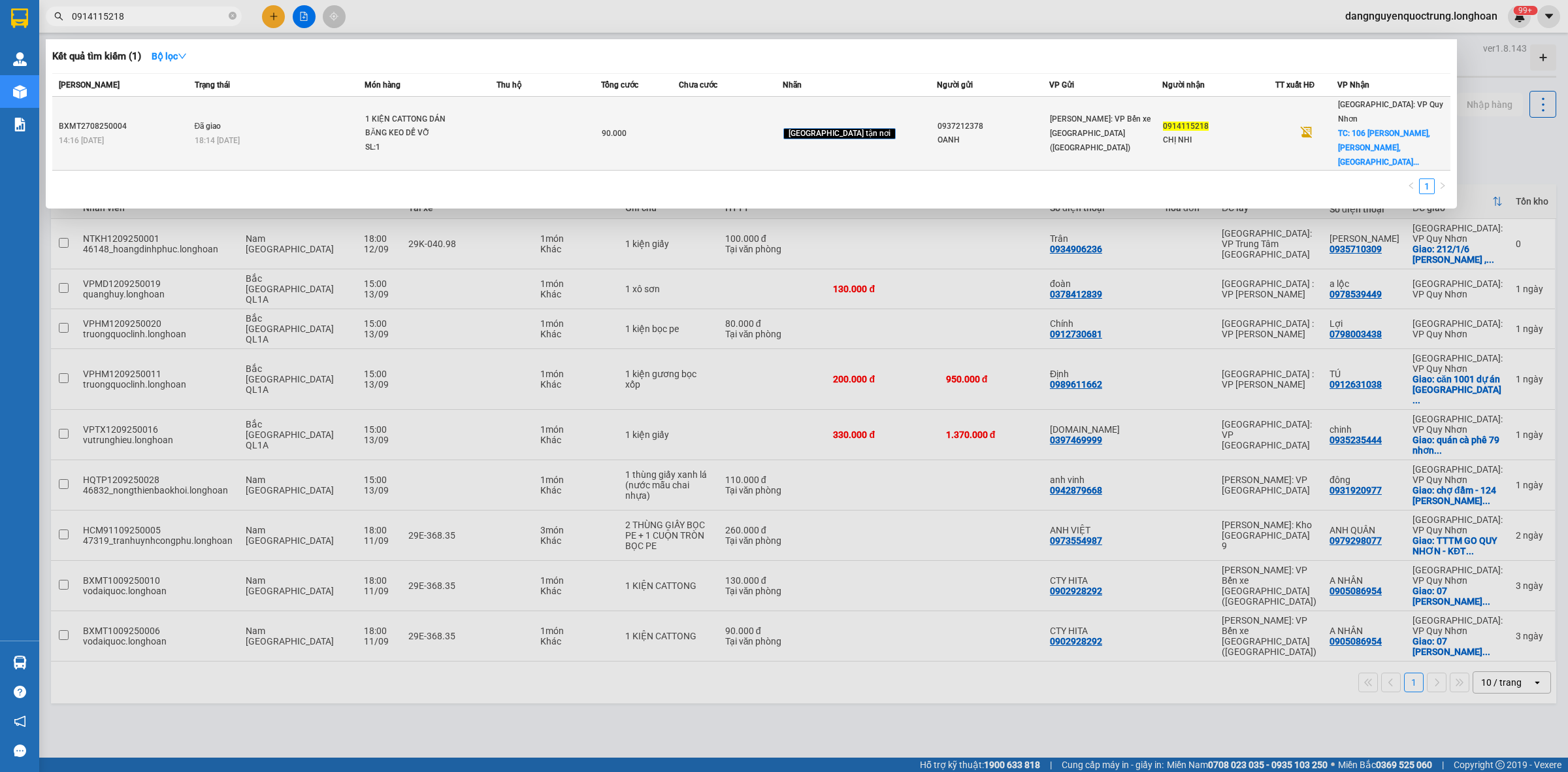
type input "0914115218"
click at [638, 110] on td "90.000" at bounding box center [640, 134] width 78 height 74
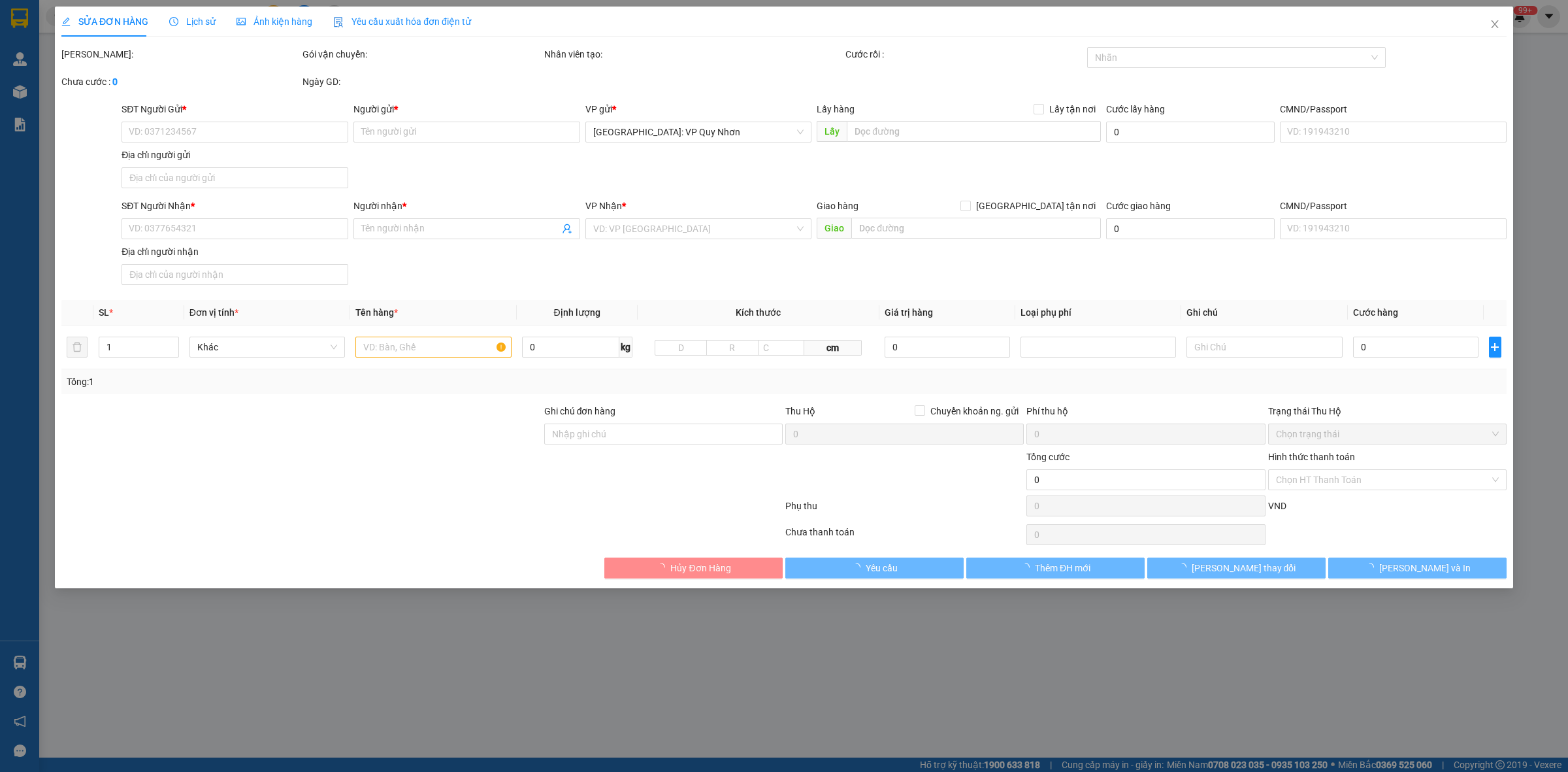
type input "0937212378"
type input "OANH"
type input "0914115218"
type input "CHỊ NHI"
checkbox input "true"
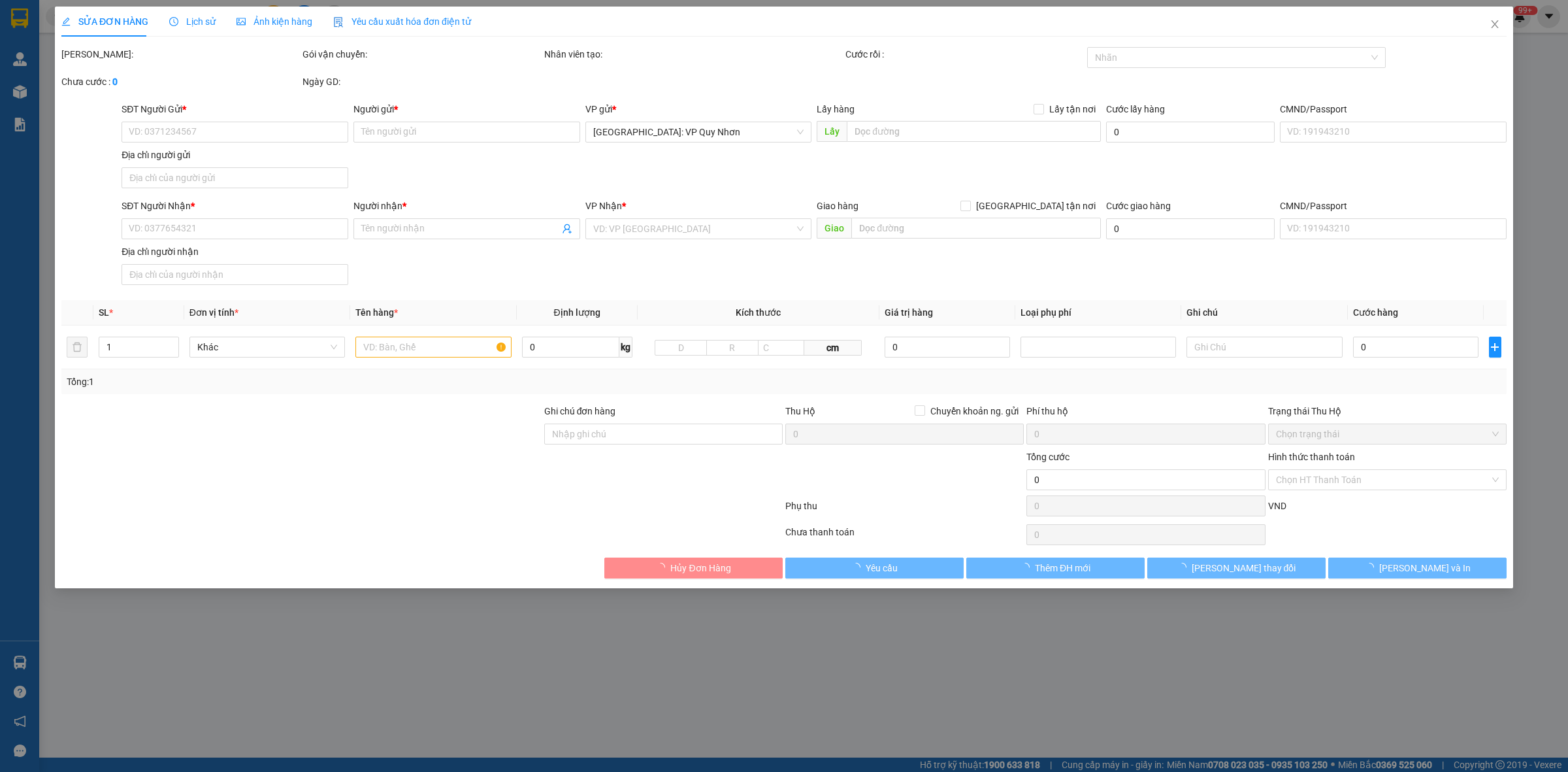
type input "106 NGUYỄN HUỆ,TRẦN PHÚ,TP QUY NHƠN"
type input "90.000"
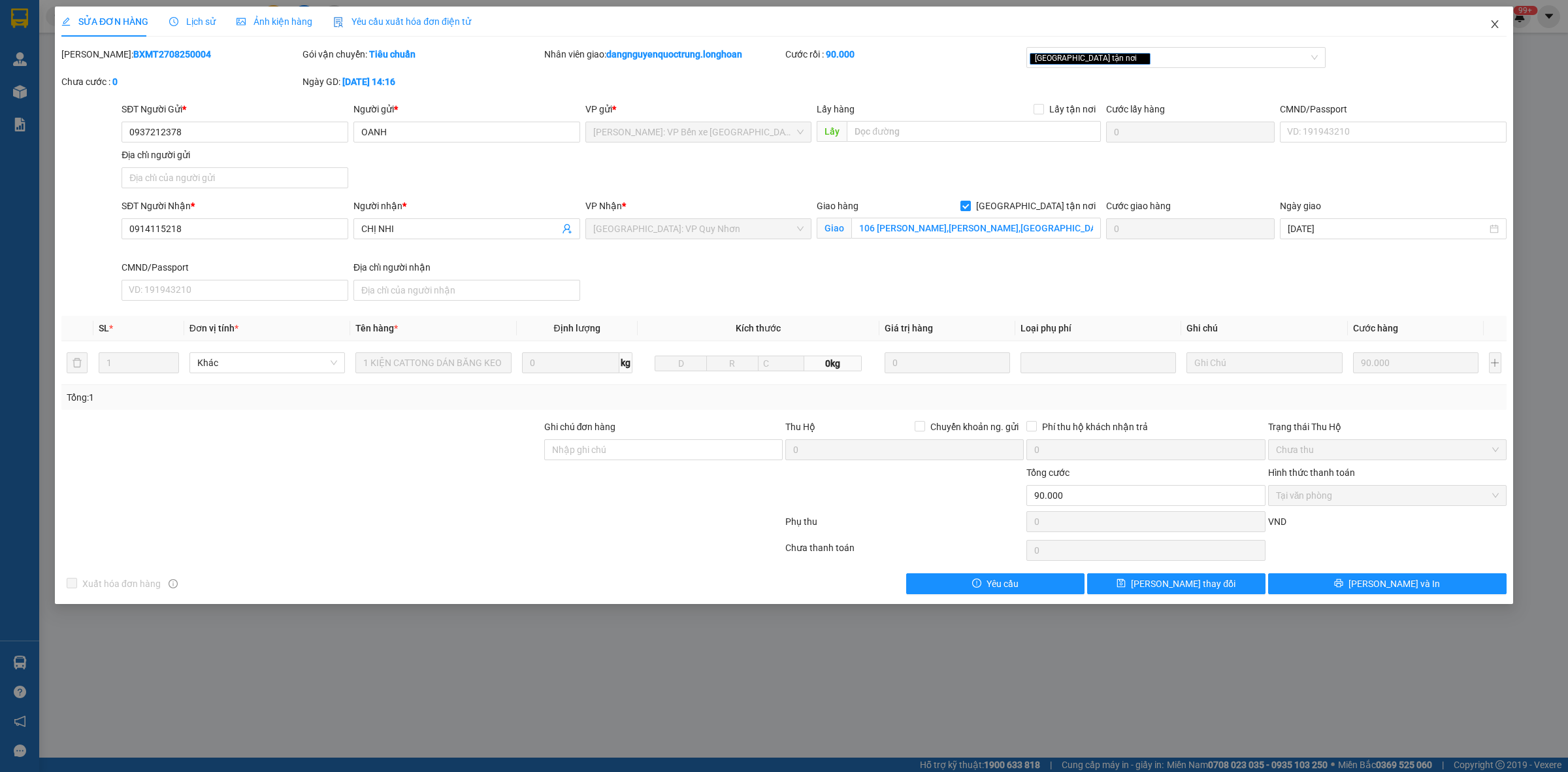
click at [1495, 28] on icon "close" at bounding box center [1495, 24] width 10 height 10
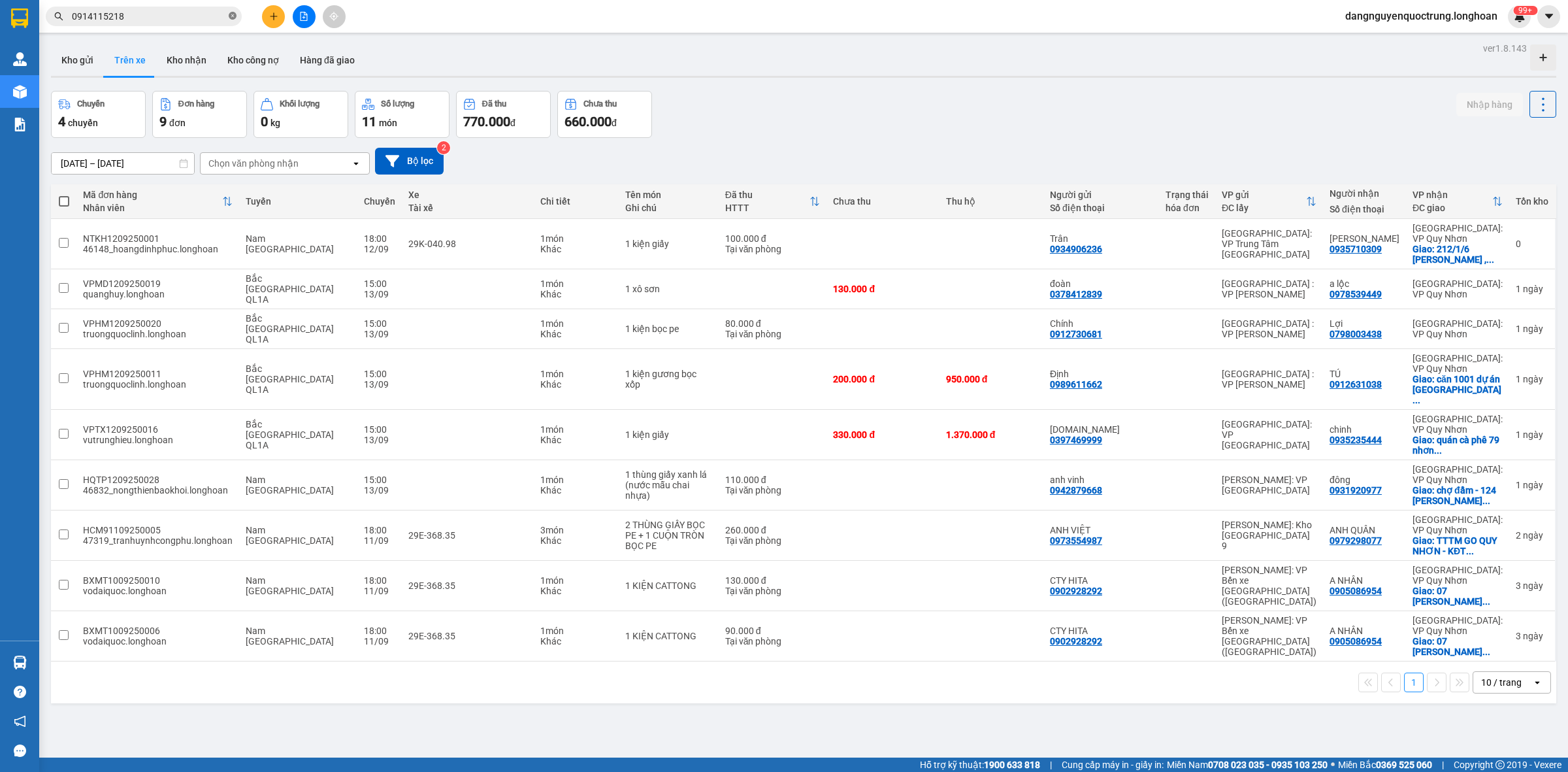
click at [232, 13] on icon "close-circle" at bounding box center [232, 15] width 8 height 8
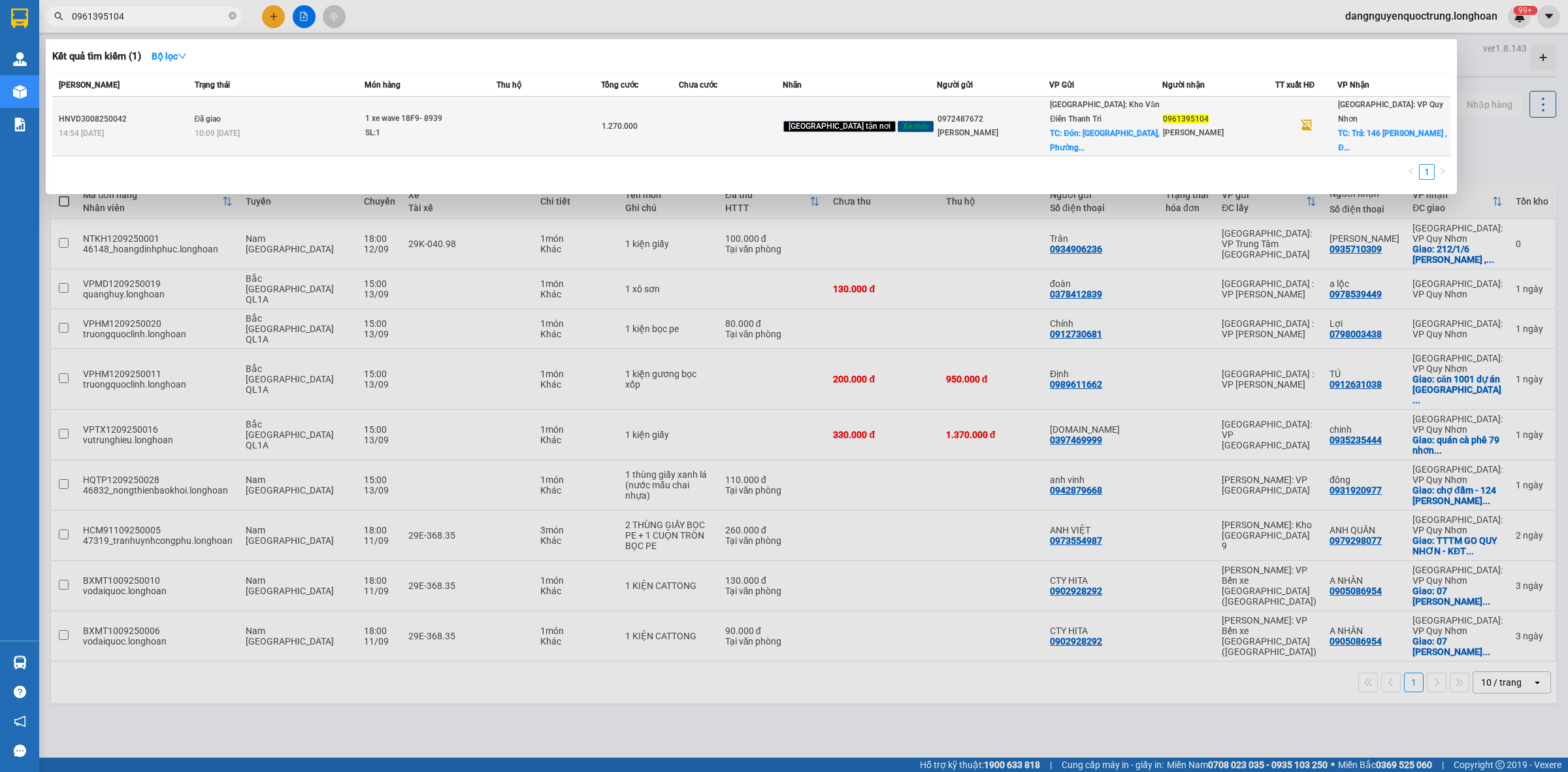
type input "0961395104"
click at [357, 113] on td "Đã giao 10:09 - 06/09" at bounding box center [278, 127] width 173 height 59
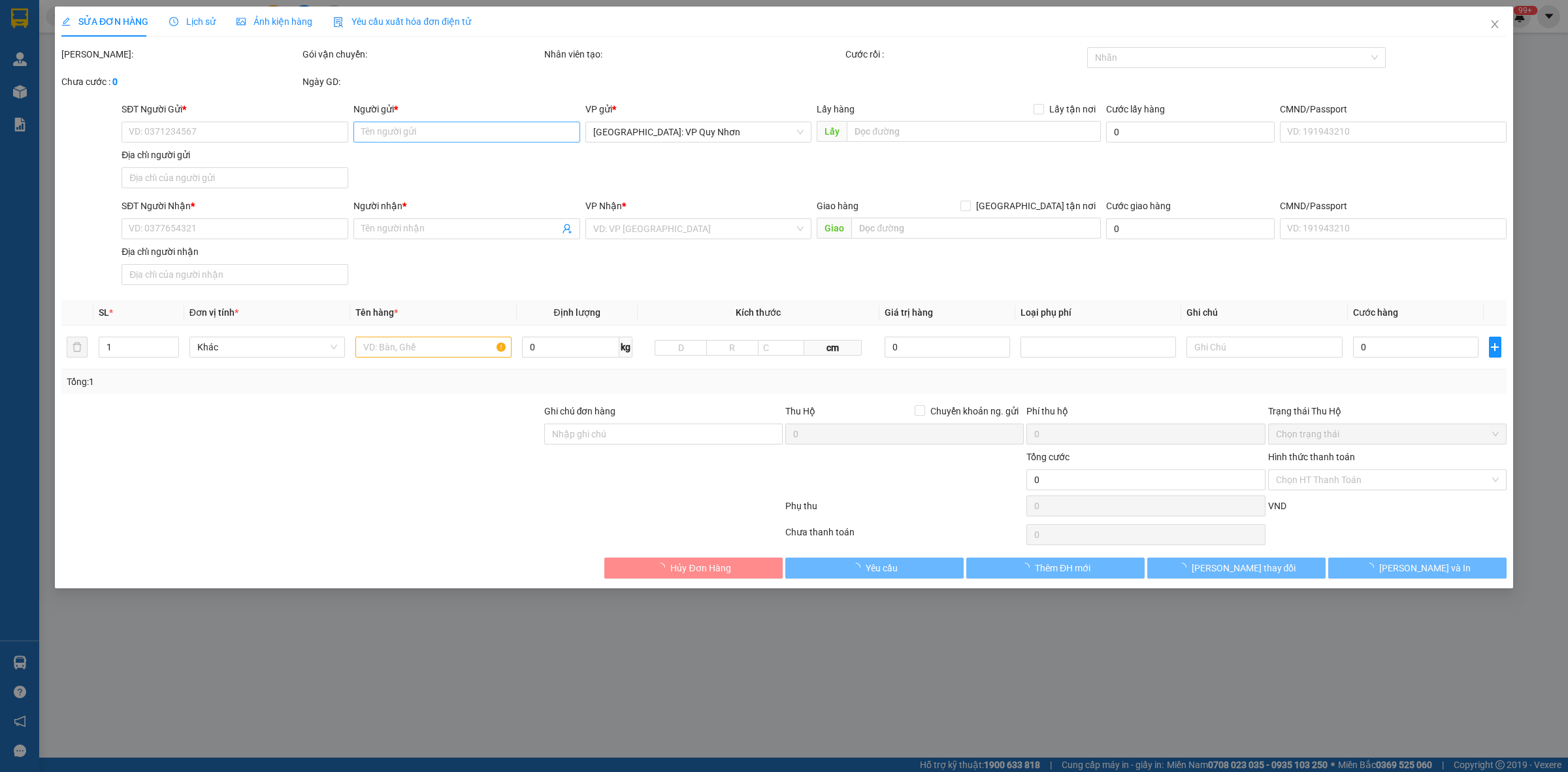
type input "0972487672"
type input "Phạm Văn Luân"
checkbox input "true"
type input "Đón: Thôn Kếu Làng, Phường Đông A , Tỉnh Nam Định"
type input "0961395104"
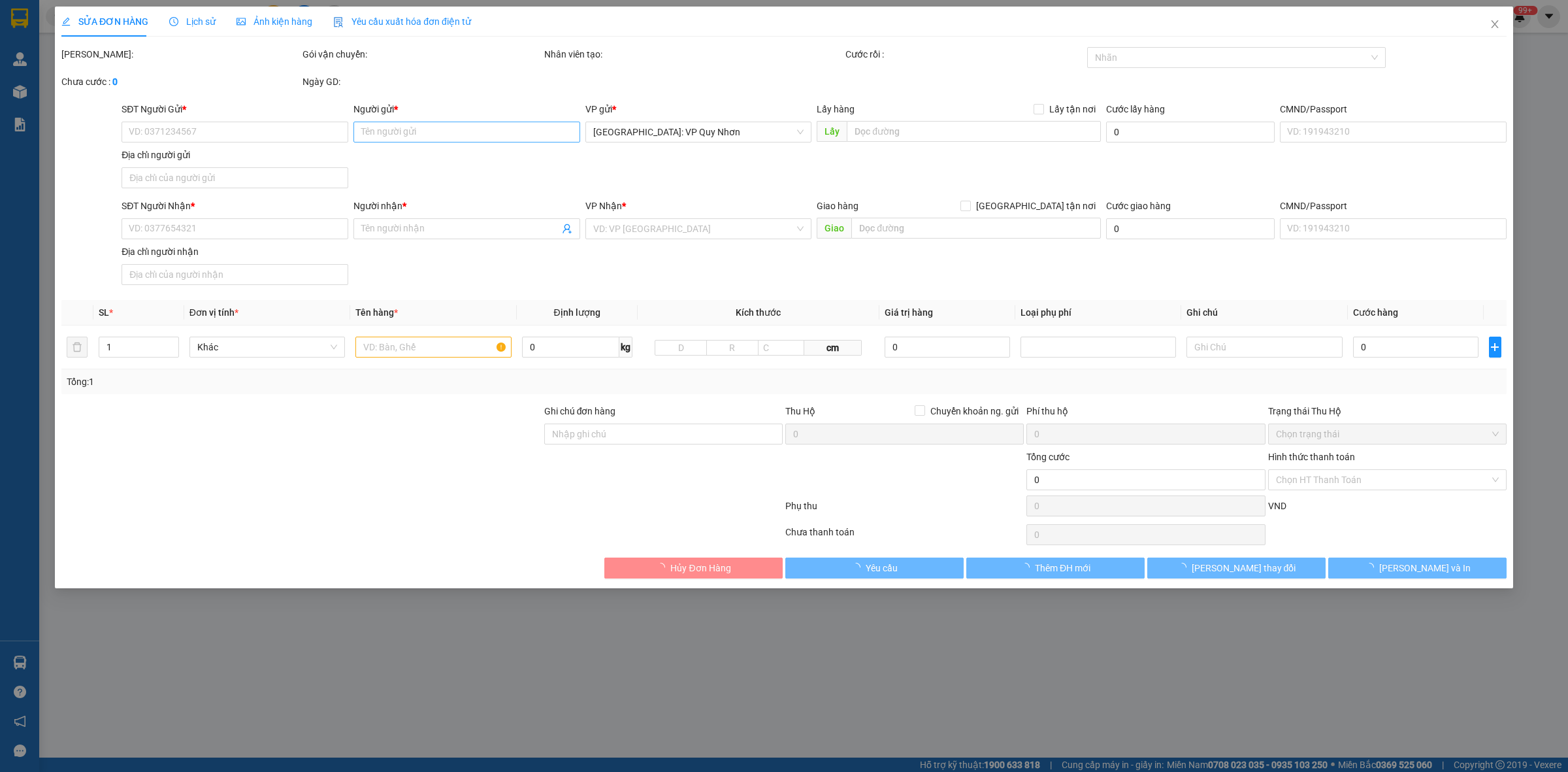
type input "Phạm Văn Thành"
checkbox input "true"
type input "Trả: 146 Lê Thanh Nghị , Đống Đa , Quy Nhơn , Bình Định"
type input "1 chìa khóa, ko đăng ký xe"
type input "1.270.000"
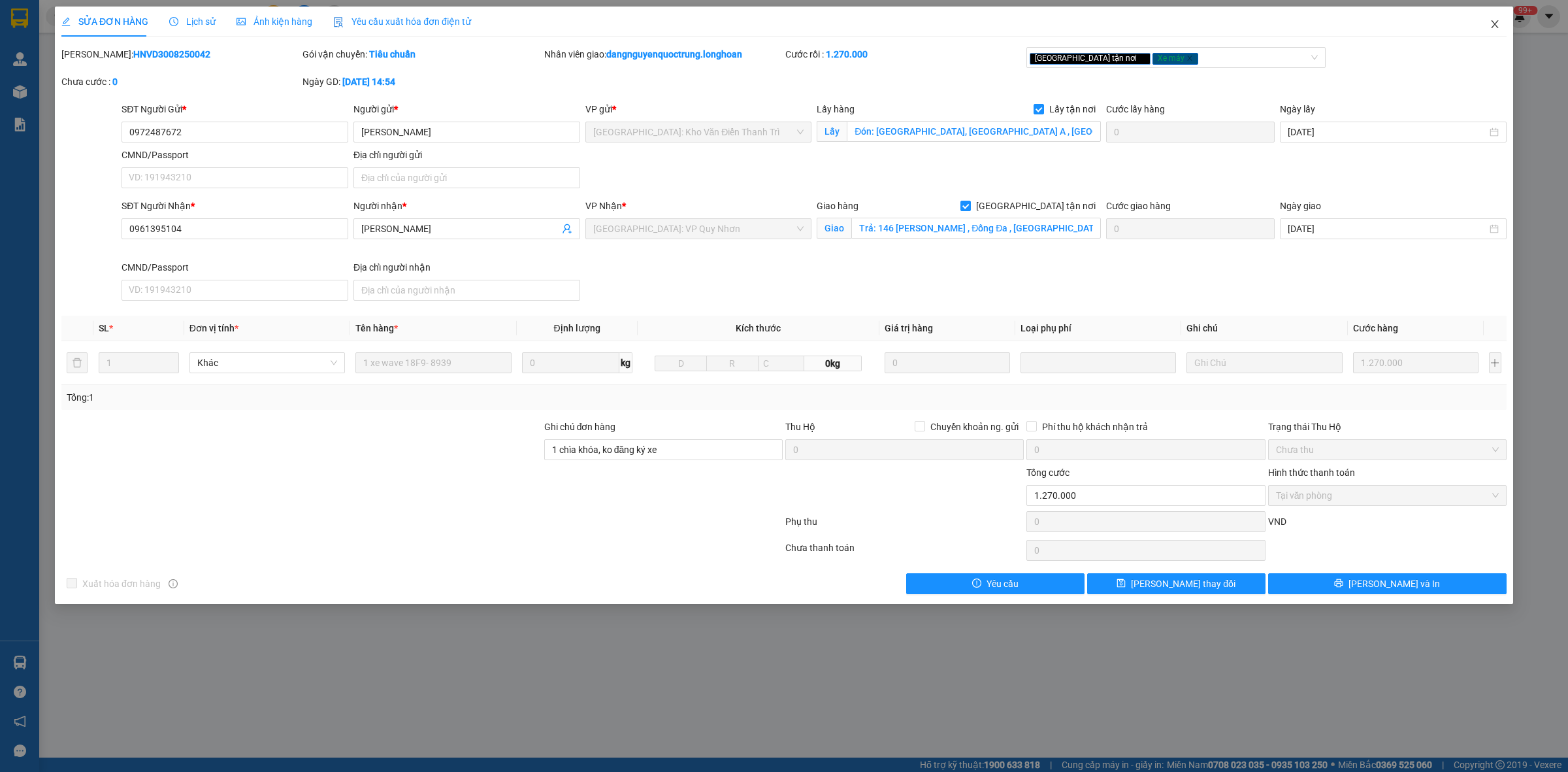
click at [1500, 22] on span "Close" at bounding box center [1495, 25] width 36 height 36
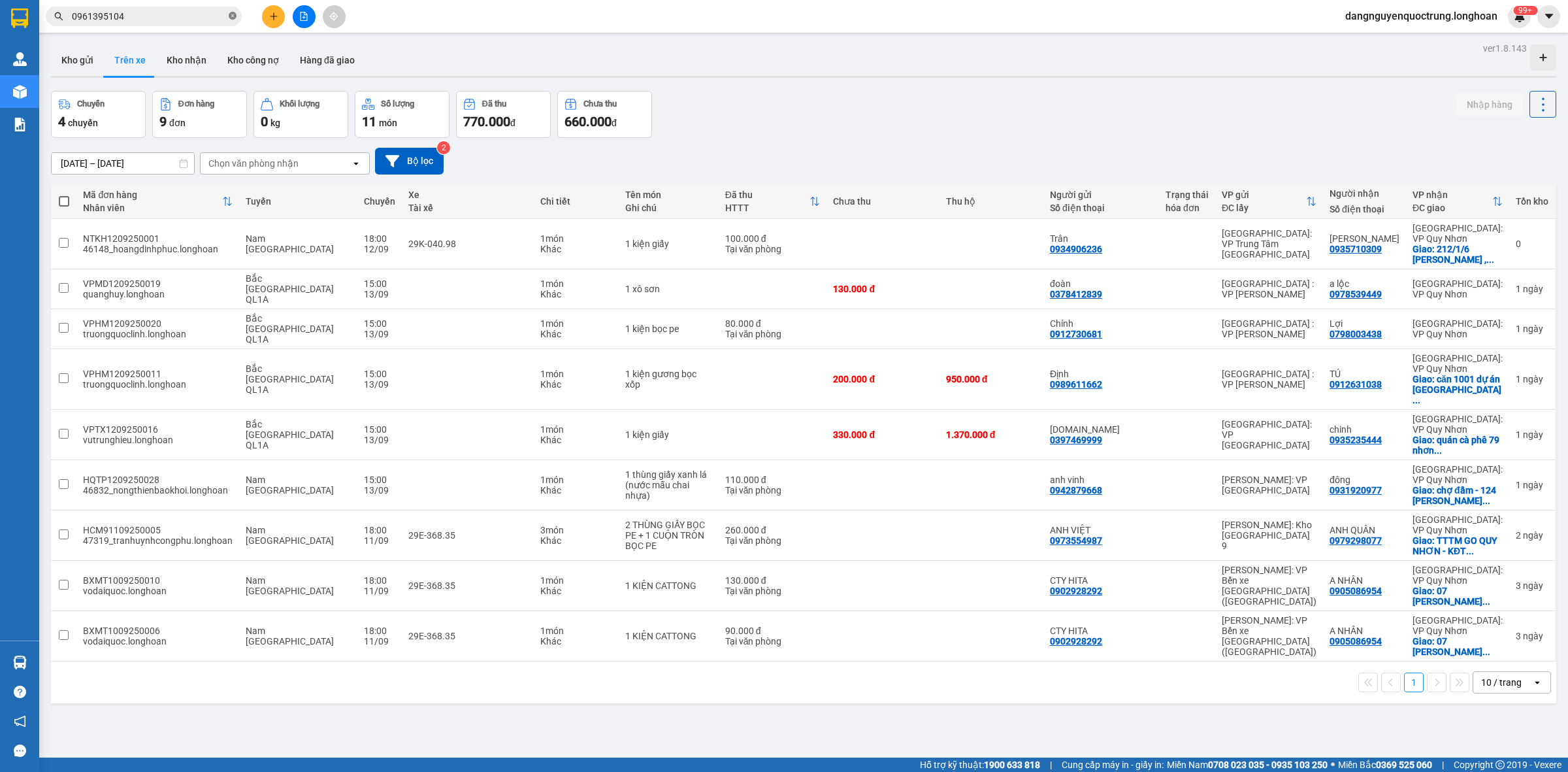
click at [229, 11] on icon "close-circle" at bounding box center [232, 15] width 8 height 8
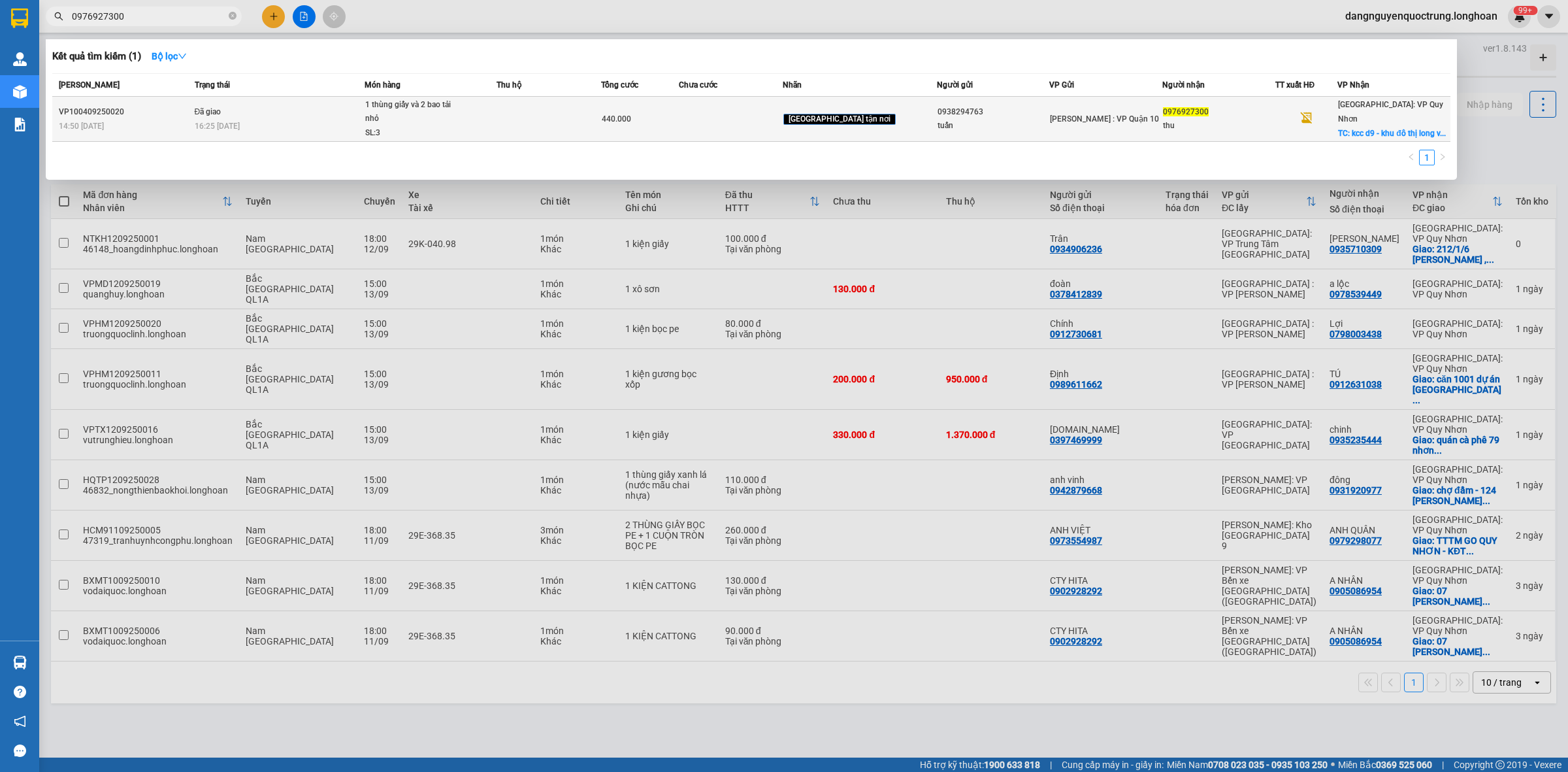
type input "0976927300"
click at [679, 112] on div "440.000" at bounding box center [640, 118] width 77 height 14
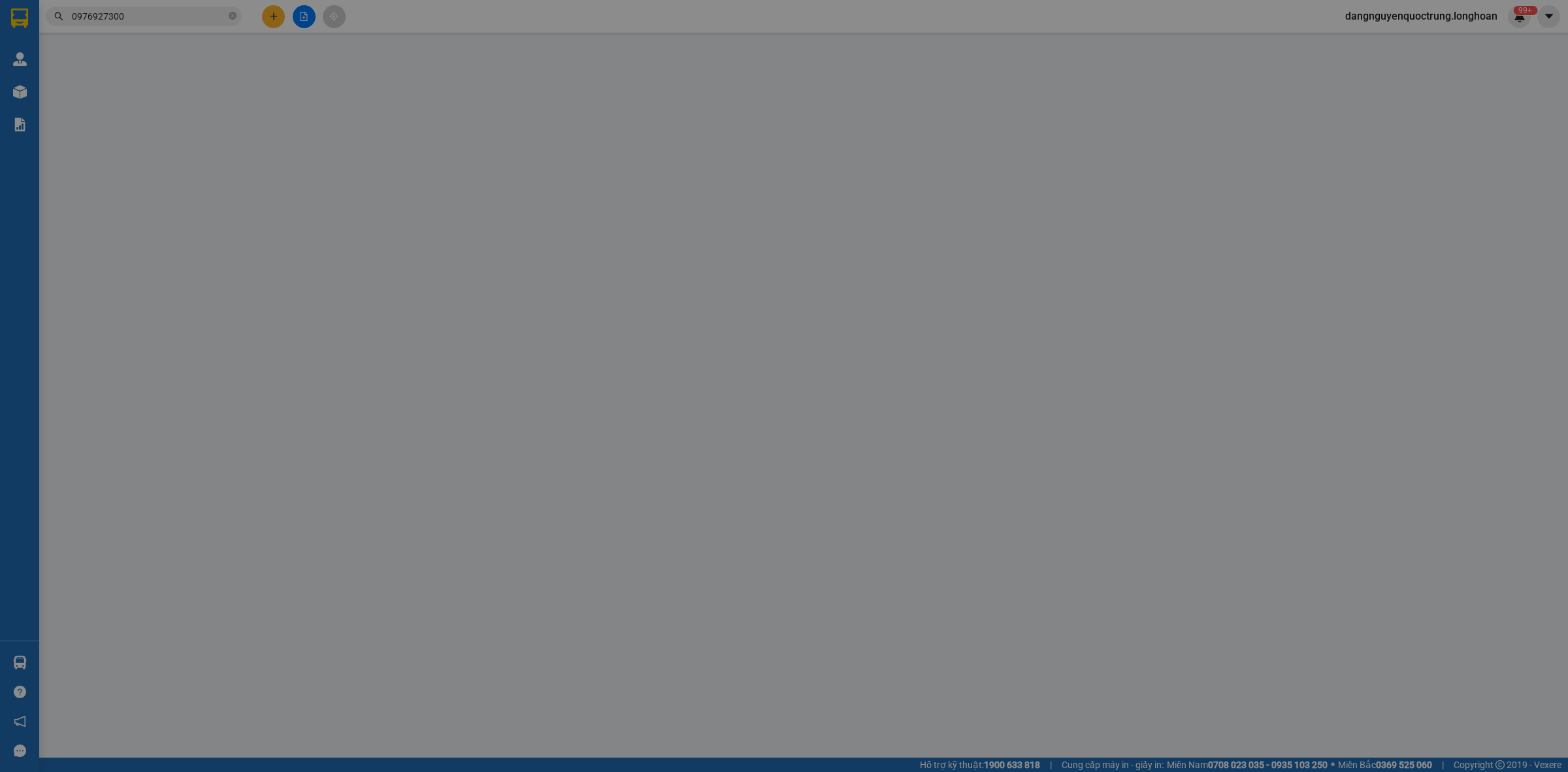
type input "0938294763"
type input "tuấn"
type input "0976927300"
type input "thu"
checkbox input "true"
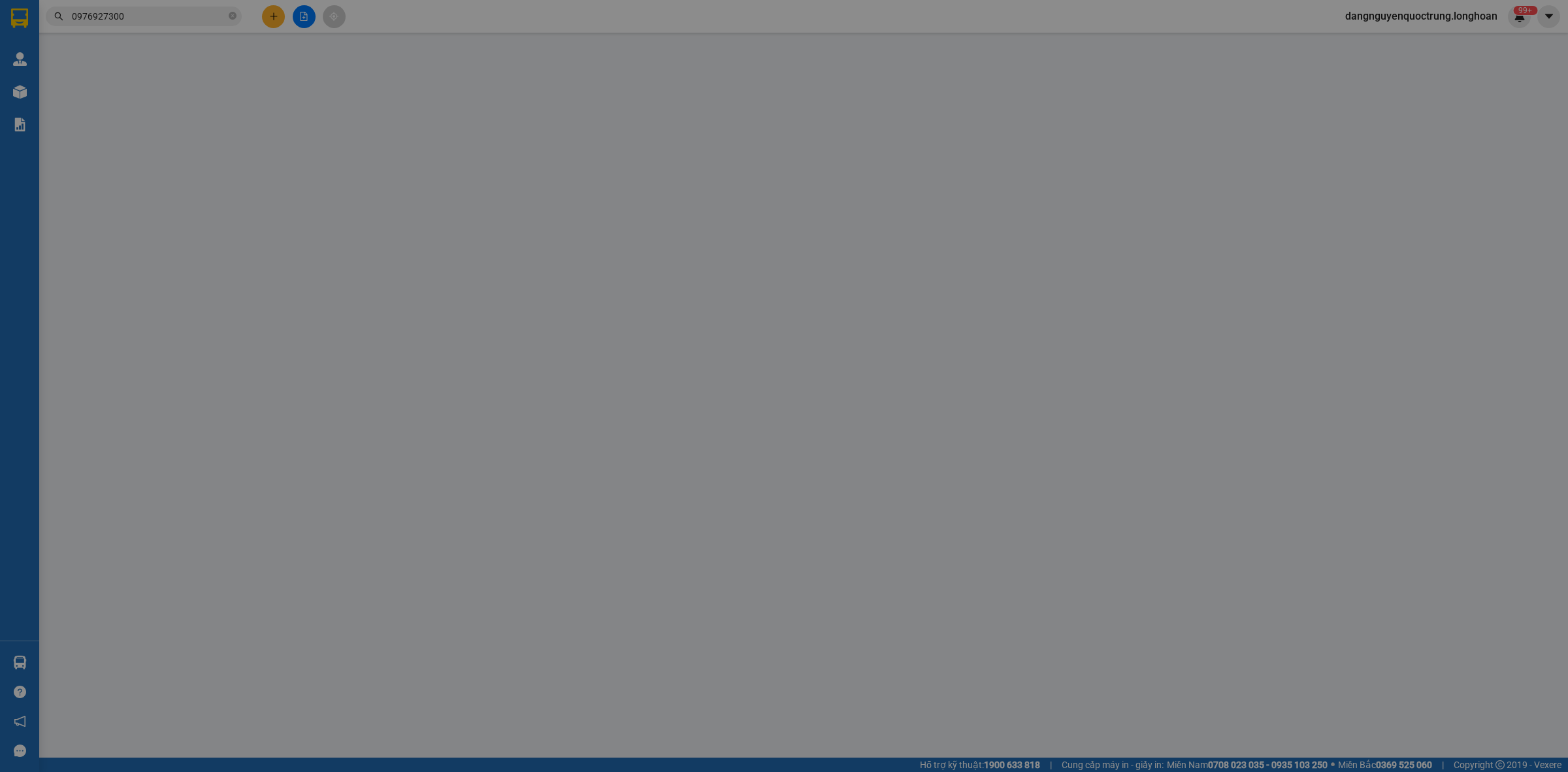
type input "kcc d9 - khu đô thị long vân - - p, trần quang diệu - tp quy nhơn - BĐ"
type input "hàng k bao bể vỡ hư hỏng"
type input "440.000"
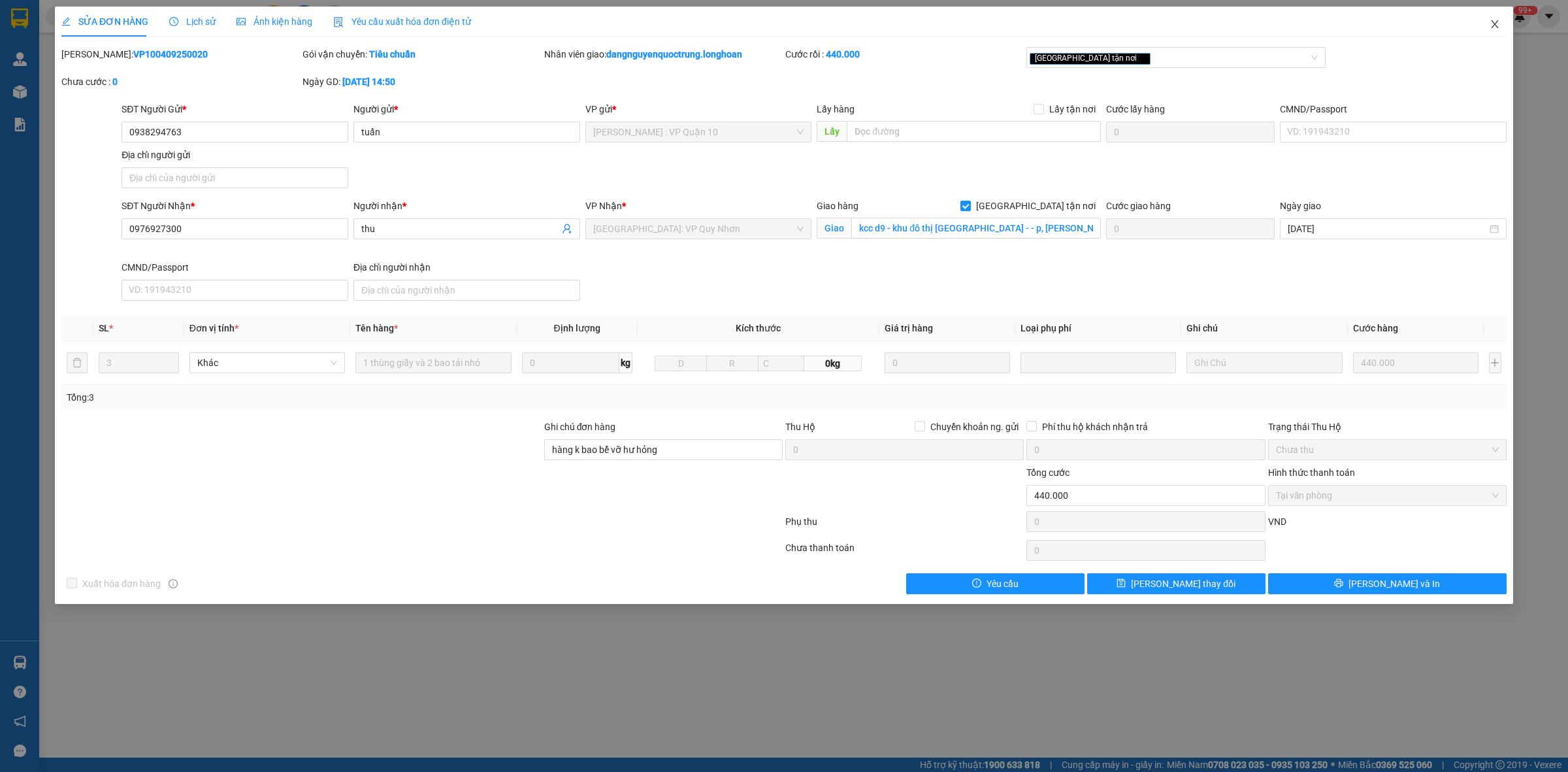
click at [1501, 24] on span "Close" at bounding box center [1495, 25] width 36 height 36
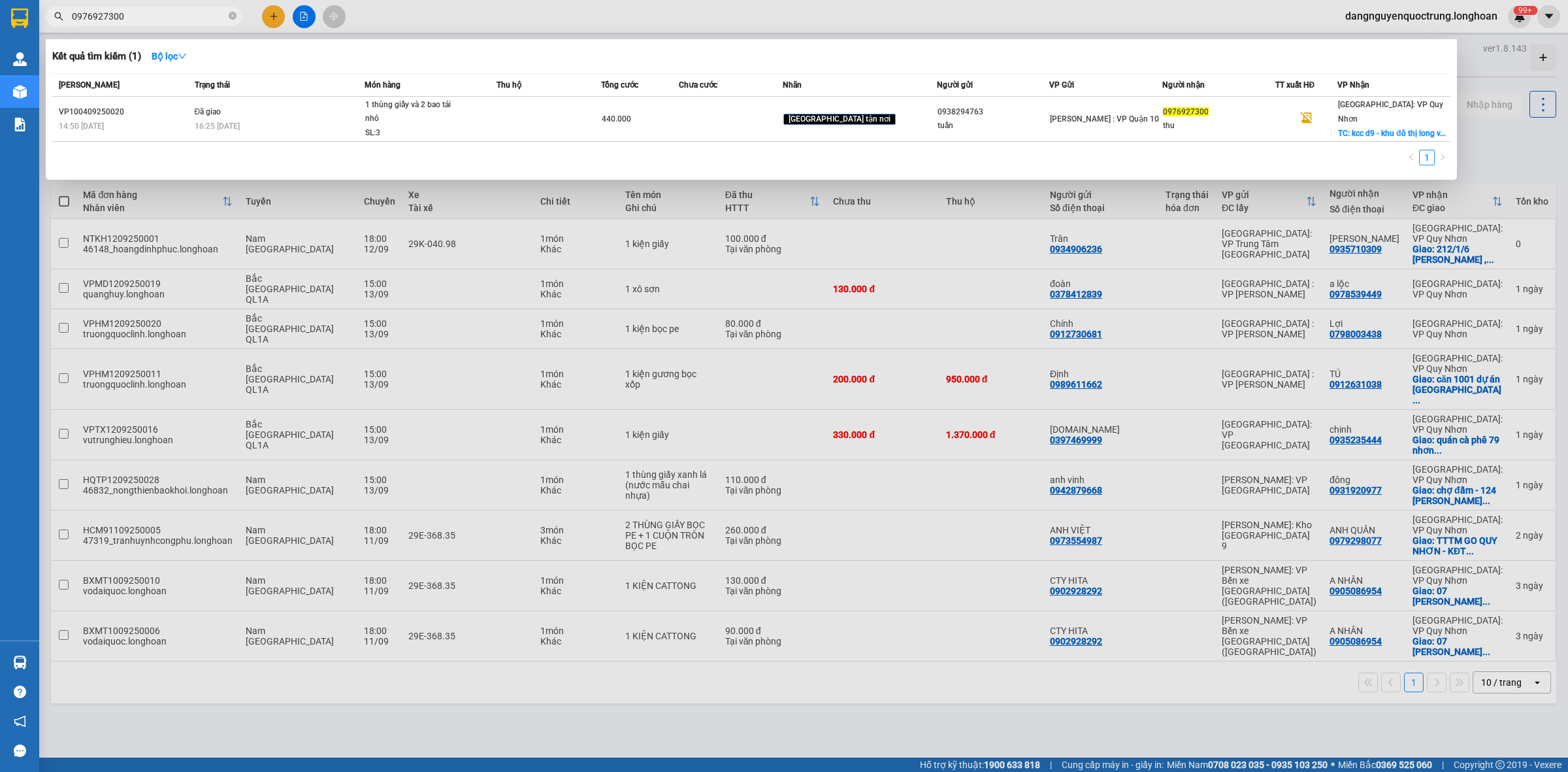
click at [224, 20] on input "0976927300" at bounding box center [149, 16] width 154 height 14
click at [230, 18] on icon "close-circle" at bounding box center [232, 15] width 8 height 8
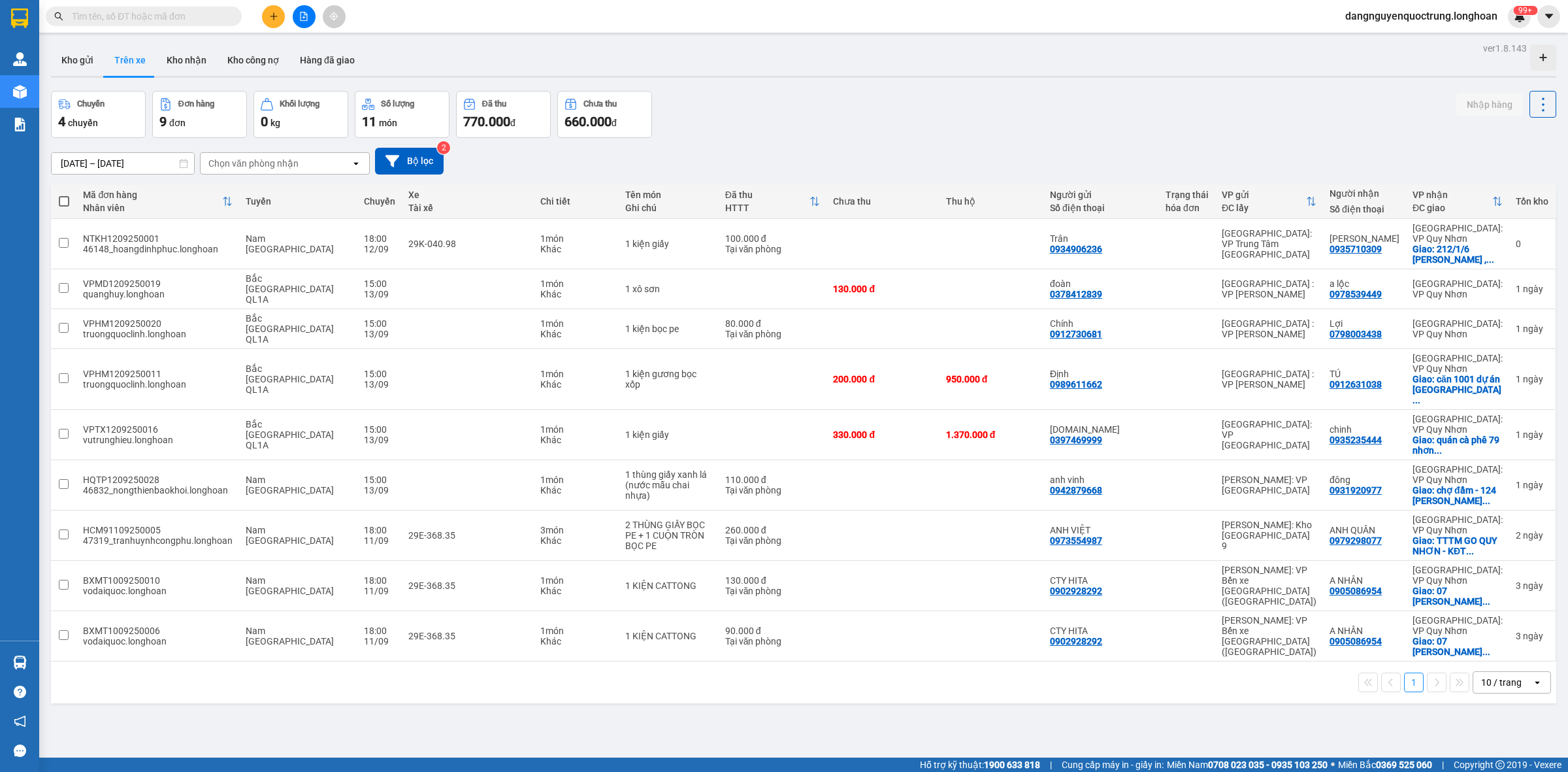
click at [210, 17] on input "text" at bounding box center [149, 16] width 154 height 14
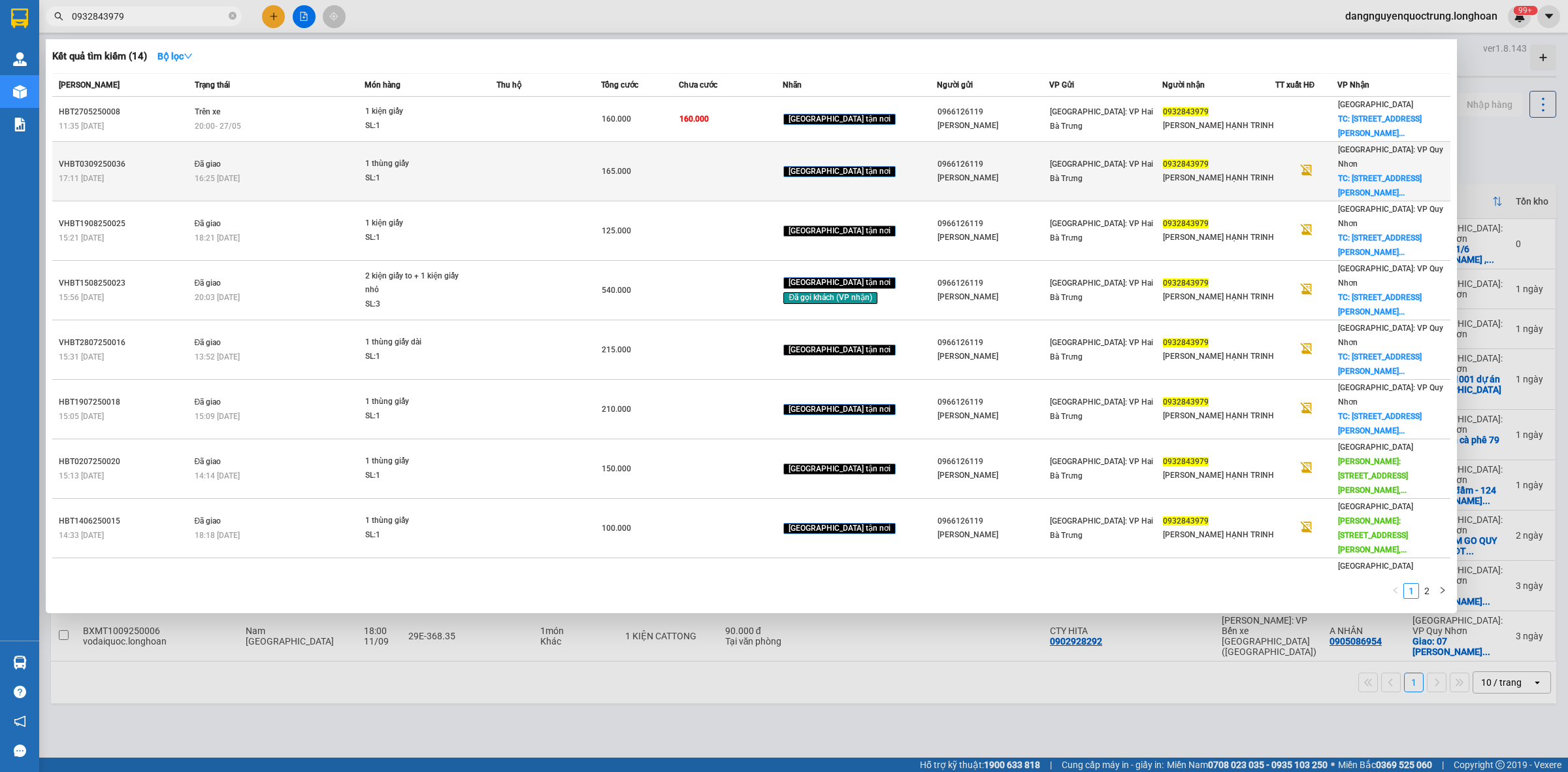
type input "0932843979"
click at [461, 172] on div "SL: 1" at bounding box center [413, 178] width 98 height 14
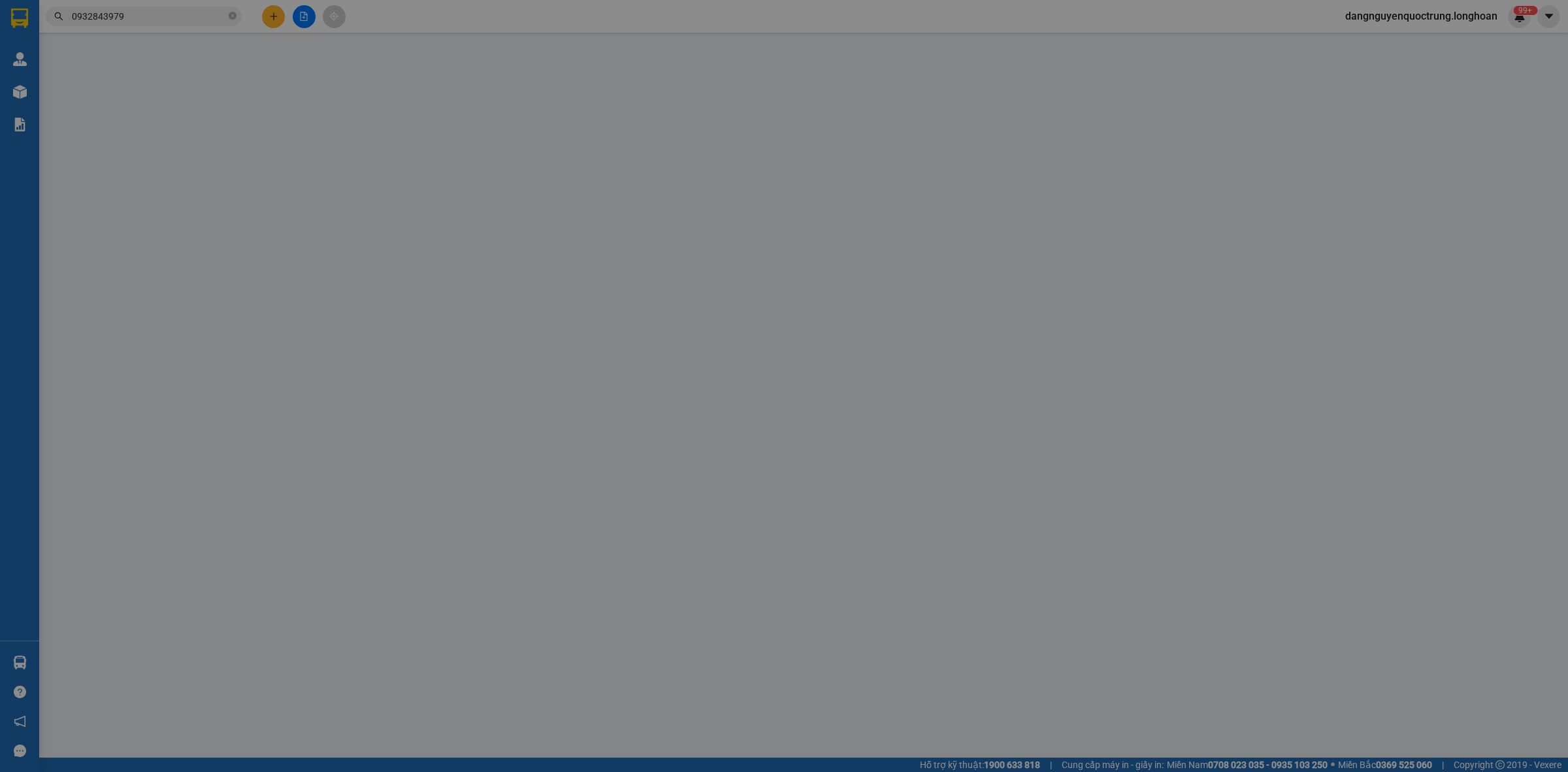
type input "0966126119"
type input "Thanh Nhàn"
type input "0932843979"
type input "HỒ NỮ HẠNH TRINH"
checkbox input "true"
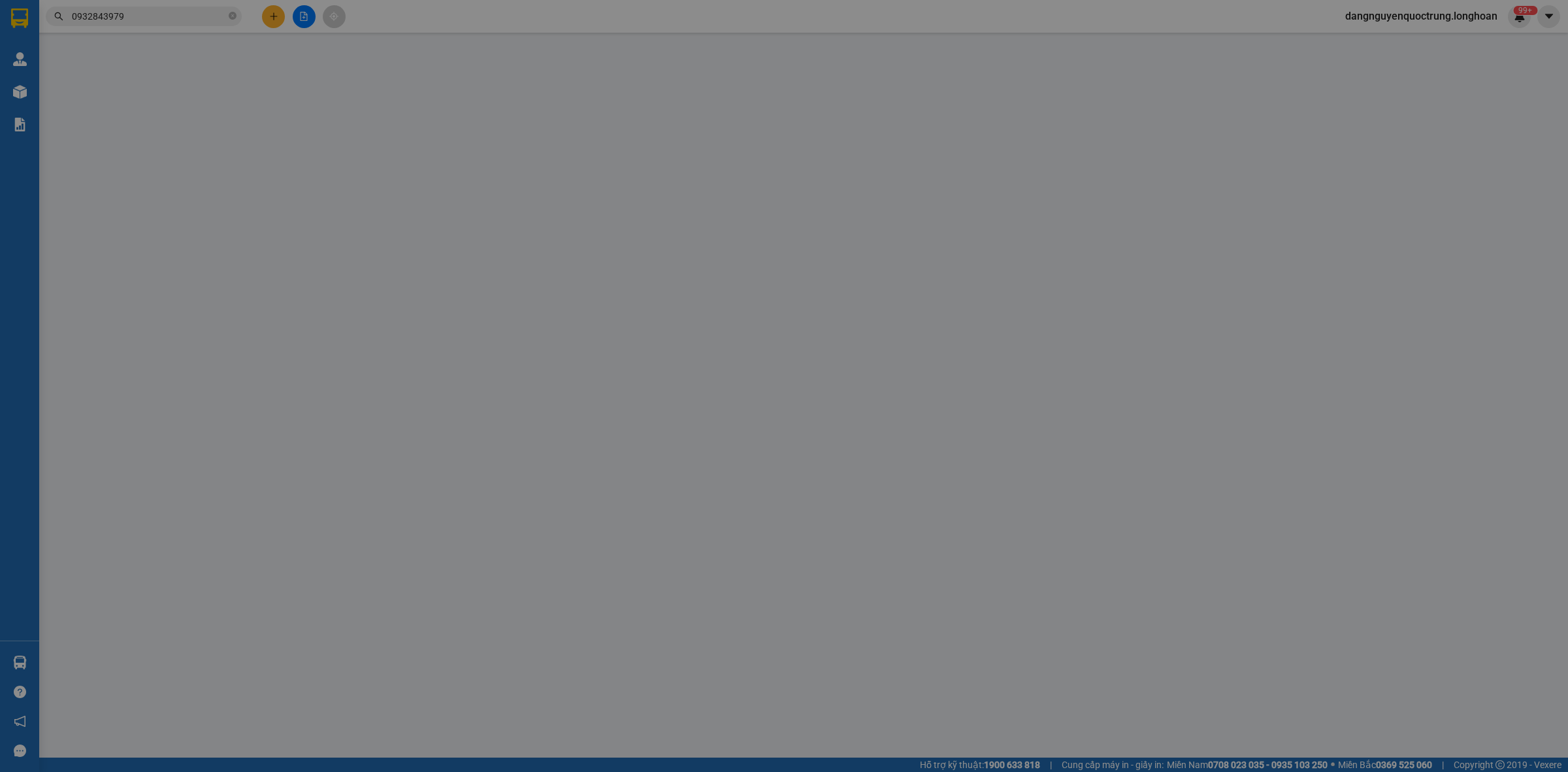
type input "247 ĐƯỜNG NGUYỄN HUỆ, TRẦN PHÚ, TP QUY NHƠN"
type input "165.000"
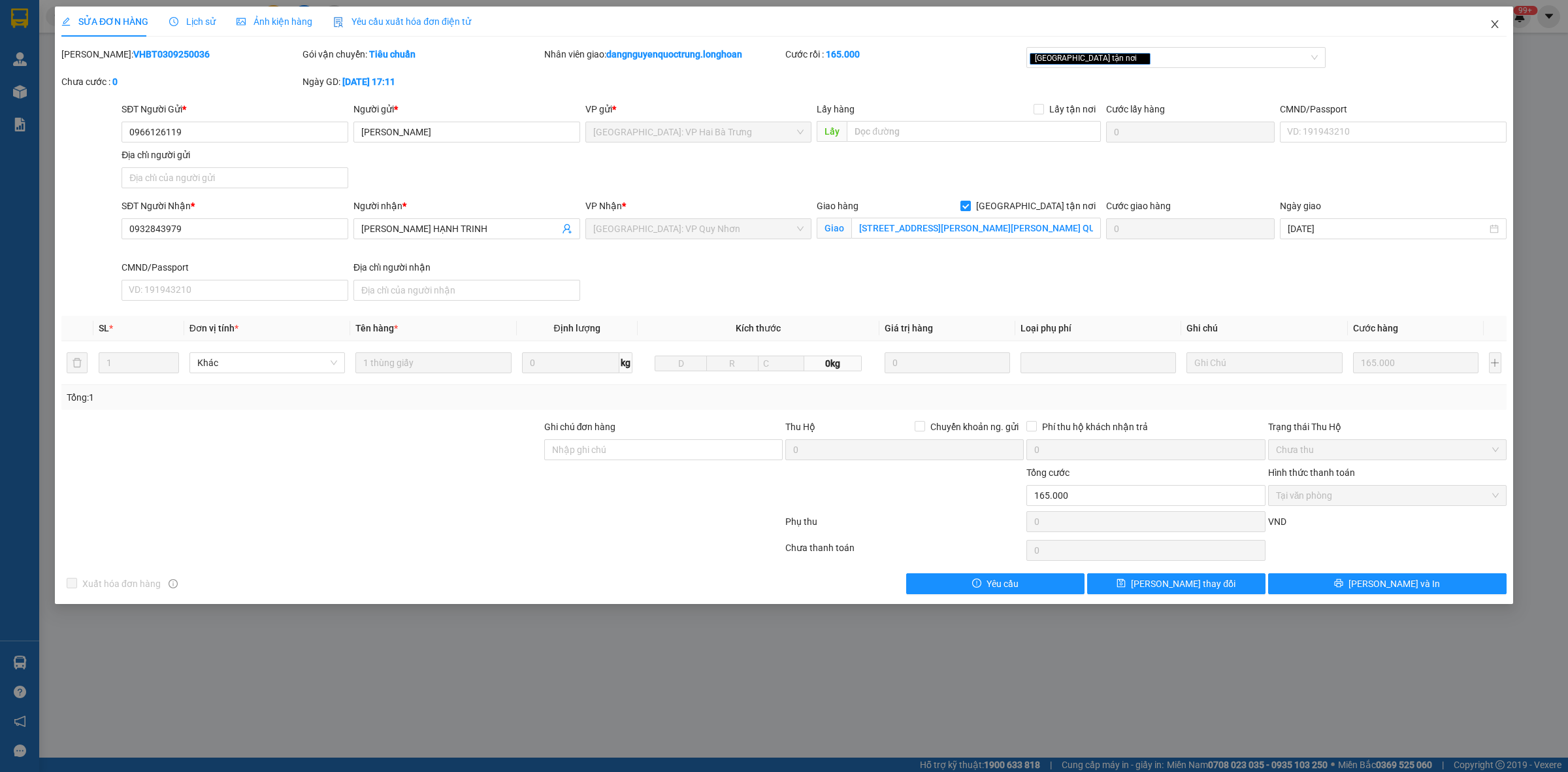
click at [1498, 24] on icon "close" at bounding box center [1495, 24] width 10 height 10
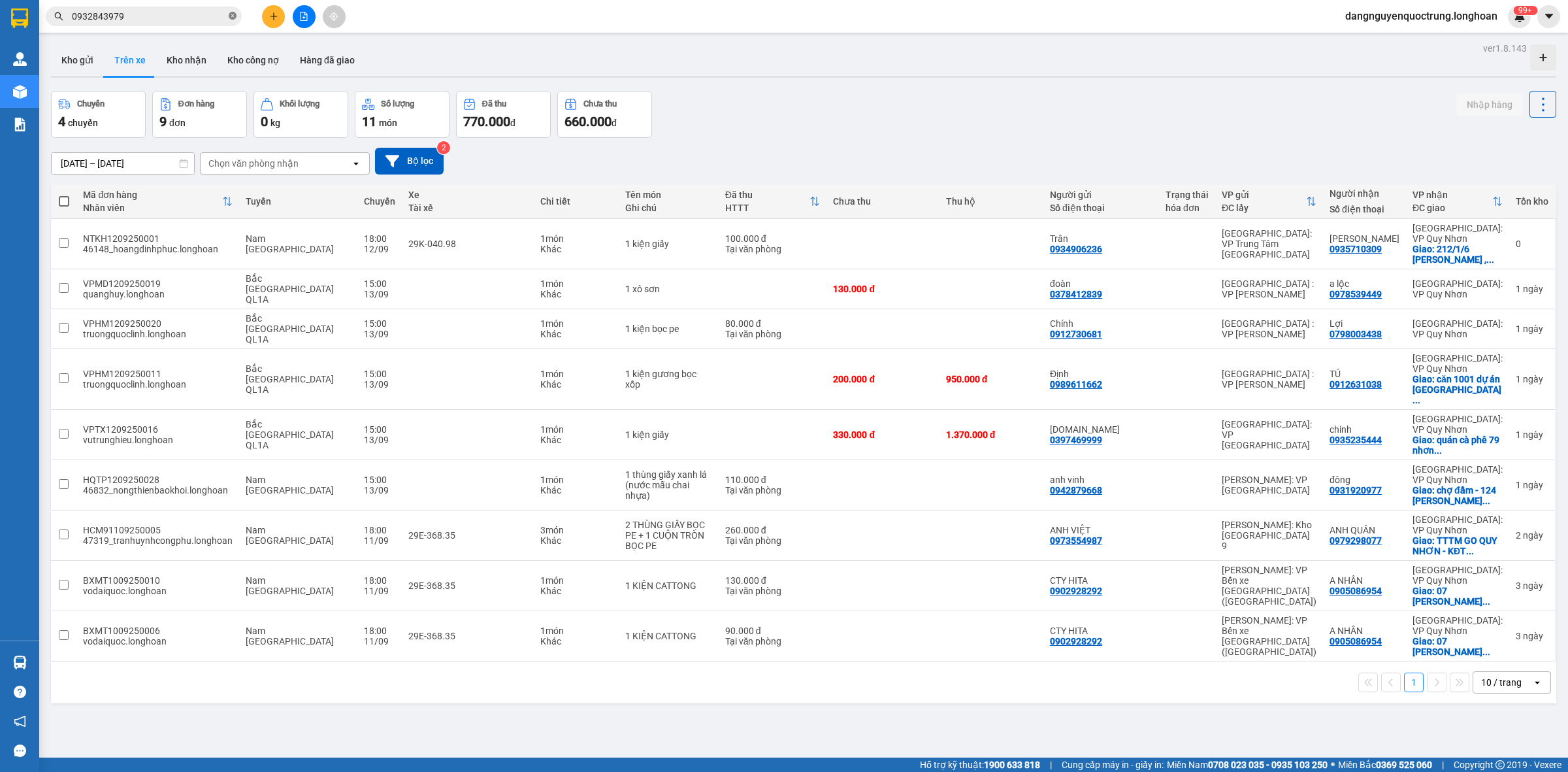
click at [231, 15] on icon "close-circle" at bounding box center [232, 15] width 8 height 8
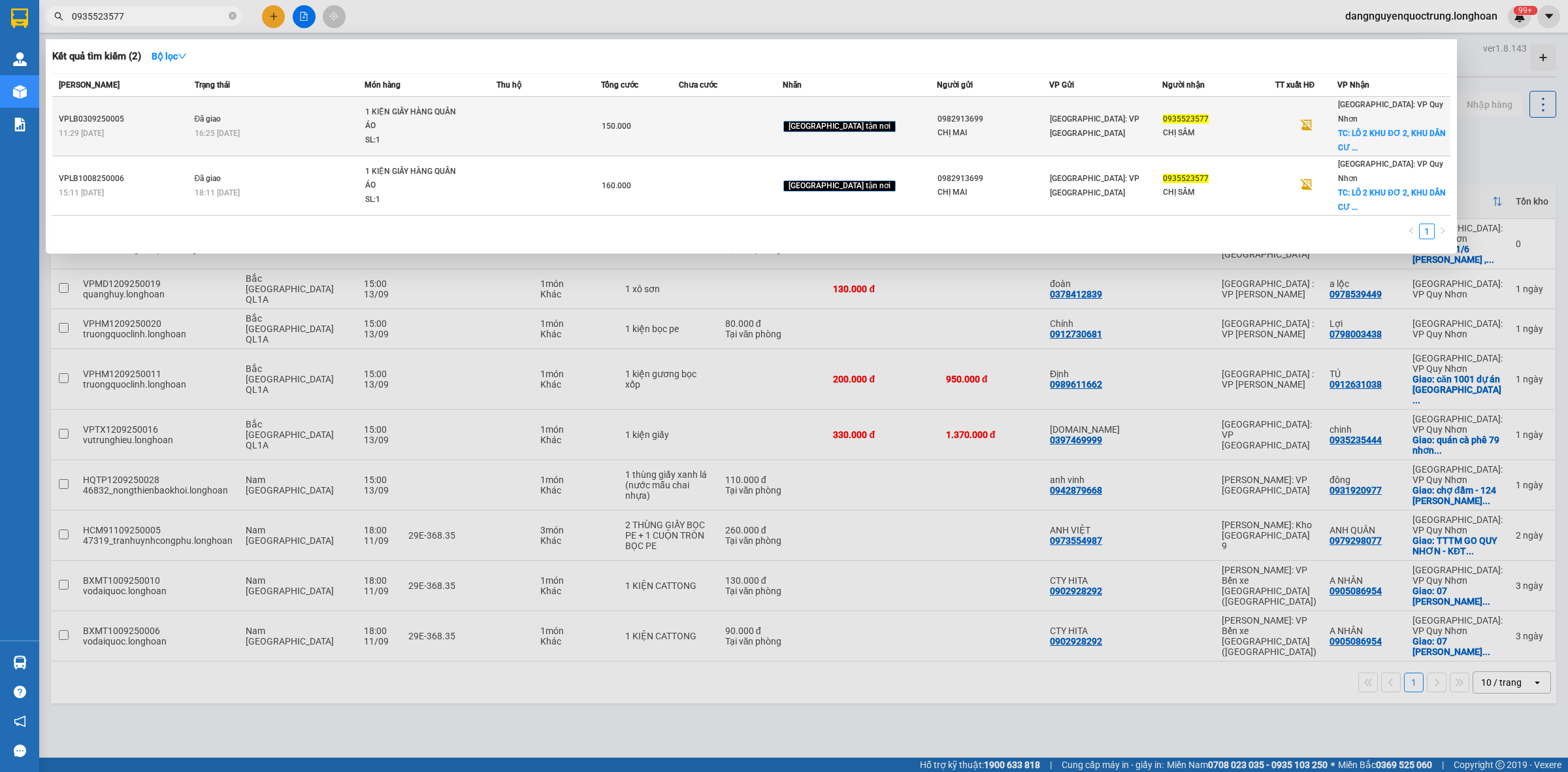
type input "0935523577"
click at [648, 110] on td "150.000" at bounding box center [640, 127] width 78 height 59
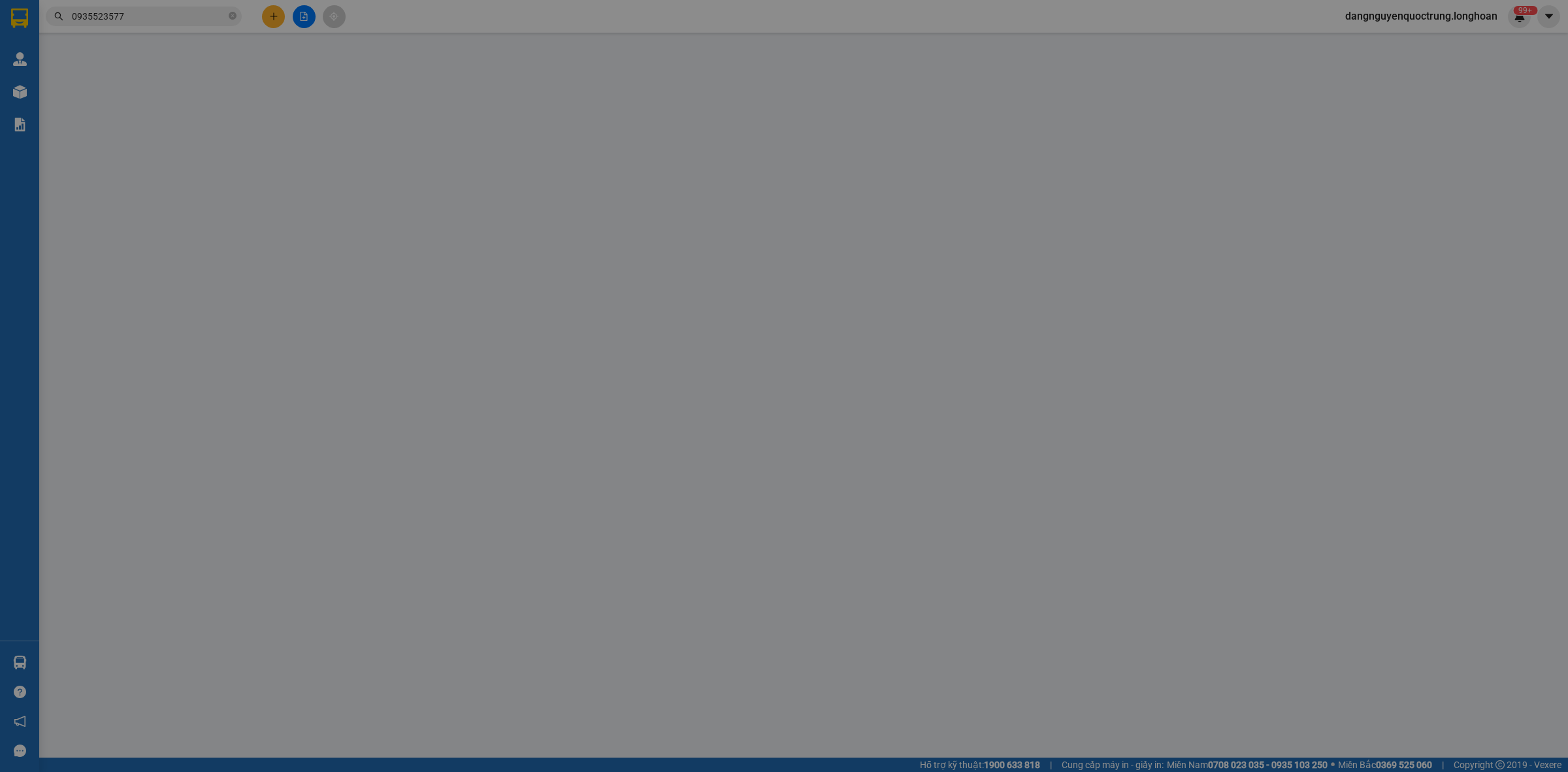
type input "0982913699"
type input "CHỊ MAI"
type input "0935523577"
type input "CHỊ SÂM"
checkbox input "true"
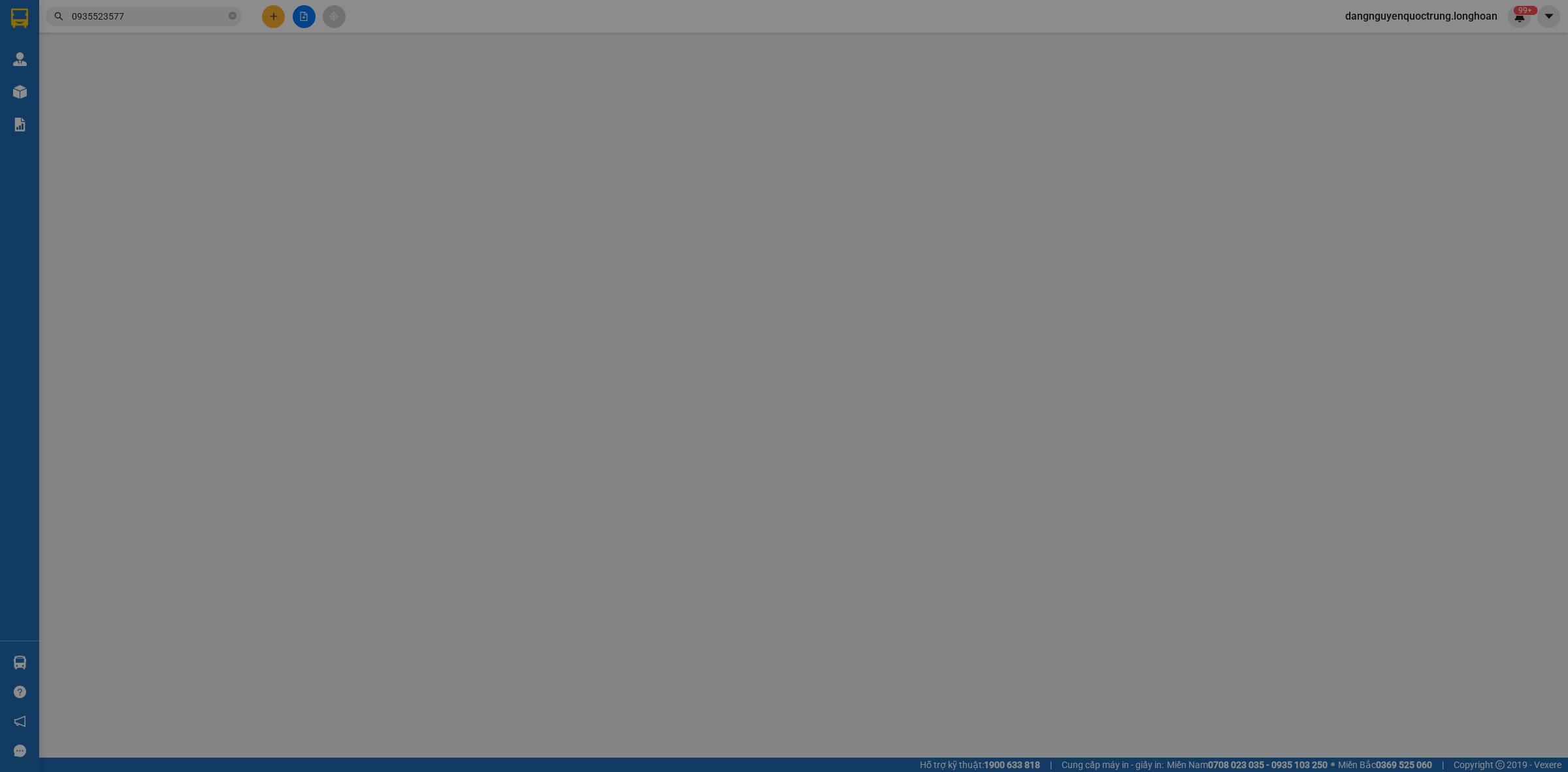
type input "LÔ 2 KHU ĐƠ 2, KHU DÂN CƯ CỤM BÃI DỌC, QUỐC LỘ 1D, QUANG TRUNG, QUY NHƠN, BÌNH …"
type input "150.000"
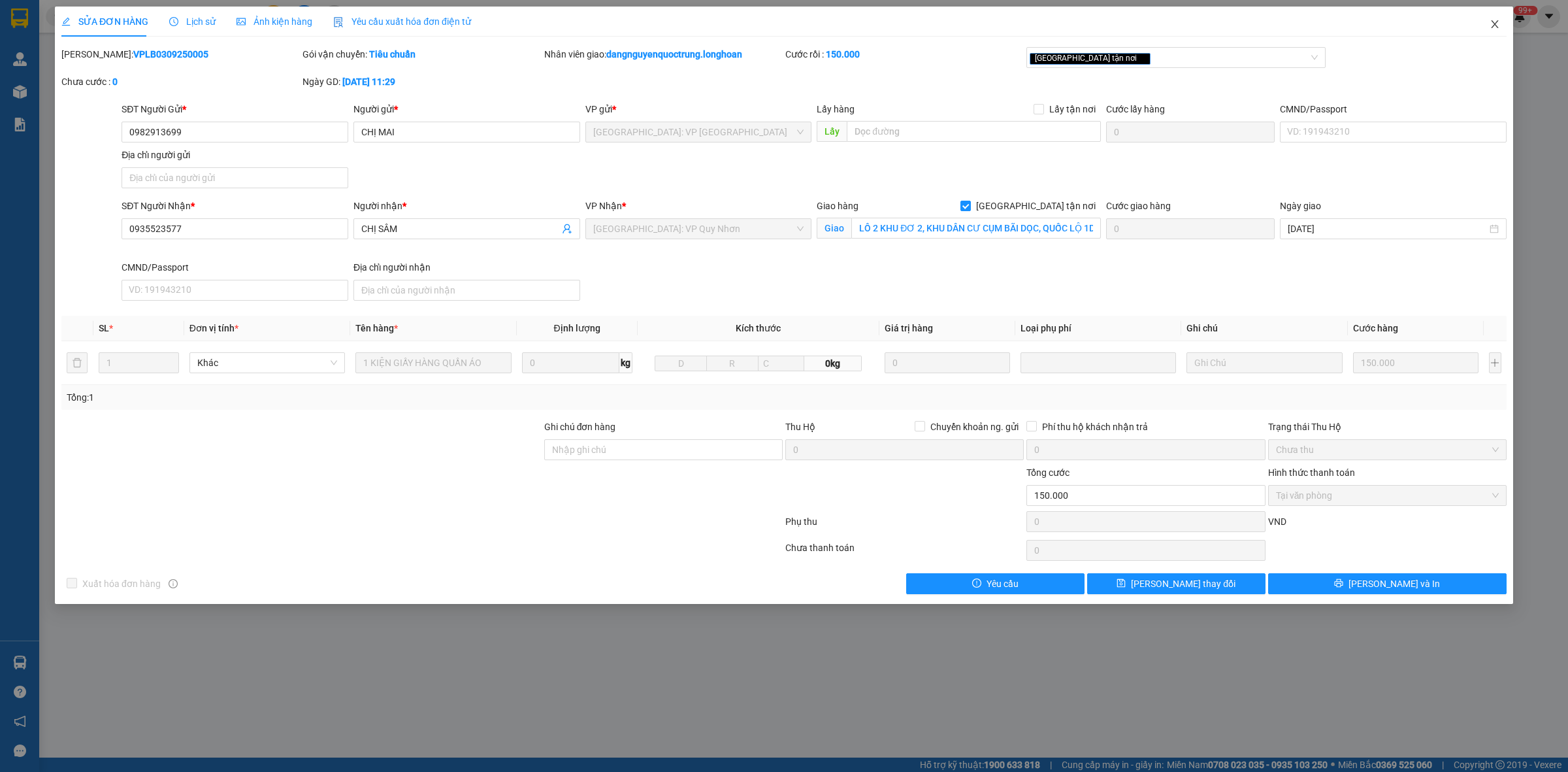
click at [1491, 27] on icon "close" at bounding box center [1495, 24] width 10 height 10
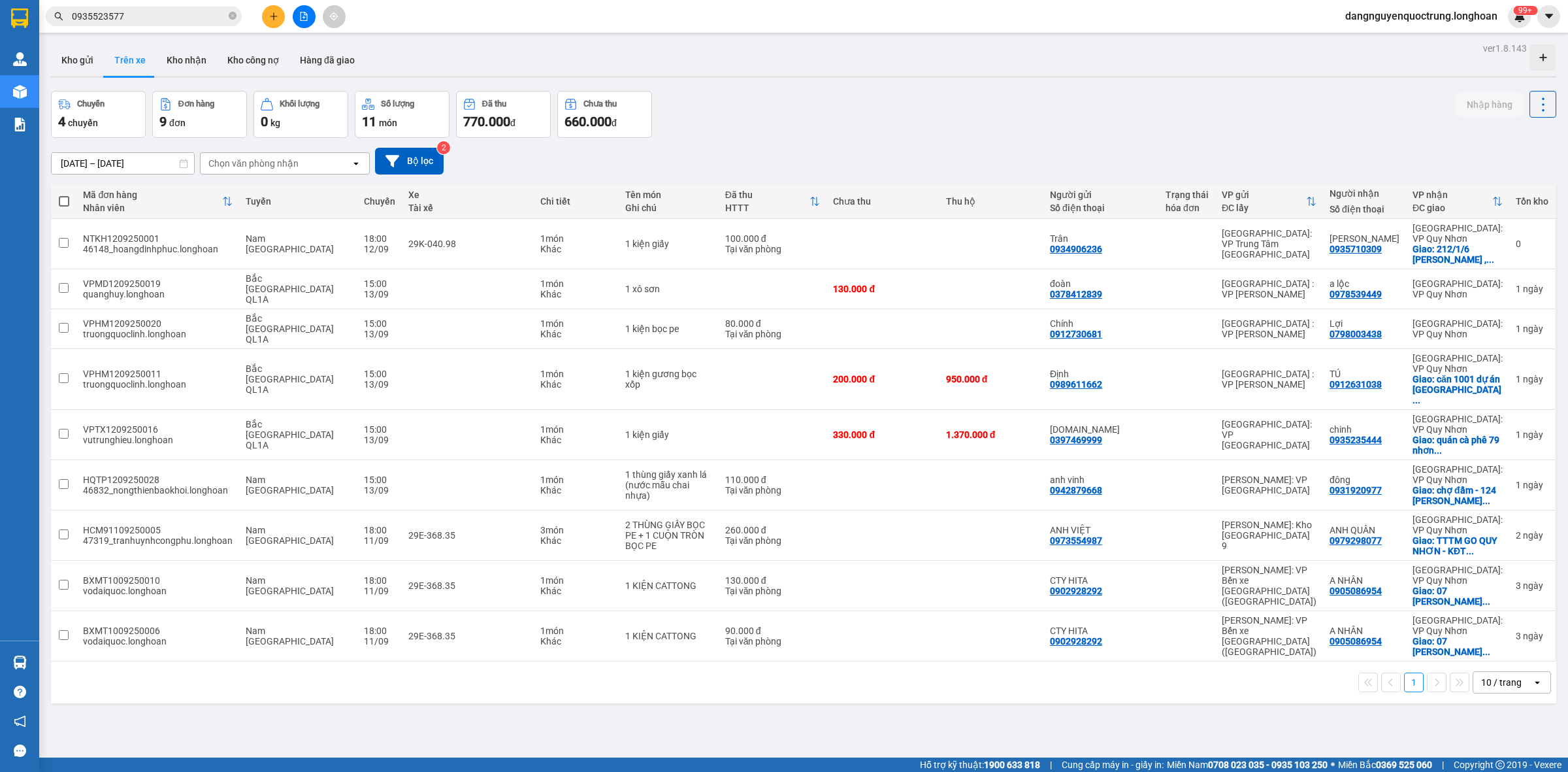
click at [1209, 211] on div "hóa đơn" at bounding box center [1187, 208] width 43 height 10
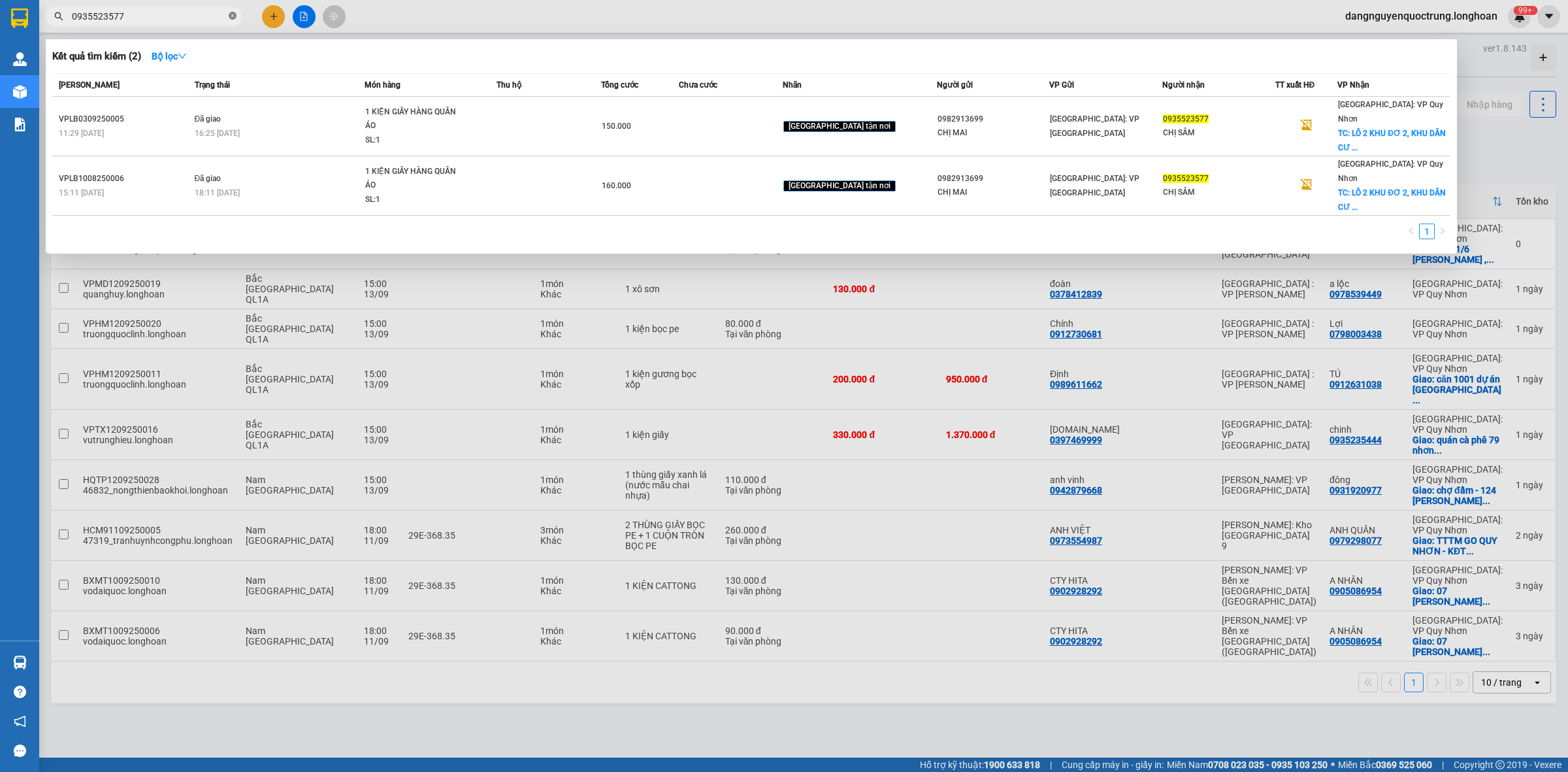
click at [234, 11] on icon "close-circle" at bounding box center [232, 15] width 8 height 8
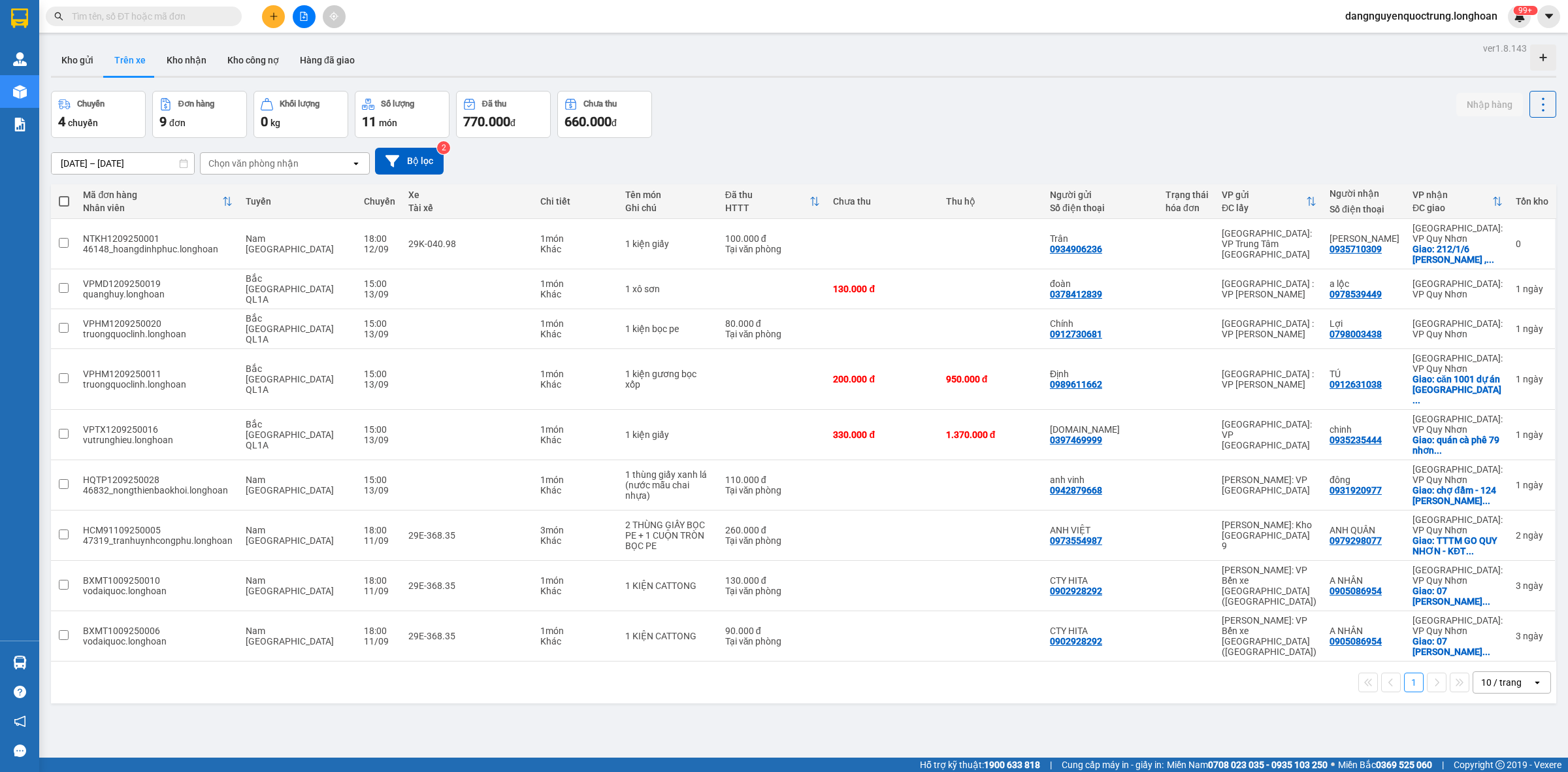
click at [206, 16] on input "text" at bounding box center [149, 16] width 154 height 14
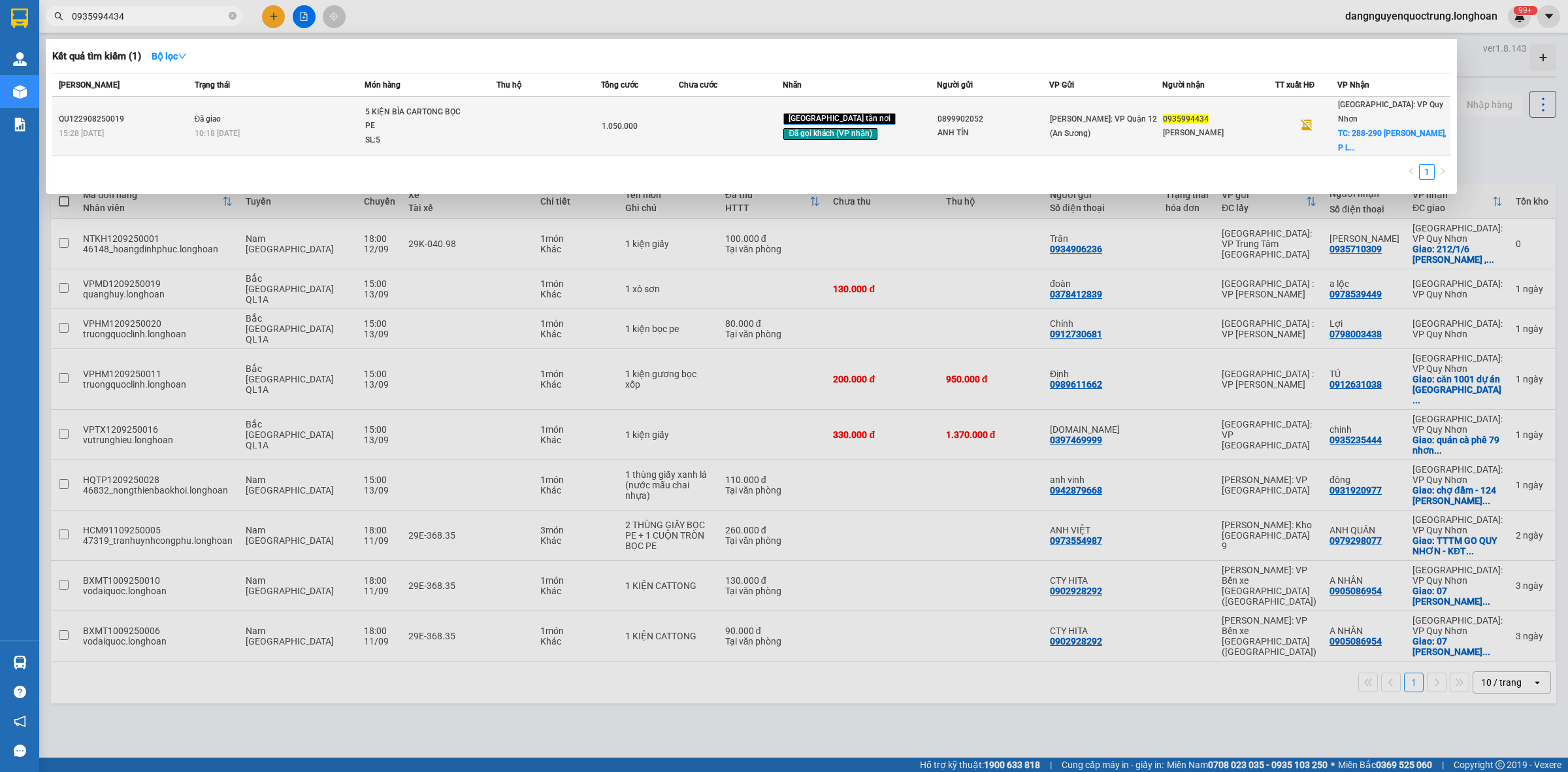
type input "0935994434"
click at [448, 121] on div "5 KIỆN BÌA CARTONG BỌC PE" at bounding box center [413, 118] width 98 height 28
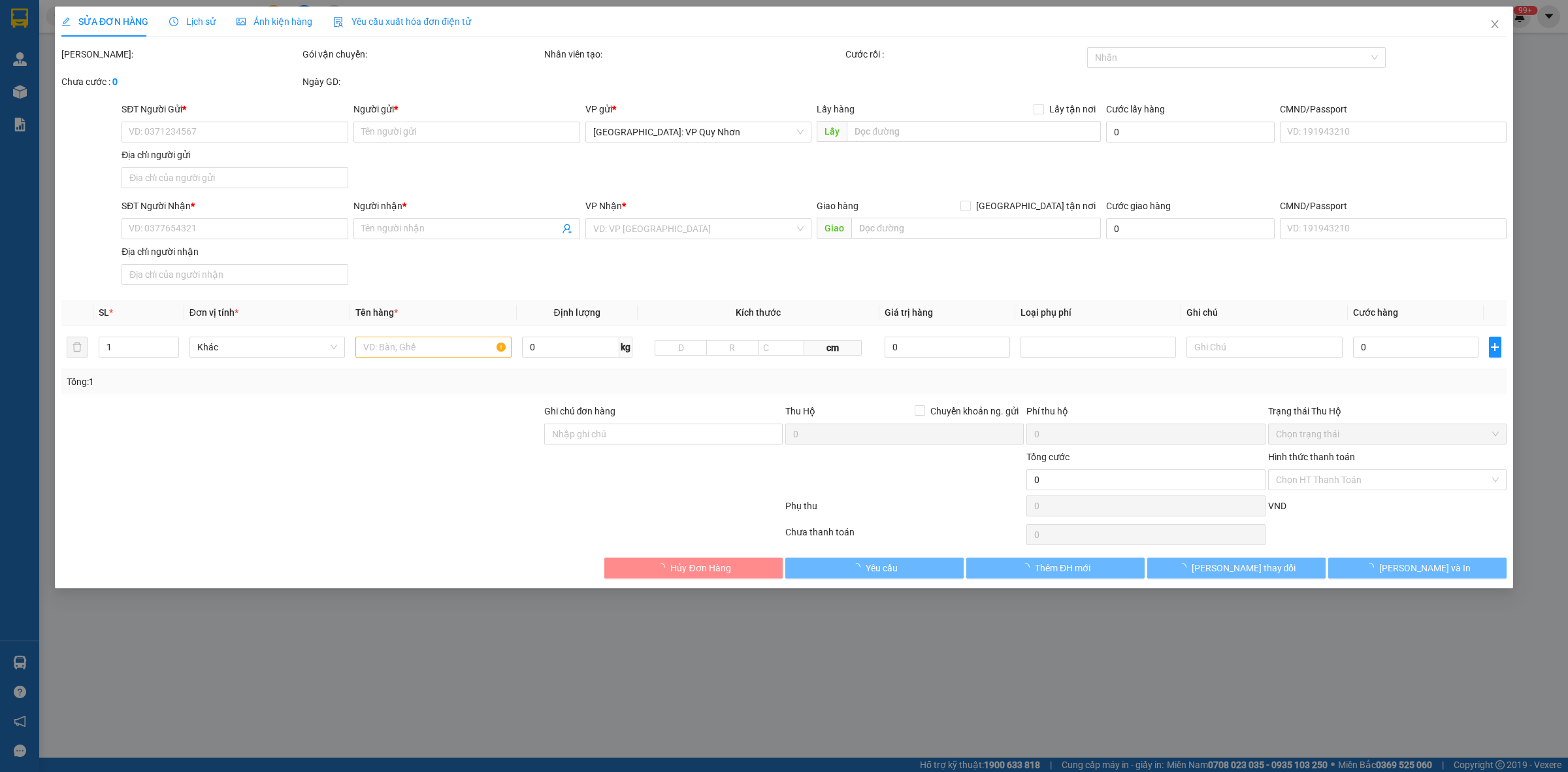
type input "0899902052"
type input "ANH TÍN"
type input "0935994434"
type input "THÚY HÀ"
checkbox input "true"
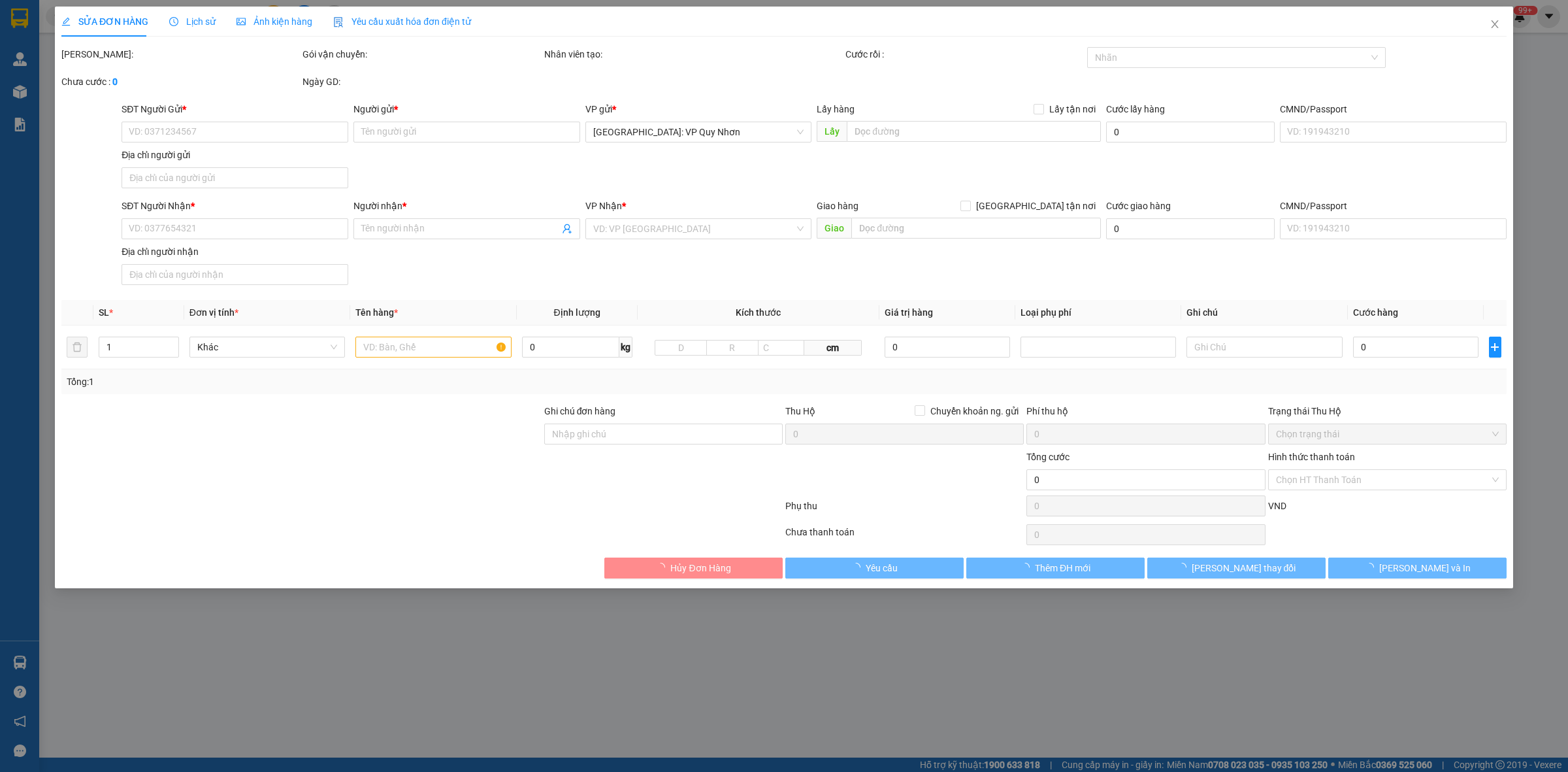
type input "288-290 PHAN BỘI CHÂU, P LÊ HỒNG PHONG, TP QUY NHƠN, BÌNH ĐỊNH"
type input "1.050.000"
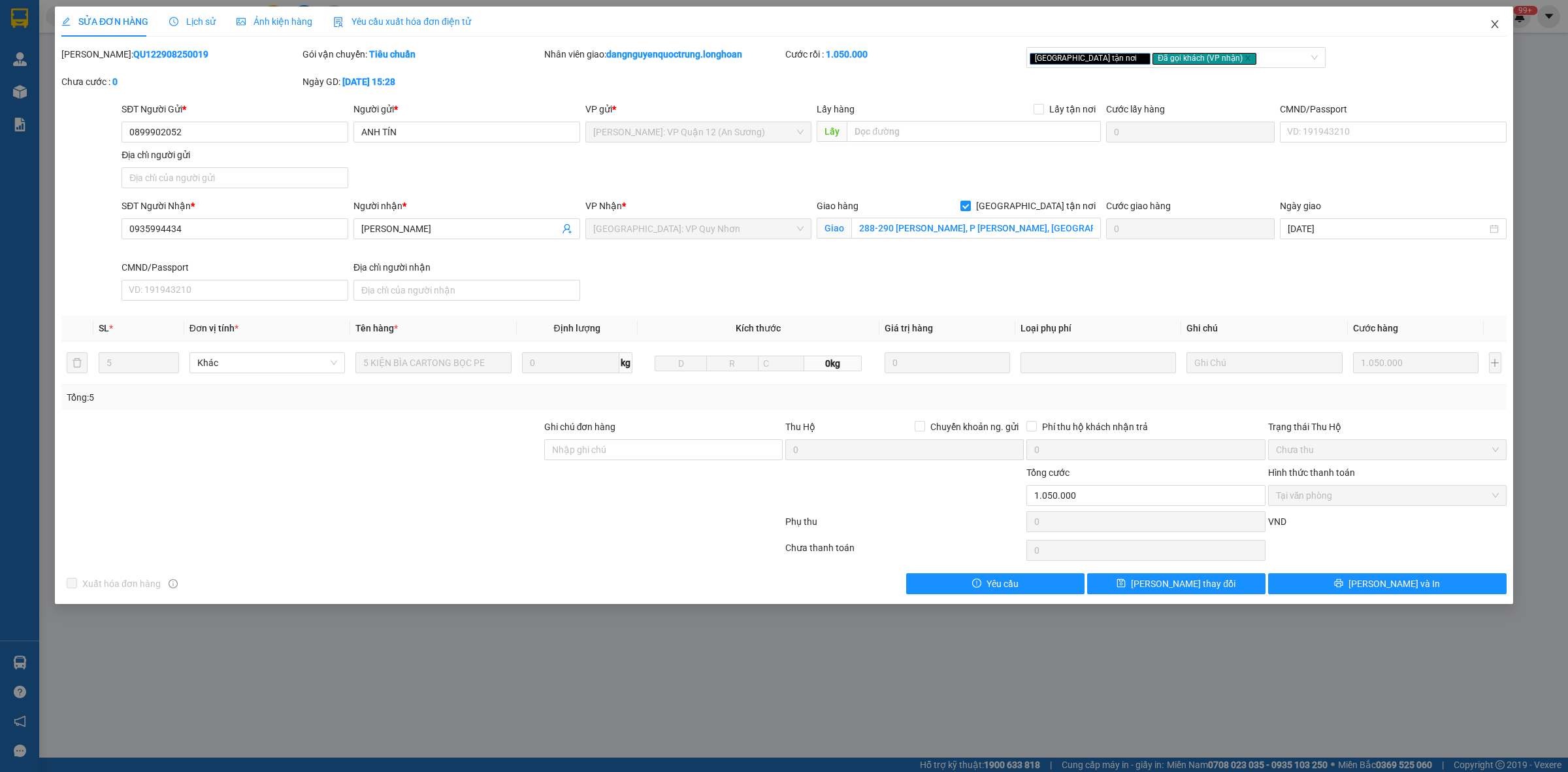
click at [1501, 27] on span "Close" at bounding box center [1495, 25] width 36 height 36
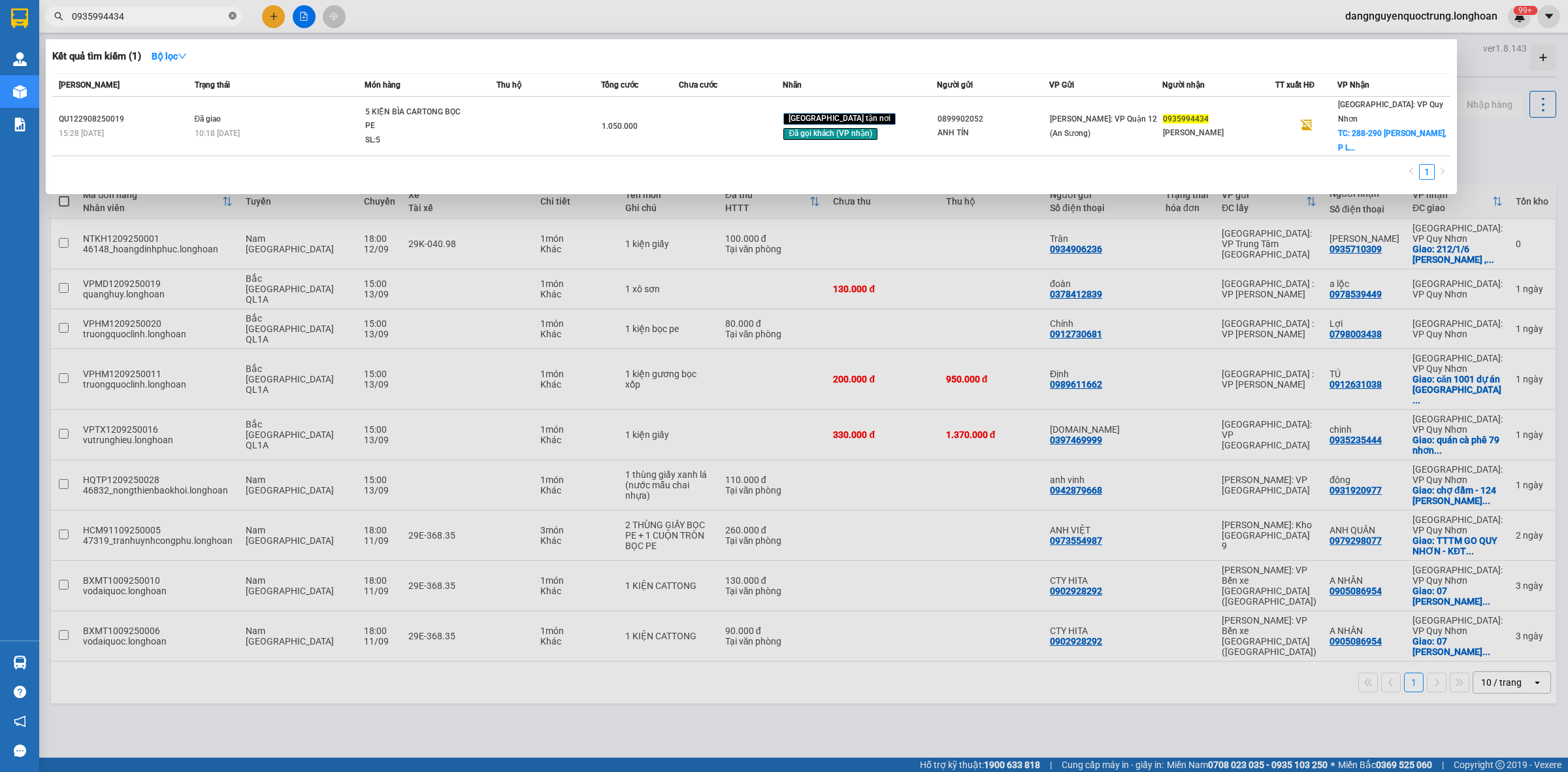
click at [232, 14] on icon "close-circle" at bounding box center [232, 15] width 8 height 8
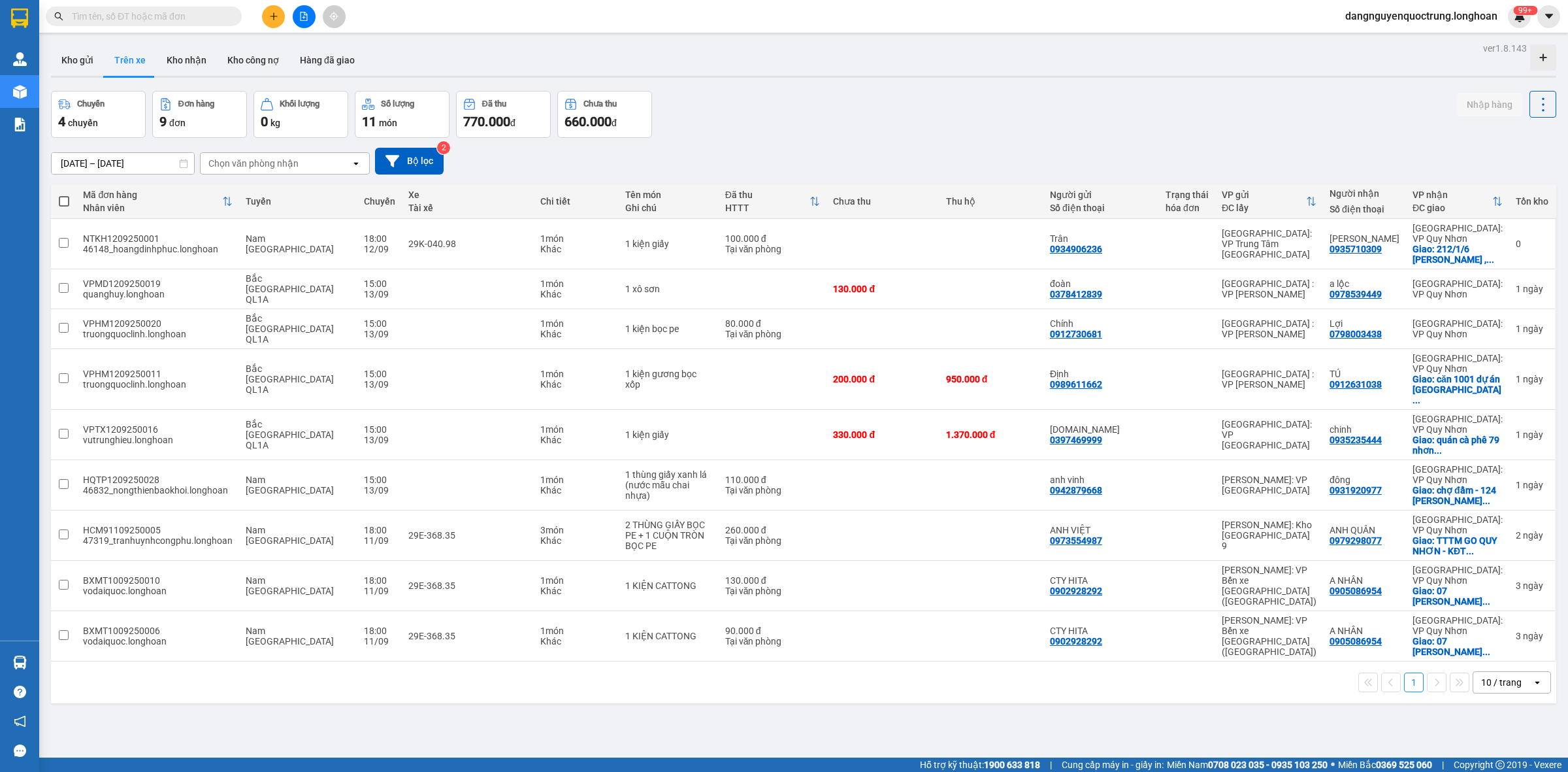
click at [175, 17] on input "text" at bounding box center [149, 16] width 154 height 14
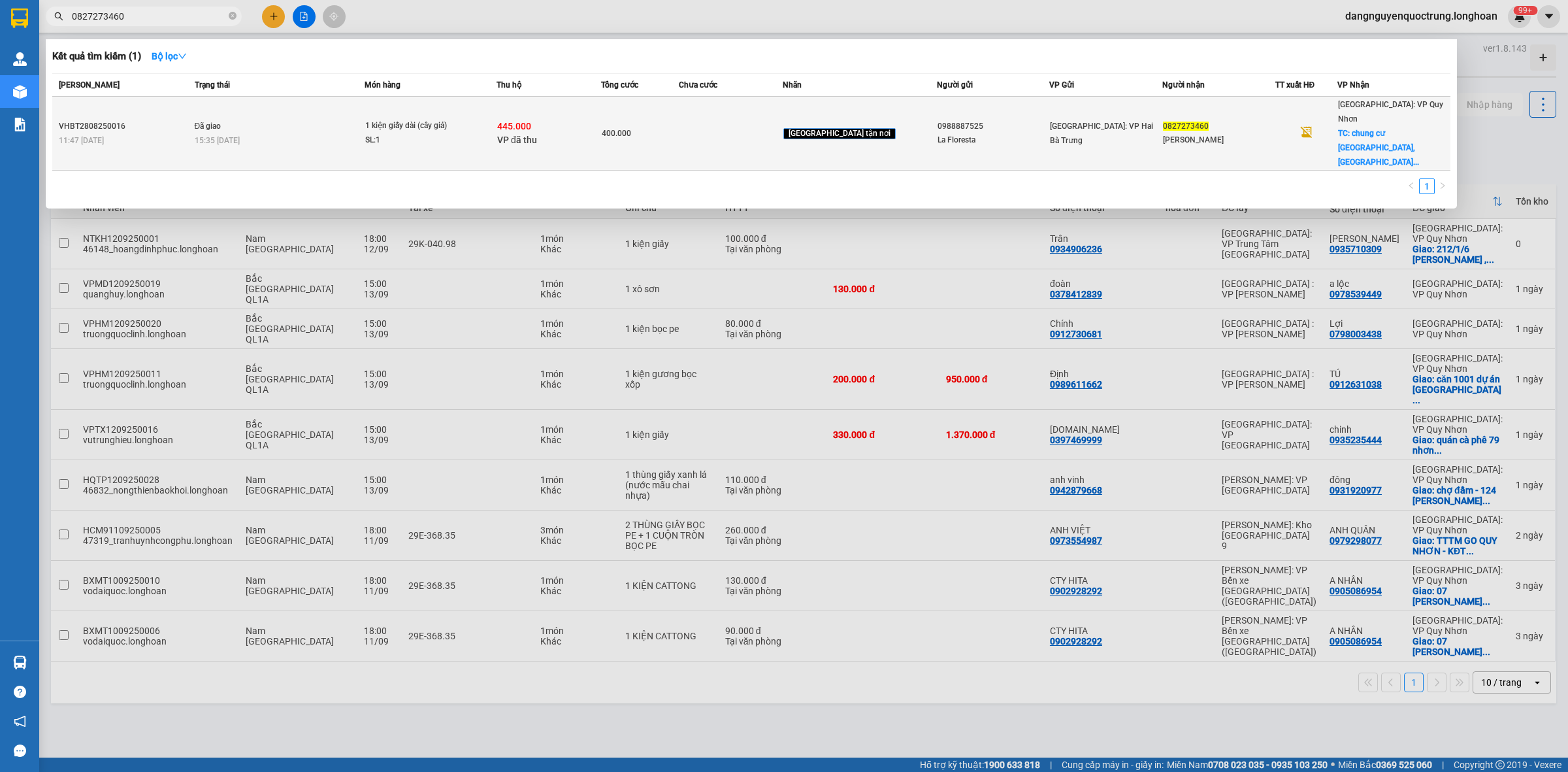
type input "0827273460"
click at [315, 106] on td "Đã giao 15:35 - 30/08" at bounding box center [278, 134] width 173 height 74
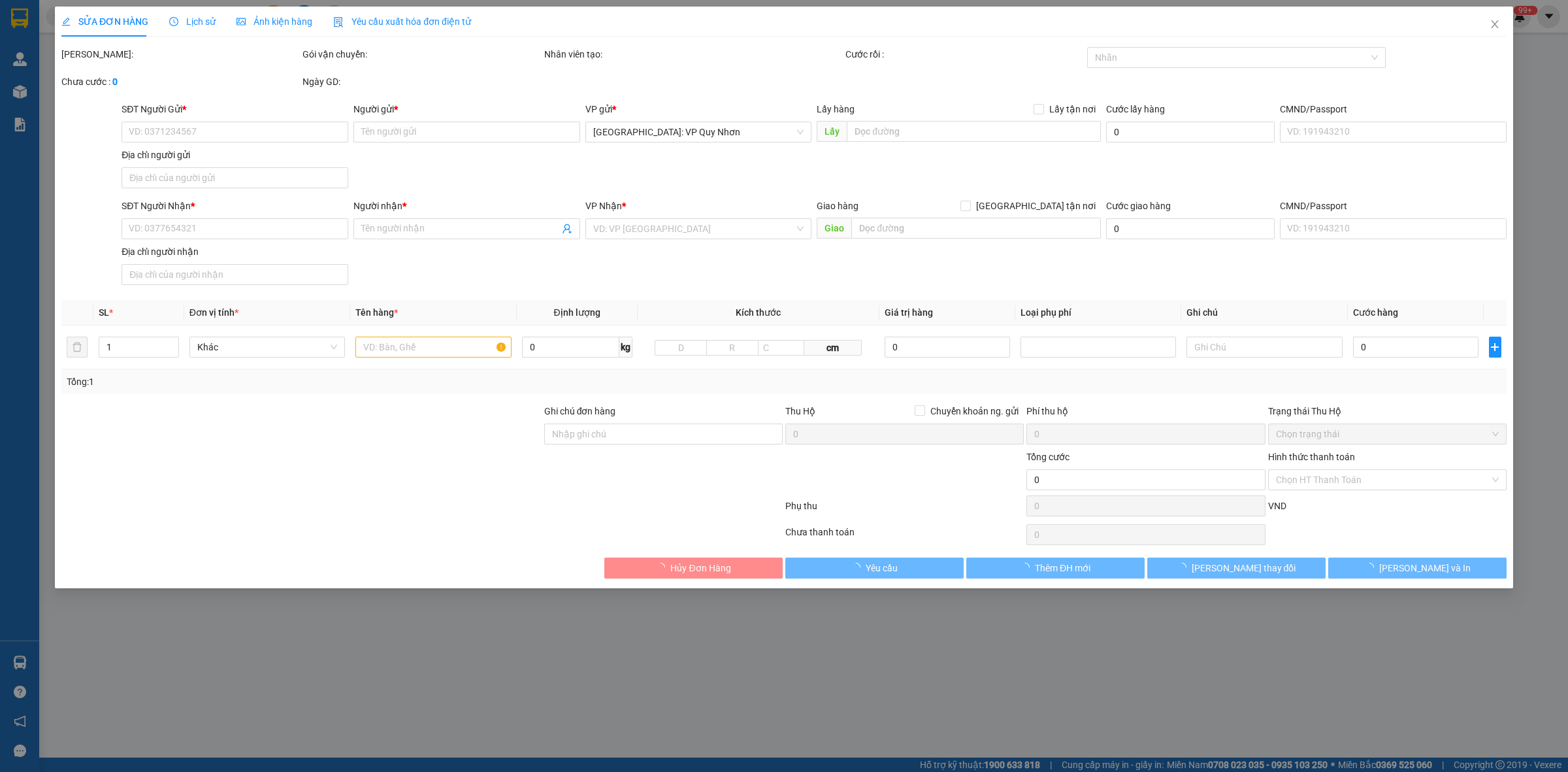
type input "0988887525"
type input "La Floresta"
type input "0827273460"
type input "Trang Nguyễn"
checkbox input "true"
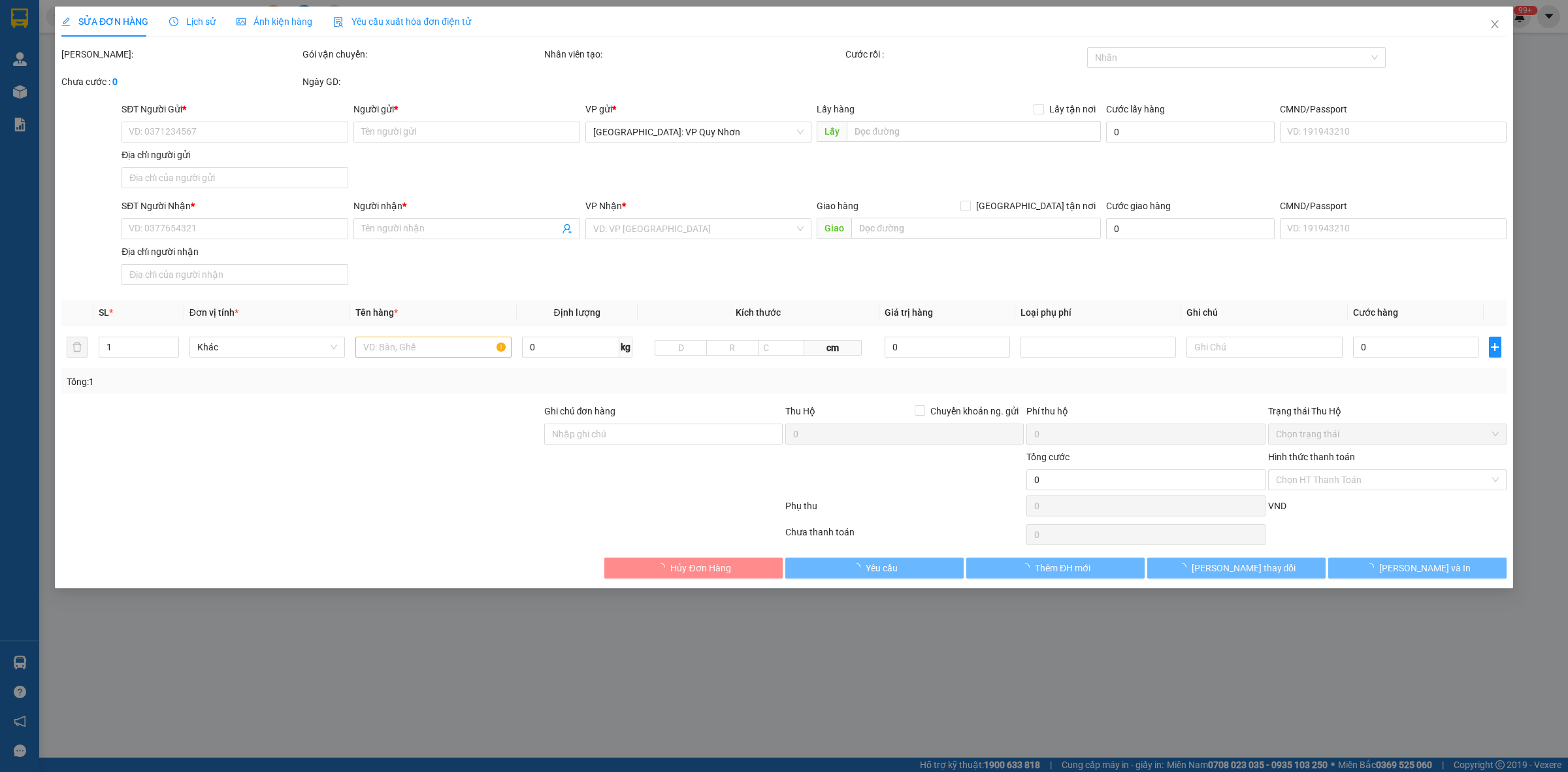
type input "chung cư phú tài, hải cảng, quy nhơn, bình định"
checkbox input "true"
type input "445.000"
type input "5.000"
type input "400.000"
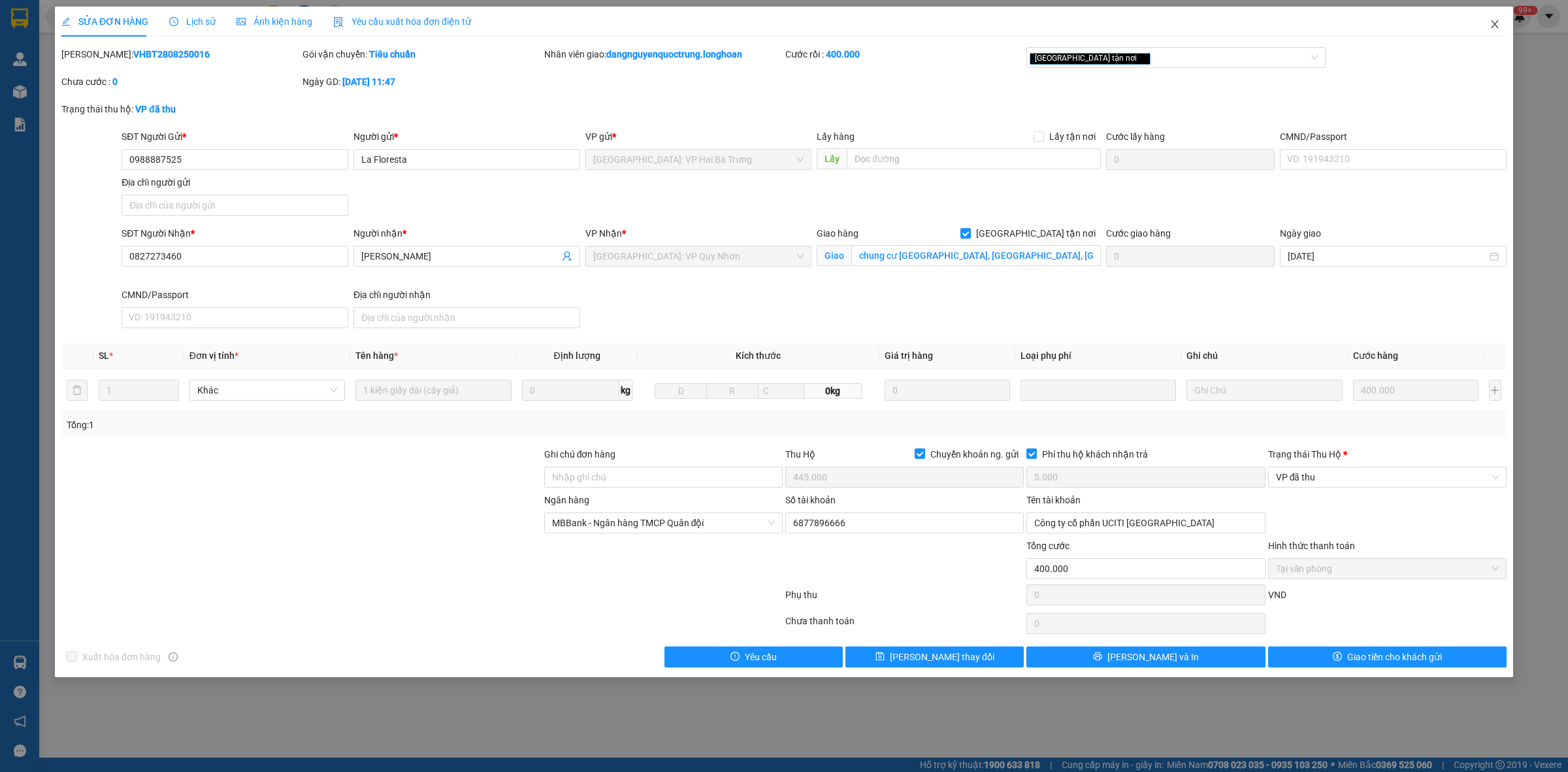
click at [1488, 24] on span "Close" at bounding box center [1495, 25] width 36 height 36
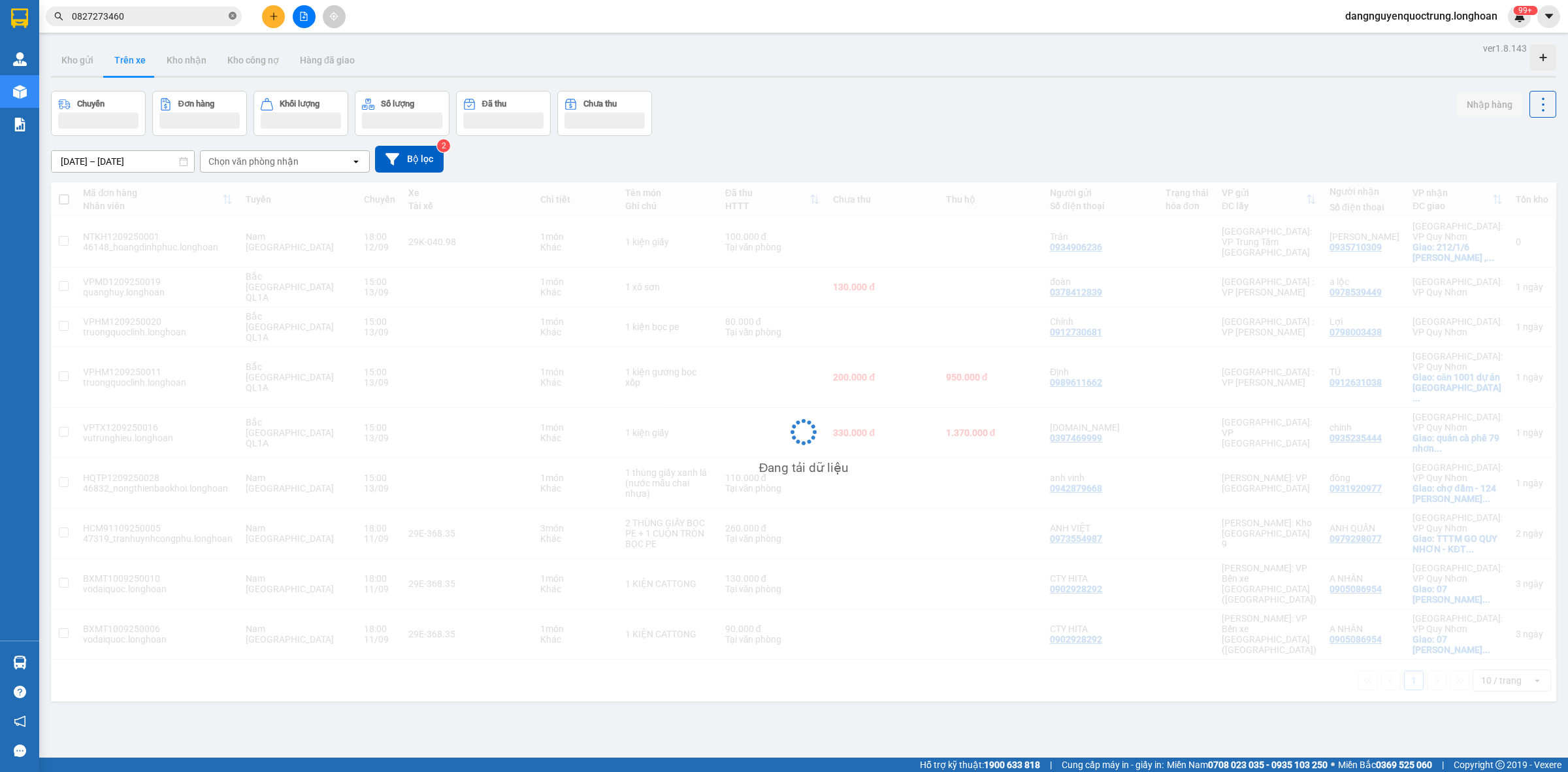
click at [230, 16] on icon "close-circle" at bounding box center [232, 15] width 8 height 8
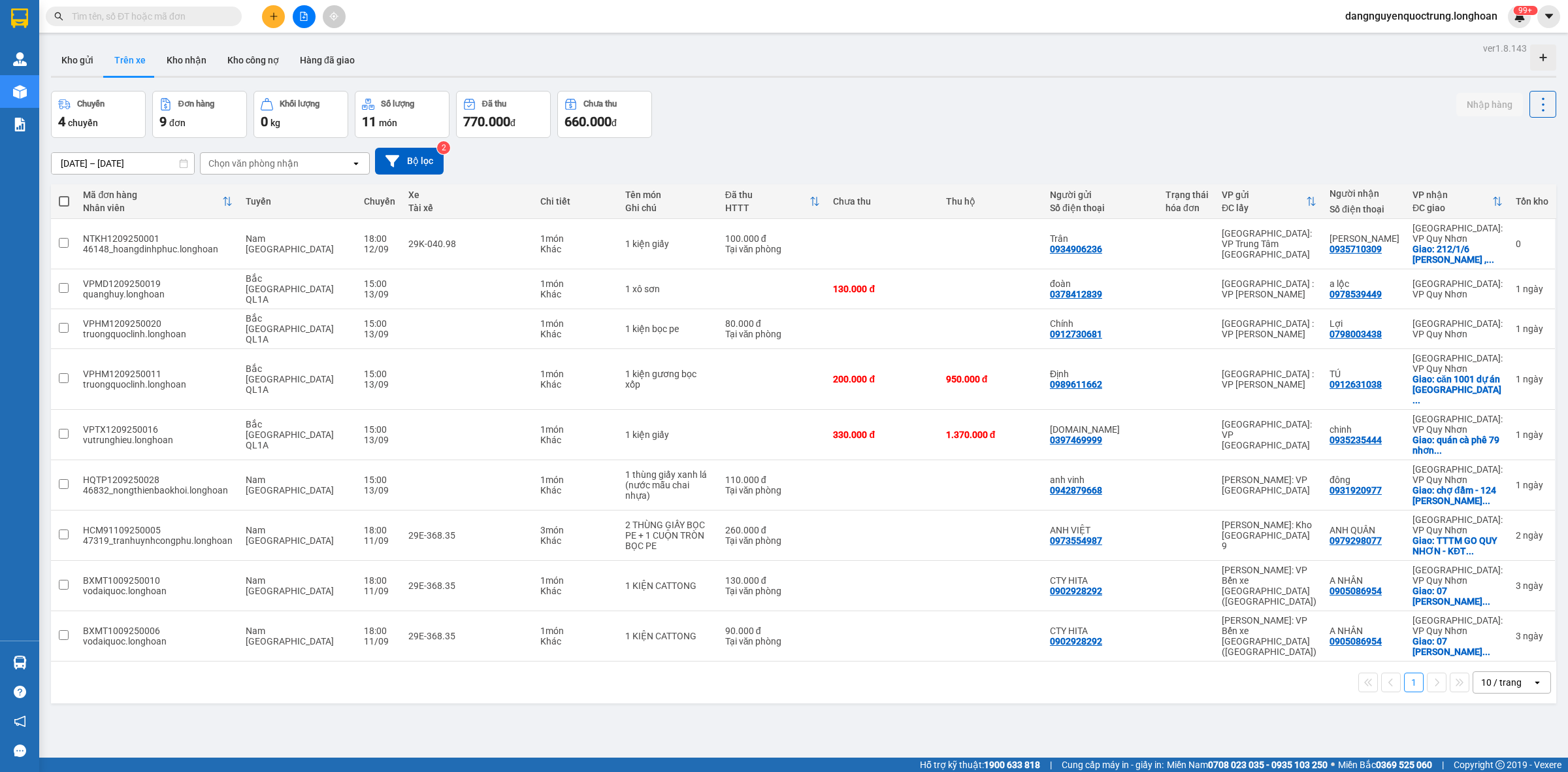
click at [192, 11] on input "text" at bounding box center [149, 16] width 154 height 14
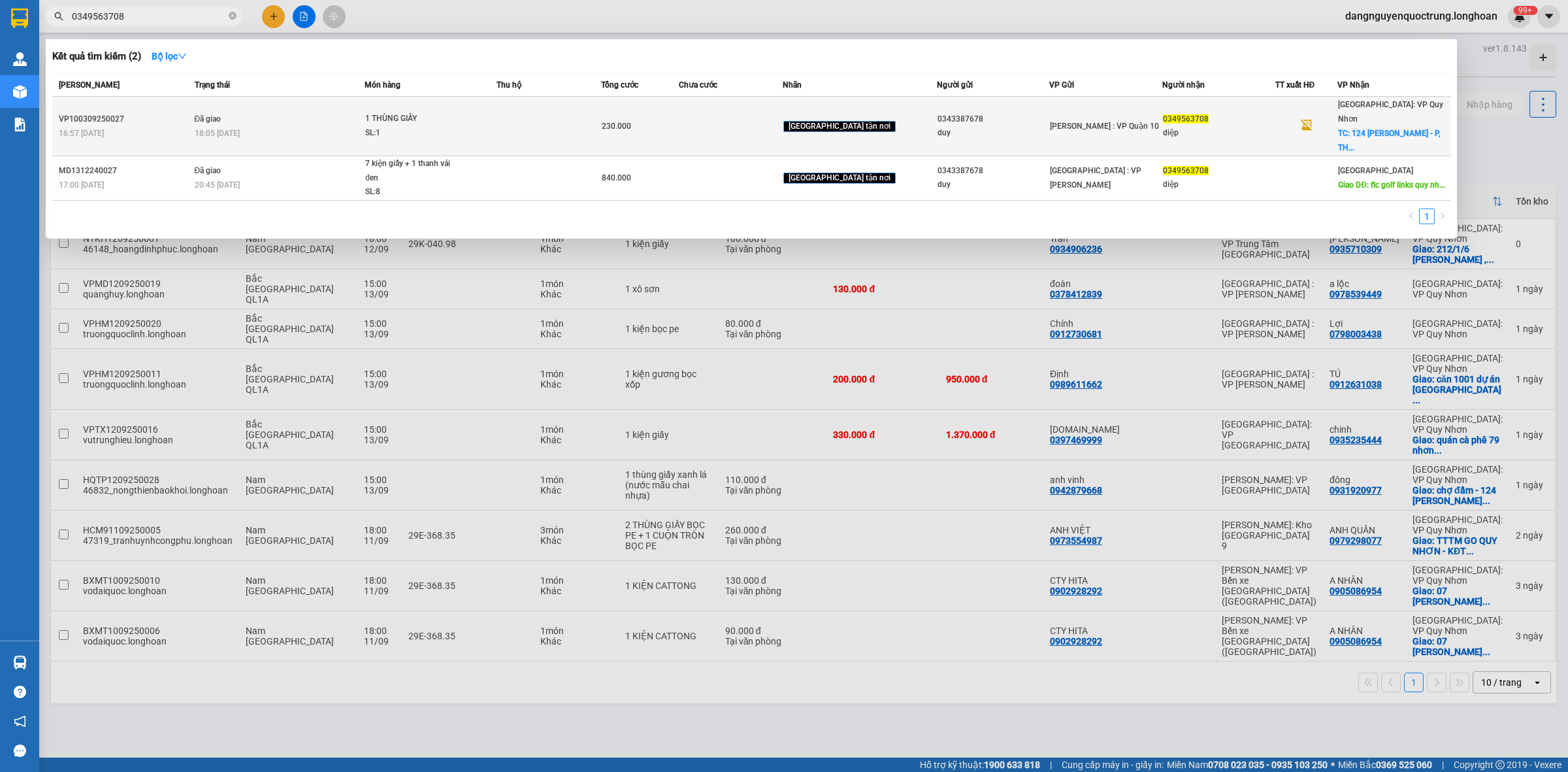
type input "0349563708"
click at [486, 121] on span "1 THÙNG GIẤY SL: 1" at bounding box center [430, 125] width 131 height 28
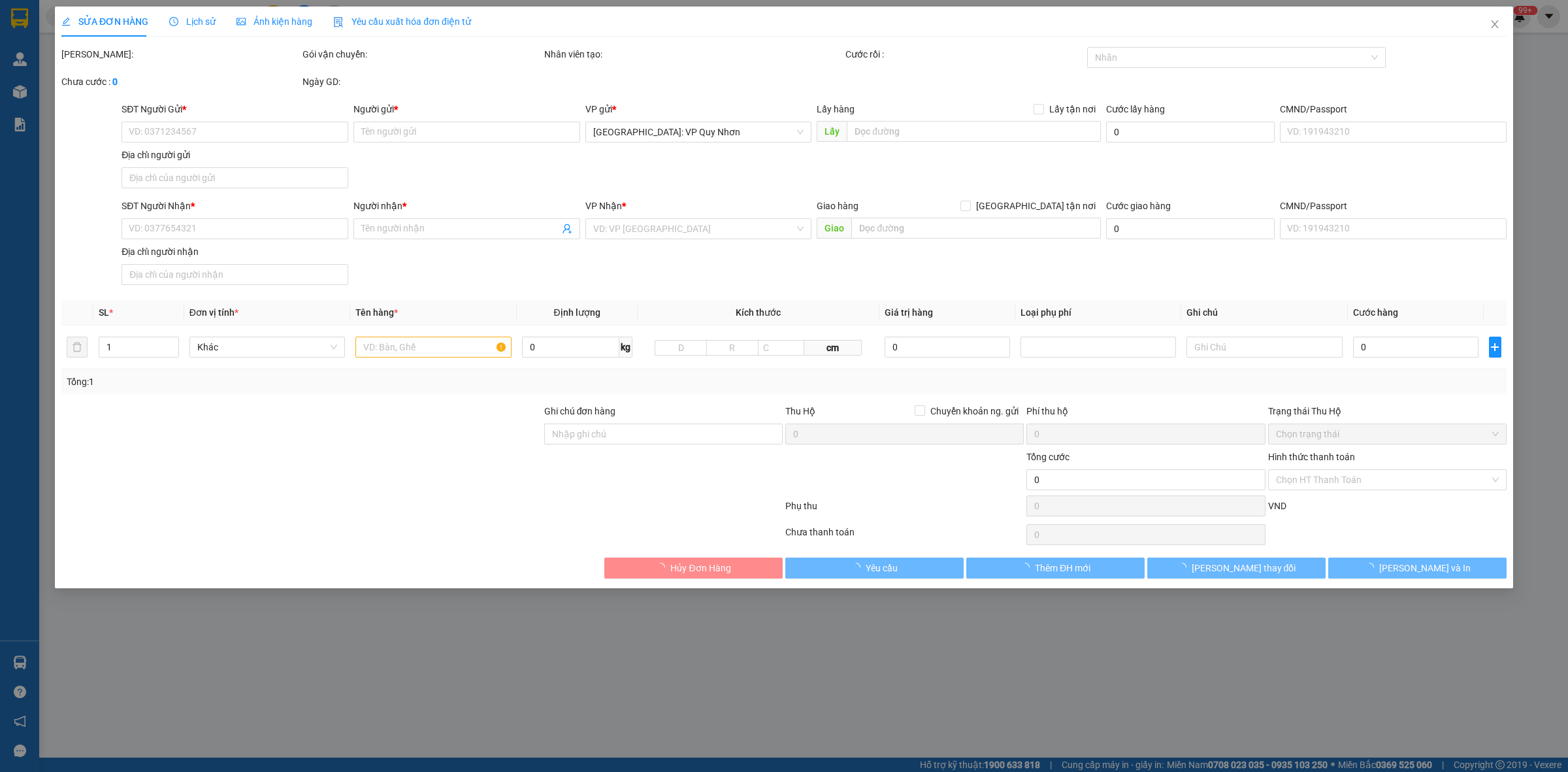
type input "0343387678"
type input "duy"
type input "0349563708"
type input "diệp"
checkbox input "true"
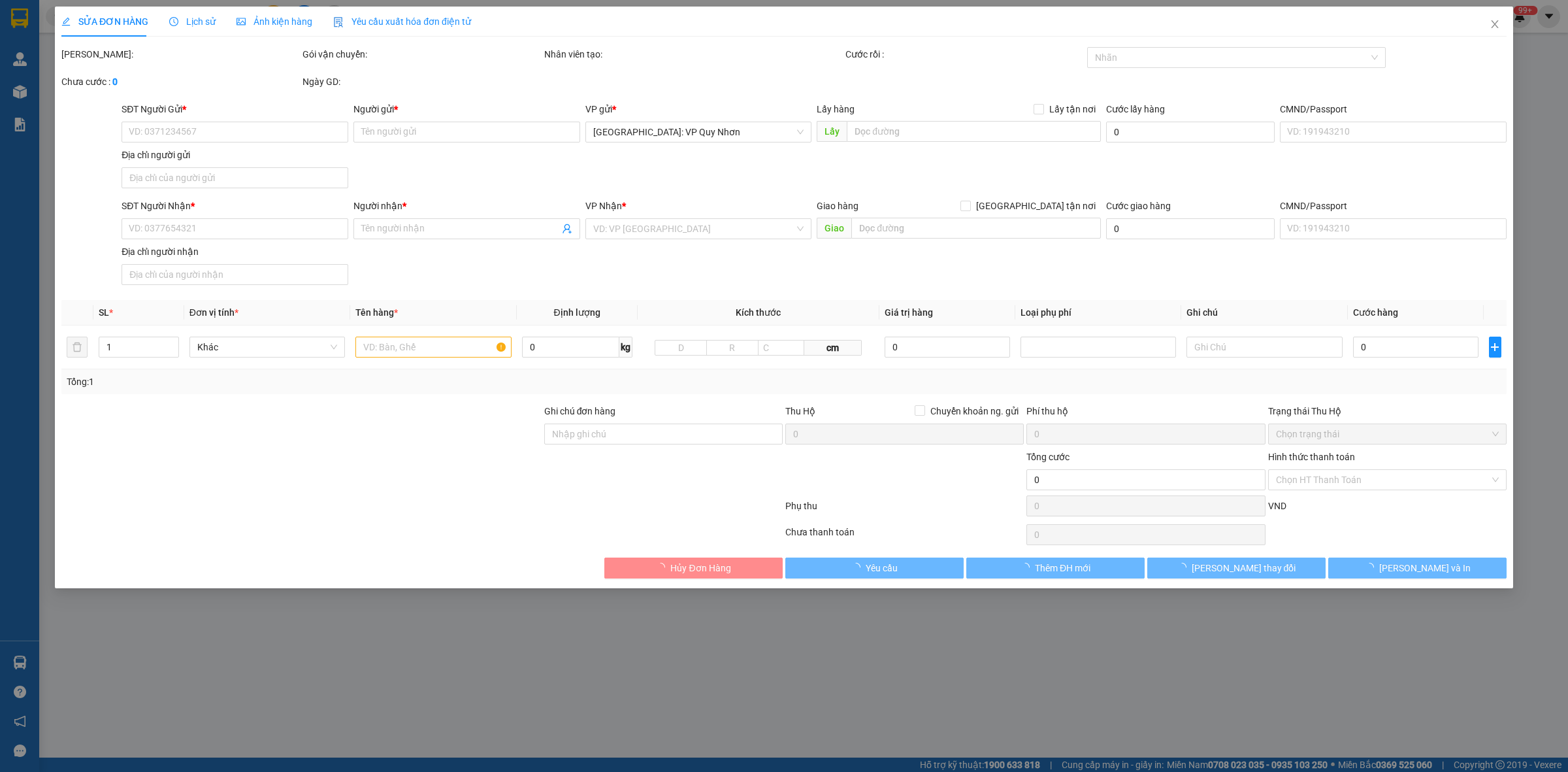
type input "124 PHAN CHU CHINH - P, THỊ NÀI - QUY NHƠN - BÌNH ĐỊNH"
type input "hàng k bao bể vỡ hư hỏng"
type input "230.000"
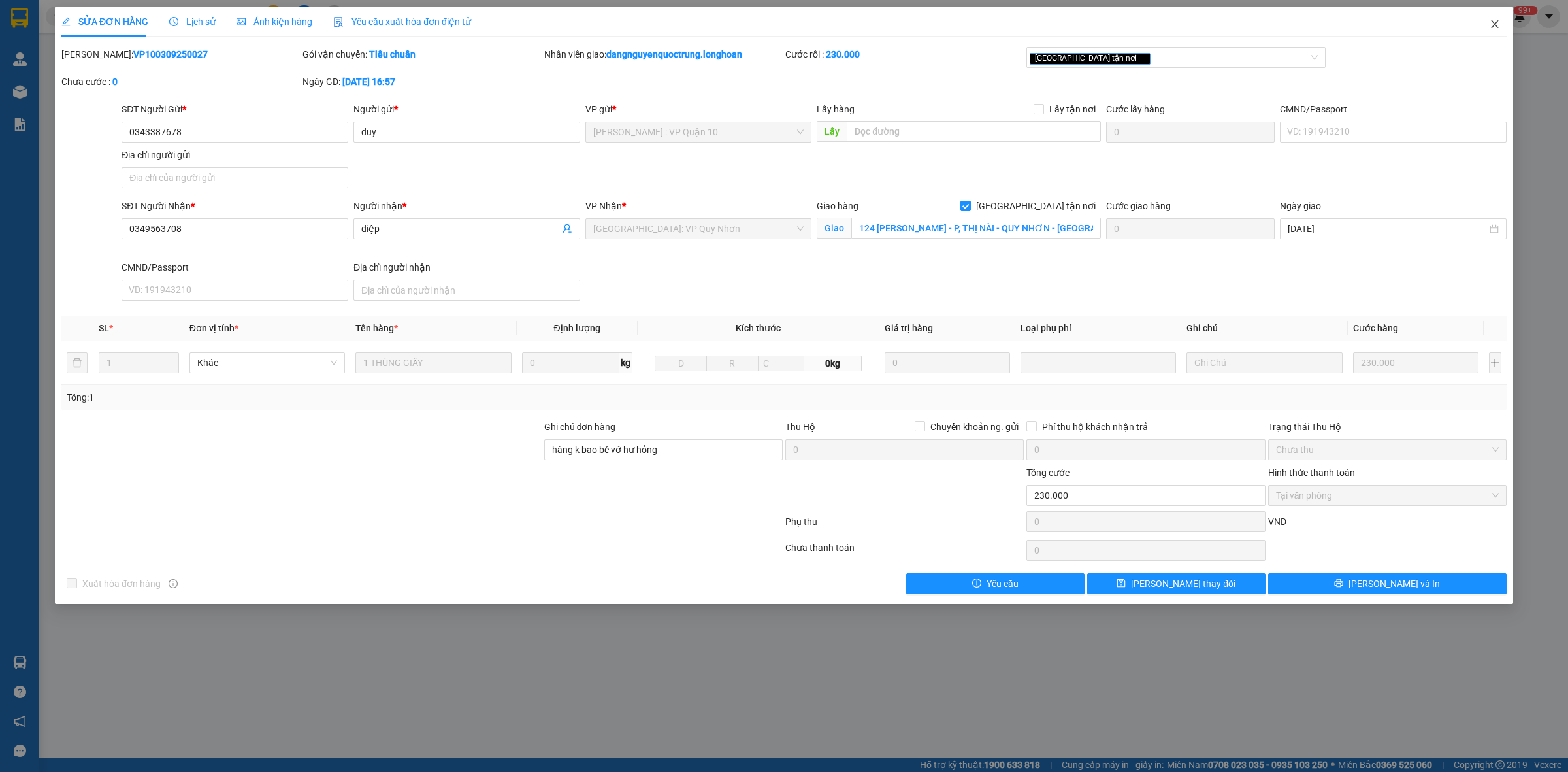
click at [1497, 24] on icon "close" at bounding box center [1495, 24] width 8 height 8
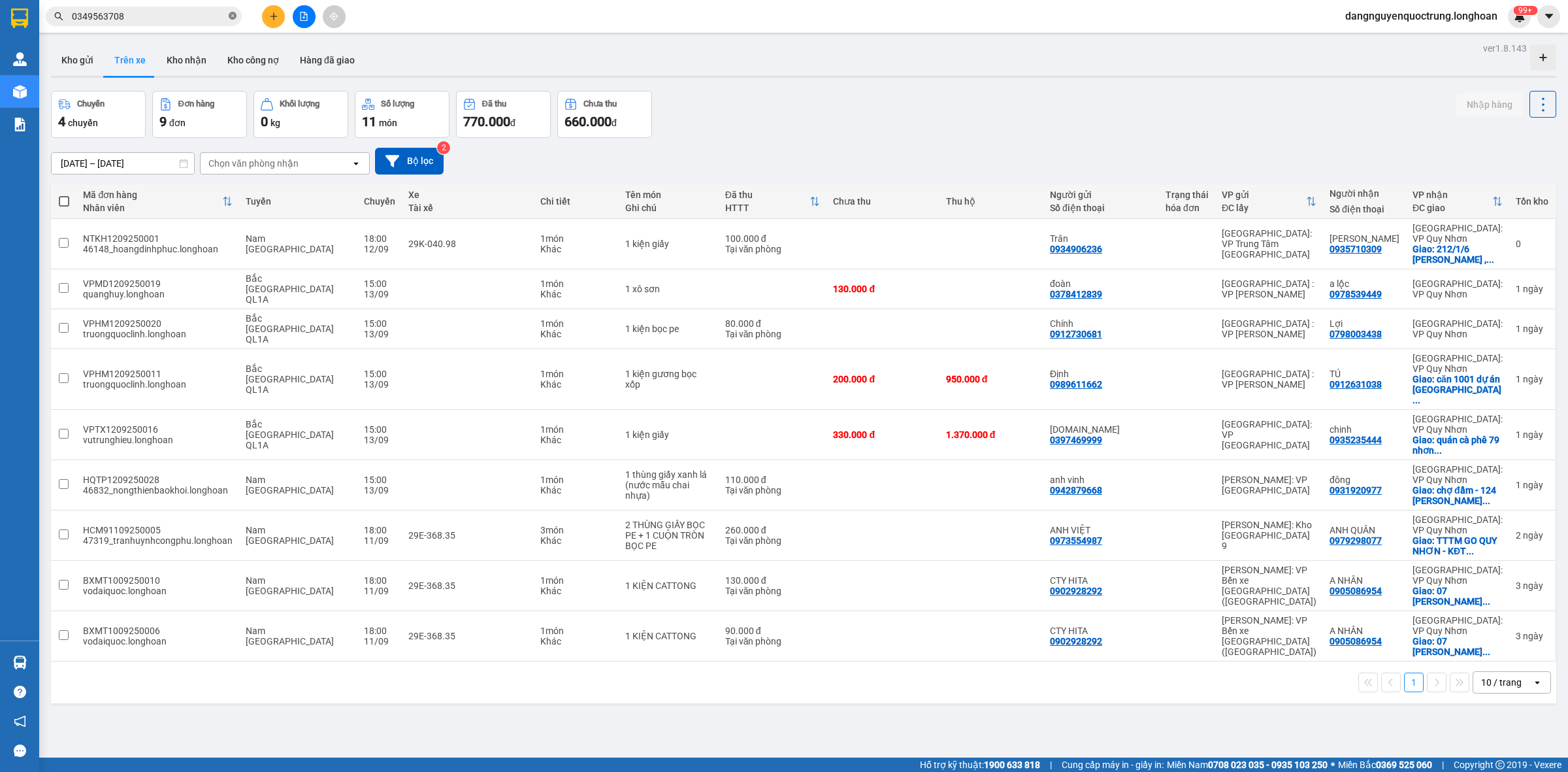
click at [230, 14] on icon "close-circle" at bounding box center [232, 15] width 8 height 8
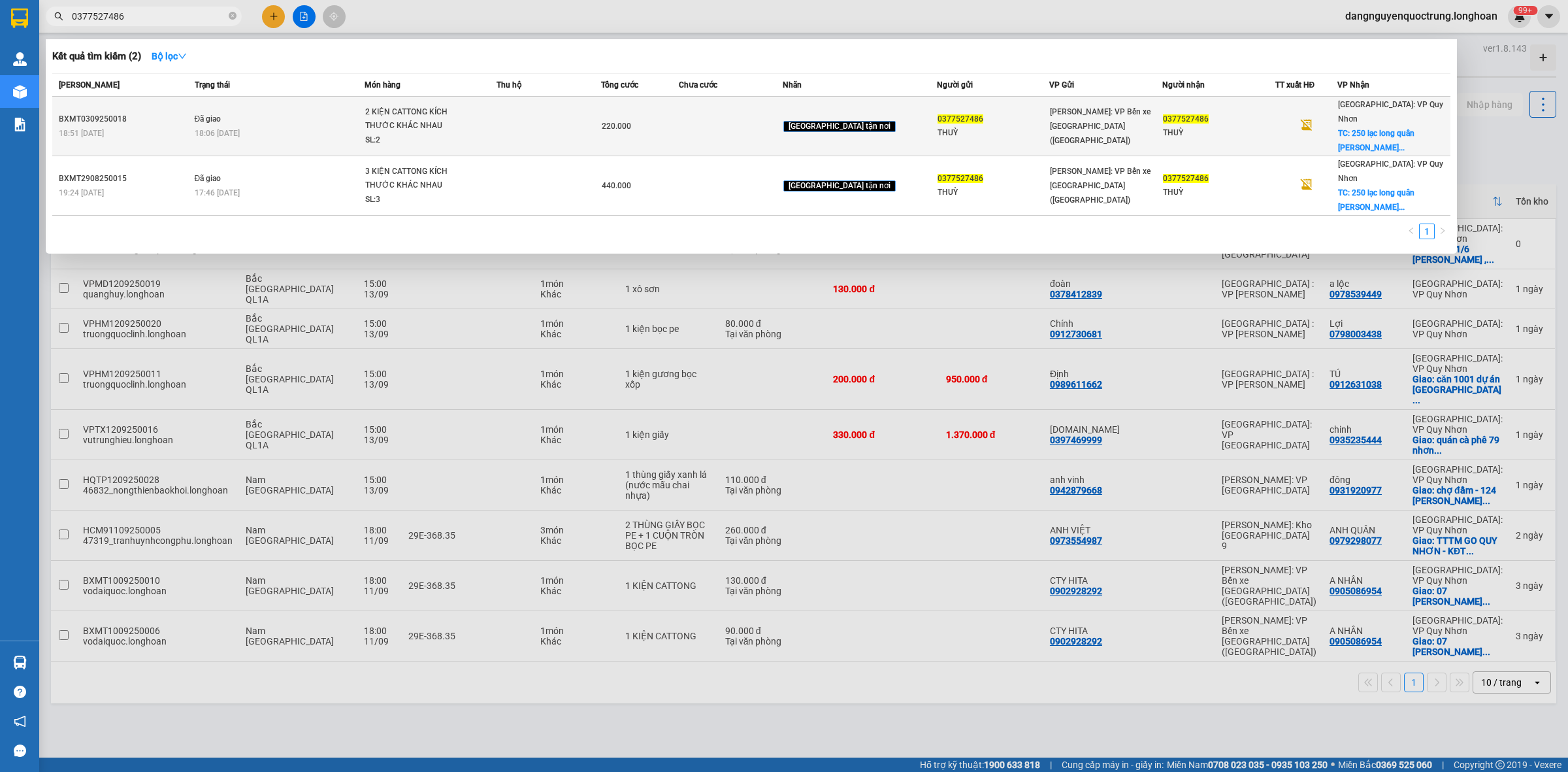
type input "0377527486"
click at [392, 117] on div "2 KIỆN CATTONG KÍCH THƯỚC KHÁC NHAU" at bounding box center [413, 118] width 98 height 28
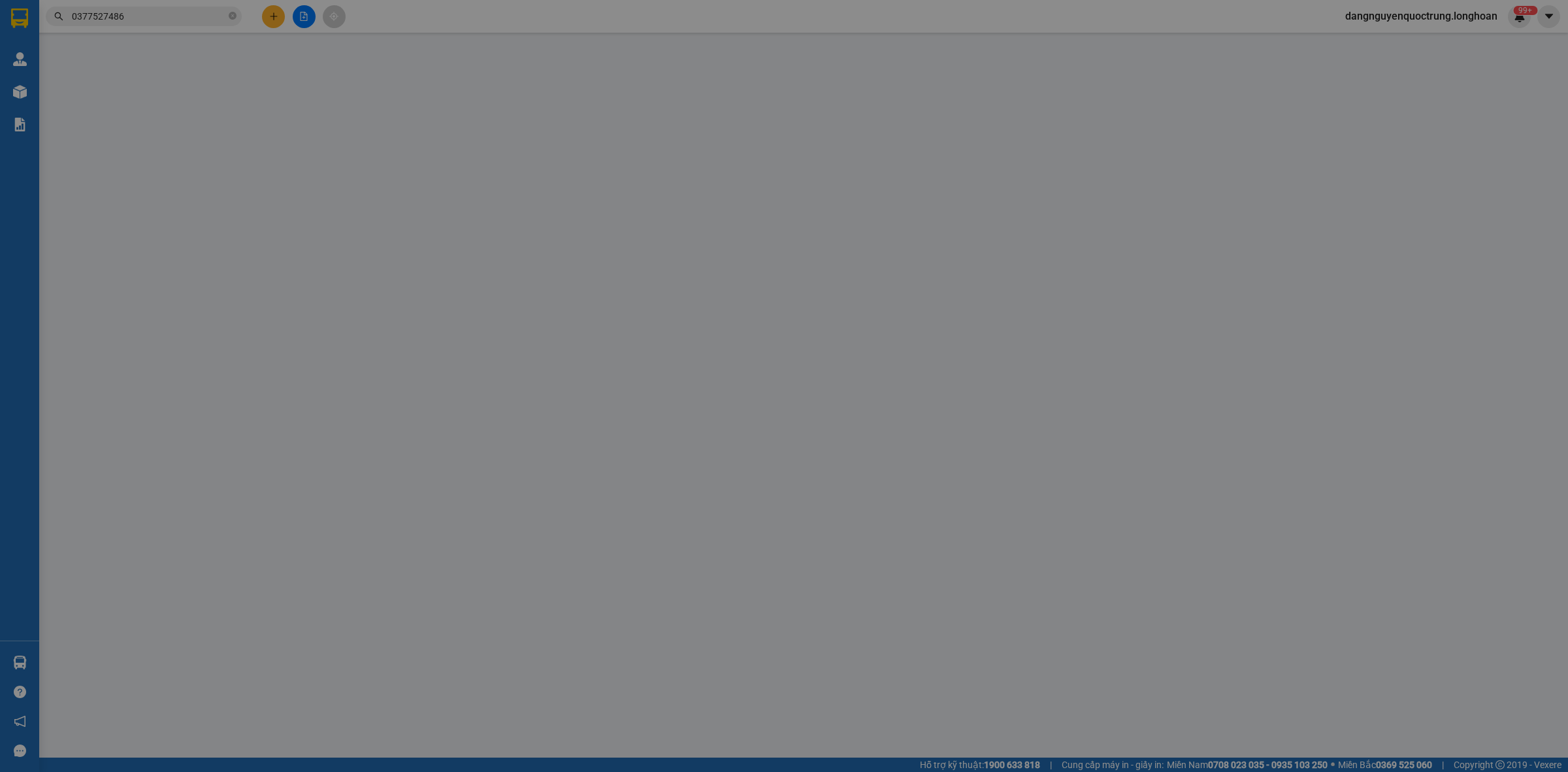
type input "0377527486"
type input "THUỲ"
type input "0377527486"
type input "THUỲ"
checkbox input "true"
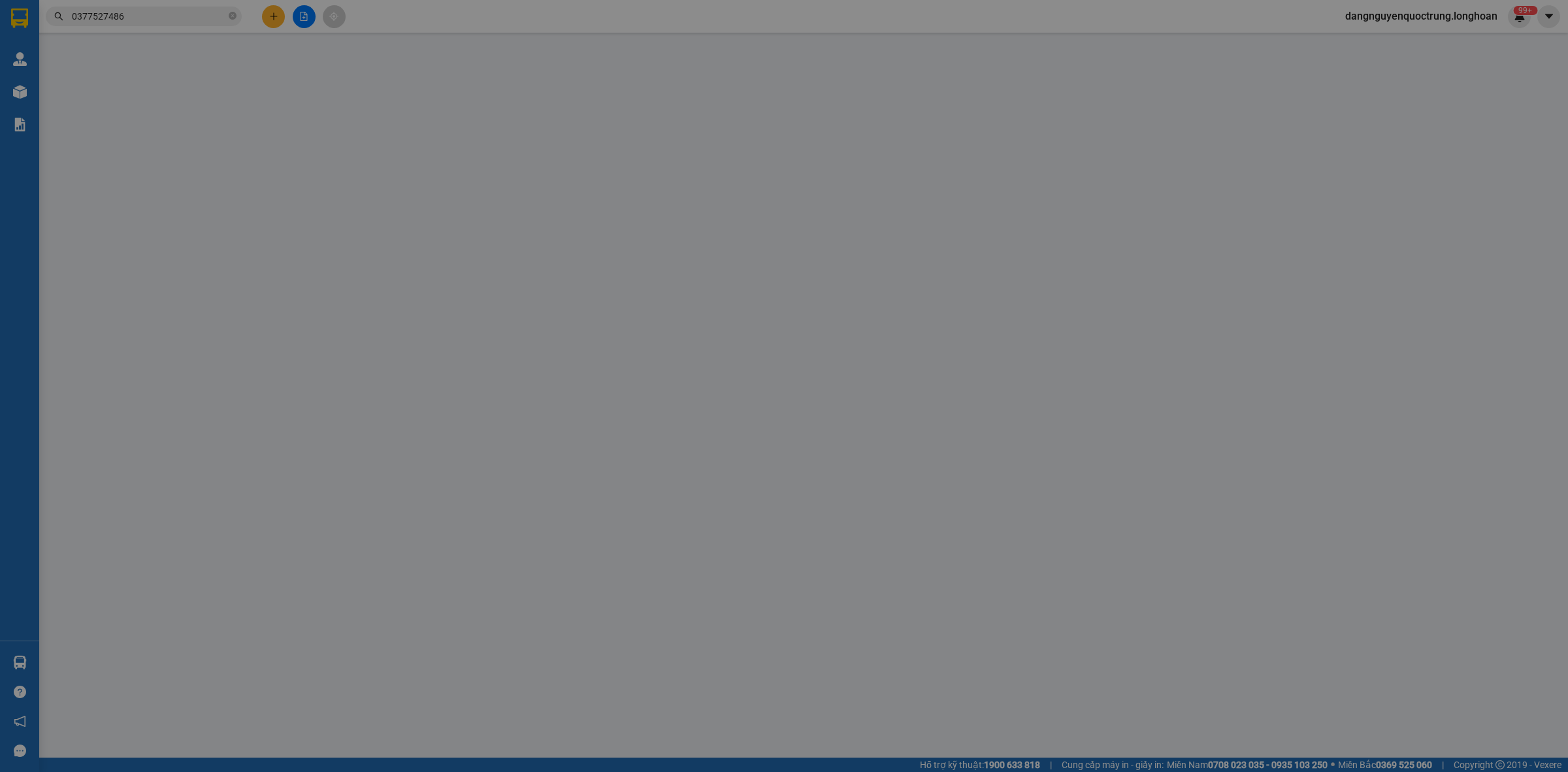
type input "250 lạc long quân trần quang diệu,lý thường kiệt, tp quy nhơn"
type input "220.000"
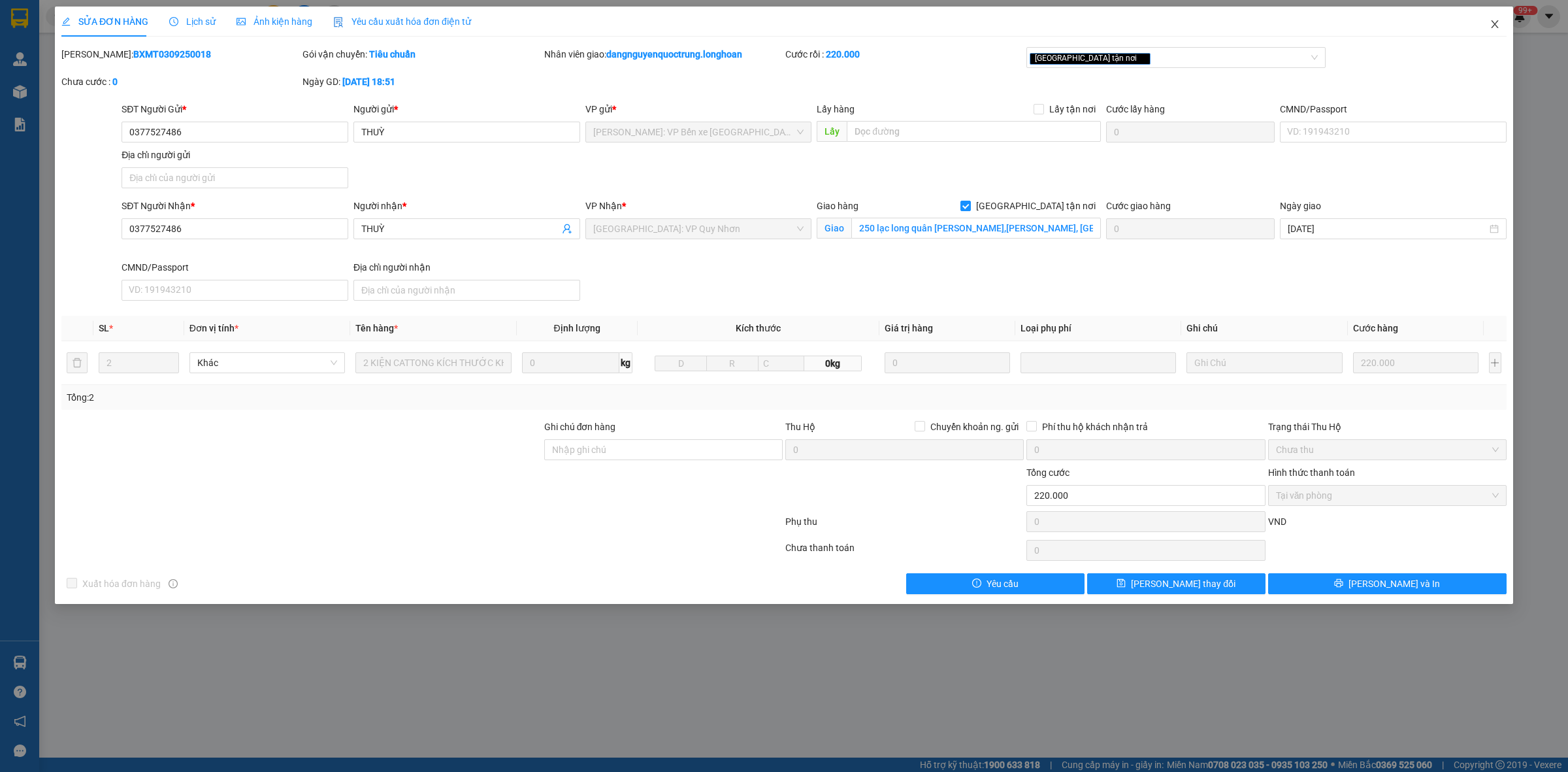
click at [1495, 24] on icon "close" at bounding box center [1495, 24] width 8 height 8
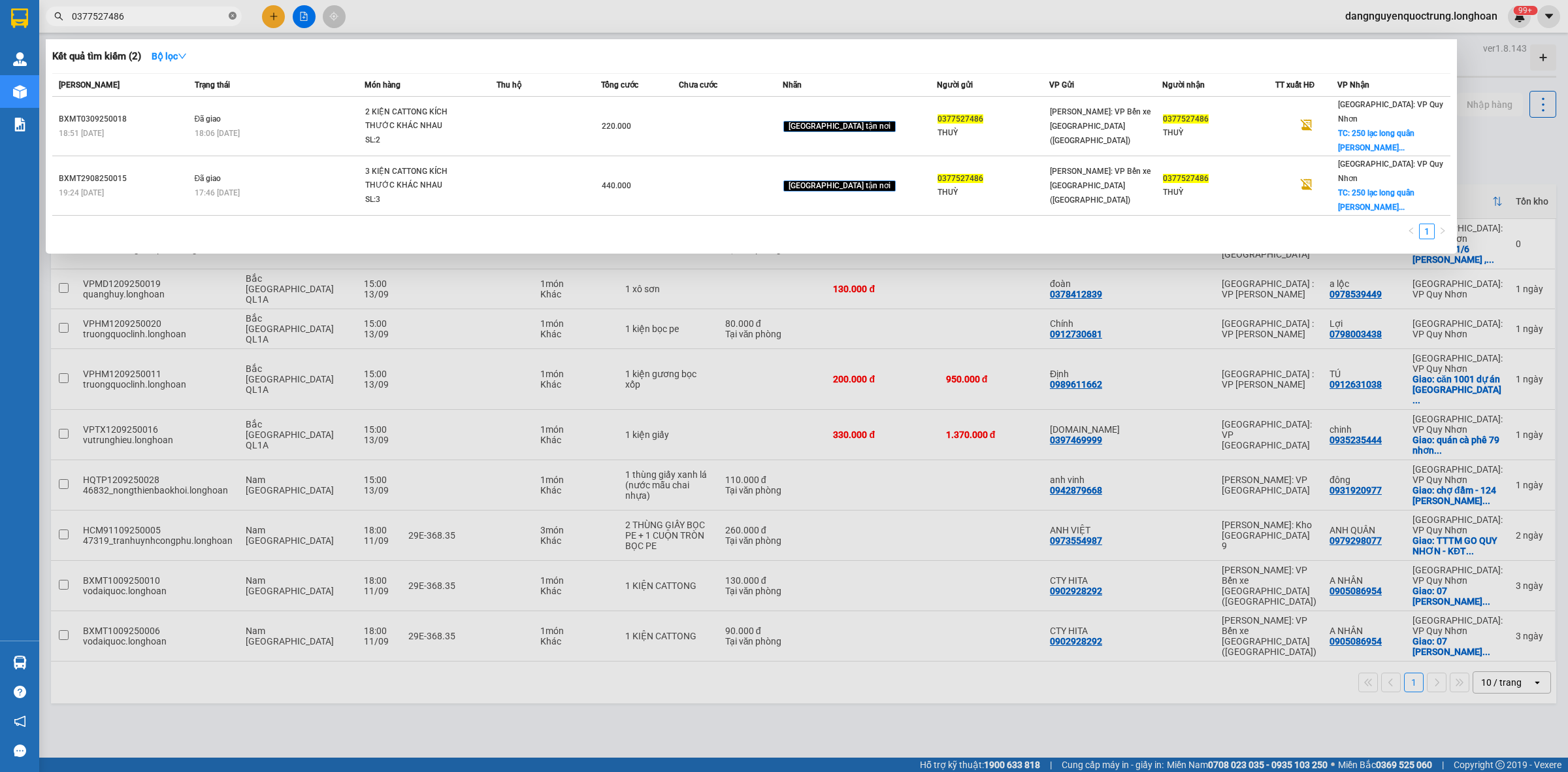
click at [230, 20] on icon "close-circle" at bounding box center [232, 15] width 8 height 8
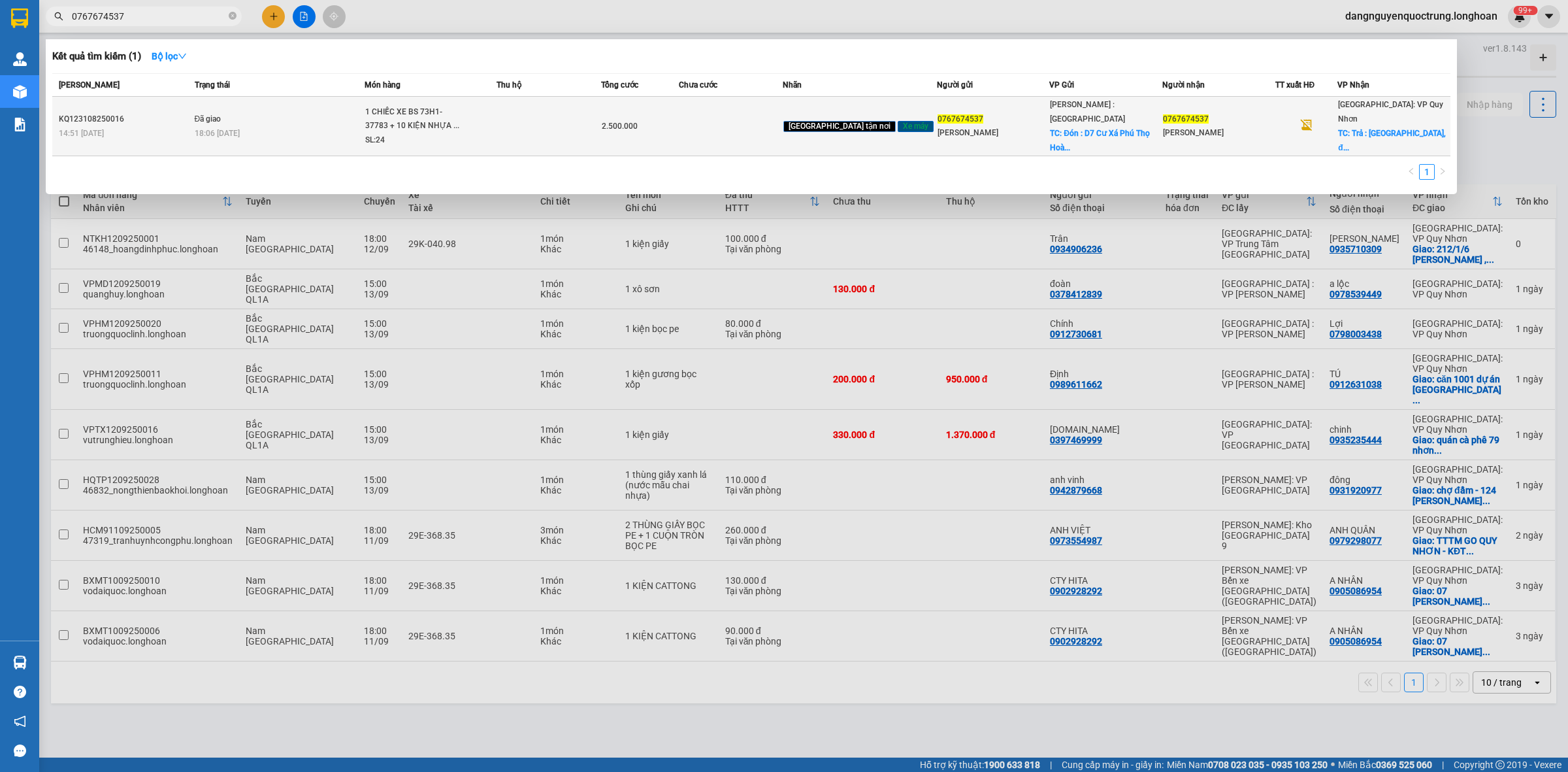
type input "0767674537"
click at [420, 118] on div "1 CHIẾC XE BS 73H1-37783 + 10 KIỆN NHỰA ..." at bounding box center [413, 118] width 98 height 28
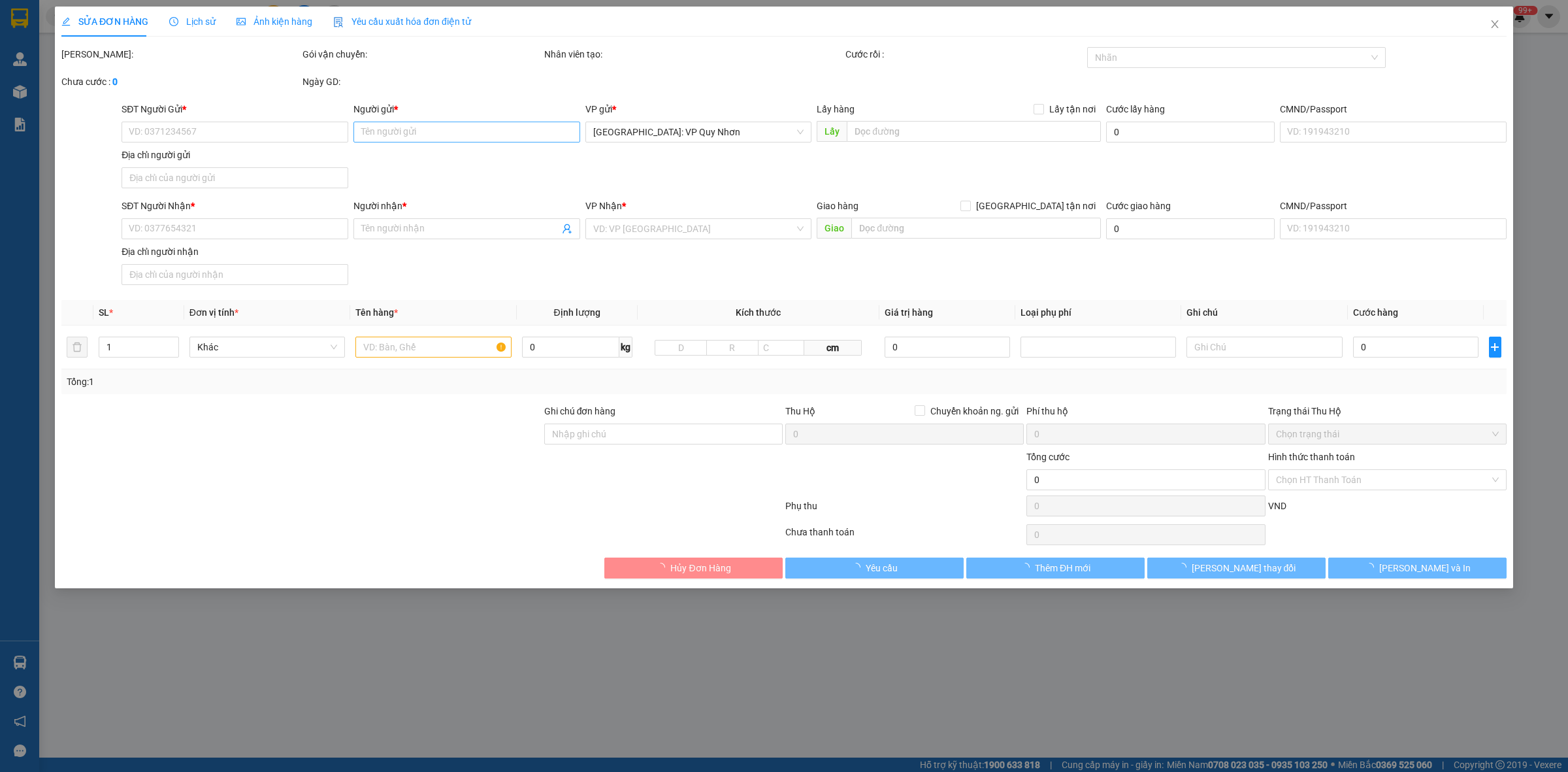
type input "0767674537"
type input "ALEX"
checkbox input "true"
type input "Đón : D7 Cư Xá Phú Thọ Hoà, Phường 10, Quận Tân Bình, TP. Hồ Chí Minh"
type input "200.000"
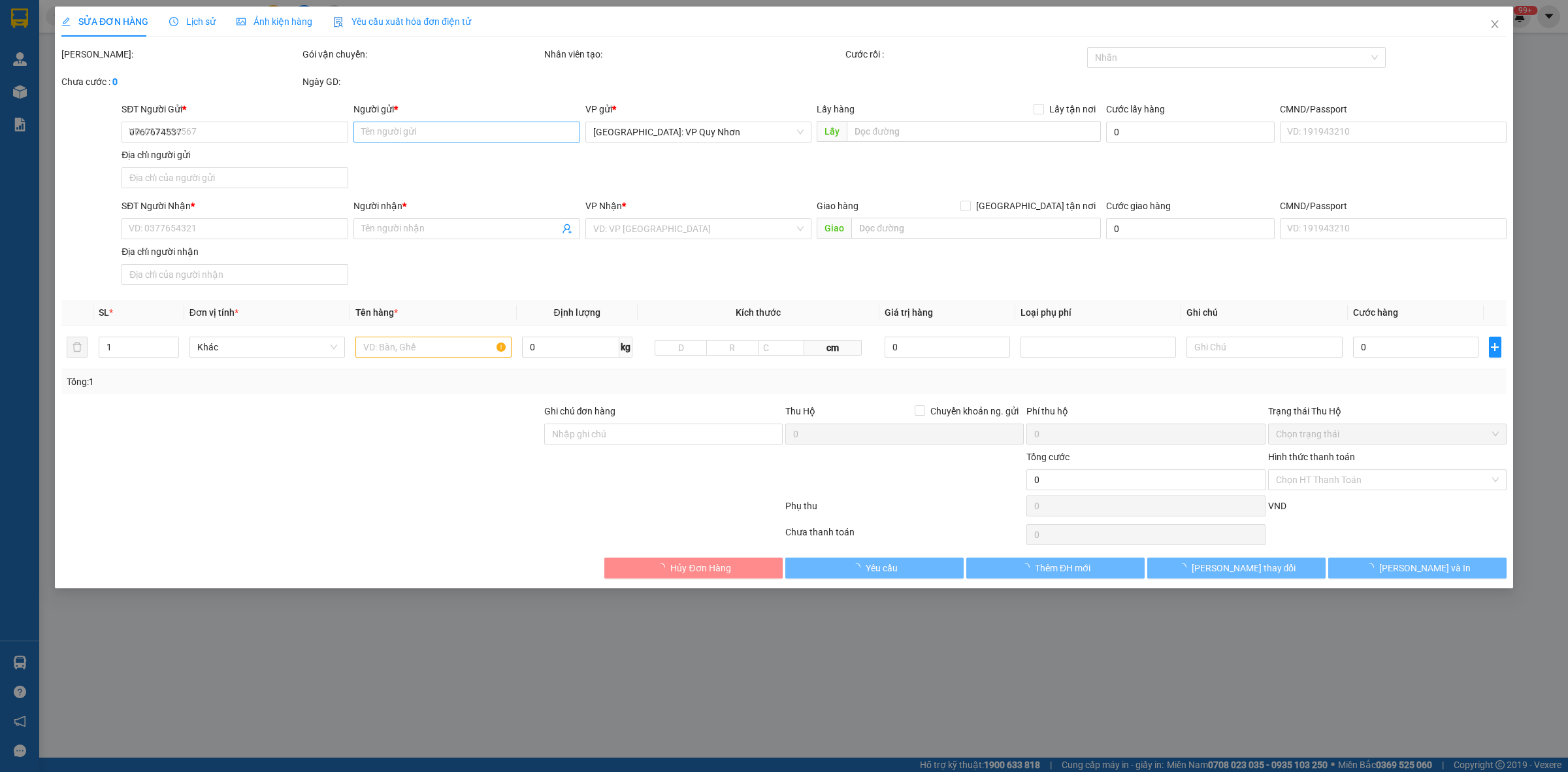
type input "0767674537"
type input "ALEX"
checkbox input "true"
type input "Trả : Phú Tài Residence, đường Đặng Văn Ngữ / Lưu Hữu Phước – Lê Đức Thọ, Phườn…"
type input "CÓ CHÌA KHOÁ QUẤN TAY LÁI - KHÔNG CAVET - VẬN CHUYỂN NHẸ TAY - KHÔNG BAO HƯ VỠ"
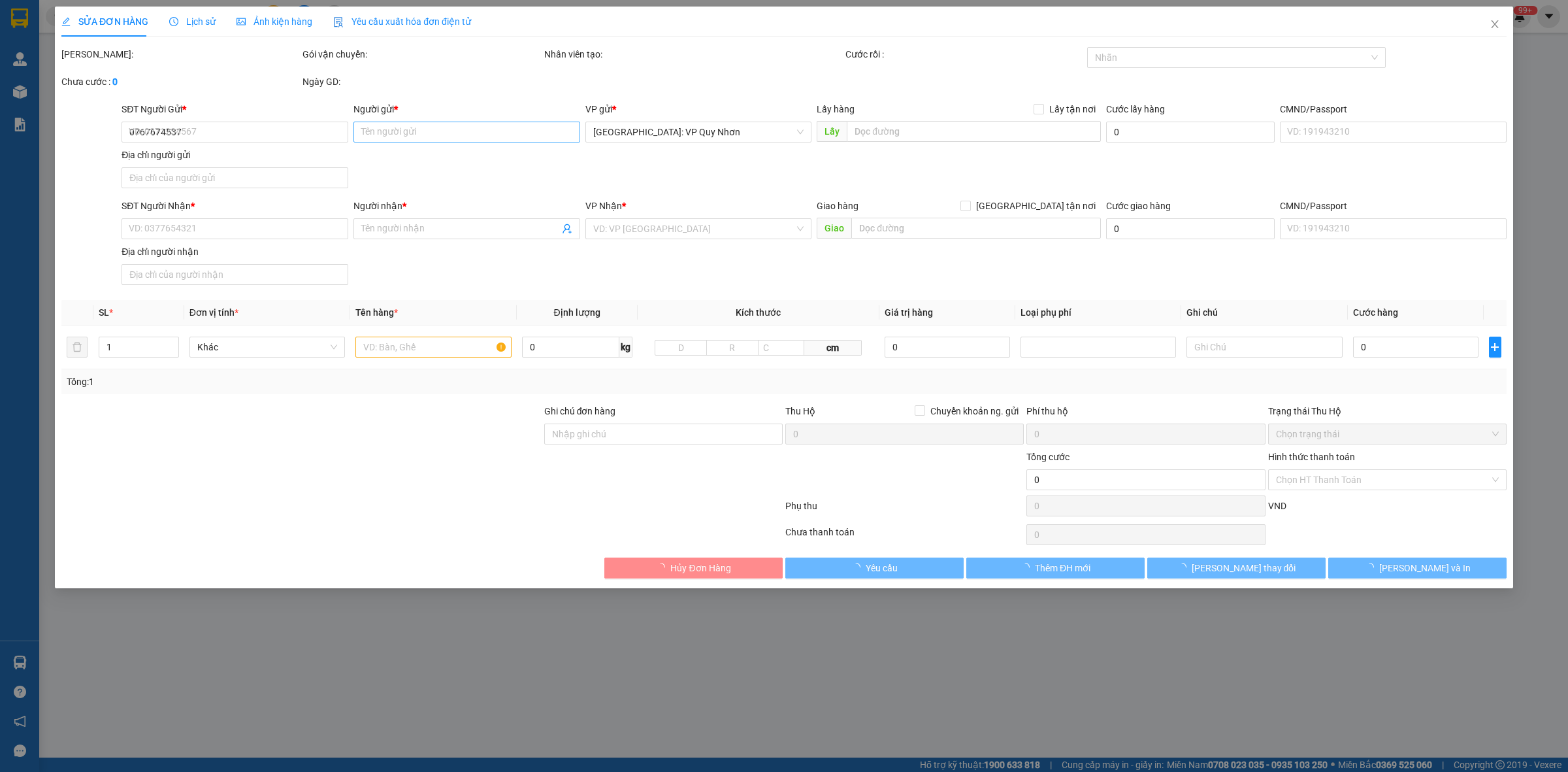
type input "2.500.000"
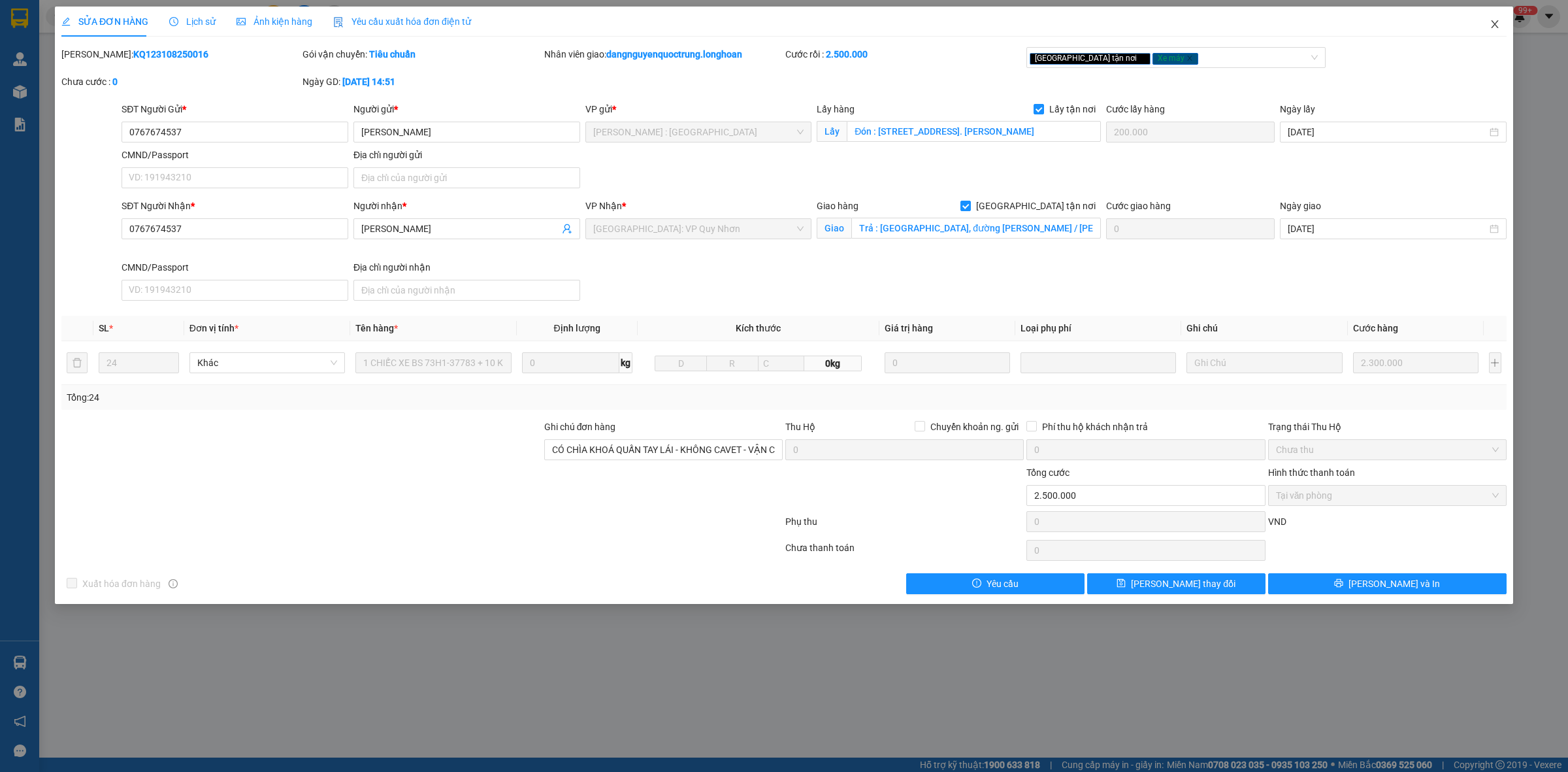
click at [1498, 24] on icon "close" at bounding box center [1495, 24] width 10 height 10
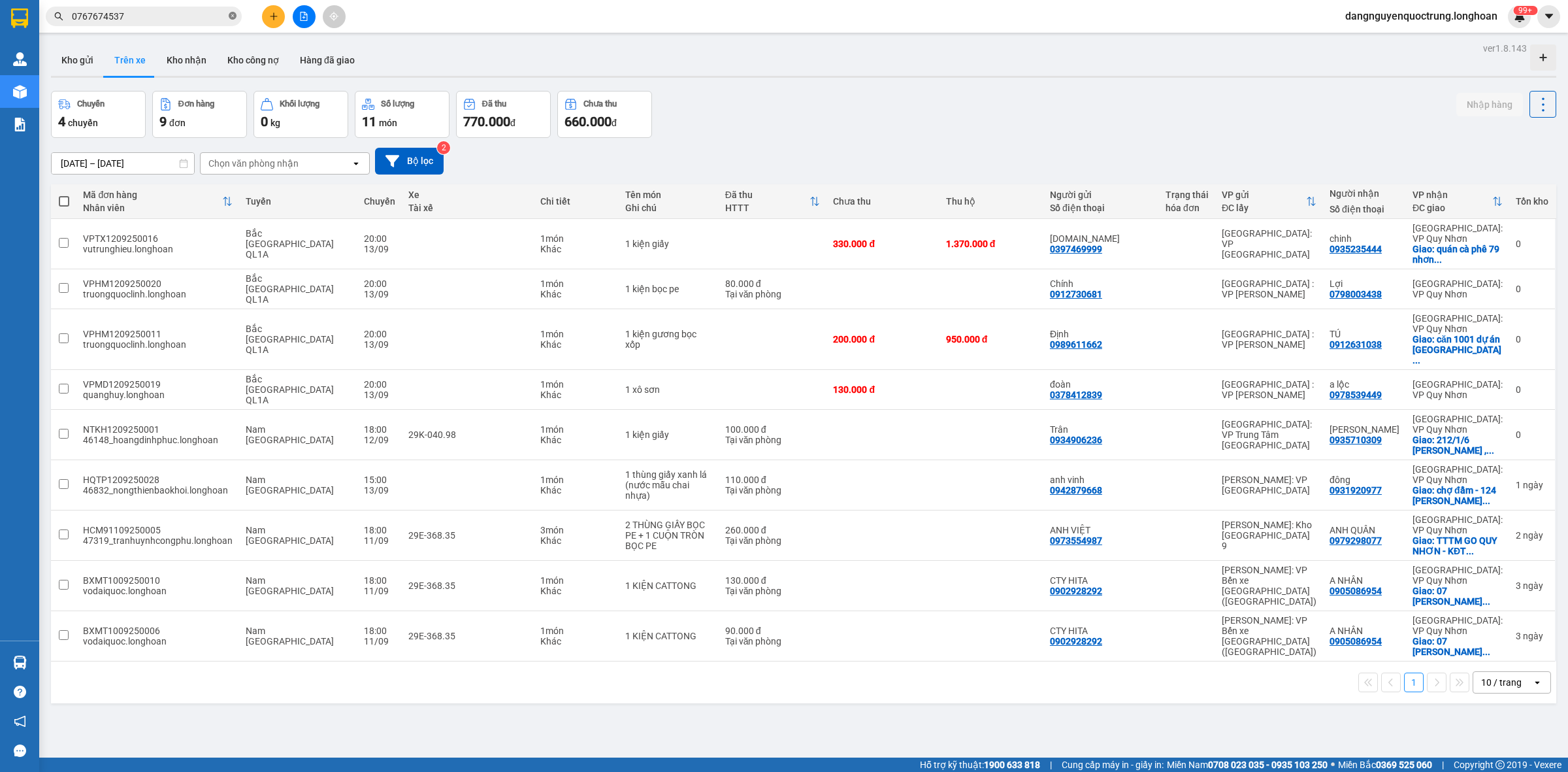
click at [233, 14] on icon "close-circle" at bounding box center [232, 15] width 8 height 8
click at [191, 11] on input "text" at bounding box center [149, 16] width 154 height 14
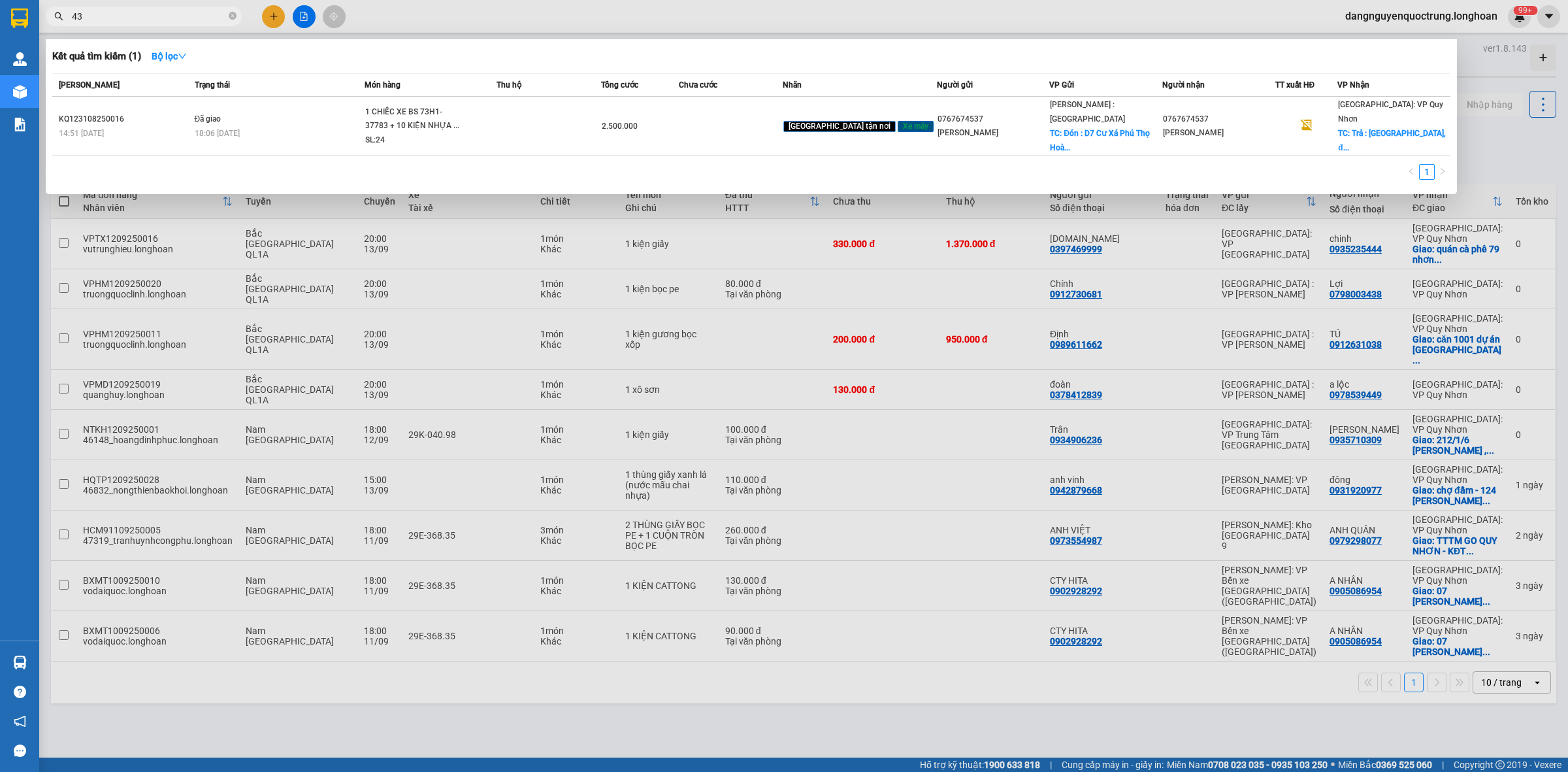
type input "4"
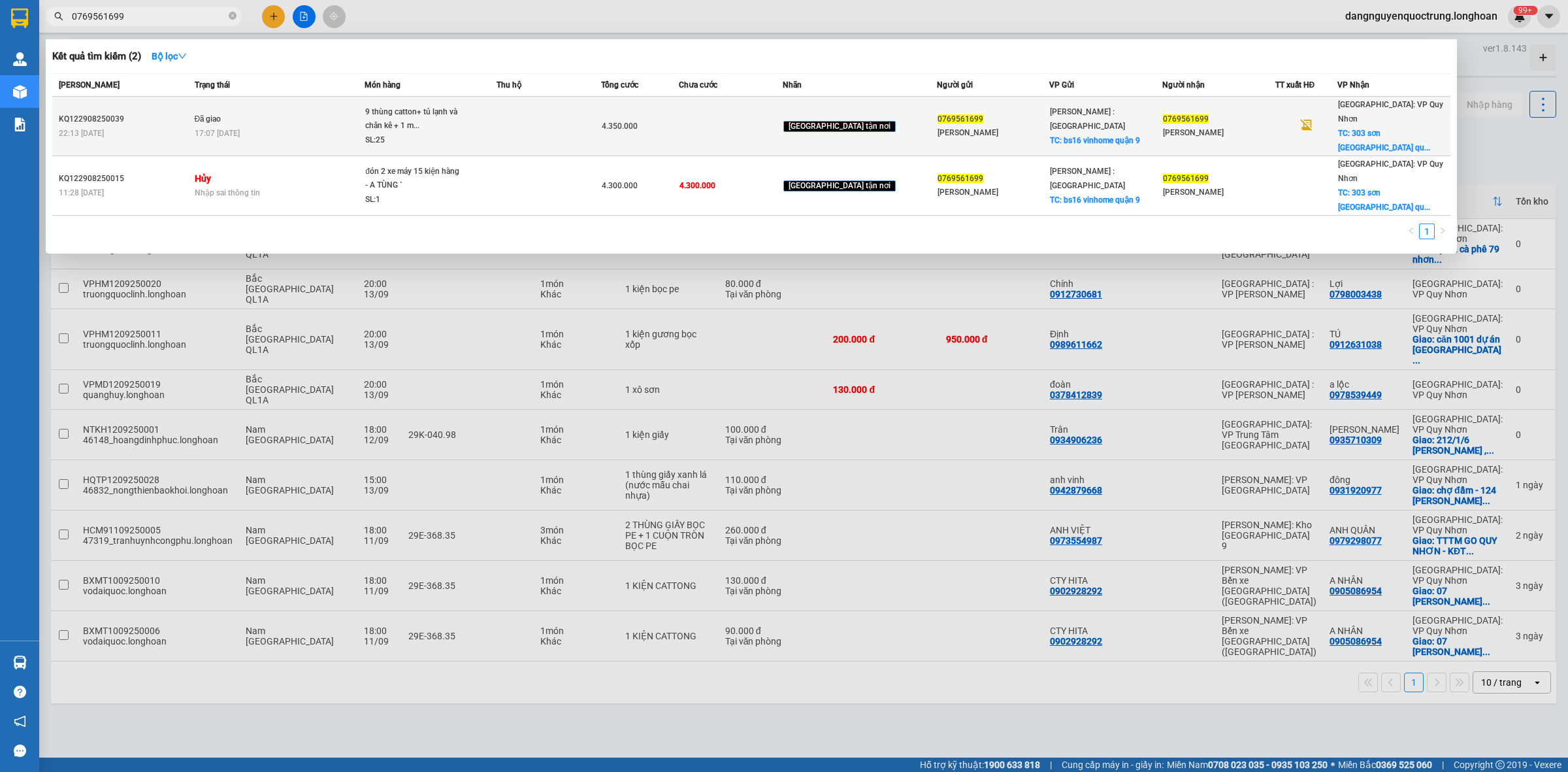
type input "0769561699"
click at [598, 112] on td at bounding box center [548, 127] width 104 height 59
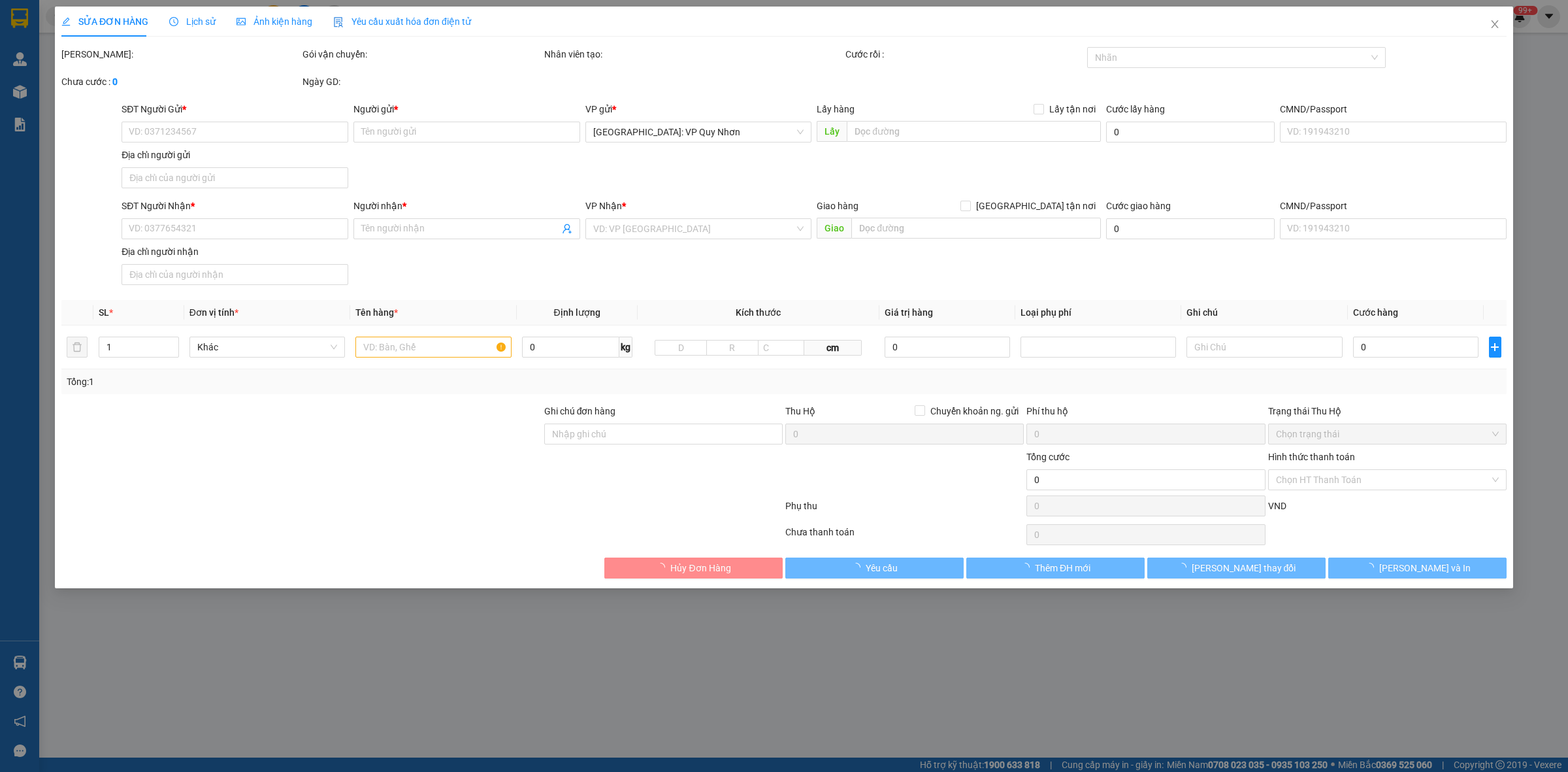
type input "0769561699"
type input "Nguyễn Nhật Trân"
checkbox input "true"
type input "bs16 vinhome quận 9"
type input "200.000"
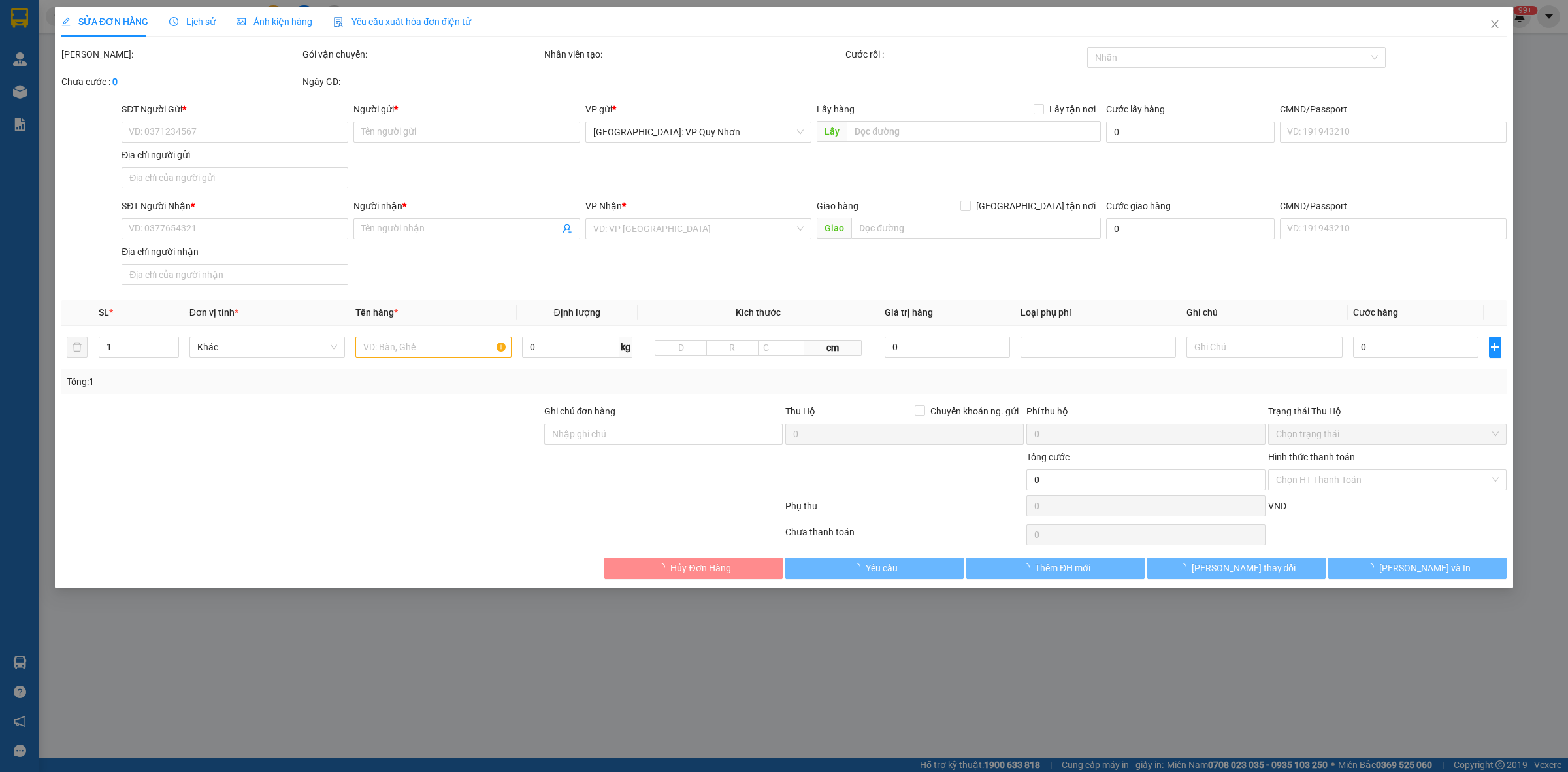
type input "0769561699"
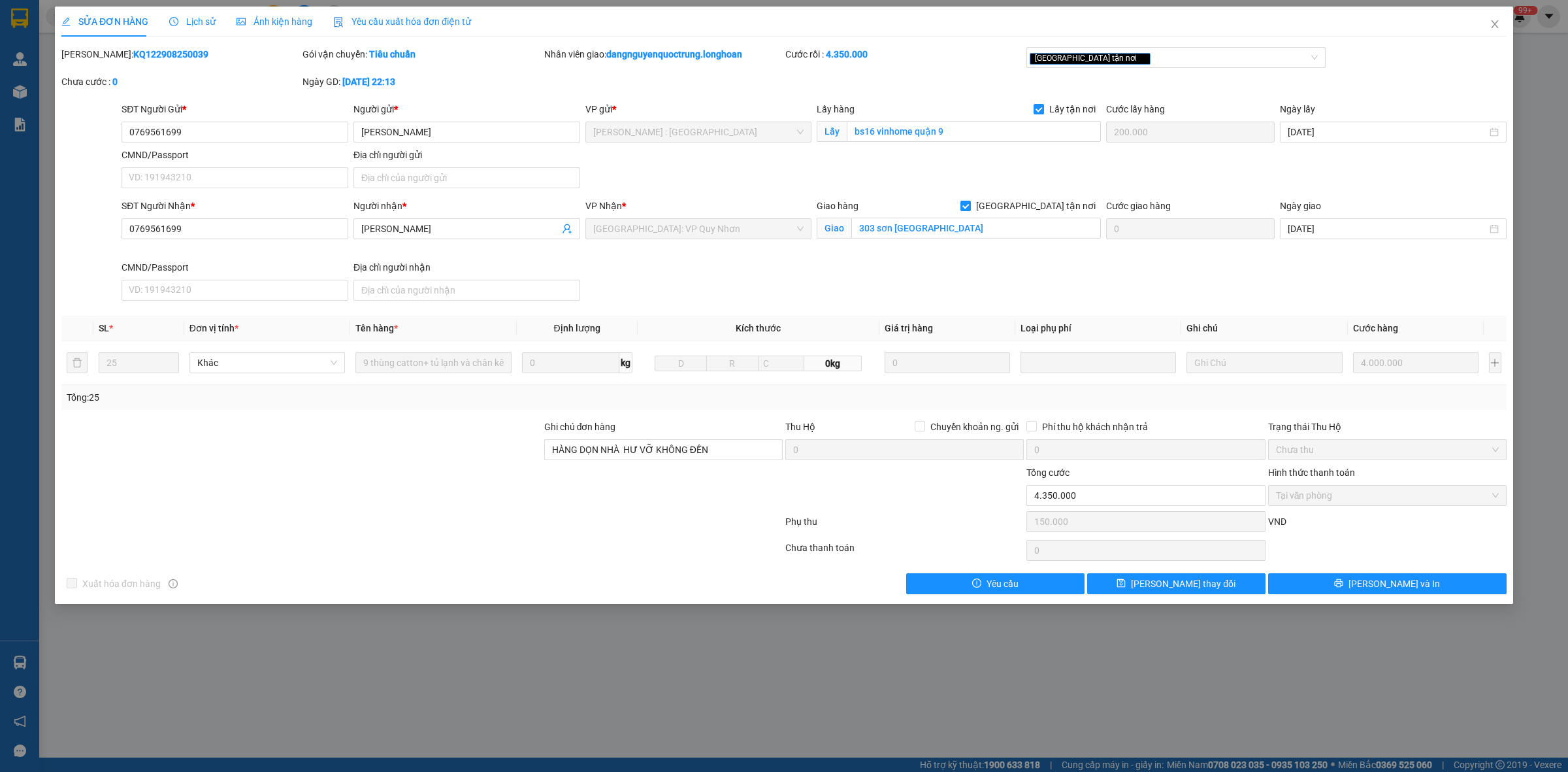
click at [702, 655] on div "SỬA ĐƠN HÀNG Lịch sử Ảnh kiện hàng Yêu cầu xuất hóa đơn điện tử Total Paid Fee …" at bounding box center [784, 386] width 1568 height 772
click at [1500, 20] on span "Close" at bounding box center [1495, 25] width 36 height 36
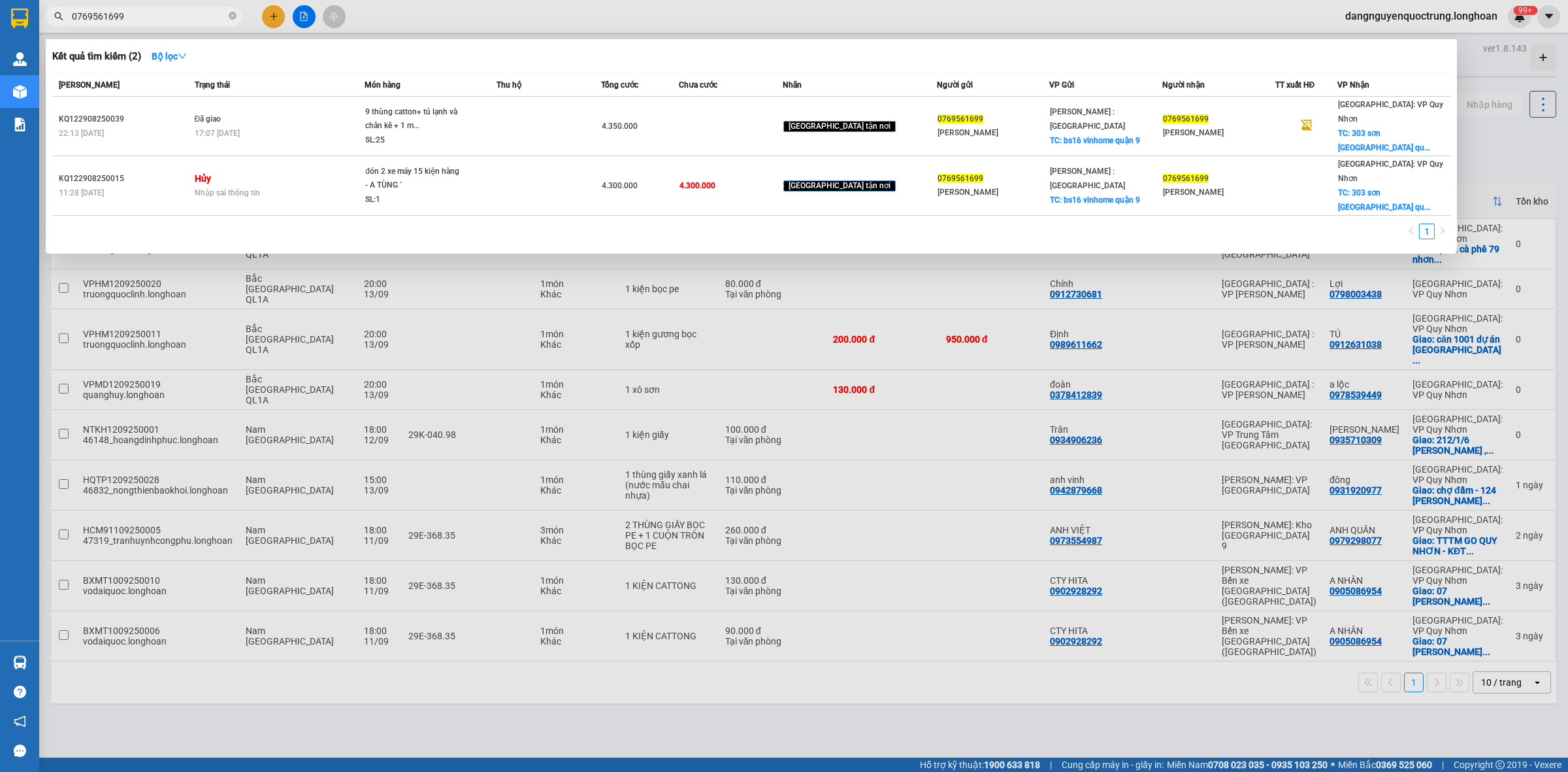
drag, startPoint x: 161, startPoint y: 17, endPoint x: 59, endPoint y: 17, distance: 102.0
click at [59, 17] on div "0769561699" at bounding box center [128, 16] width 255 height 20
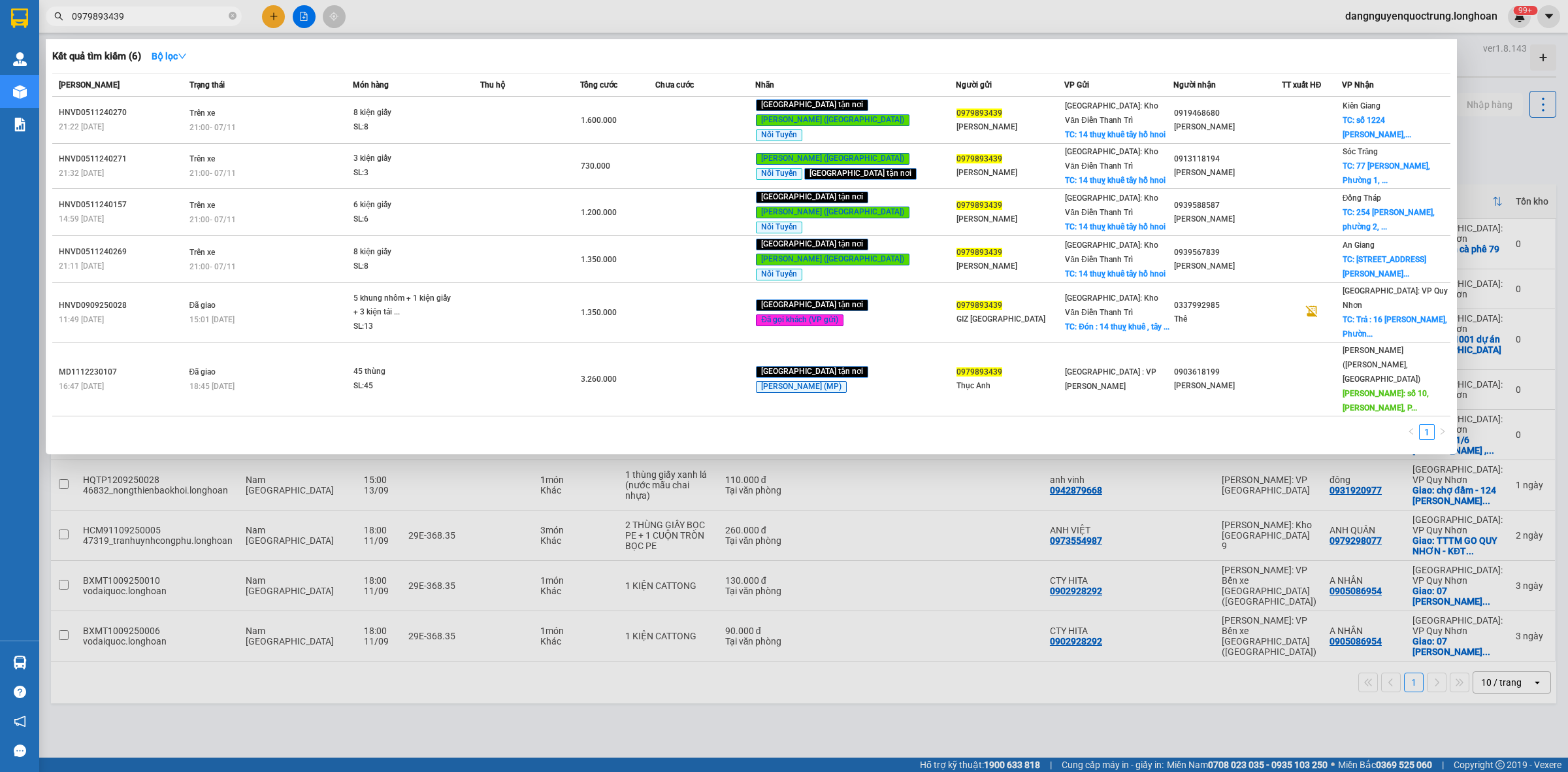
click at [895, 701] on div at bounding box center [784, 386] width 1568 height 772
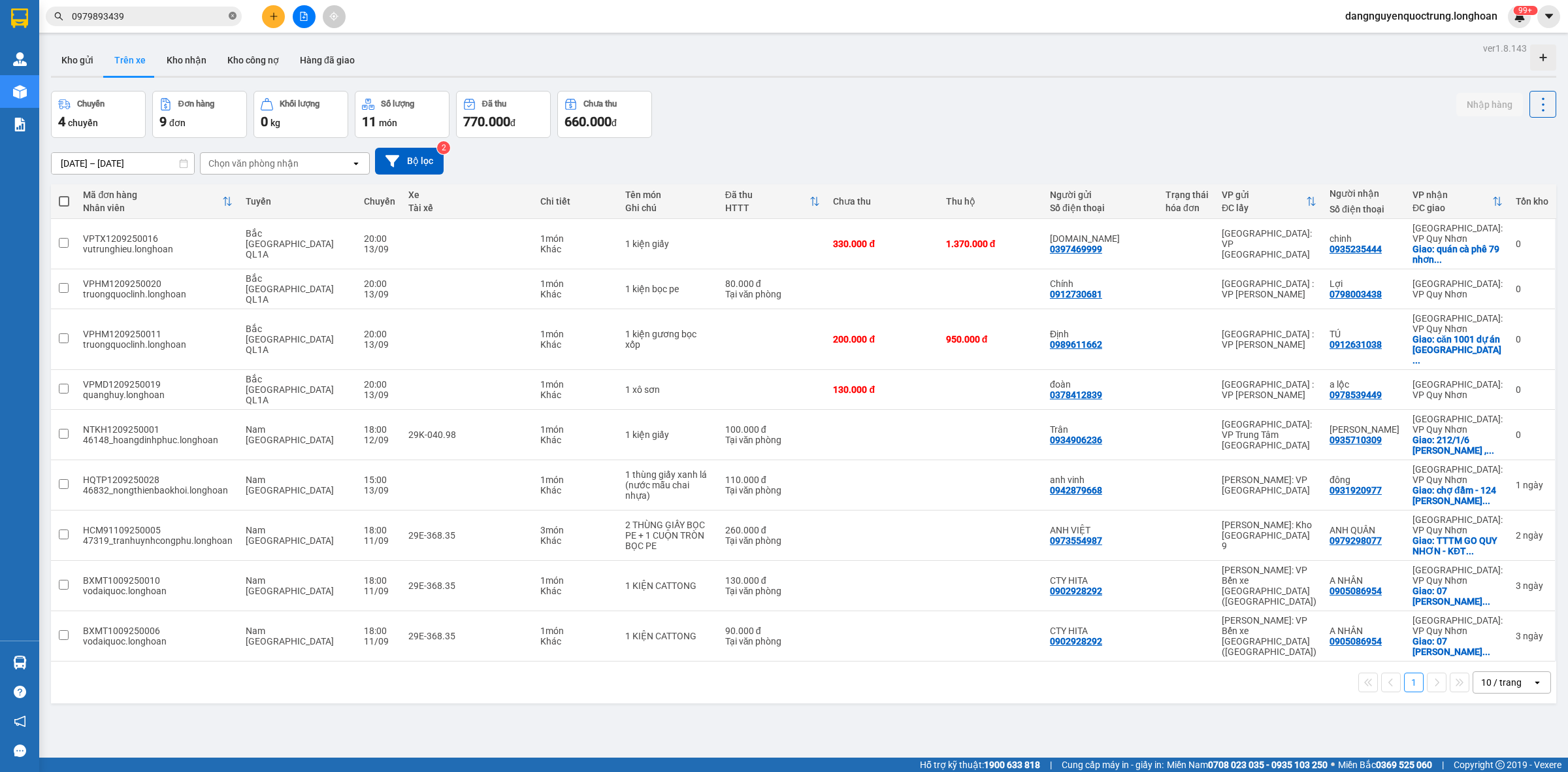
click at [232, 14] on icon "close-circle" at bounding box center [232, 15] width 8 height 8
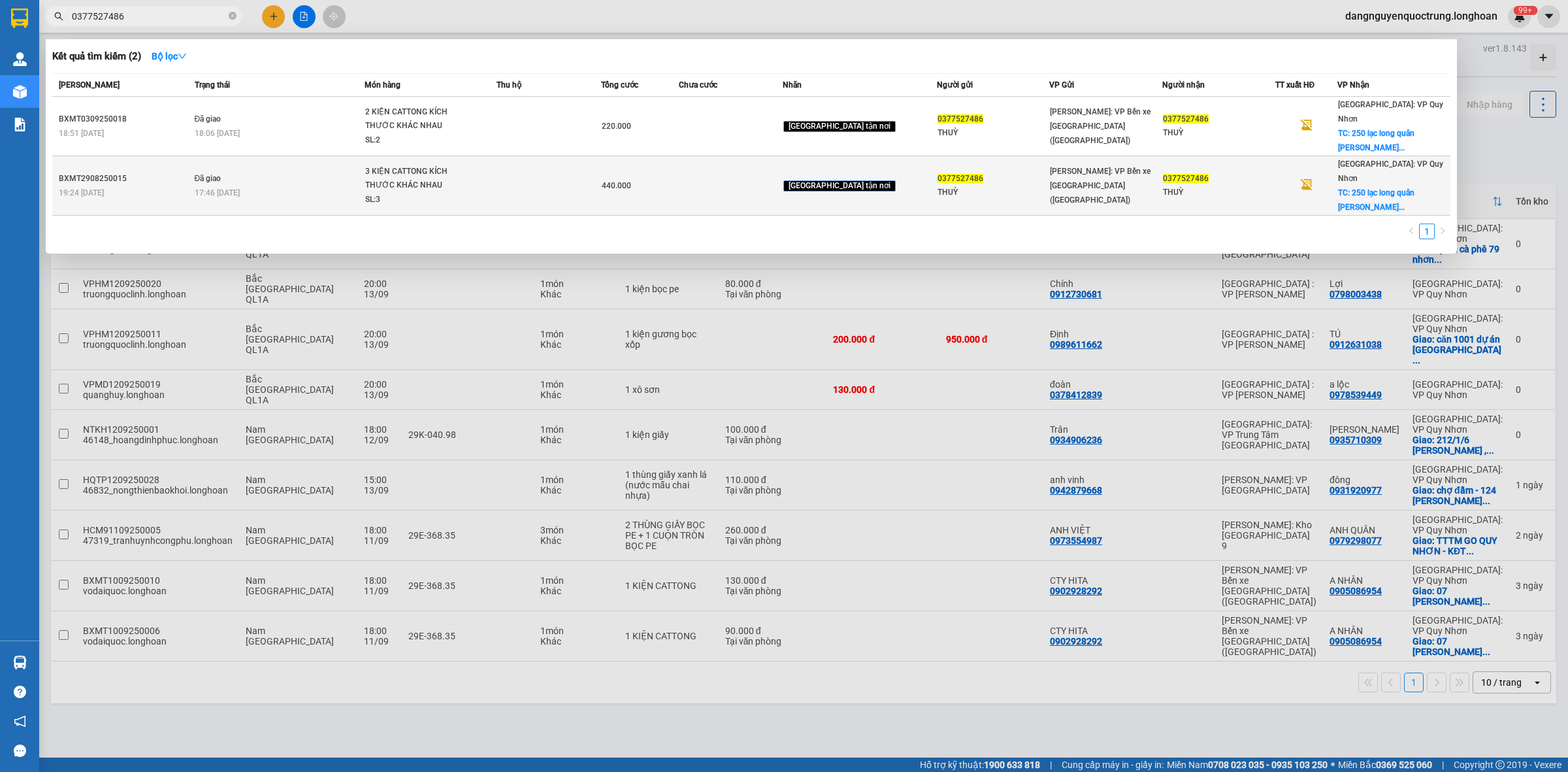
click at [384, 193] on div "SL: 3" at bounding box center [413, 199] width 98 height 14
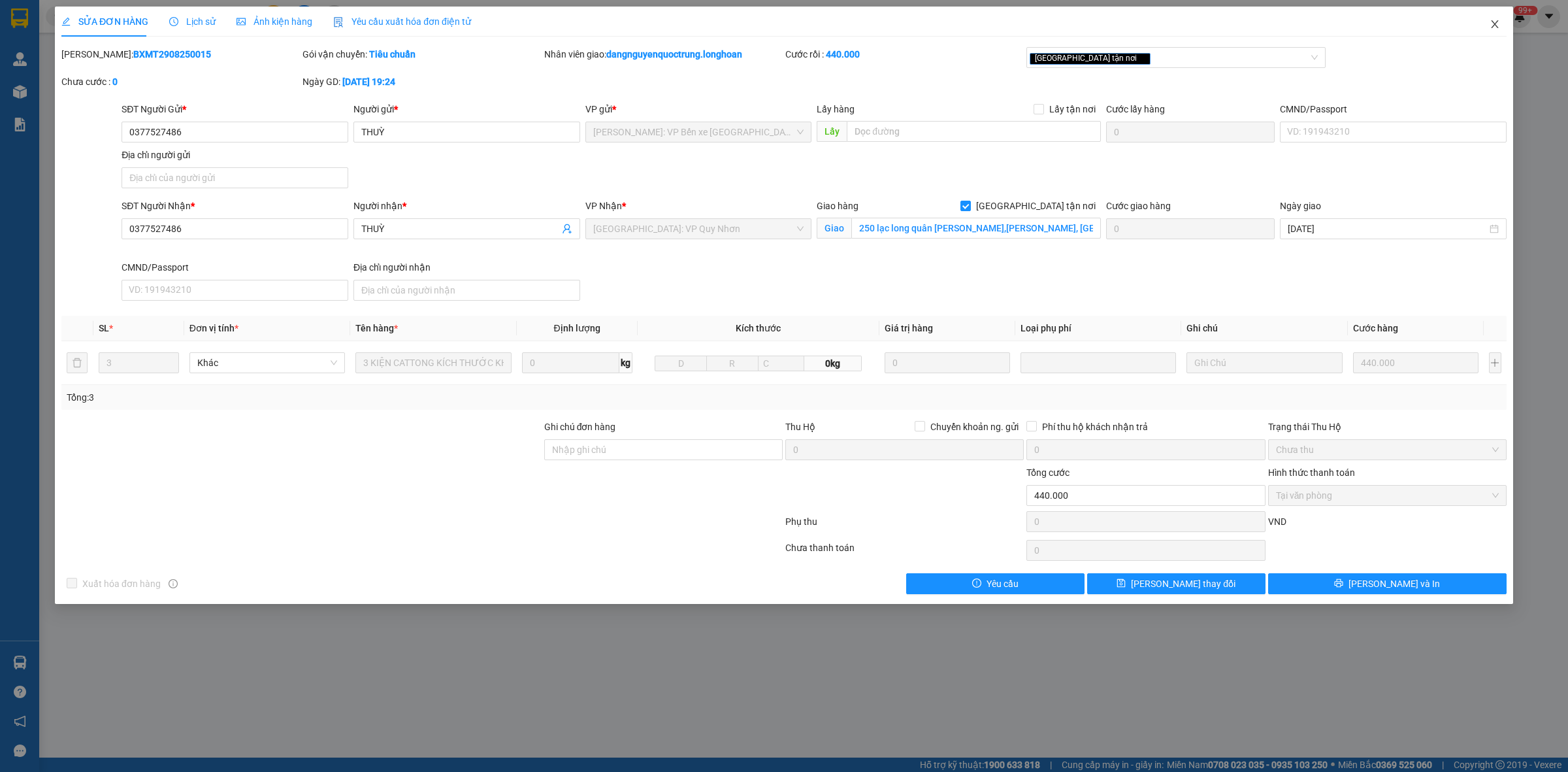
click at [1498, 25] on icon "close" at bounding box center [1495, 24] width 10 height 10
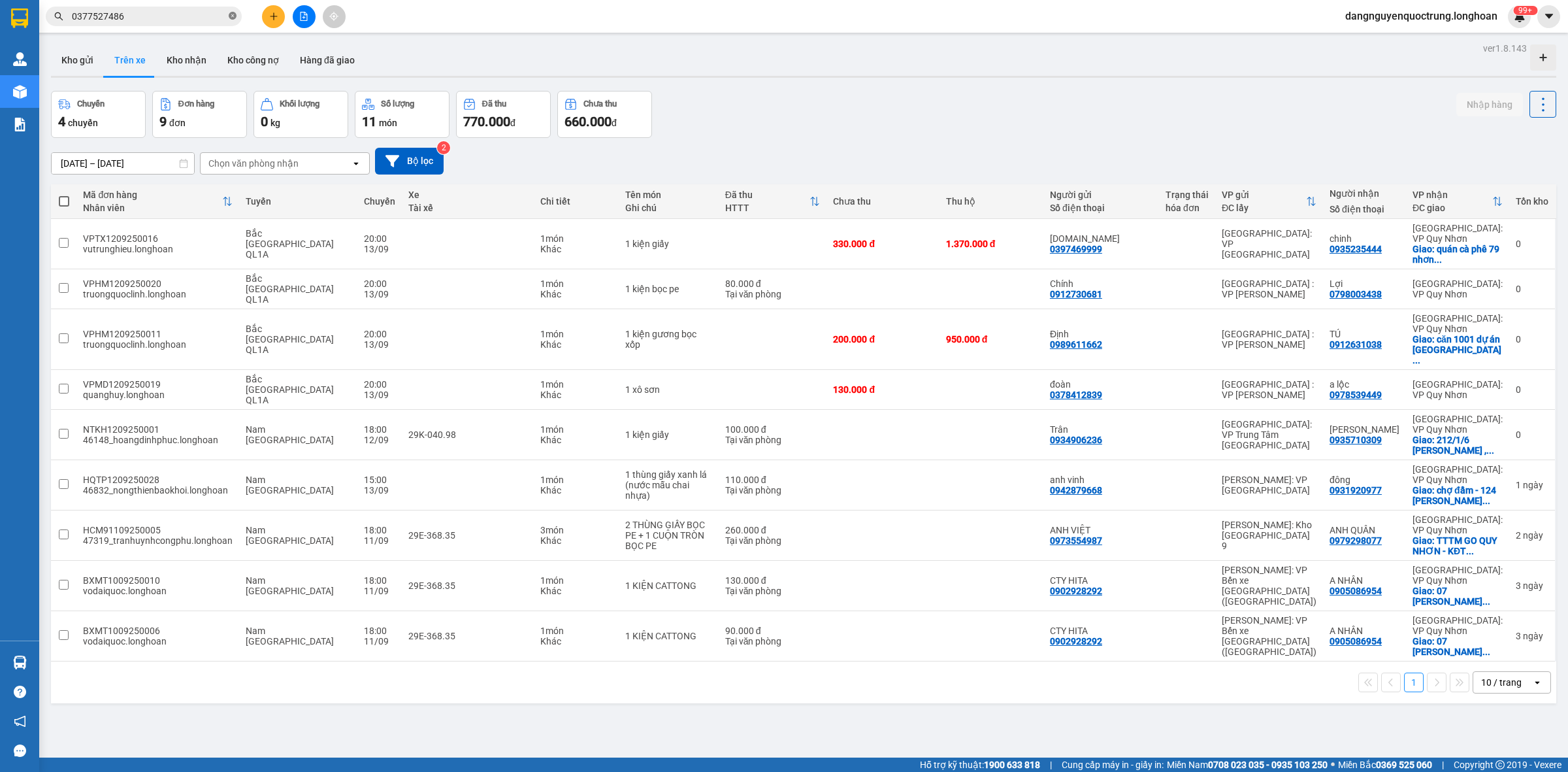
click at [232, 14] on icon "close-circle" at bounding box center [232, 15] width 8 height 8
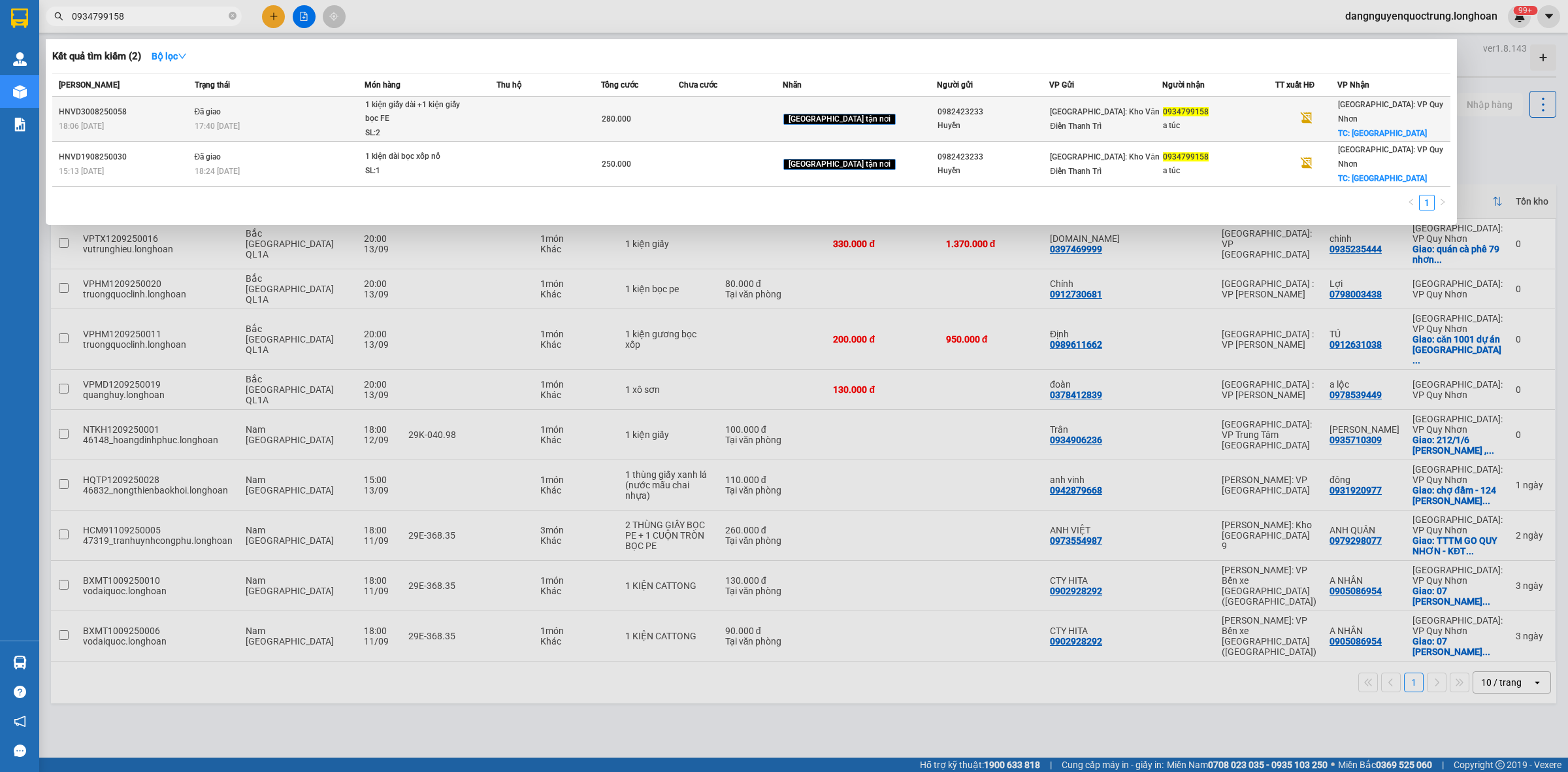
click at [396, 116] on div "1 kiện giấy dài +1 kiện giấy bọc FE" at bounding box center [413, 112] width 98 height 28
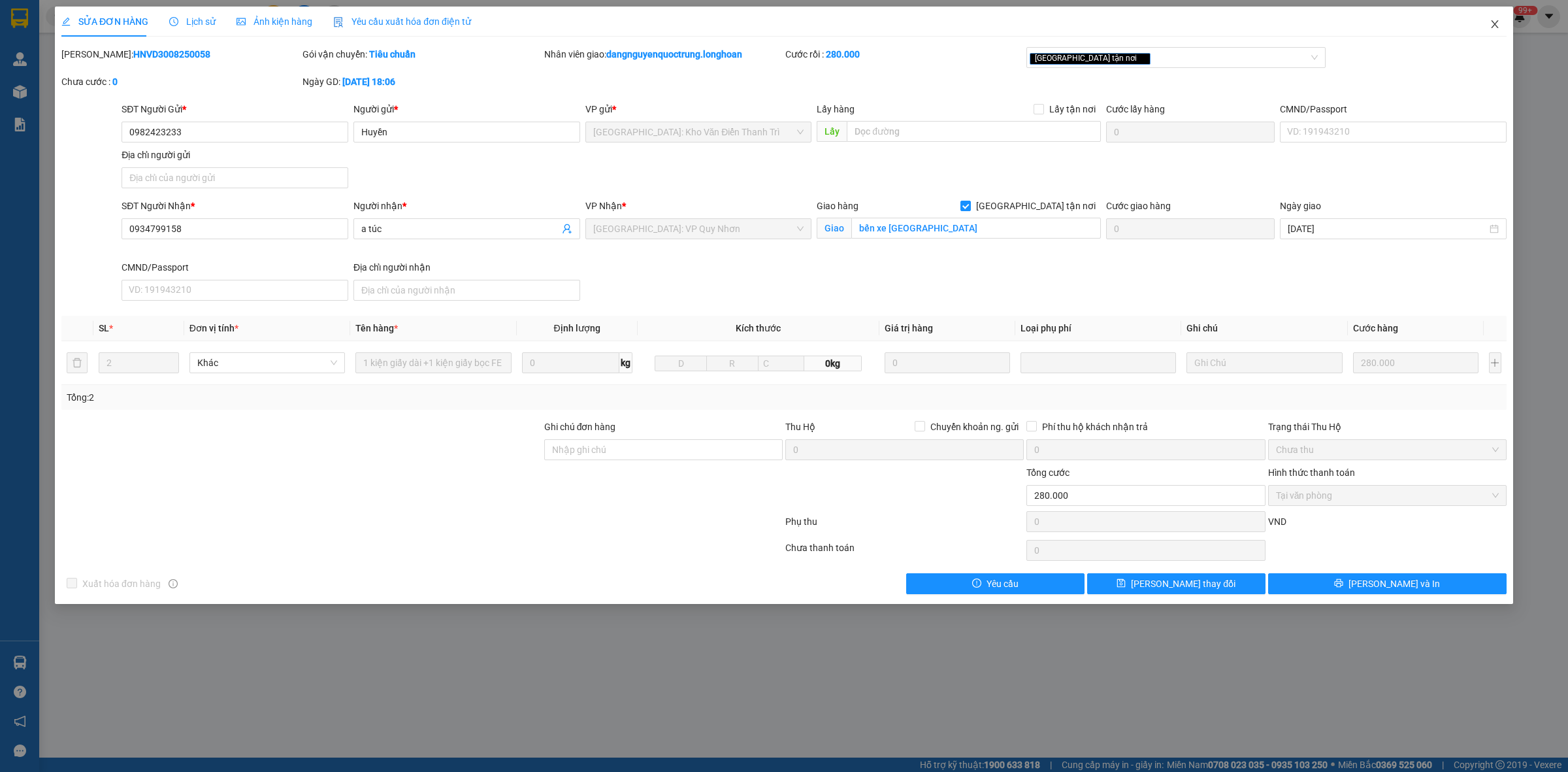
click at [1493, 23] on icon "close" at bounding box center [1495, 24] width 8 height 8
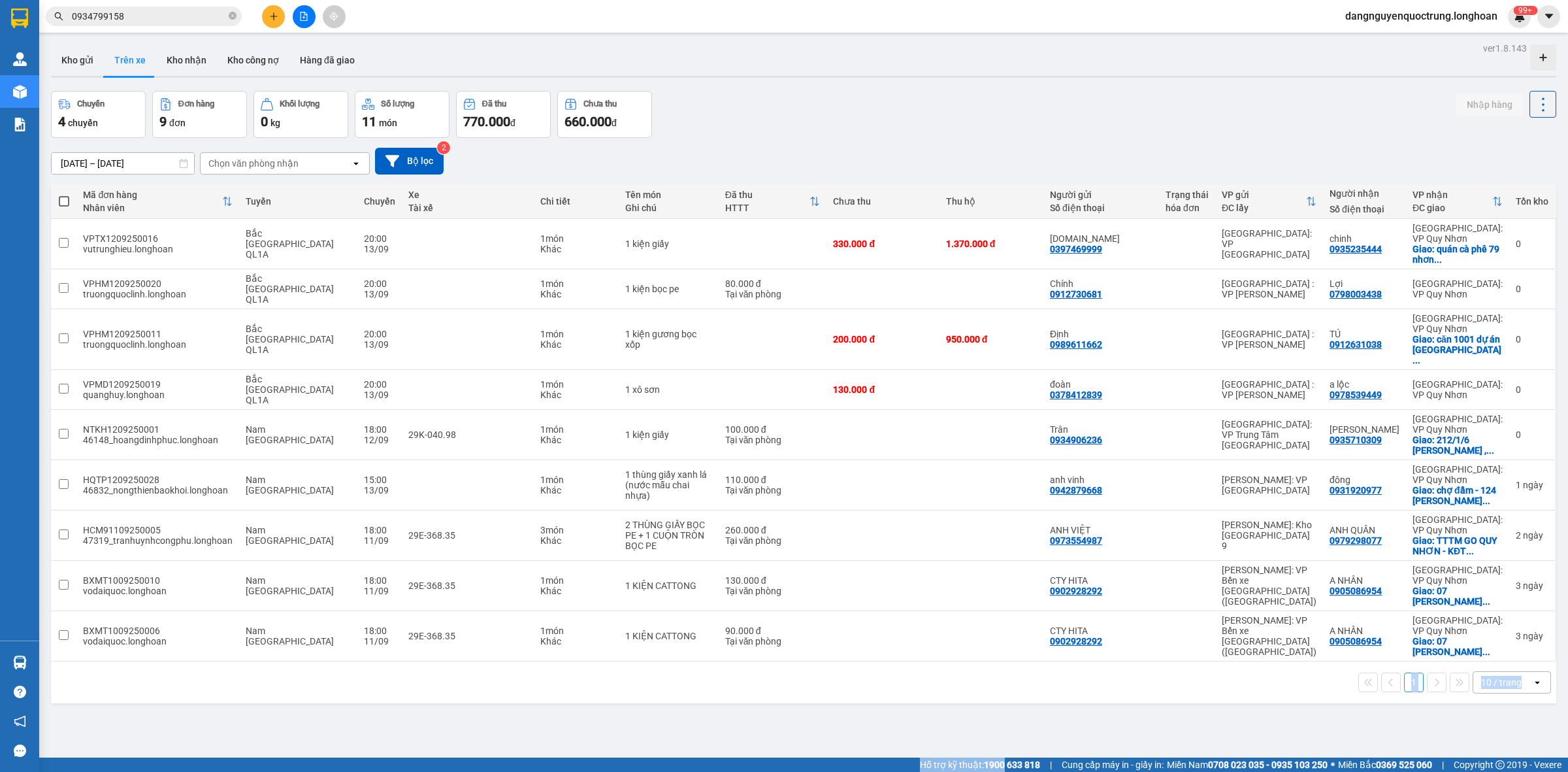
click at [988, 769] on section "Kết quả tìm kiếm ( 2 ) Bộ lọc Mã ĐH Trạng thái Món hàng Thu hộ Tổng cước Chưa c…" at bounding box center [784, 386] width 1568 height 772
click at [946, 117] on div "Chuyến 4 chuyến Đơn hàng 9 đơn Khối lượng 0 kg Số lượng 11 món Đã thu 770.000 đ…" at bounding box center [804, 113] width 1505 height 47
click at [227, 66] on button "Kho công nợ" at bounding box center [253, 60] width 72 height 31
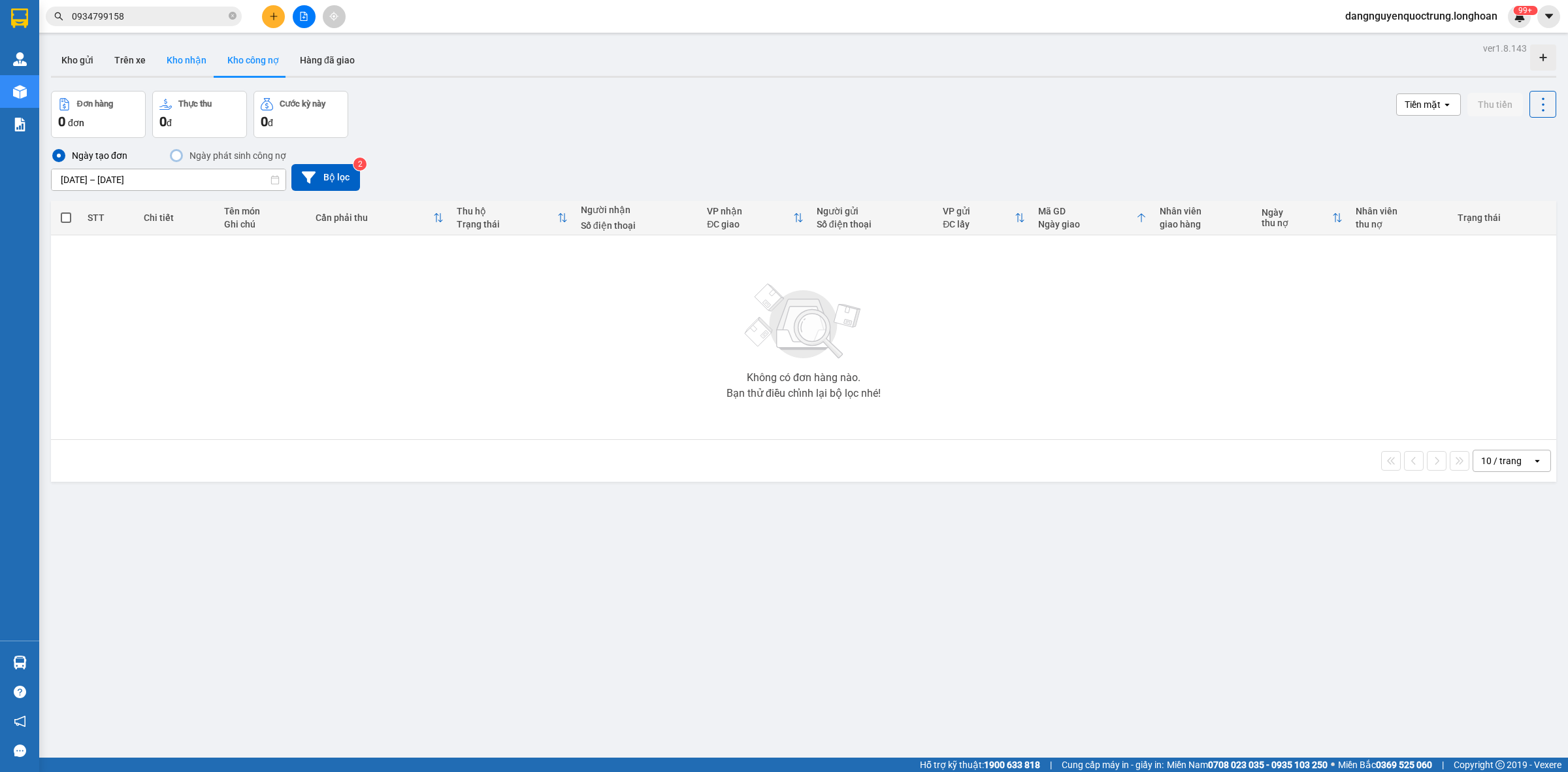
click at [187, 67] on button "Kho nhận" at bounding box center [187, 60] width 61 height 31
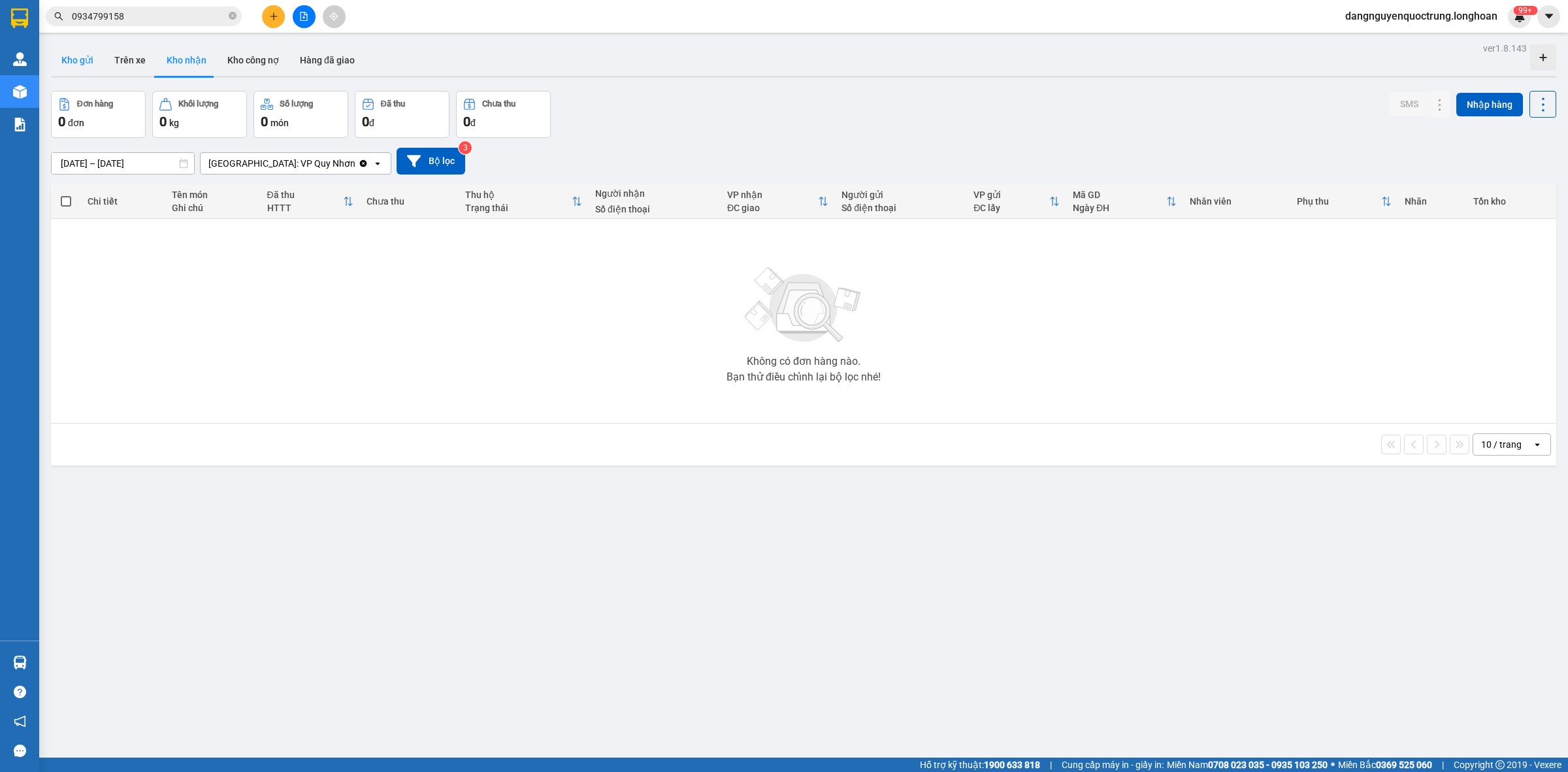
click at [80, 66] on button "Kho gửi" at bounding box center [78, 60] width 53 height 31
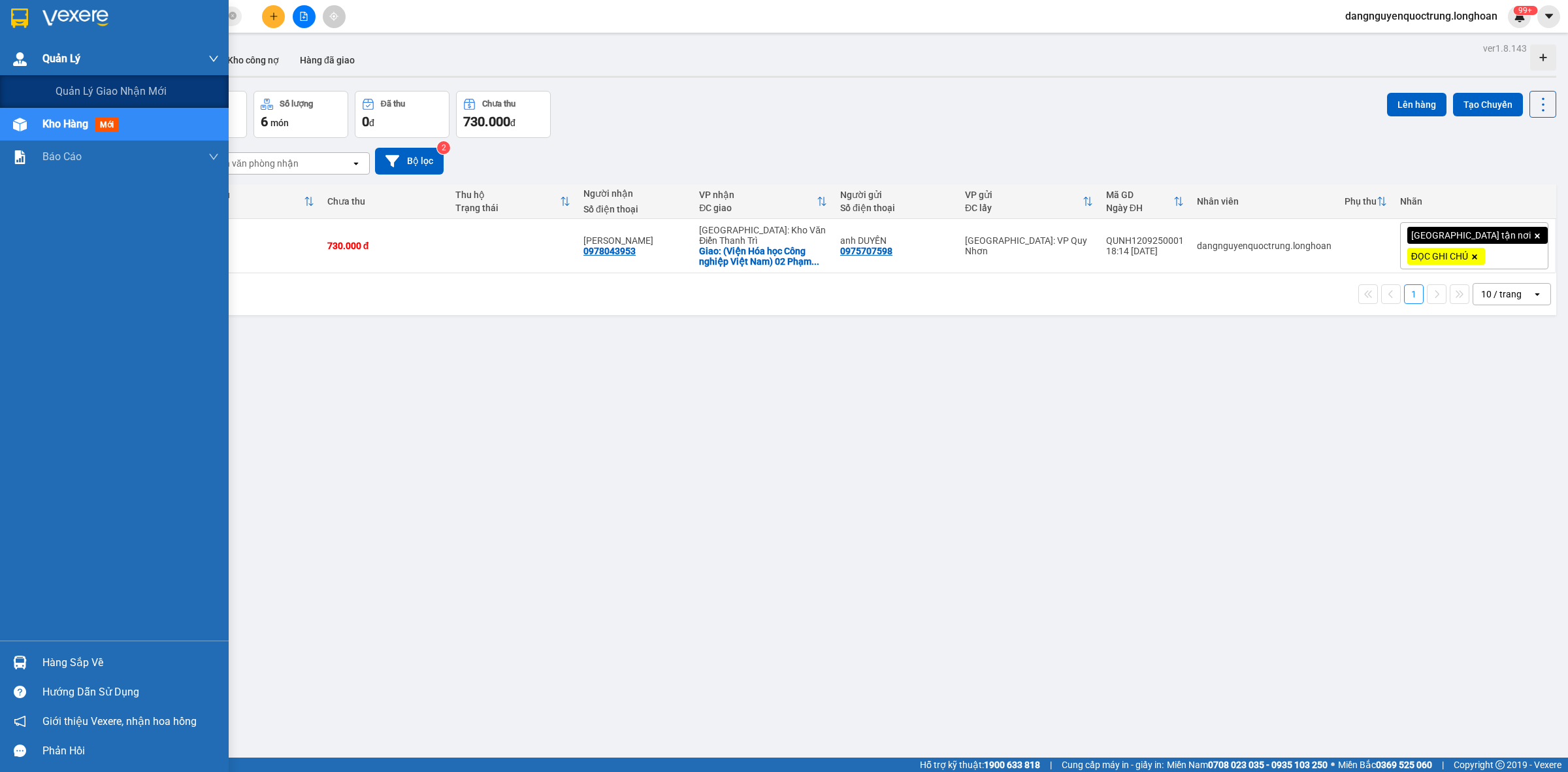
click at [14, 49] on div at bounding box center [20, 59] width 23 height 23
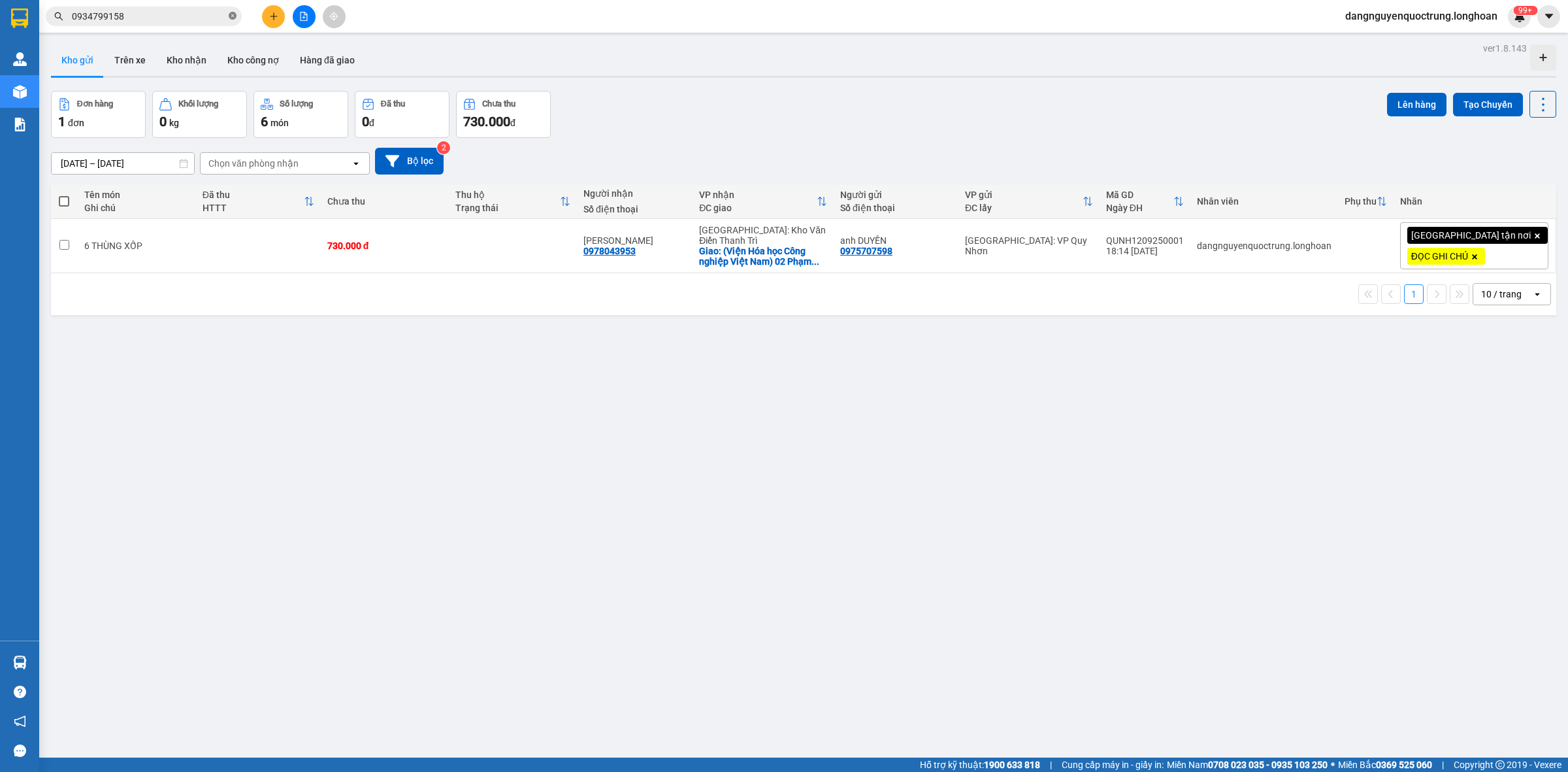
click at [232, 15] on icon "close-circle" at bounding box center [232, 15] width 8 height 8
click at [193, 22] on input "text" at bounding box center [149, 16] width 154 height 14
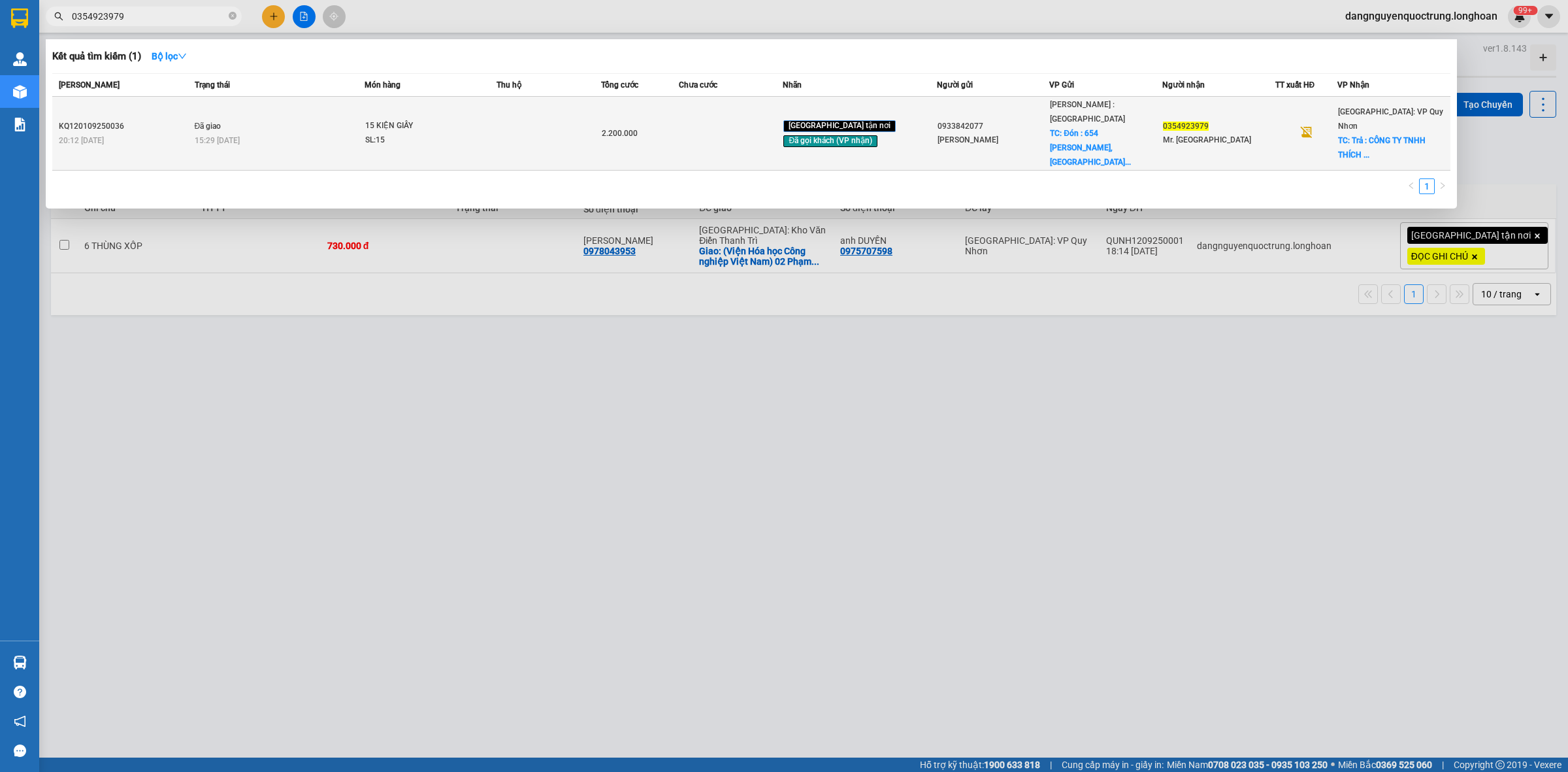
click at [492, 120] on span "15 KIỆN GIẤY SL: 15" at bounding box center [430, 132] width 131 height 28
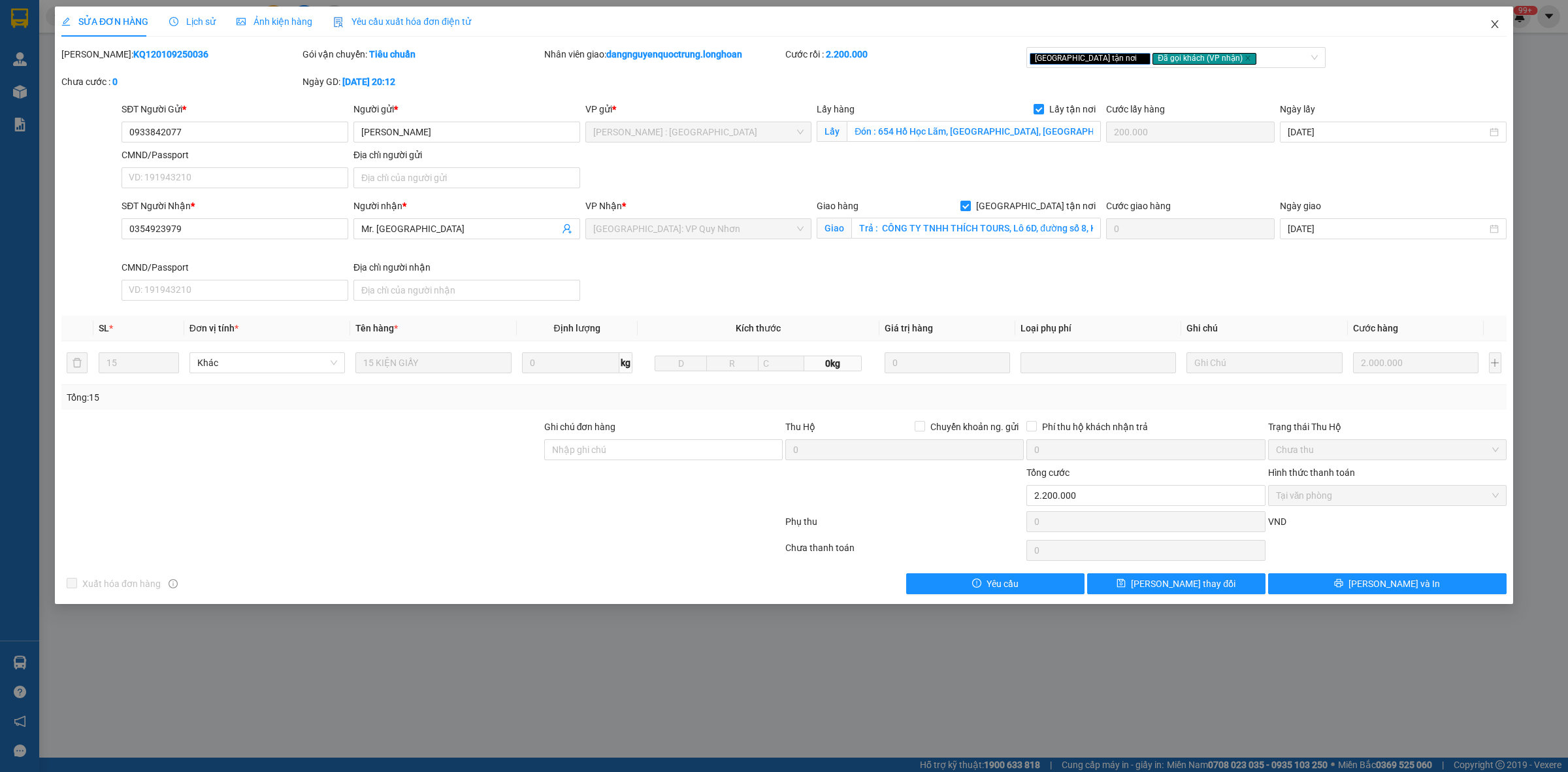
click at [1498, 19] on icon "close" at bounding box center [1495, 24] width 10 height 10
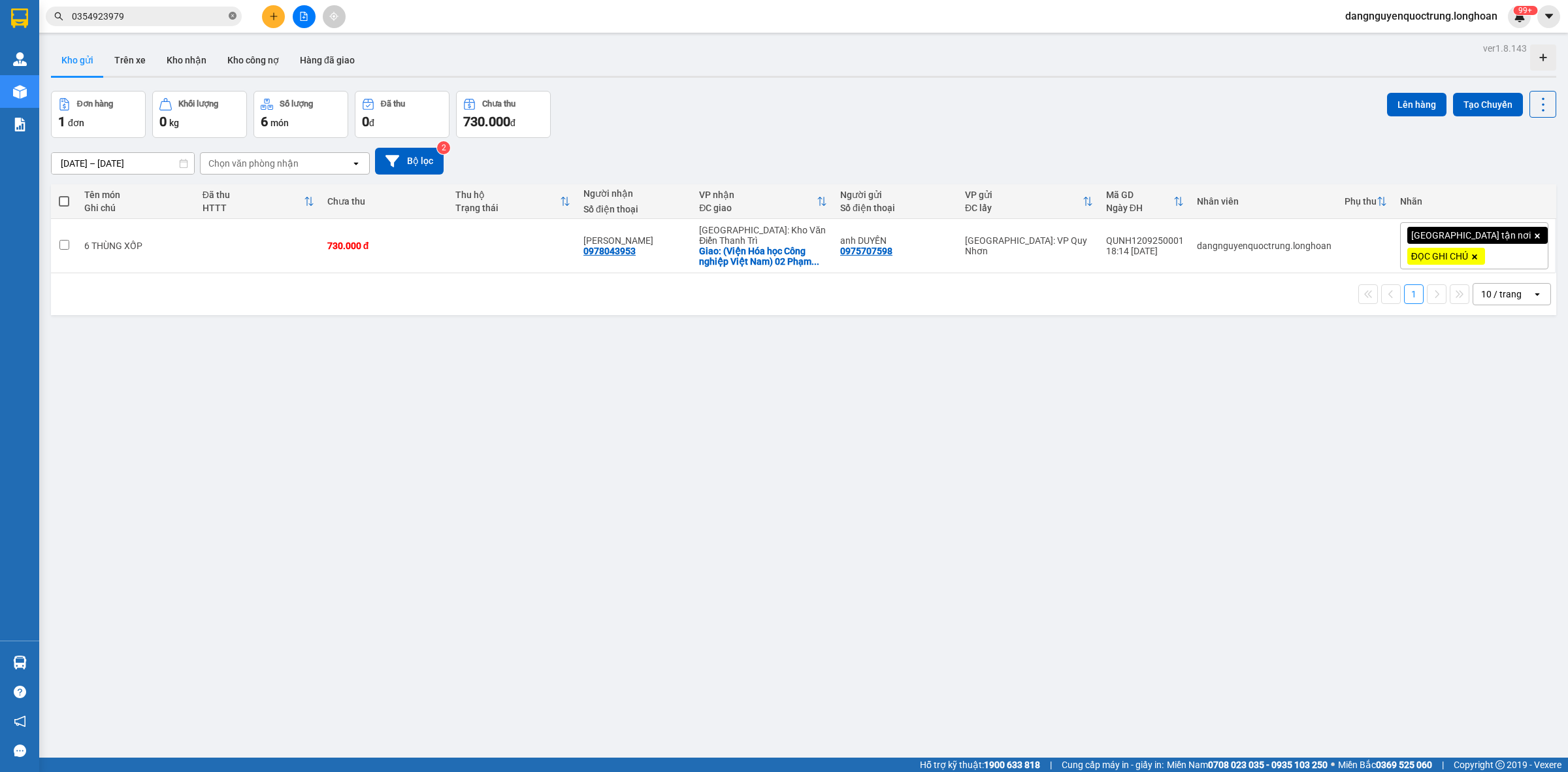
click at [234, 16] on icon "close-circle" at bounding box center [232, 15] width 8 height 8
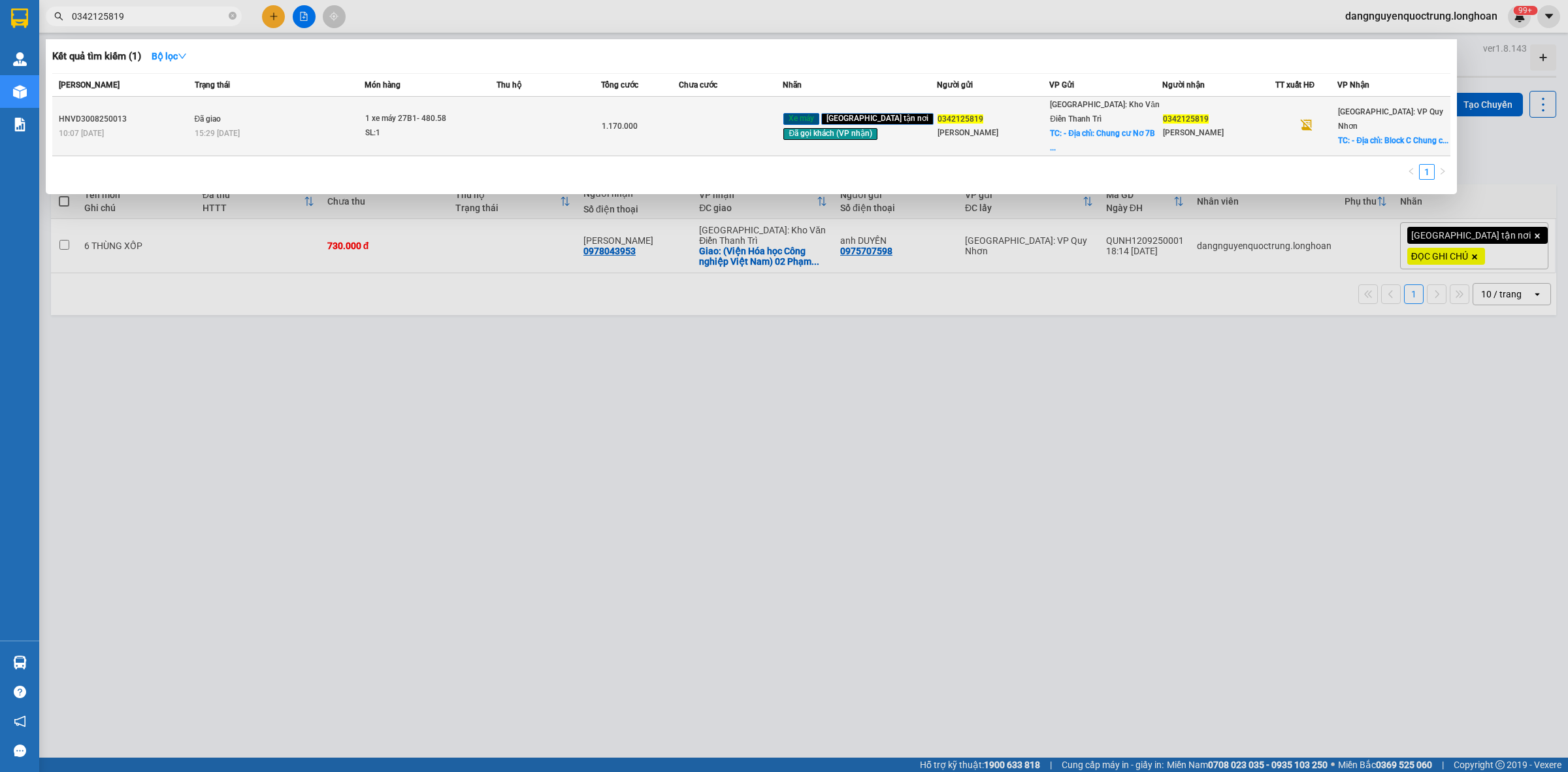
click at [461, 126] on div "SL: 1" at bounding box center [413, 132] width 98 height 14
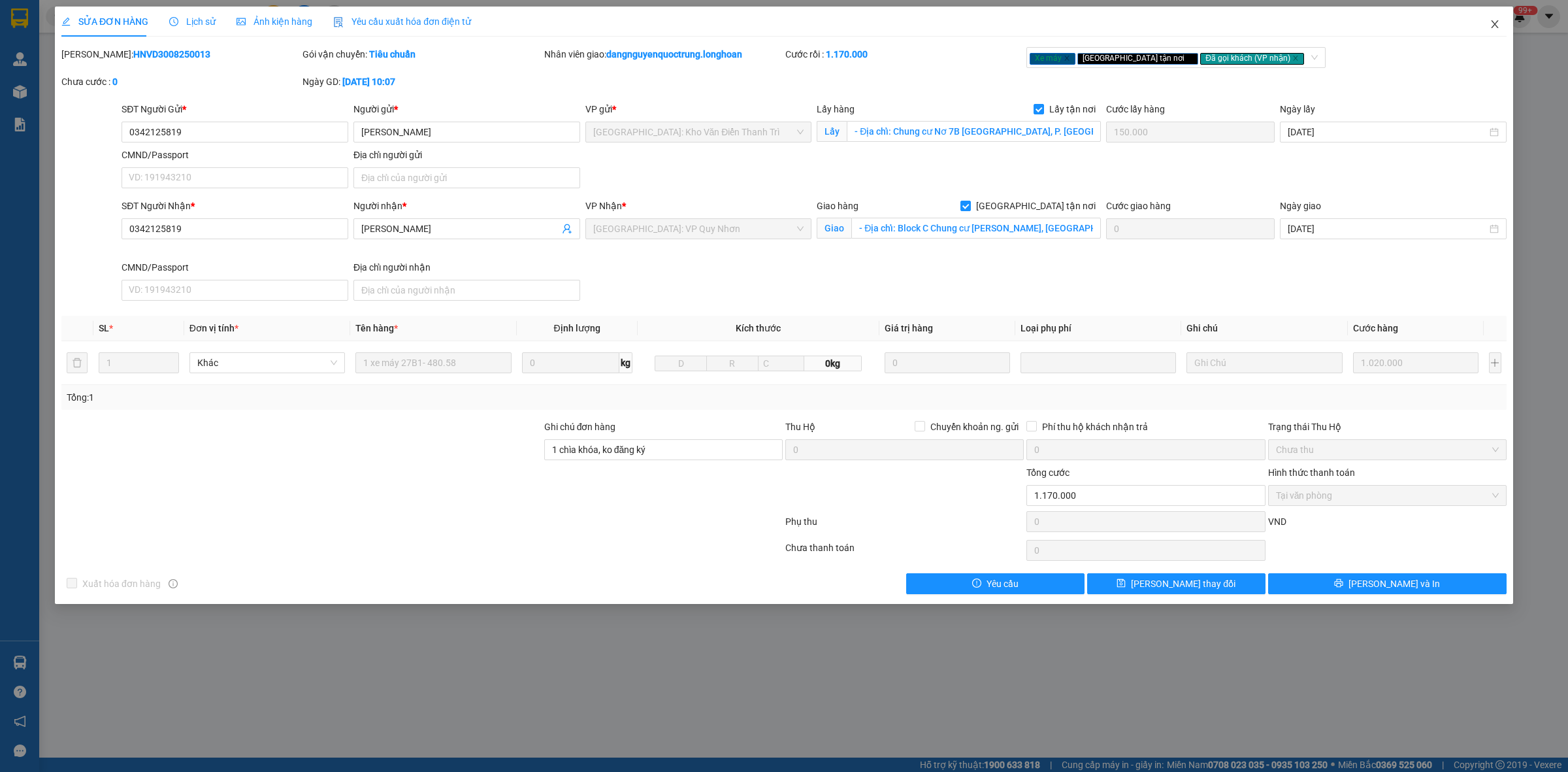
click at [1497, 18] on span "Close" at bounding box center [1495, 25] width 36 height 36
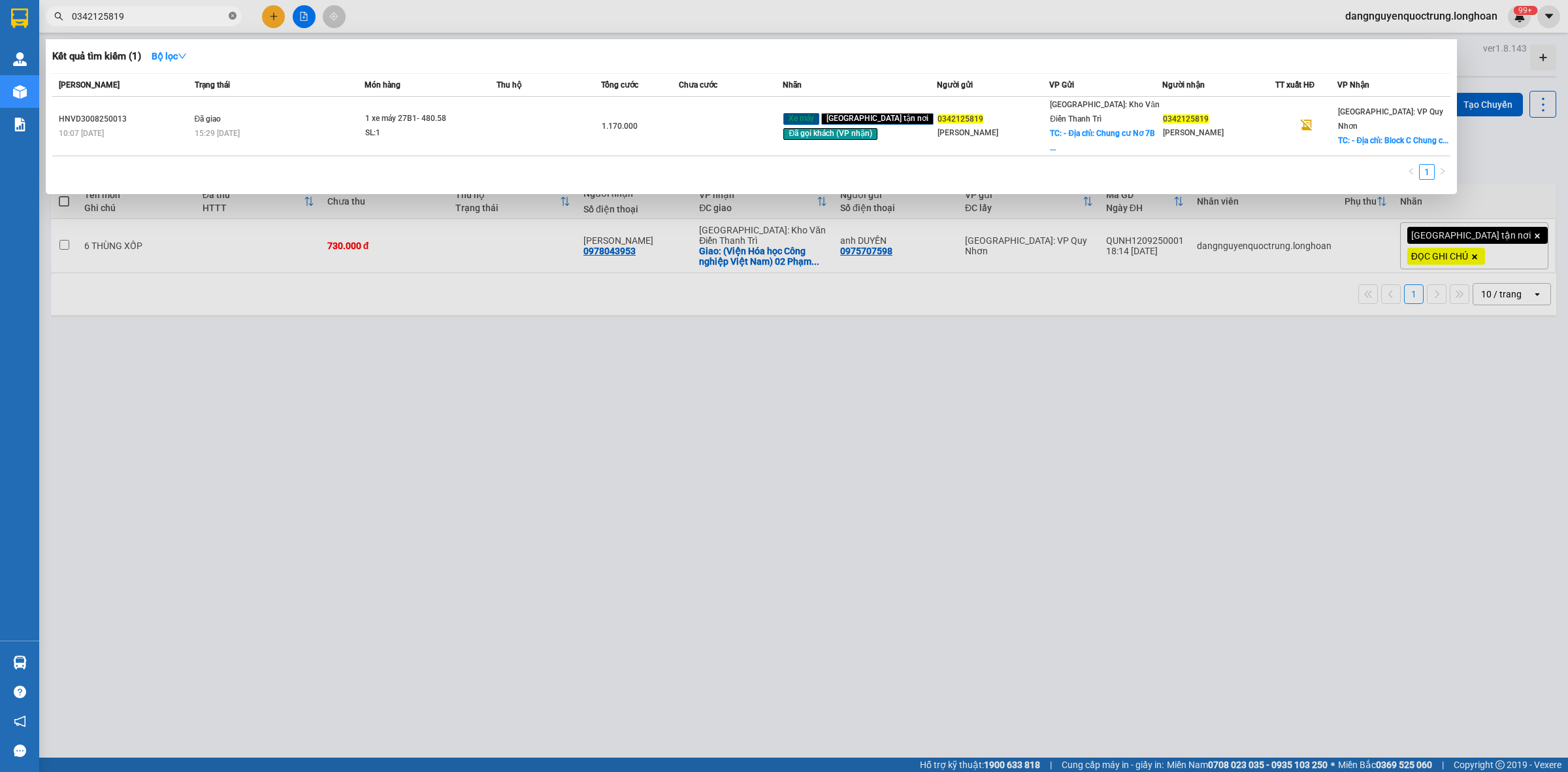
click at [235, 18] on icon "close-circle" at bounding box center [232, 15] width 8 height 8
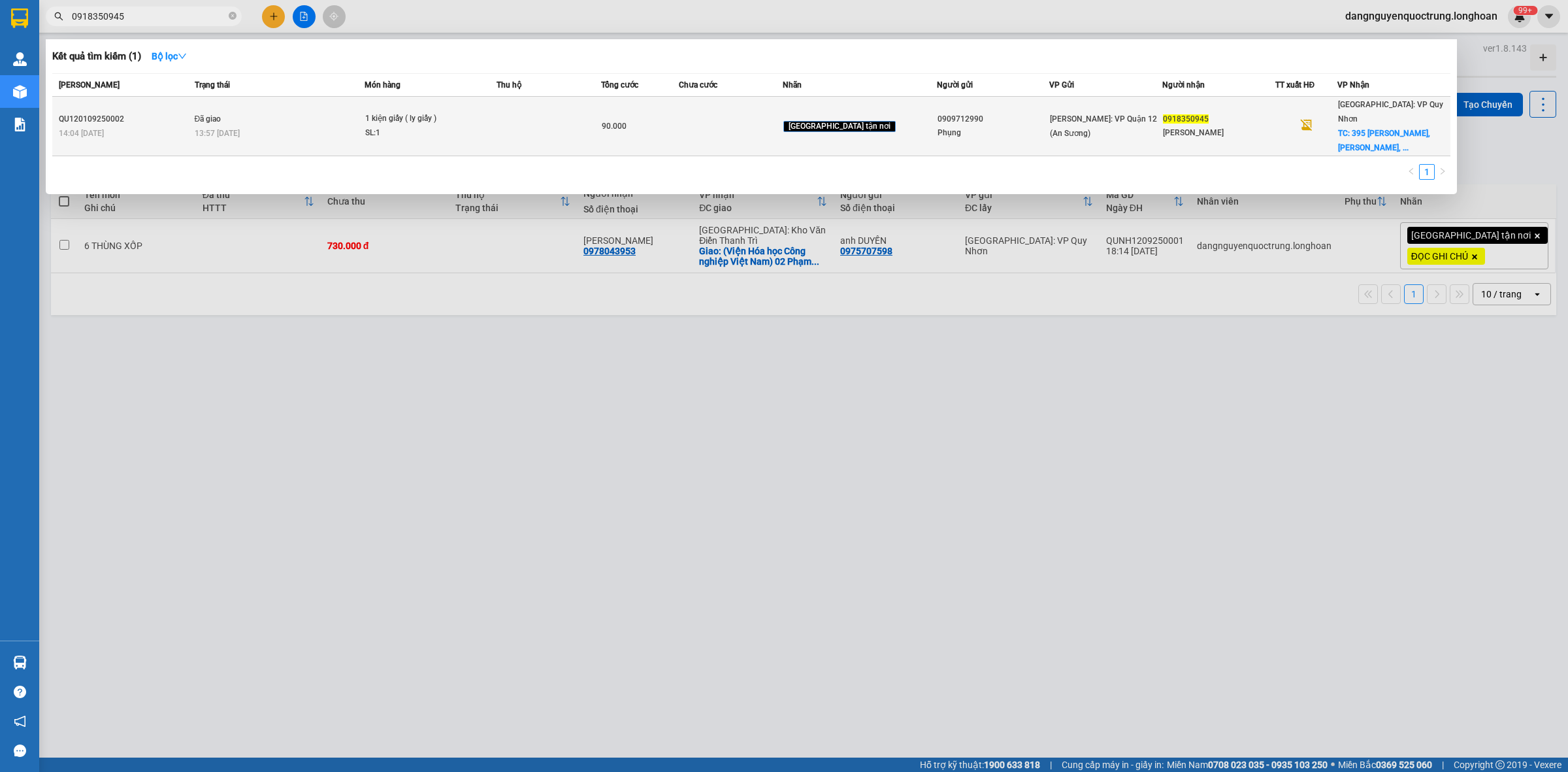
click at [413, 126] on div "SL: 1" at bounding box center [413, 132] width 98 height 14
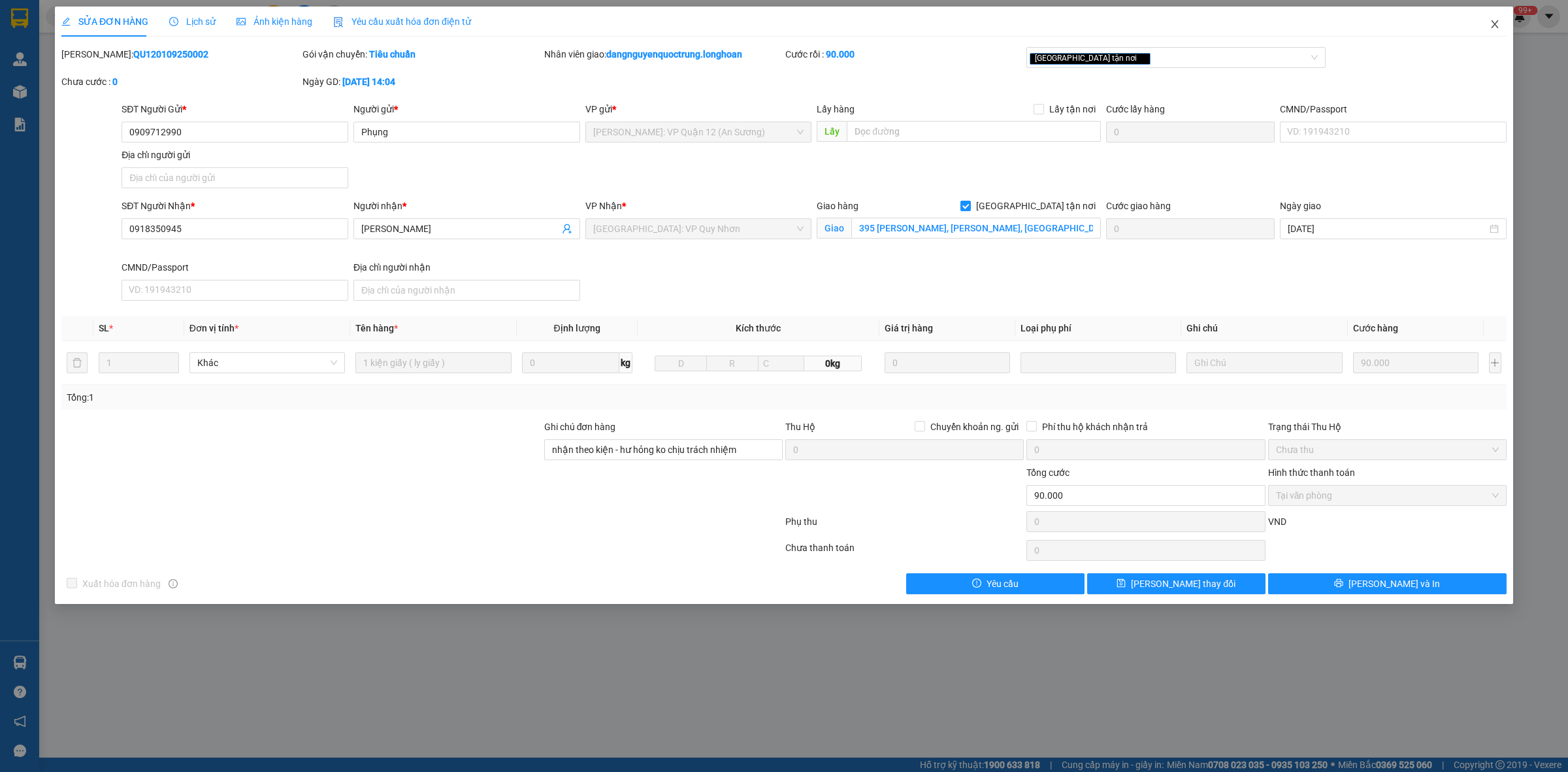
click at [1494, 27] on icon "close" at bounding box center [1495, 24] width 10 height 10
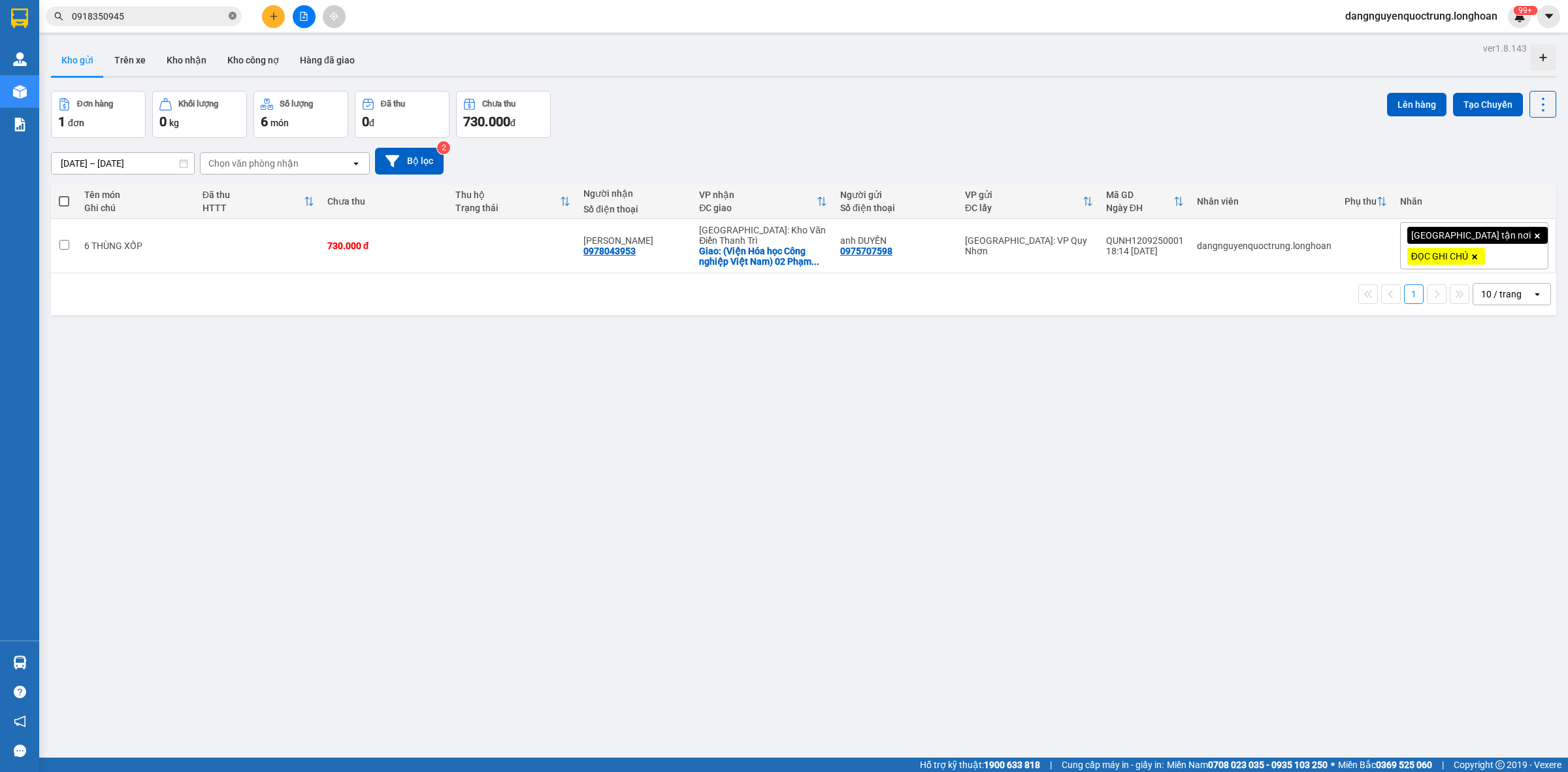
click at [229, 18] on icon "close-circle" at bounding box center [232, 15] width 8 height 8
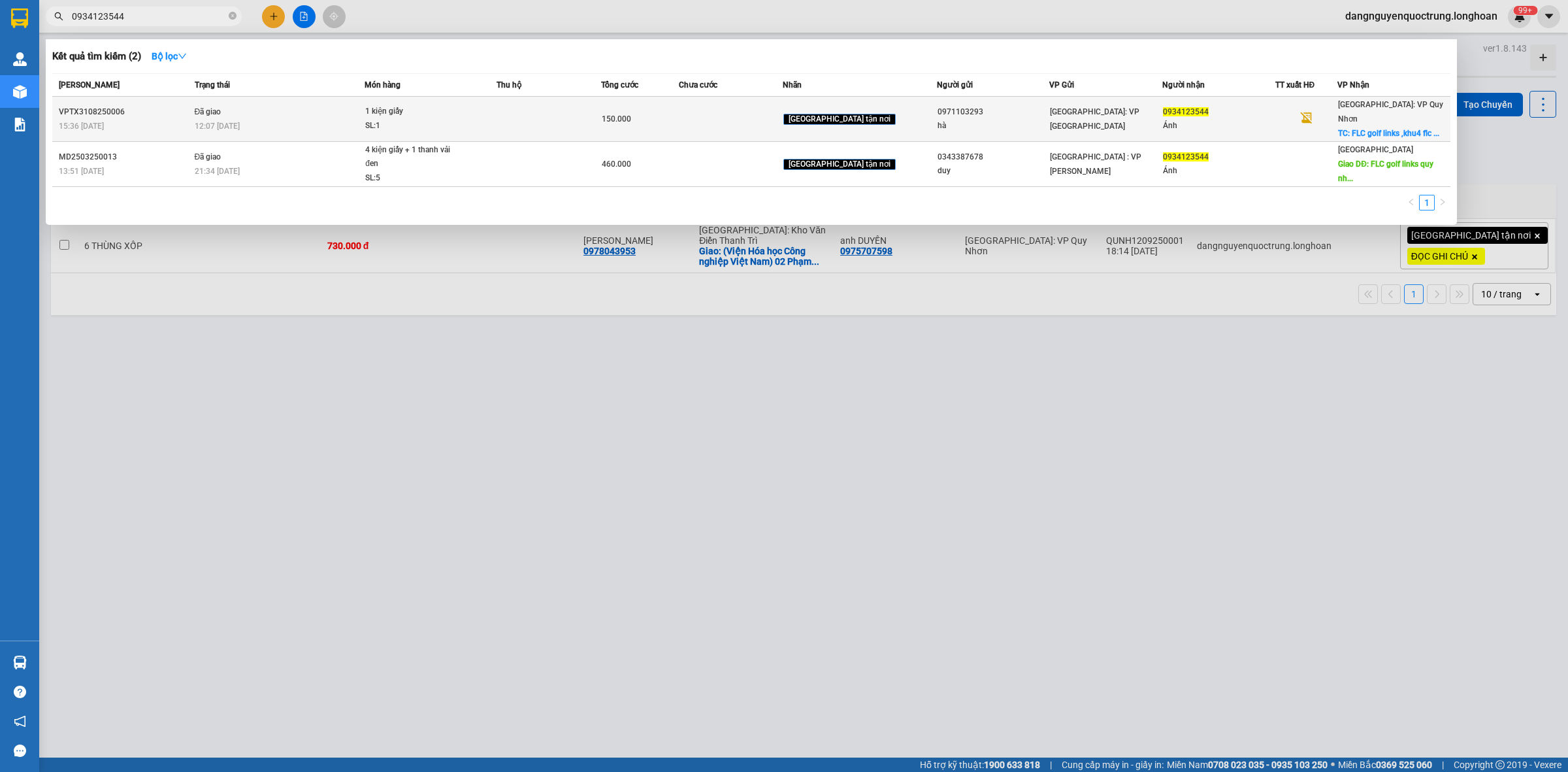
click at [417, 121] on div "SL: 1" at bounding box center [413, 126] width 98 height 14
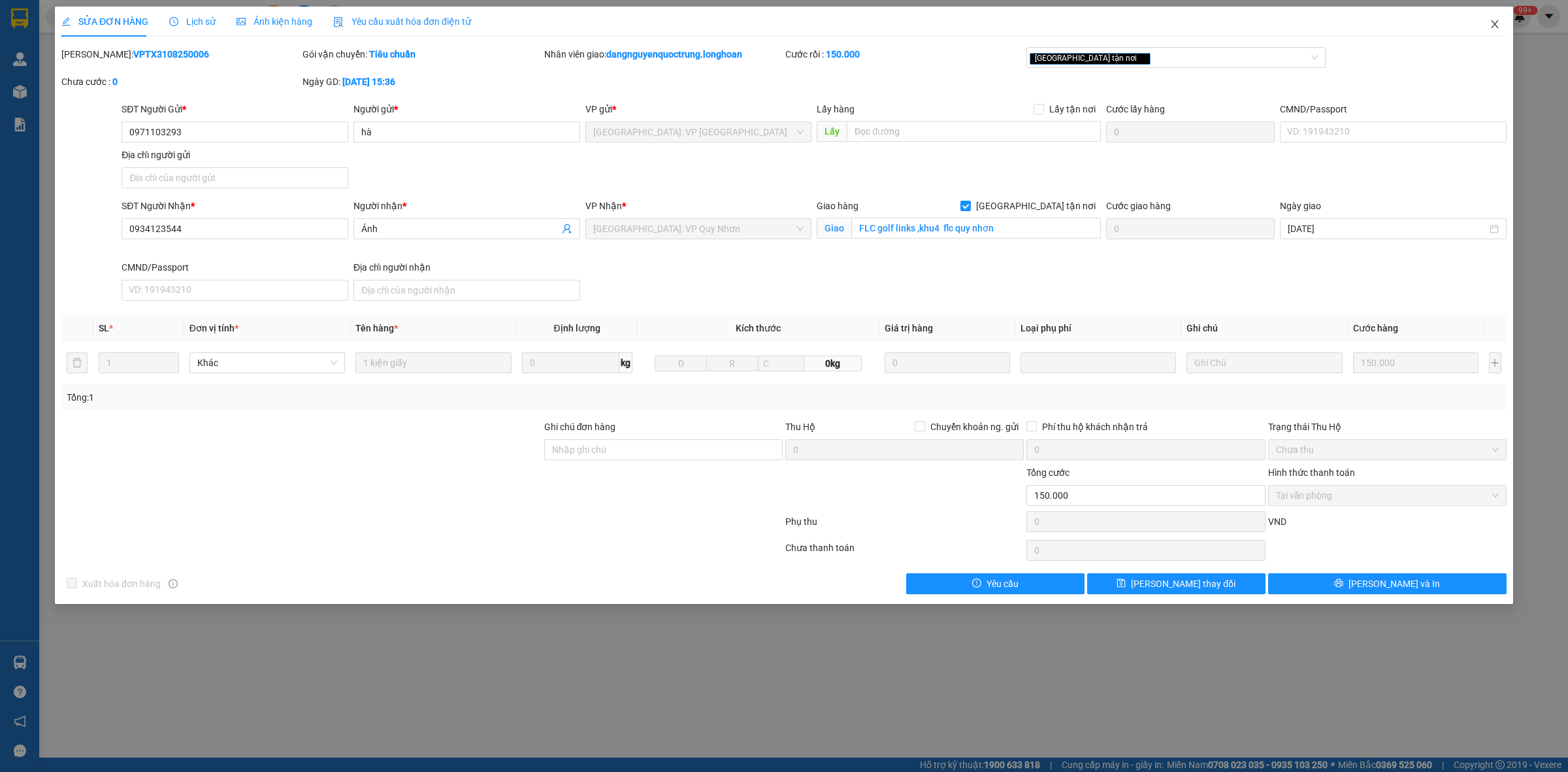
click at [1497, 27] on icon "close" at bounding box center [1495, 24] width 10 height 10
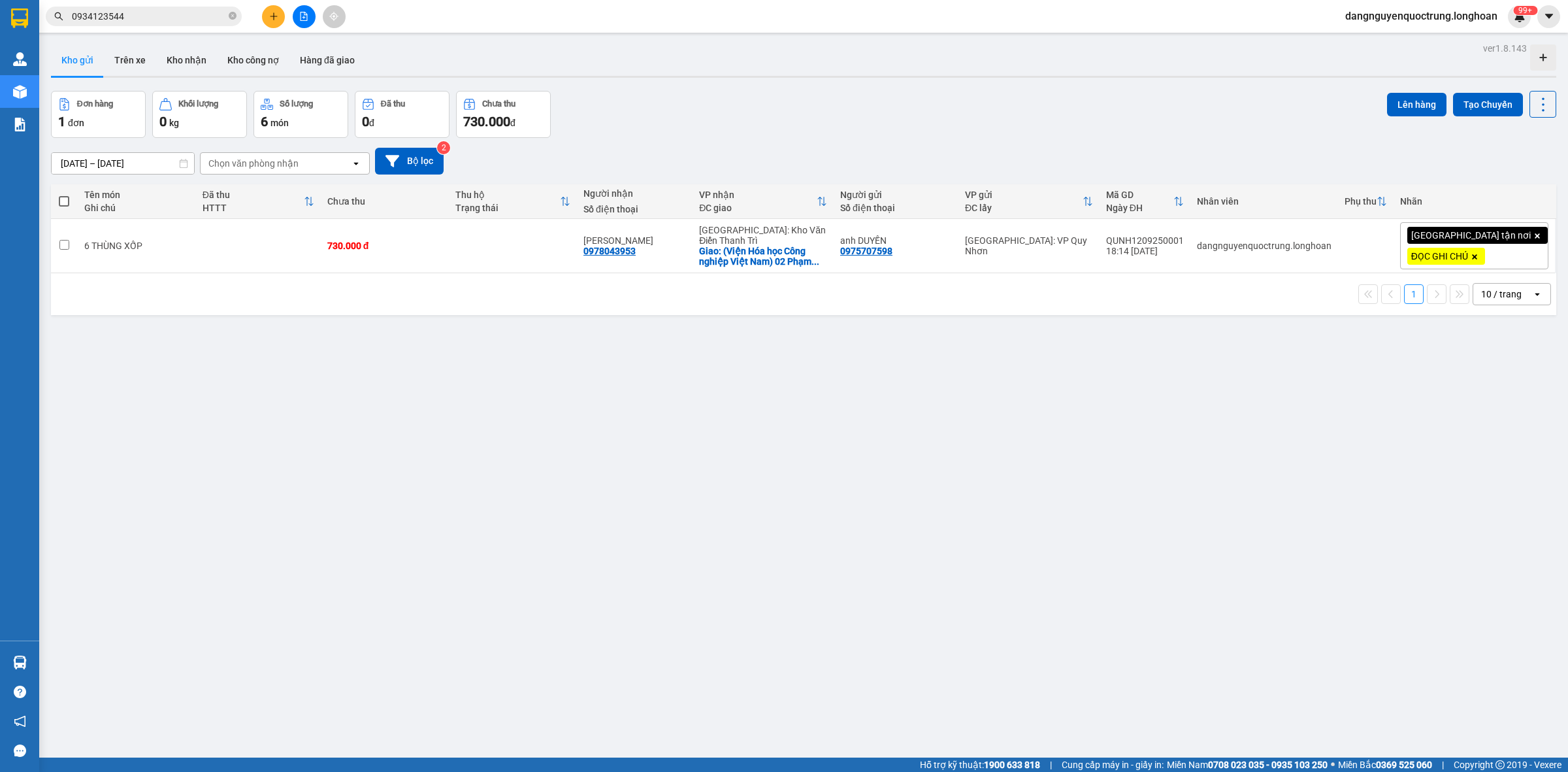
click at [1008, 592] on div "ver 1.8.143 Kho gửi Trên xe Kho nhận Kho công nợ Hàng đã giao Đơn hàng 1 đơn Kh…" at bounding box center [803, 425] width 1516 height 772
click at [270, 20] on icon "plus" at bounding box center [274, 16] width 10 height 10
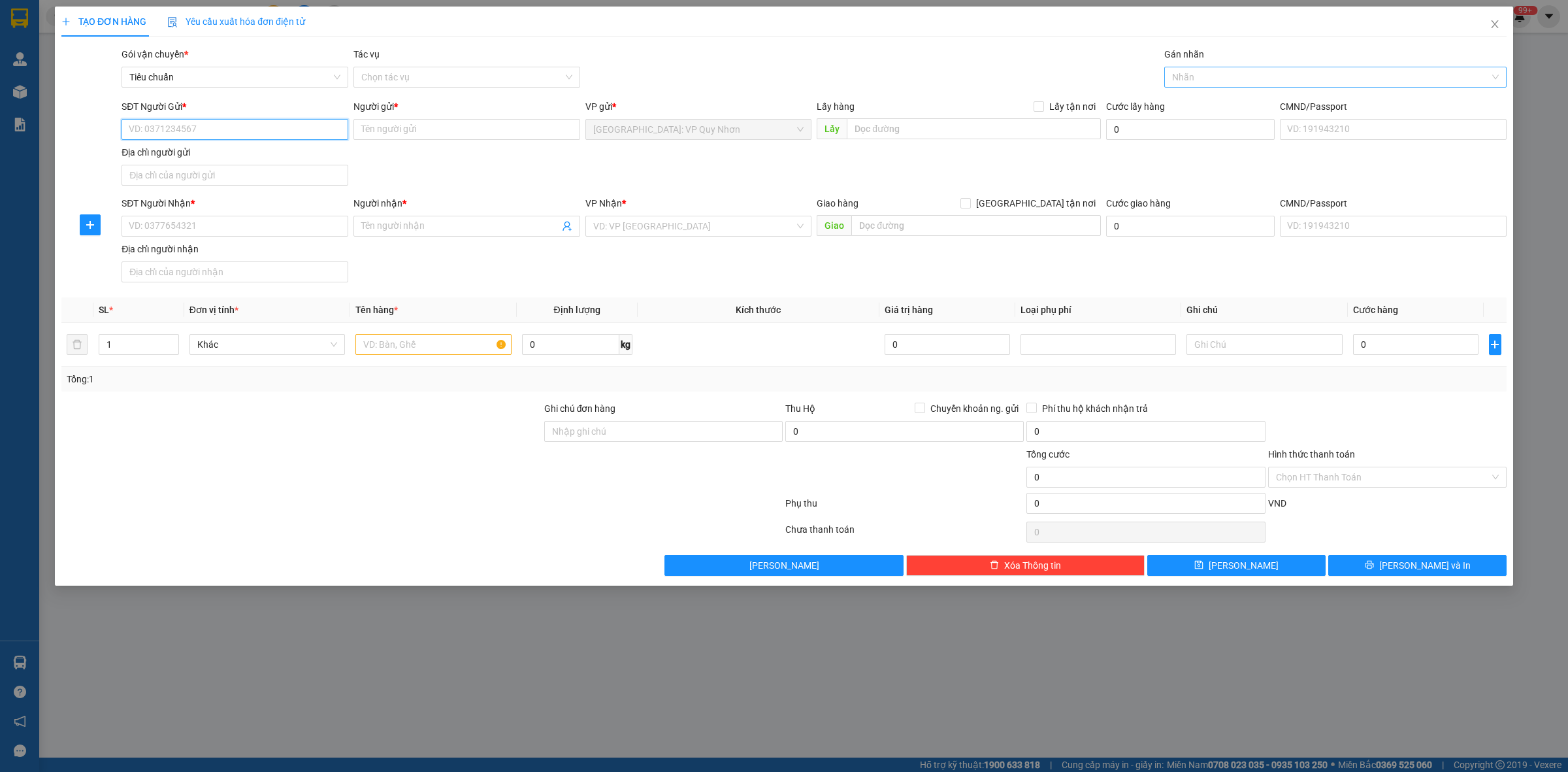
click at [1238, 80] on div at bounding box center [1329, 77] width 323 height 15
click at [1218, 105] on div "[GEOGRAPHIC_DATA] tận nơi" at bounding box center [1336, 103] width 327 height 14
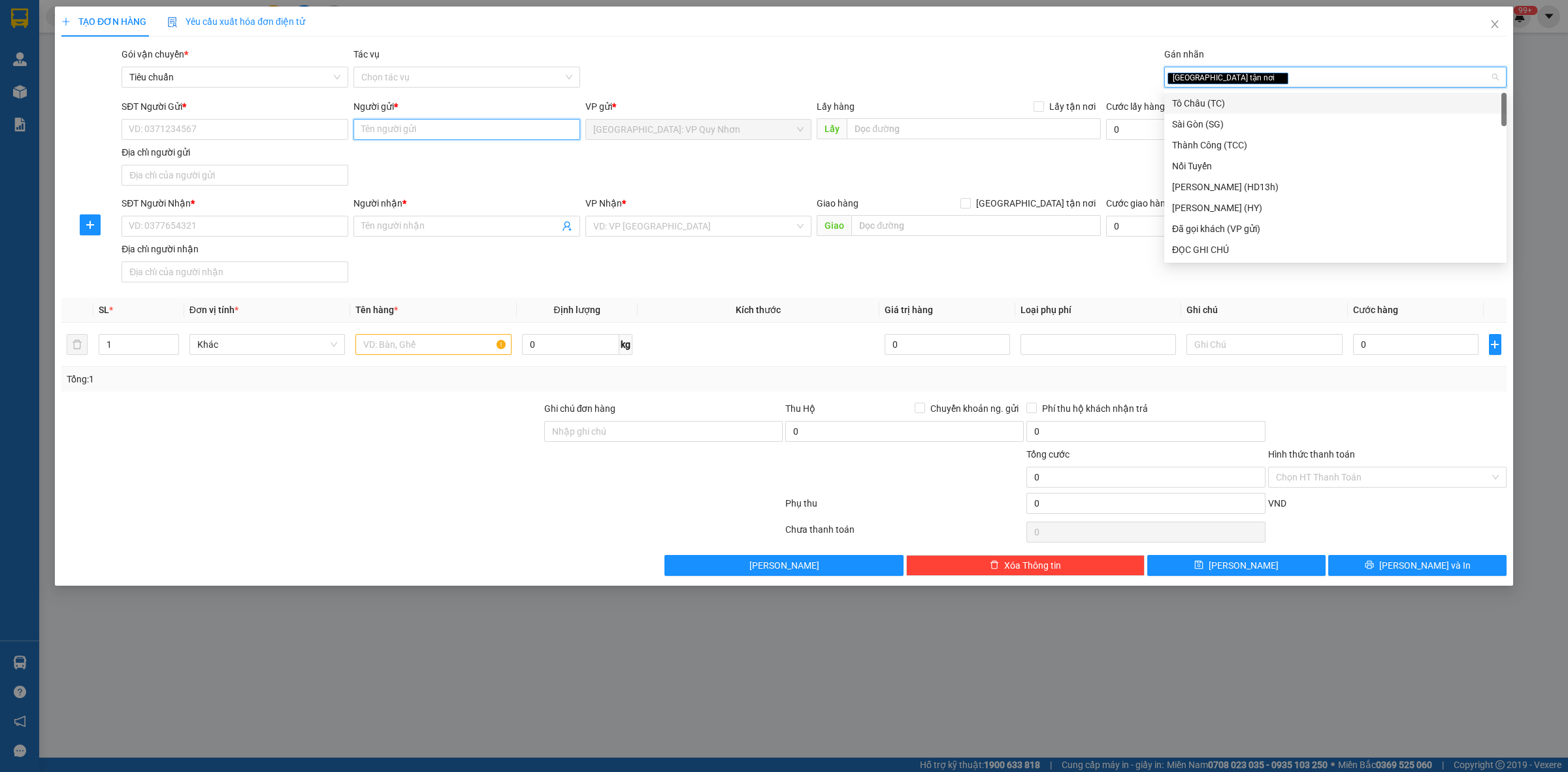
click at [469, 137] on input "Người gửi *" at bounding box center [467, 130] width 227 height 21
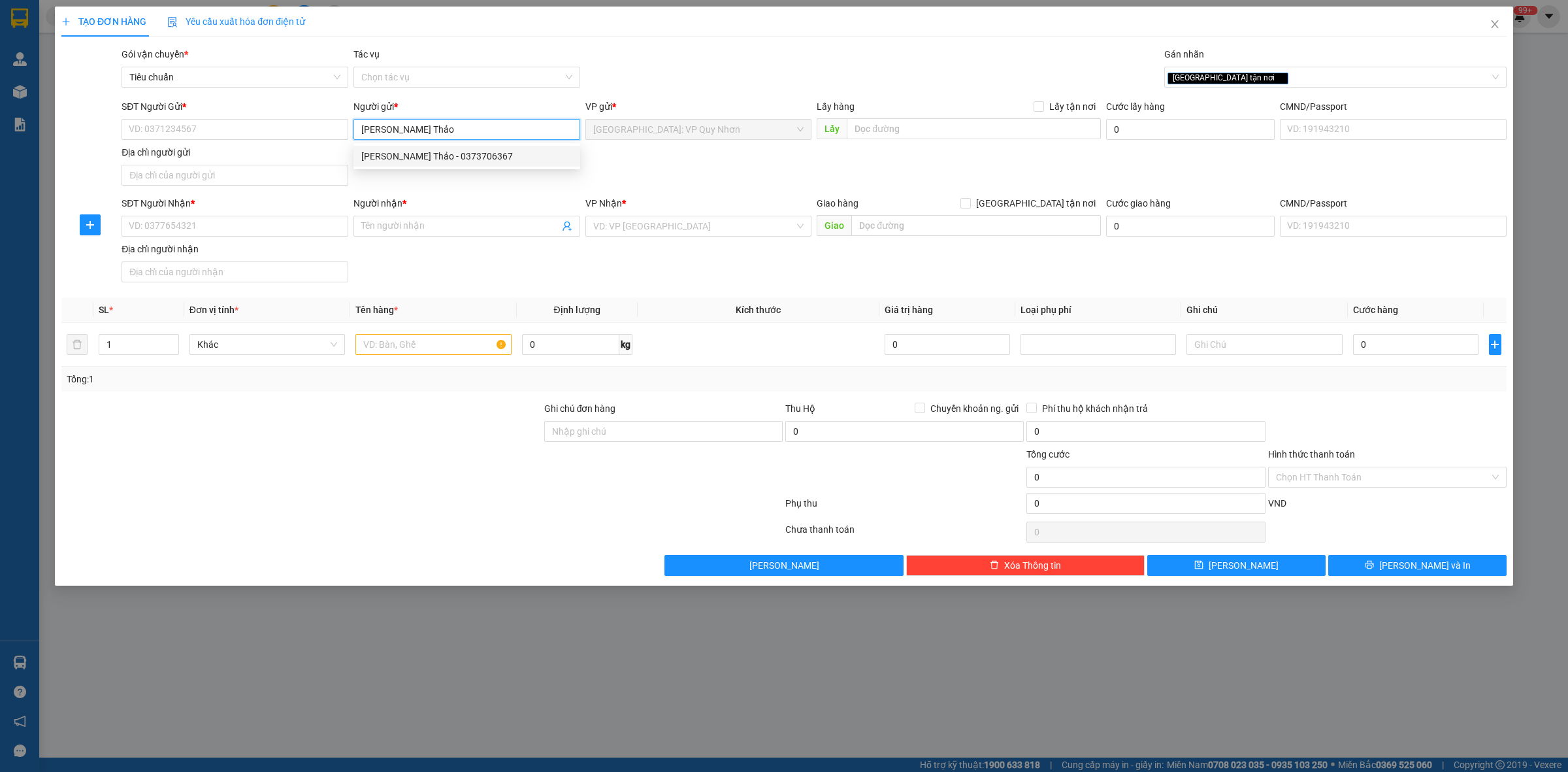
click at [482, 158] on div "Ngô Xuân Thảo - 0373706367" at bounding box center [467, 155] width 211 height 14
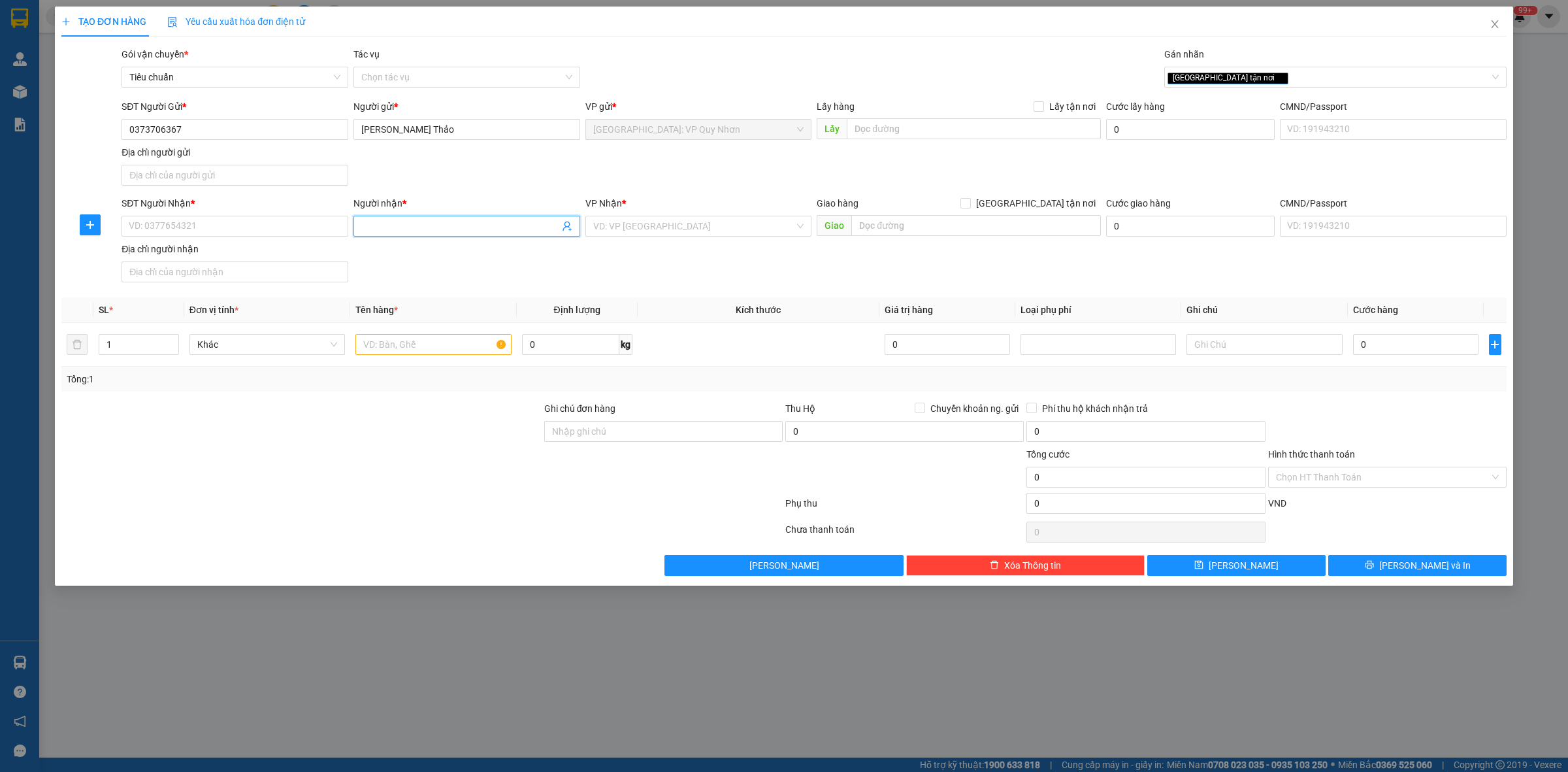
click at [461, 229] on input "Người nhận *" at bounding box center [460, 226] width 198 height 14
click at [275, 224] on input "SĐT Người Nhận *" at bounding box center [235, 226] width 227 height 21
click at [680, 221] on input "search" at bounding box center [694, 226] width 202 height 20
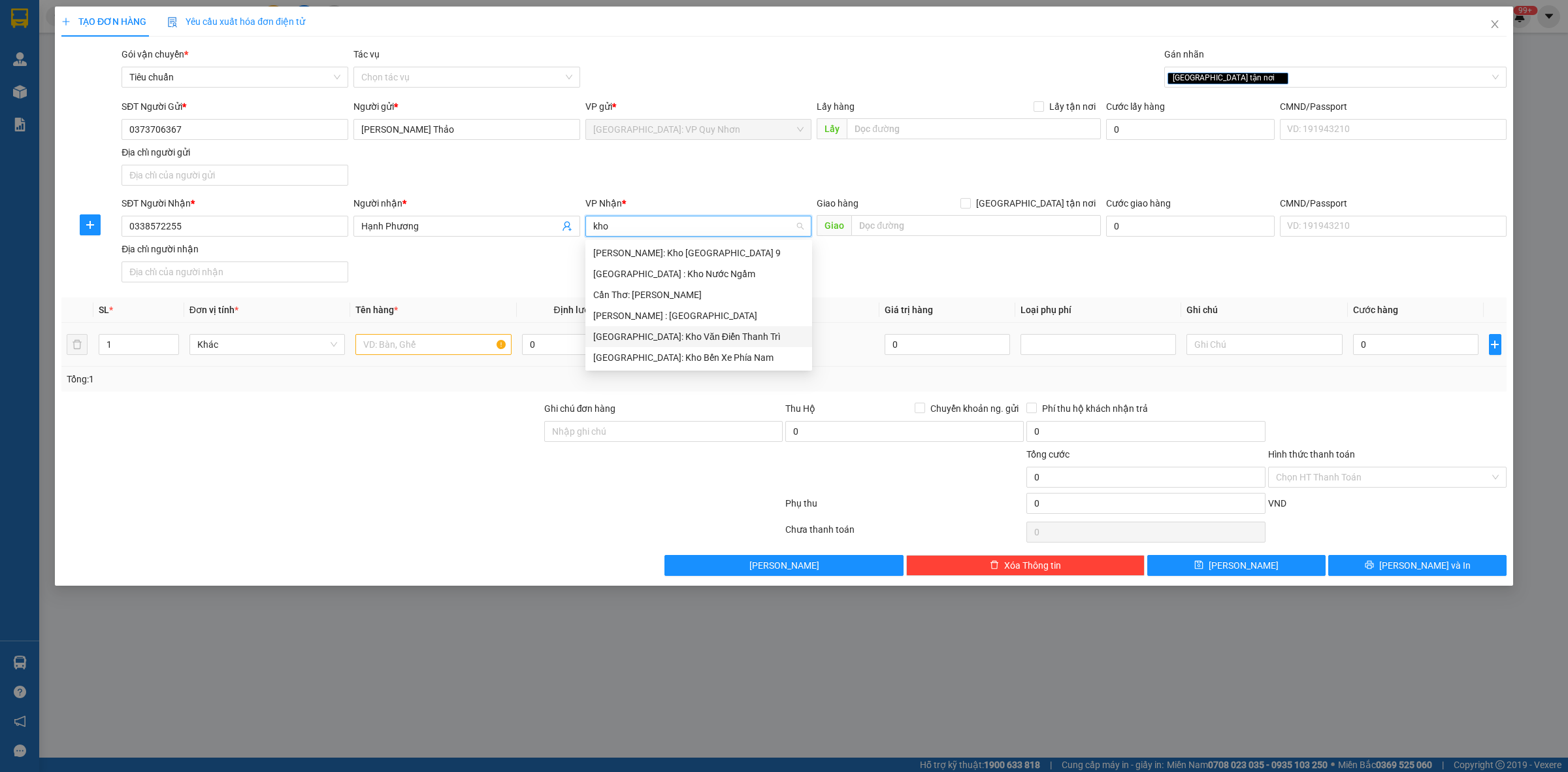
click at [724, 337] on div "[GEOGRAPHIC_DATA]: Kho Văn Điển Thanh Trì" at bounding box center [699, 336] width 211 height 14
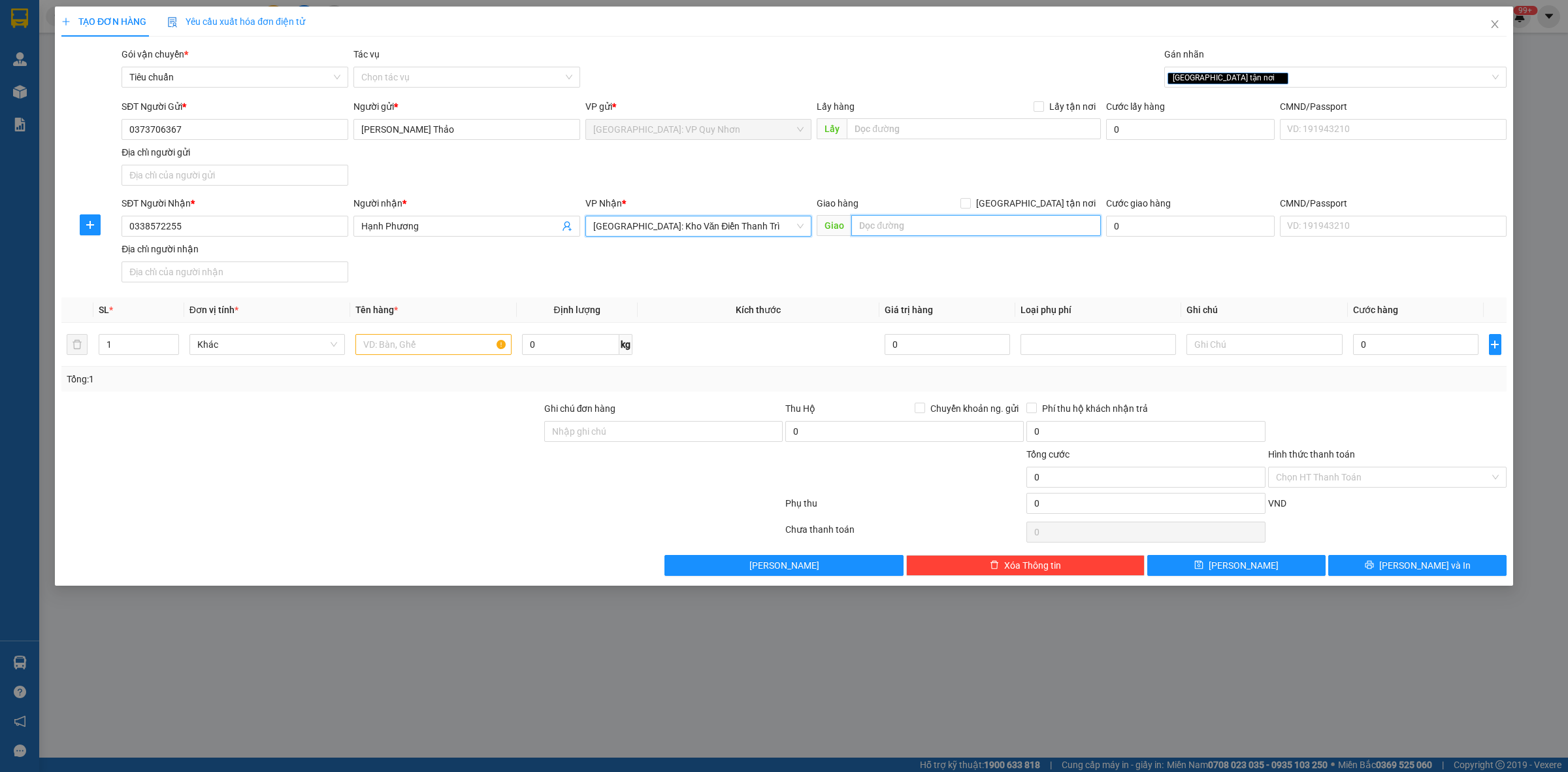
click at [931, 230] on input "text" at bounding box center [976, 226] width 250 height 21
click at [970, 201] on input "[GEOGRAPHIC_DATA] tận nơi" at bounding box center [965, 203] width 10 height 10
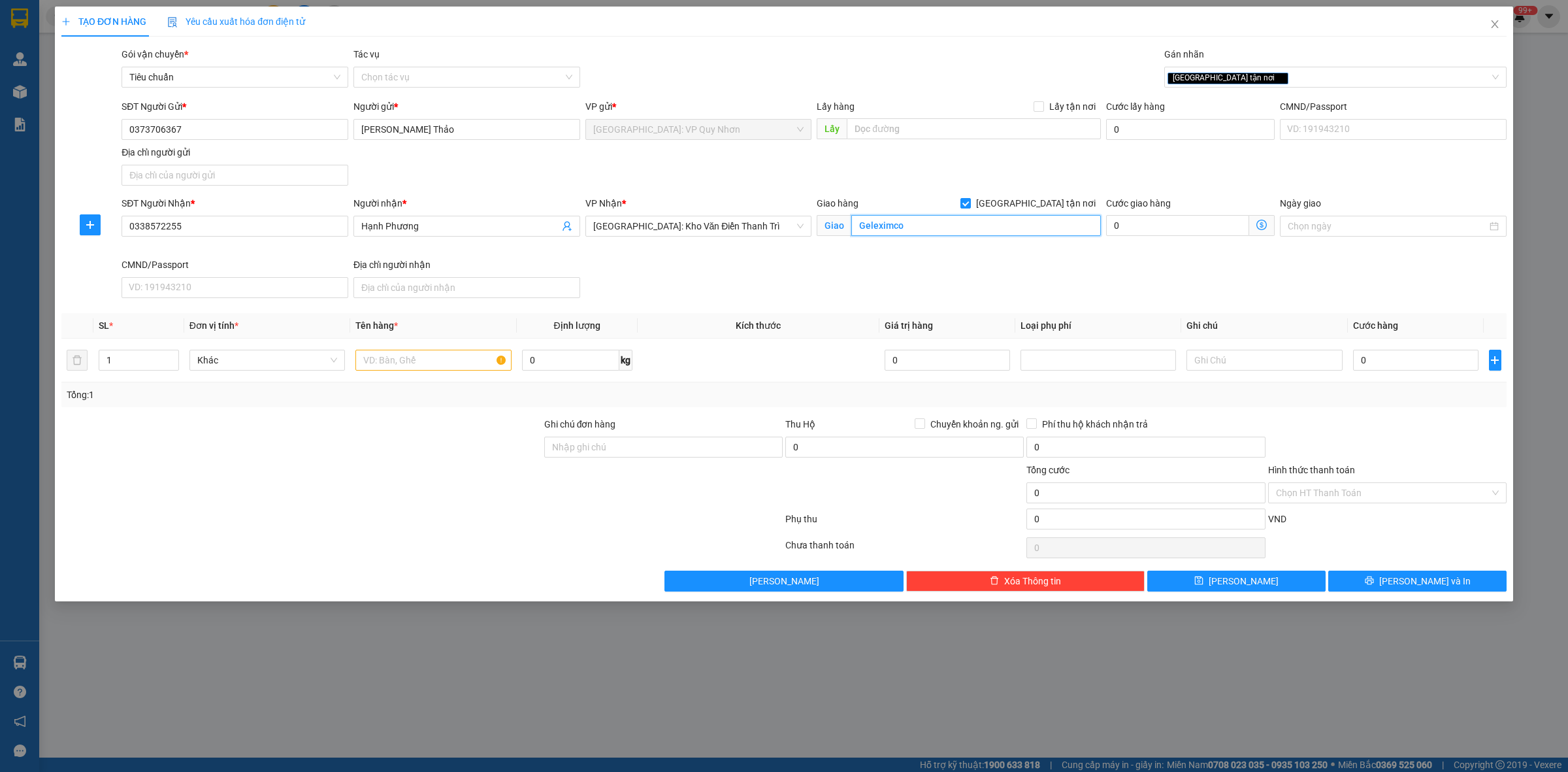
click at [910, 223] on input "Geleximco" at bounding box center [976, 226] width 250 height 21
click at [900, 228] on input "Geleximco" at bounding box center [976, 226] width 250 height 21
click at [474, 360] on input "text" at bounding box center [432, 360] width 155 height 21
click at [1373, 357] on input "0" at bounding box center [1417, 360] width 126 height 21
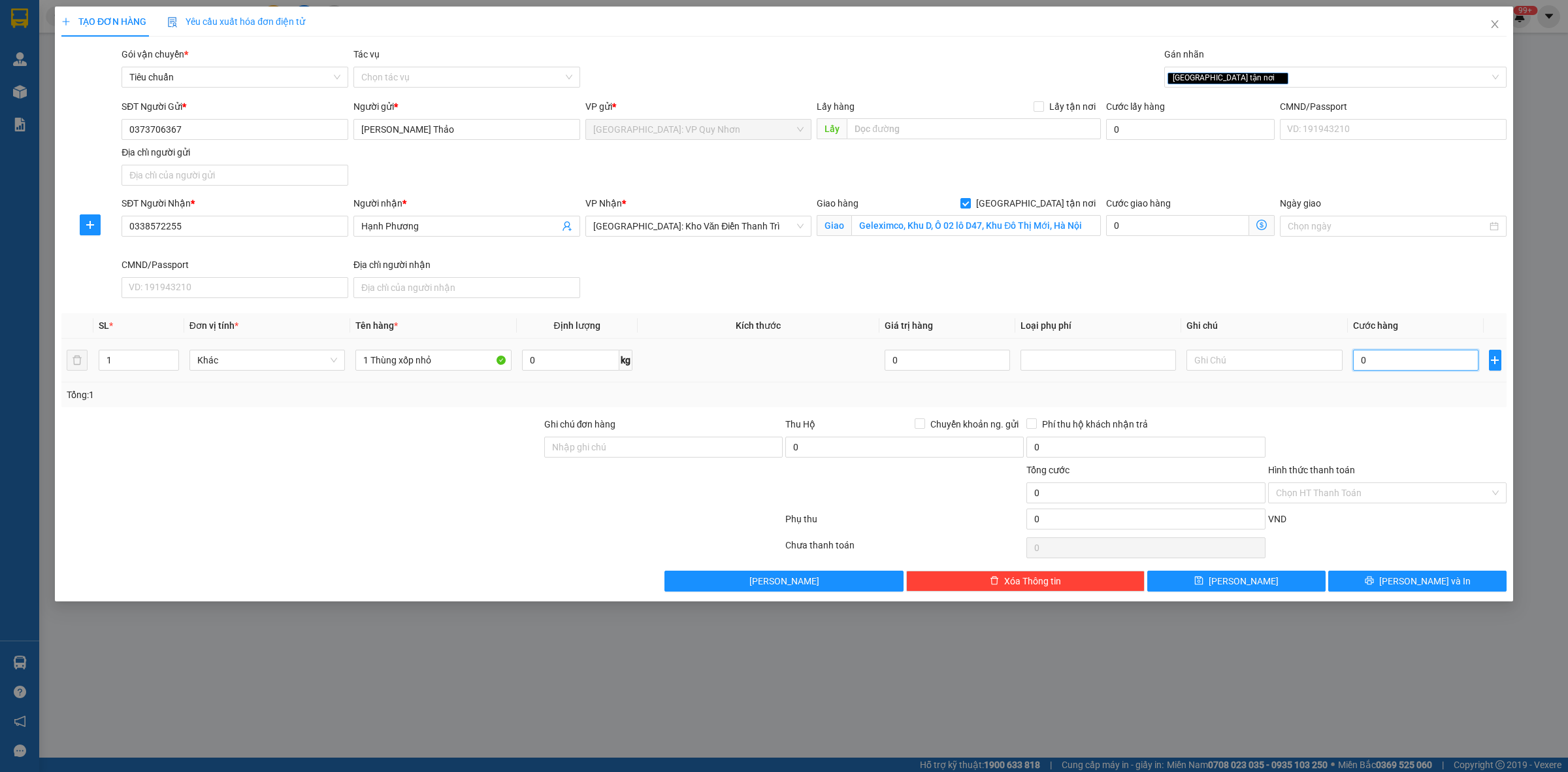
click at [1397, 361] on input "0" at bounding box center [1417, 360] width 126 height 21
click at [1416, 442] on div at bounding box center [1387, 440] width 241 height 46
click at [1375, 590] on button "Lưu và In" at bounding box center [1417, 581] width 178 height 21
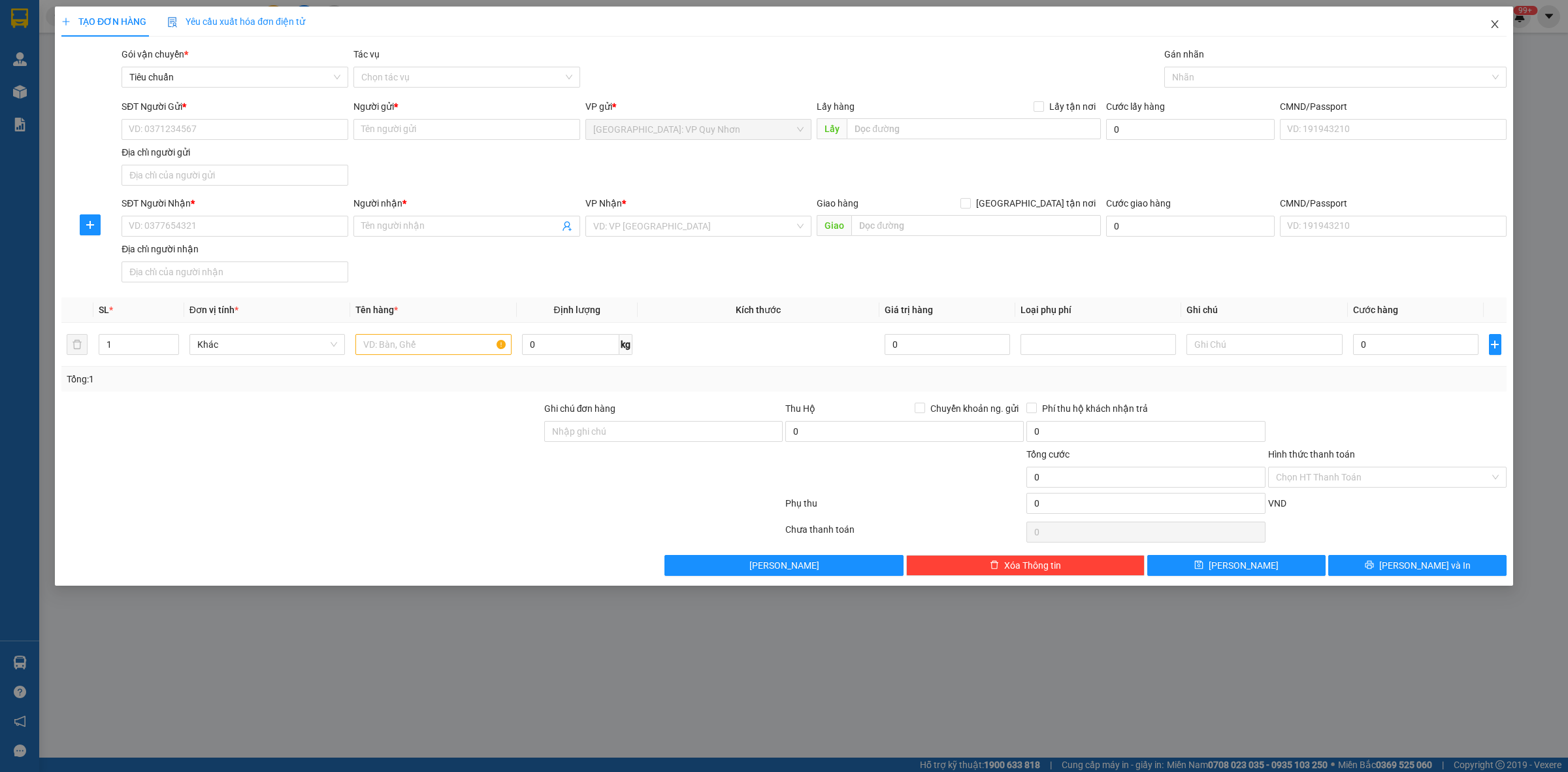
click at [1501, 21] on span "Close" at bounding box center [1495, 25] width 36 height 36
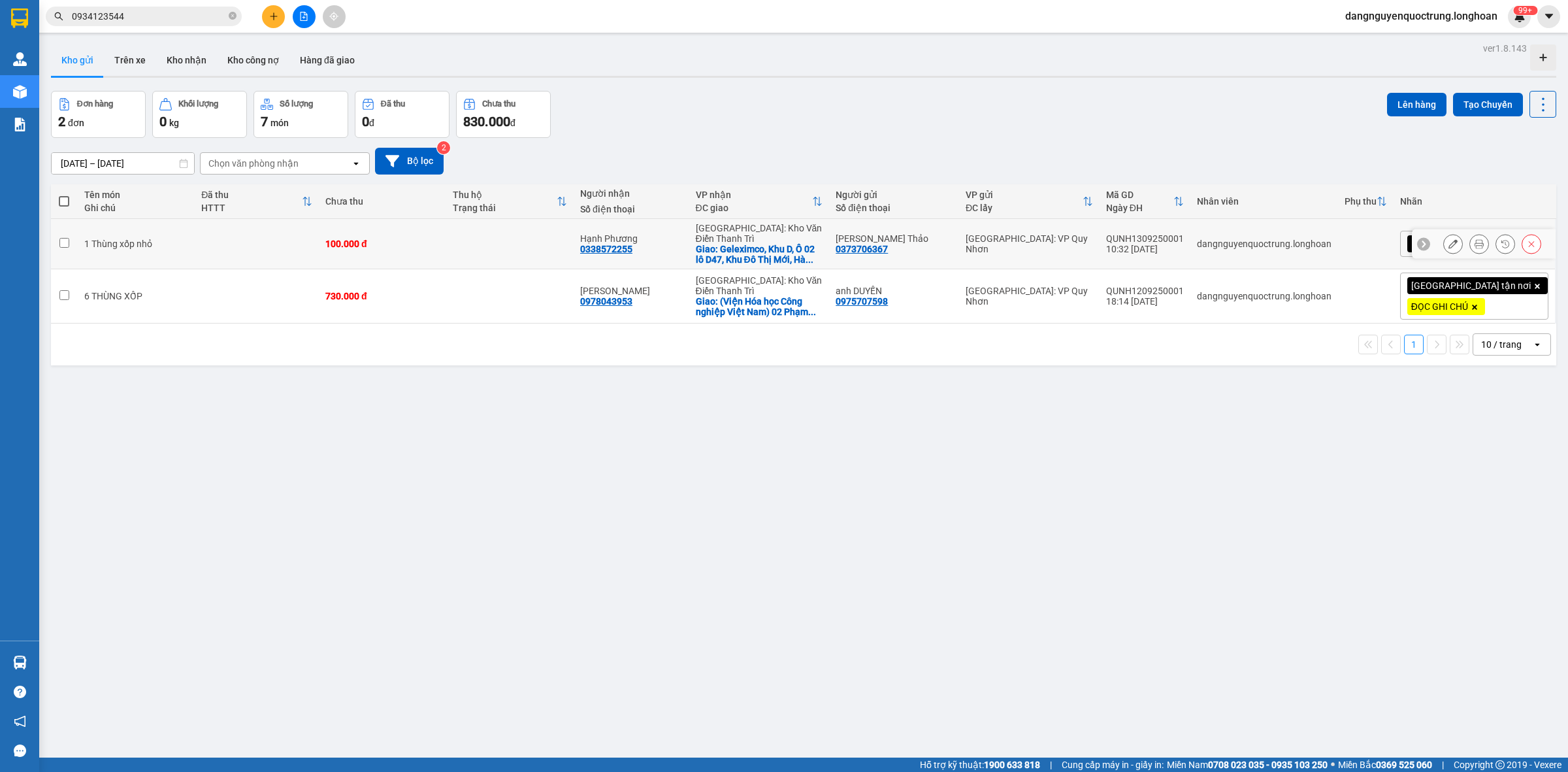
click at [1449, 239] on icon at bounding box center [1454, 244] width 10 height 10
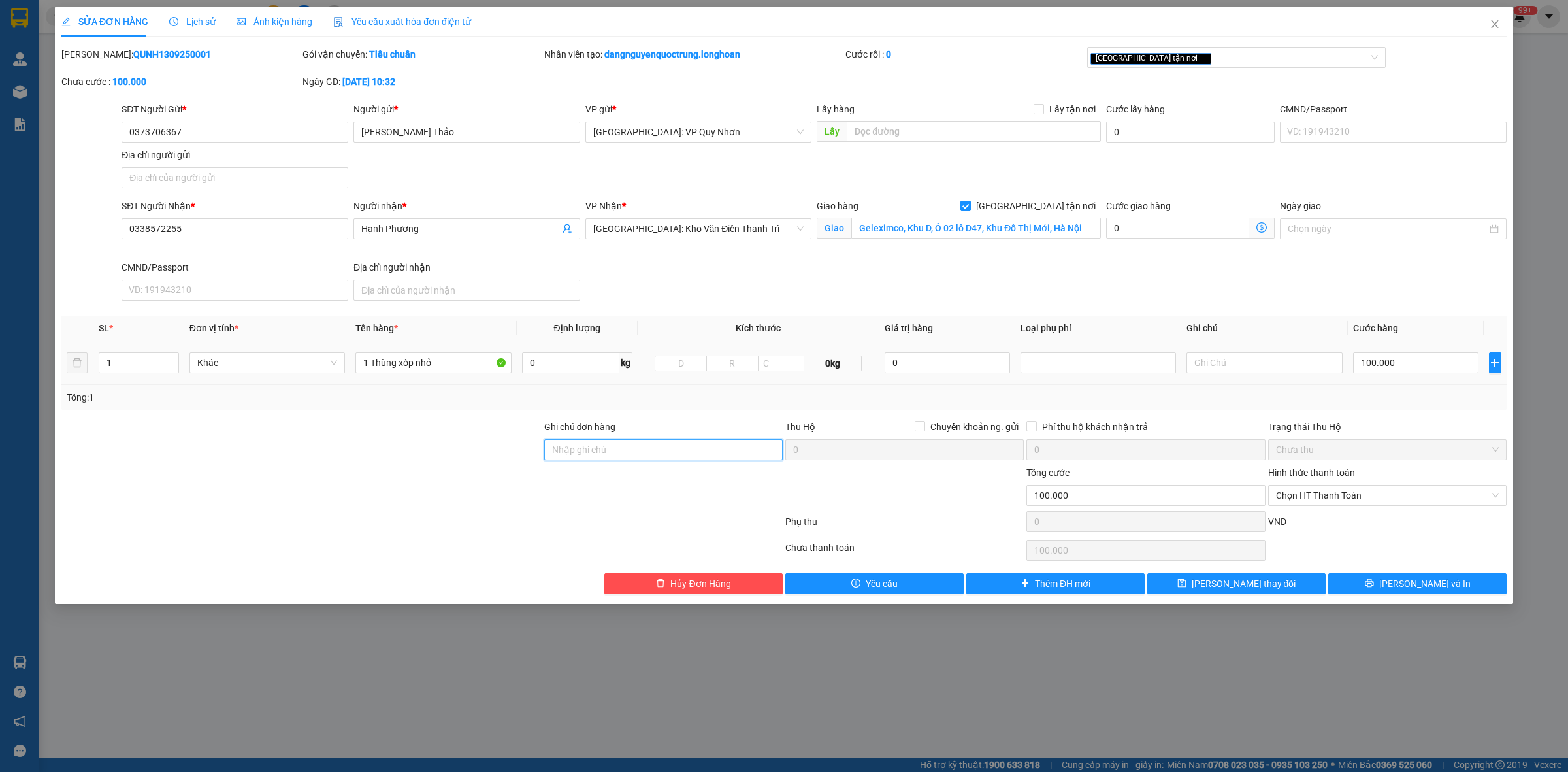
click at [608, 447] on input "Ghi chú đơn hàng" at bounding box center [663, 450] width 238 height 21
click at [1415, 581] on span "Lưu và In" at bounding box center [1425, 583] width 91 height 14
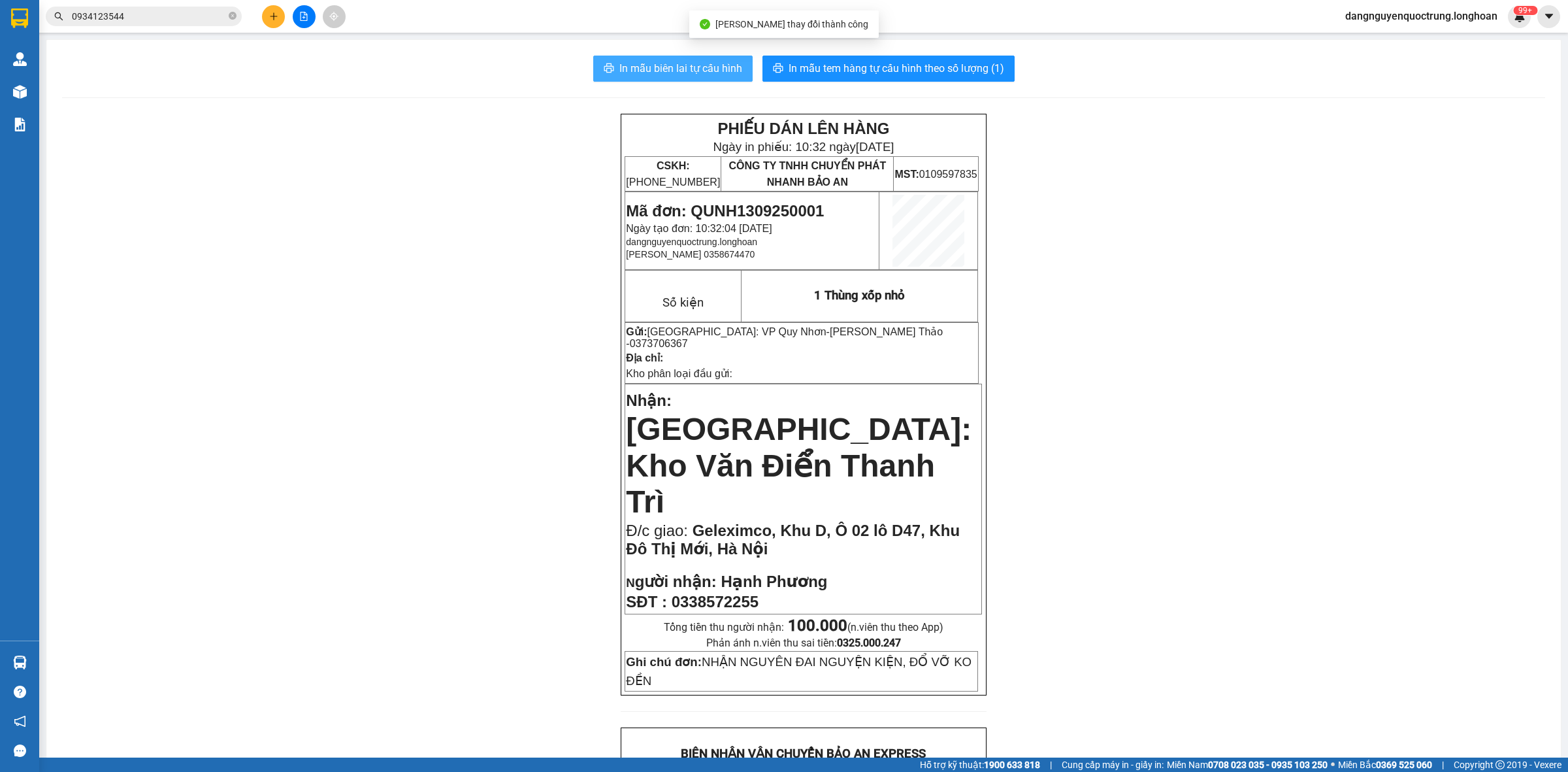
click at [672, 63] on span "In mẫu biên lai tự cấu hình" at bounding box center [680, 68] width 123 height 16
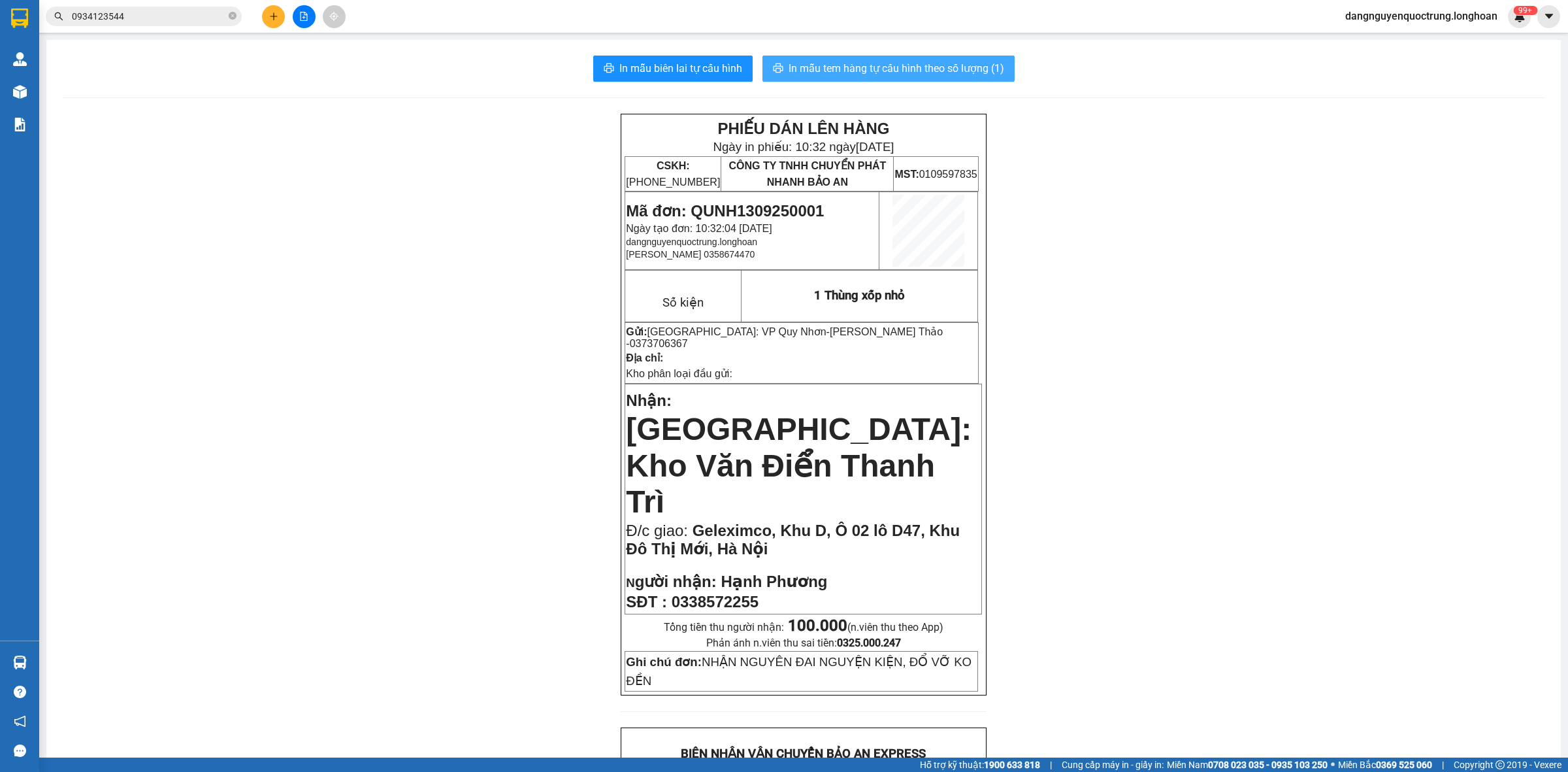
click at [890, 57] on button "In mẫu tem hàng tự cấu hình theo số lượng (1)" at bounding box center [889, 68] width 252 height 26
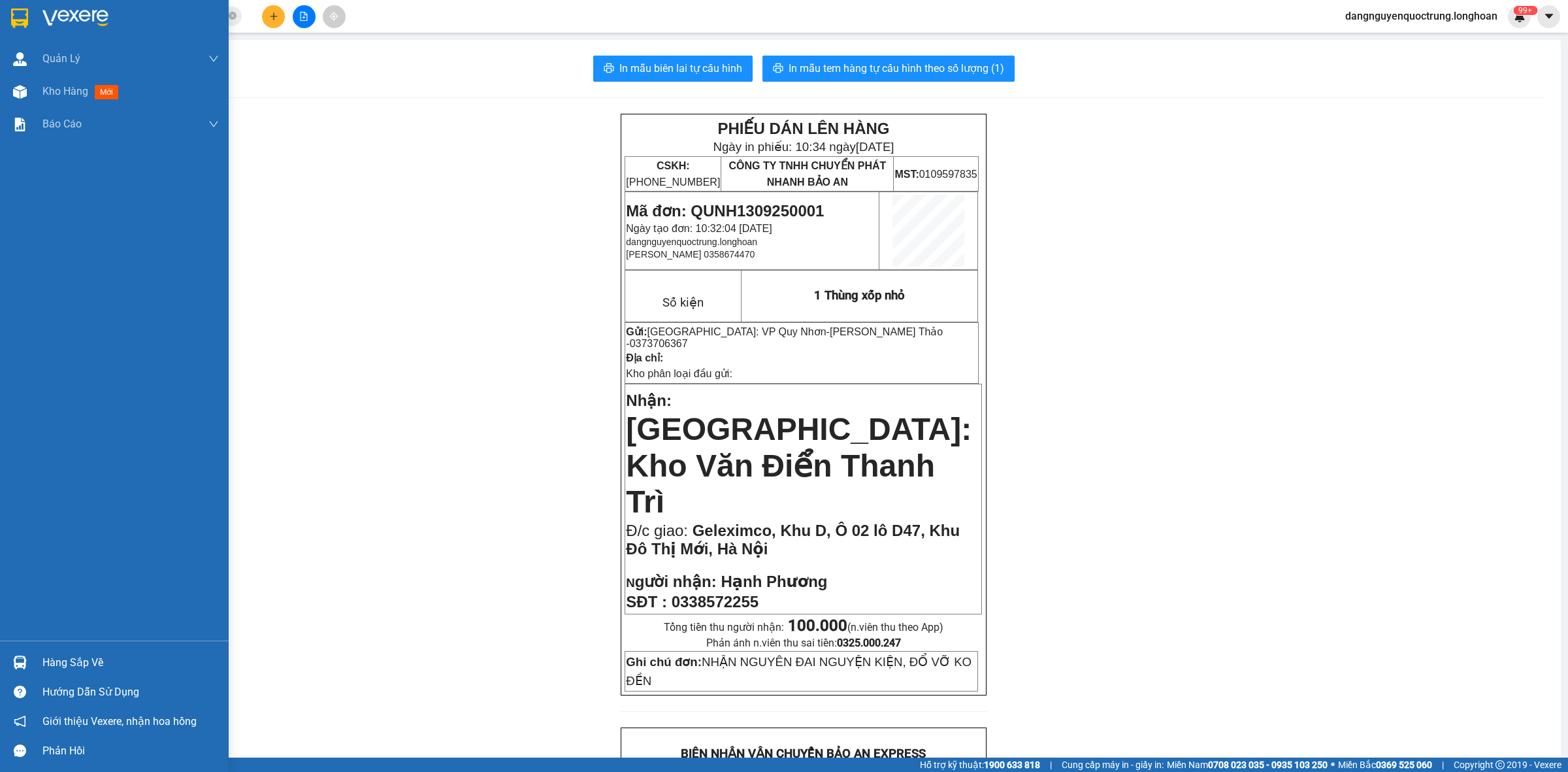
click at [10, 655] on div at bounding box center [20, 662] width 23 height 23
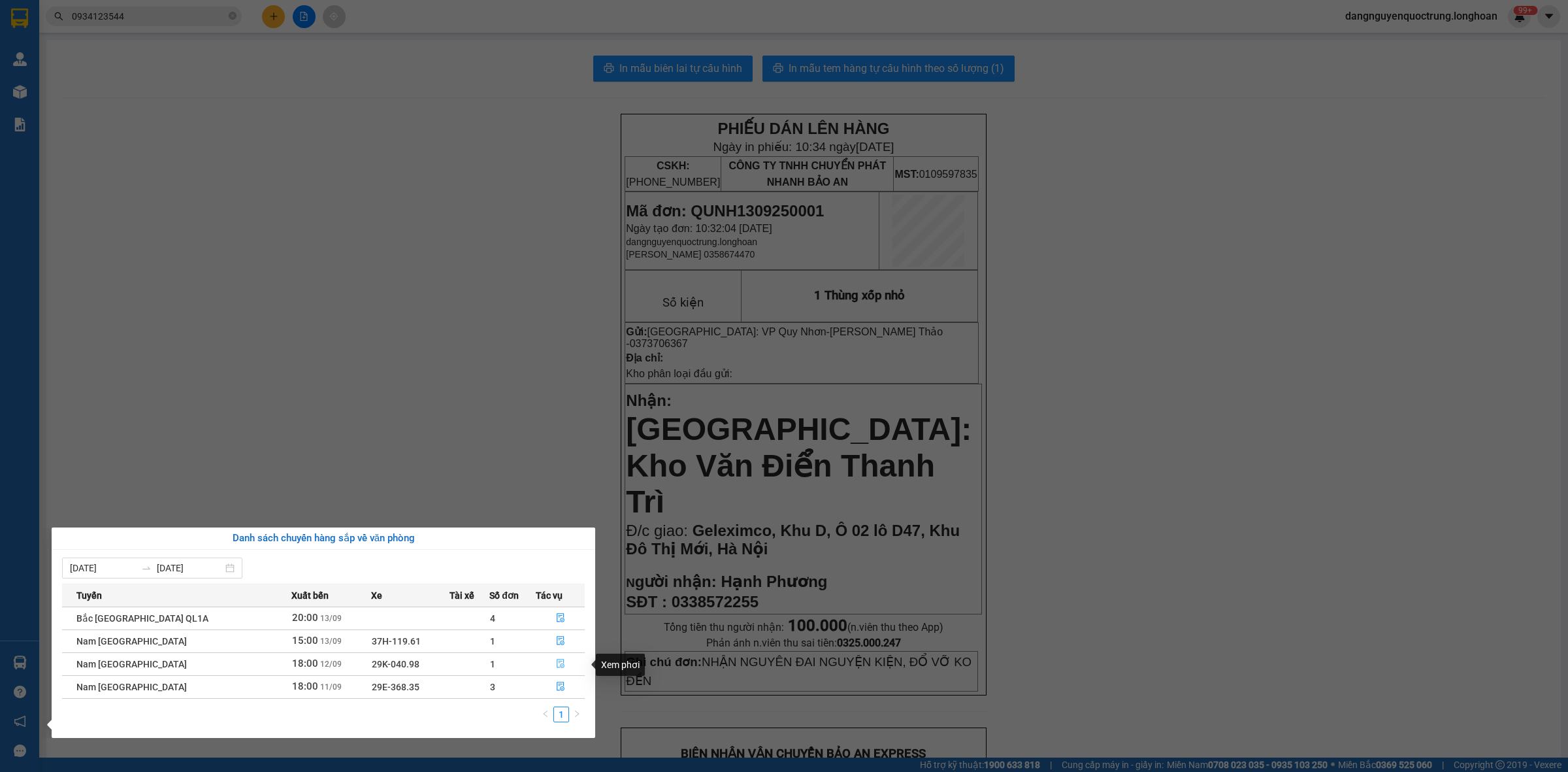
click at [556, 660] on icon "file-done" at bounding box center [560, 663] width 8 height 10
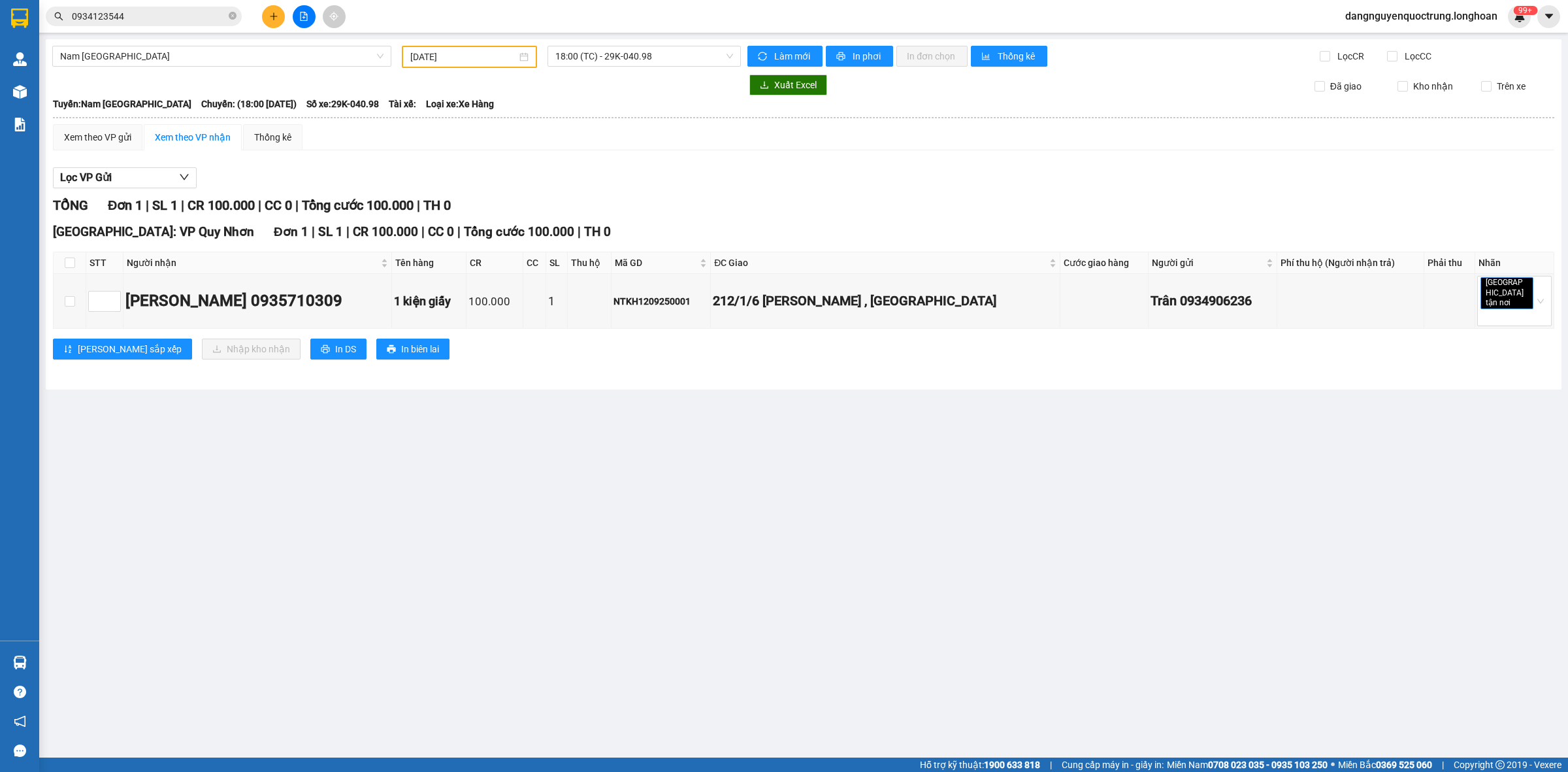
drag, startPoint x: 49, startPoint y: 275, endPoint x: 86, endPoint y: 261, distance: 39.6
click at [53, 274] on div "Nam Trung Bắc QL1A 12/09/2025 18:00 (TC) - 29K-040.98 Làm mới In phơi In đơn ch…" at bounding box center [803, 214] width 1516 height 351
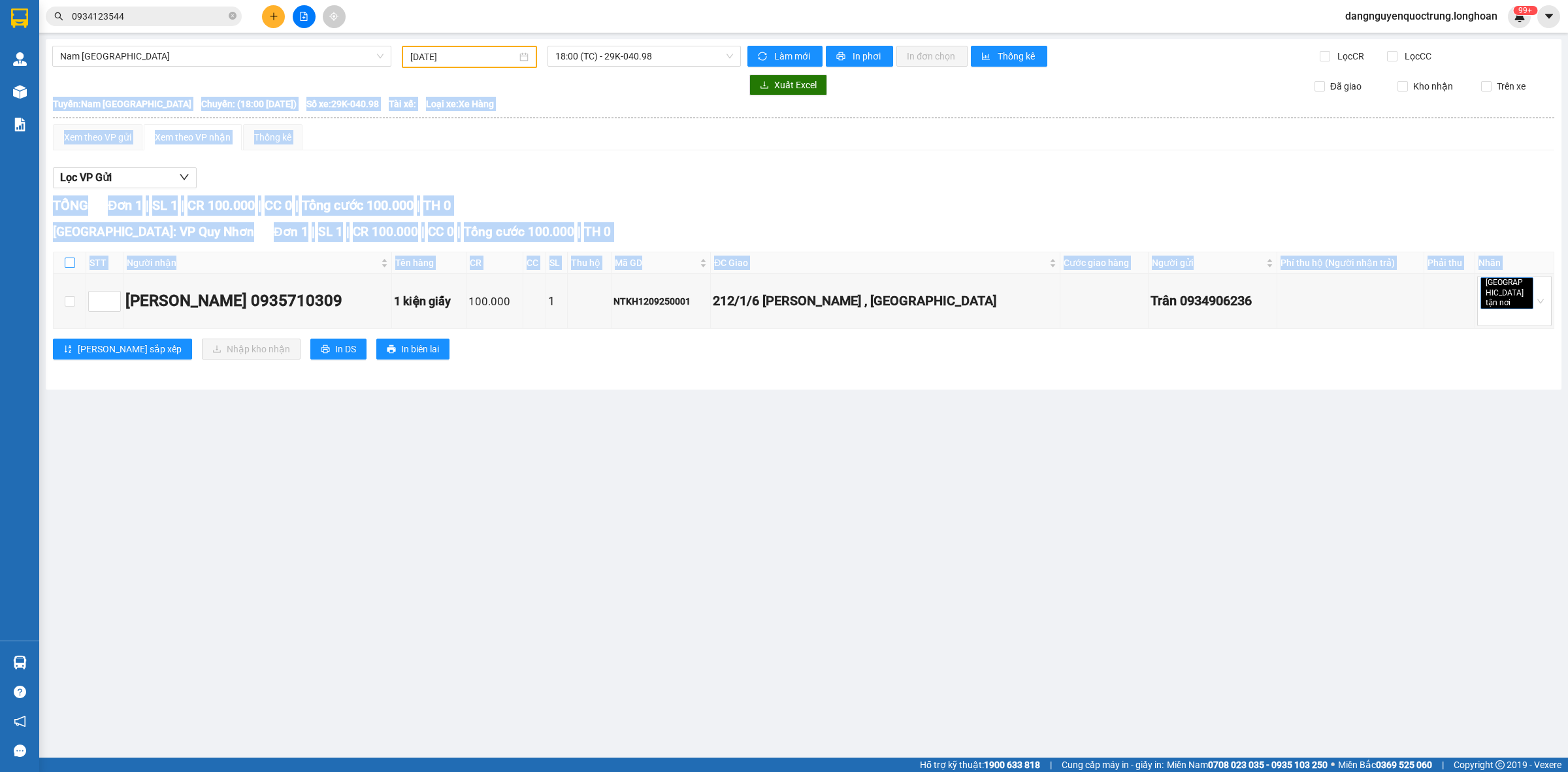
click at [65, 262] on input "checkbox" at bounding box center [70, 262] width 10 height 10
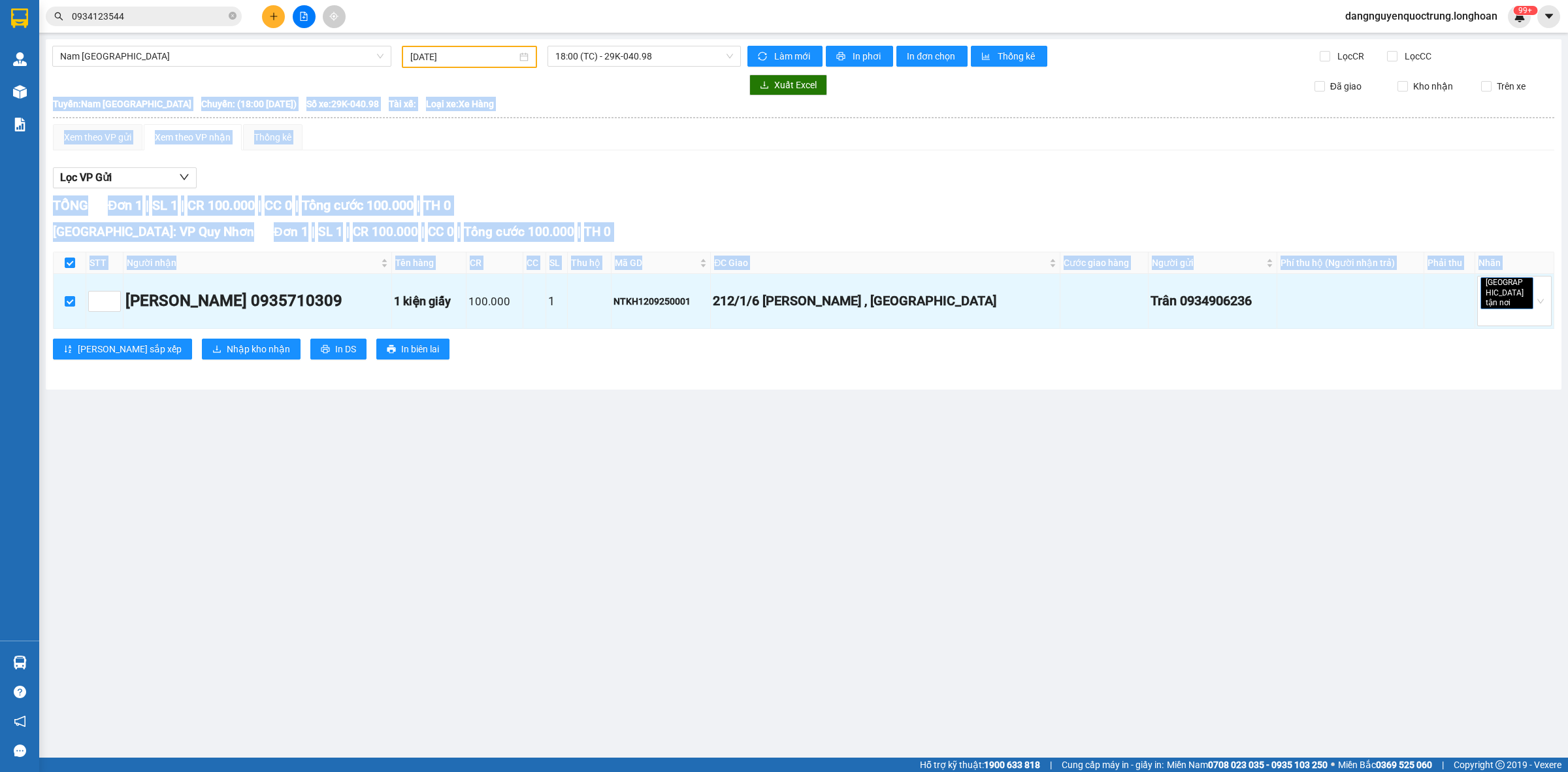
click at [455, 478] on main "Nam Trung Bắc QL1A 12/09/2025 18:00 (TC) - 29K-040.98 Làm mới In phơi In đơn ch…" at bounding box center [784, 378] width 1568 height 758
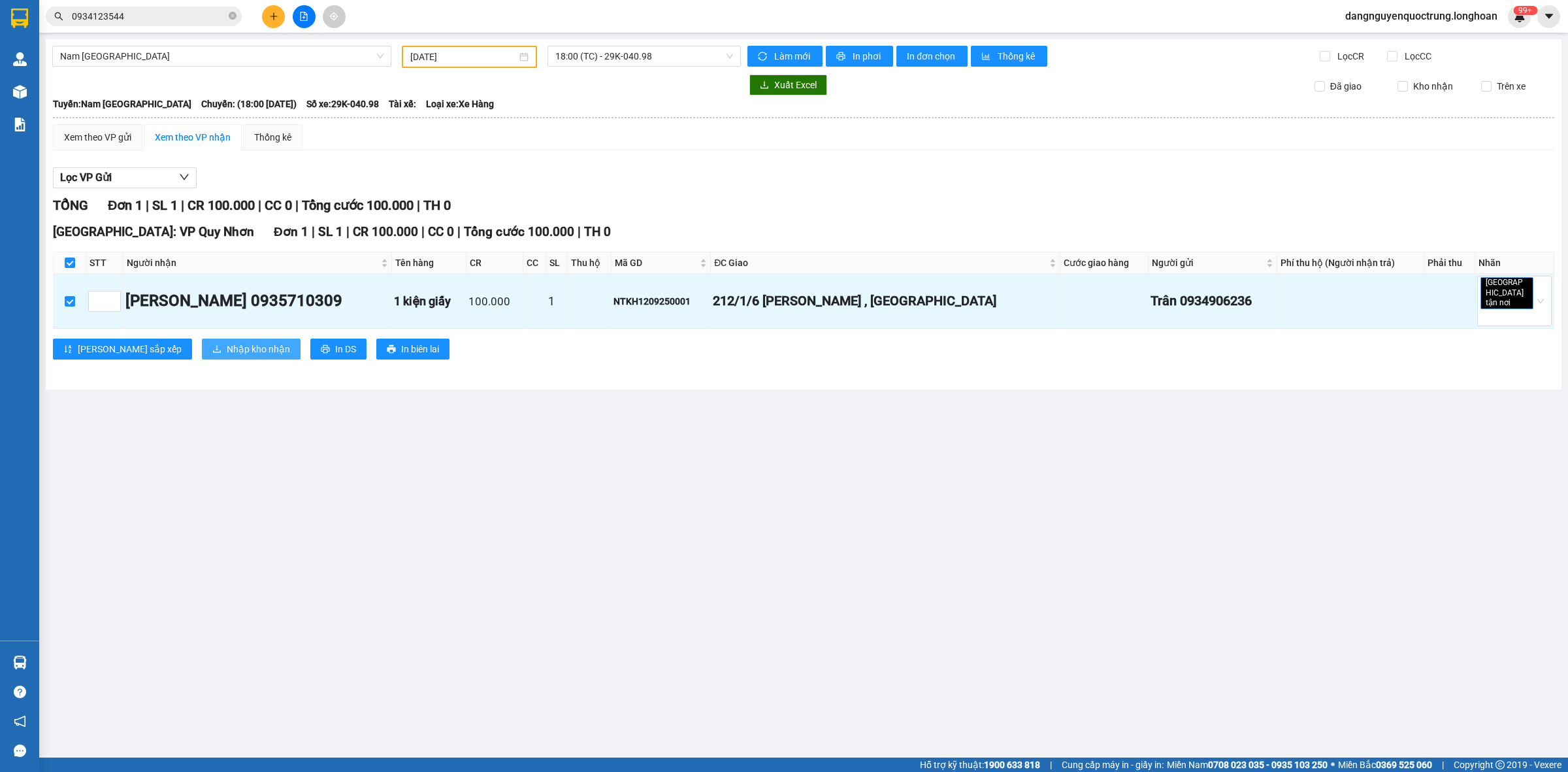
click at [227, 342] on span "Nhập kho nhận" at bounding box center [258, 349] width 64 height 14
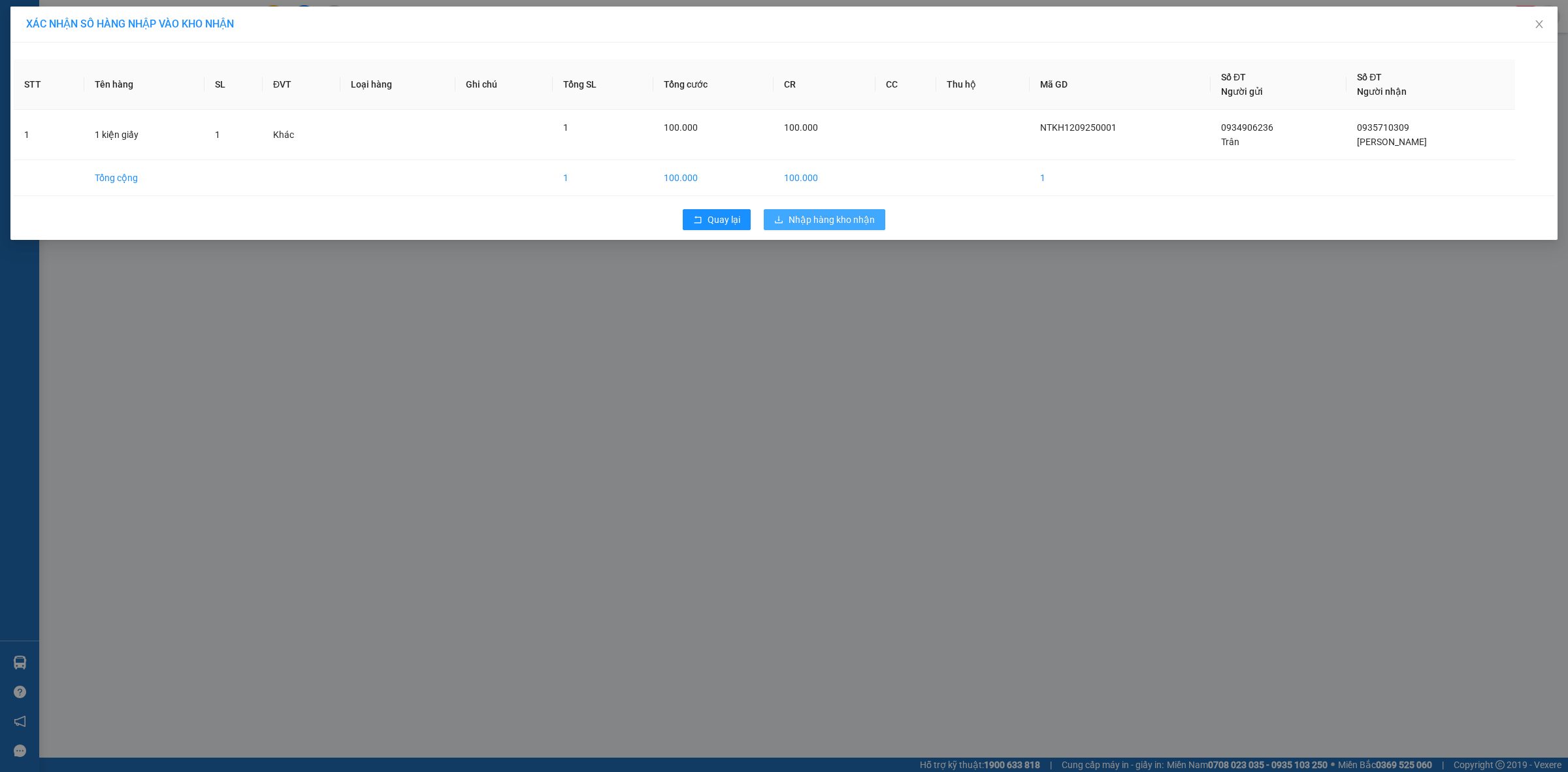
click at [844, 219] on span "Nhập hàng kho nhận" at bounding box center [832, 219] width 87 height 14
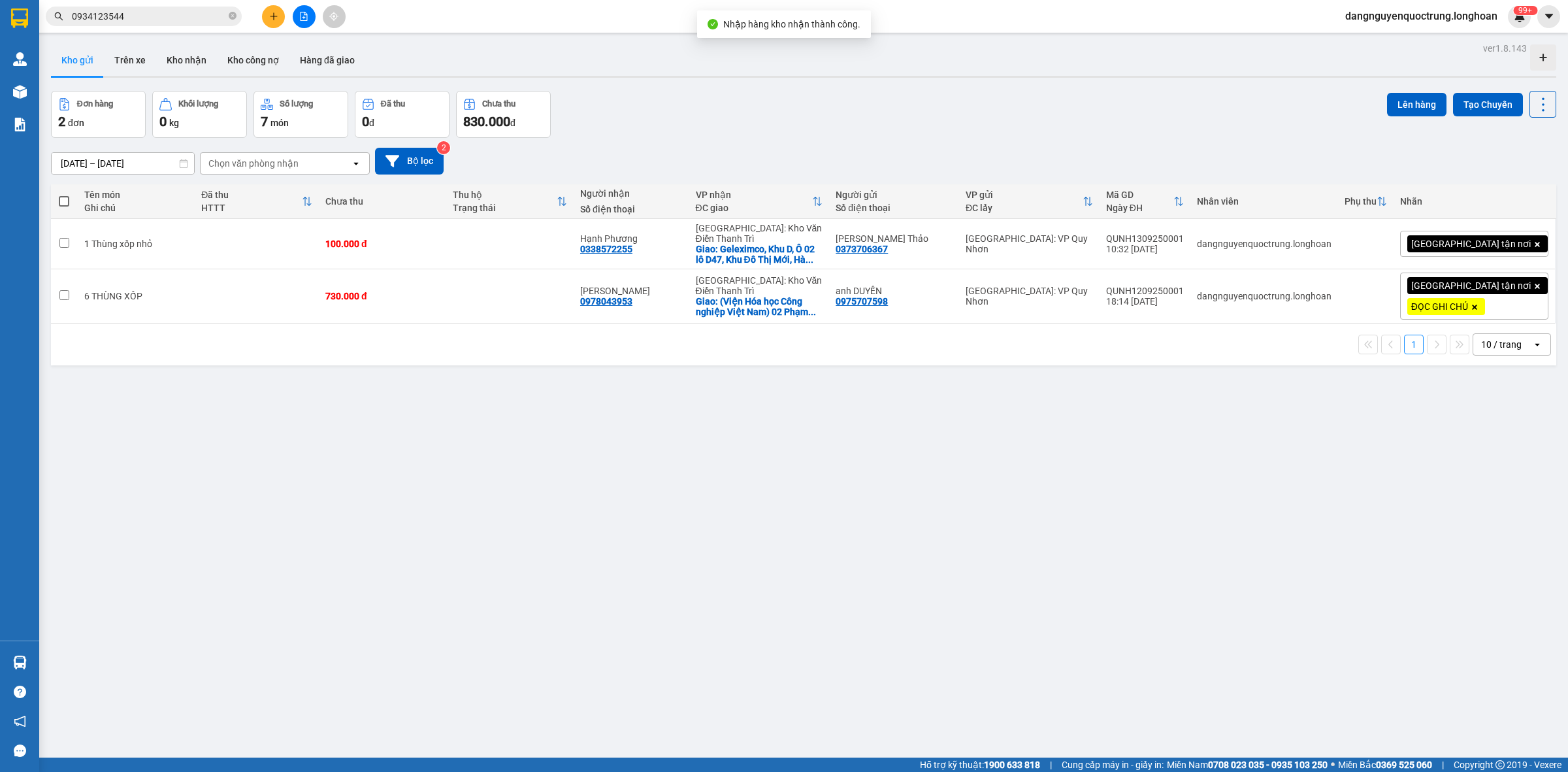
click at [59, 201] on span at bounding box center [64, 201] width 10 height 10
click at [64, 194] on input "checkbox" at bounding box center [64, 194] width 0 height 0
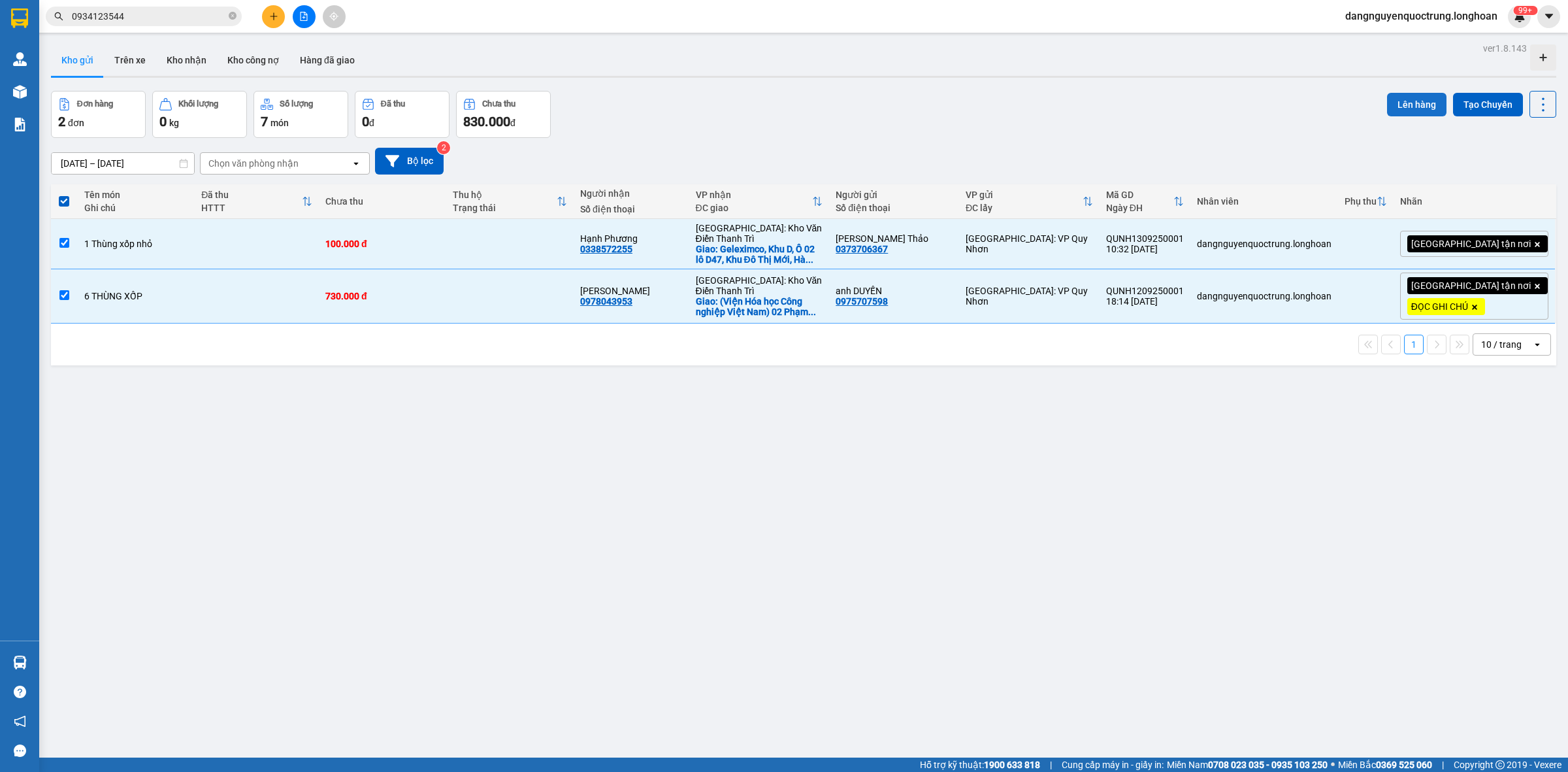
click at [1417, 103] on button "Lên hàng" at bounding box center [1417, 104] width 59 height 24
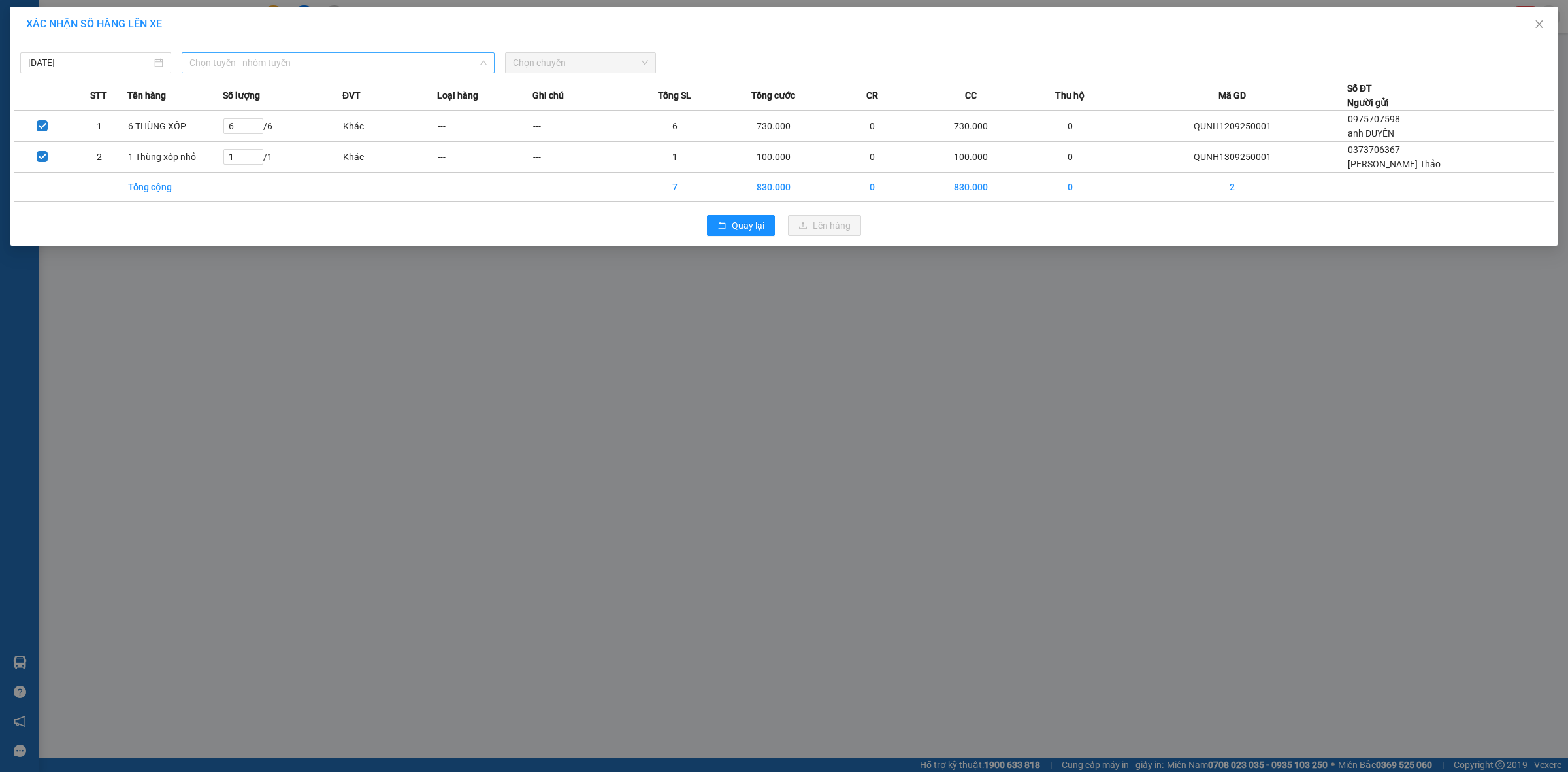
click at [436, 64] on span "Chọn tuyến - nhóm tuyến" at bounding box center [338, 63] width 297 height 20
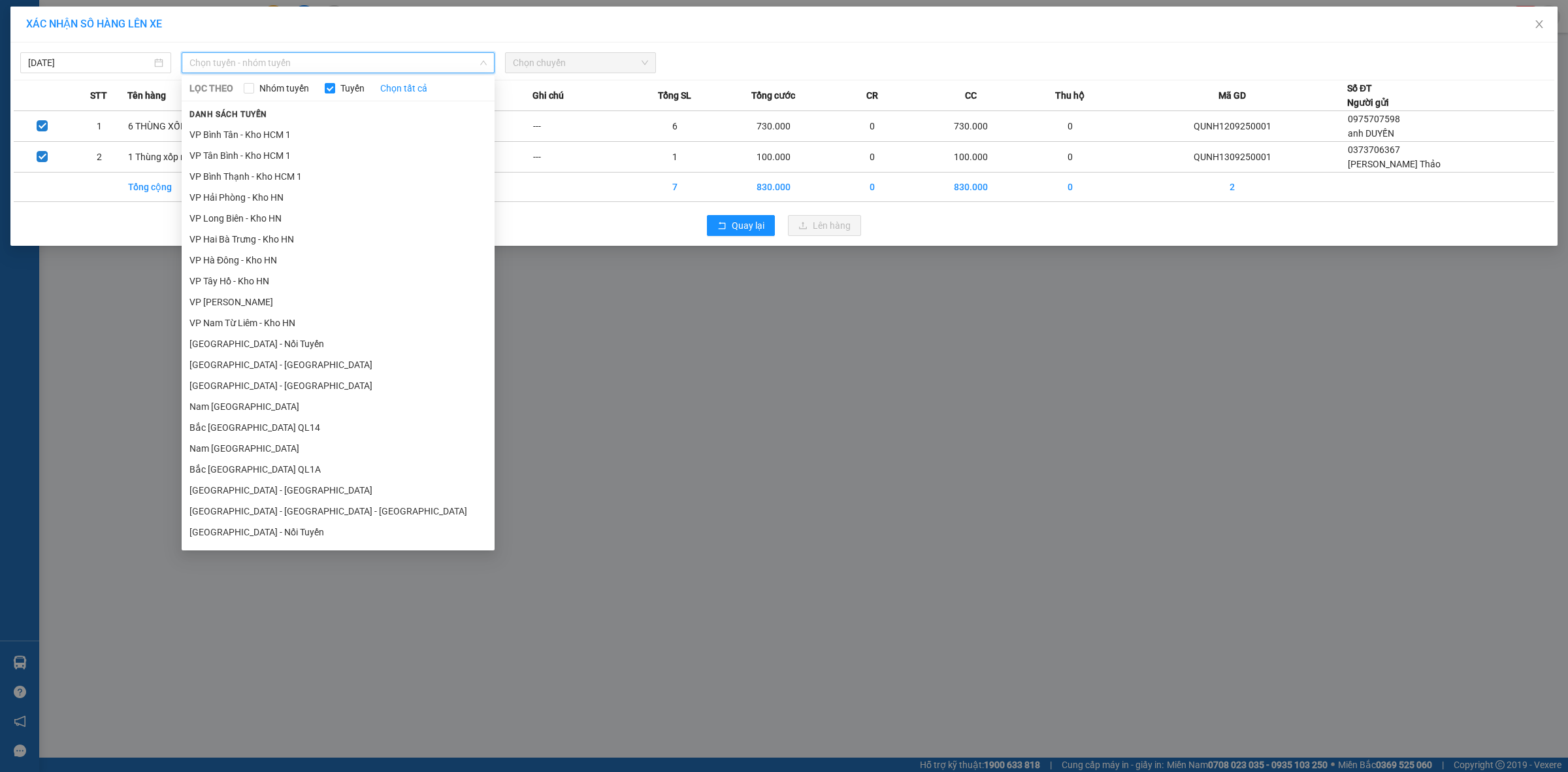
scroll to position [621, 0]
click at [328, 388] on li "Nam [GEOGRAPHIC_DATA]" at bounding box center [338, 389] width 313 height 21
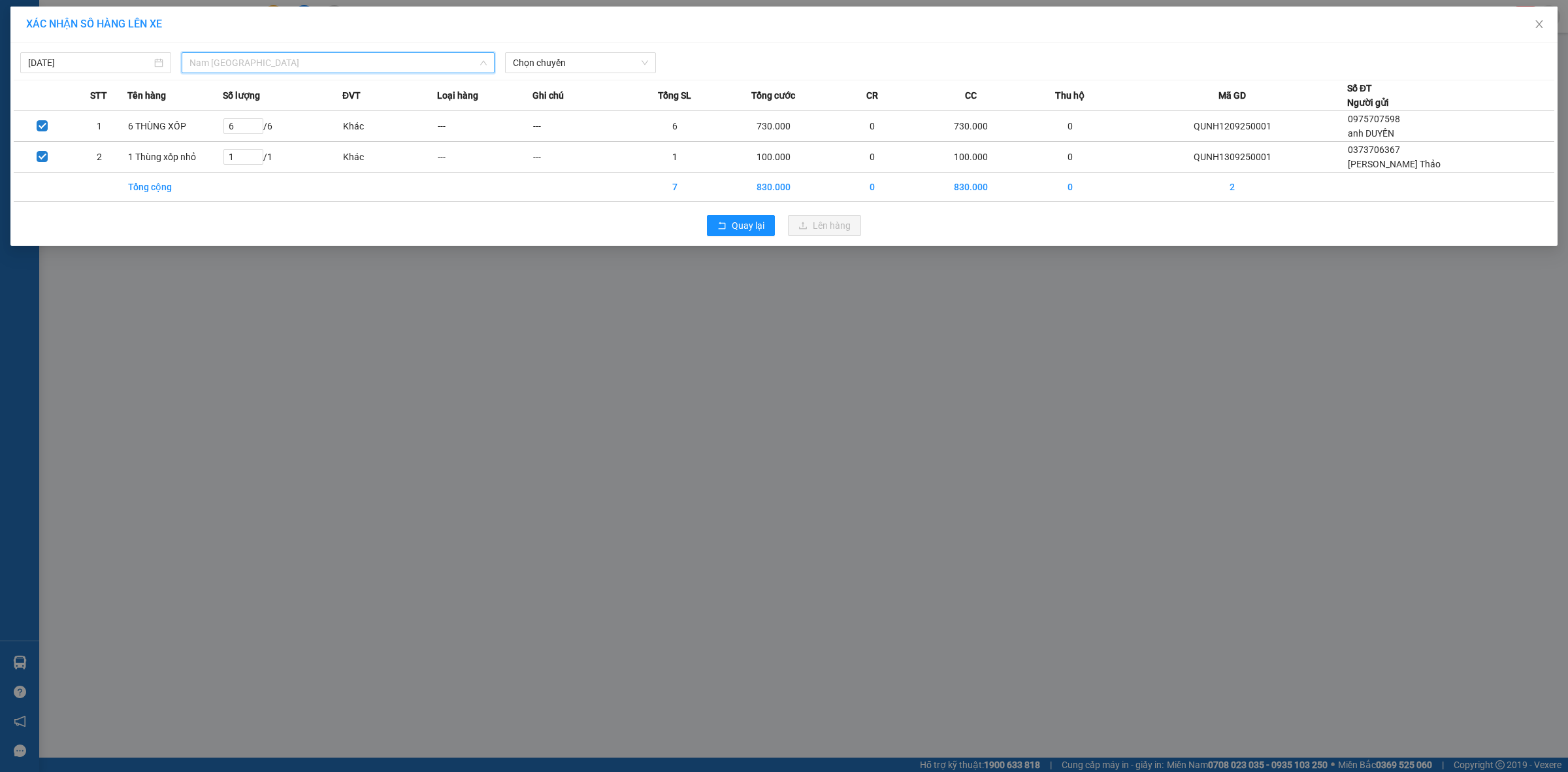
click at [312, 62] on span "Nam [GEOGRAPHIC_DATA]" at bounding box center [338, 63] width 297 height 20
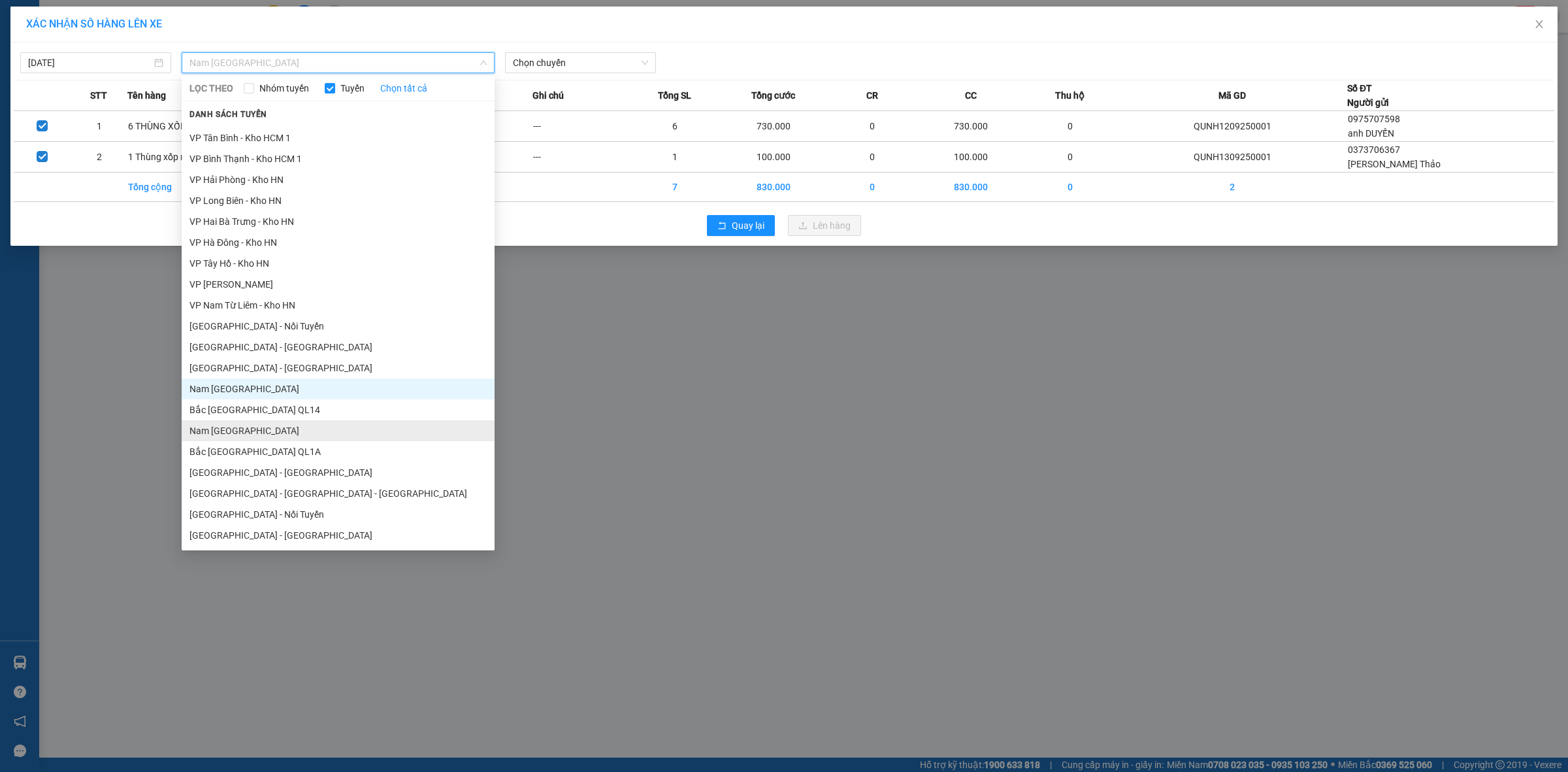
click at [317, 432] on li "Nam [GEOGRAPHIC_DATA]" at bounding box center [338, 431] width 313 height 21
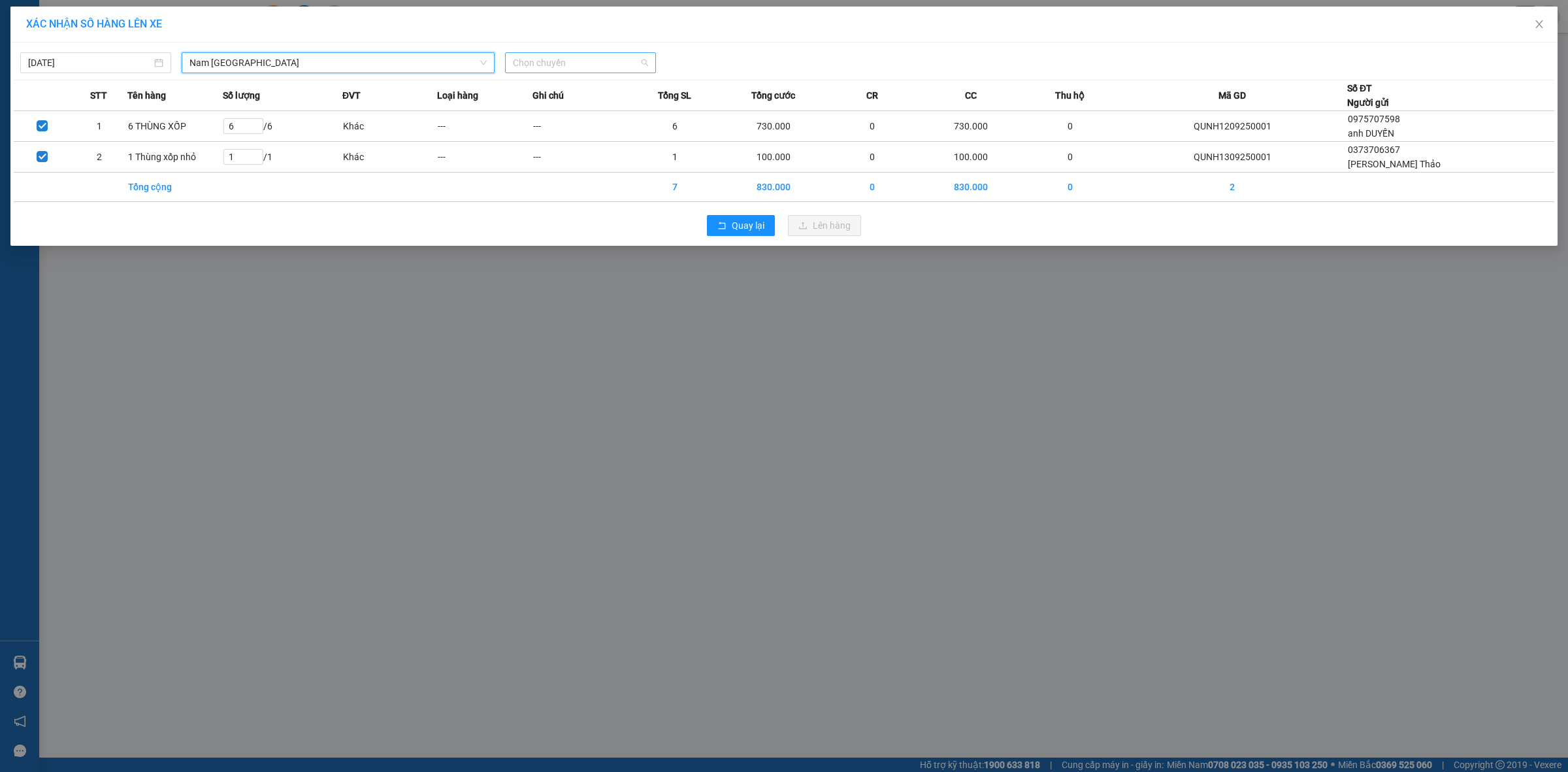
click at [586, 54] on span "Chọn chuyến" at bounding box center [580, 63] width 135 height 20
click at [126, 62] on body "Kết quả tìm kiếm ( 2 ) Bộ lọc Mã ĐH Trạng thái Món hàng Thu hộ Tổng cước Chưa c…" at bounding box center [784, 386] width 1568 height 772
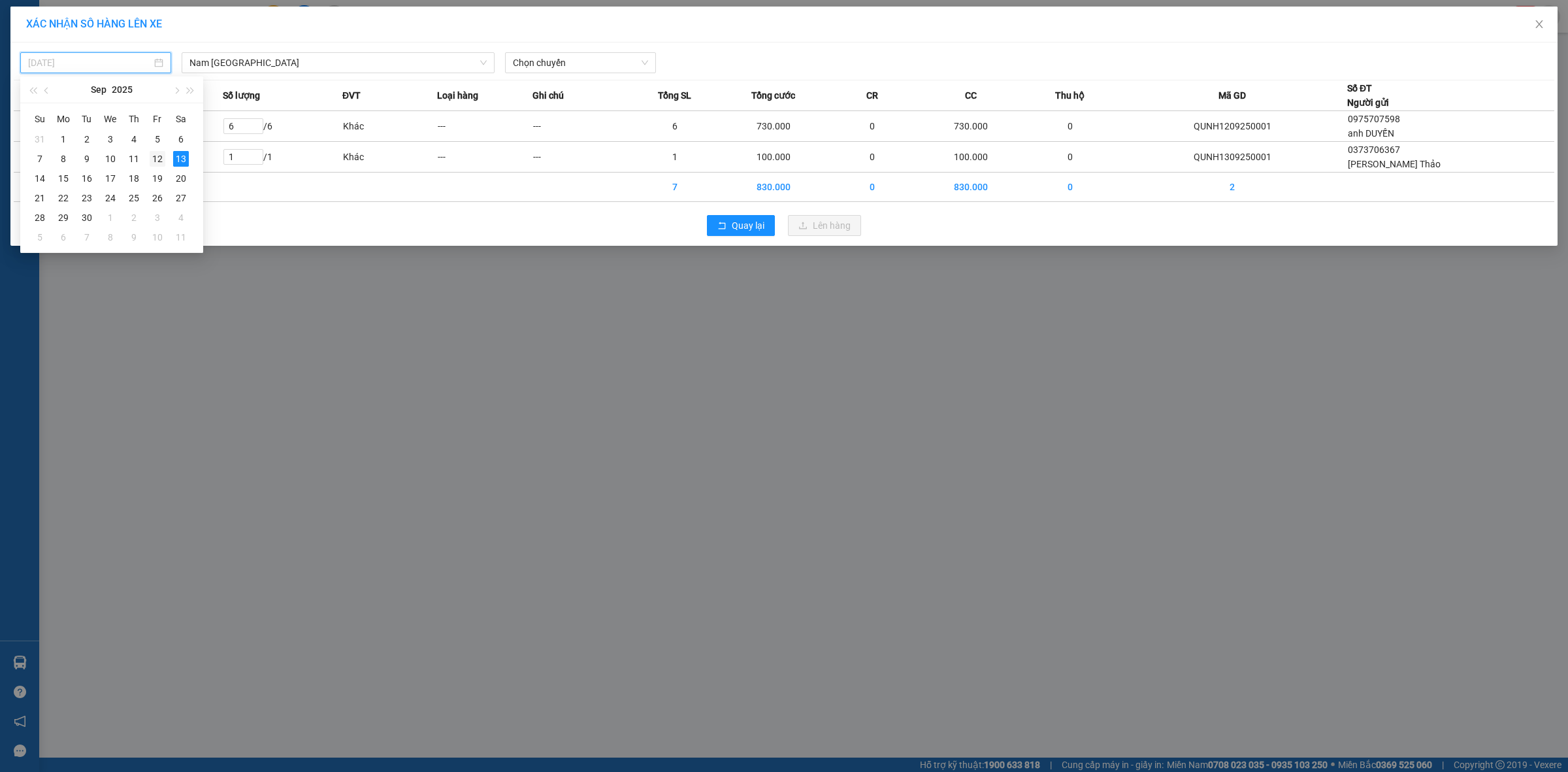
click at [151, 157] on div "12" at bounding box center [157, 158] width 15 height 15
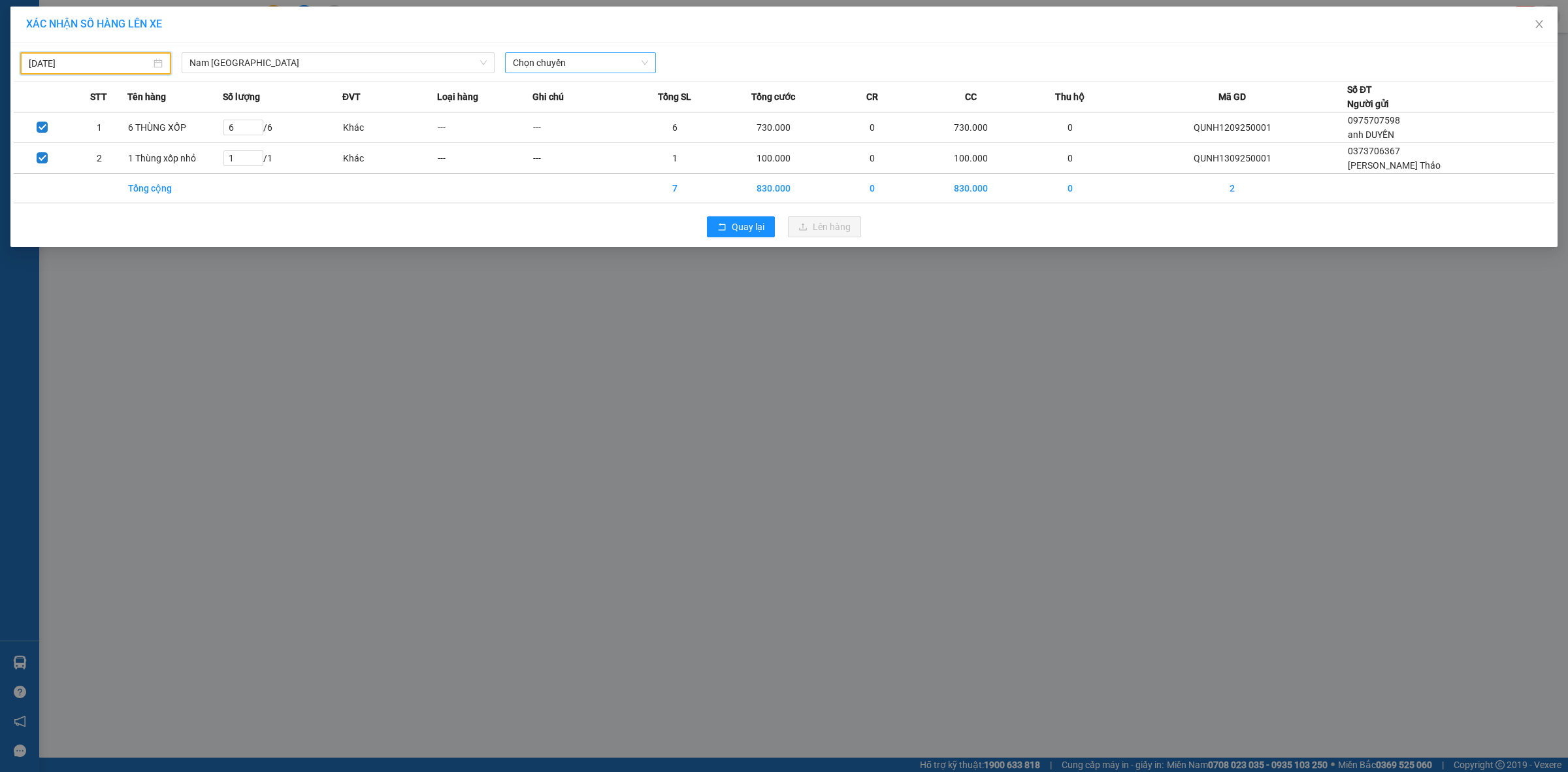
click at [569, 60] on span "Chọn chuyến" at bounding box center [580, 63] width 135 height 20
click at [573, 101] on div "18:00 (TC) - 29K-040.98" at bounding box center [563, 110] width 117 height 21
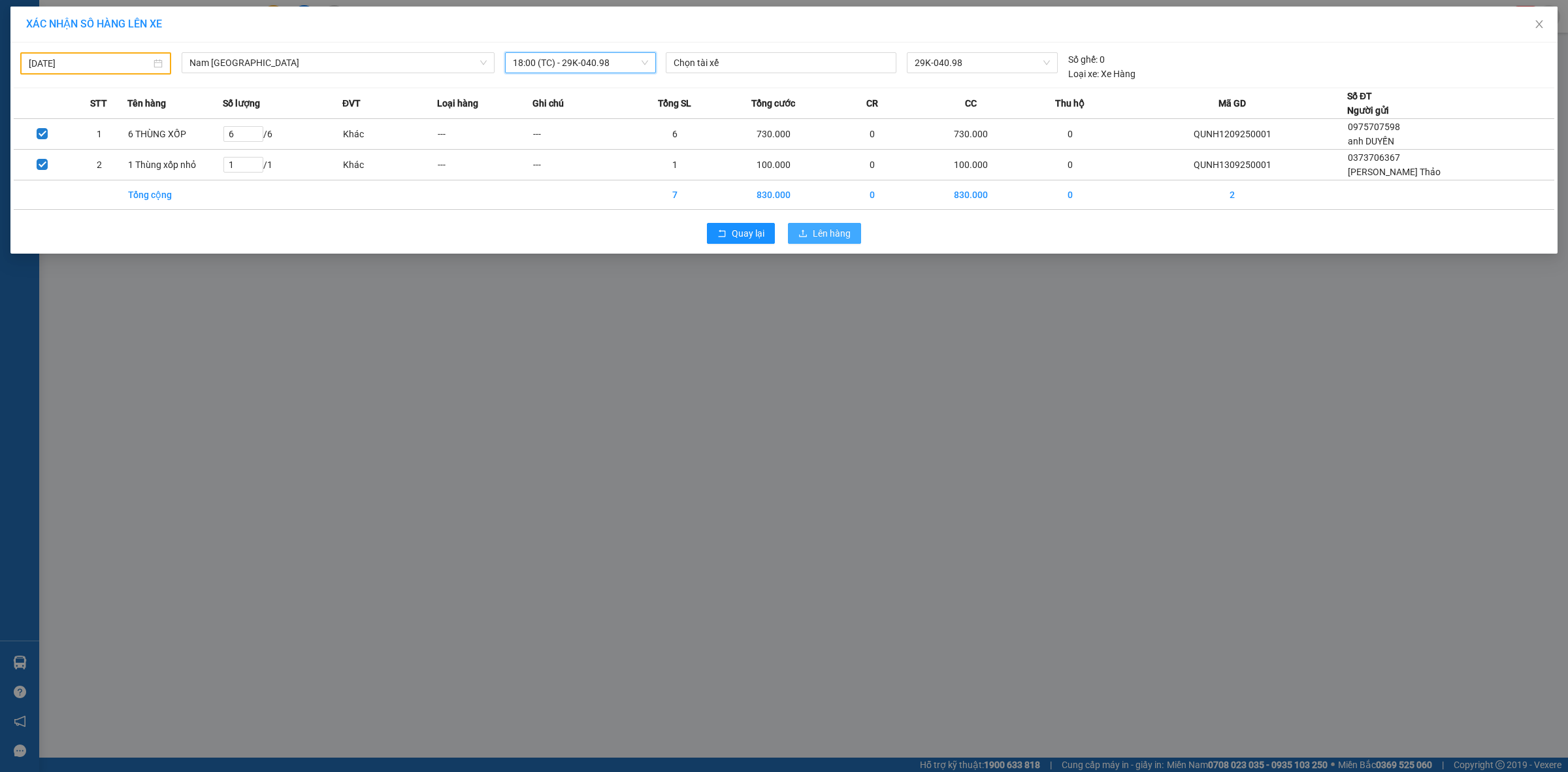
click at [848, 235] on span "Lên hàng" at bounding box center [832, 233] width 38 height 14
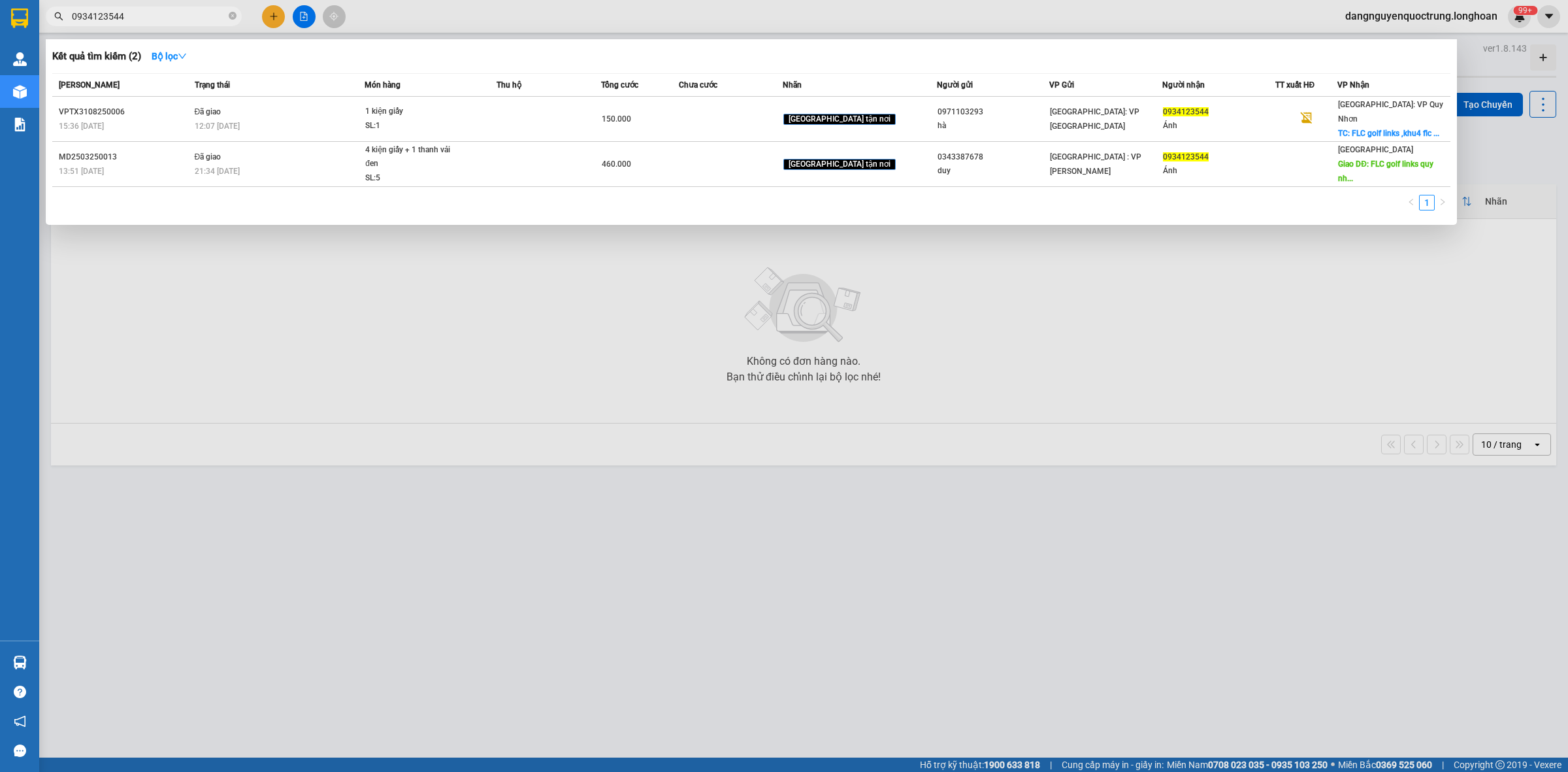
click at [194, 16] on input "0934123544" at bounding box center [149, 16] width 154 height 14
click at [233, 18] on icon "close-circle" at bounding box center [232, 15] width 8 height 8
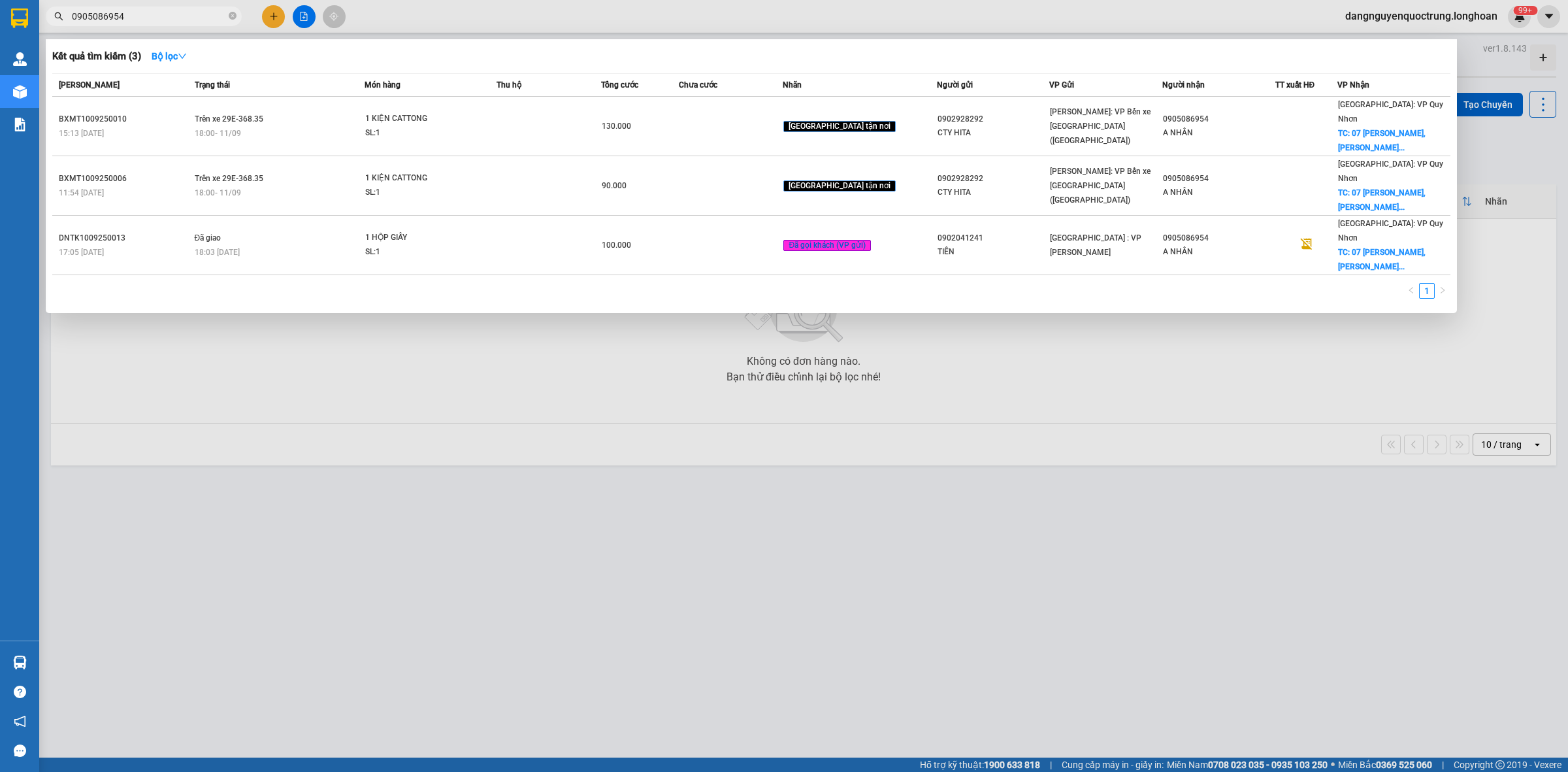
type input "0905086954"
click at [504, 654] on div at bounding box center [784, 386] width 1568 height 772
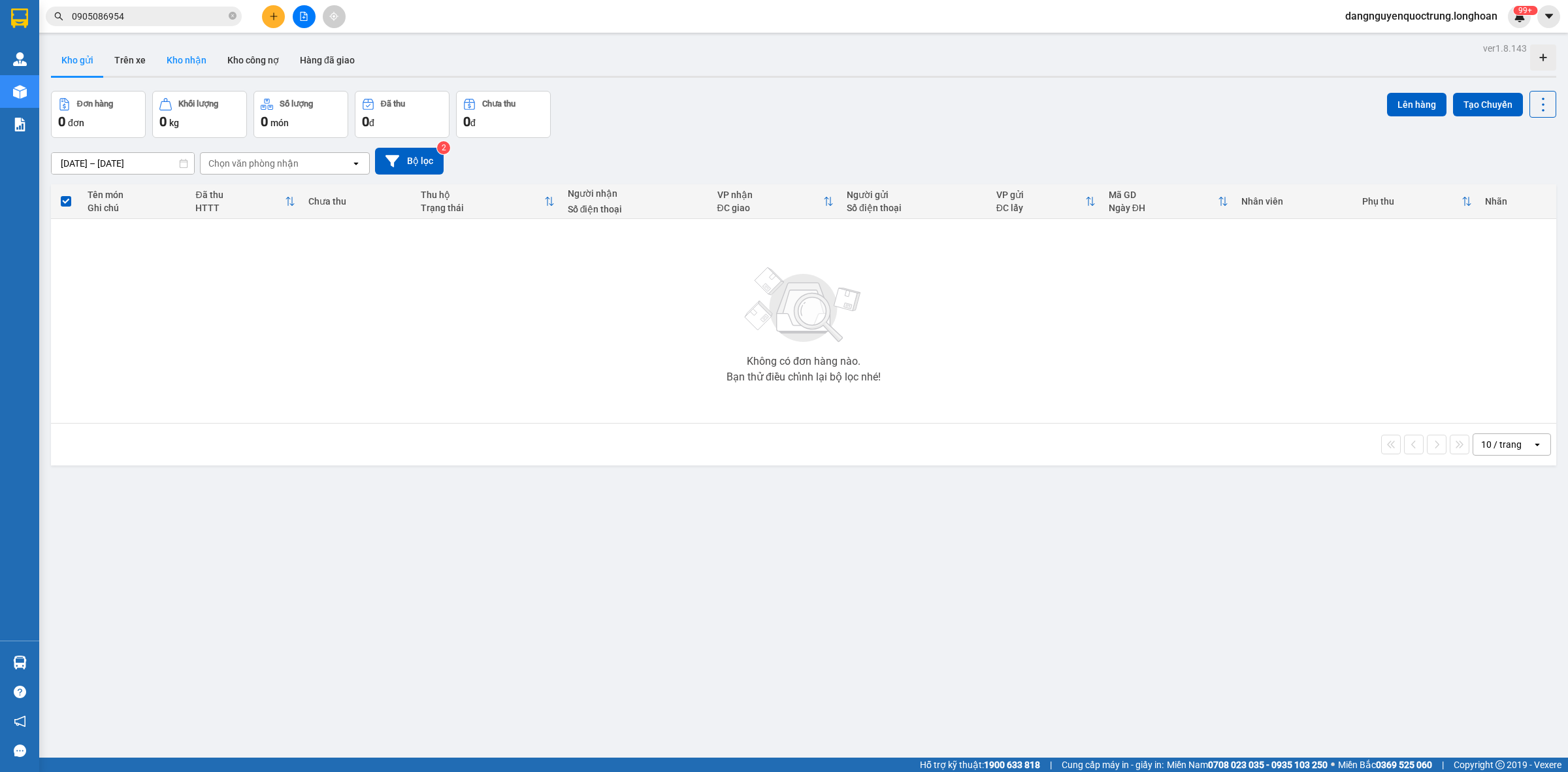
click at [204, 64] on button "Kho nhận" at bounding box center [187, 60] width 61 height 31
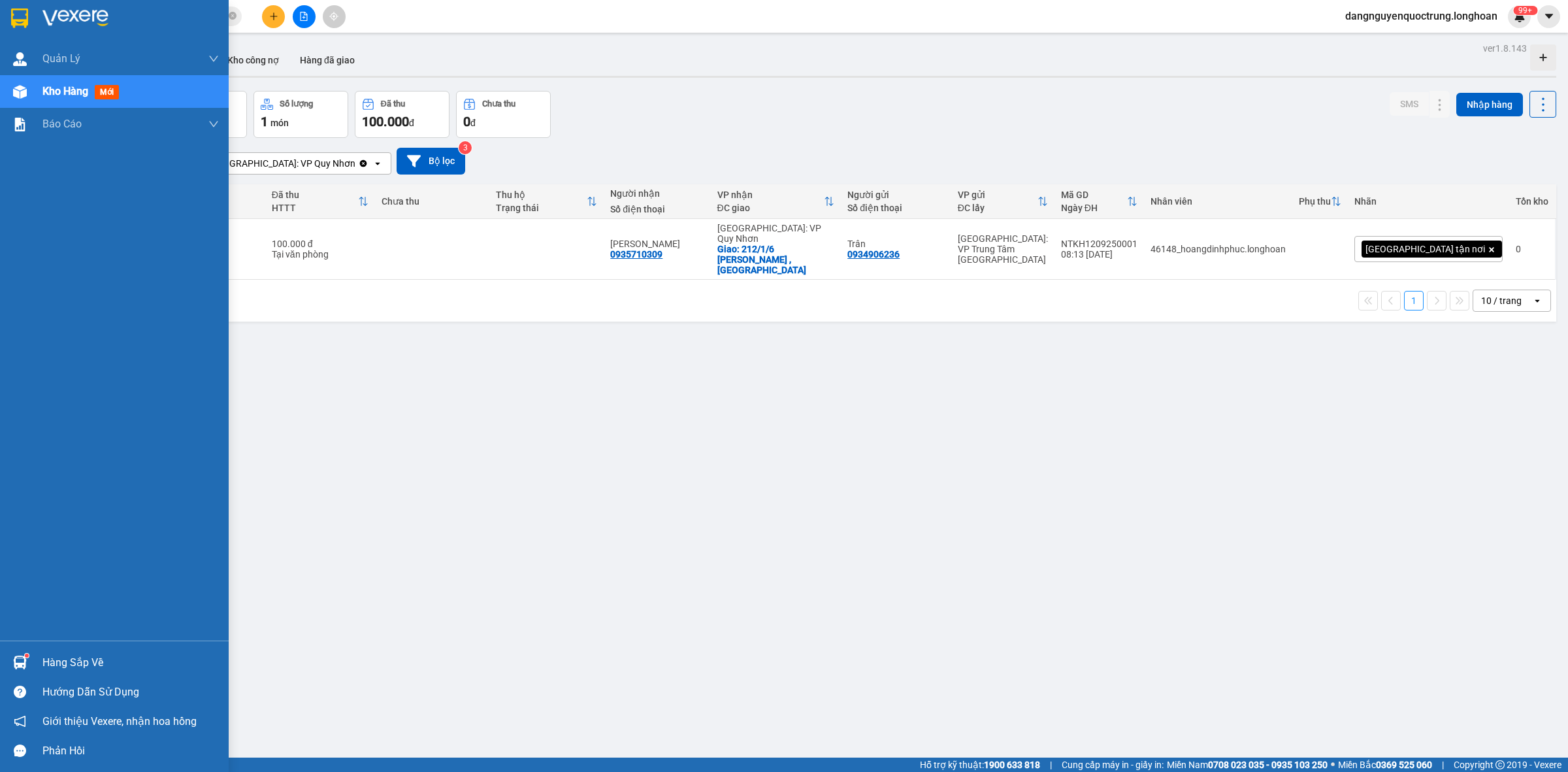
click at [41, 659] on div "Hàng sắp về" at bounding box center [114, 662] width 229 height 30
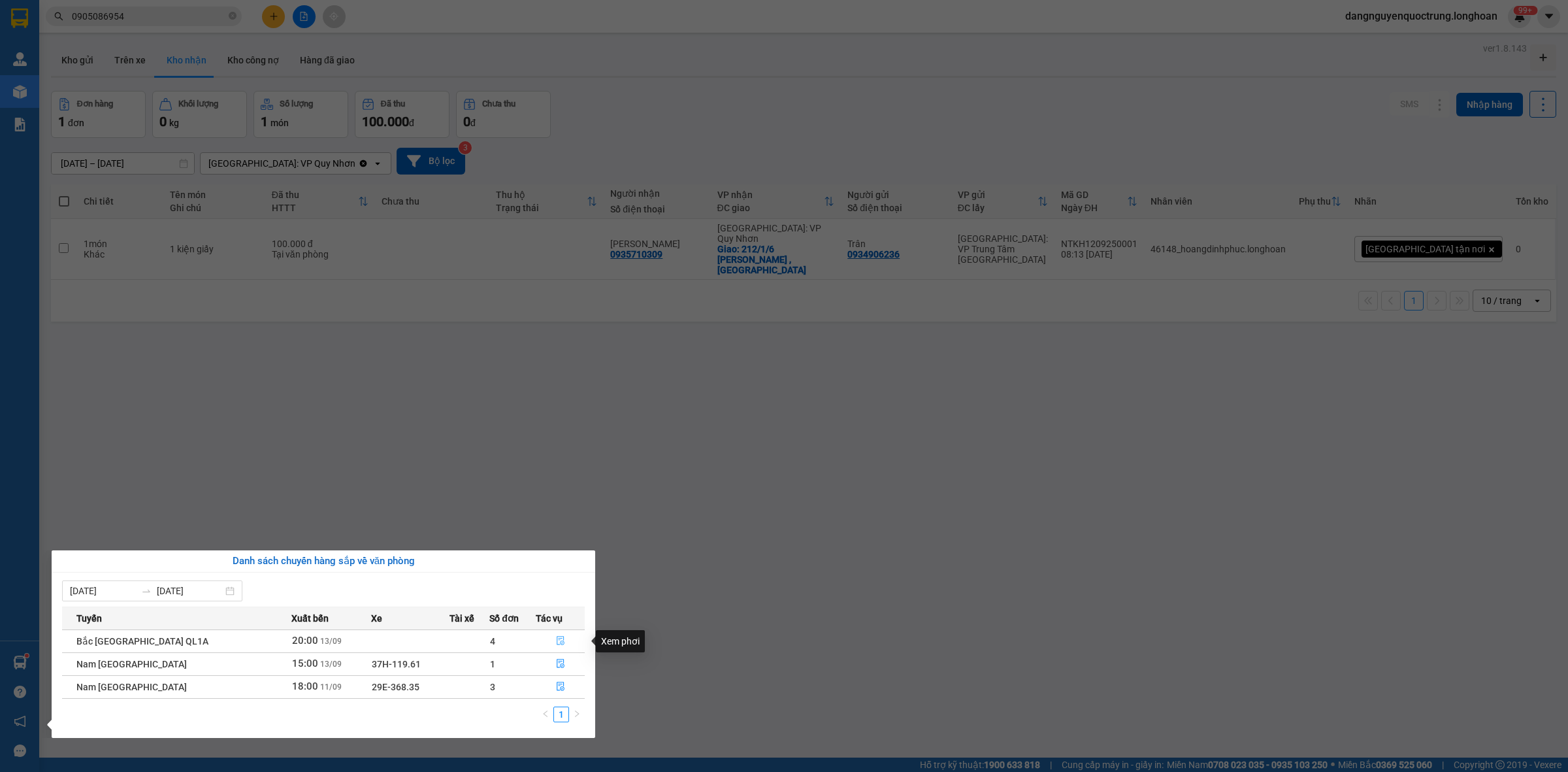
click at [554, 648] on button "button" at bounding box center [560, 641] width 48 height 21
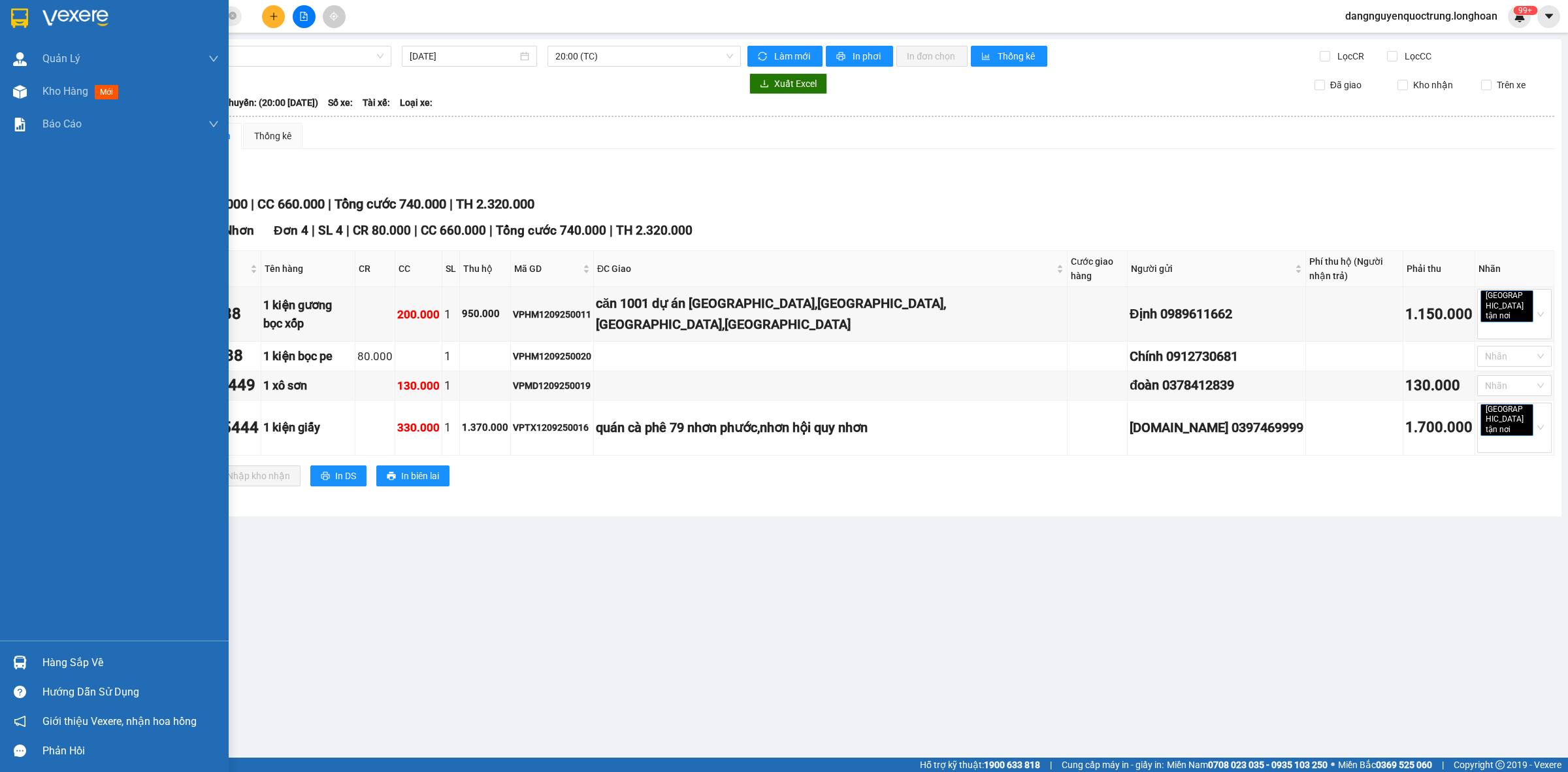
click at [28, 654] on div at bounding box center [20, 662] width 23 height 23
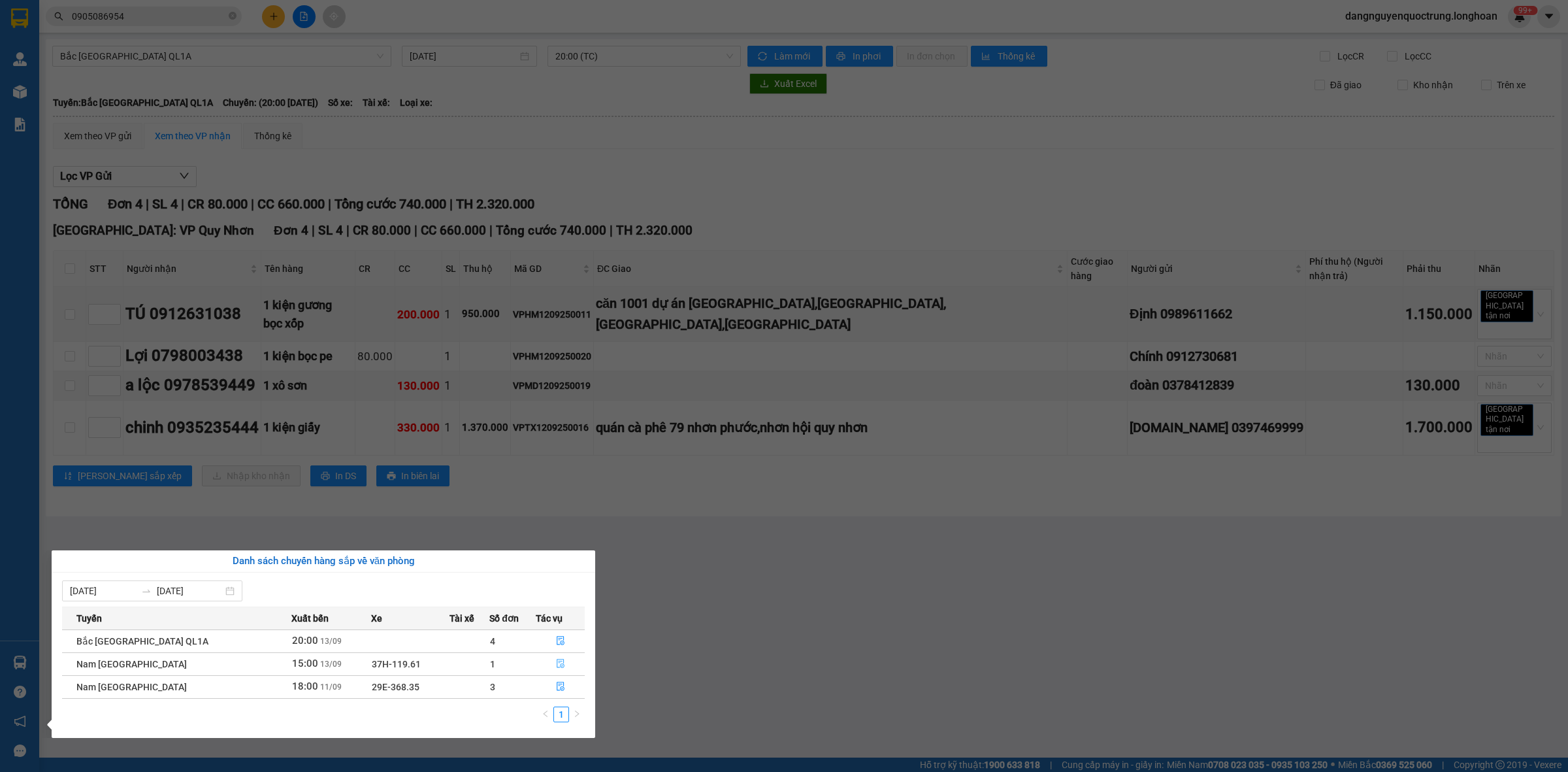
click at [560, 674] on button "button" at bounding box center [560, 664] width 48 height 21
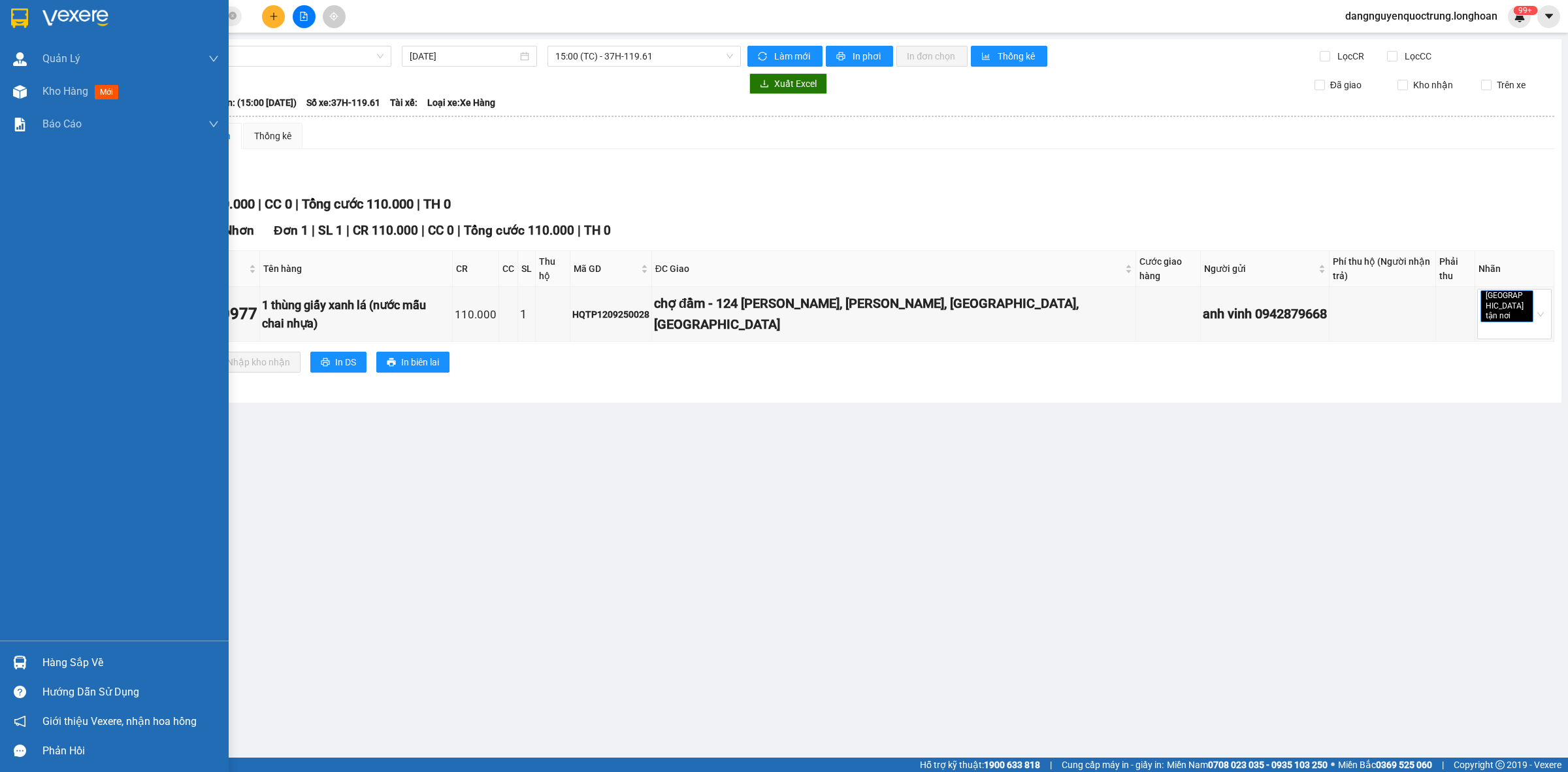
click at [28, 659] on div at bounding box center [20, 662] width 23 height 23
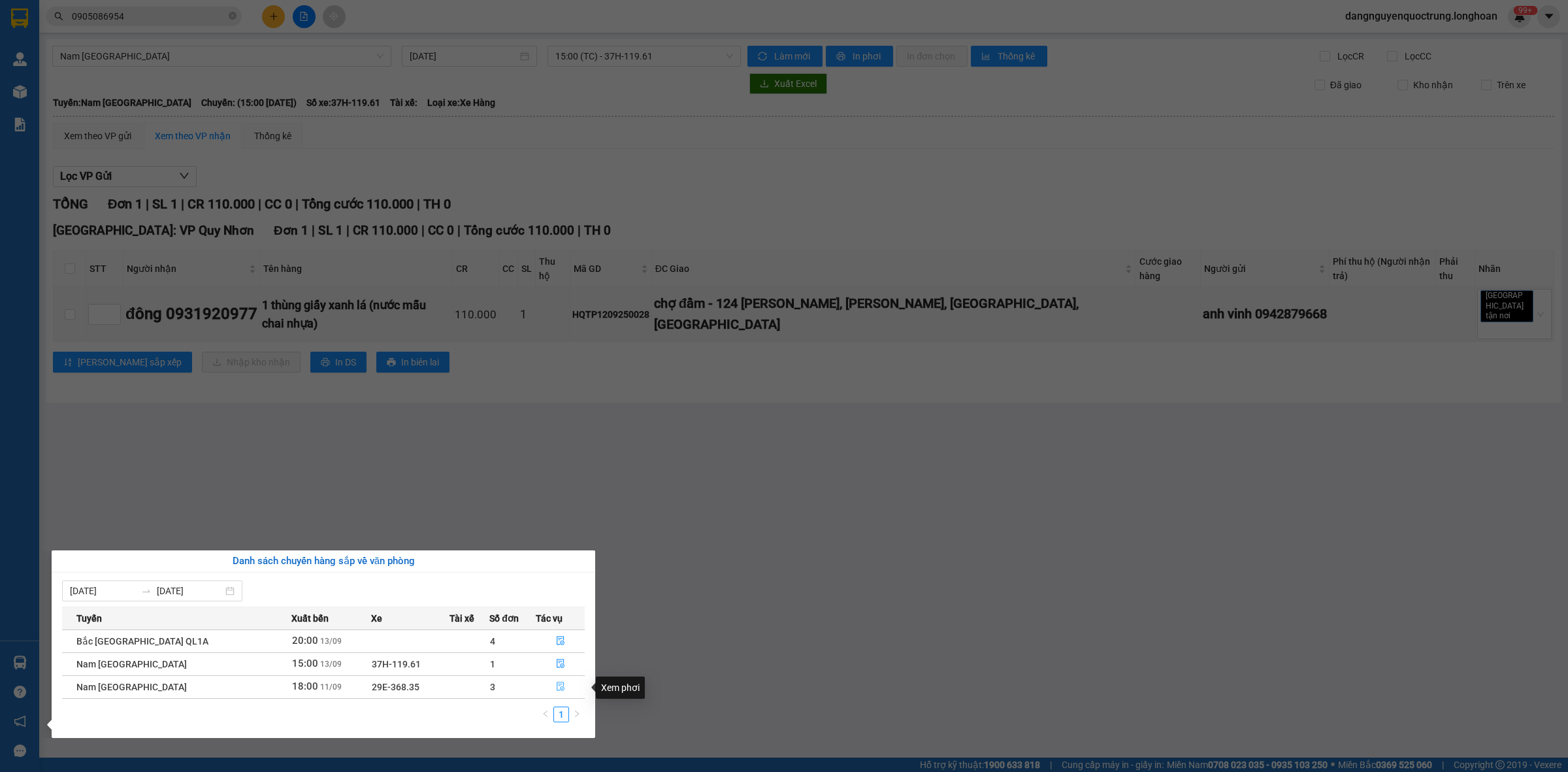
click at [566, 688] on button "button" at bounding box center [560, 687] width 48 height 21
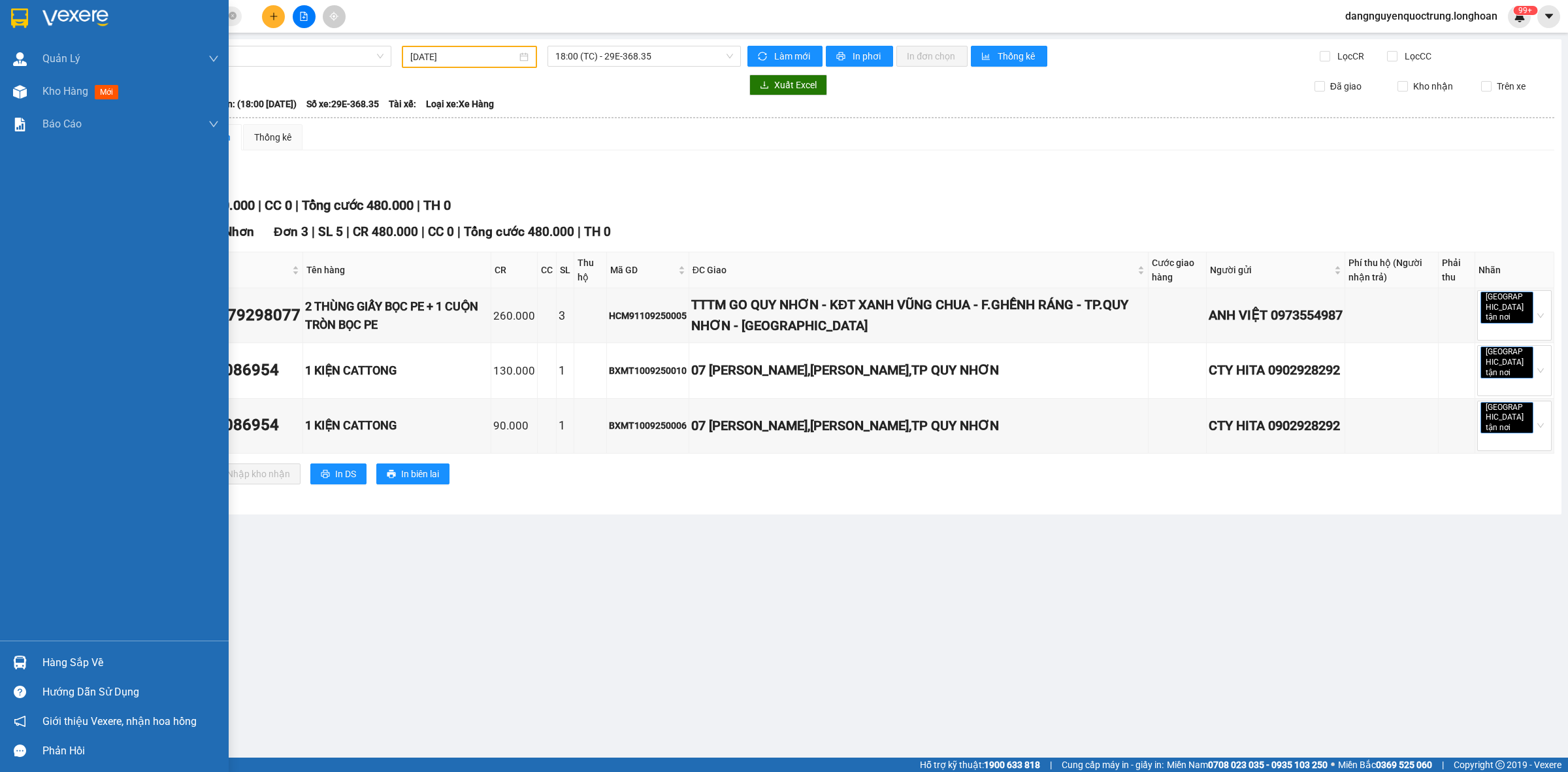
click at [11, 662] on div at bounding box center [20, 662] width 23 height 23
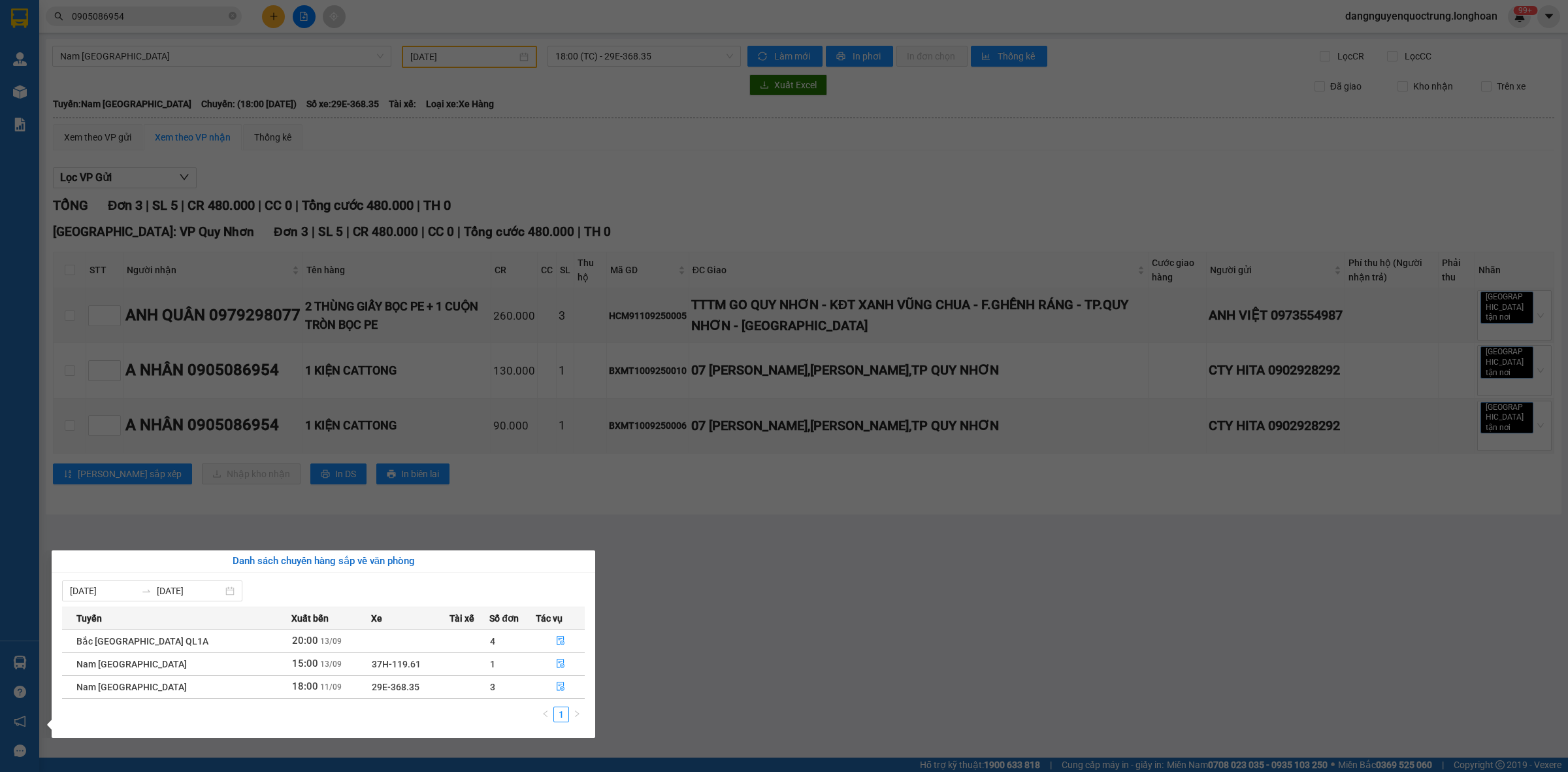
click at [797, 567] on section "Kết quả tìm kiếm ( 3 ) Bộ lọc Mã ĐH Trạng thái Món hàng Thu hộ Tổng cước Chưa c…" at bounding box center [784, 386] width 1568 height 772
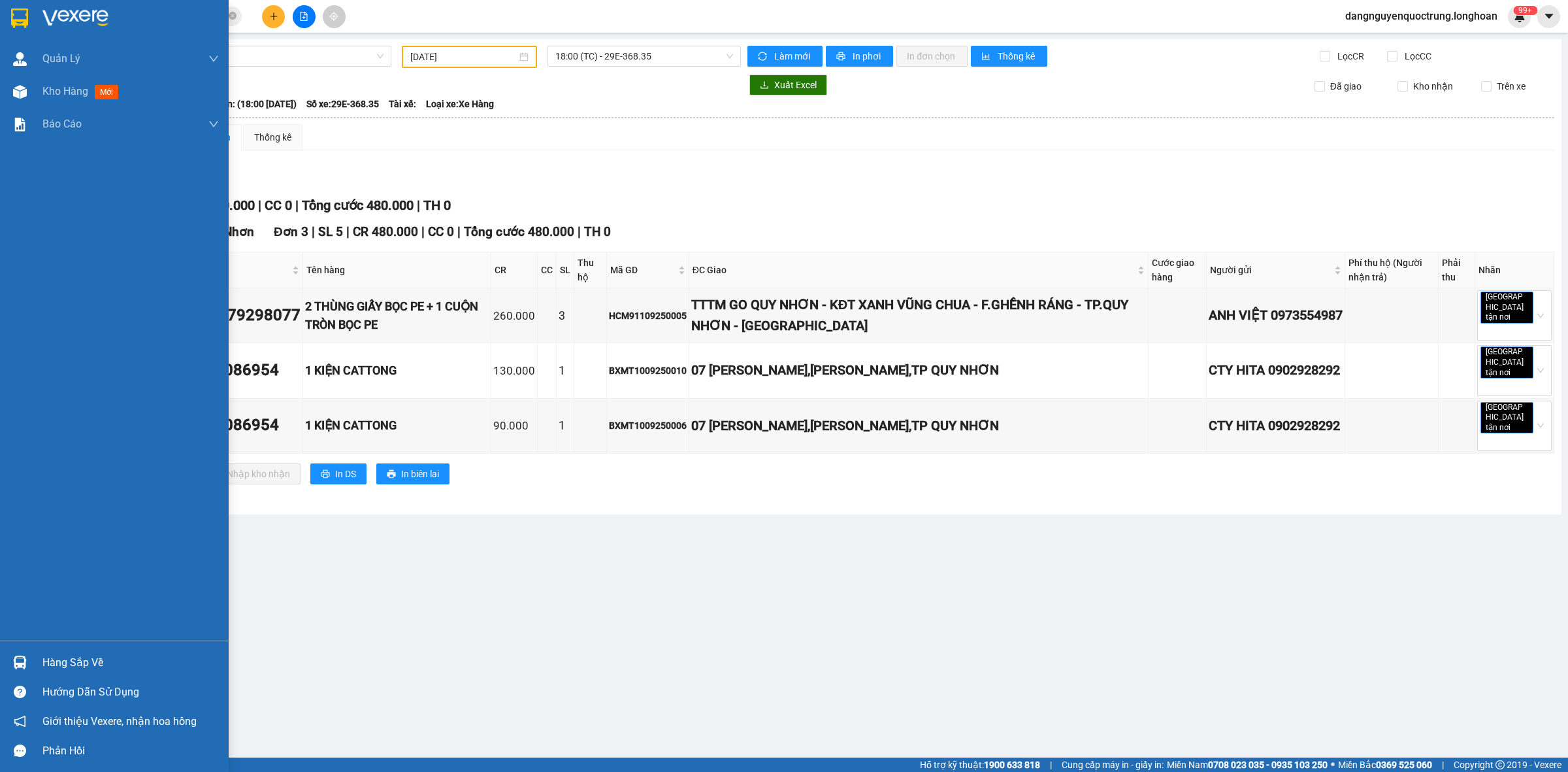
click at [13, 672] on div at bounding box center [20, 662] width 23 height 23
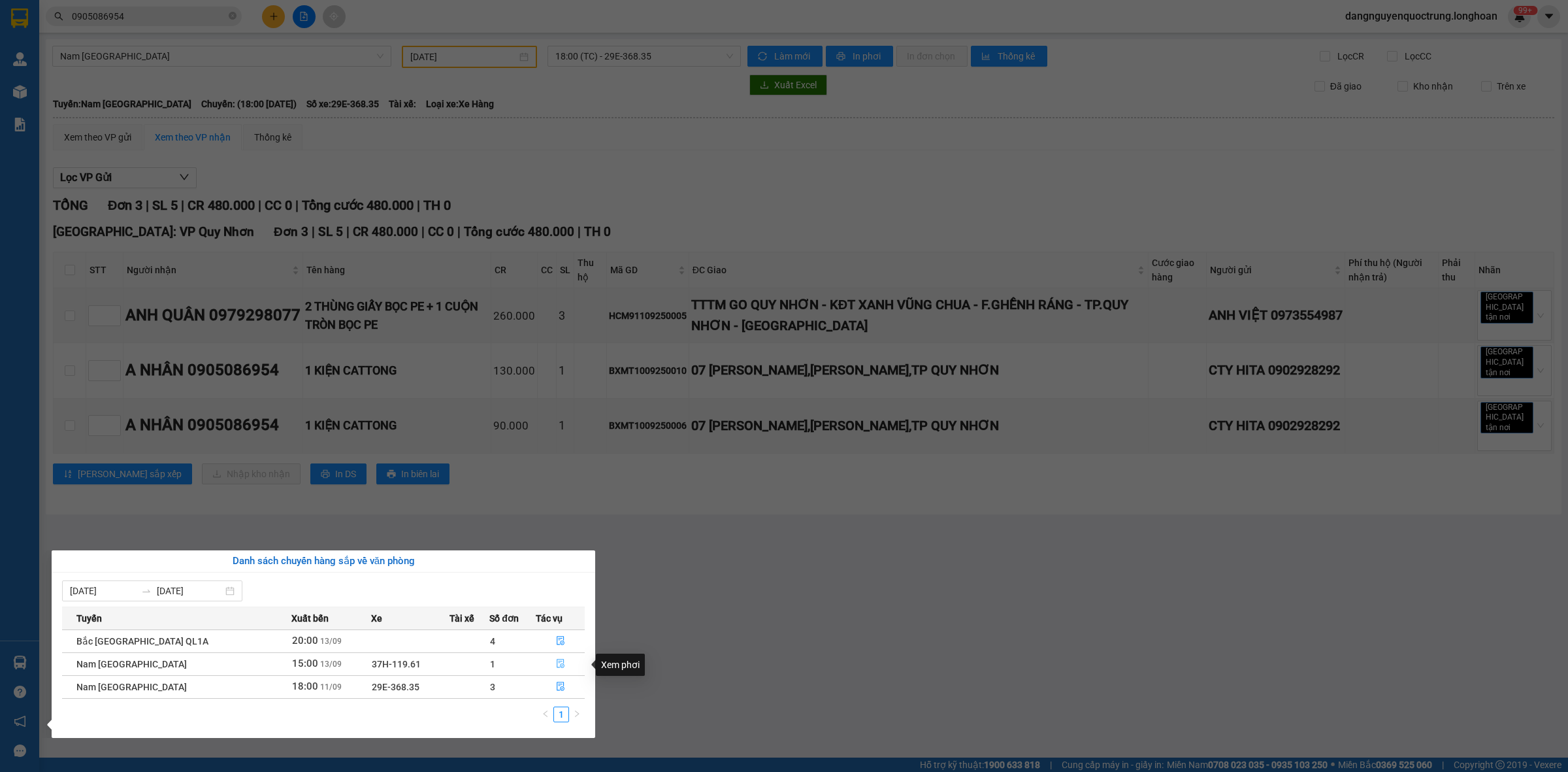
click at [558, 665] on icon "file-done" at bounding box center [561, 663] width 10 height 10
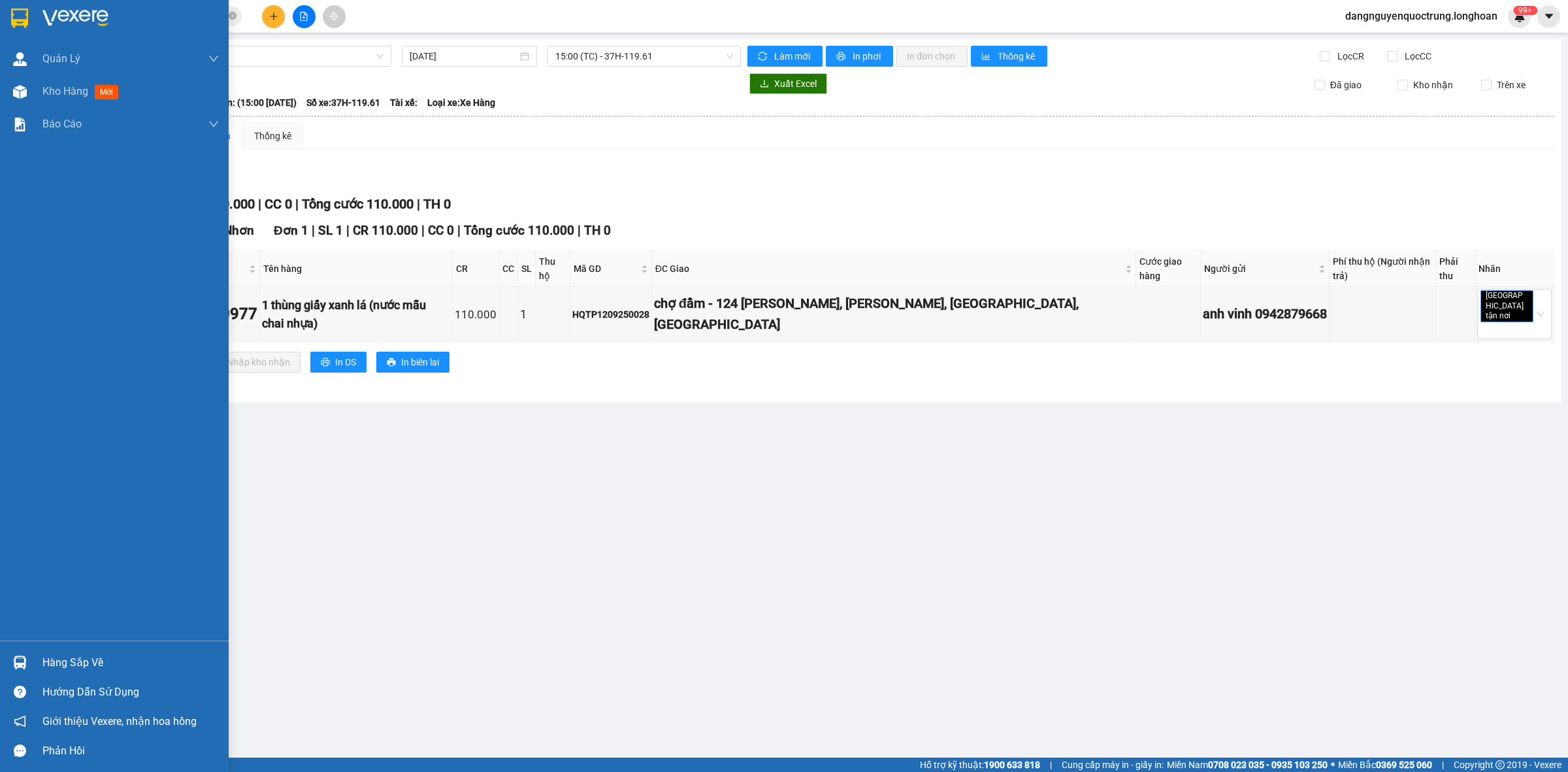
click at [28, 655] on div at bounding box center [20, 662] width 23 height 23
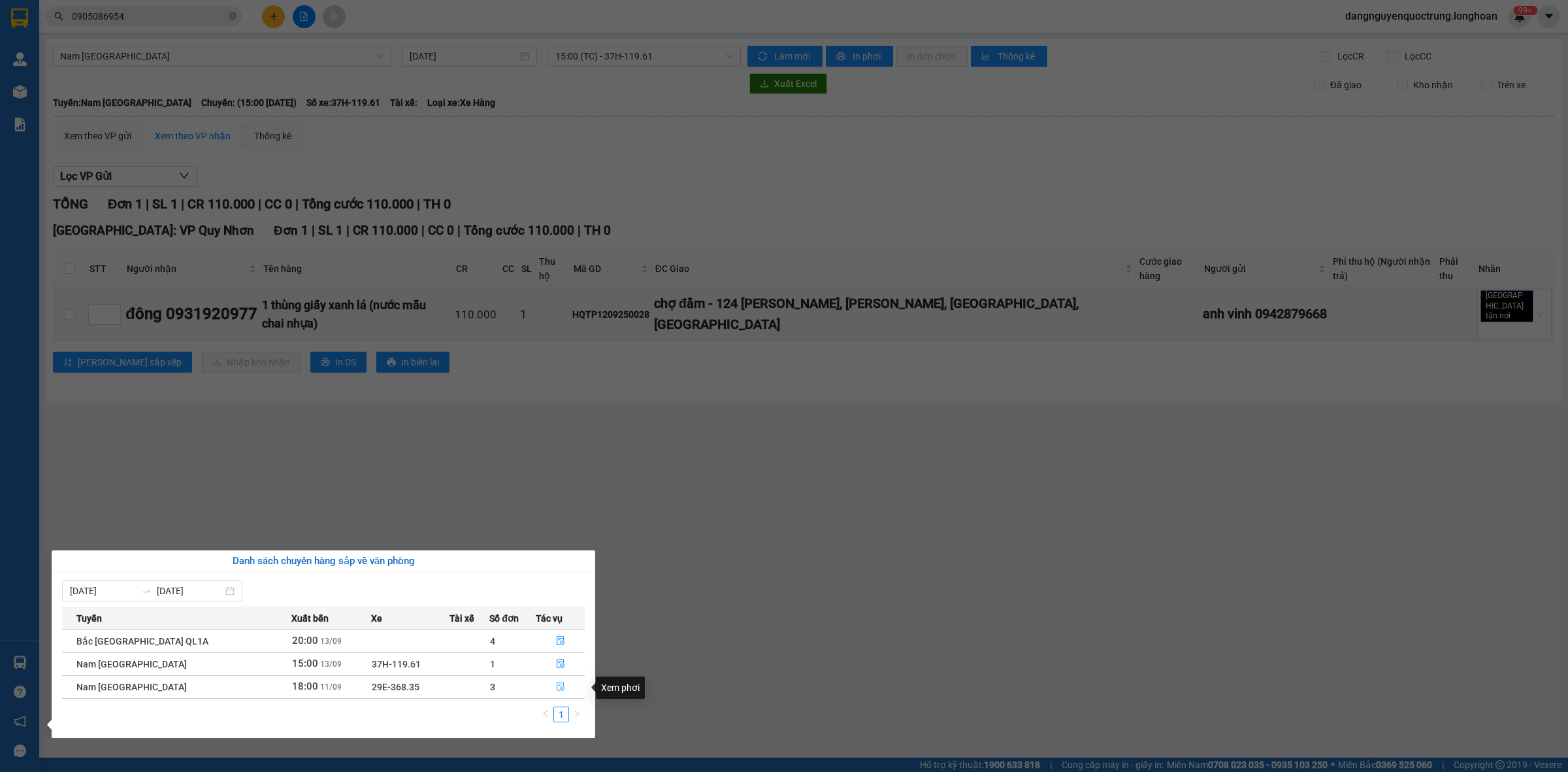
click at [556, 683] on icon "file-done" at bounding box center [561, 686] width 10 height 10
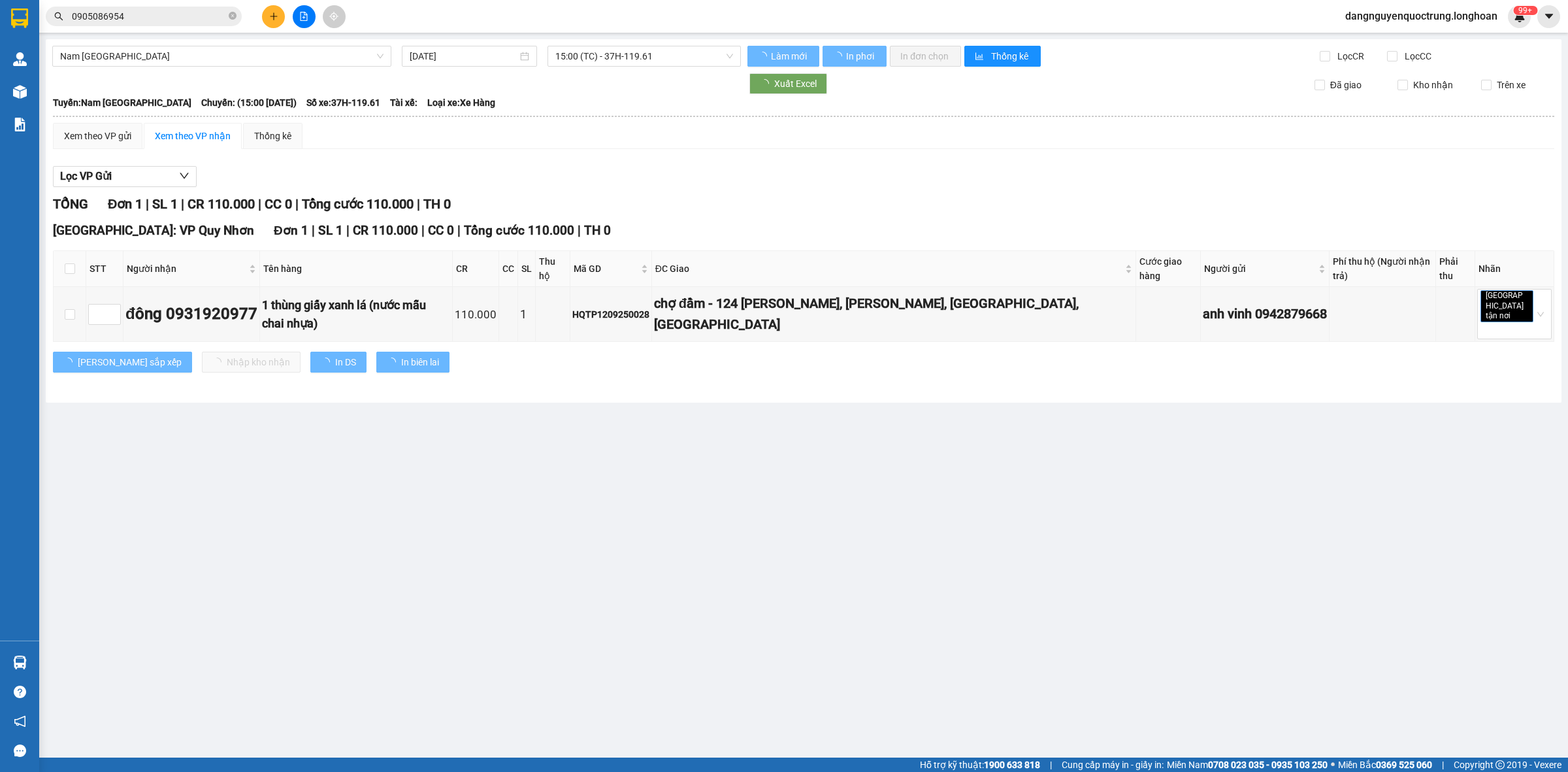
type input "[DATE]"
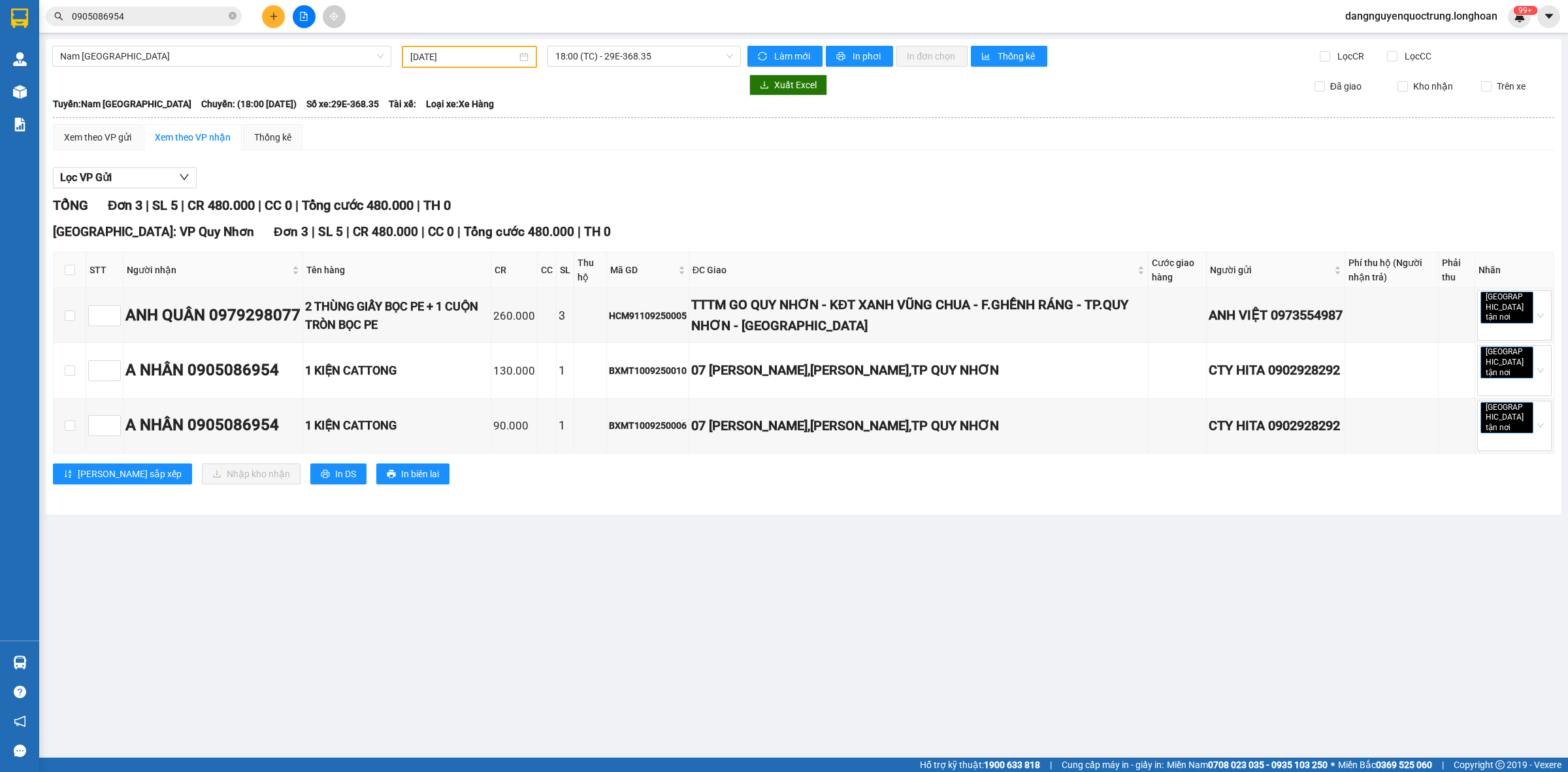
drag, startPoint x: 645, startPoint y: 651, endPoint x: 625, endPoint y: 638, distance: 23.9
click at [644, 649] on main "Nam [GEOGRAPHIC_DATA] [DATE] 18:00 (TC) - 29E-368.35 Làm mới In phơi In đơn chọ…" at bounding box center [784, 378] width 1568 height 758
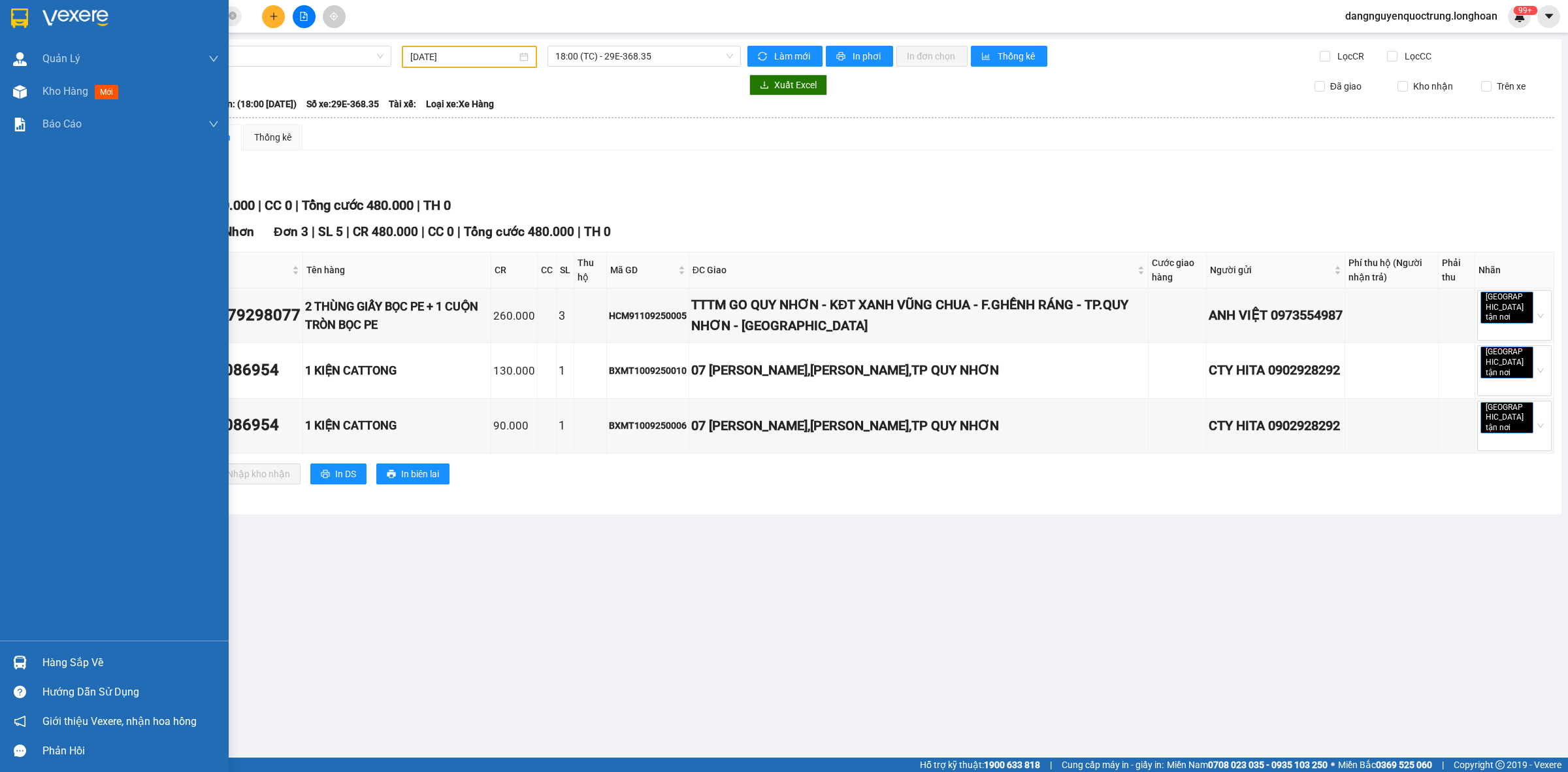
click at [11, 20] on img at bounding box center [20, 18] width 17 height 20
